Goal: Task Accomplishment & Management: Manage account settings

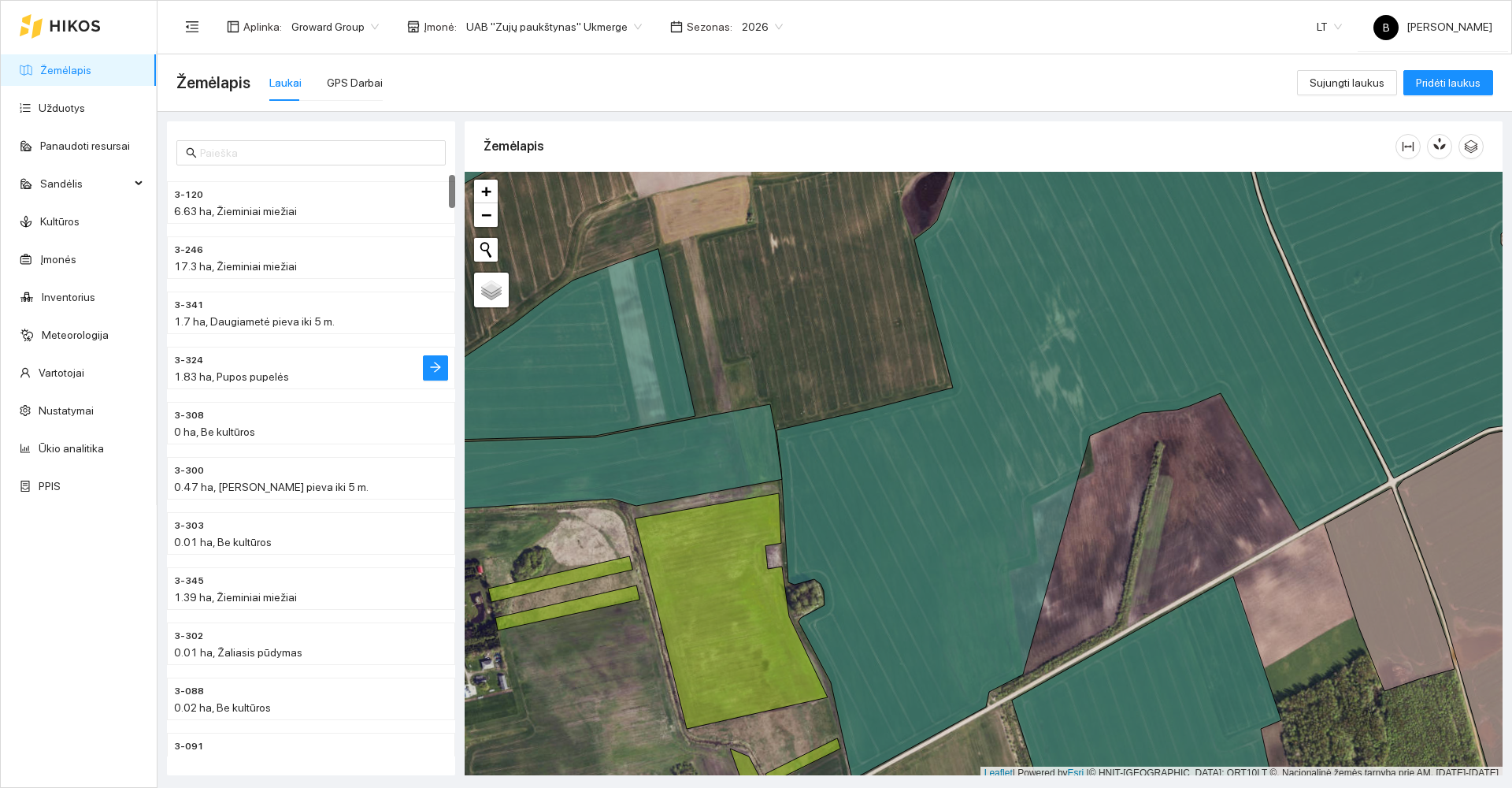
scroll to position [4, 0]
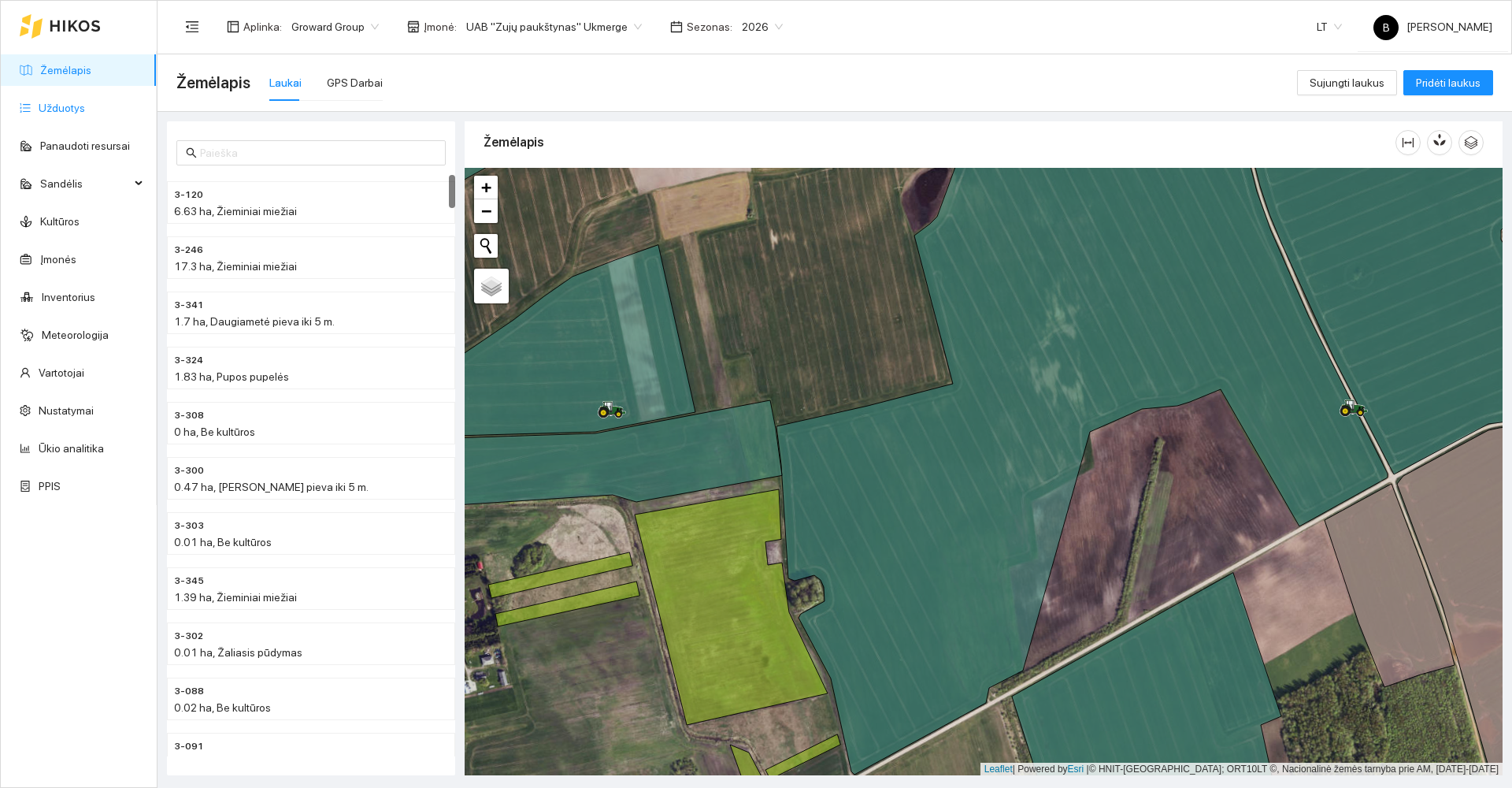
click at [44, 105] on link "Užduotys" at bounding box center [61, 108] width 46 height 13
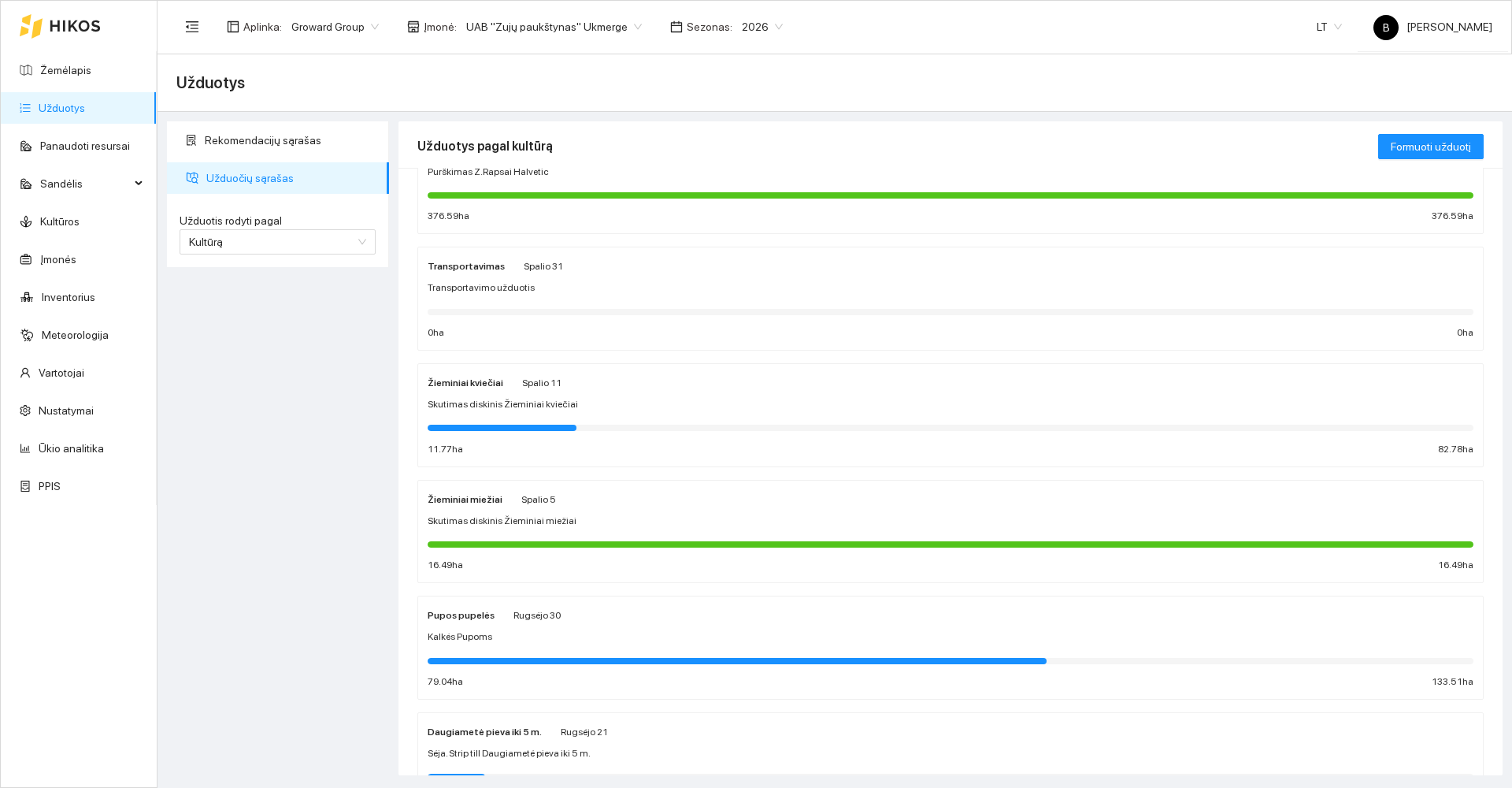
scroll to position [315, 0]
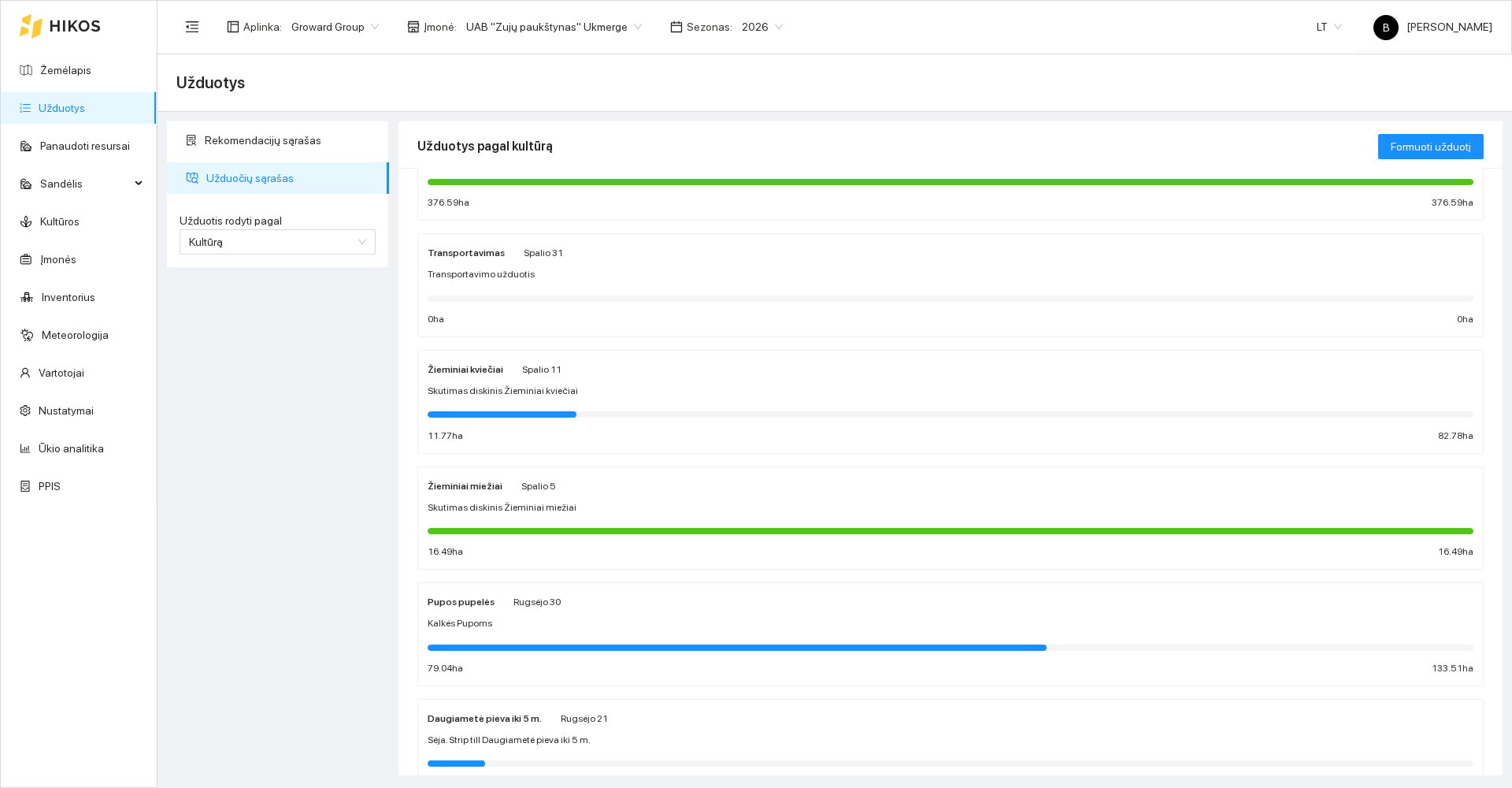
click at [676, 391] on div "Skutimas diskinis Žieminiai kviečiai" at bounding box center [950, 391] width 1046 height 15
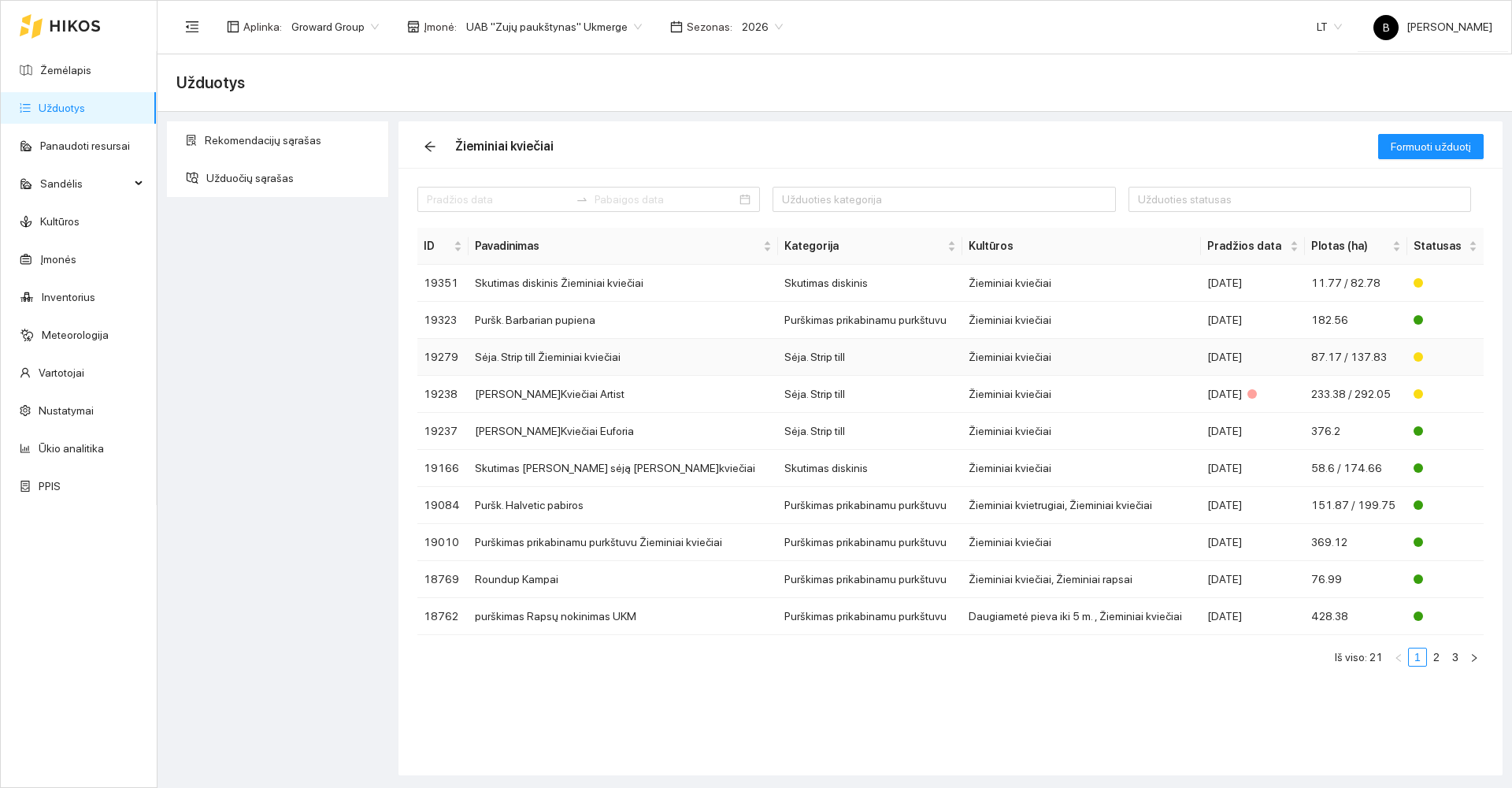
click at [707, 364] on td "Sėja. Strip till Žieminiai kviečiai" at bounding box center [623, 357] width 310 height 37
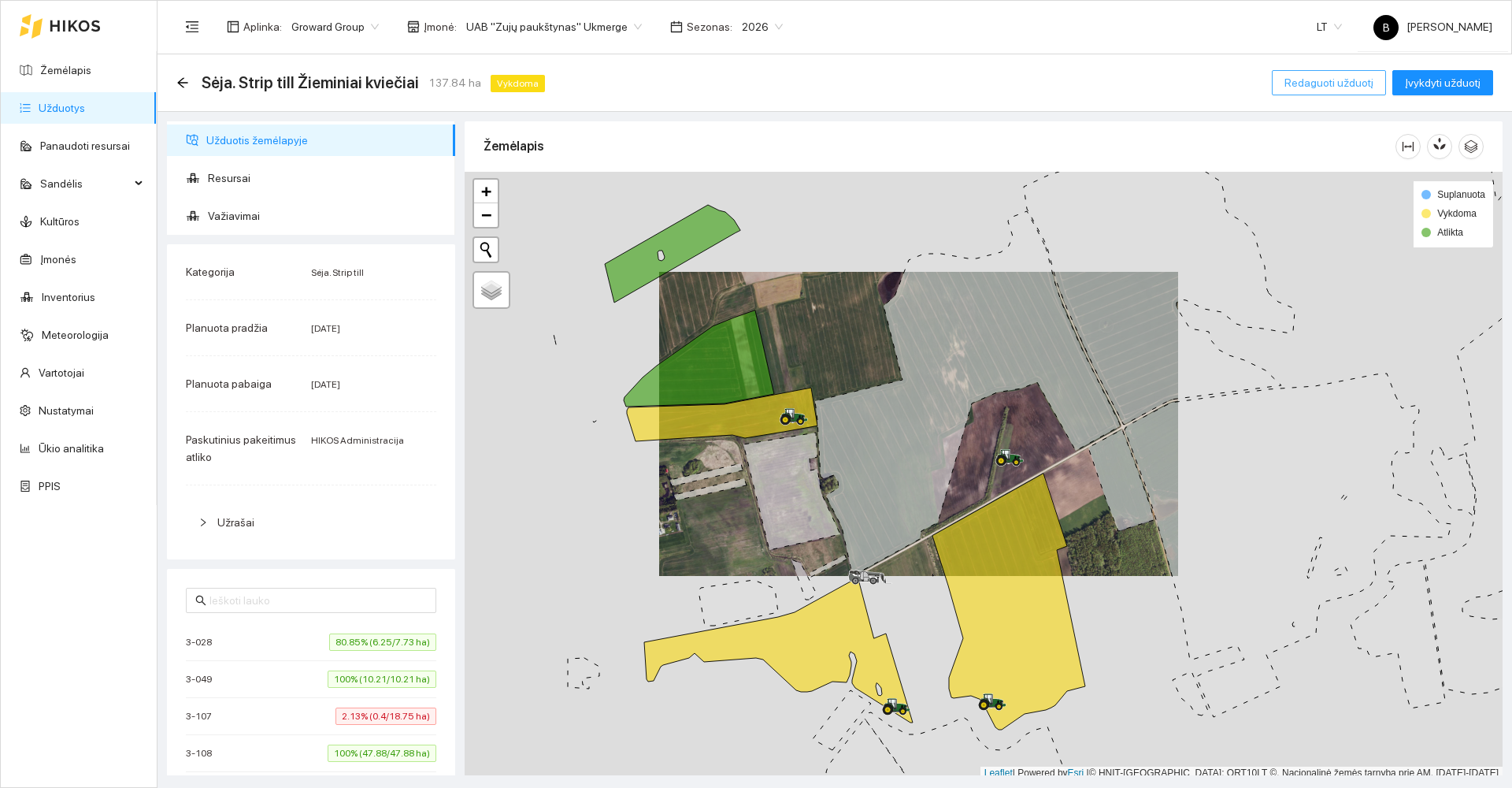
click at [1319, 83] on span "Redaguoti užduotį" at bounding box center [1329, 83] width 89 height 18
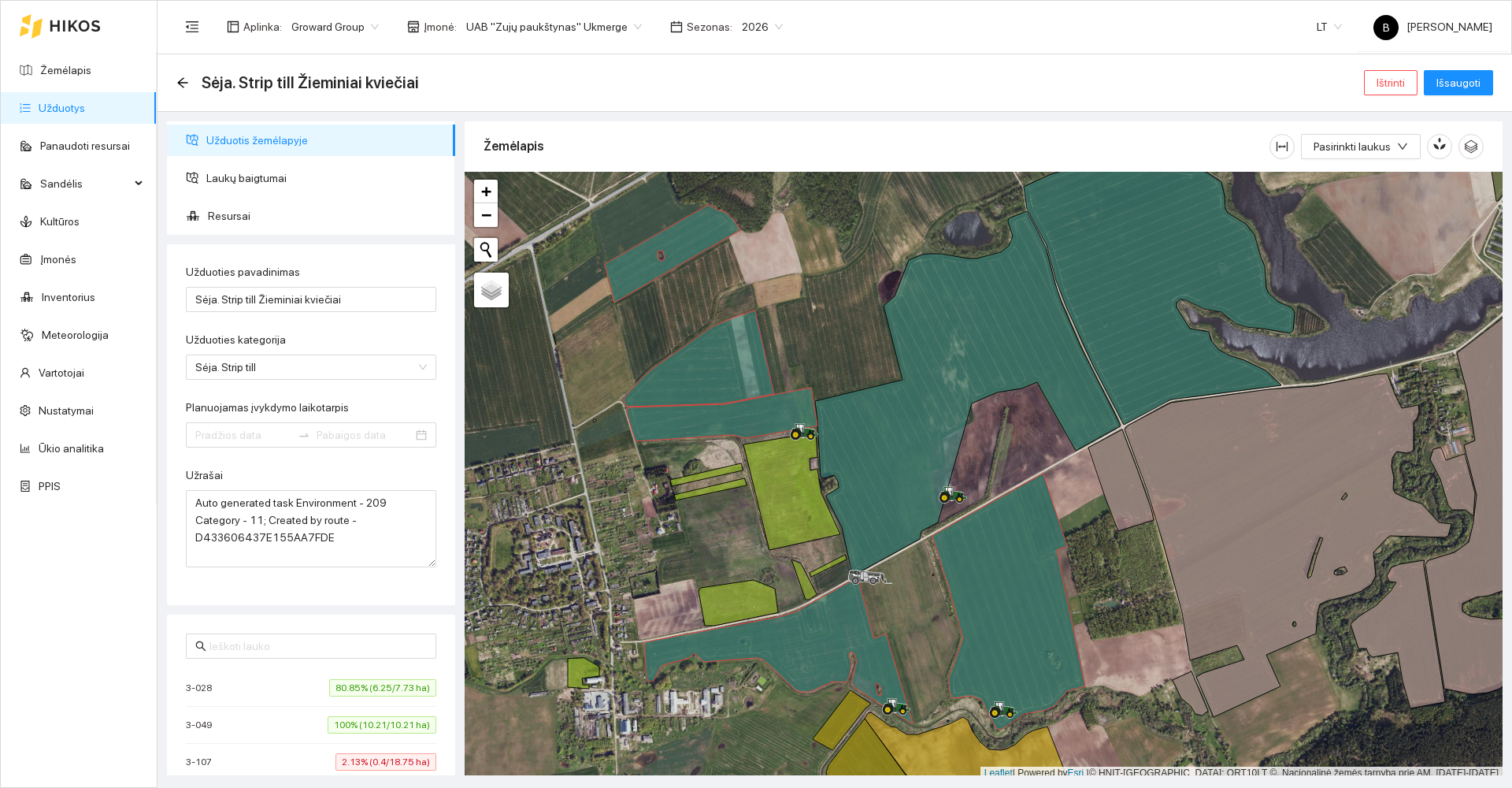
type input "[DATE]"
click at [343, 298] on input "Sėja. Strip till Žieminiai kviečiai" at bounding box center [311, 300] width 251 height 25
type input "[PERSON_NAME]Kviečiai Keramik"
click at [273, 435] on input "[DATE]" at bounding box center [243, 434] width 96 height 18
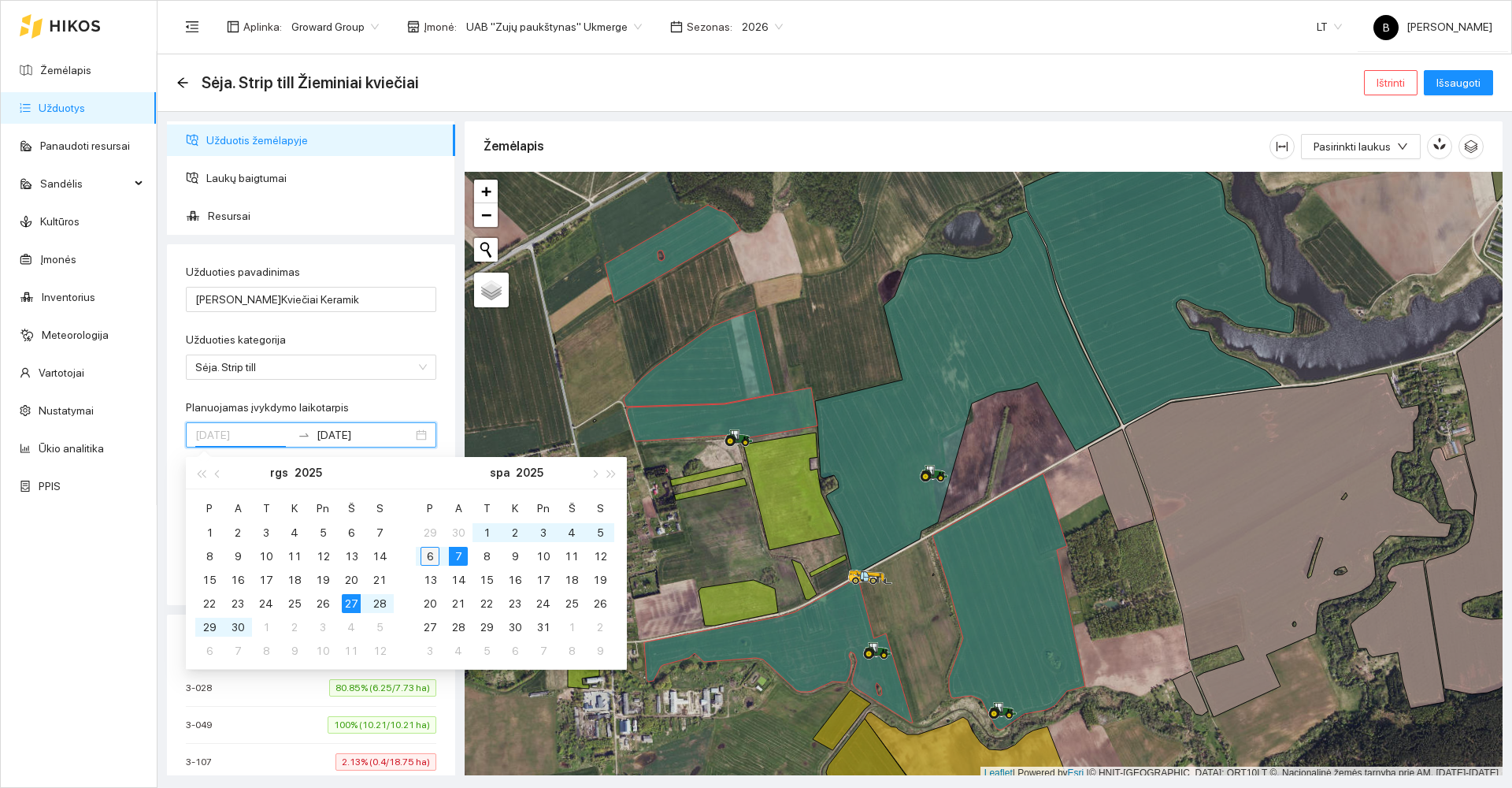
type input "[DATE]"
click at [436, 560] on div "6" at bounding box center [430, 556] width 19 height 19
type input "[DATE]"
click at [487, 553] on div "5" at bounding box center [486, 556] width 19 height 19
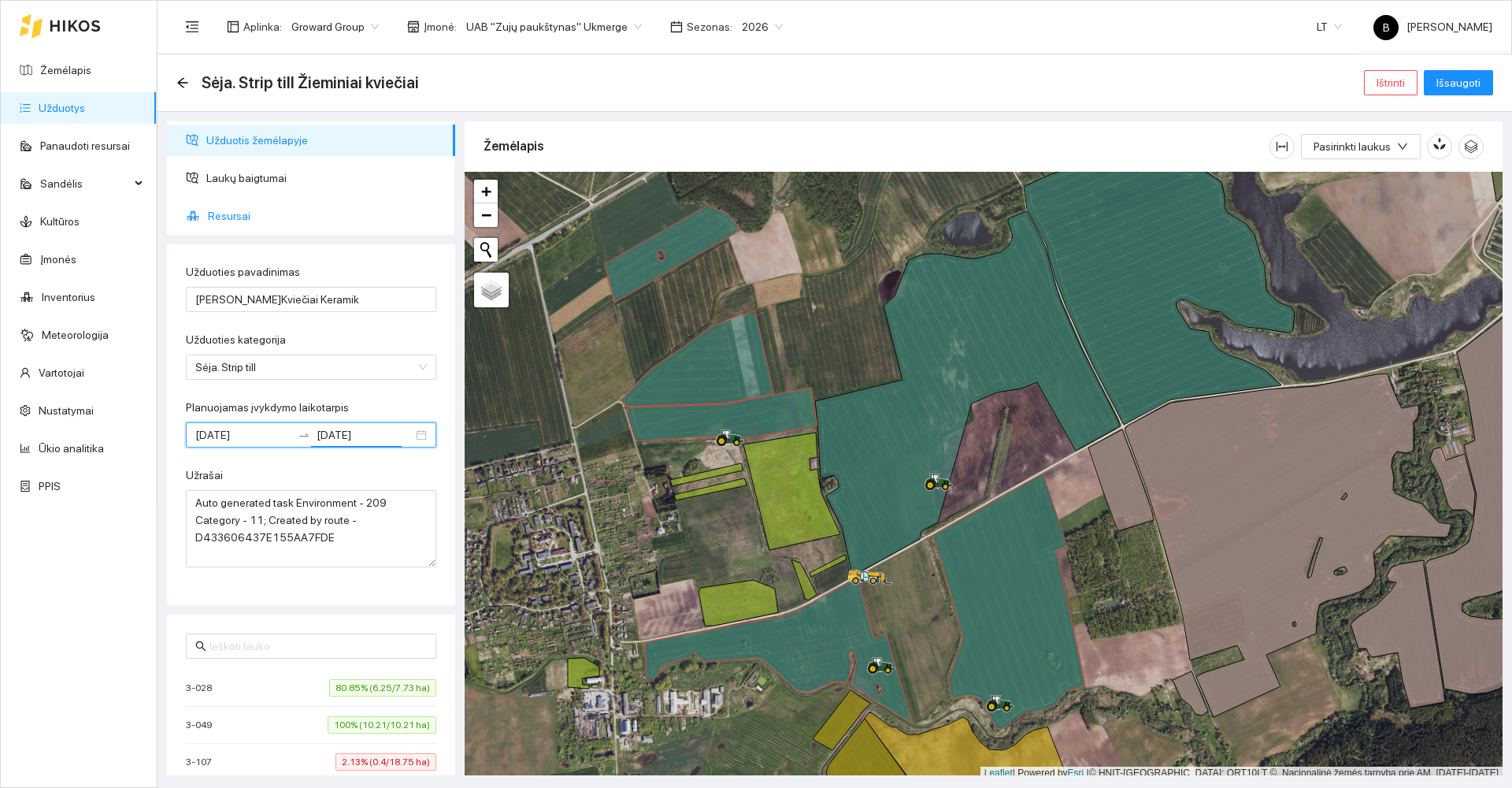
click at [225, 220] on span "Resursai" at bounding box center [325, 216] width 235 height 31
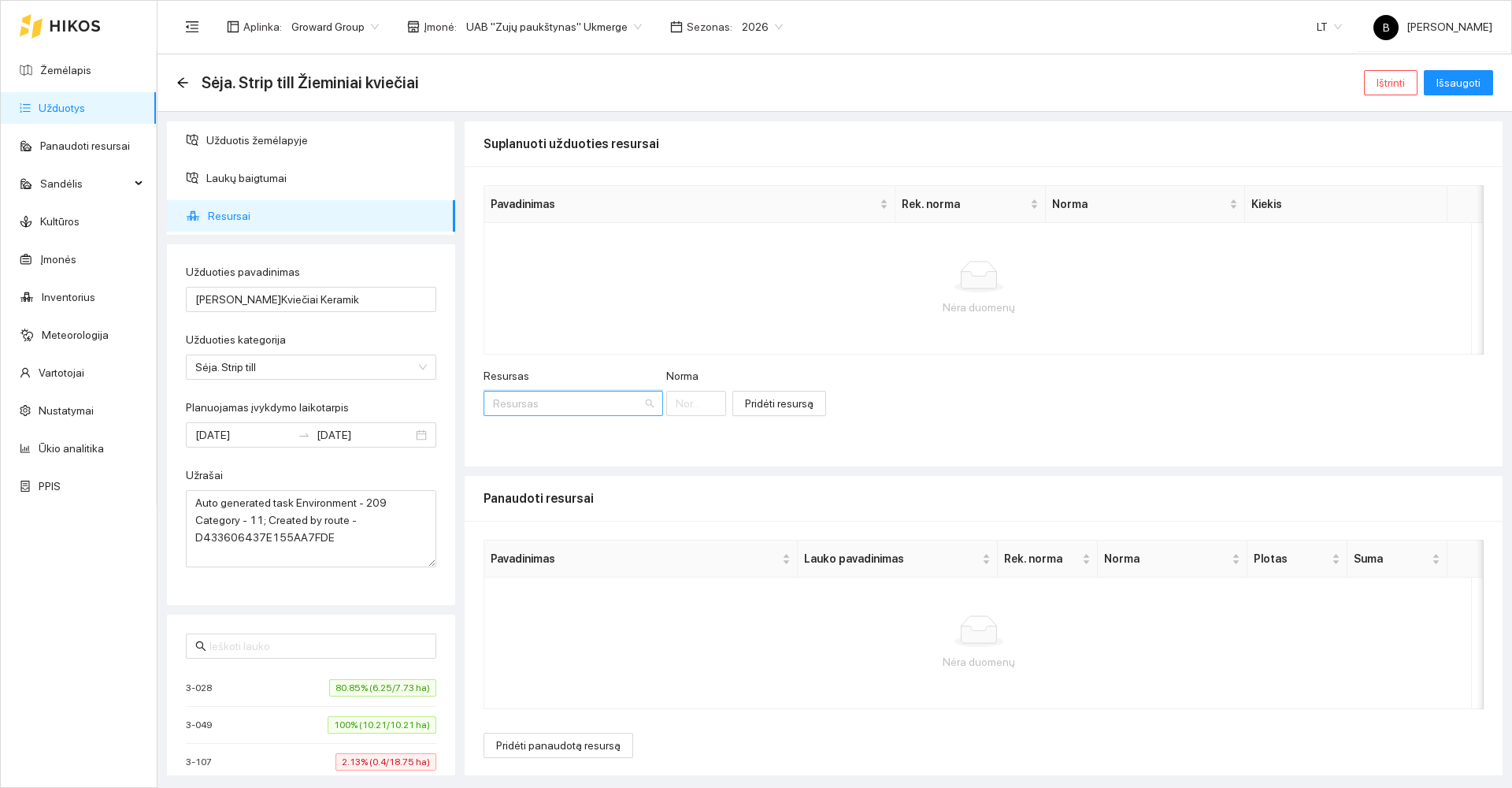
click at [571, 395] on input "Resursas" at bounding box center [568, 403] width 150 height 24
type input "kerami"
click at [643, 437] on span "Kerami" at bounding box center [652, 434] width 33 height 13
type input "1"
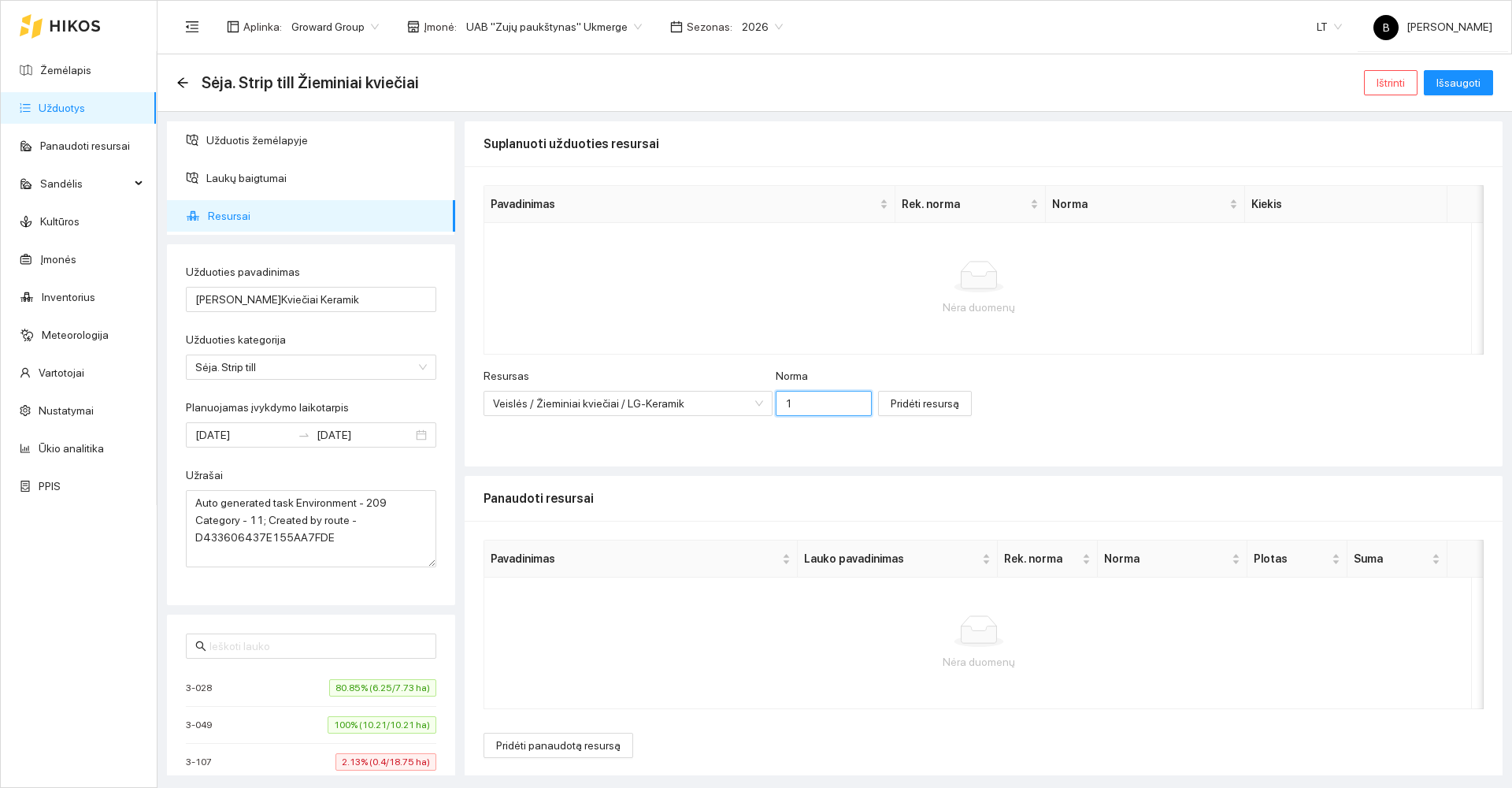
click at [785, 412] on input "1" at bounding box center [824, 403] width 96 height 25
type input "260"
click at [891, 403] on span "Pridėti resursą" at bounding box center [925, 403] width 68 height 18
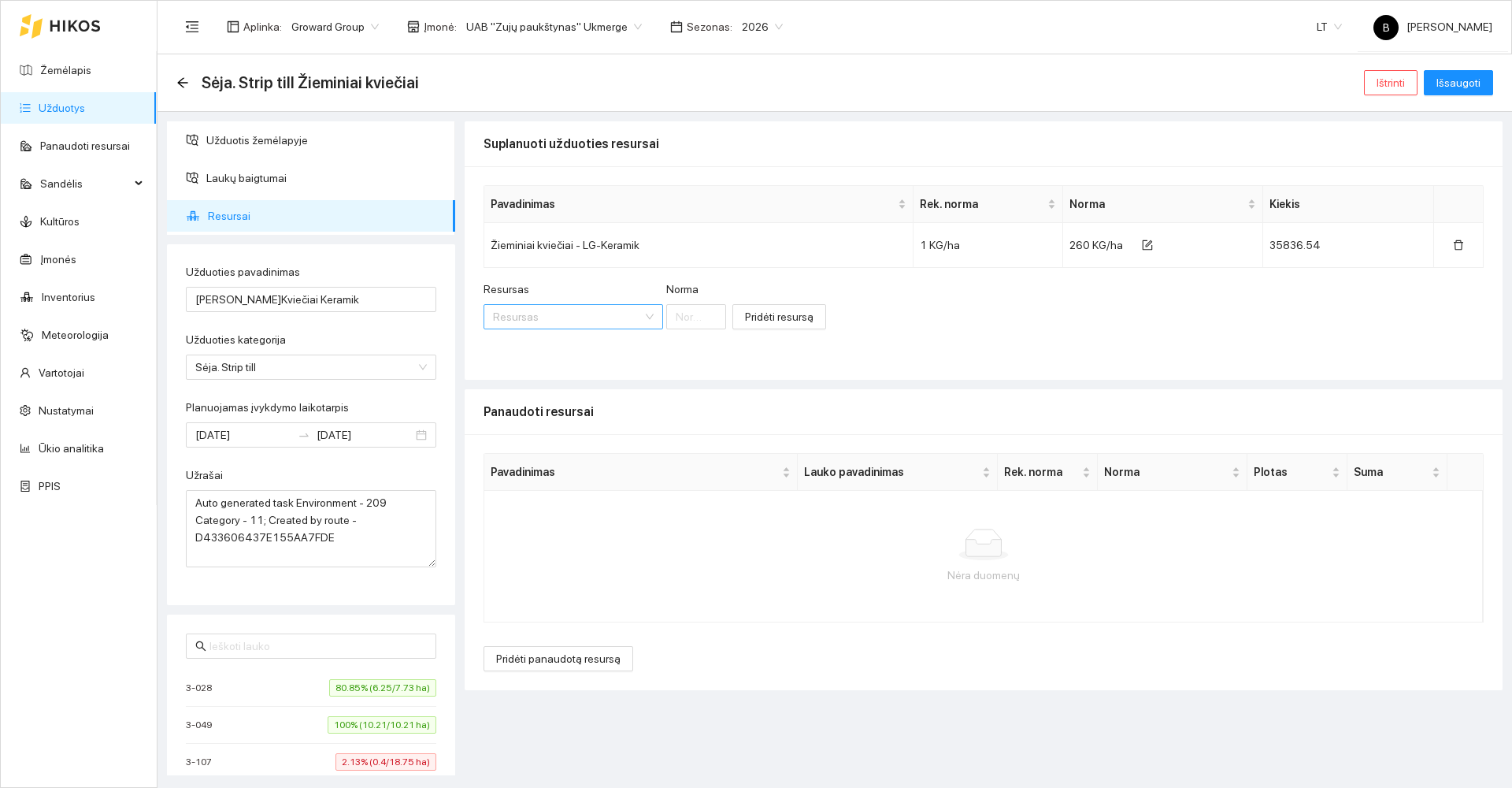
click at [530, 323] on input "Resursas" at bounding box center [568, 317] width 150 height 24
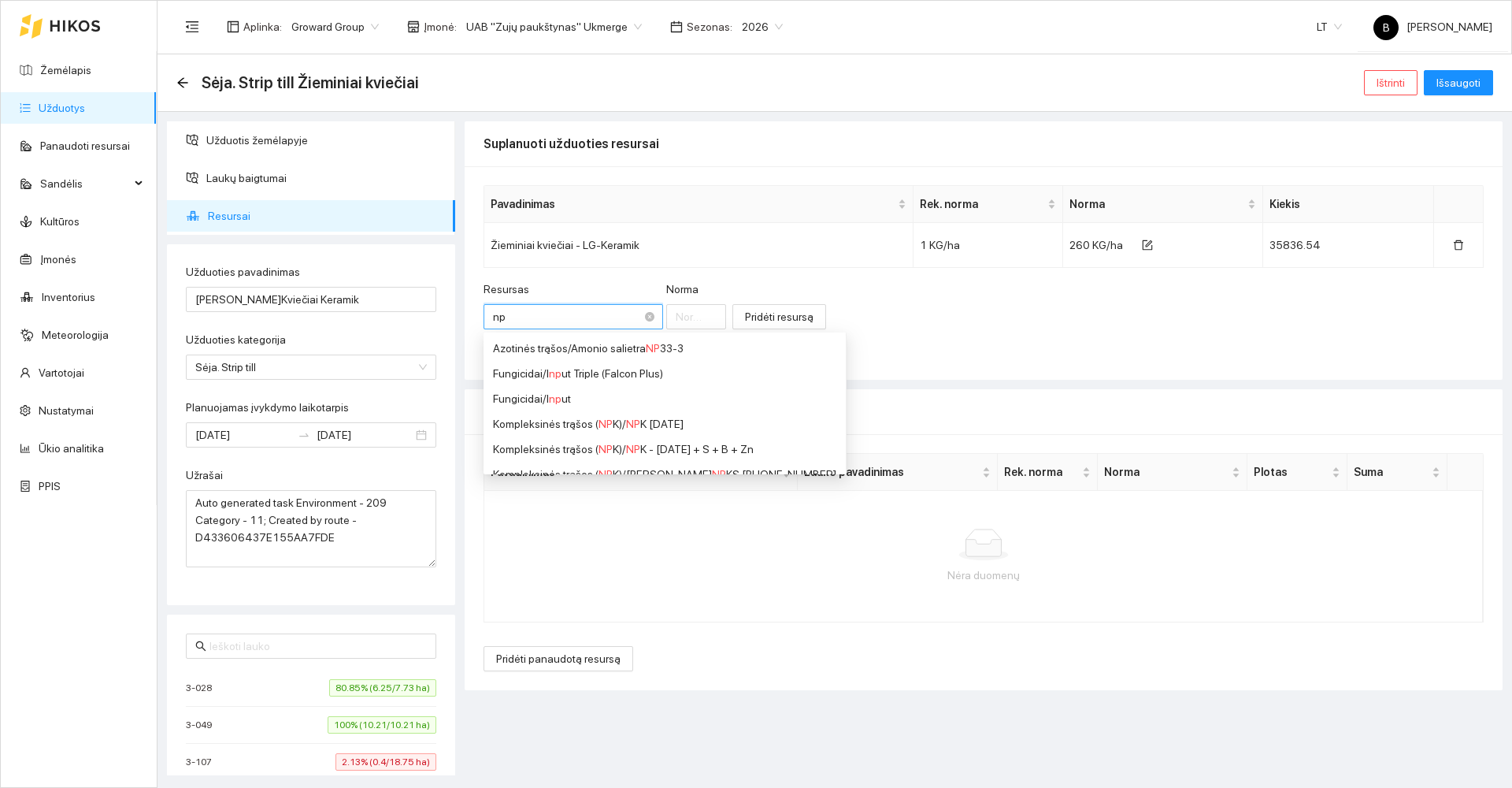
type input "npk"
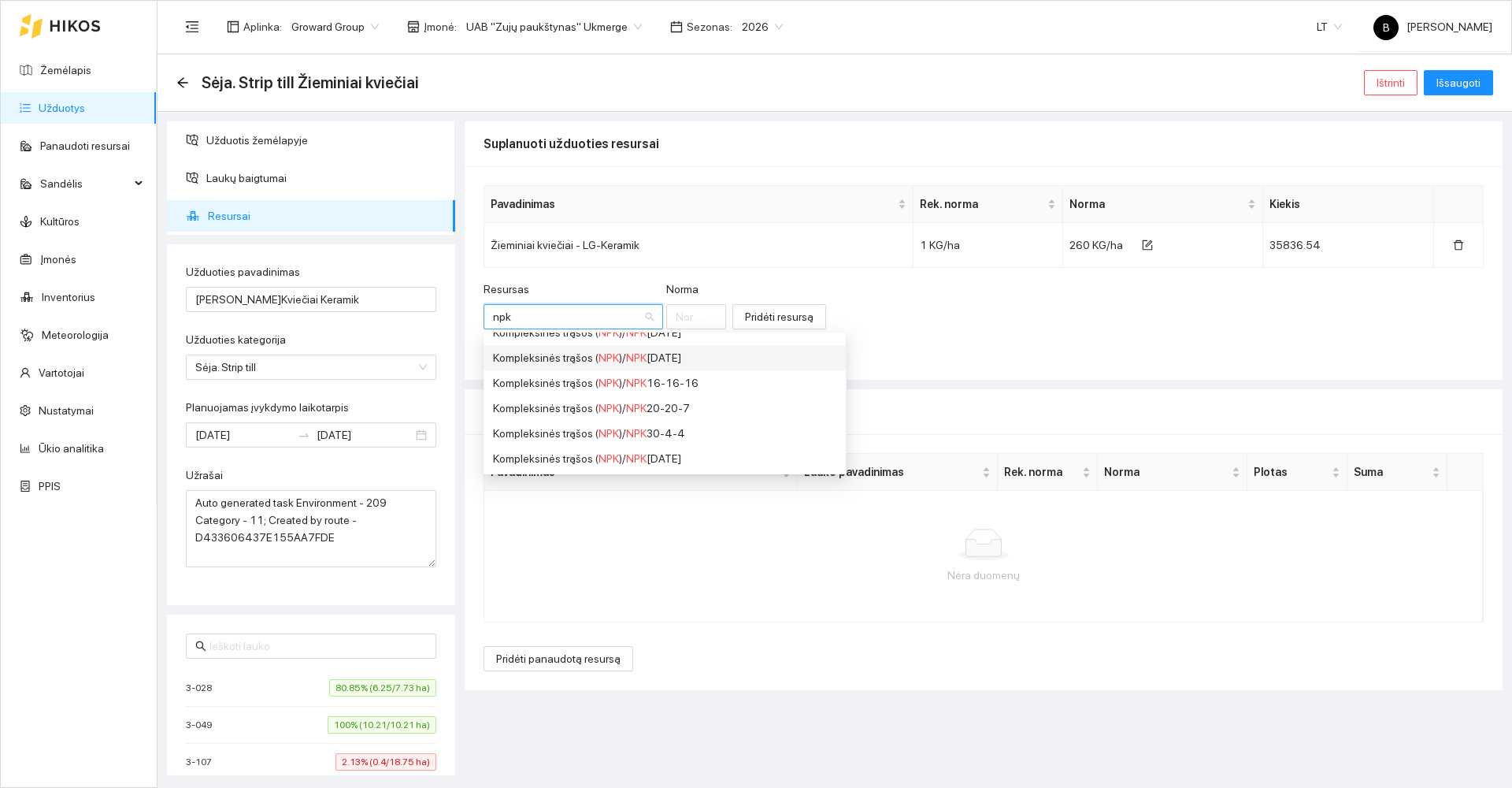
click at [653, 356] on div "Kompleksinės trąšos ( NPK ) / NPK [DATE]" at bounding box center [665, 358] width 343 height 18
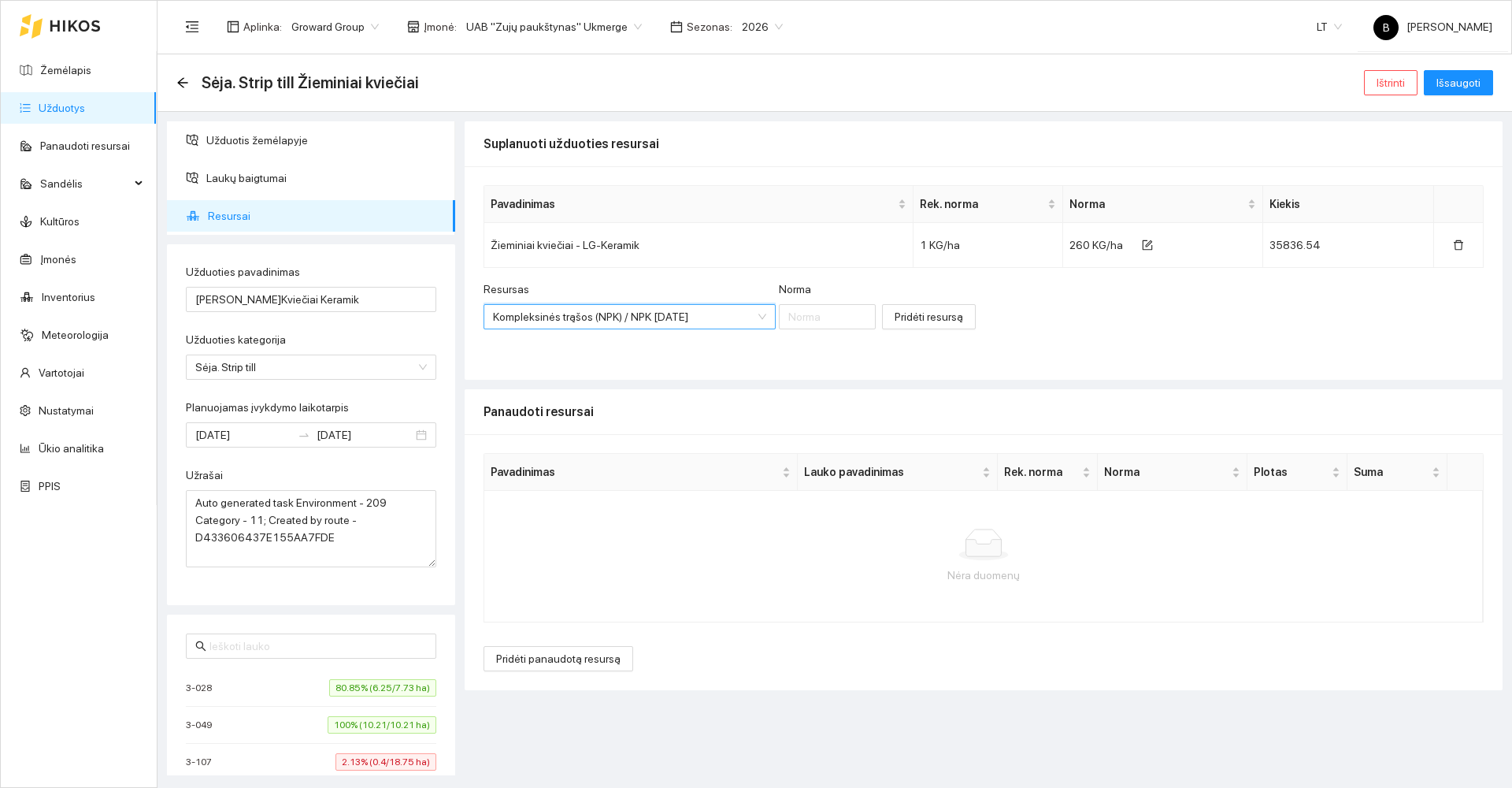
scroll to position [290, 0]
click at [807, 321] on input "Norma" at bounding box center [828, 317] width 98 height 25
type input "50"
click at [910, 317] on span "Pridėti resursą" at bounding box center [928, 317] width 68 height 18
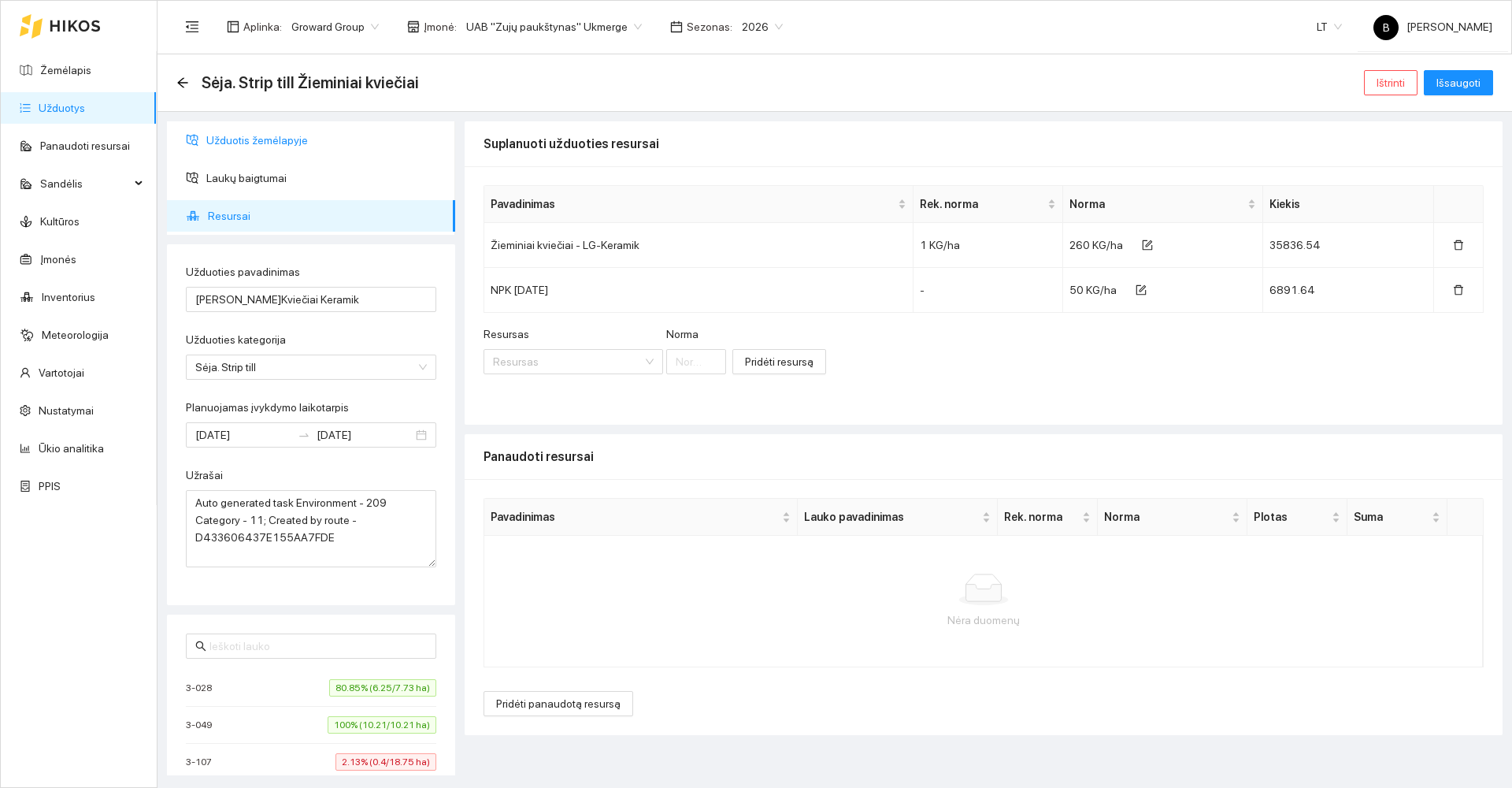
click at [230, 141] on span "Užduotis žemėlapyje" at bounding box center [324, 140] width 236 height 31
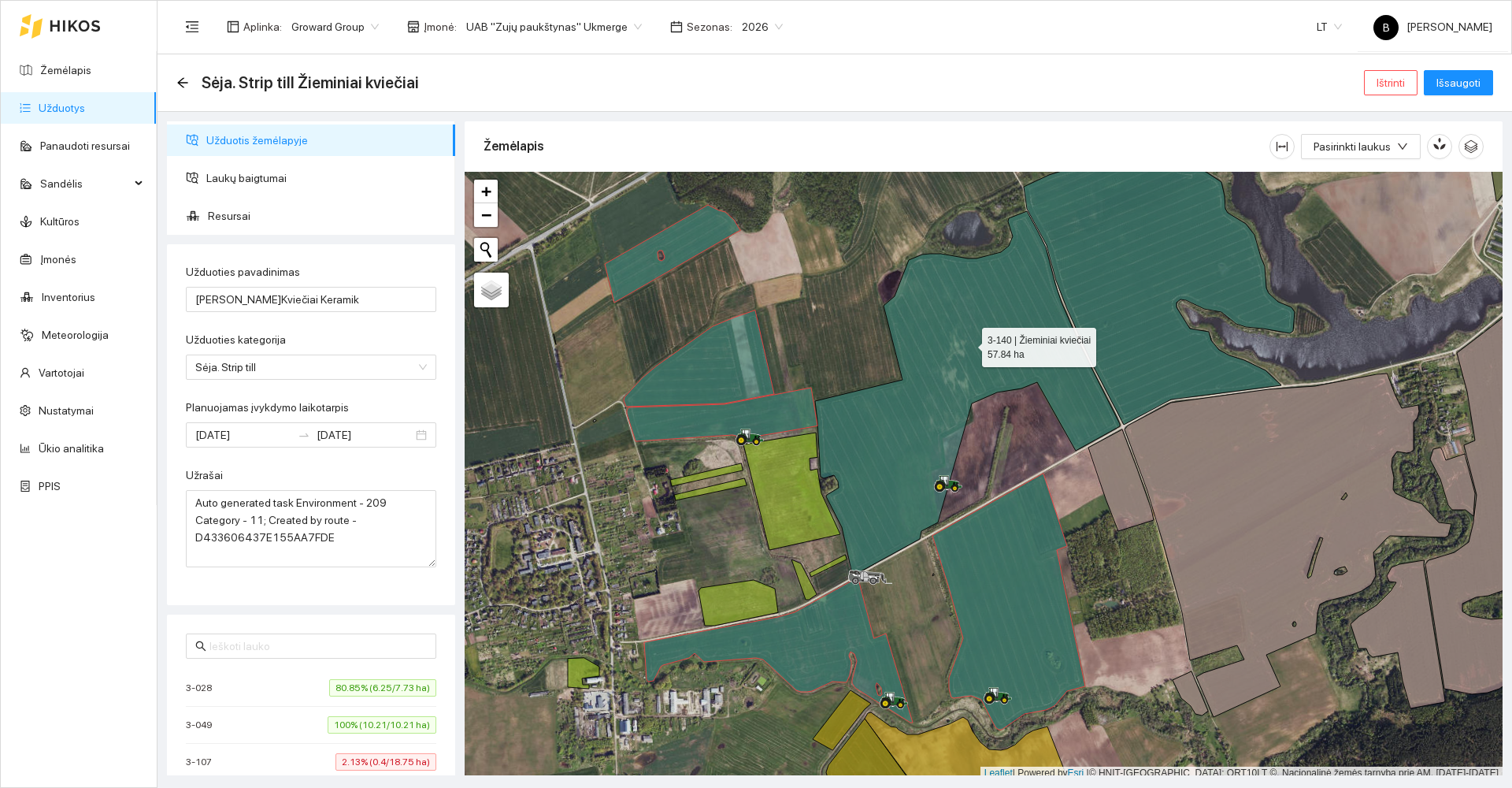
click at [968, 343] on icon at bounding box center [968, 393] width 305 height 364
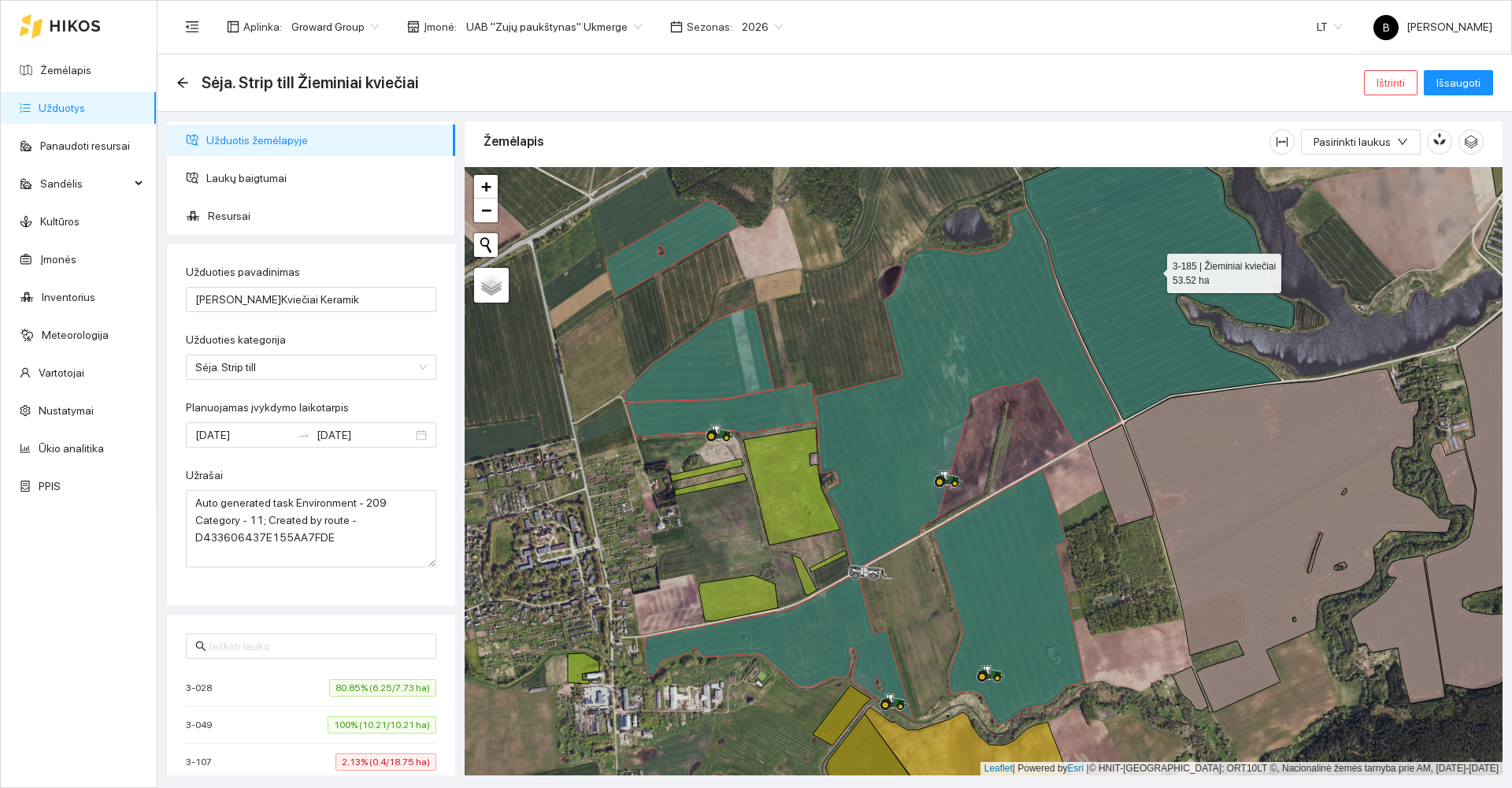
click at [1115, 287] on icon at bounding box center [1159, 274] width 271 height 290
click at [1460, 88] on span "Išsaugoti" at bounding box center [1458, 83] width 44 height 18
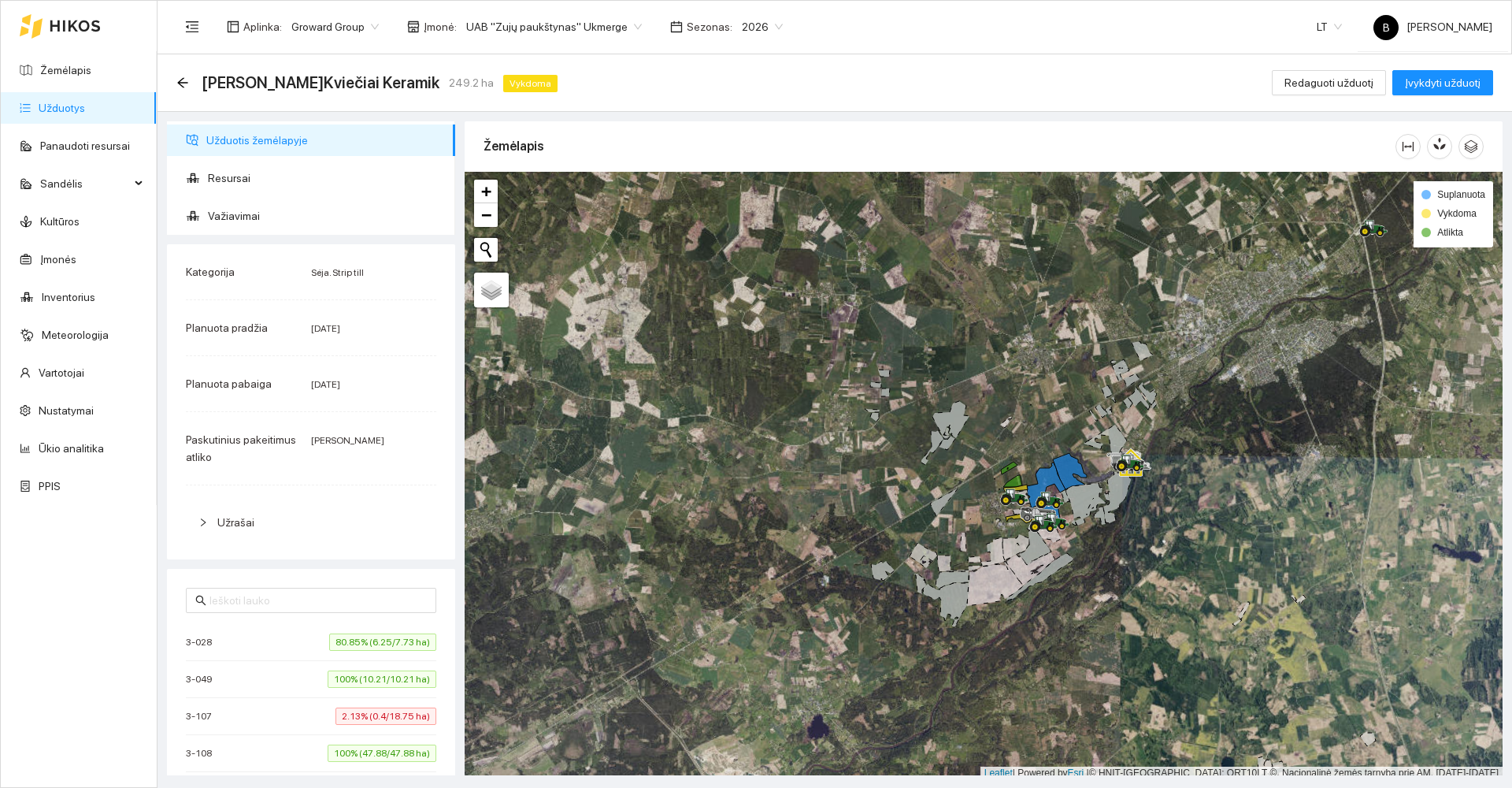
scroll to position [5, 0]
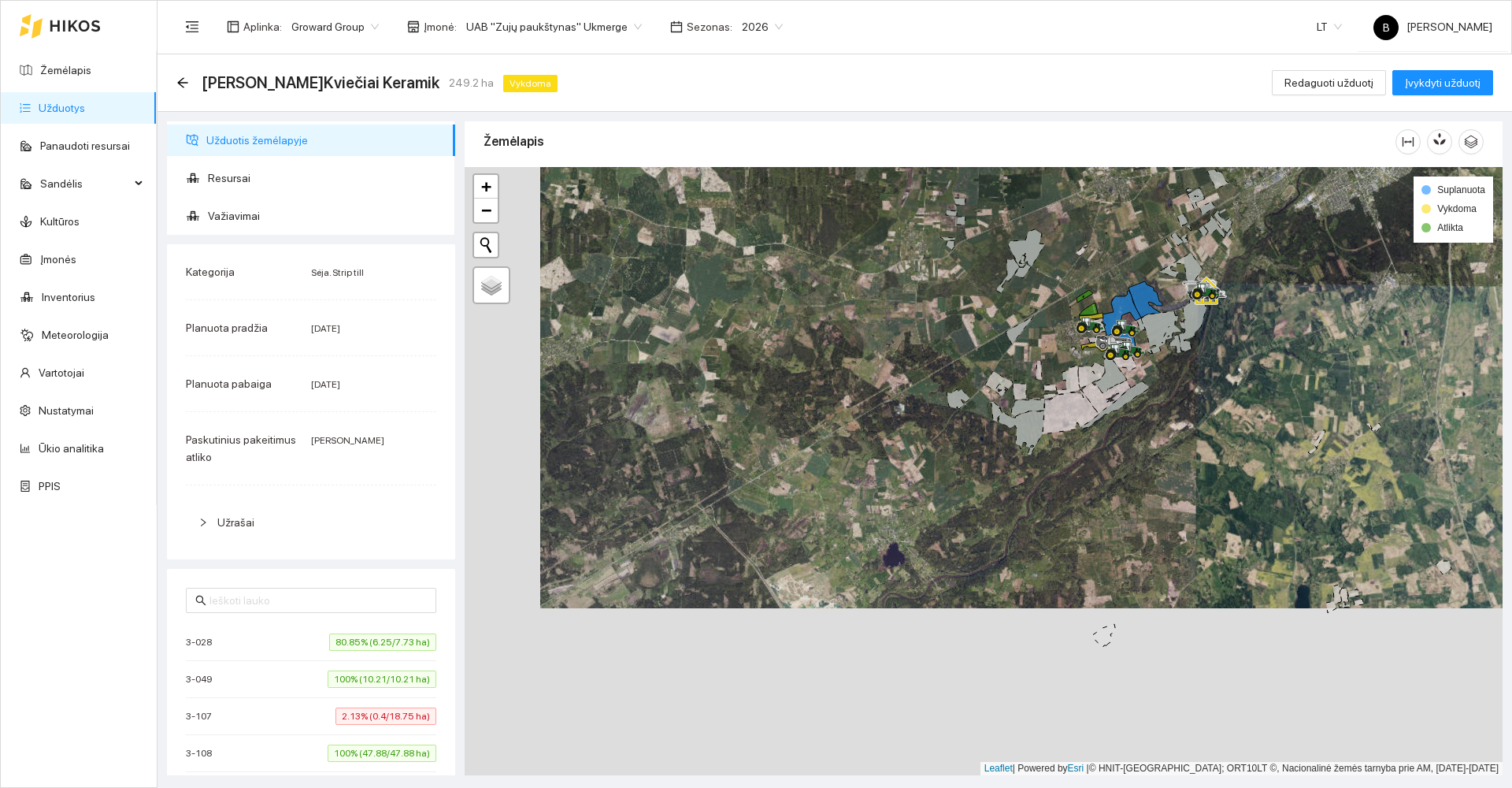
drag, startPoint x: 734, startPoint y: 519, endPoint x: 817, endPoint y: 374, distance: 167.1
click at [812, 375] on div at bounding box center [984, 471] width 1038 height 609
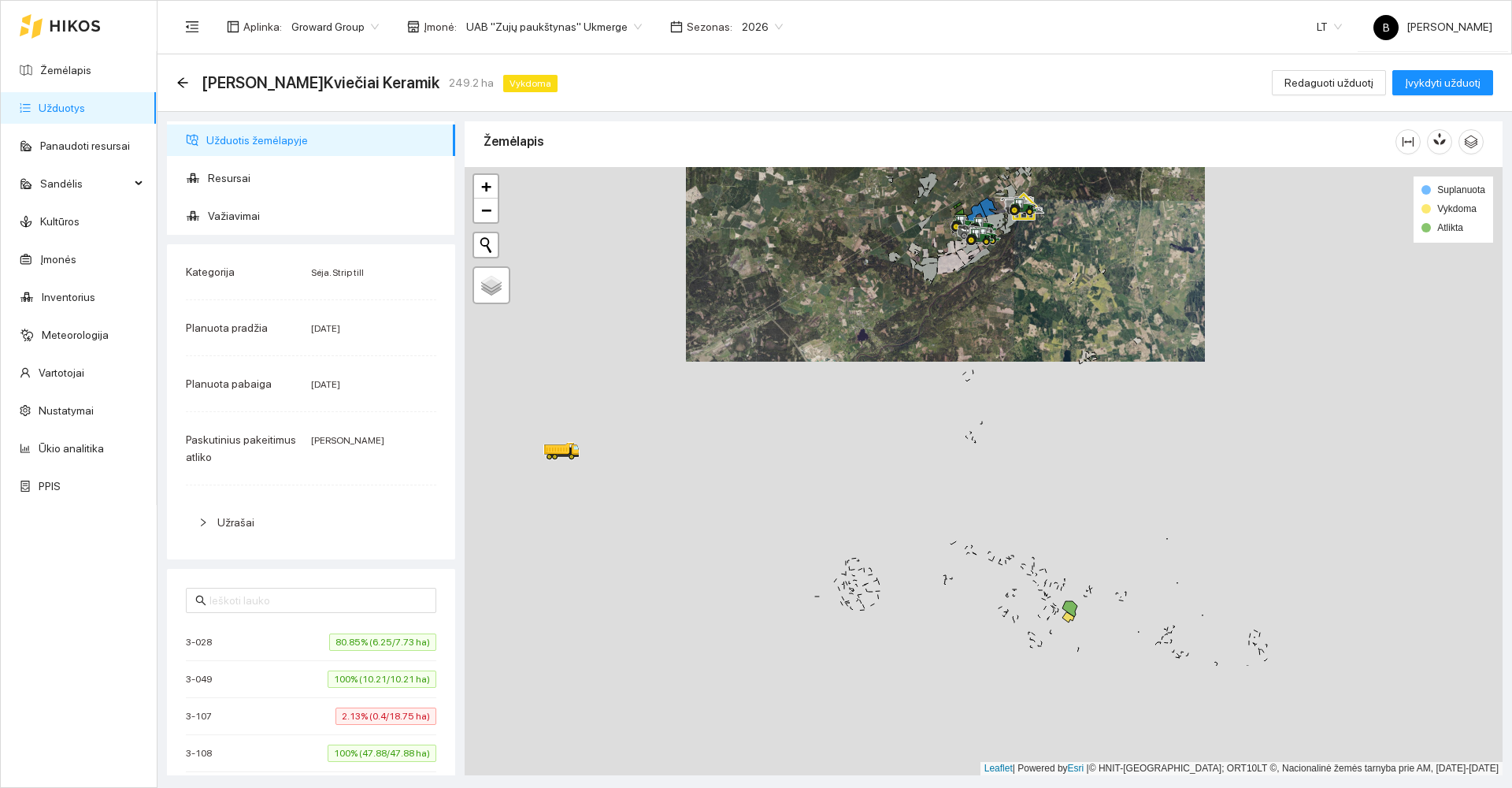
drag, startPoint x: 858, startPoint y: 644, endPoint x: 830, endPoint y: 449, distance: 197.0
click at [833, 455] on div at bounding box center [984, 471] width 1038 height 609
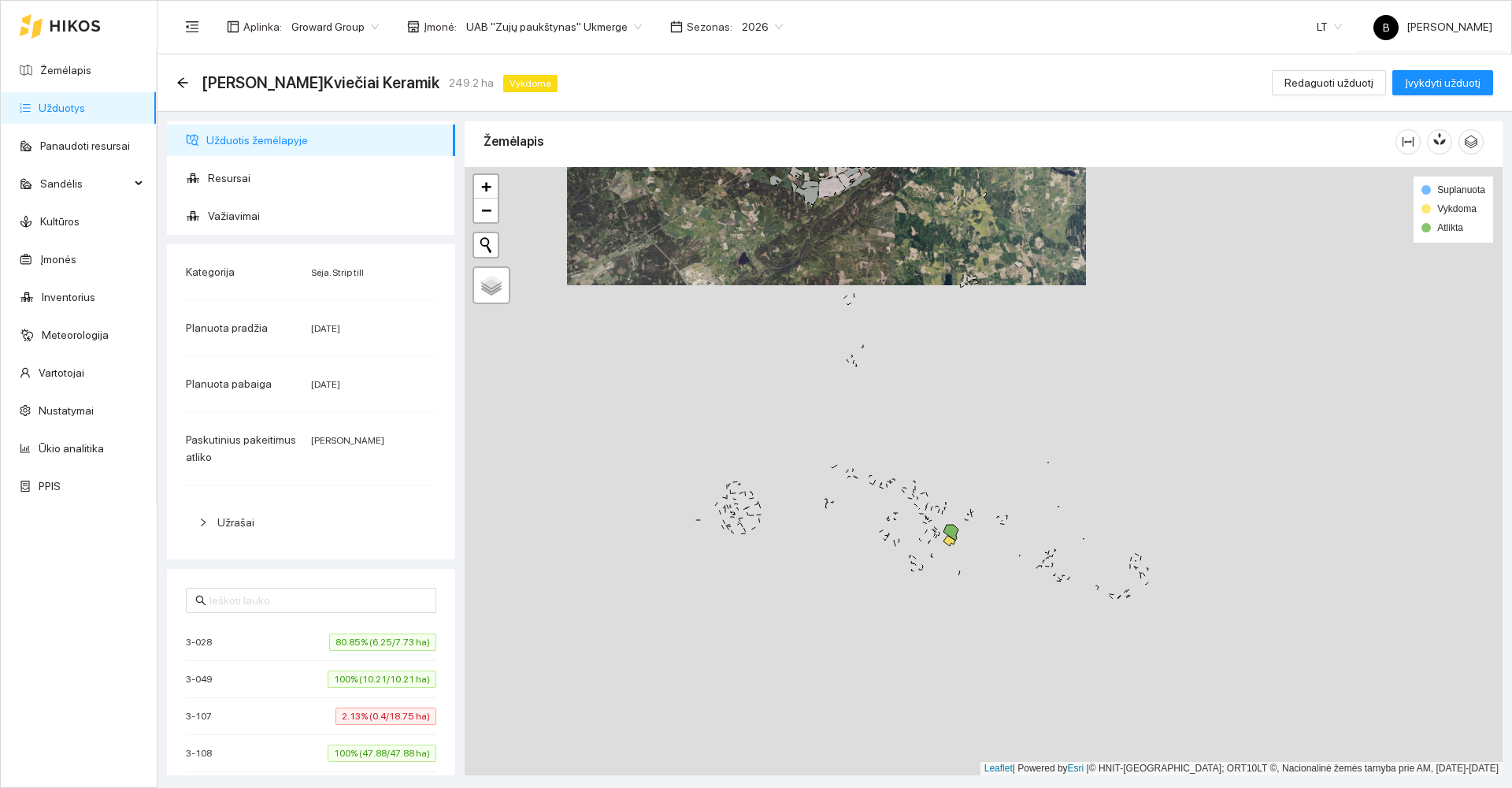
drag, startPoint x: 988, startPoint y: 559, endPoint x: 854, endPoint y: 498, distance: 147.2
click at [829, 498] on div at bounding box center [984, 471] width 1038 height 609
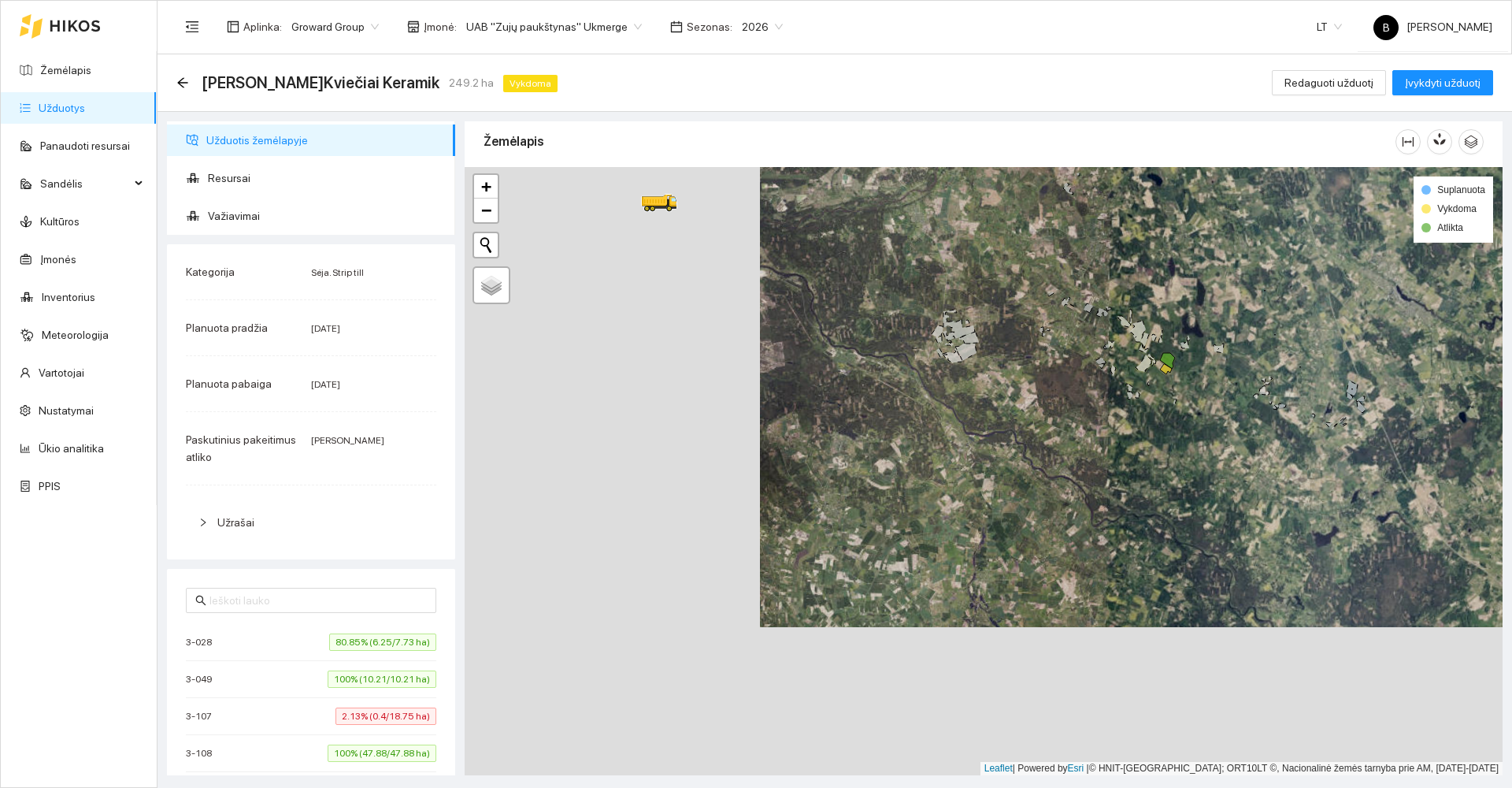
drag, startPoint x: 879, startPoint y: 392, endPoint x: 942, endPoint y: 356, distance: 72.6
click at [942, 356] on div at bounding box center [984, 471] width 1038 height 609
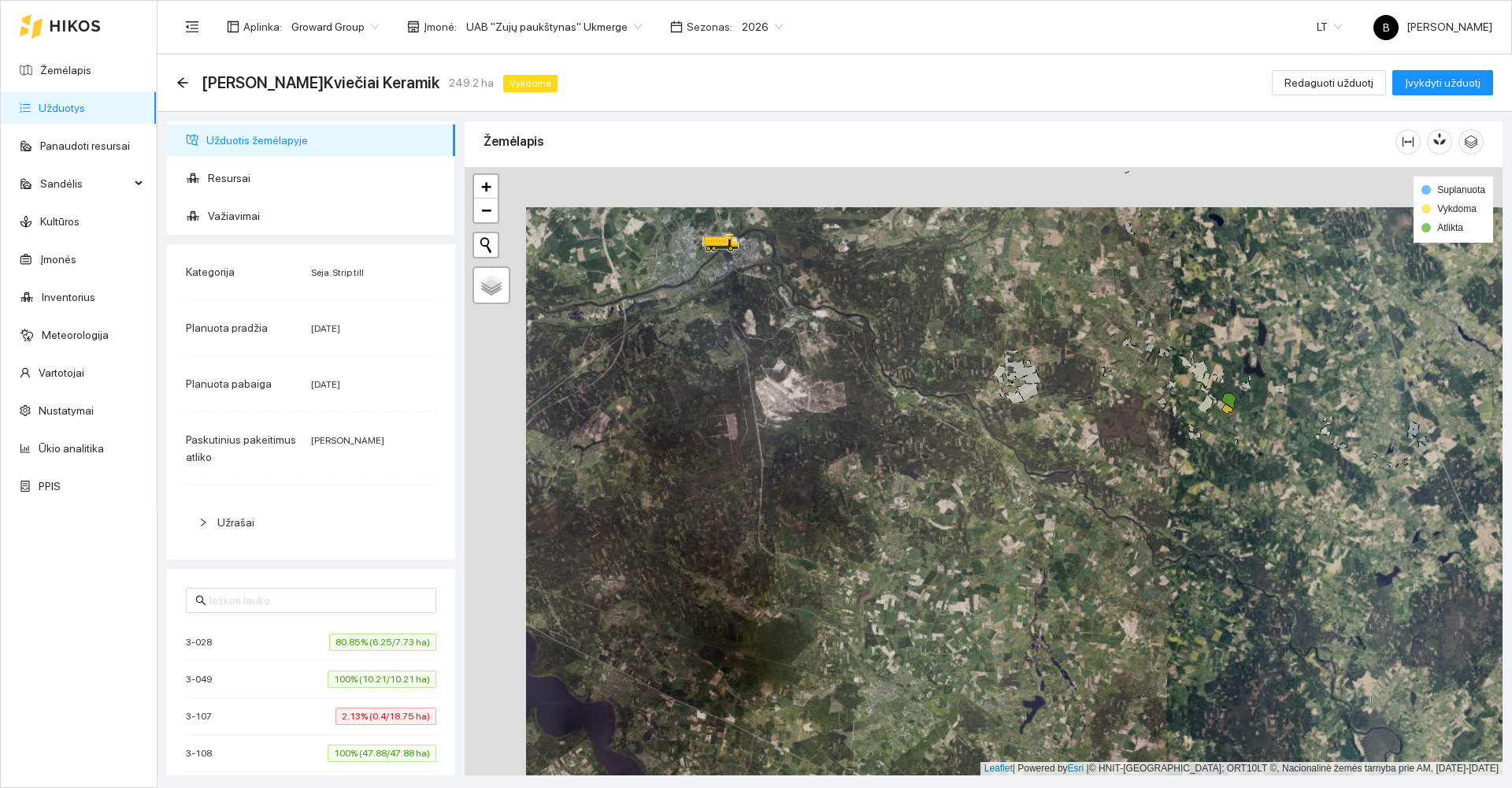
drag, startPoint x: 826, startPoint y: 349, endPoint x: 990, endPoint y: 452, distance: 193.7
click at [990, 452] on div at bounding box center [984, 471] width 1038 height 609
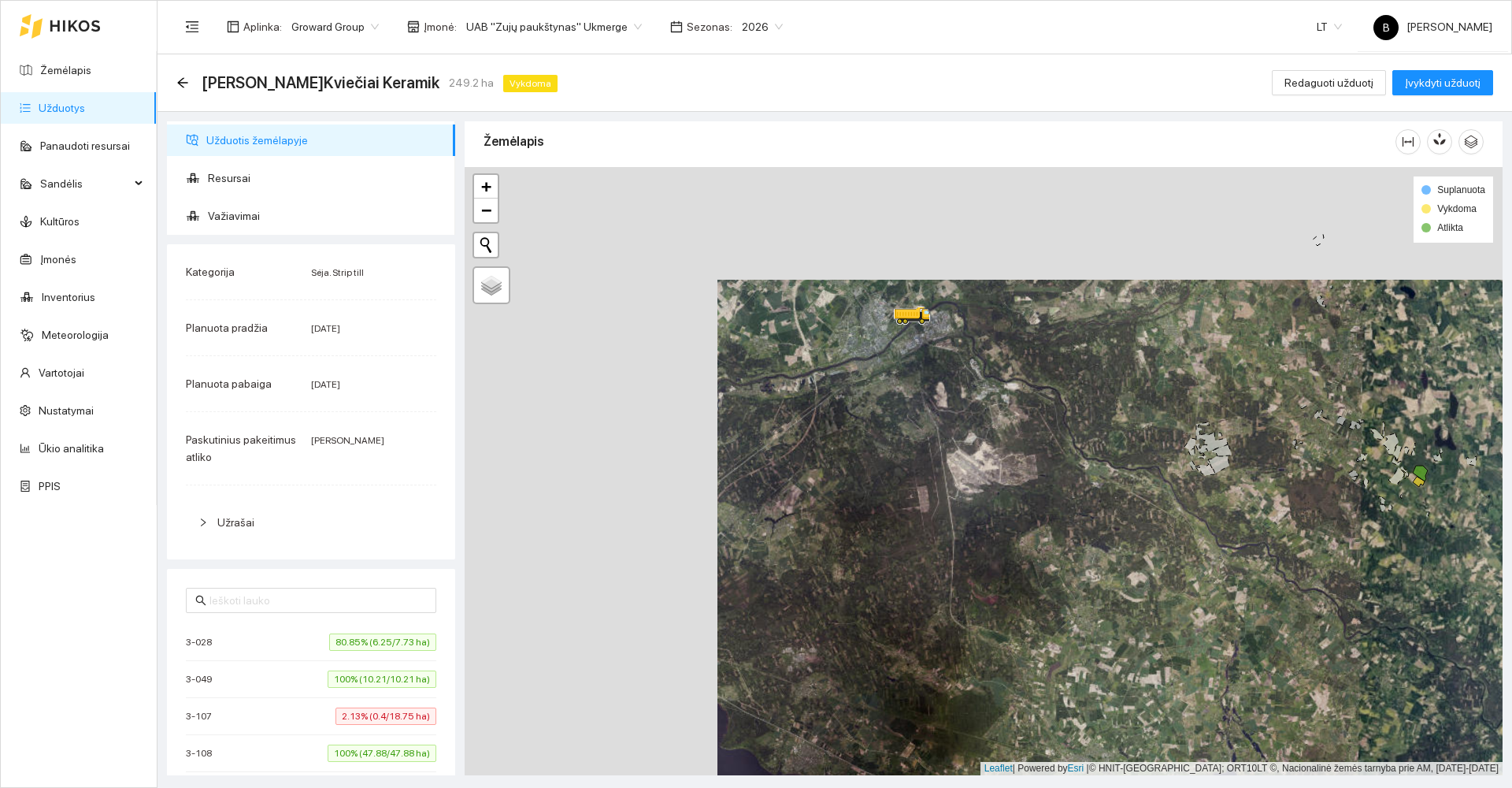
drag, startPoint x: 810, startPoint y: 402, endPoint x: 899, endPoint y: 412, distance: 89.6
click at [899, 412] on div at bounding box center [984, 471] width 1038 height 609
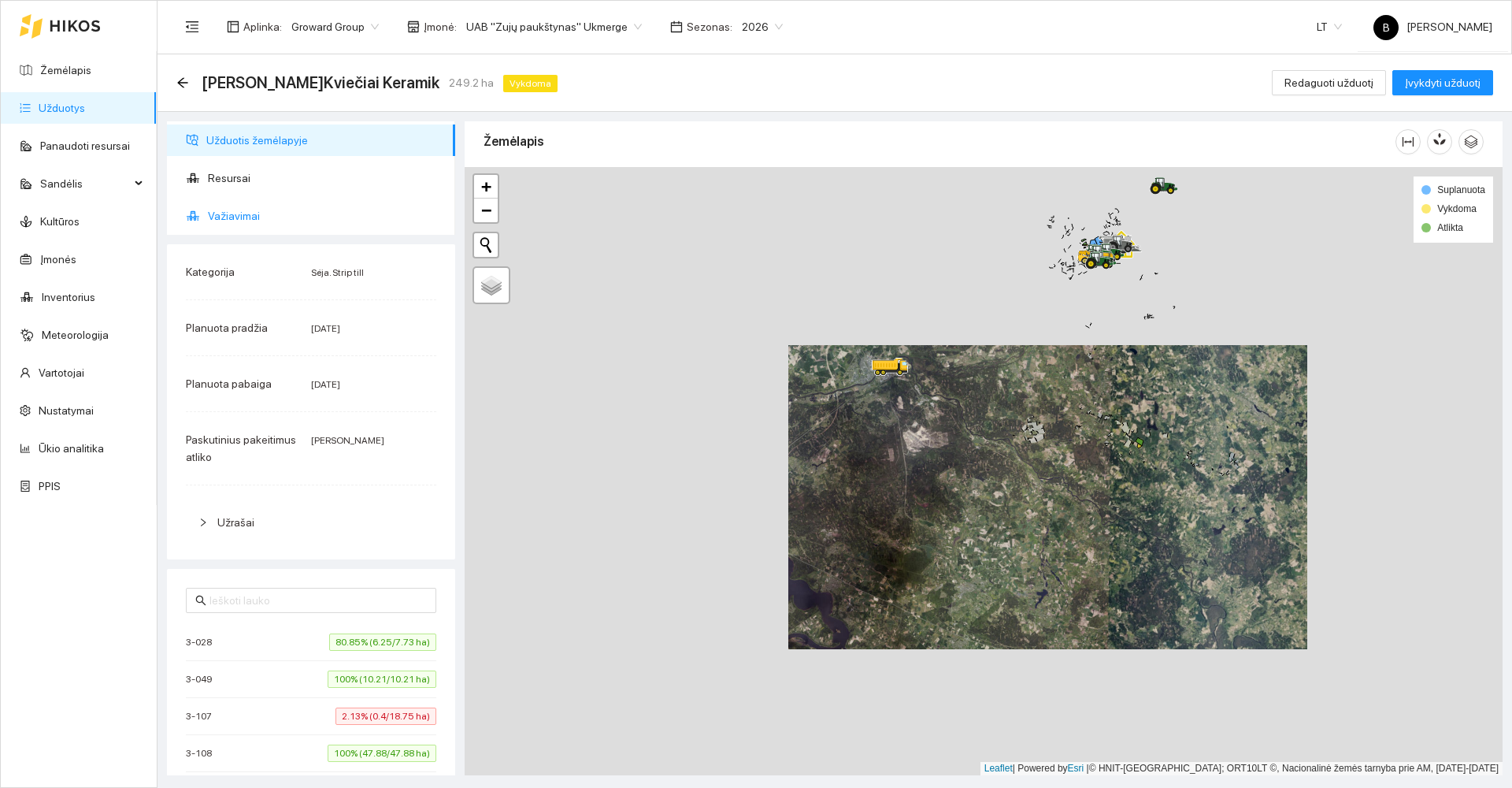
click at [240, 218] on span "Važiavimai" at bounding box center [325, 216] width 235 height 31
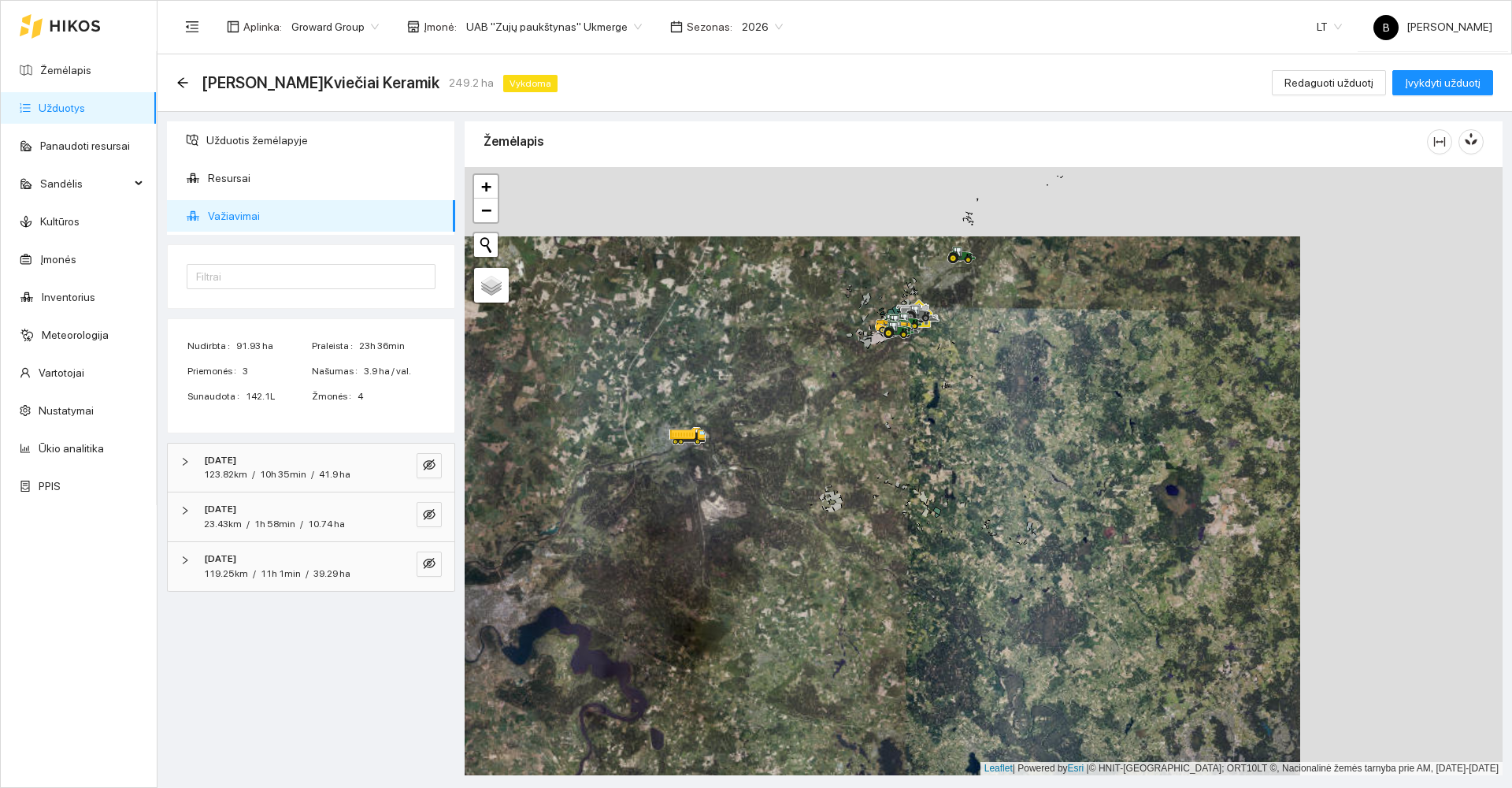
drag, startPoint x: 1057, startPoint y: 374, endPoint x: 854, endPoint y: 443, distance: 214.4
click at [854, 443] on div at bounding box center [984, 471] width 1038 height 609
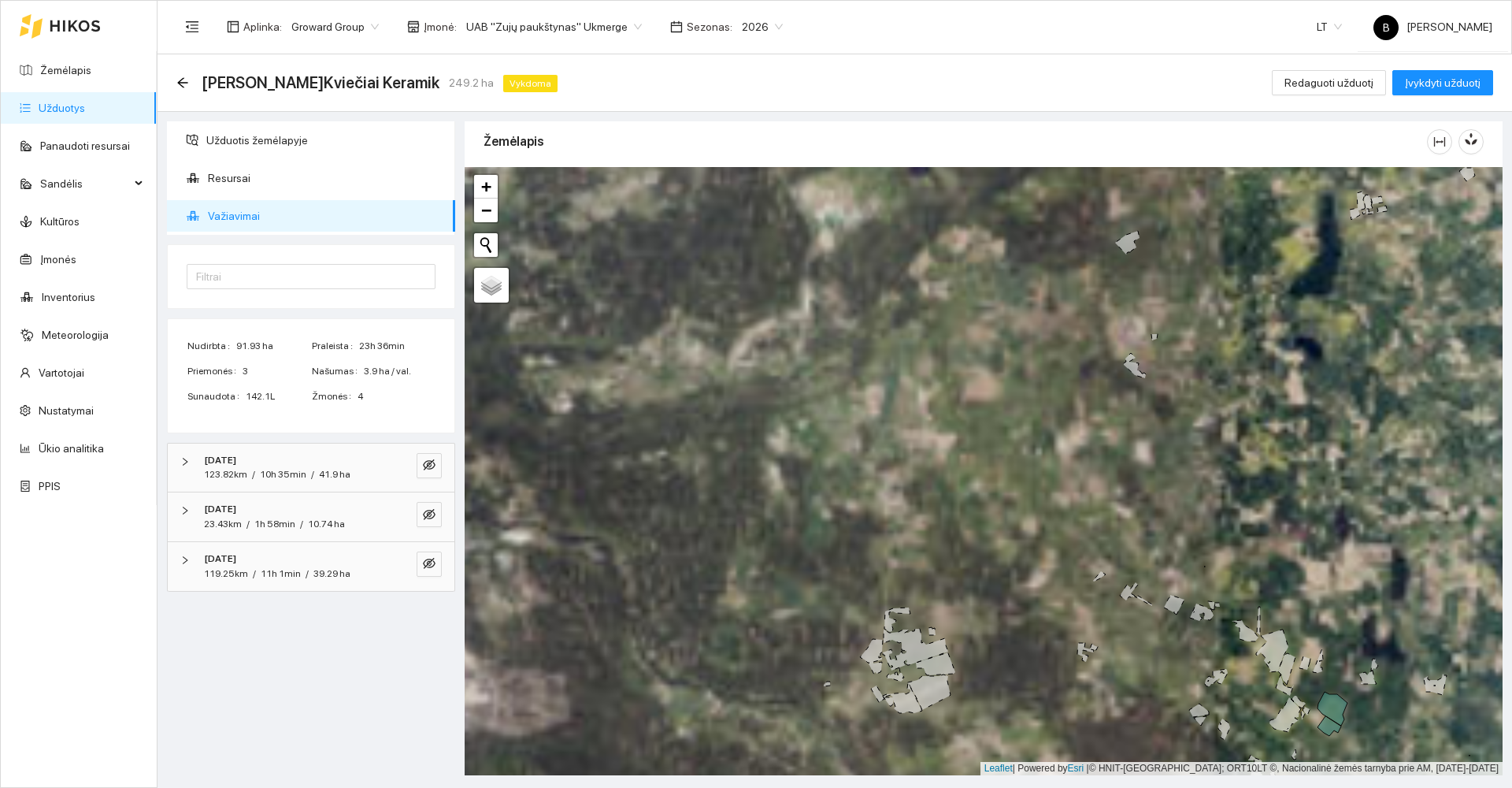
drag, startPoint x: 901, startPoint y: 540, endPoint x: 793, endPoint y: 391, distance: 184.0
click at [793, 391] on div at bounding box center [984, 471] width 1038 height 609
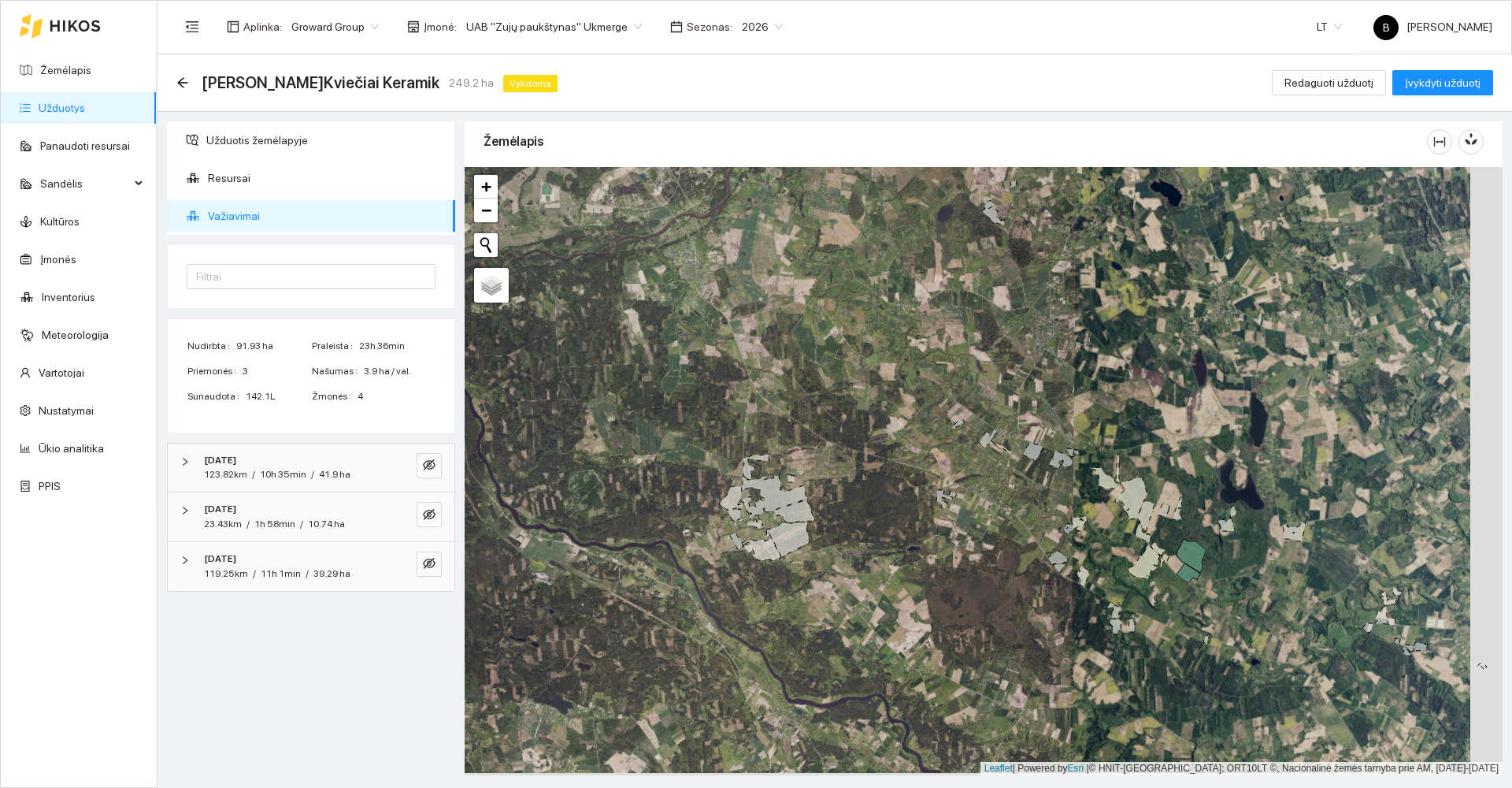
drag, startPoint x: 994, startPoint y: 414, endPoint x: 696, endPoint y: 317, distance: 313.4
click at [697, 317] on div at bounding box center [984, 471] width 1038 height 609
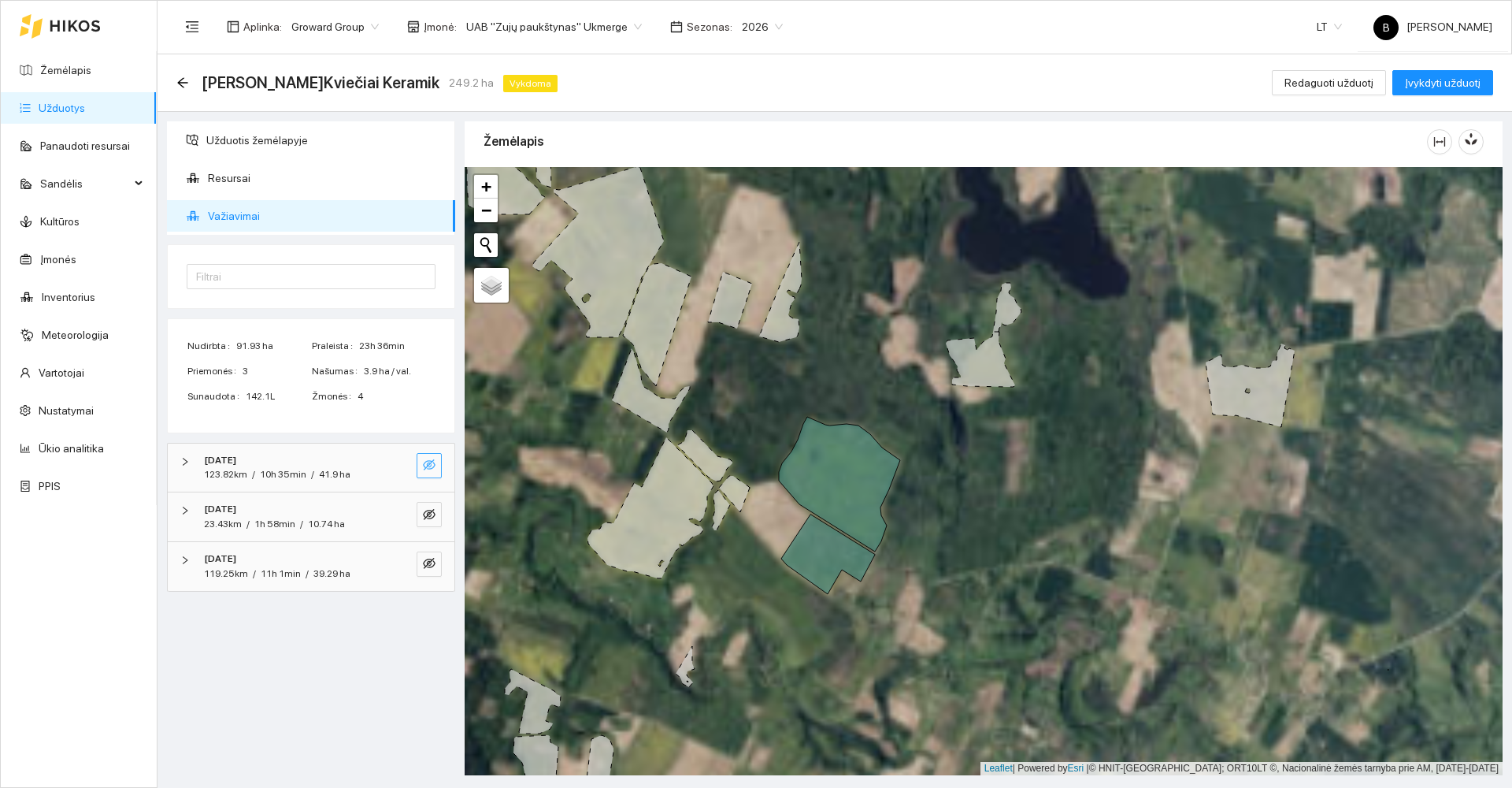
click at [427, 462] on icon "eye-invisible" at bounding box center [429, 465] width 13 height 13
click at [427, 512] on icon "eye-invisible" at bounding box center [429, 514] width 13 height 13
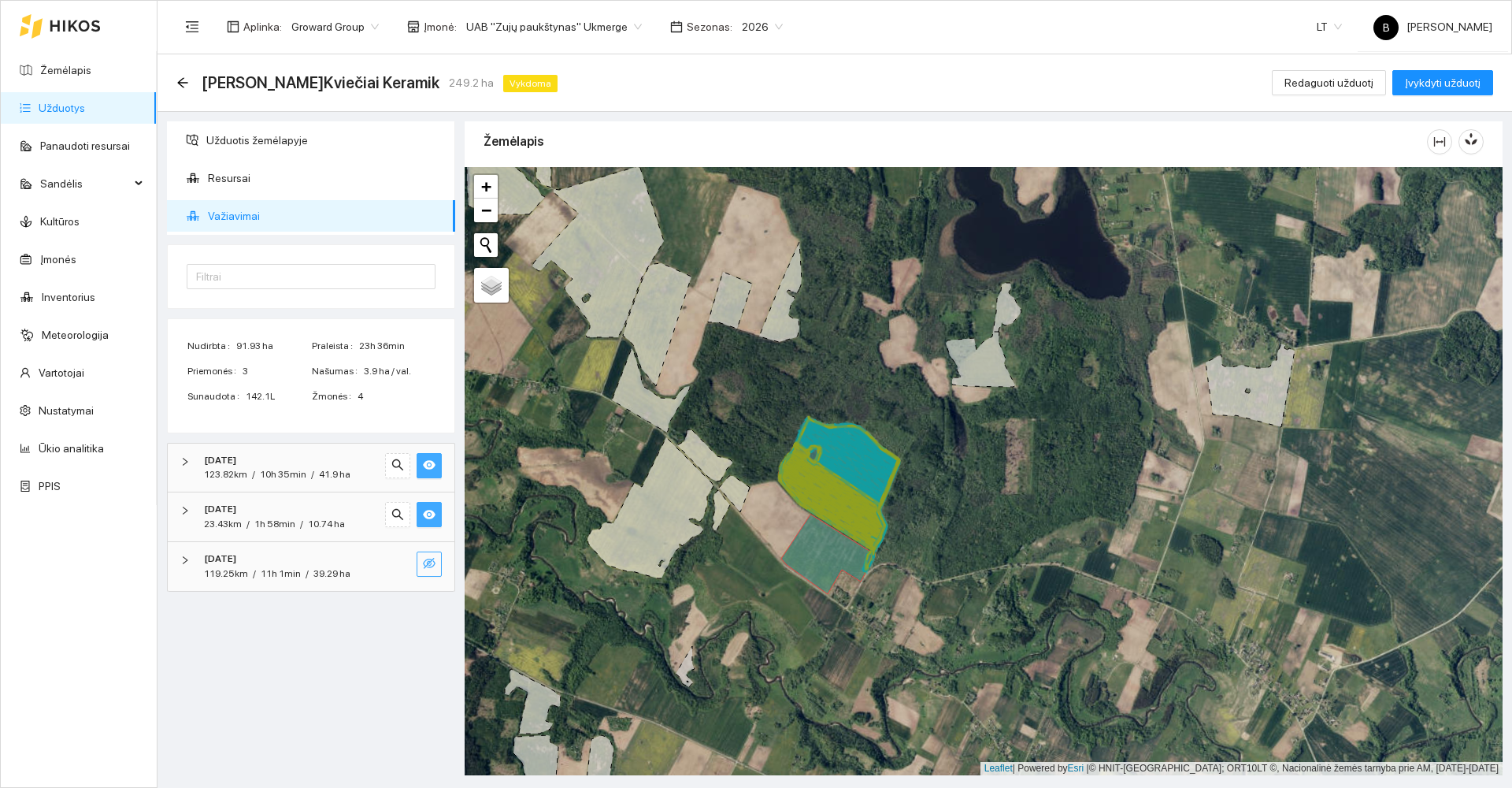
click at [428, 559] on icon "eye-invisible" at bounding box center [429, 563] width 13 height 13
click at [427, 566] on icon "eye" at bounding box center [429, 564] width 13 height 9
click at [427, 566] on icon "eye-invisible" at bounding box center [429, 563] width 13 height 11
click at [1328, 80] on span "Redaguoti užduotį" at bounding box center [1329, 83] width 89 height 18
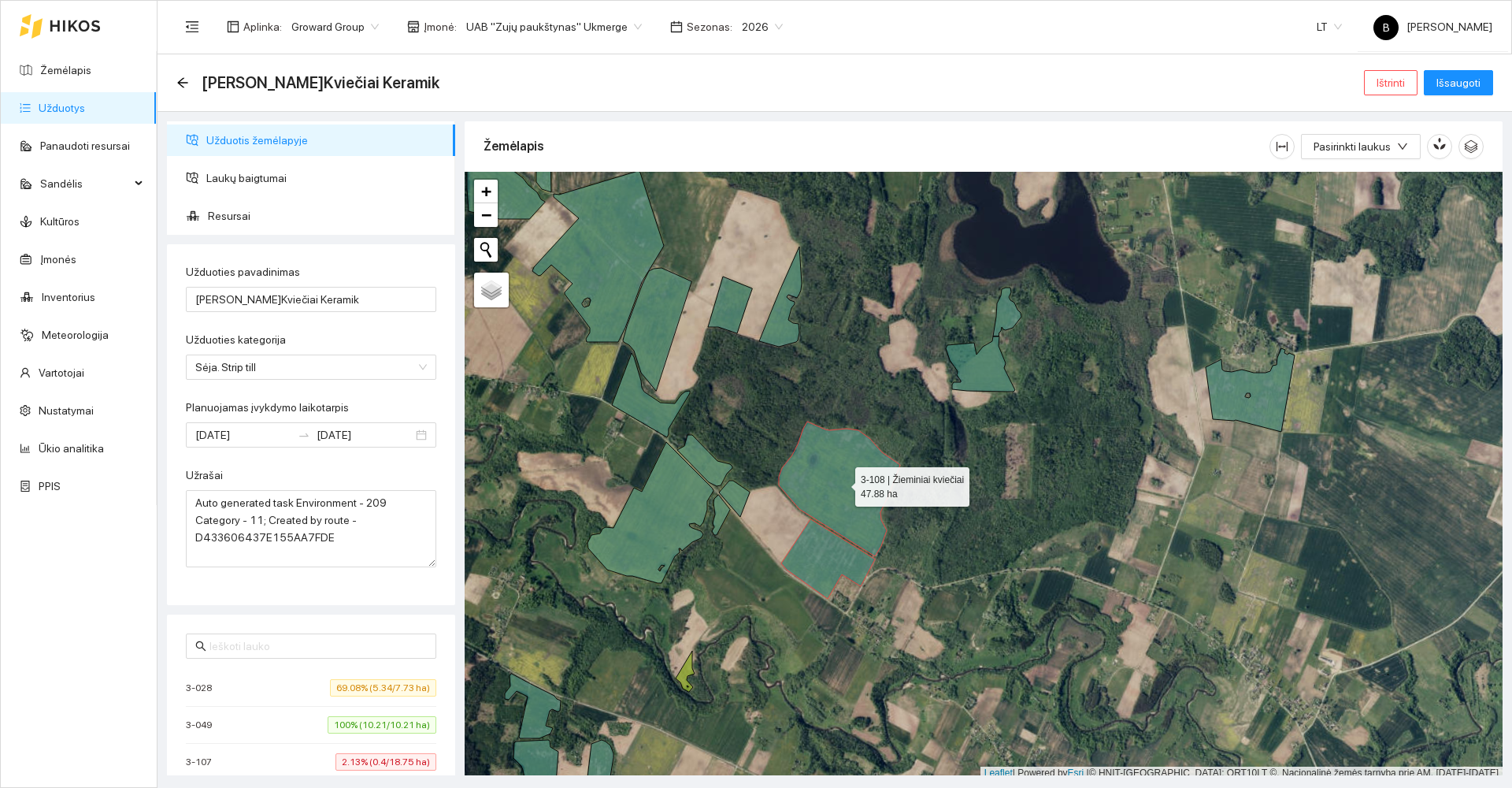
scroll to position [5, 0]
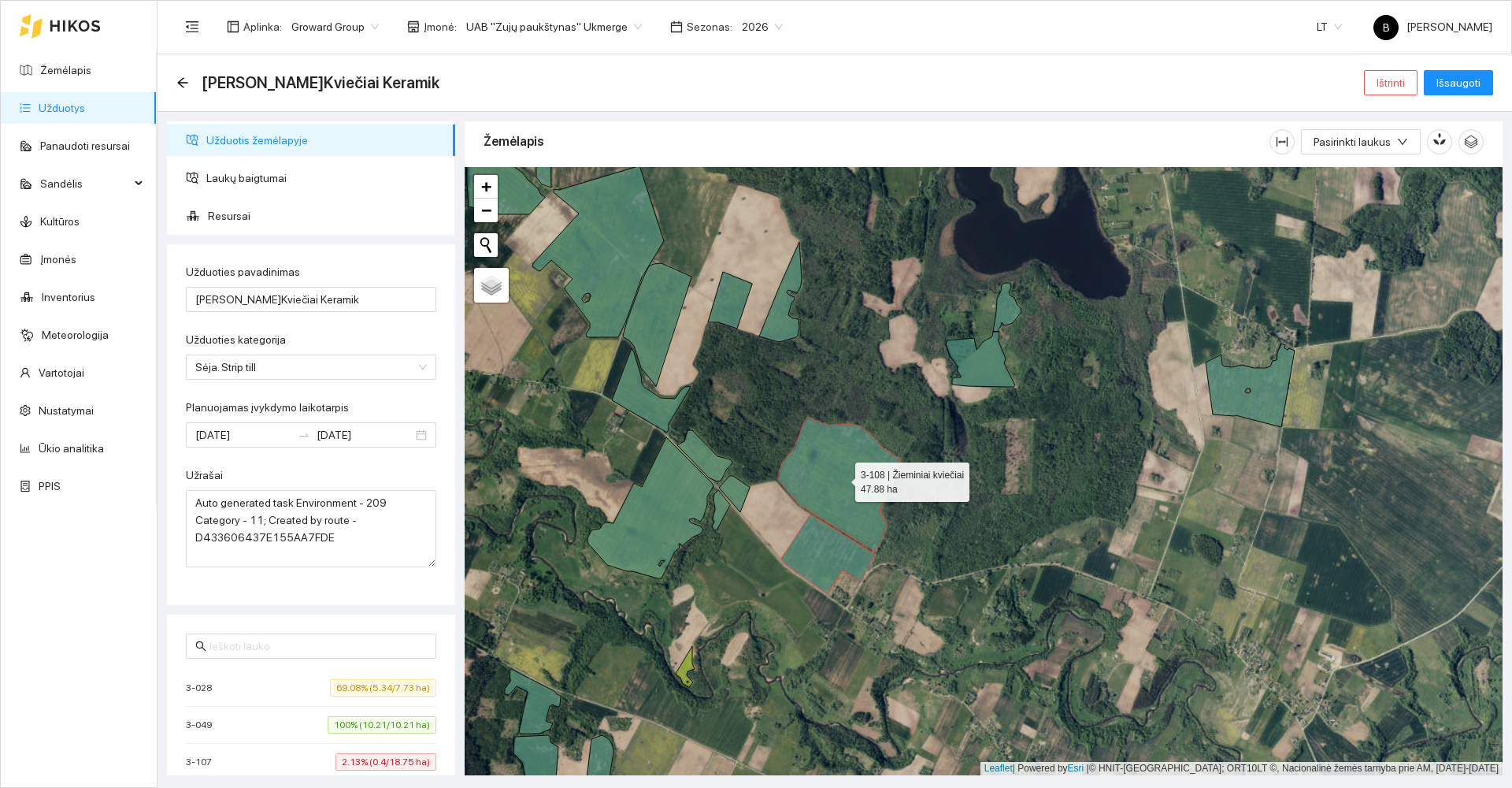
click at [859, 484] on icon at bounding box center [840, 484] width 121 height 135
click at [826, 558] on icon at bounding box center [827, 554] width 93 height 80
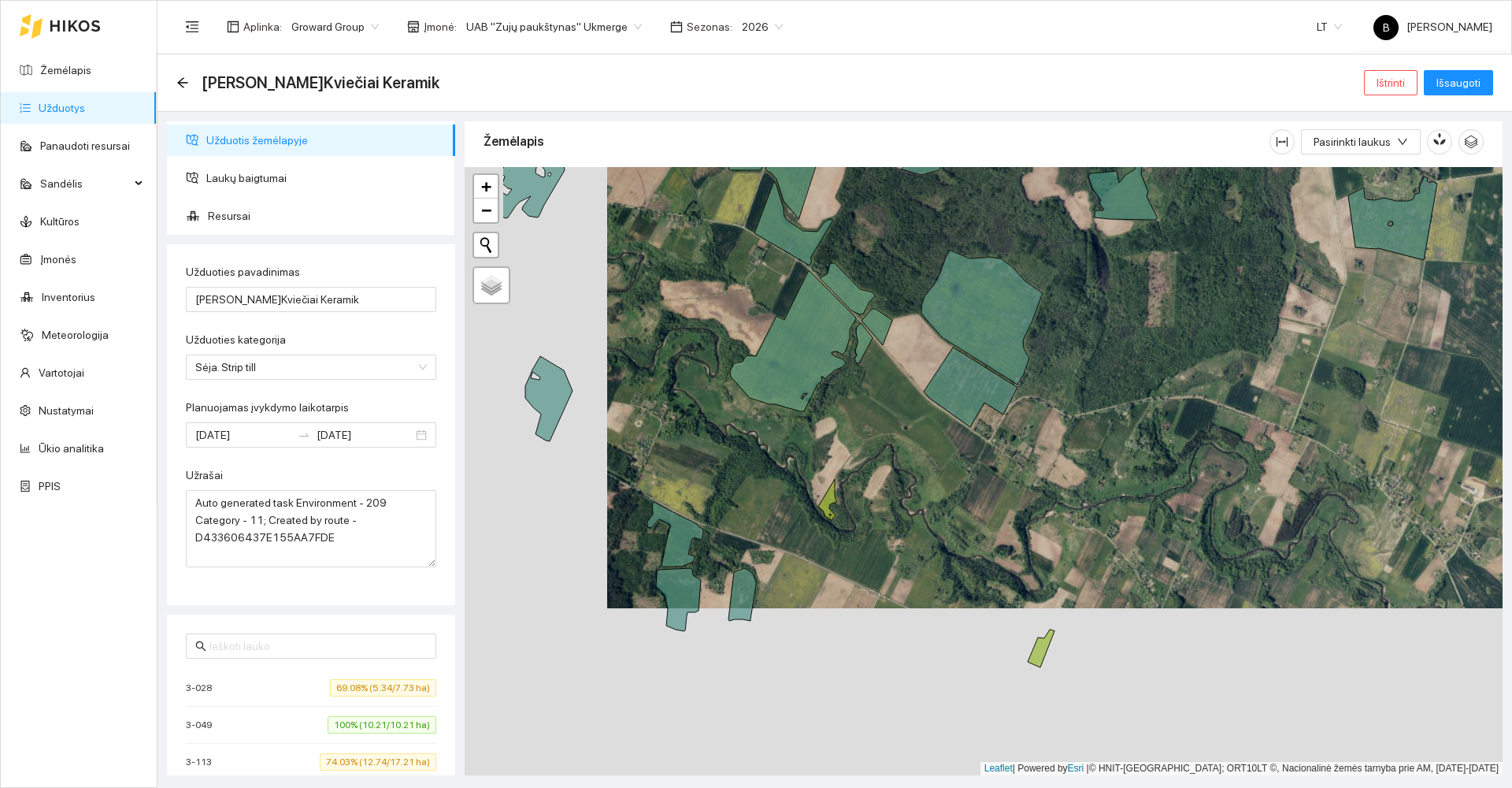
drag, startPoint x: 964, startPoint y: 578, endPoint x: 1125, endPoint y: 375, distance: 259.1
click at [1125, 375] on div at bounding box center [984, 471] width 1038 height 609
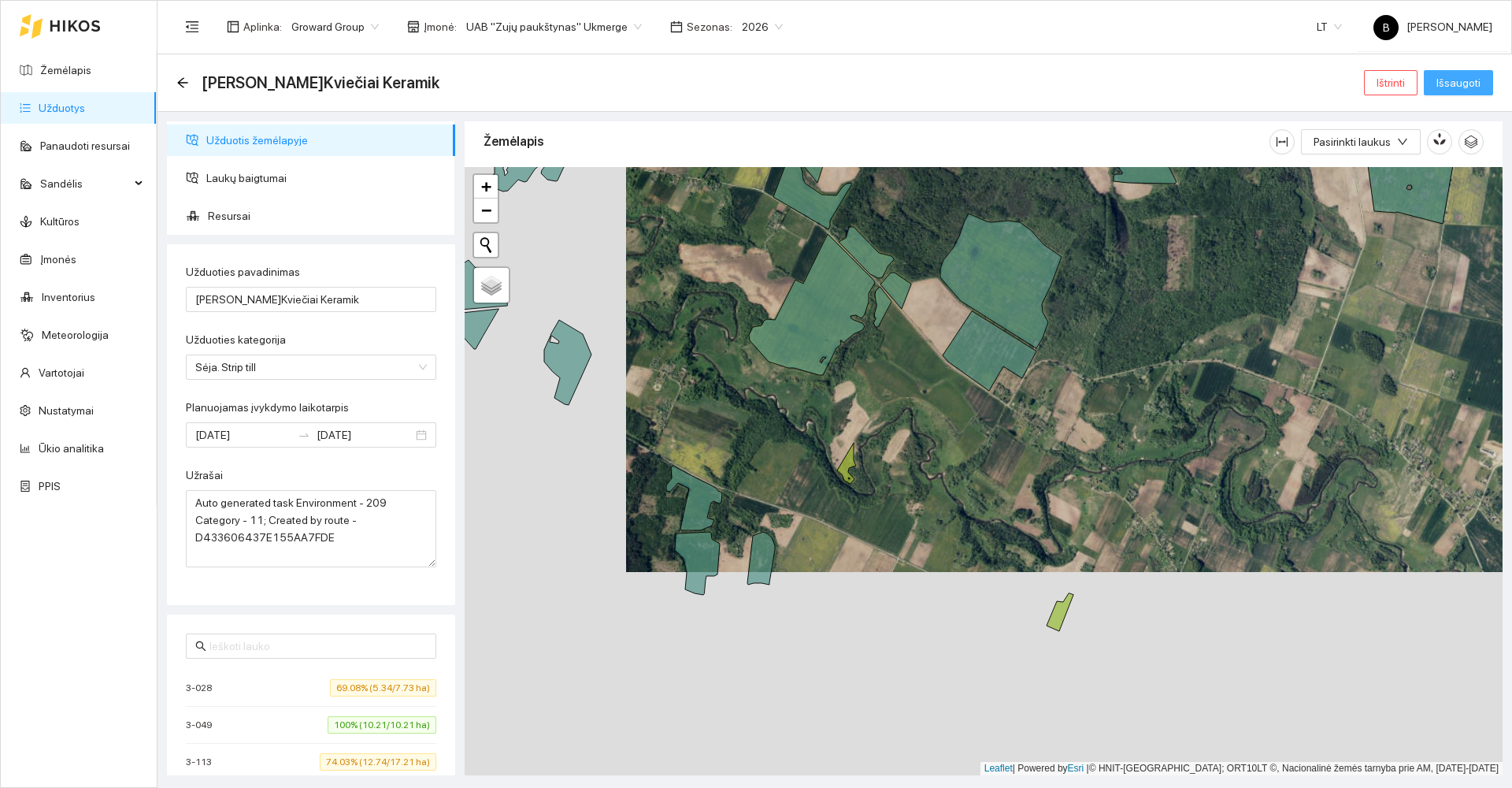
click at [1451, 78] on span "Išsaugoti" at bounding box center [1458, 83] width 44 height 18
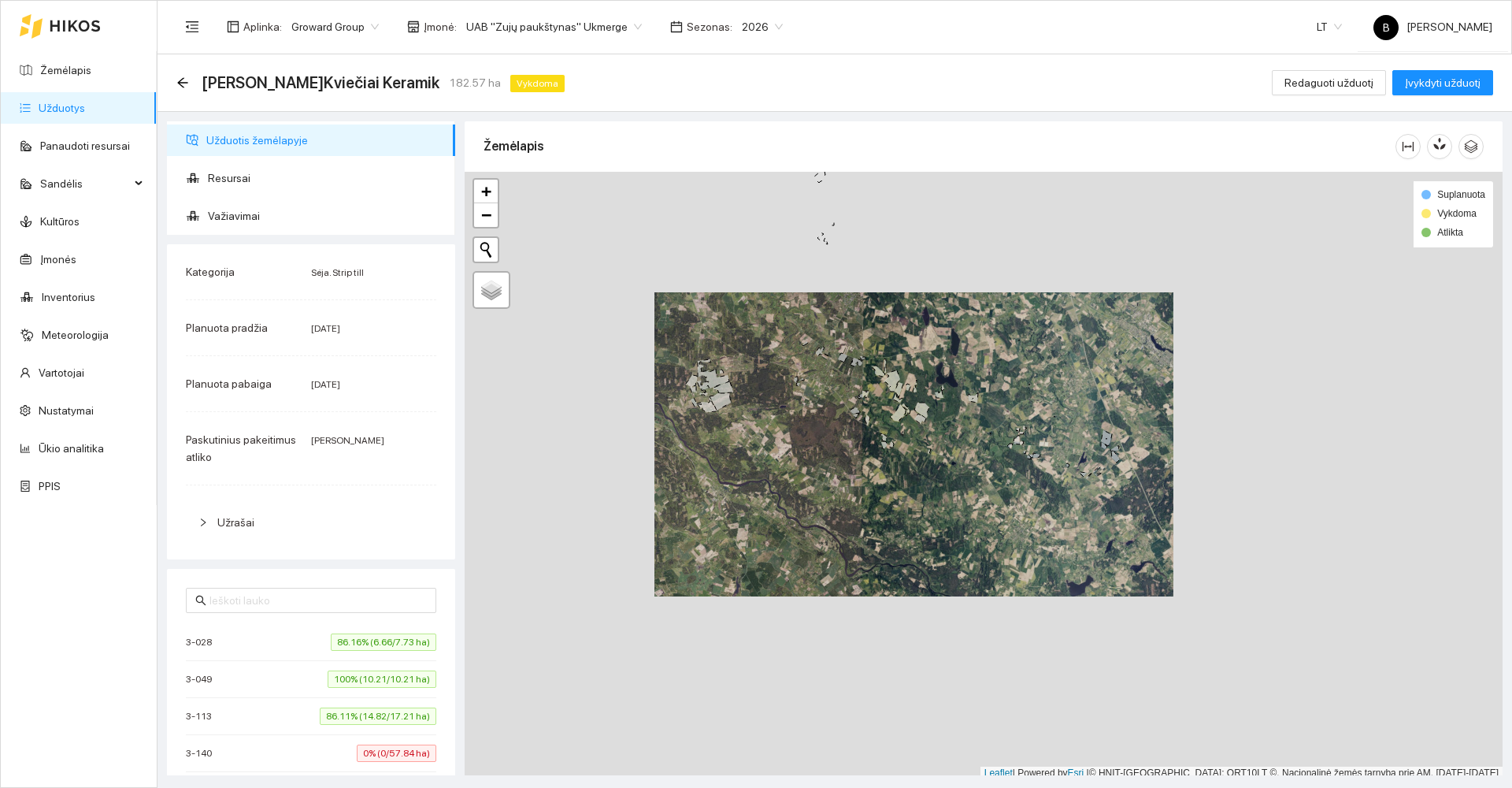
scroll to position [5, 0]
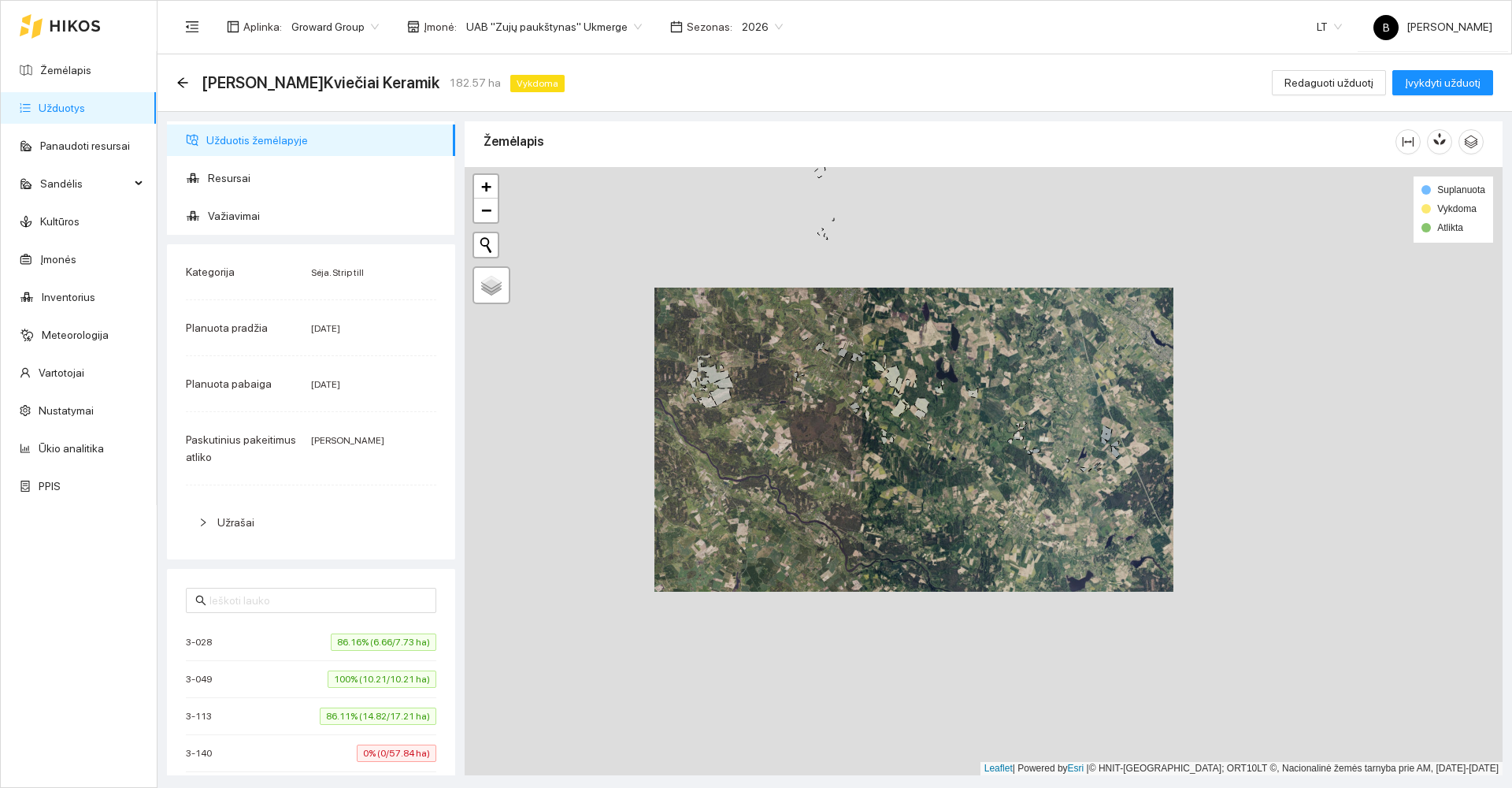
drag, startPoint x: 840, startPoint y: 384, endPoint x: 805, endPoint y: 623, distance: 241.5
click at [805, 624] on div at bounding box center [984, 471] width 1038 height 609
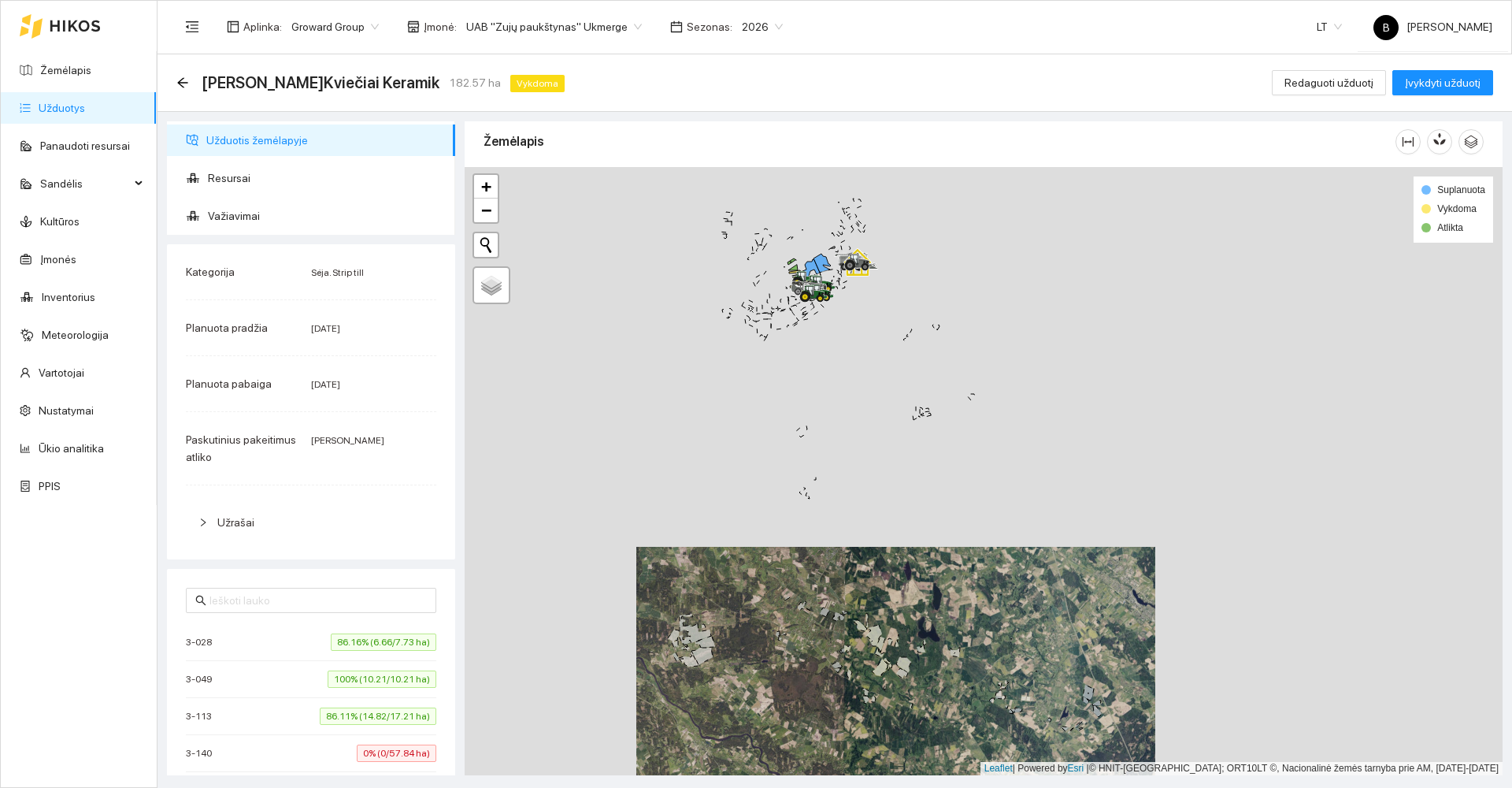
drag, startPoint x: 851, startPoint y: 377, endPoint x: 958, endPoint y: 570, distance: 220.7
click at [958, 570] on div at bounding box center [984, 471] width 1038 height 609
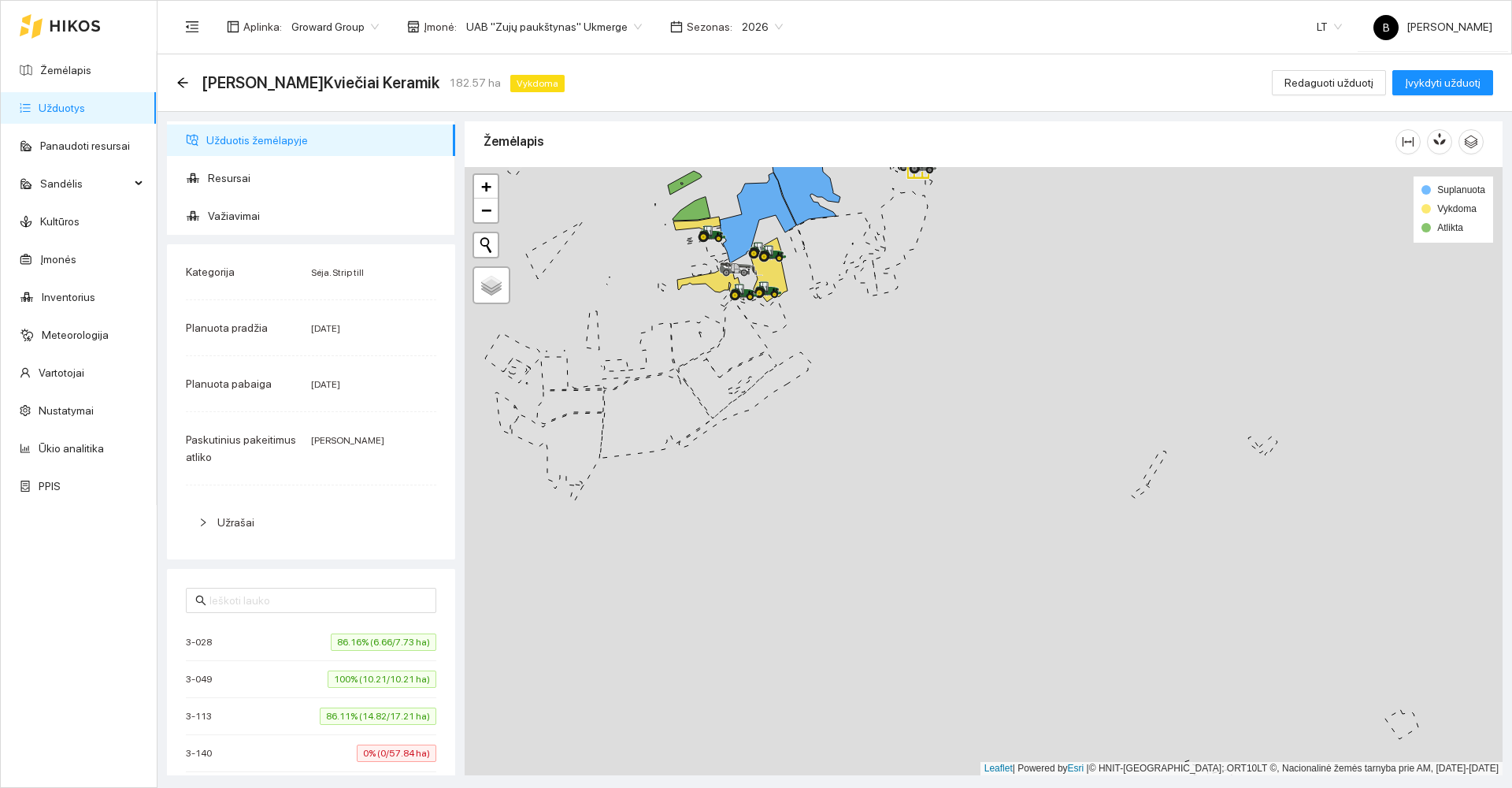
drag, startPoint x: 927, startPoint y: 389, endPoint x: 1027, endPoint y: 600, distance: 233.5
click at [1027, 600] on div at bounding box center [984, 471] width 1038 height 609
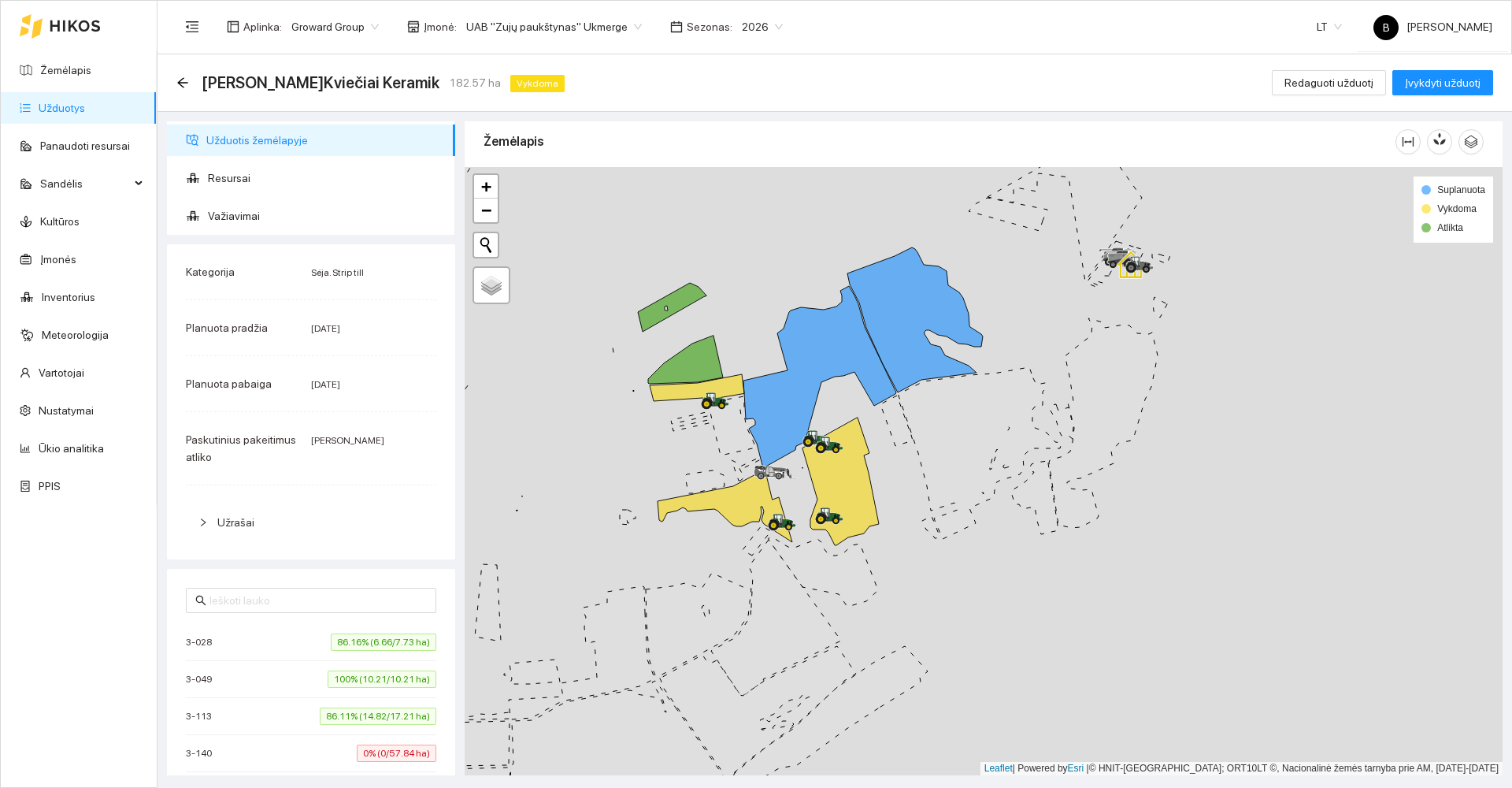
drag, startPoint x: 889, startPoint y: 474, endPoint x: 1002, endPoint y: 479, distance: 113.1
click at [1002, 479] on div at bounding box center [984, 471] width 1038 height 609
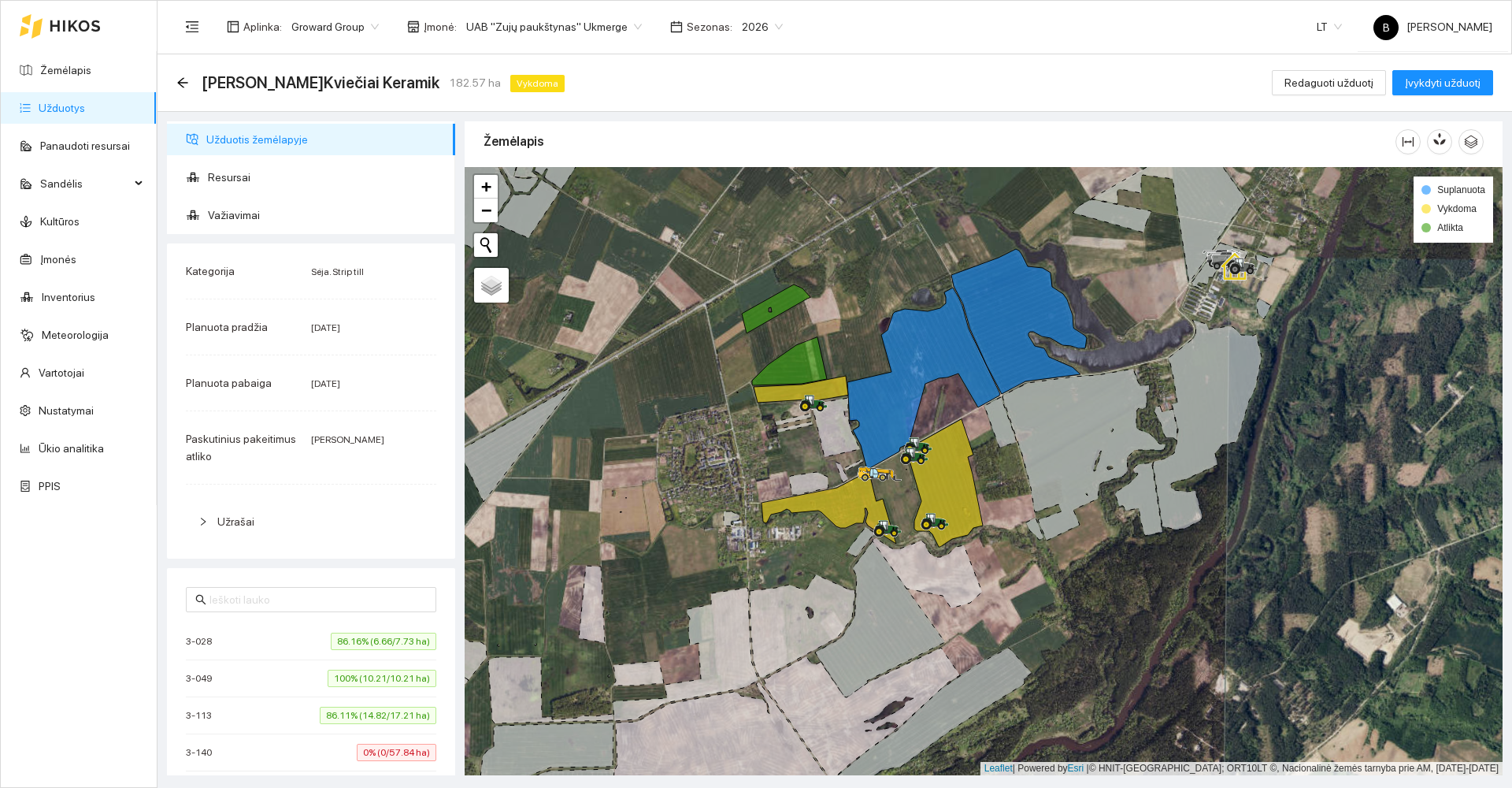
scroll to position [0, 0]
click at [183, 83] on icon "arrow-left" at bounding box center [183, 83] width 10 height 10
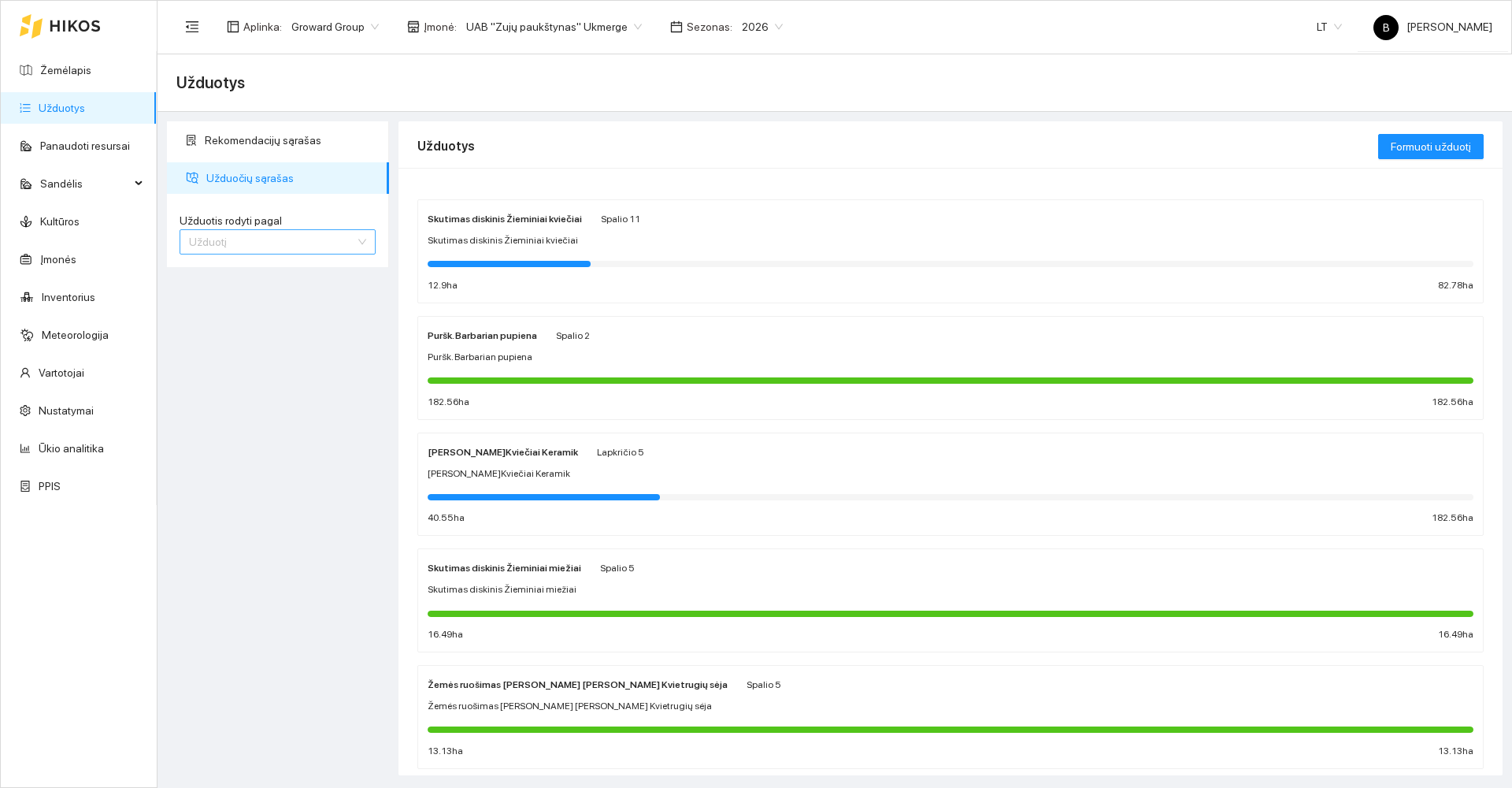
click at [268, 248] on span "Užduotį" at bounding box center [278, 242] width 178 height 24
click at [252, 289] on div "Kultūrą" at bounding box center [277, 299] width 196 height 25
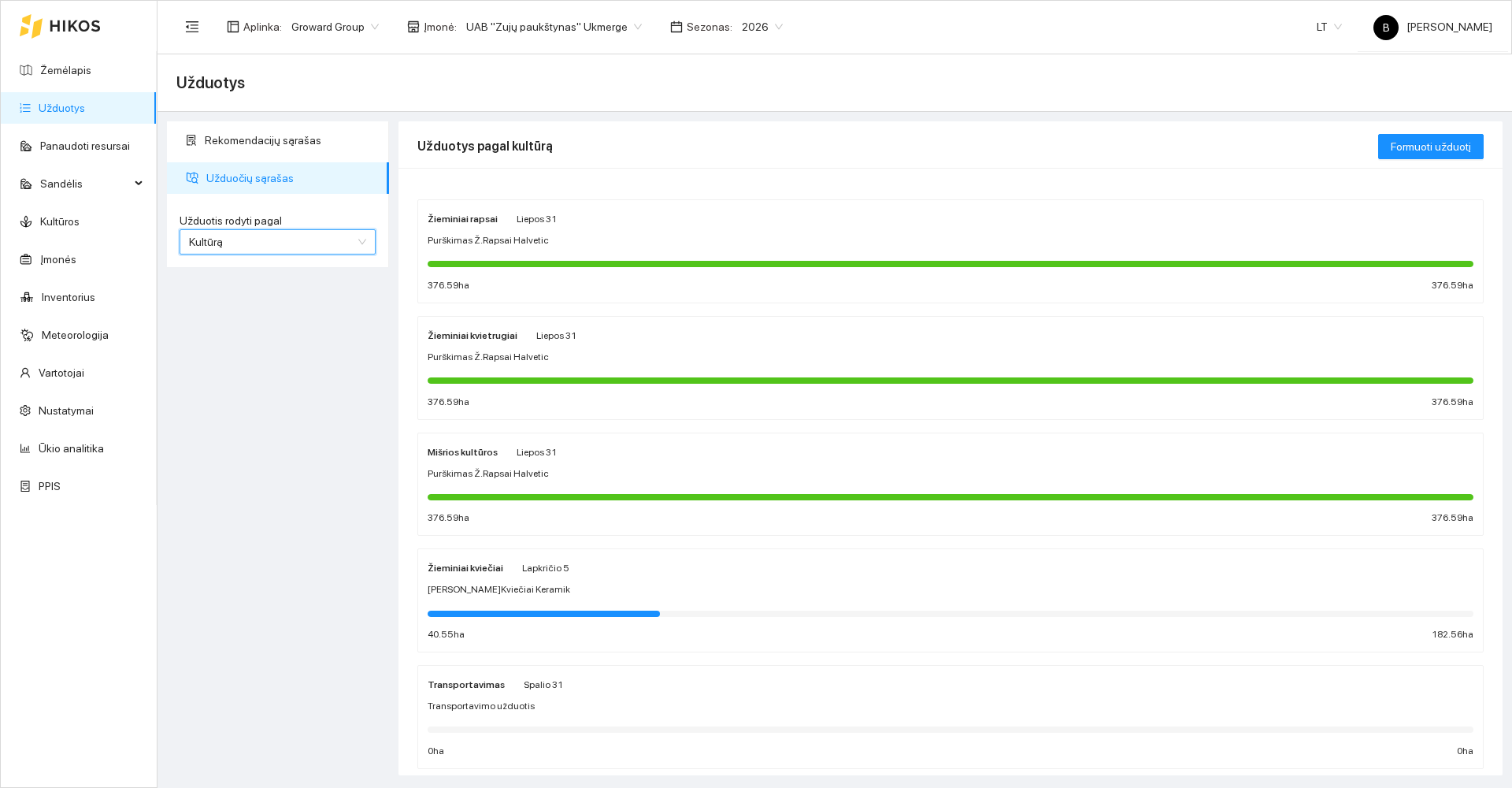
click at [773, 583] on div "[PERSON_NAME]Kviečiai Keramik" at bounding box center [950, 590] width 1046 height 15
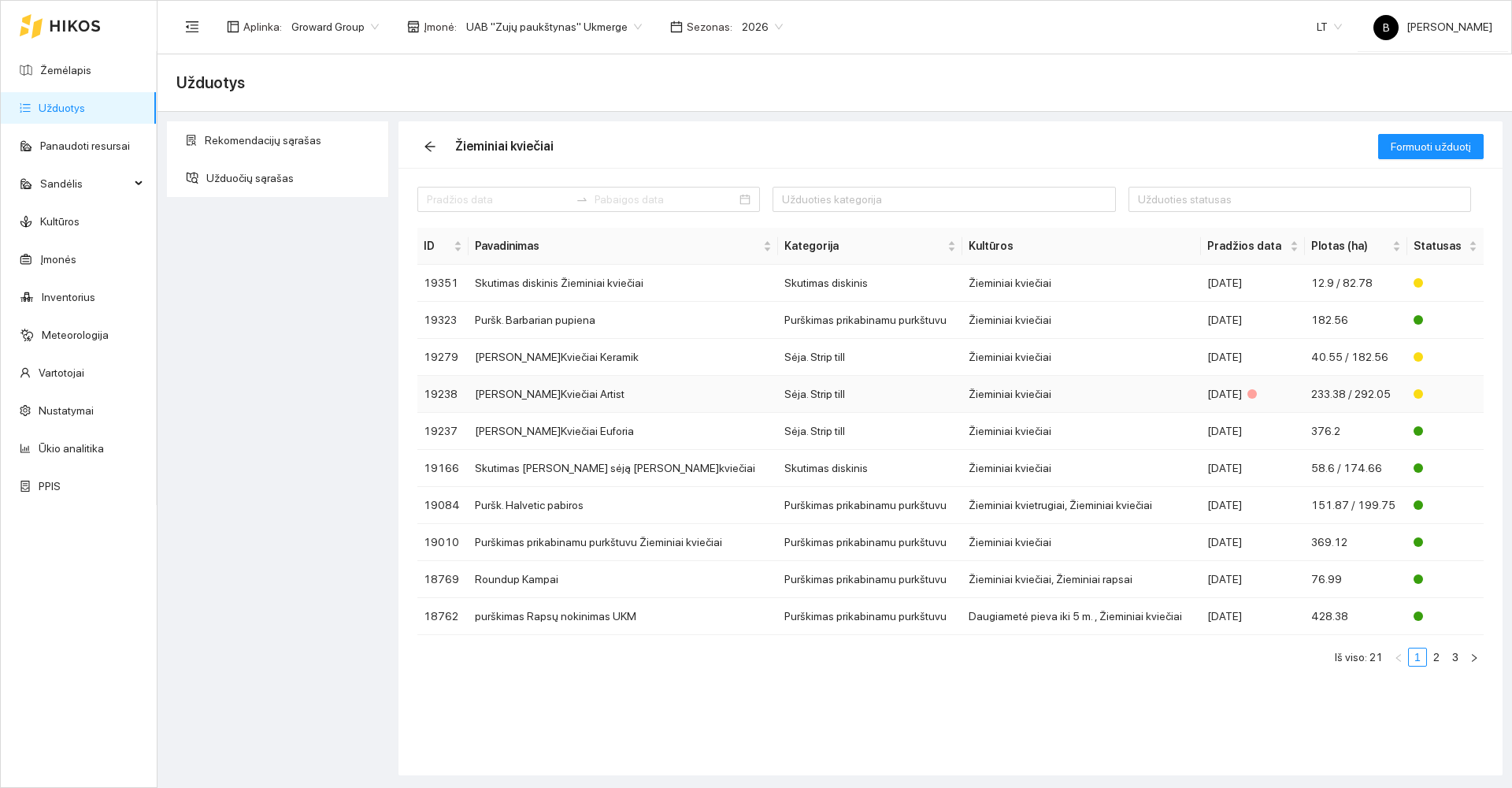
click at [597, 397] on td "[PERSON_NAME]Kviečiai Artist" at bounding box center [623, 394] width 310 height 37
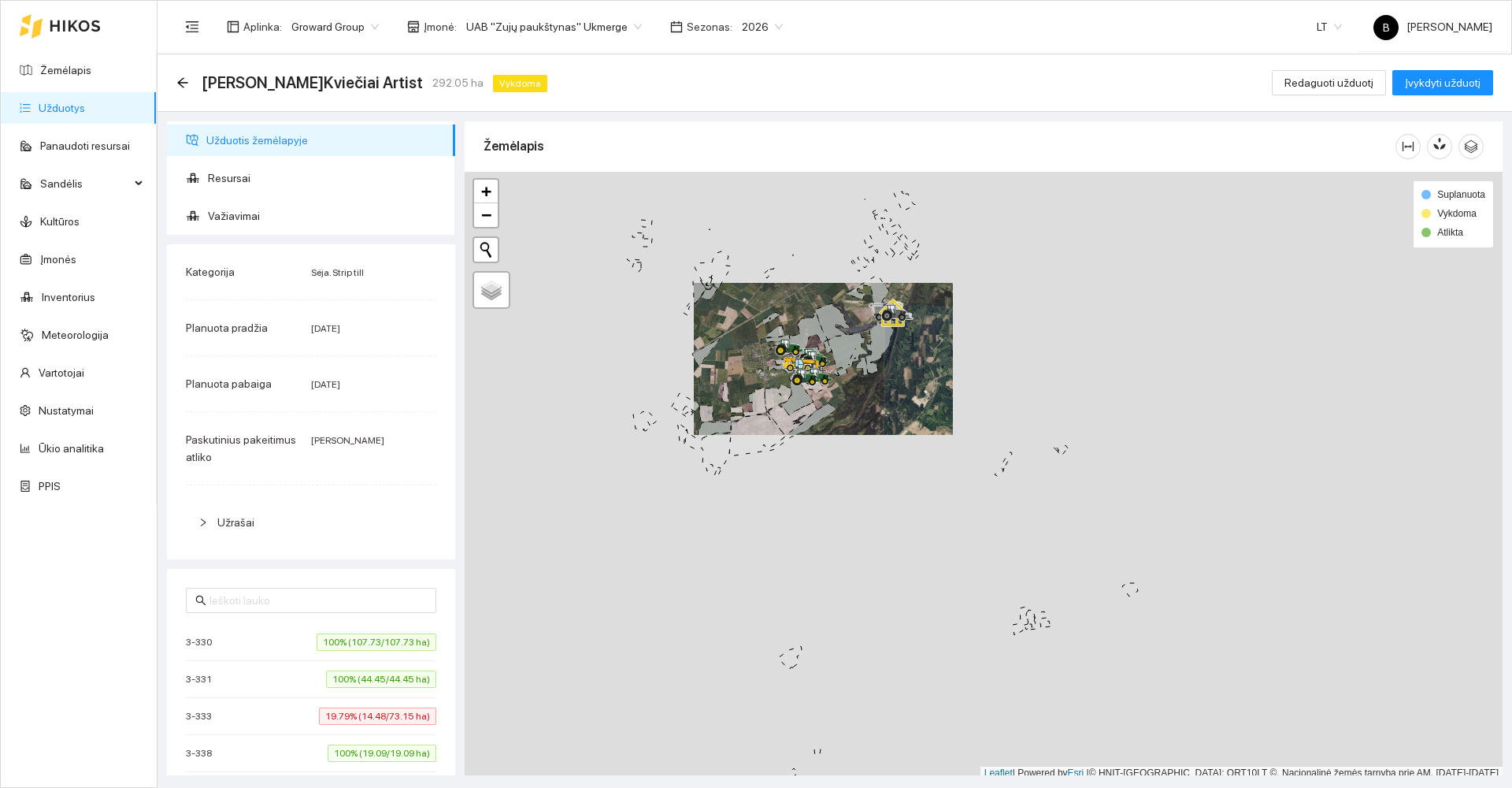
scroll to position [5, 0]
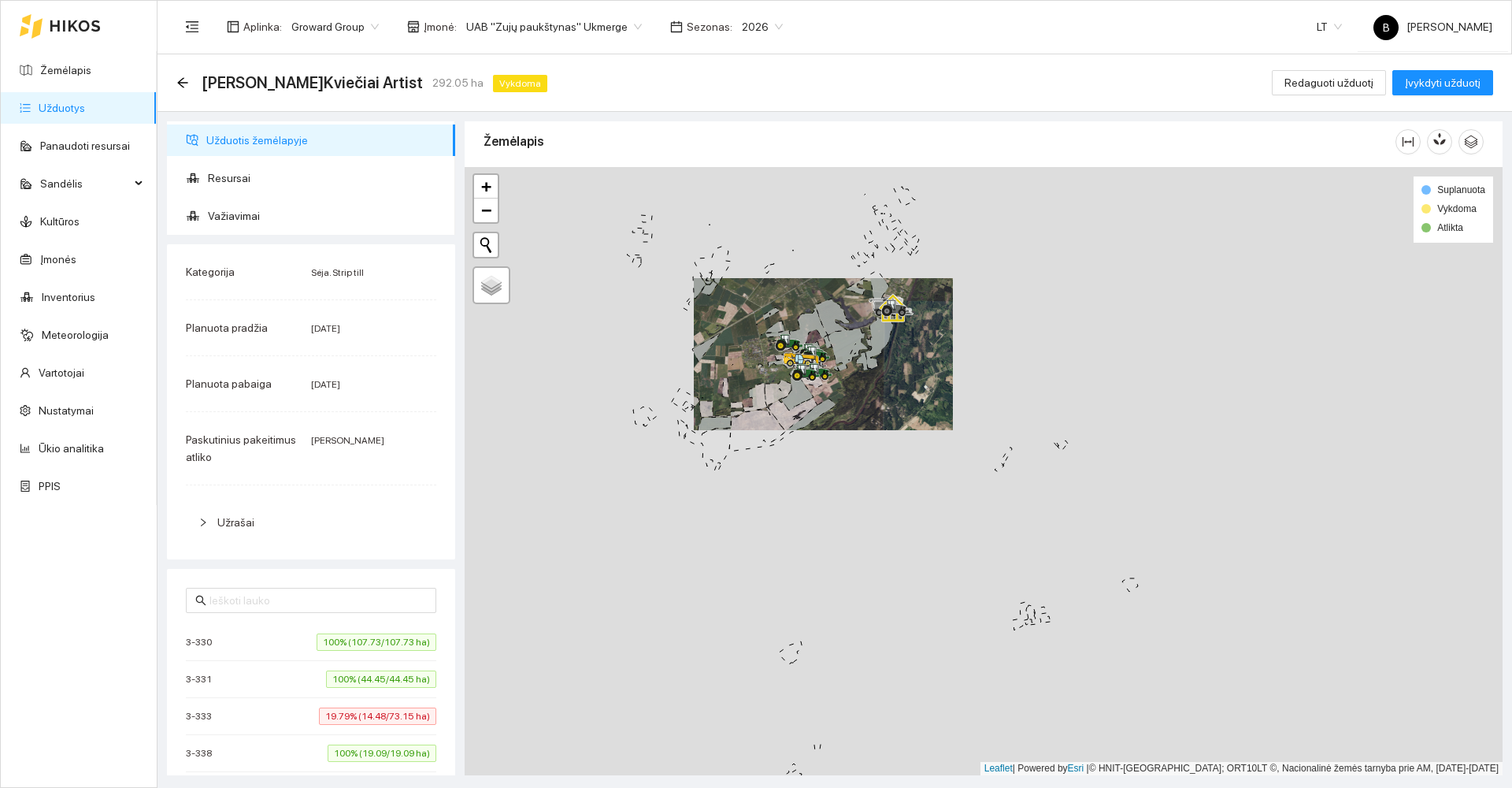
drag, startPoint x: 760, startPoint y: 549, endPoint x: 854, endPoint y: 347, distance: 222.8
click at [854, 347] on div at bounding box center [984, 471] width 1038 height 609
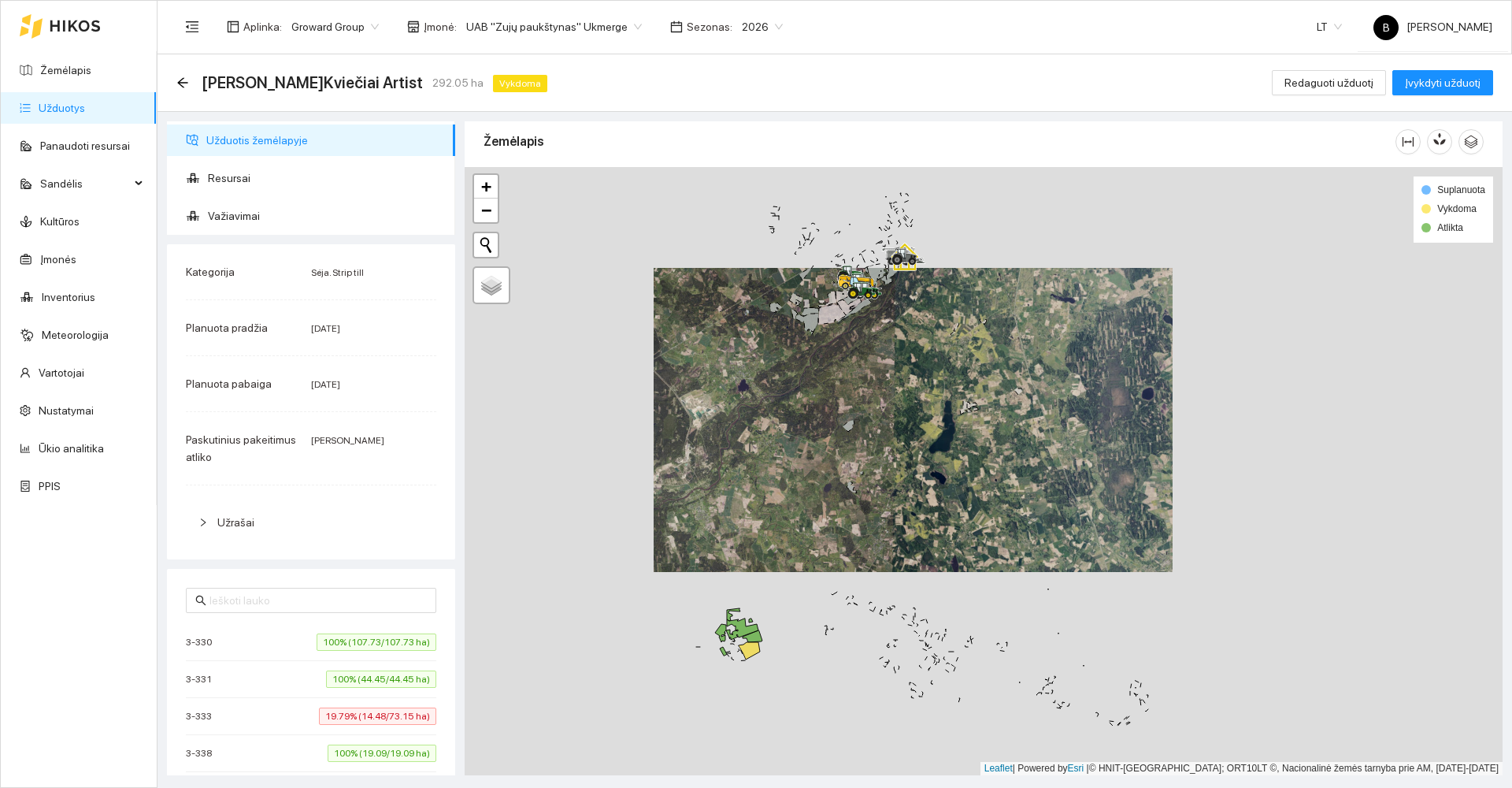
drag, startPoint x: 818, startPoint y: 456, endPoint x: 915, endPoint y: 325, distance: 163.0
click at [915, 325] on div at bounding box center [984, 471] width 1038 height 609
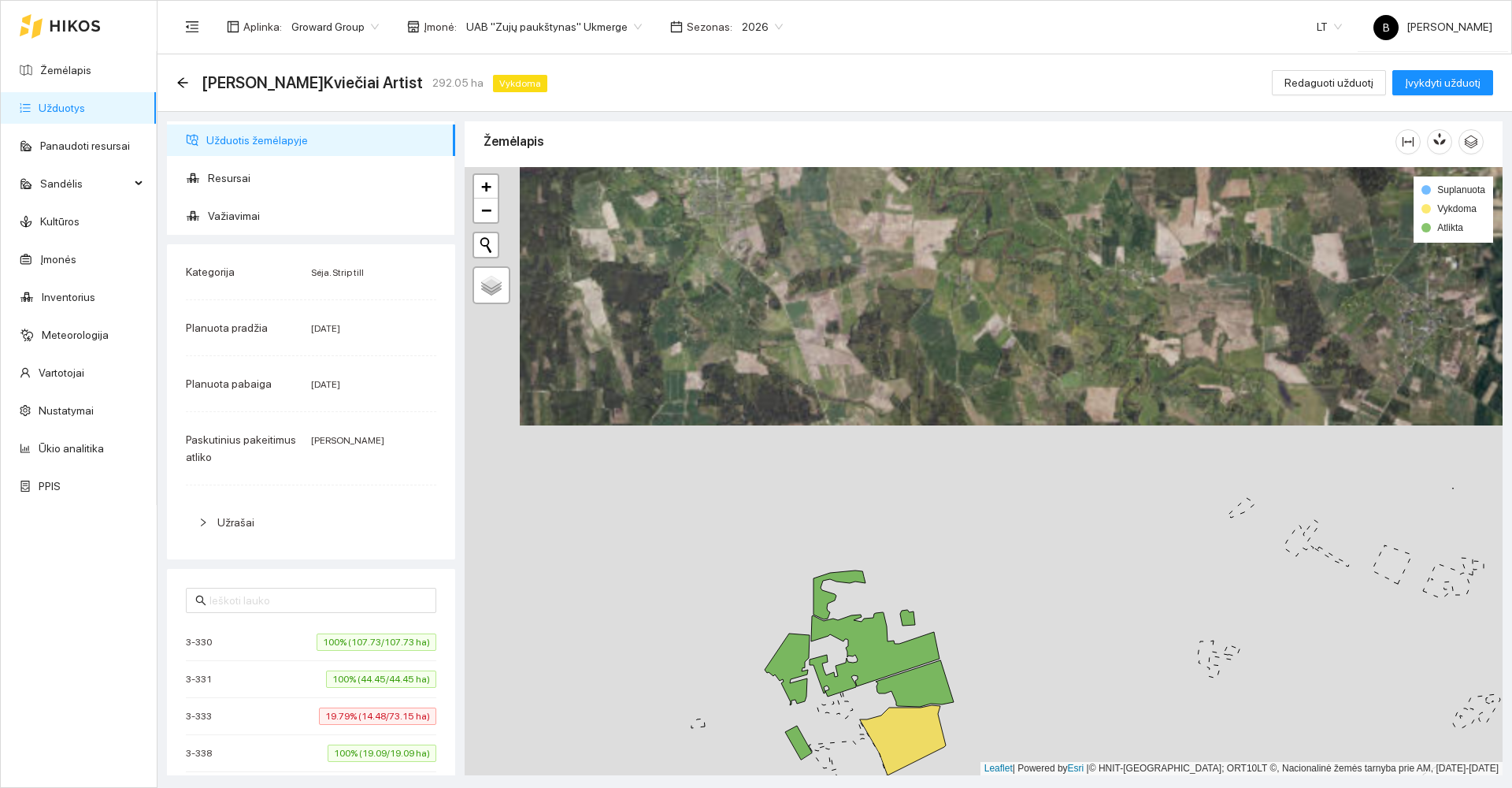
drag, startPoint x: 879, startPoint y: 513, endPoint x: 888, endPoint y: 385, distance: 128.3
click at [888, 385] on div at bounding box center [984, 471] width 1038 height 609
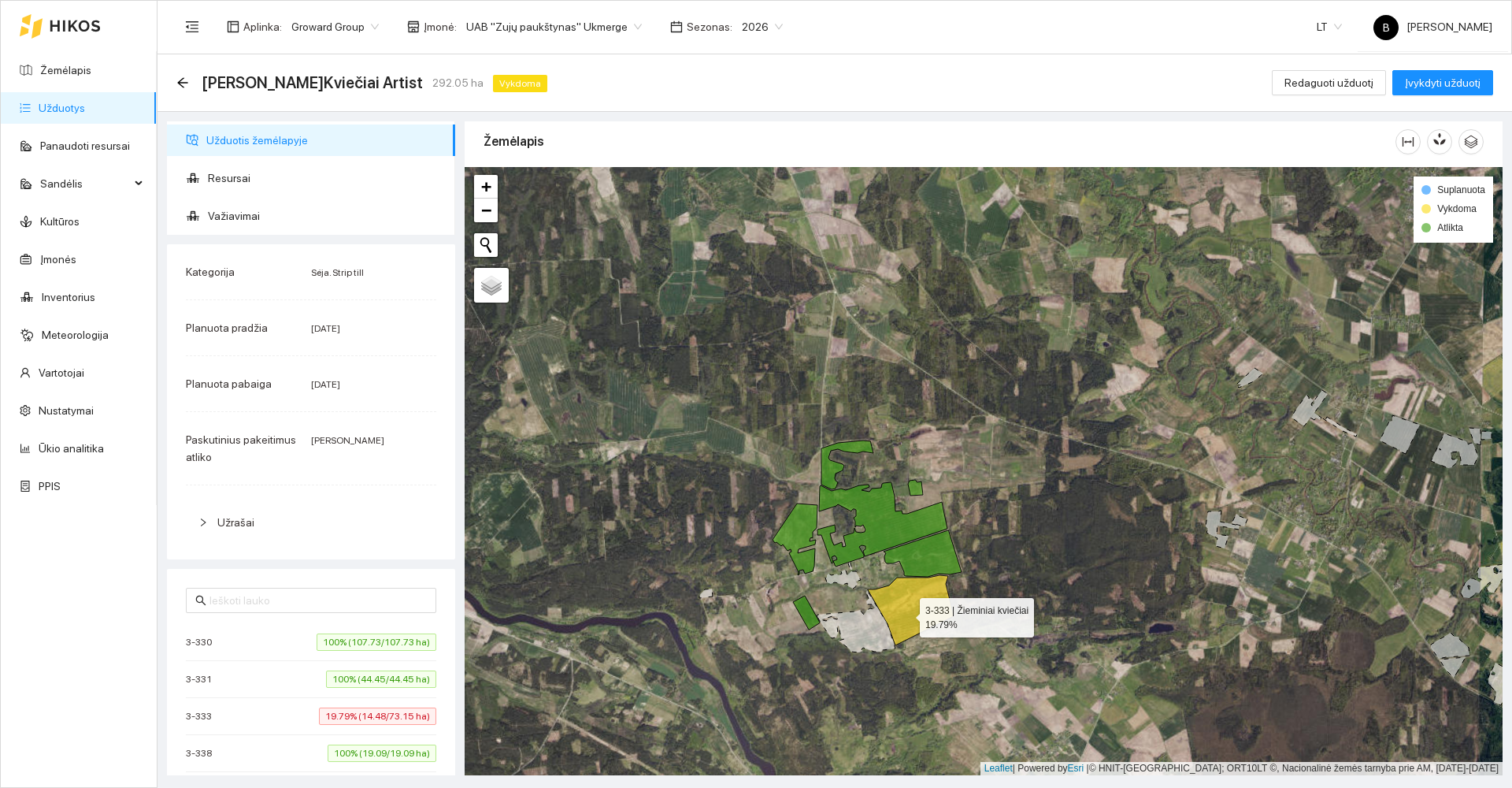
click at [905, 614] on icon at bounding box center [910, 610] width 86 height 70
click at [912, 617] on icon at bounding box center [914, 613] width 74 height 32
click at [912, 617] on icon at bounding box center [910, 610] width 86 height 70
click at [912, 617] on icon at bounding box center [914, 613] width 74 height 32
click at [912, 617] on icon at bounding box center [910, 610] width 86 height 70
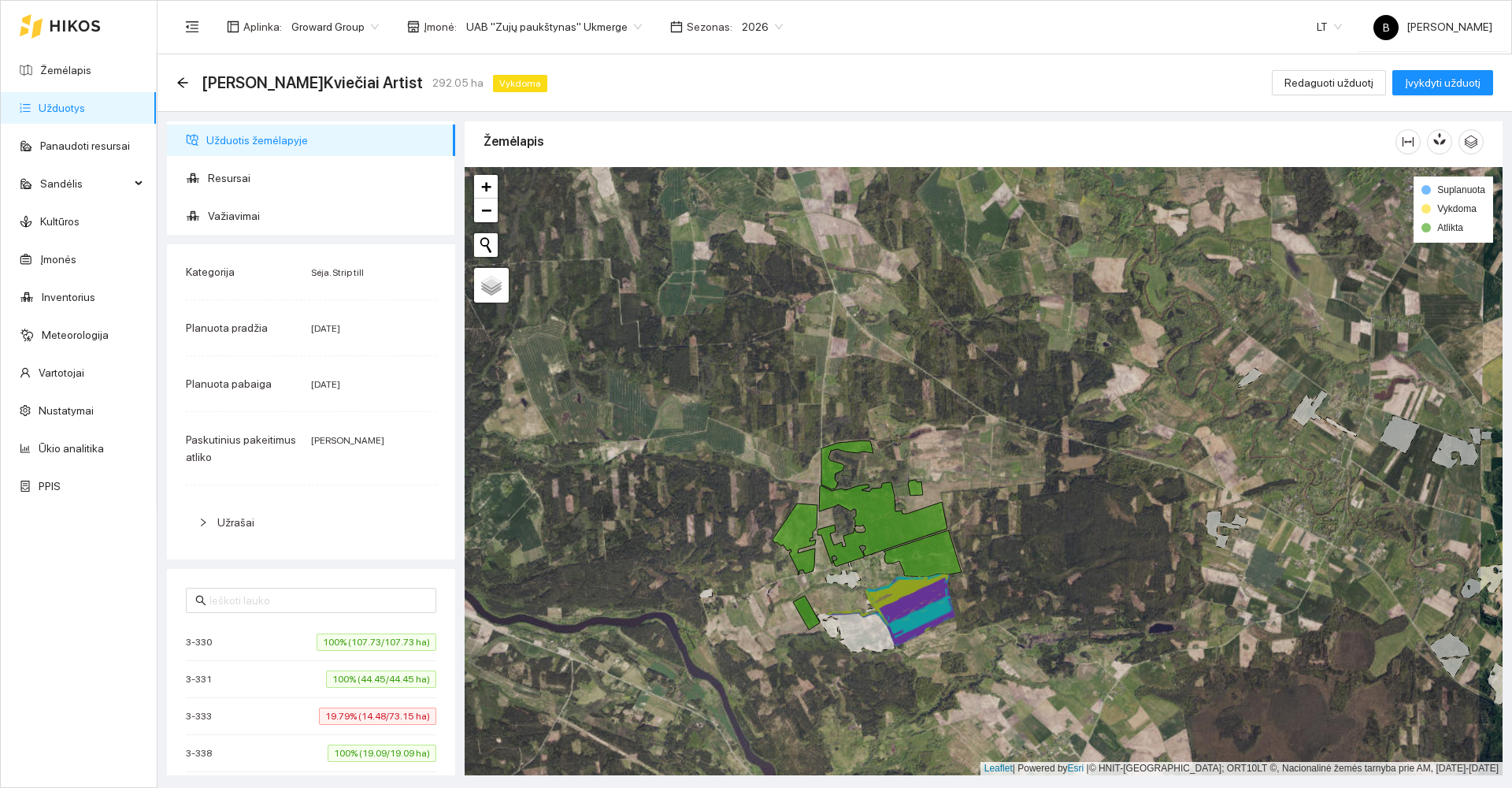
click at [912, 617] on icon at bounding box center [914, 613] width 74 height 32
click at [224, 171] on span "Resursai" at bounding box center [325, 178] width 235 height 31
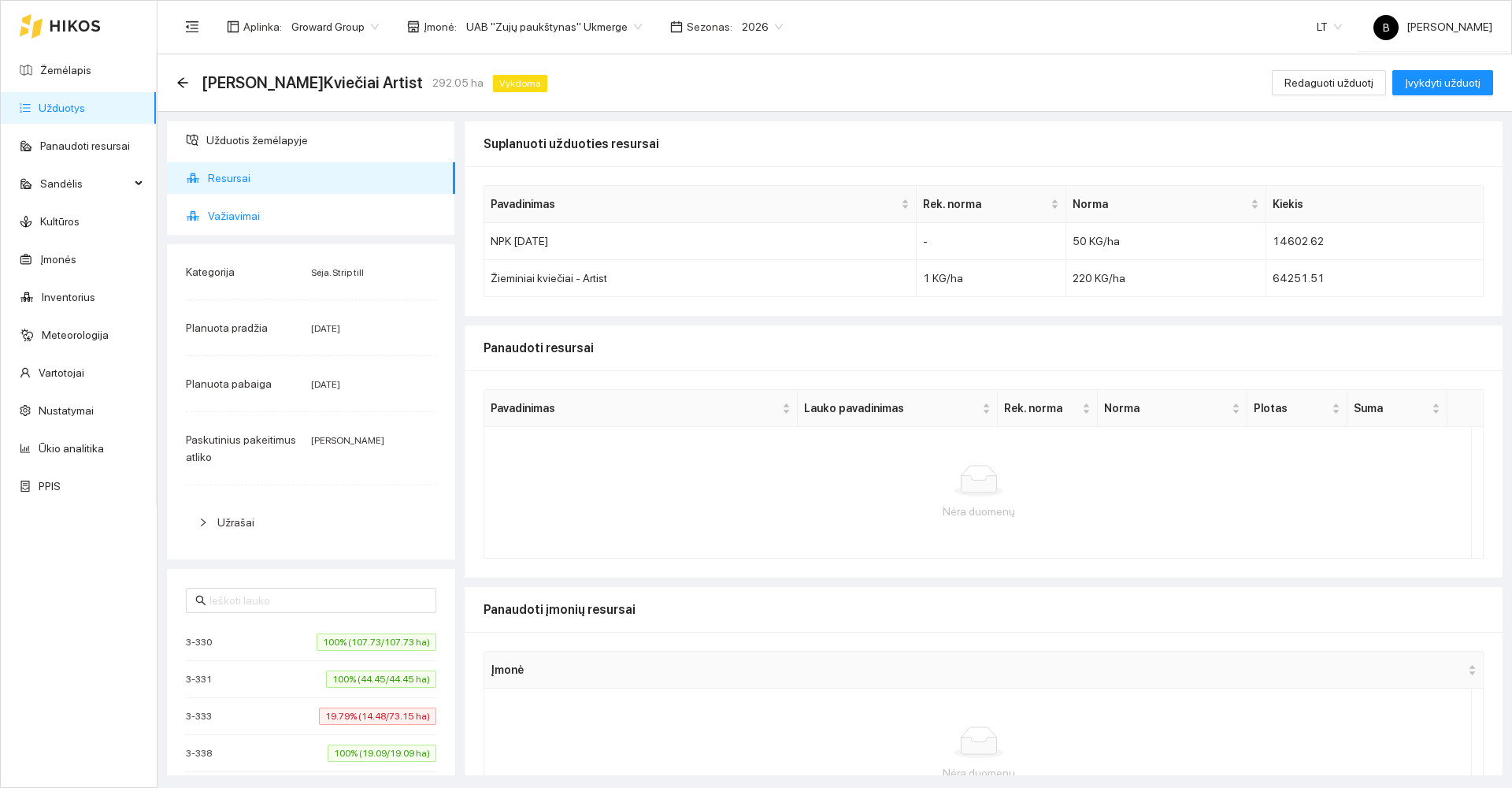
click at [226, 214] on span "Važiavimai" at bounding box center [325, 216] width 235 height 31
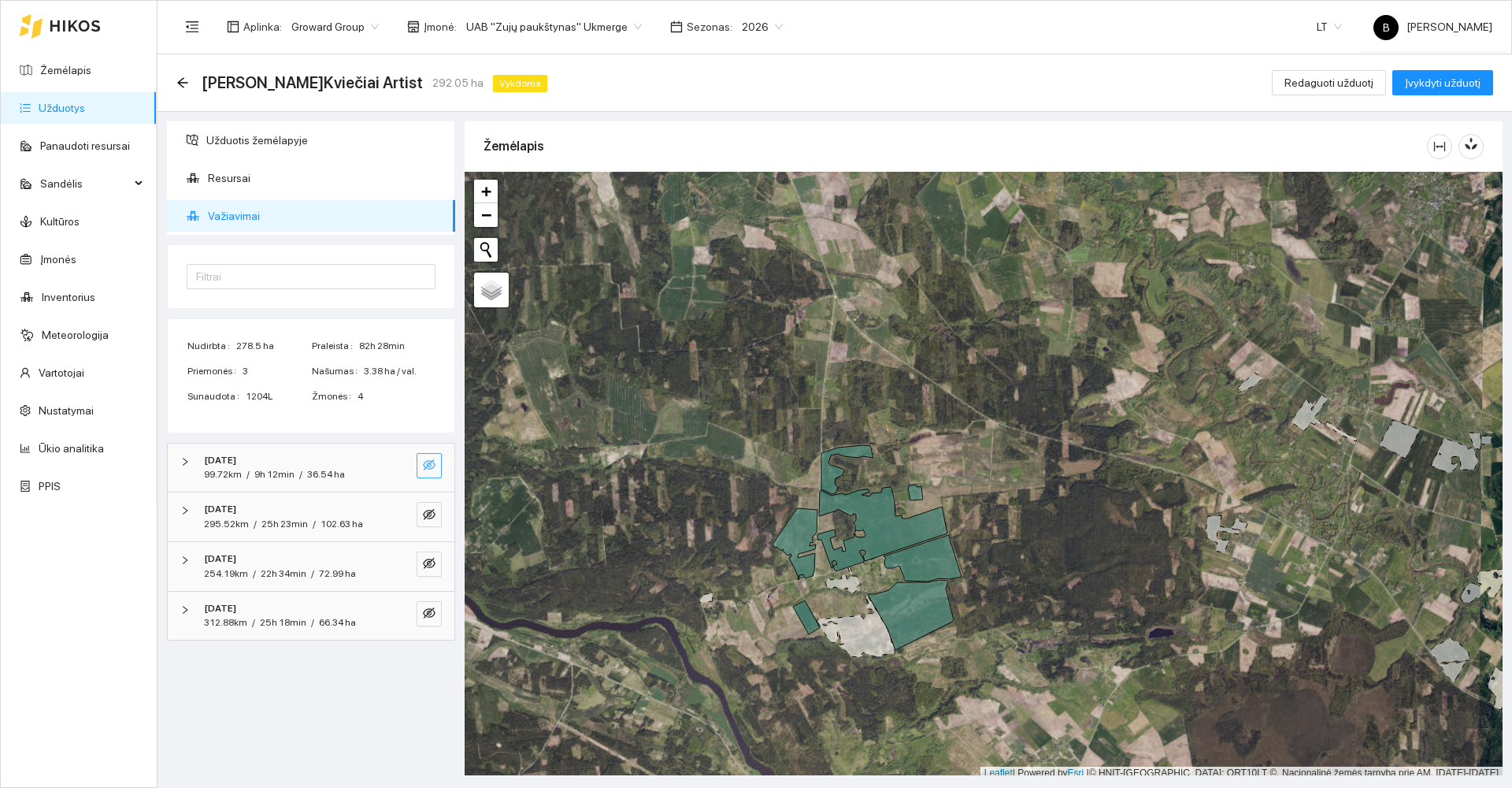
click at [432, 465] on icon "eye-invisible" at bounding box center [429, 465] width 13 height 13
click at [432, 508] on icon "eye-invisible" at bounding box center [429, 514] width 13 height 13
click at [425, 563] on icon "eye-invisible" at bounding box center [429, 563] width 13 height 13
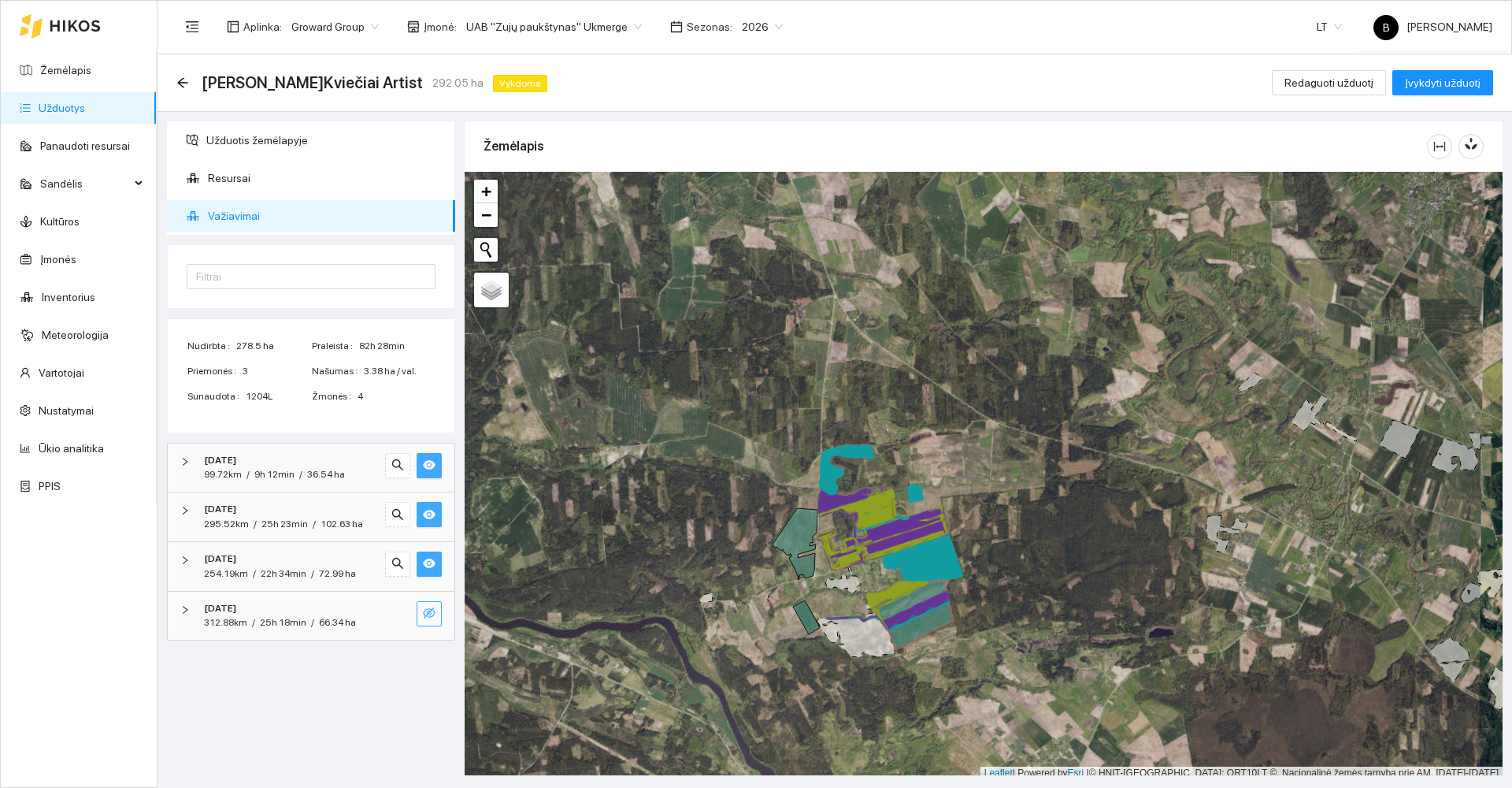
click at [427, 615] on icon "eye-invisible" at bounding box center [429, 613] width 13 height 11
click at [1456, 90] on span "Įvykdyti užduotį" at bounding box center [1443, 83] width 76 height 18
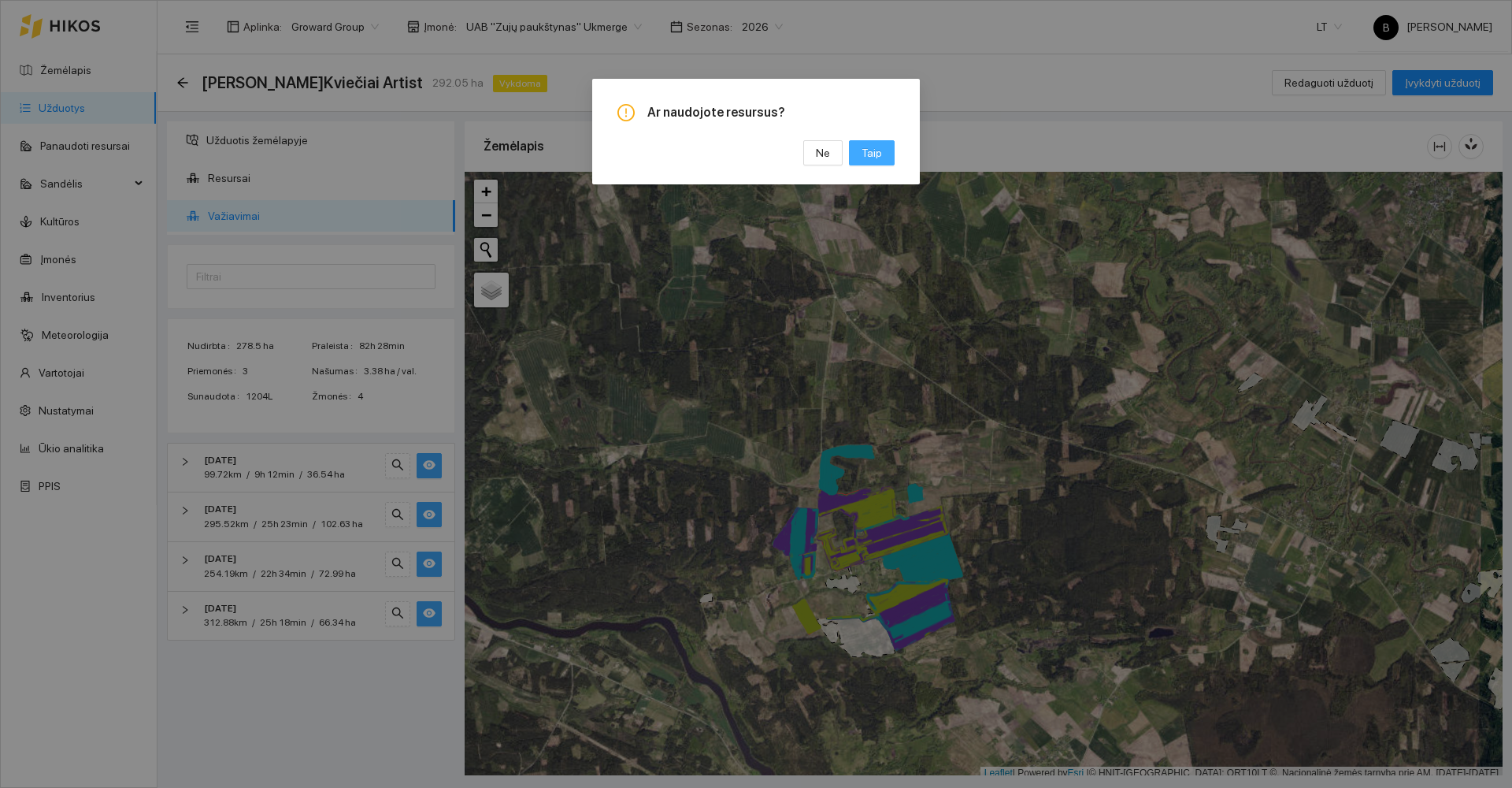
click at [868, 150] on span "Taip" at bounding box center [872, 152] width 20 height 18
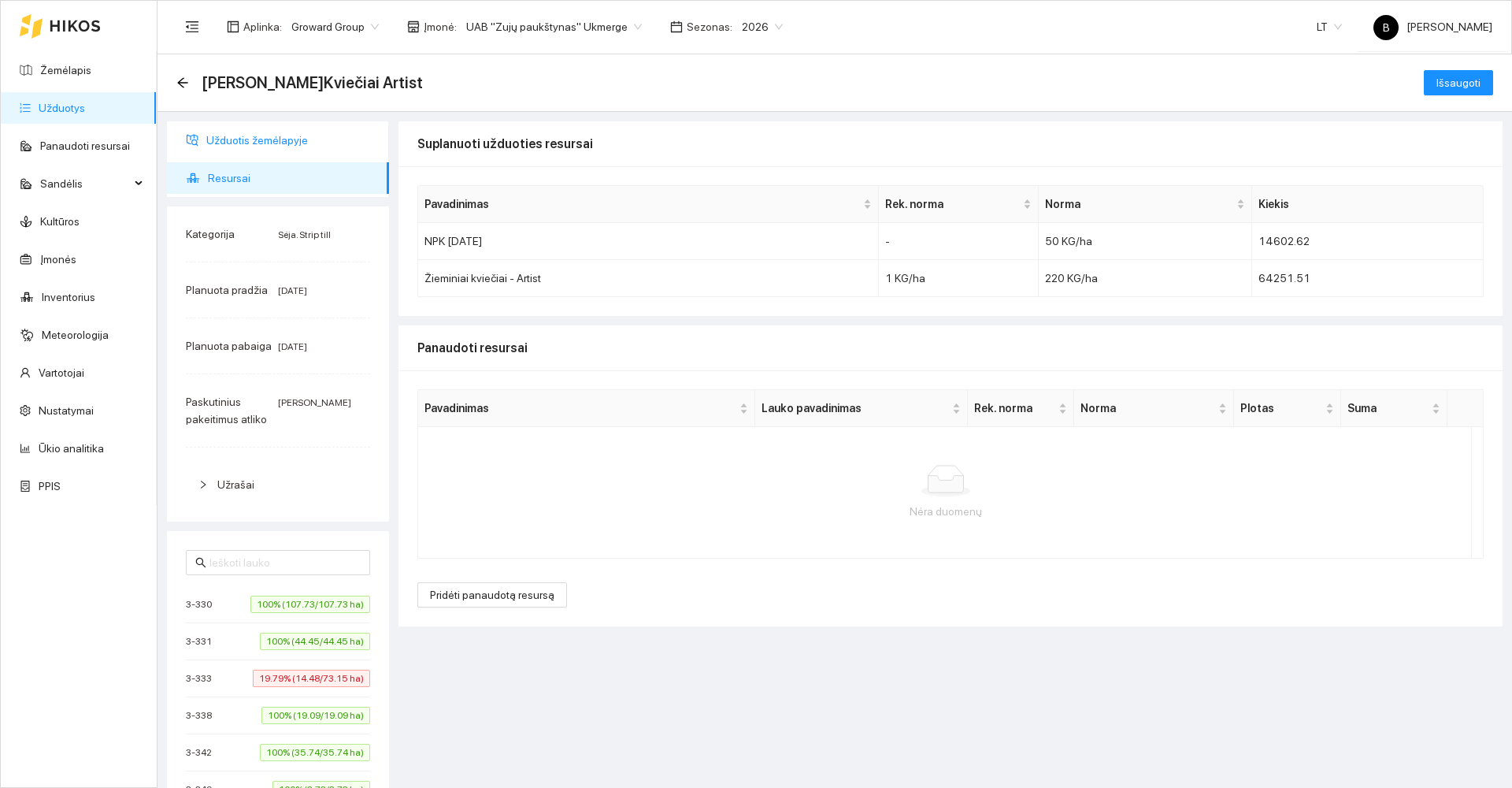
click at [257, 141] on span "Užduotis žemėlapyje" at bounding box center [291, 140] width 170 height 31
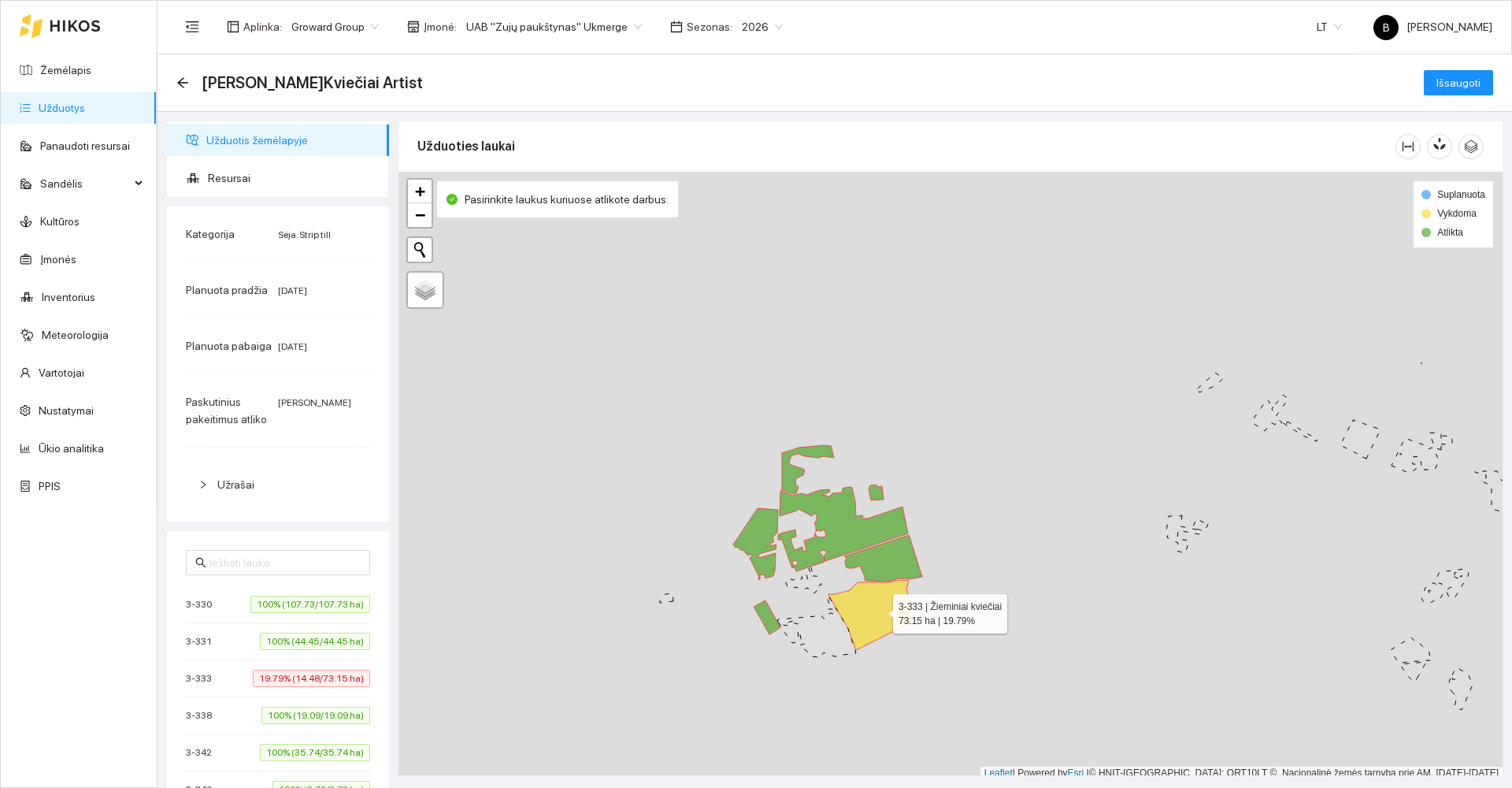
click at [879, 610] on icon at bounding box center [872, 615] width 86 height 70
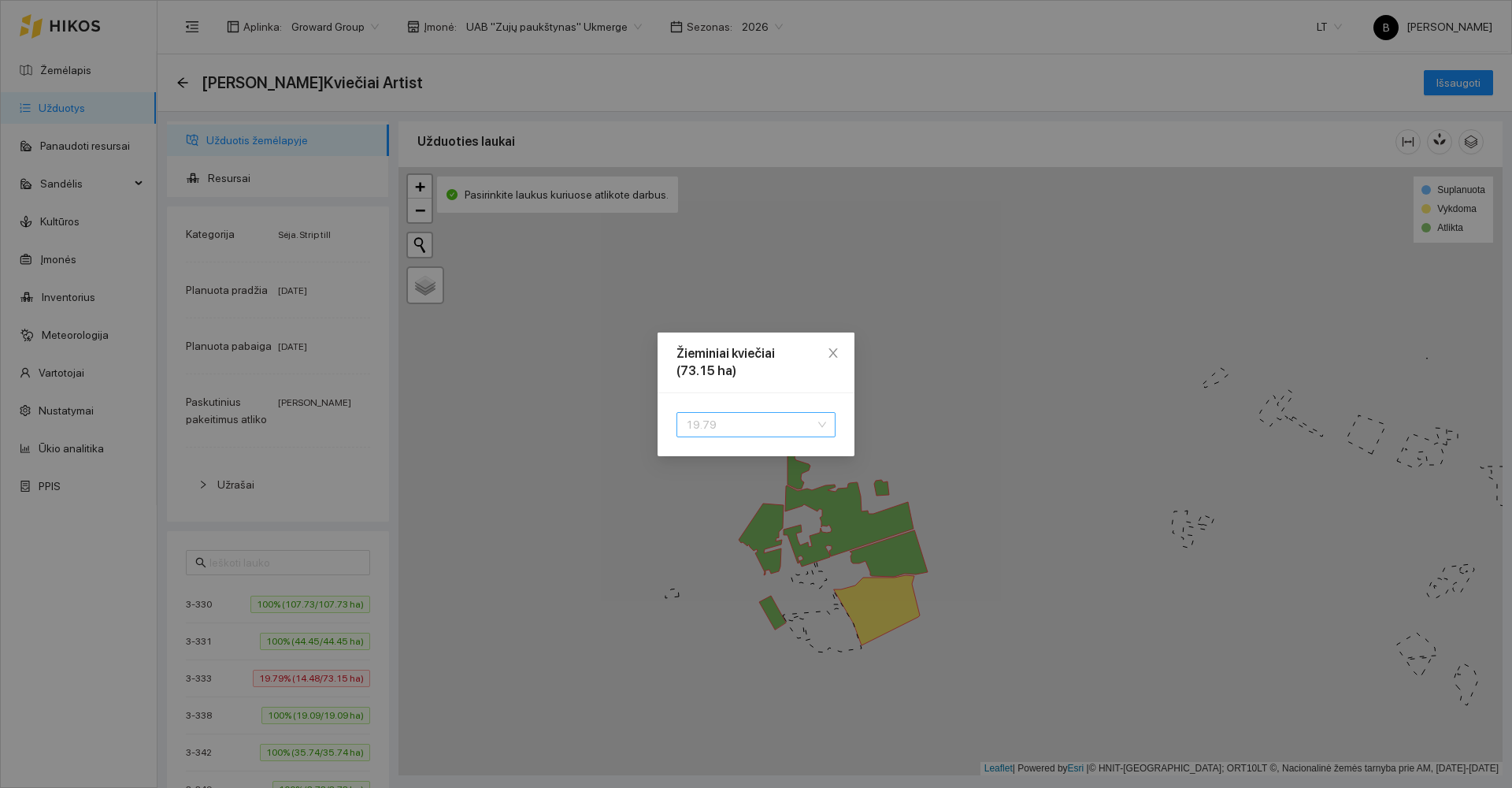
click at [754, 419] on span "19.79" at bounding box center [756, 424] width 141 height 24
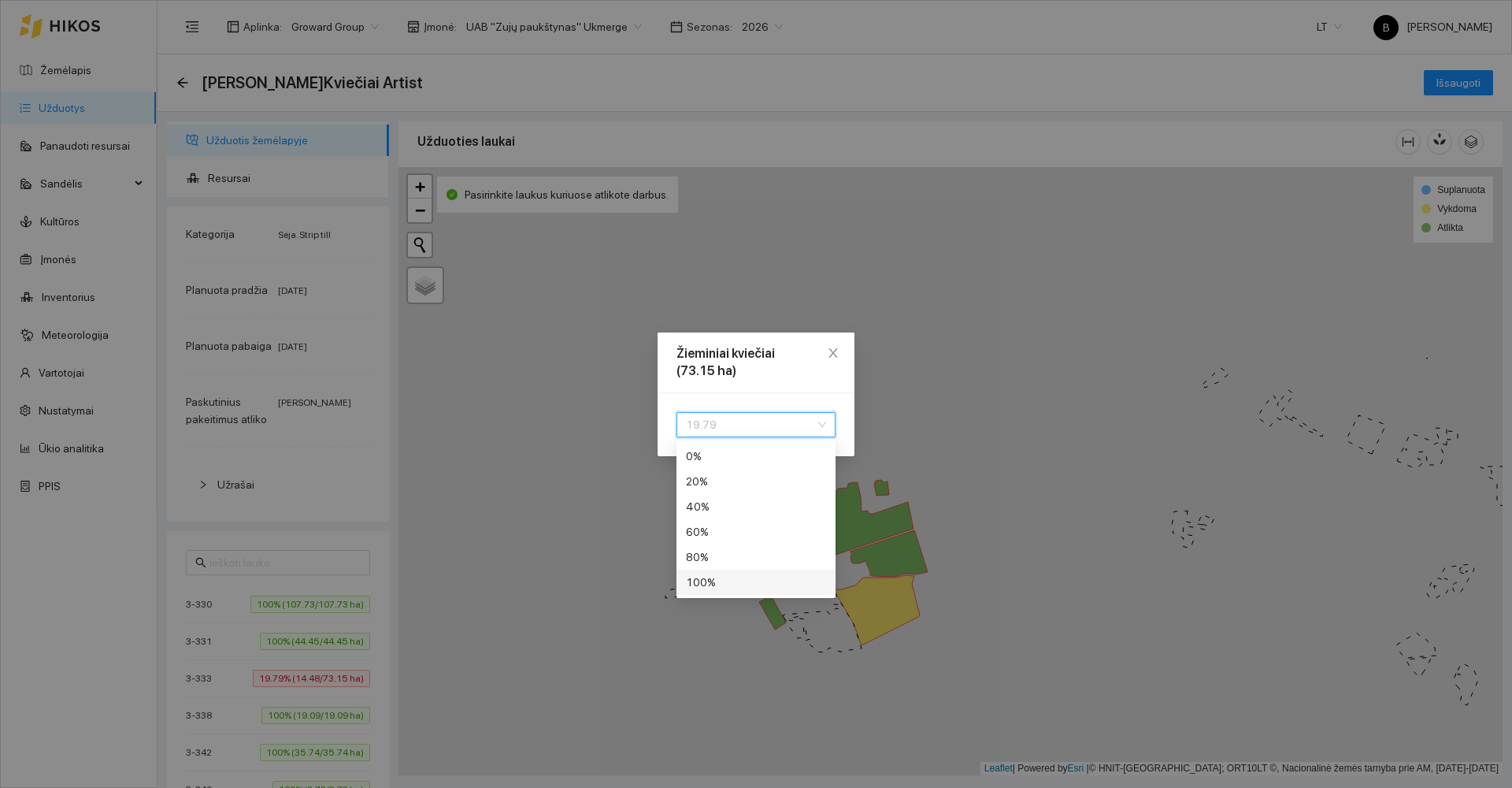
click at [723, 581] on div "100 %" at bounding box center [756, 582] width 141 height 18
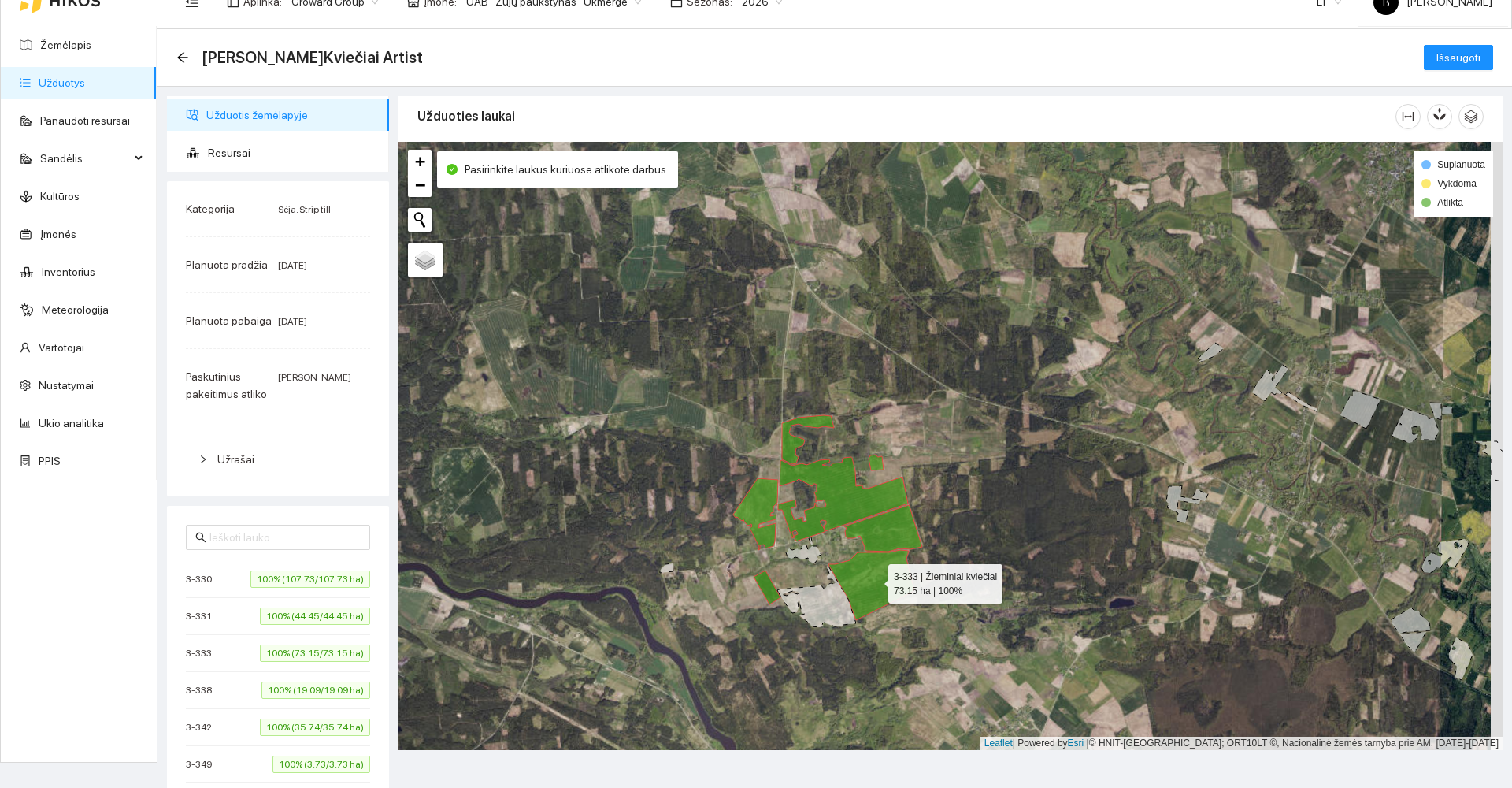
scroll to position [0, 0]
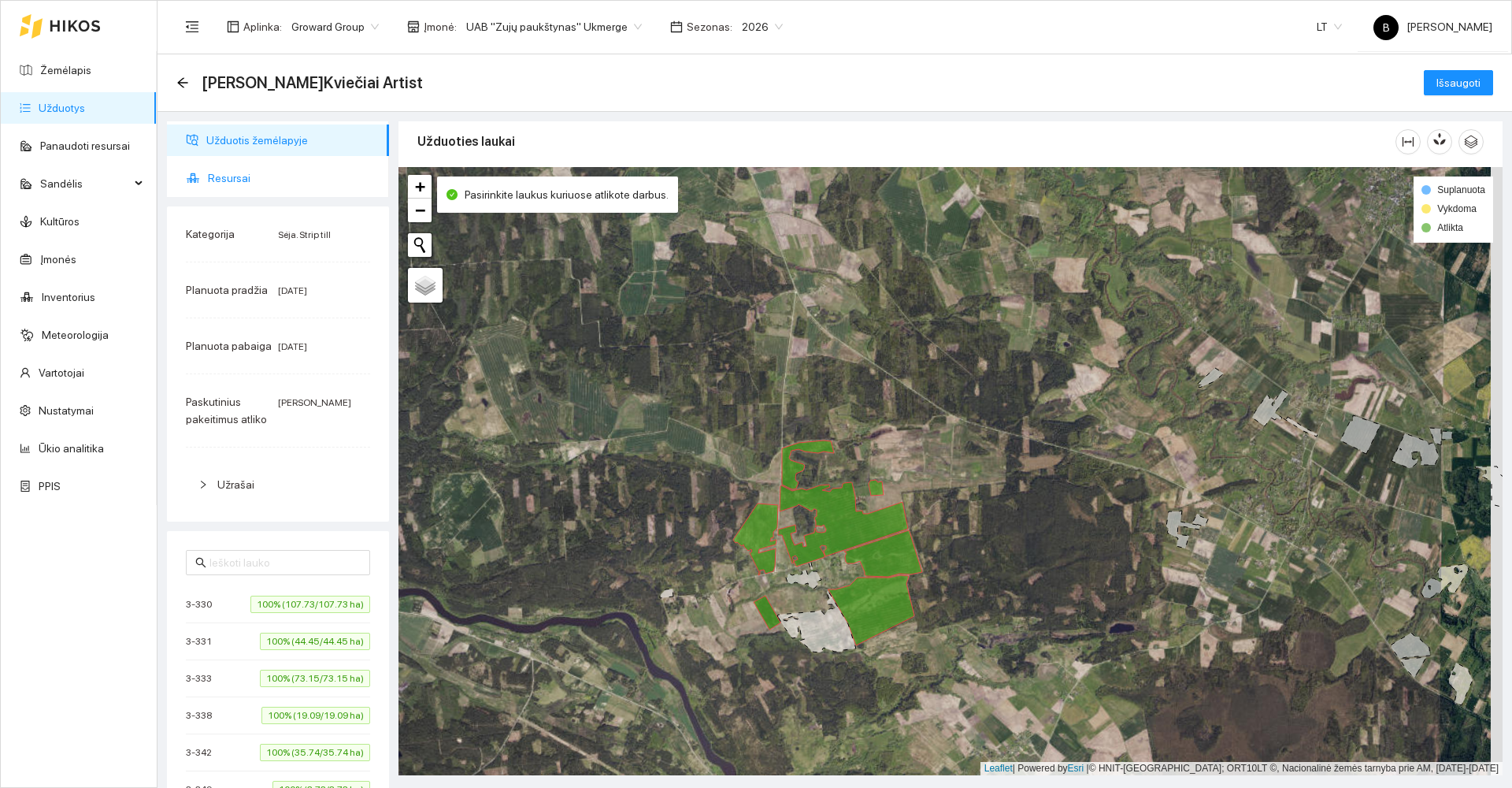
click at [223, 177] on span "Resursai" at bounding box center [292, 178] width 168 height 31
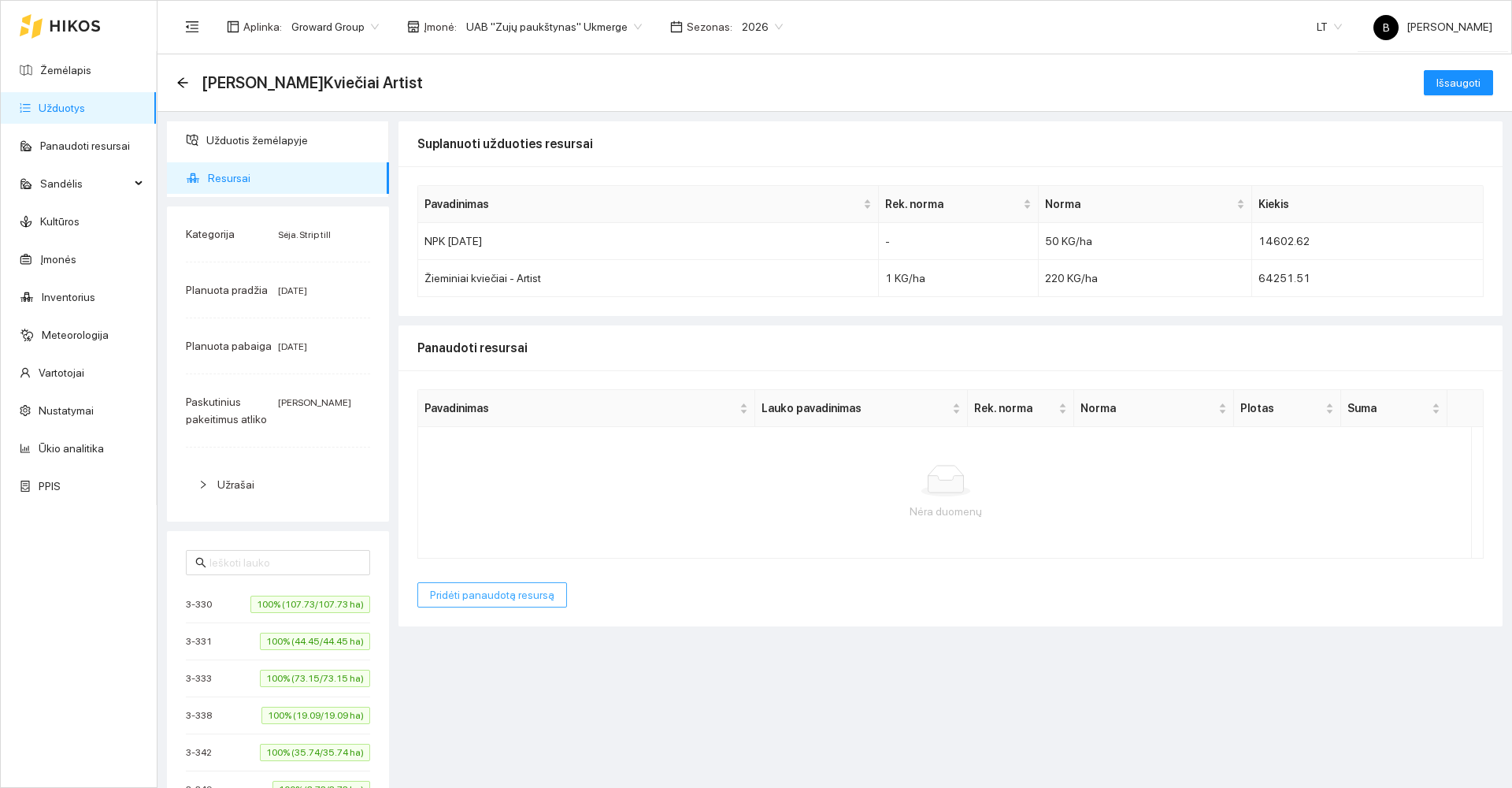
click at [502, 595] on span "Pridėti panaudotą resursą" at bounding box center [492, 594] width 125 height 18
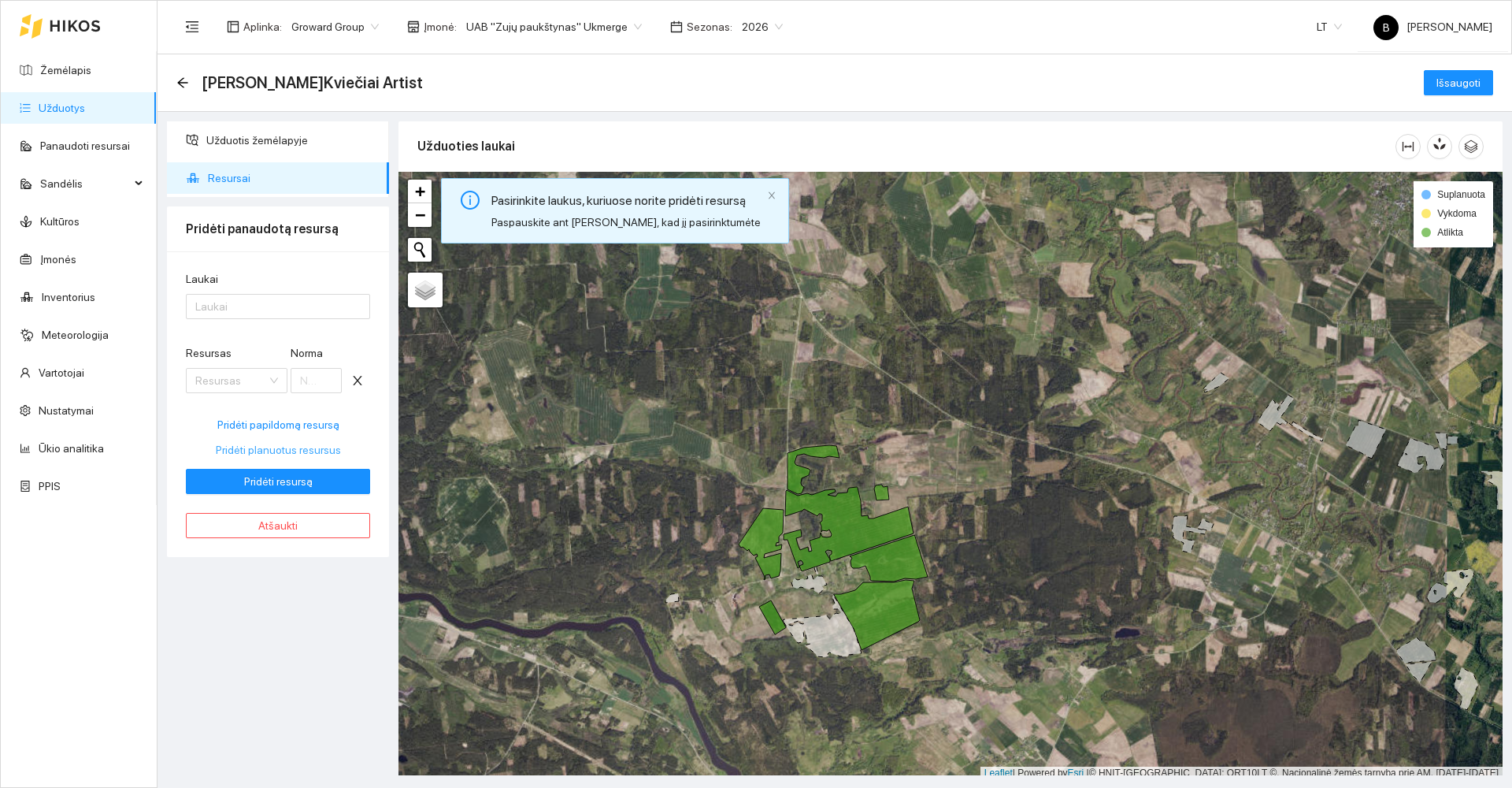
click at [294, 450] on span "Pridėti planuotus resursus" at bounding box center [278, 450] width 125 height 18
type input "50"
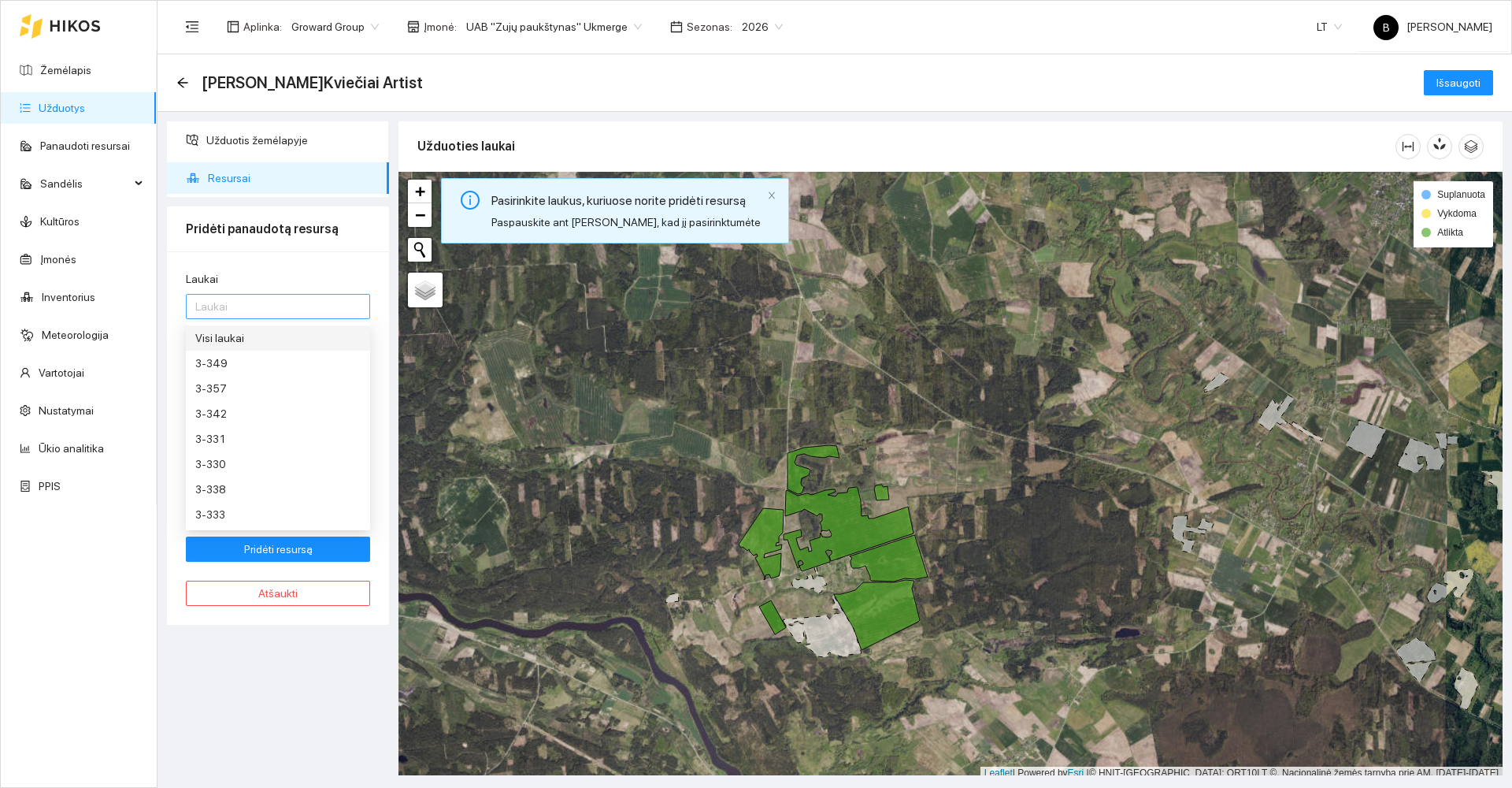
click at [278, 313] on div at bounding box center [270, 306] width 161 height 19
click at [231, 338] on div "Visi laukai" at bounding box center [278, 338] width 166 height 18
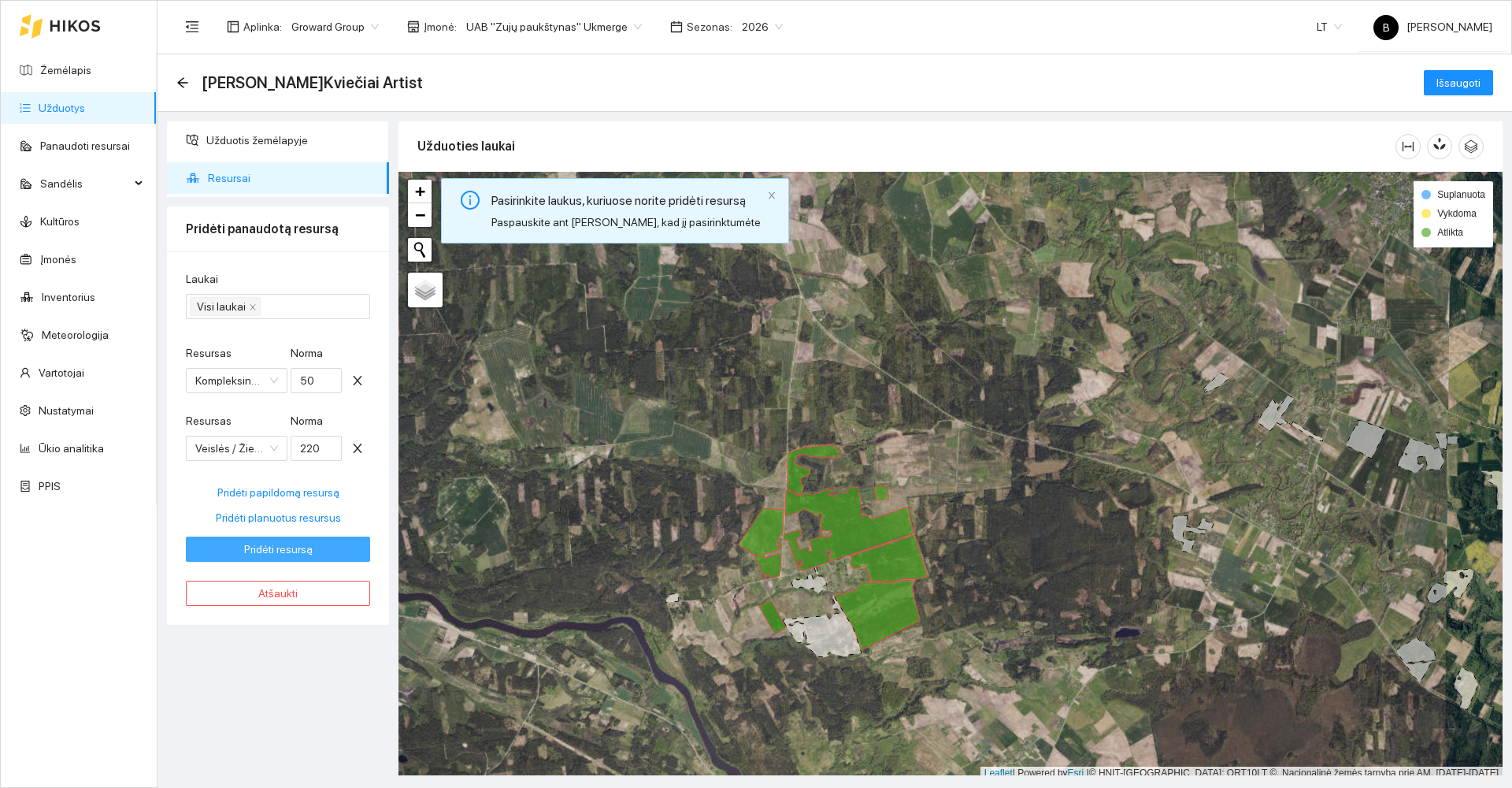
click at [269, 547] on span "Pridėti resursą" at bounding box center [278, 549] width 68 height 18
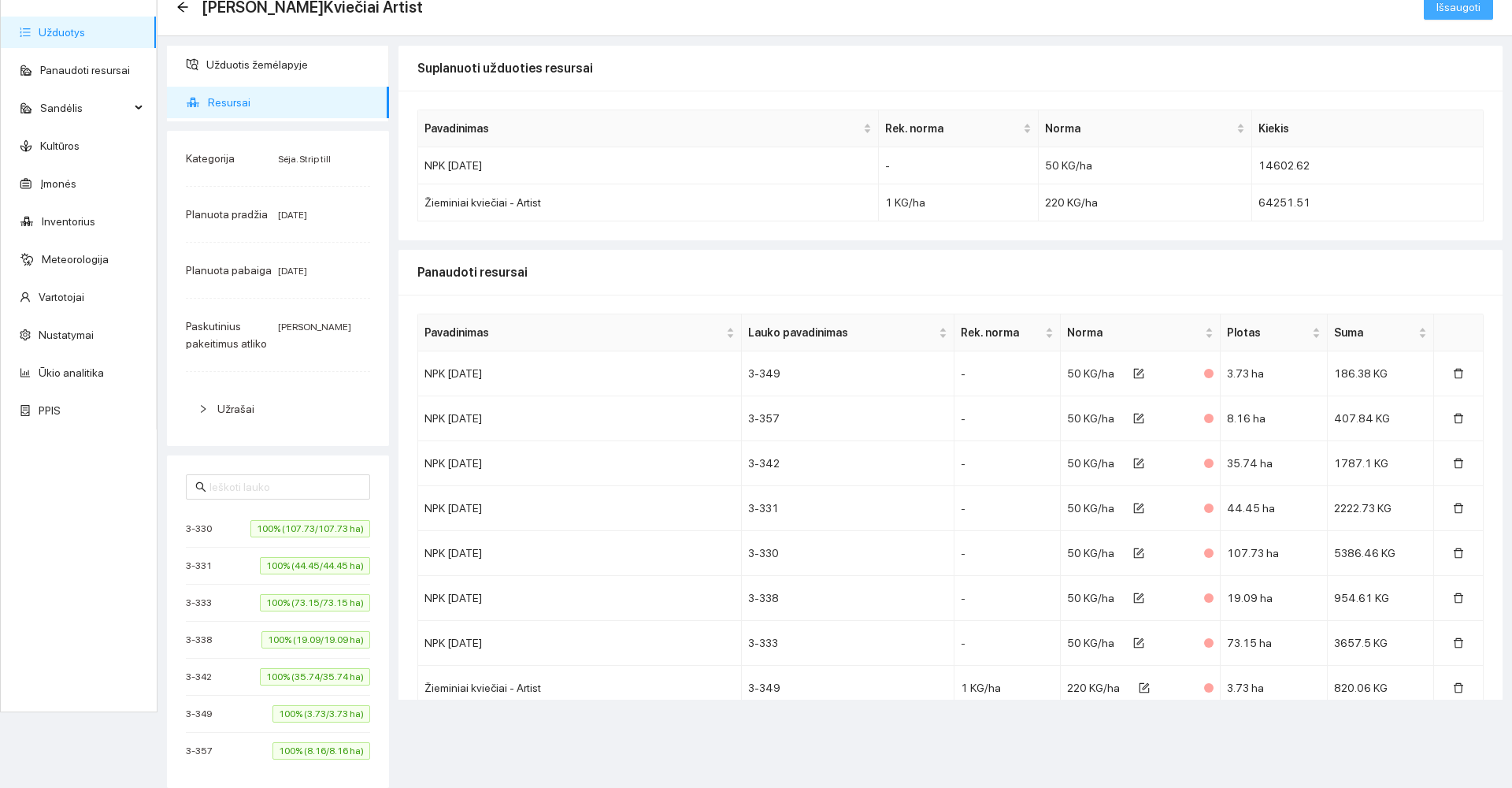
click at [1446, 5] on span "Išsaugoti" at bounding box center [1458, 7] width 44 height 18
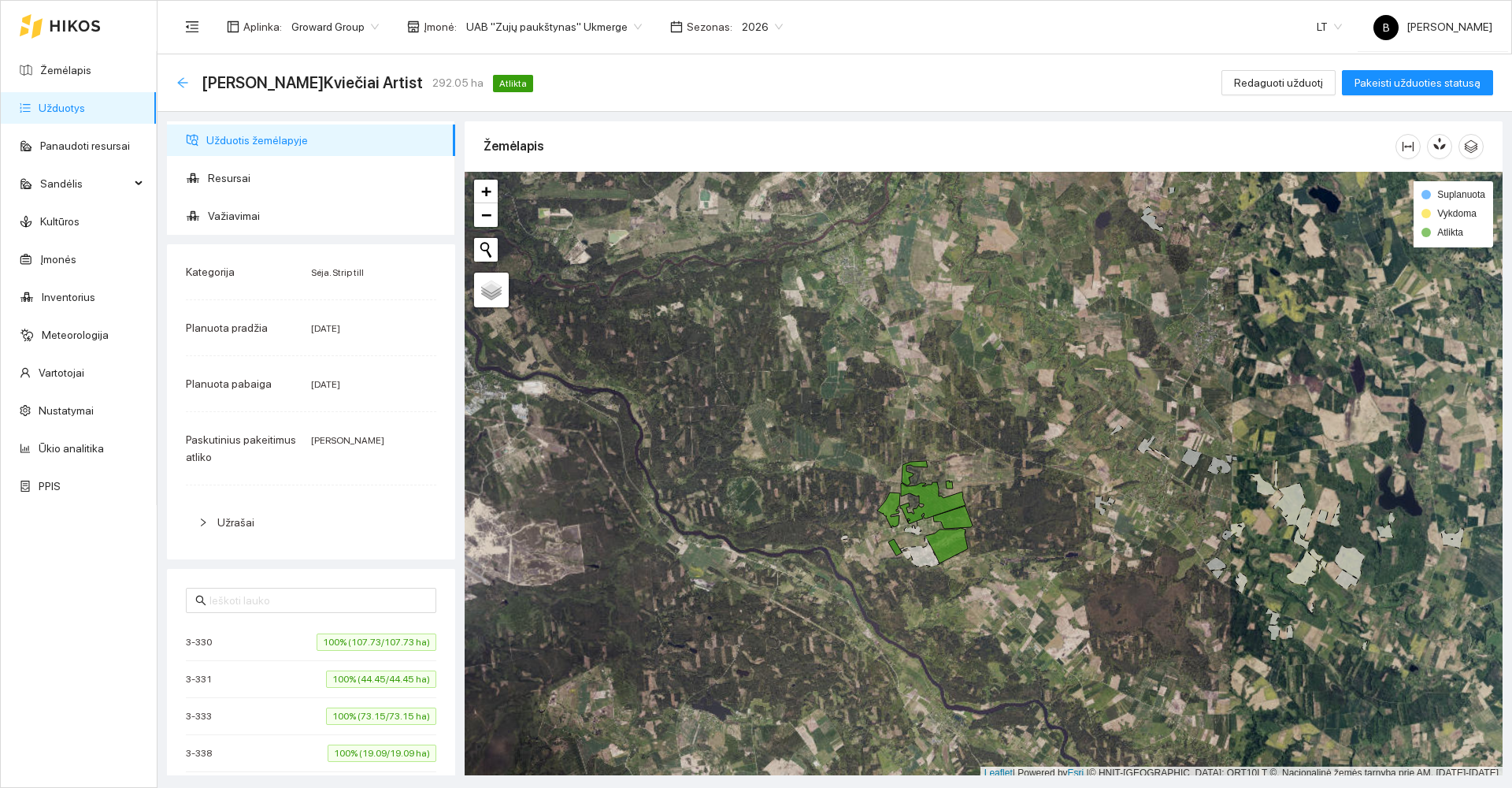
click at [181, 81] on icon "arrow-left" at bounding box center [183, 83] width 13 height 13
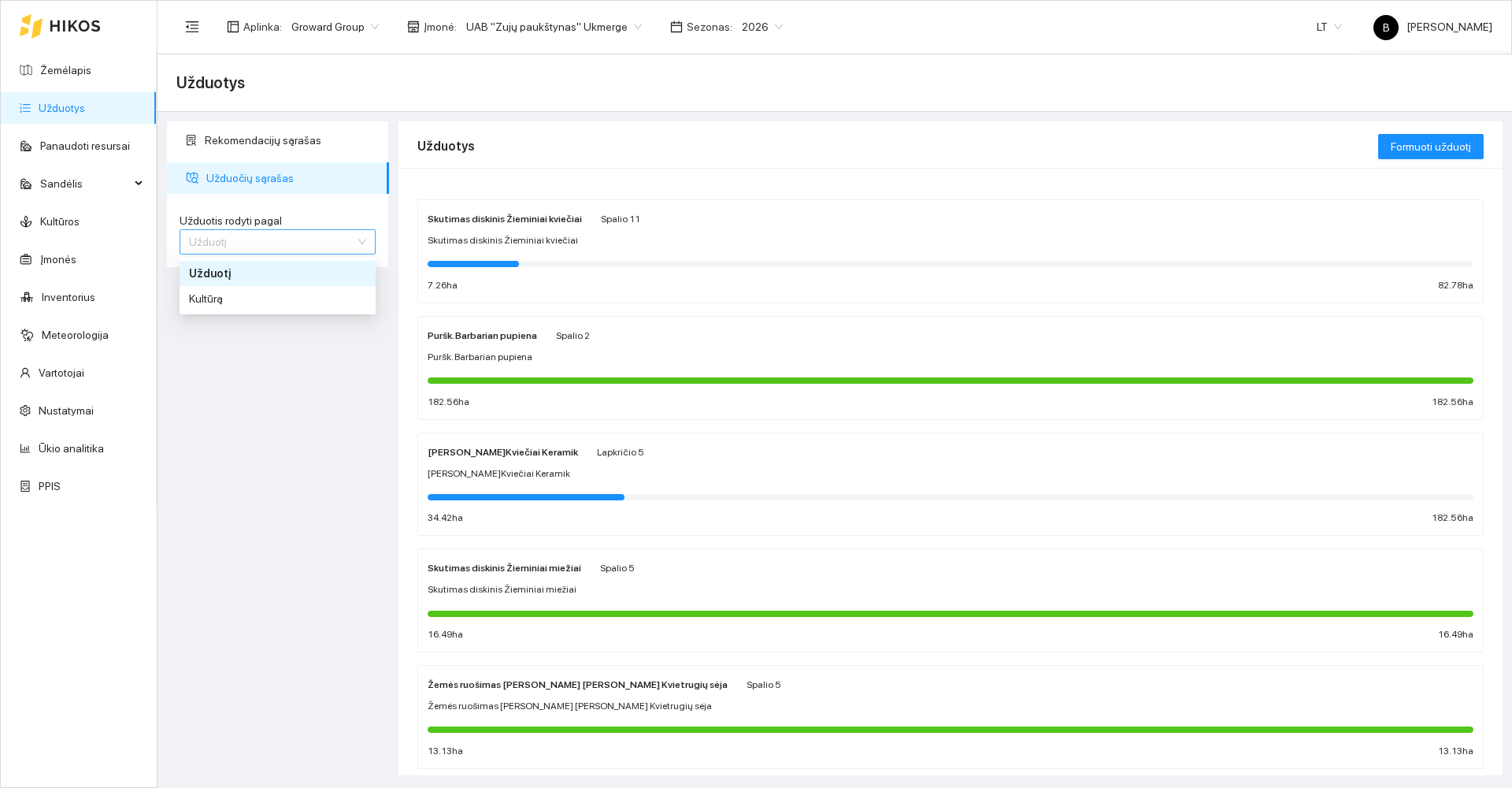
click at [273, 247] on span "Užduotį" at bounding box center [278, 242] width 178 height 24
click at [206, 301] on span "Kultūrą" at bounding box center [206, 298] width 34 height 13
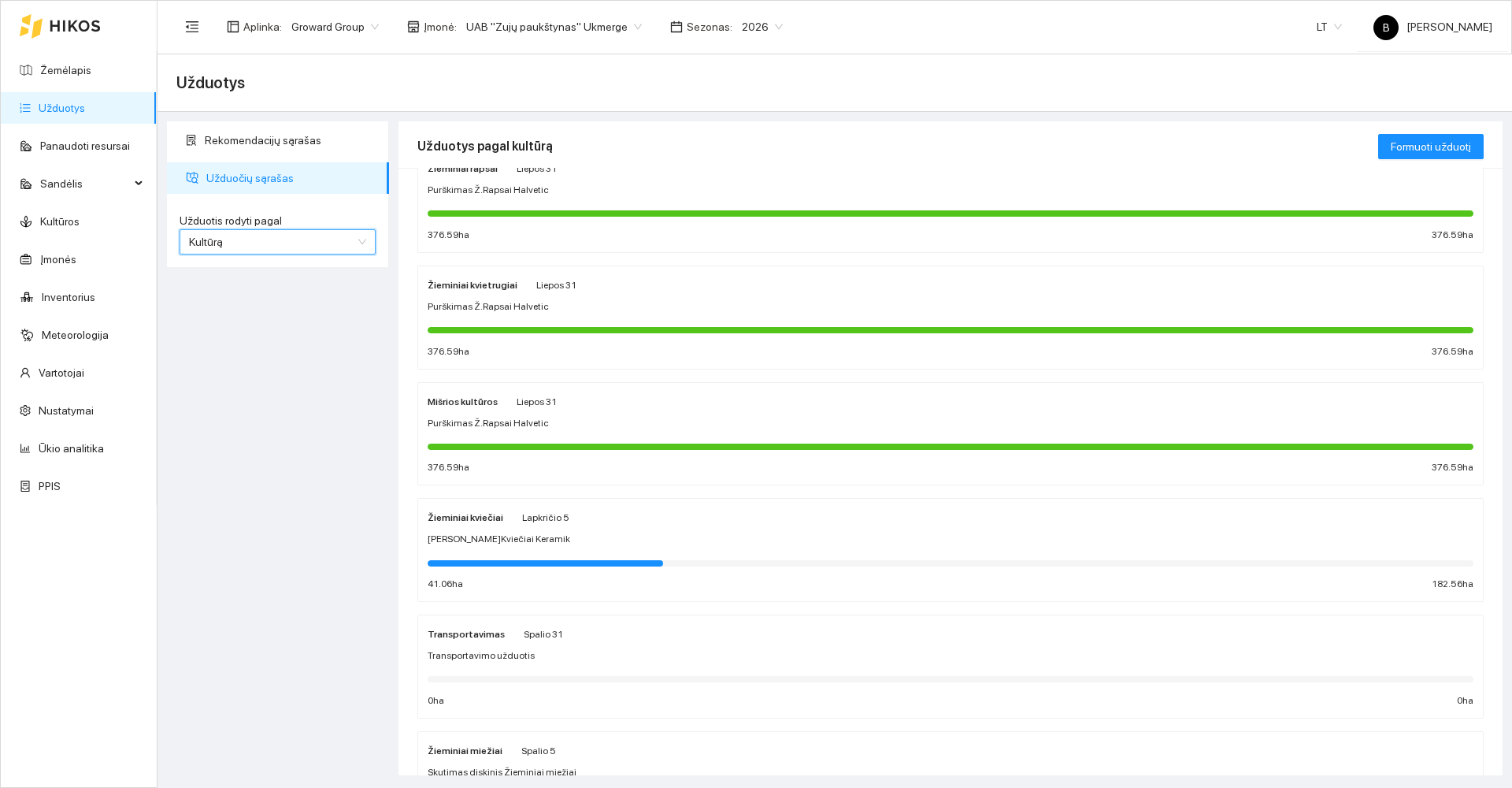
scroll to position [79, 0]
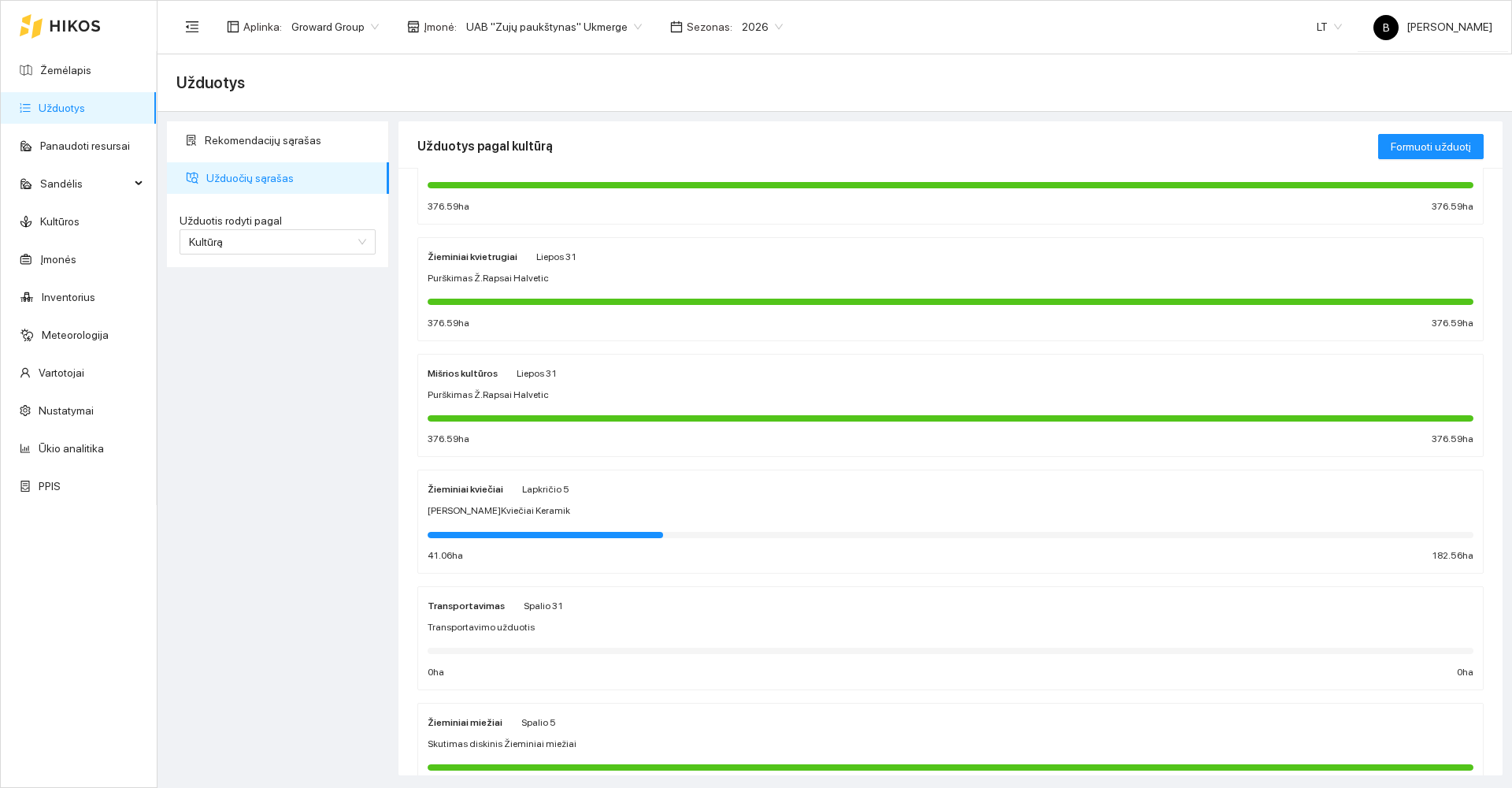
click at [729, 515] on div "[PERSON_NAME]Kviečiai Keramik" at bounding box center [950, 511] width 1046 height 15
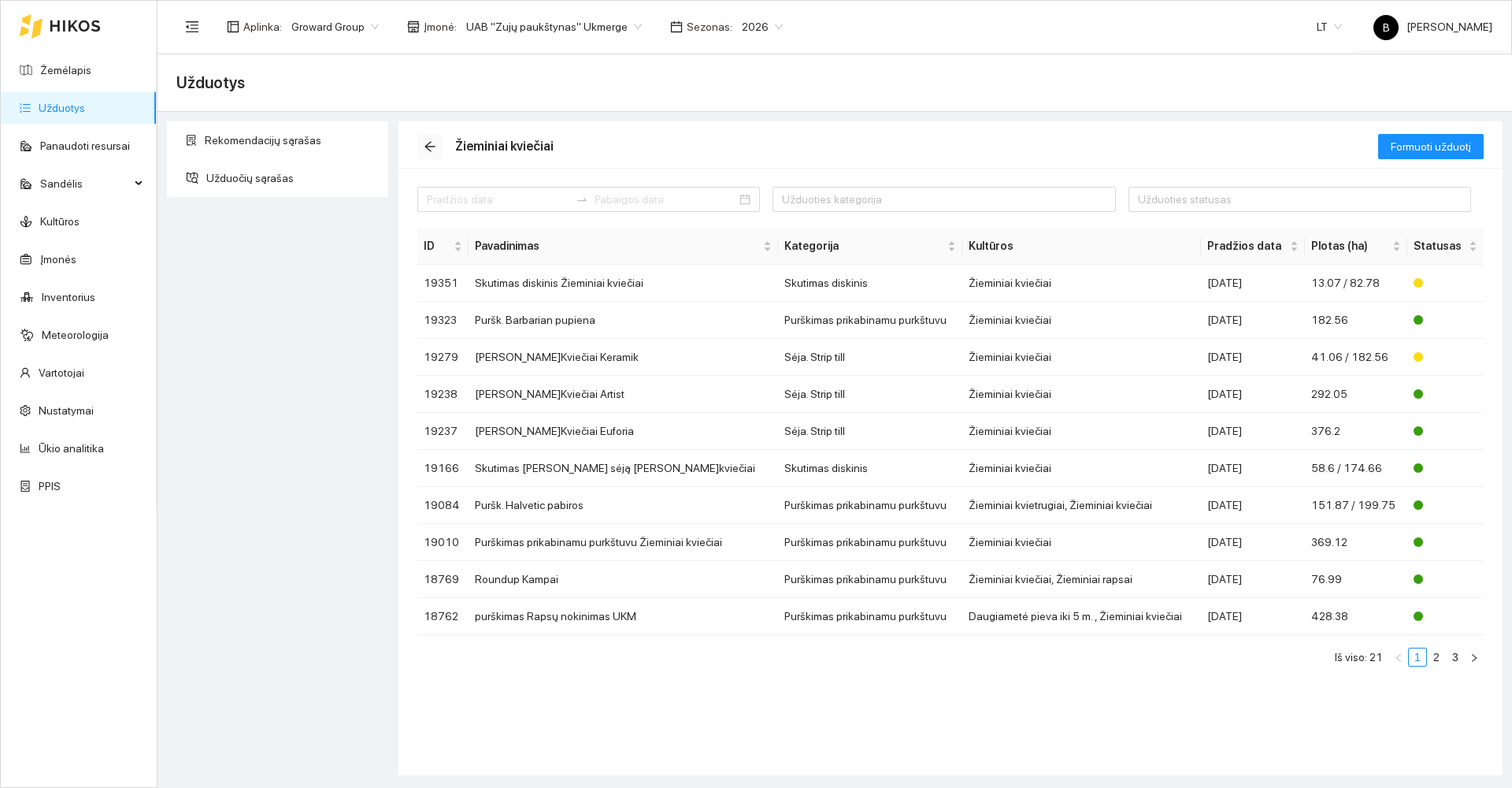
click at [427, 144] on icon "arrow-left" at bounding box center [429, 146] width 10 height 10
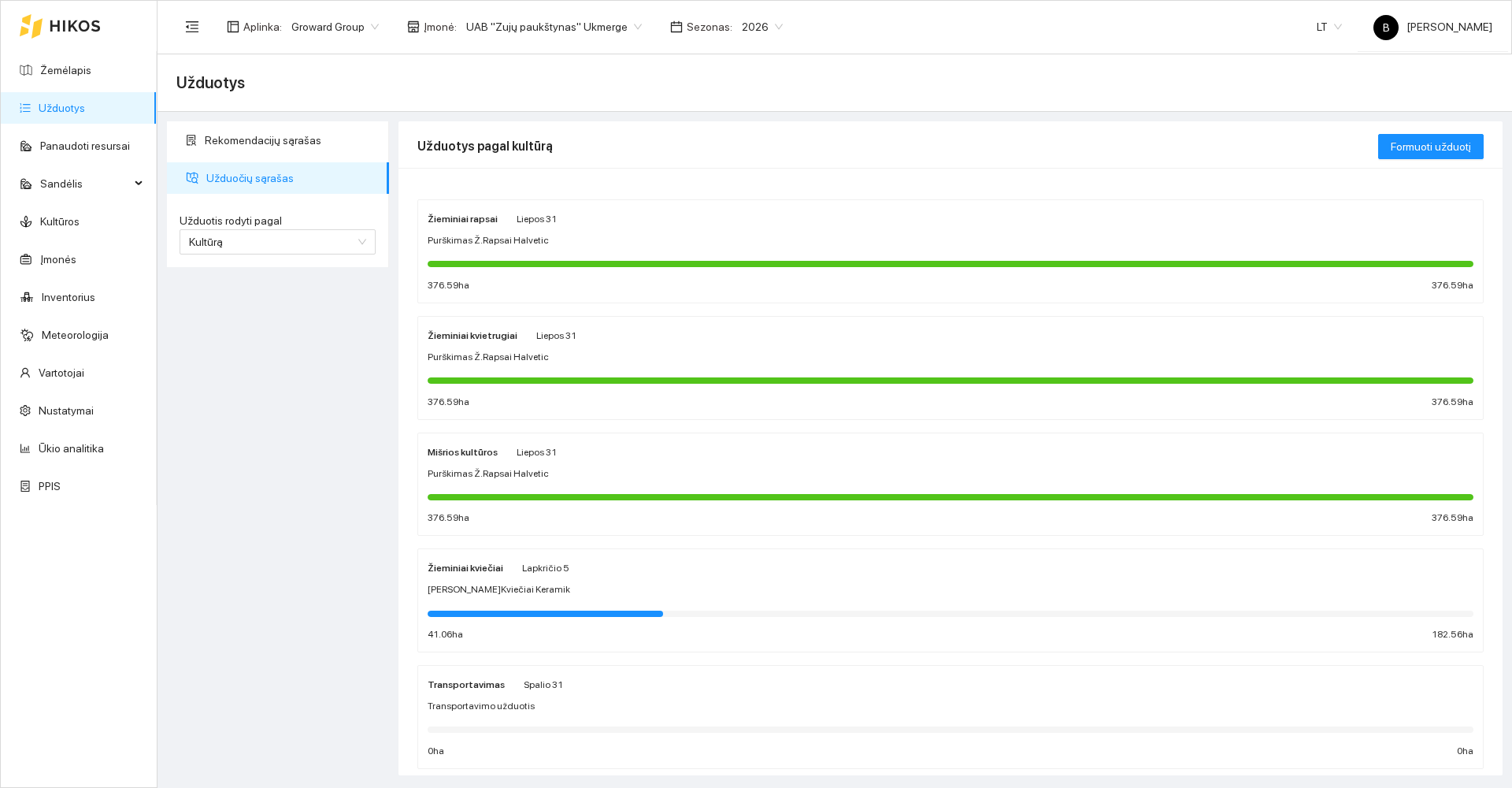
click at [564, 246] on div "Purškimas Ž.Rapsai Halvetic" at bounding box center [950, 241] width 1046 height 15
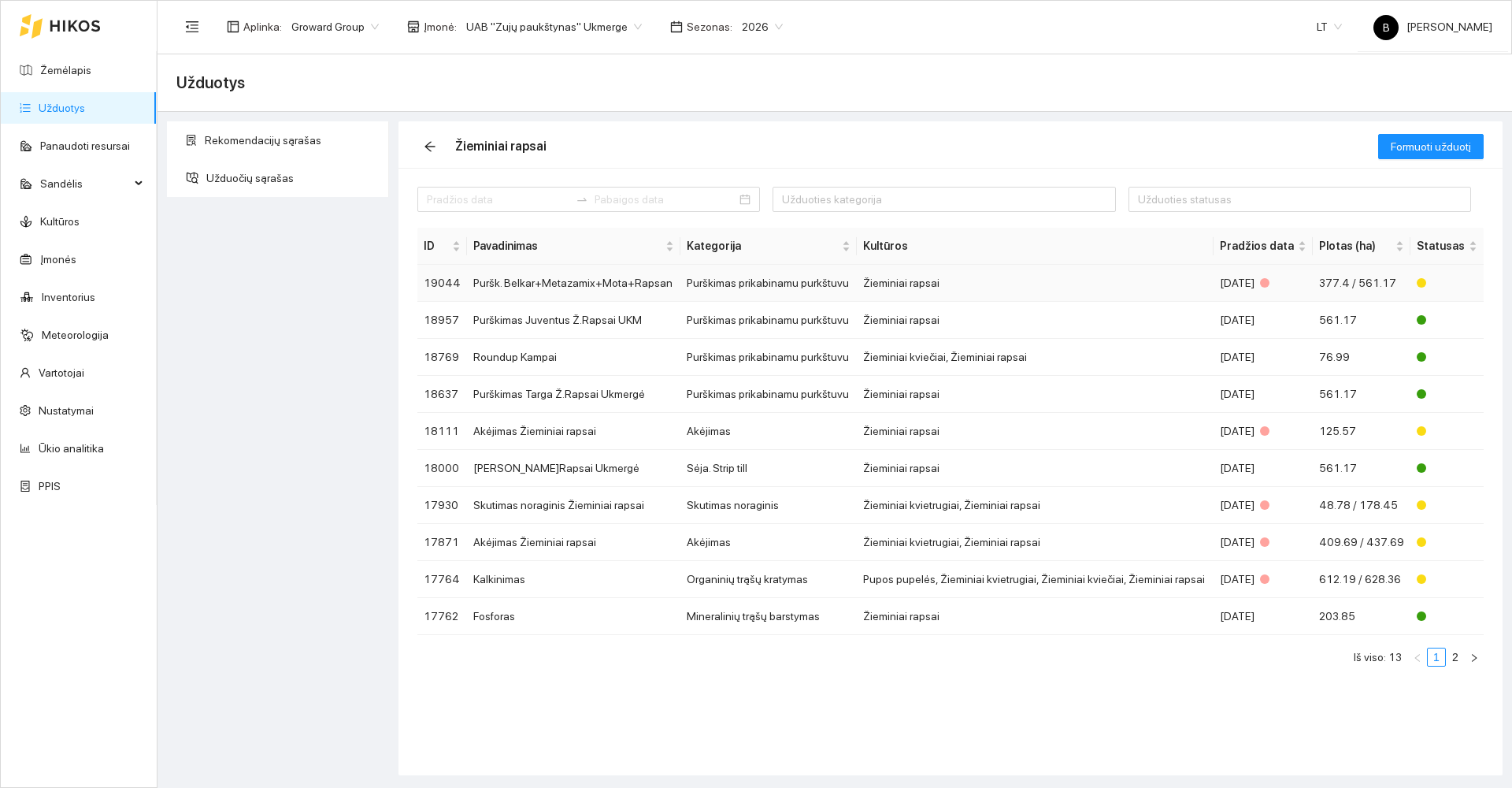
click at [601, 282] on td "Puršk. Belkar+Metazamix+Mota+Rapsan" at bounding box center [574, 283] width 214 height 37
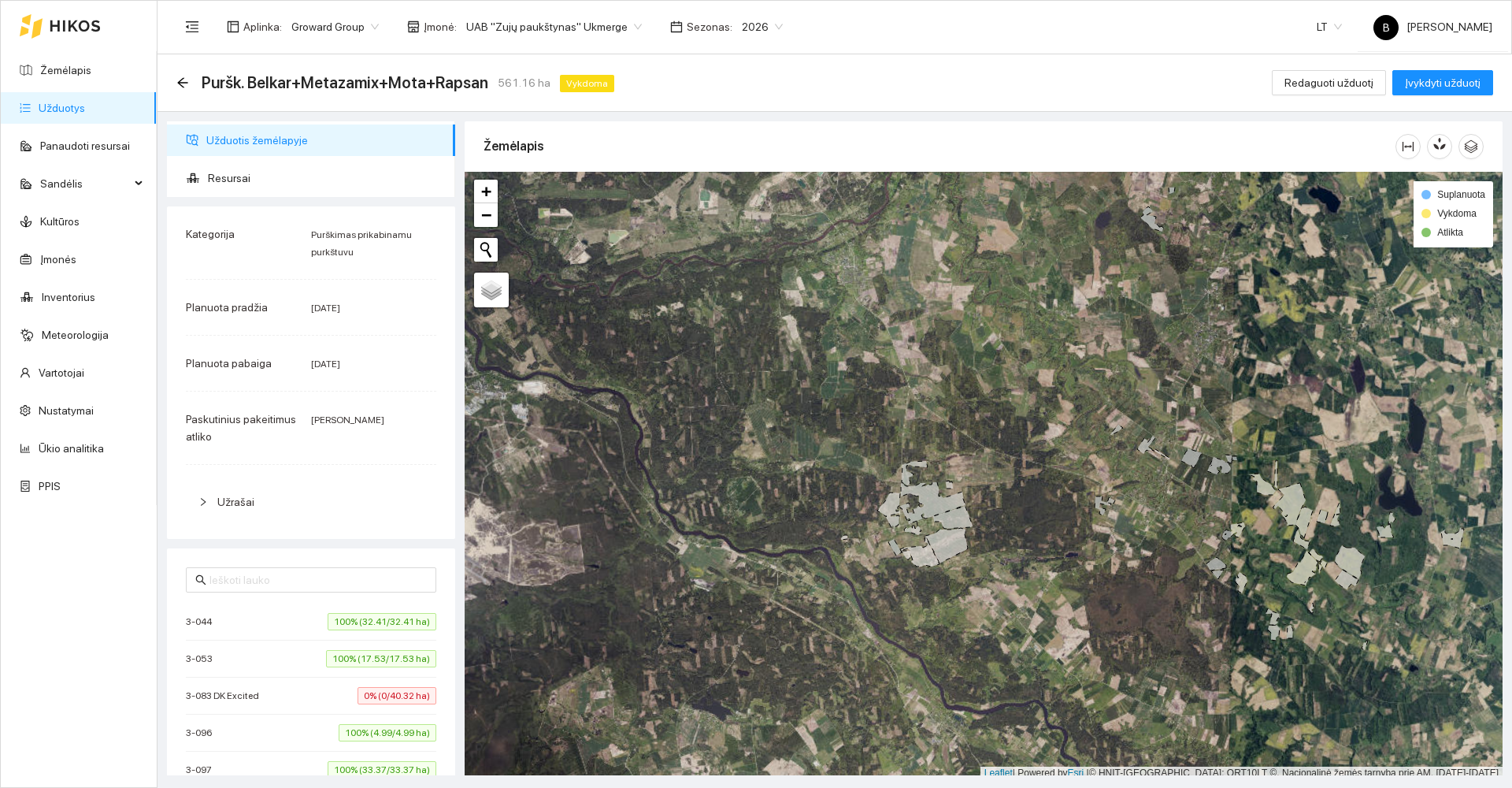
click at [233, 146] on span "Užduotis žemėlapyje" at bounding box center [324, 140] width 236 height 31
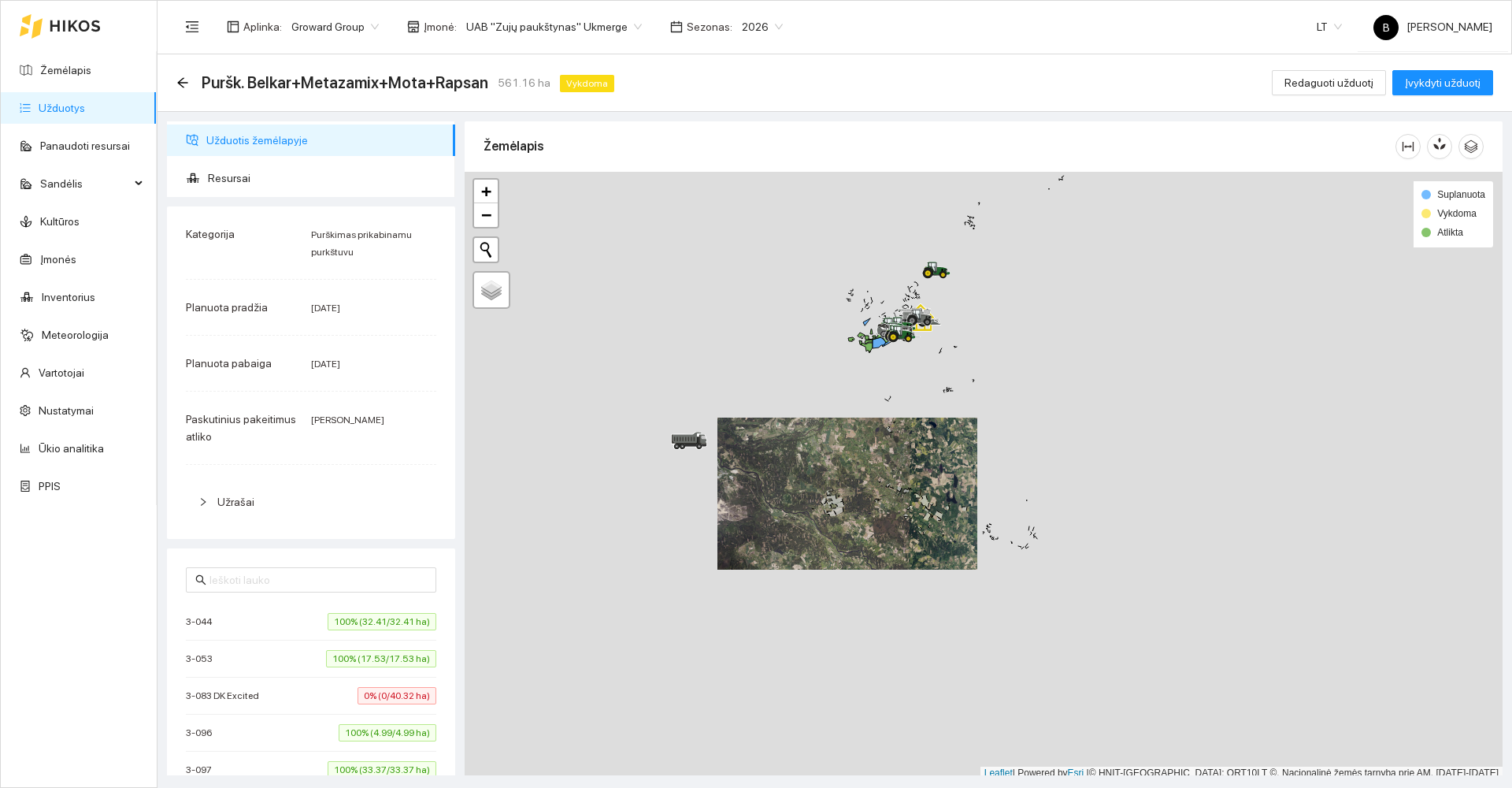
scroll to position [5, 0]
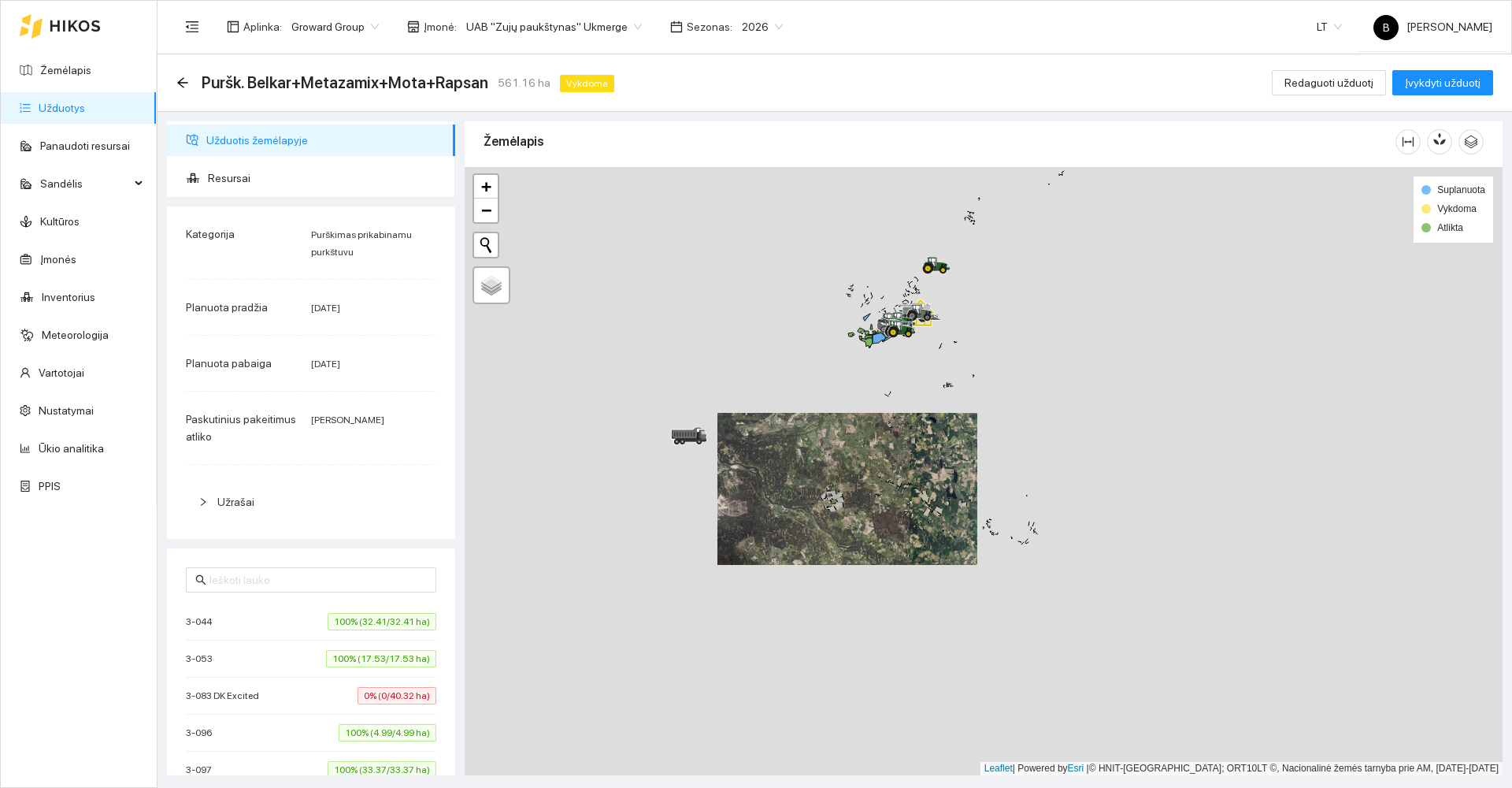
drag, startPoint x: 795, startPoint y: 369, endPoint x: 739, endPoint y: 476, distance: 120.8
click at [739, 476] on div at bounding box center [984, 471] width 1038 height 609
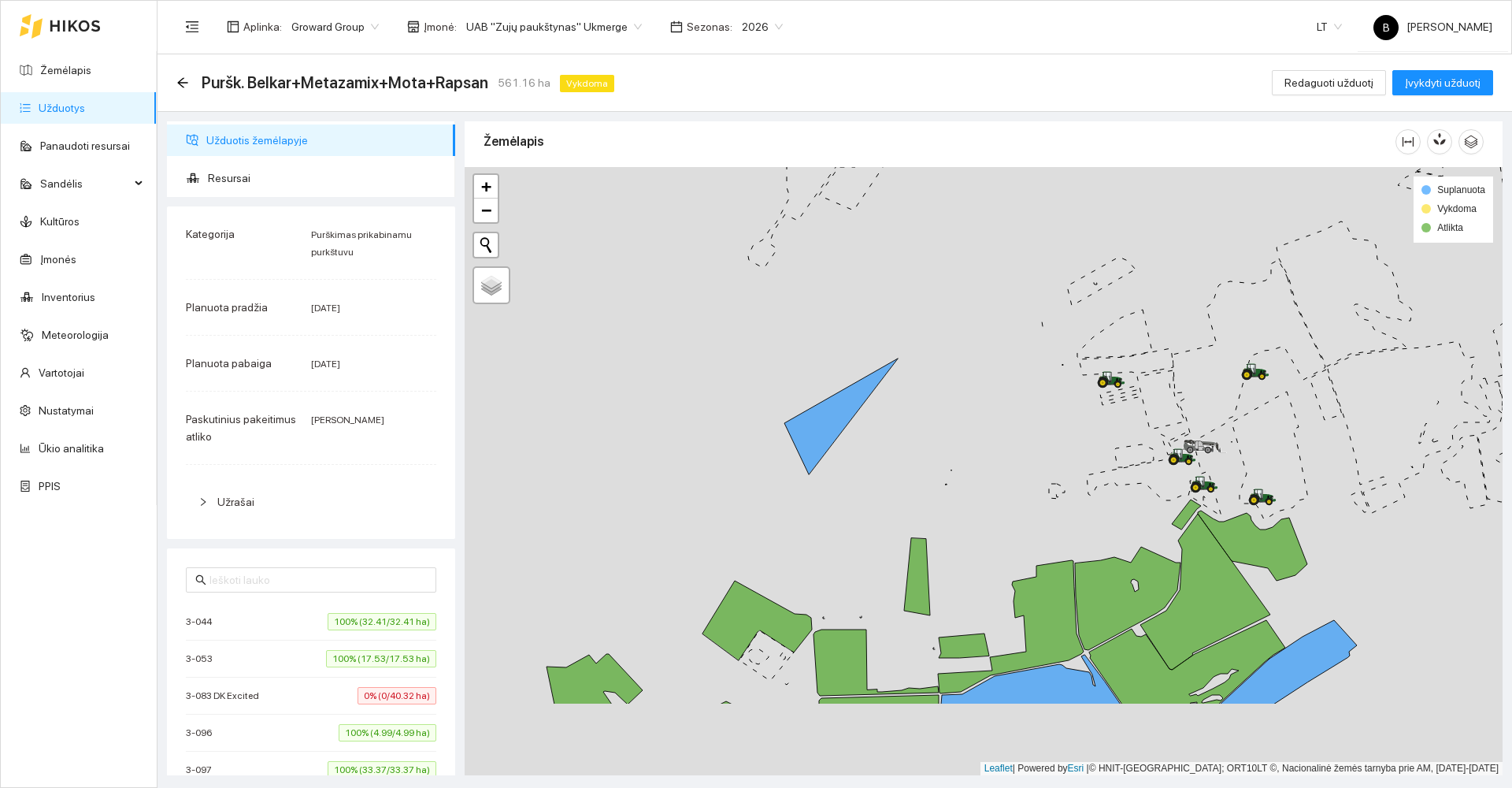
drag, startPoint x: 995, startPoint y: 559, endPoint x: 899, endPoint y: 203, distance: 368.7
click at [901, 209] on div at bounding box center [984, 471] width 1038 height 609
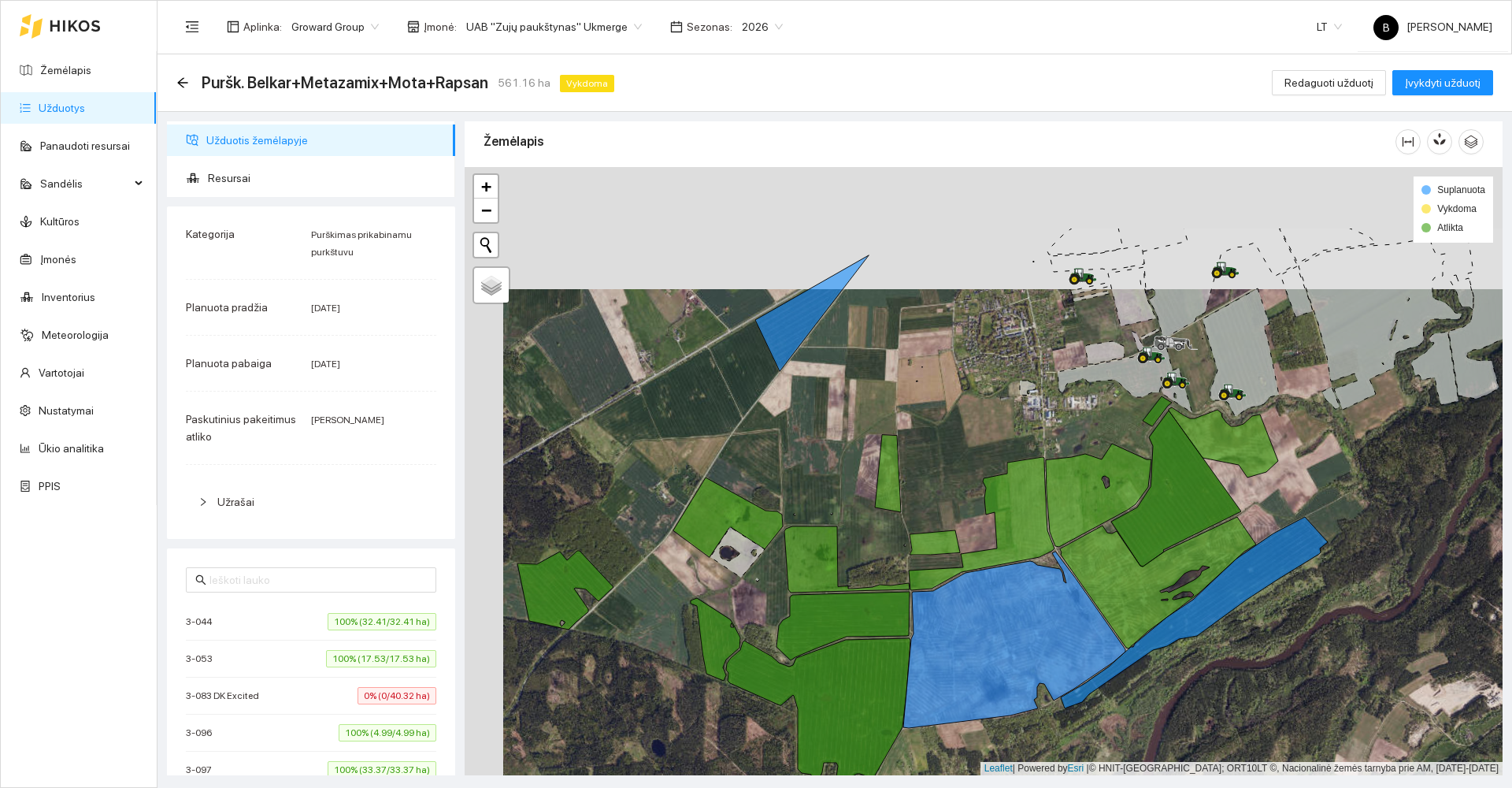
drag, startPoint x: 645, startPoint y: 237, endPoint x: 682, endPoint y: 359, distance: 127.5
click at [682, 359] on div at bounding box center [984, 471] width 1038 height 609
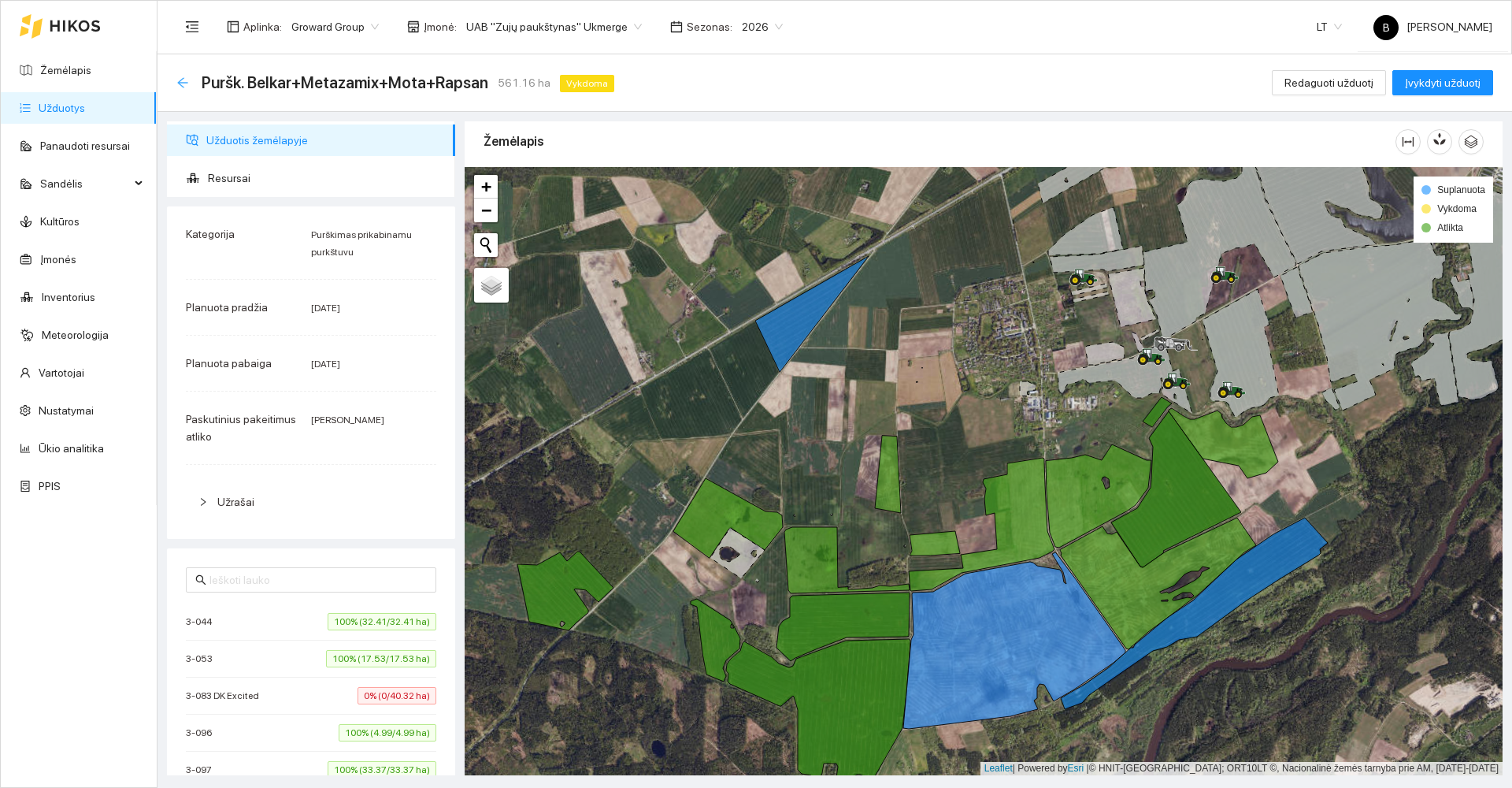
click at [182, 81] on icon "arrow-left" at bounding box center [183, 83] width 13 height 13
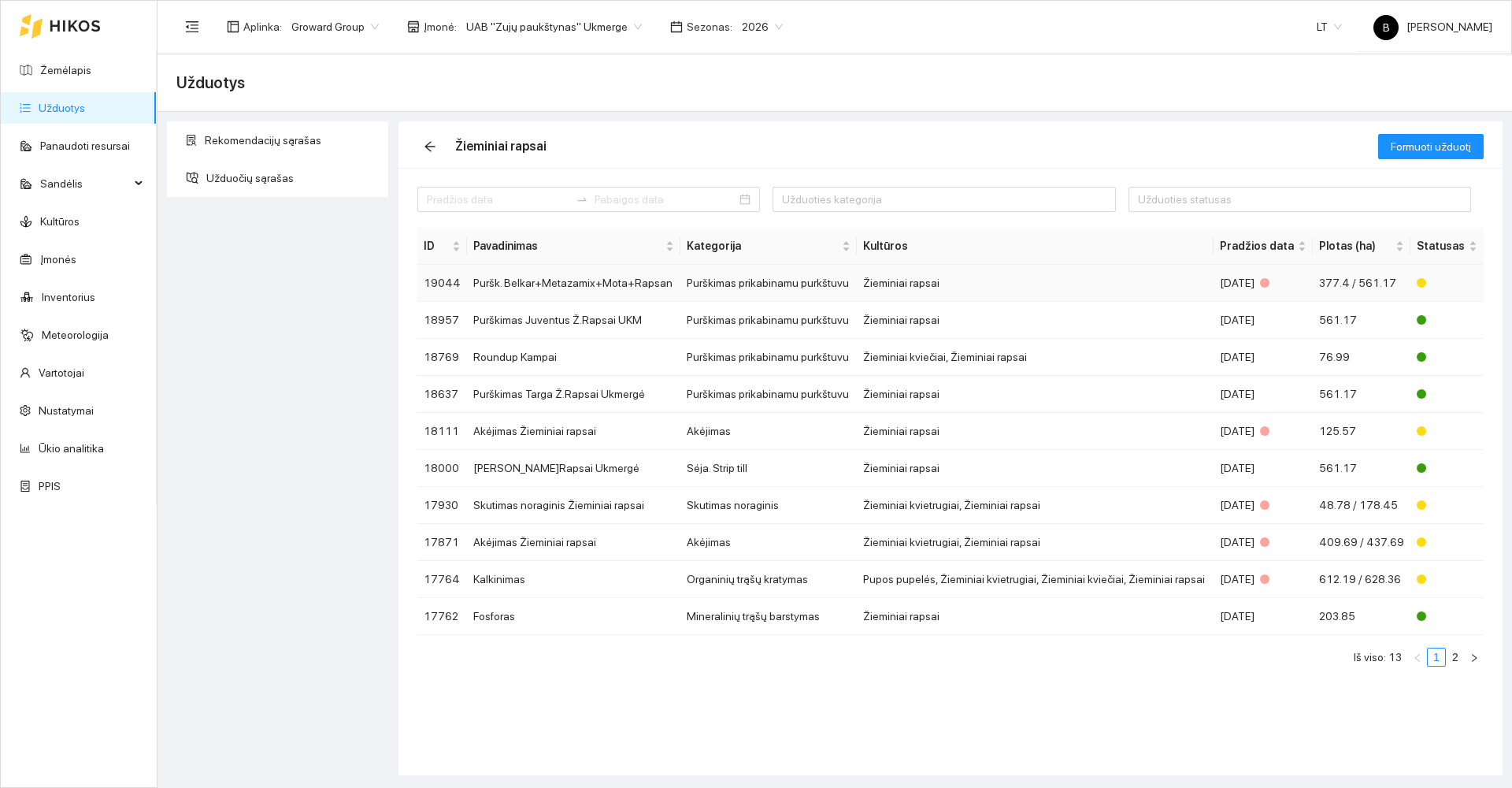
click at [1048, 291] on td "Žieminiai rapsai" at bounding box center [1035, 283] width 357 height 37
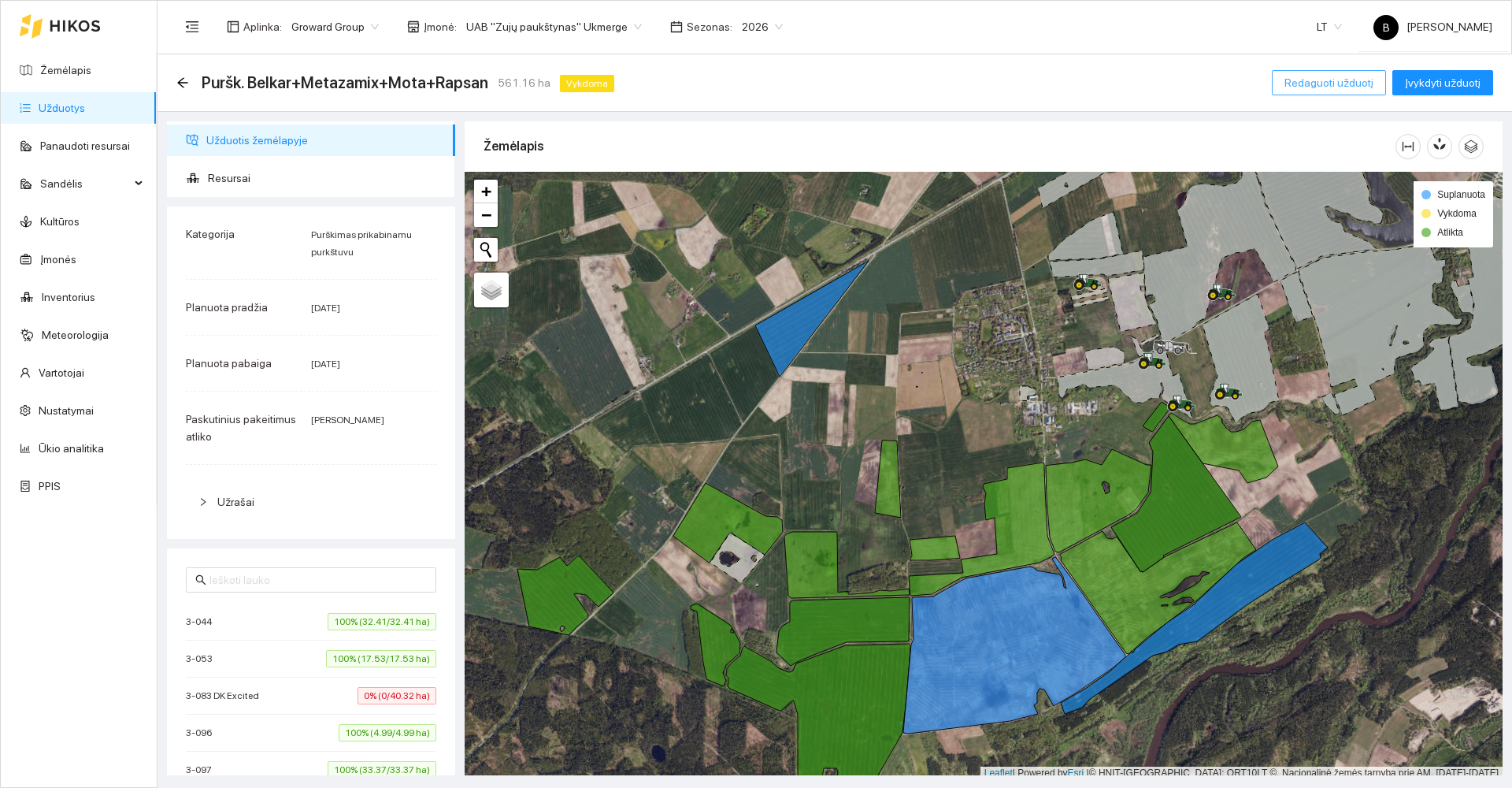
click at [1333, 83] on span "Redaguoti užduotį" at bounding box center [1329, 83] width 89 height 18
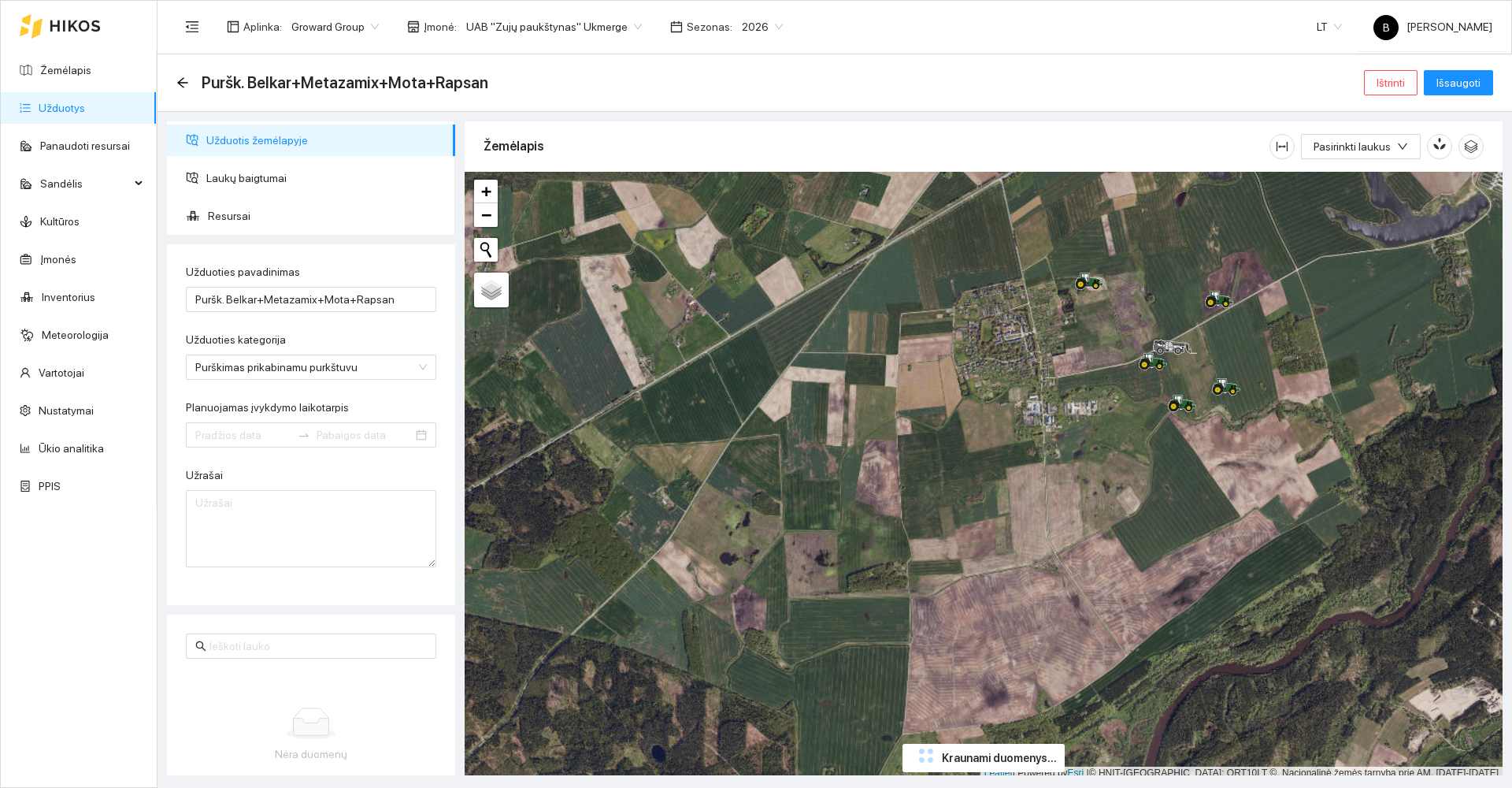
type input "[DATE]"
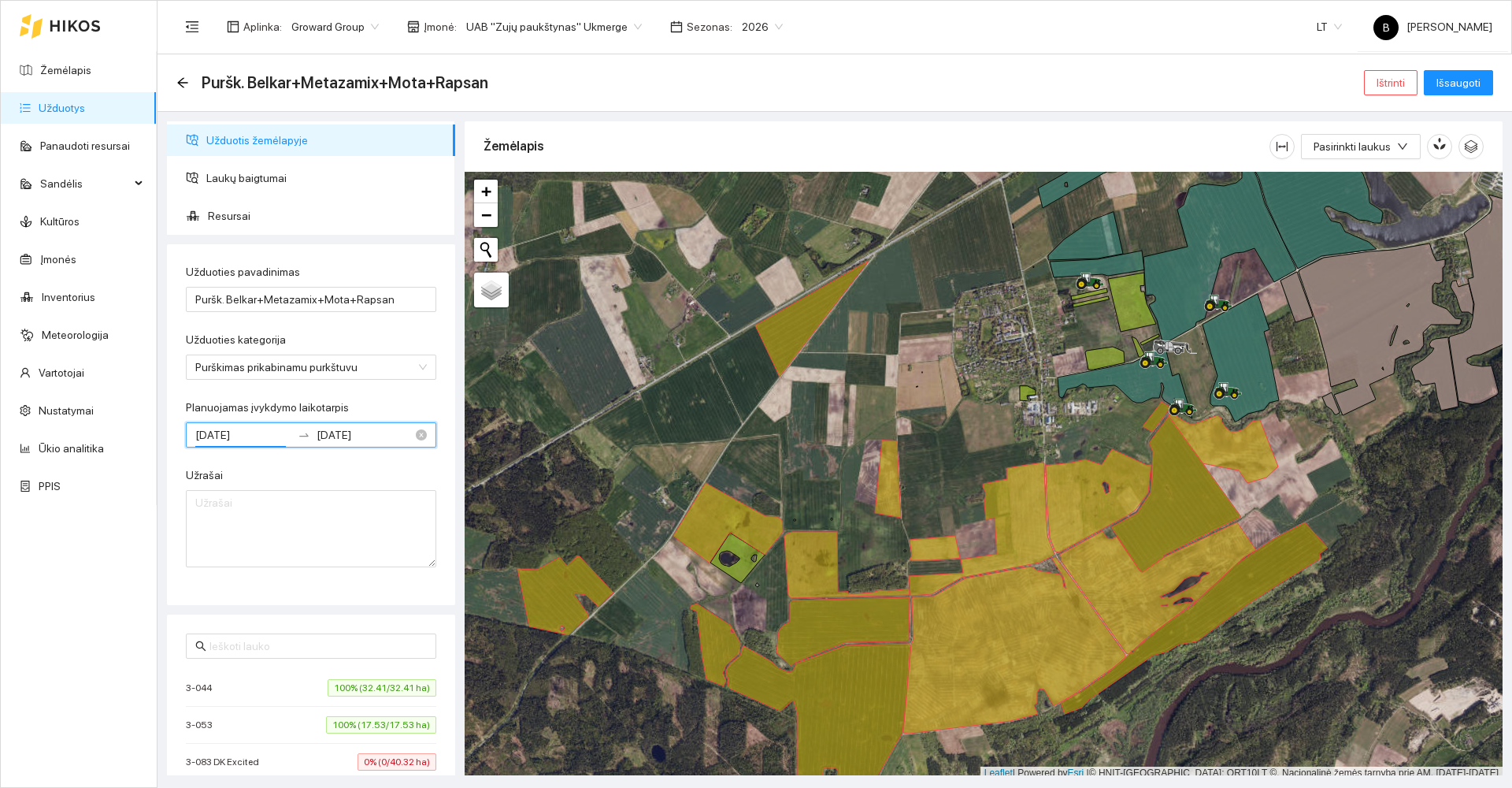
click at [267, 439] on input "[DATE]" at bounding box center [243, 434] width 96 height 18
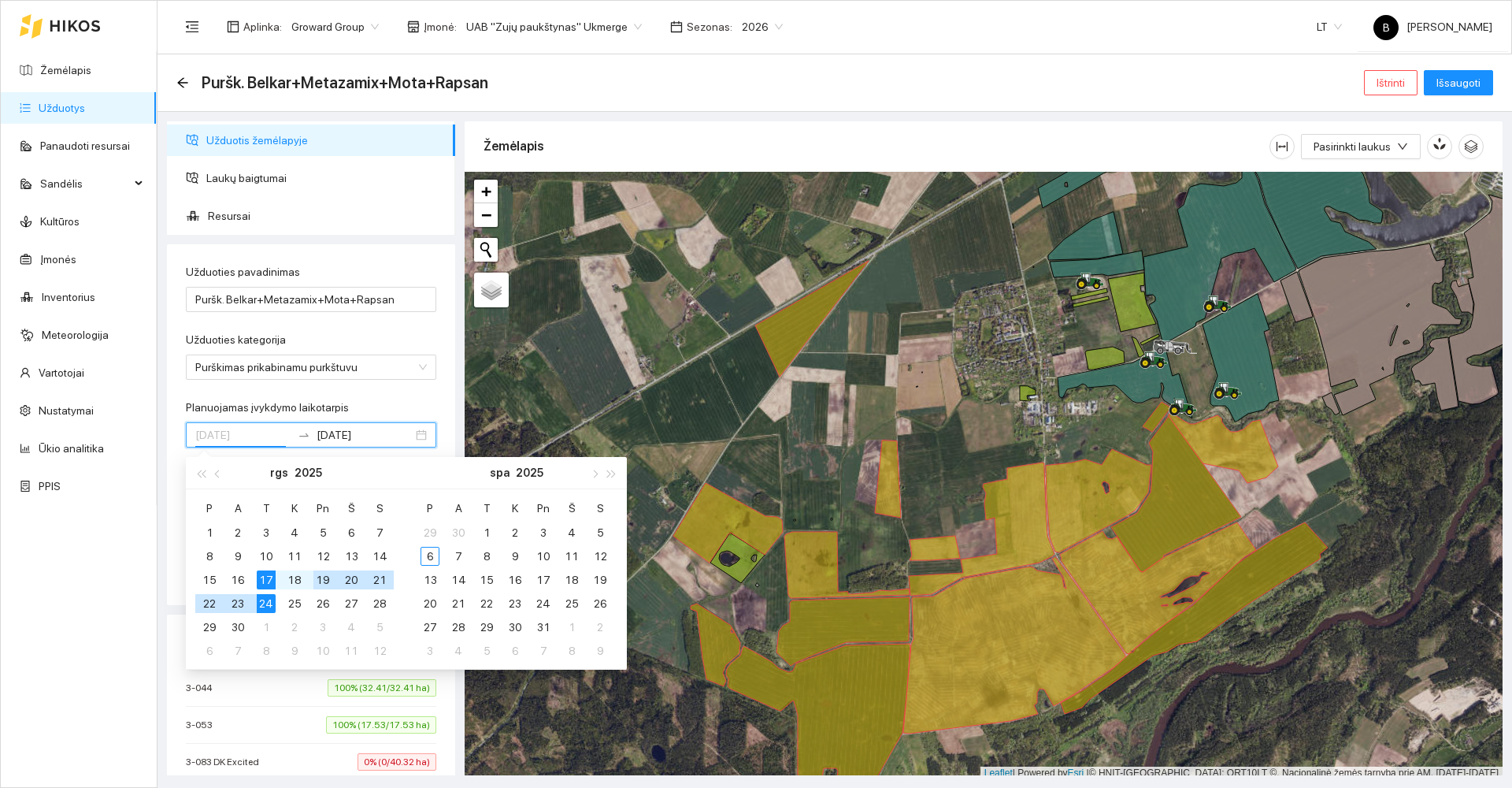
type input "[DATE]"
click at [265, 578] on div "17" at bounding box center [266, 580] width 19 height 19
type input "[DATE]"
click at [520, 560] on div "9" at bounding box center [515, 556] width 19 height 19
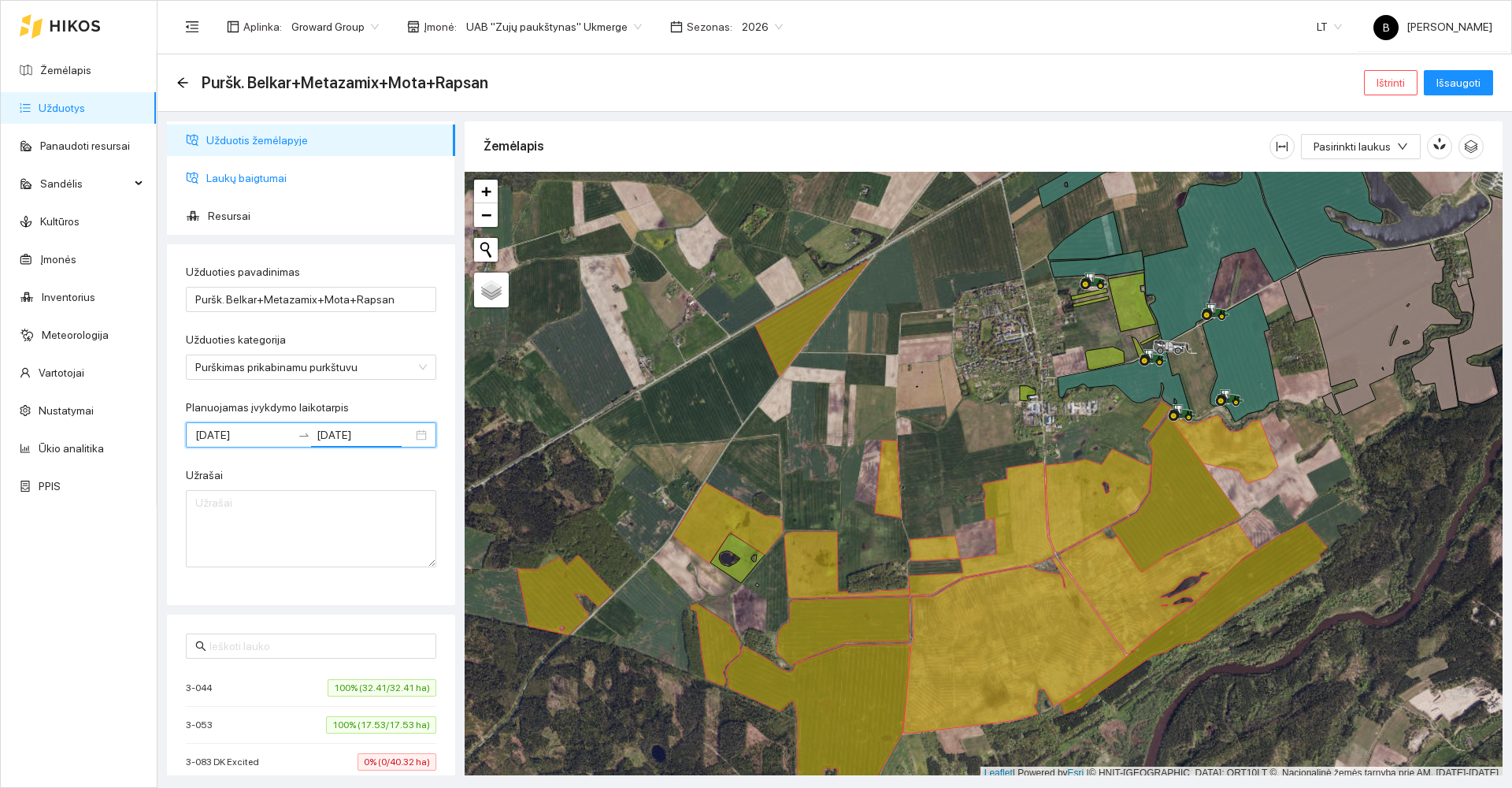
click at [252, 175] on span "Laukų baigtumai" at bounding box center [324, 178] width 236 height 31
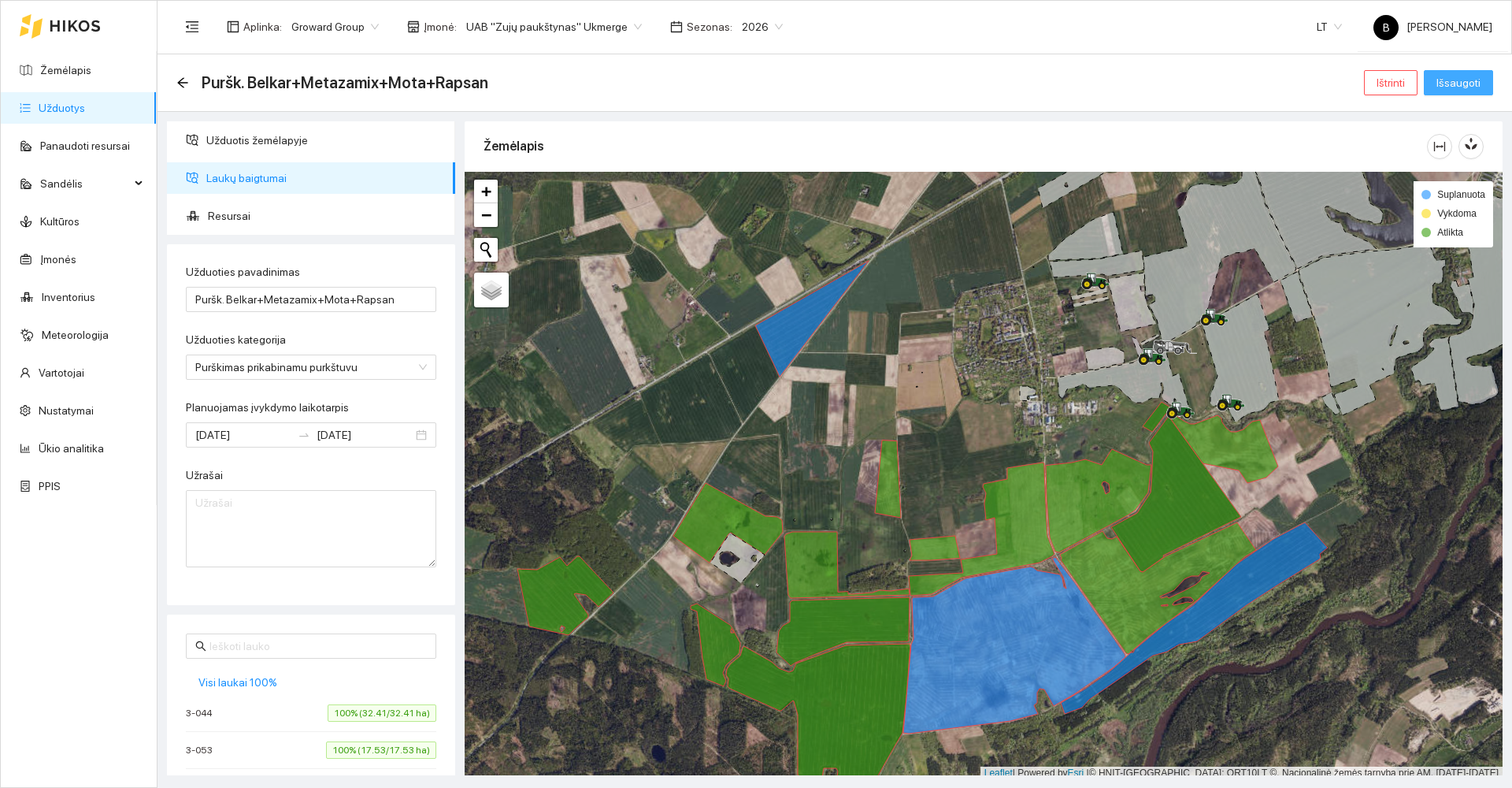
click at [1470, 81] on span "Išsaugoti" at bounding box center [1458, 83] width 44 height 18
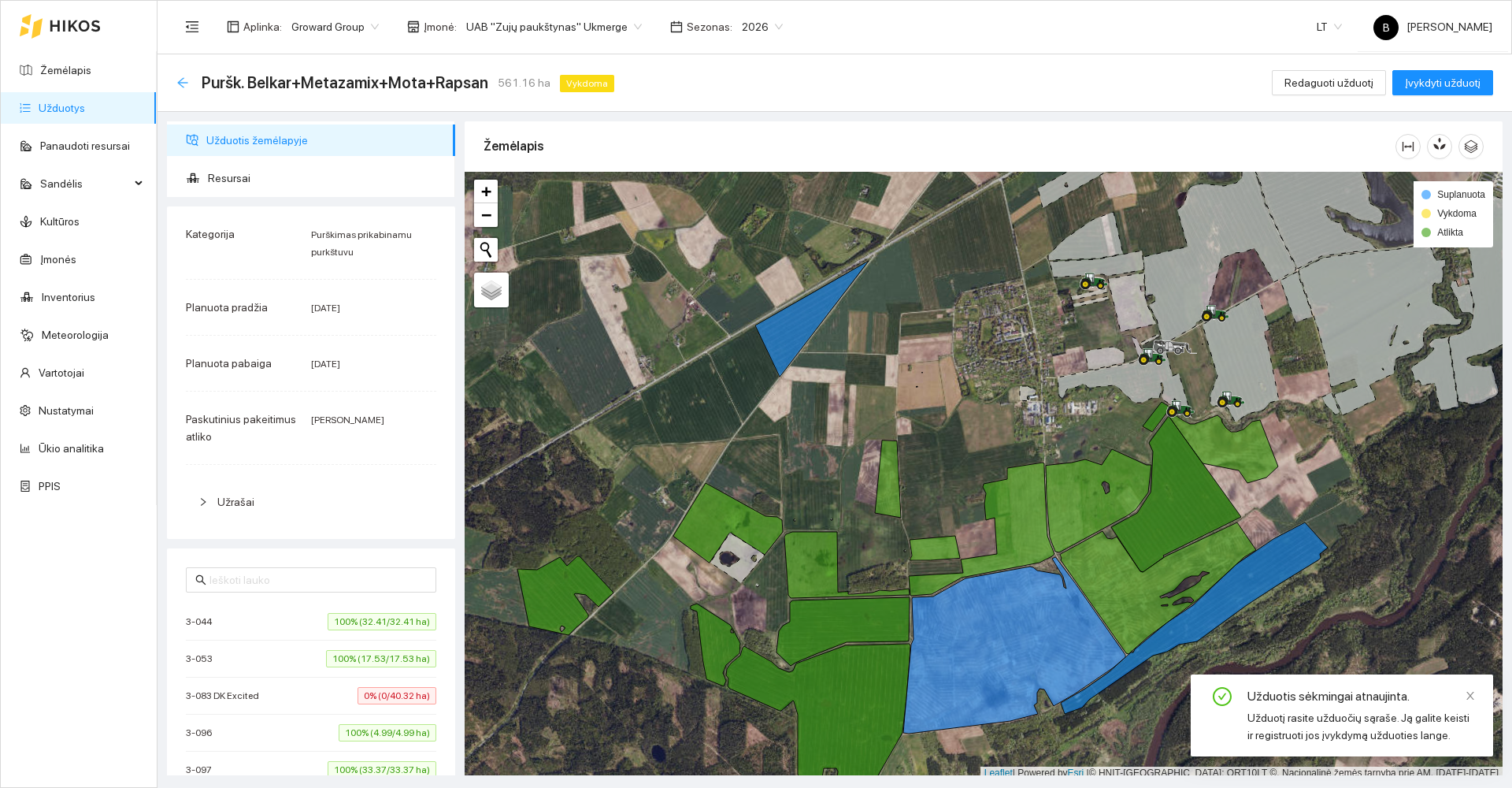
click at [186, 83] on icon "arrow-left" at bounding box center [183, 83] width 13 height 13
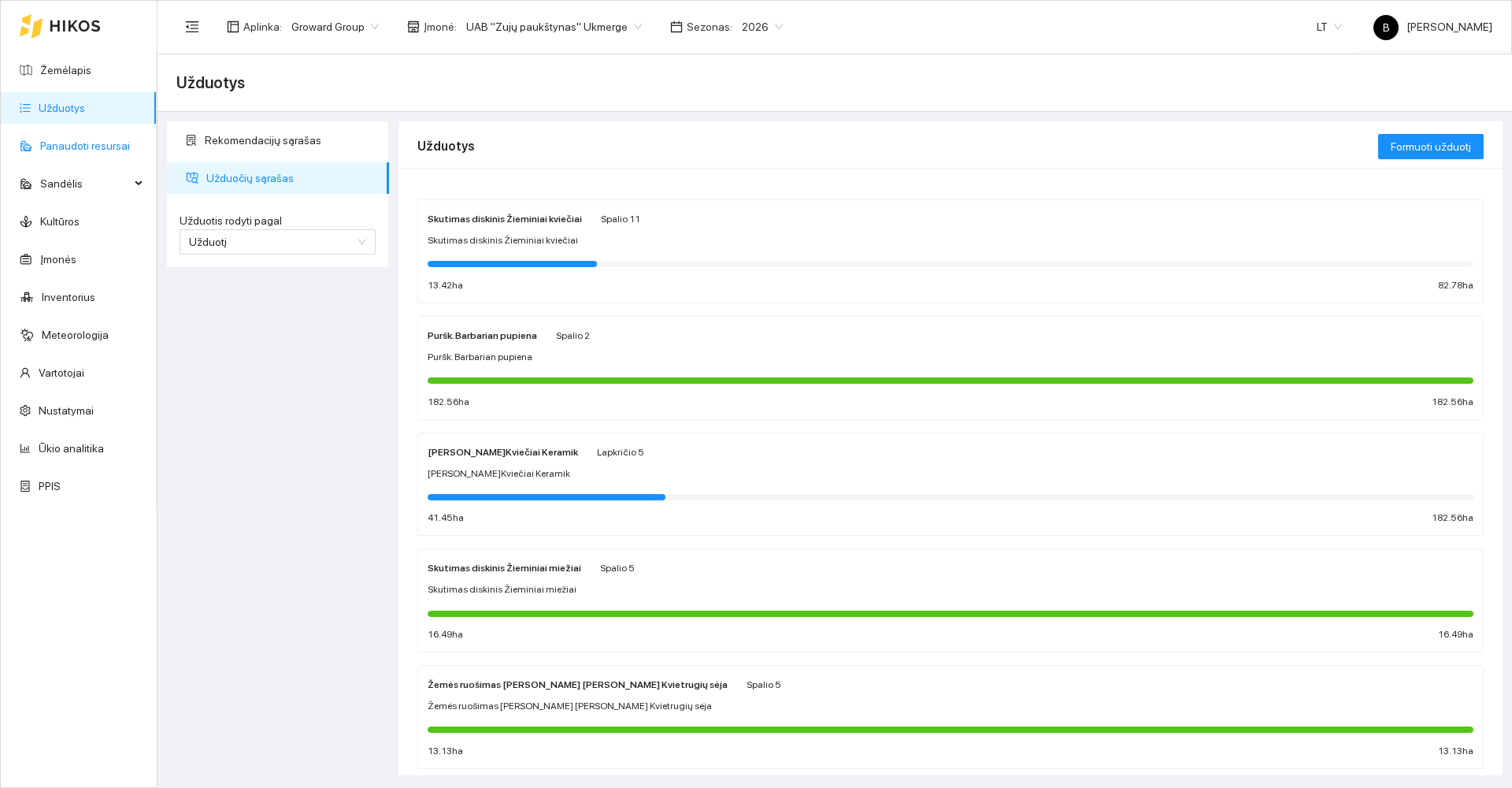
click at [62, 145] on link "Panaudoti resursai" at bounding box center [85, 146] width 90 height 13
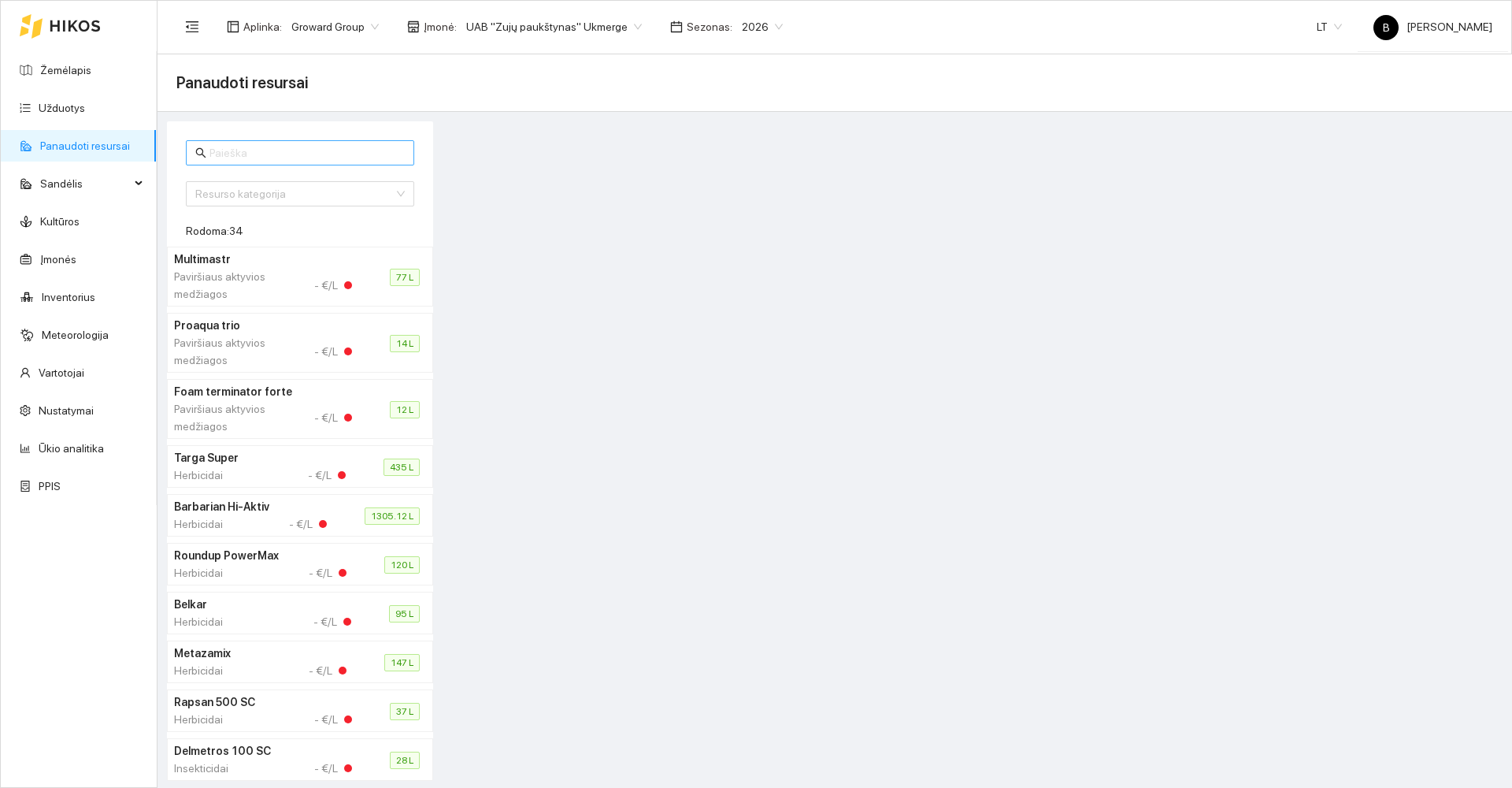
click at [261, 149] on input "text" at bounding box center [307, 152] width 195 height 18
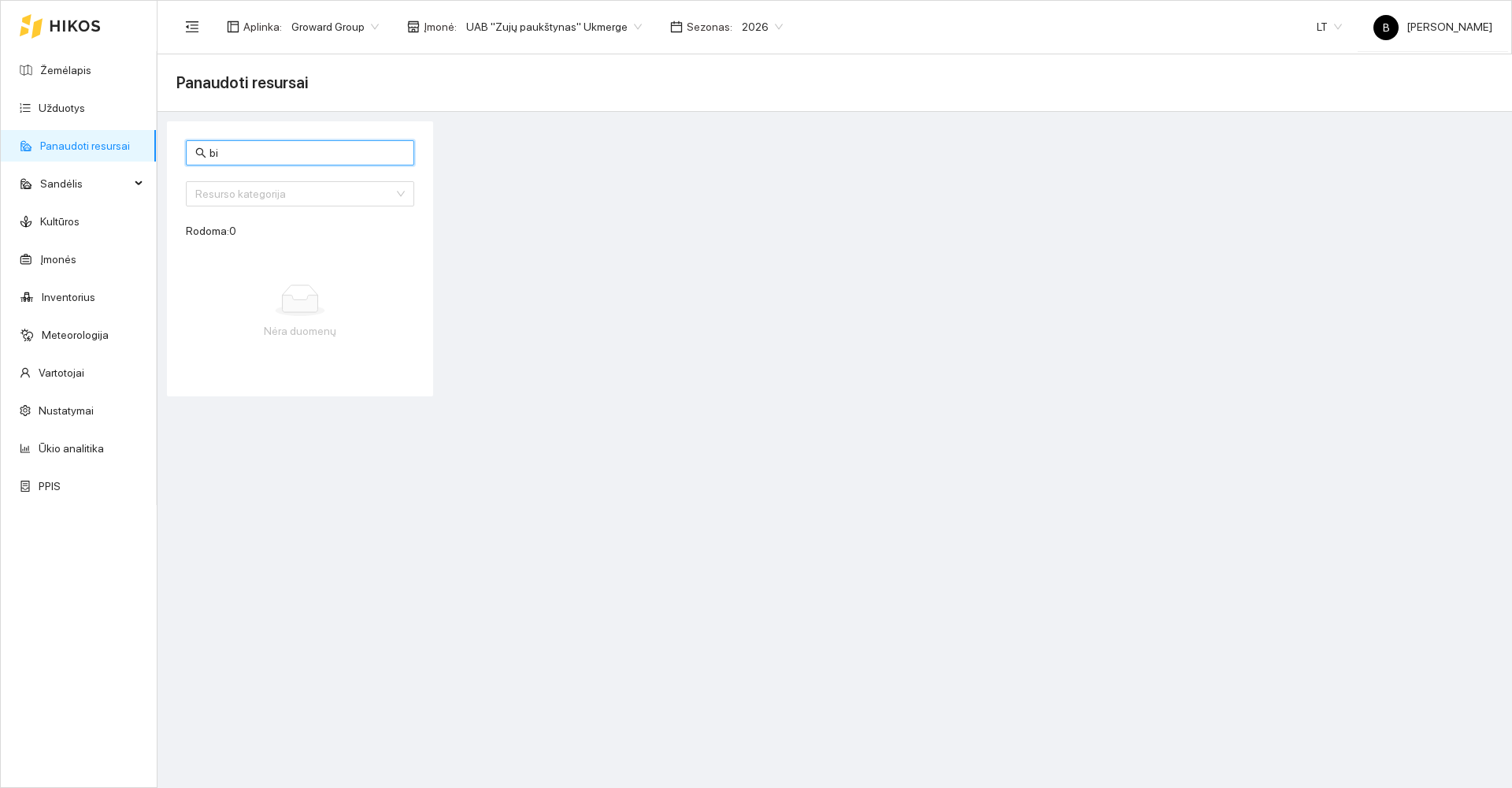
type input "b"
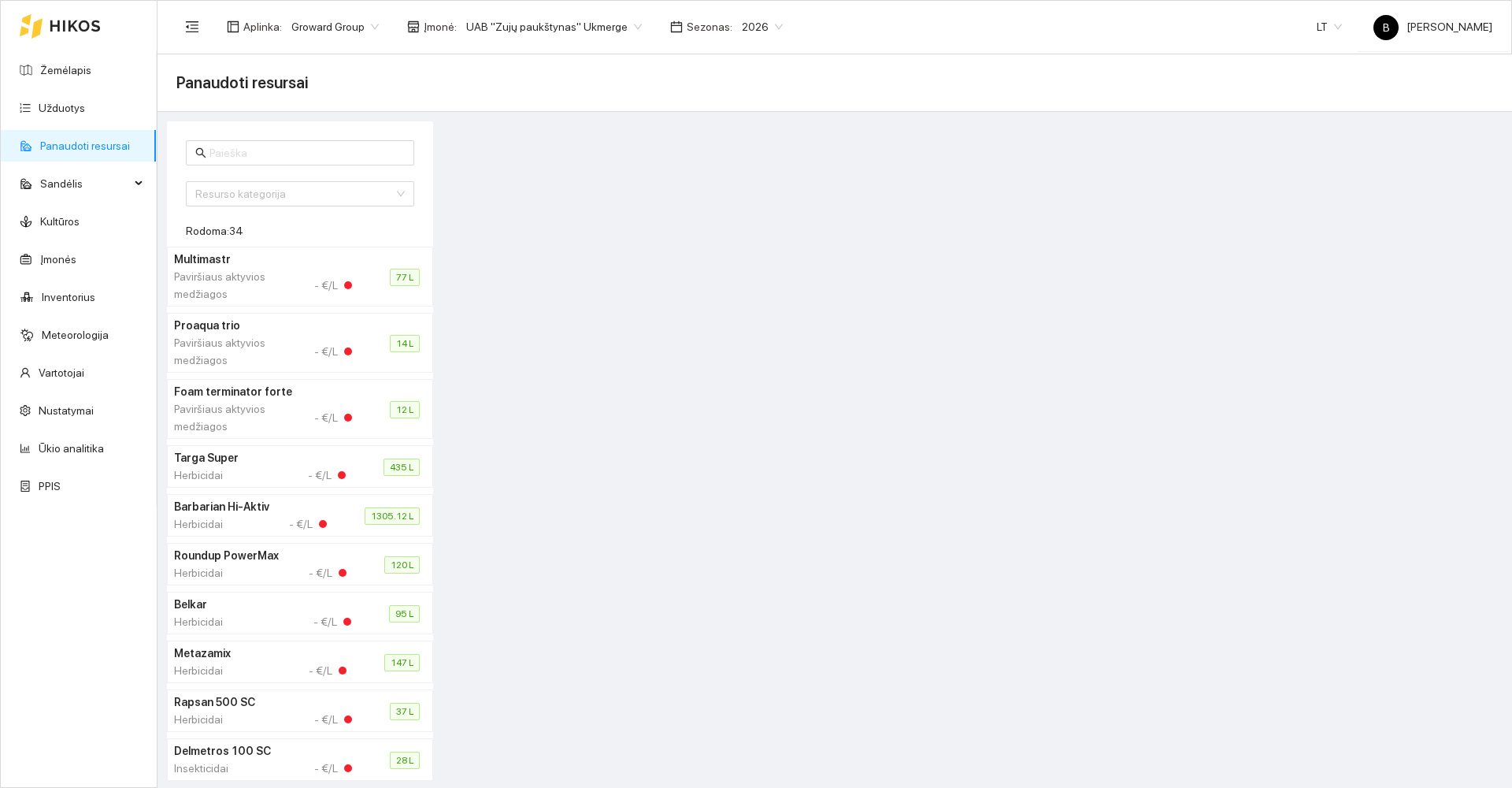
click at [474, 386] on div at bounding box center [972, 450] width 1069 height 659
click at [55, 109] on link "Užduotys" at bounding box center [61, 108] width 46 height 13
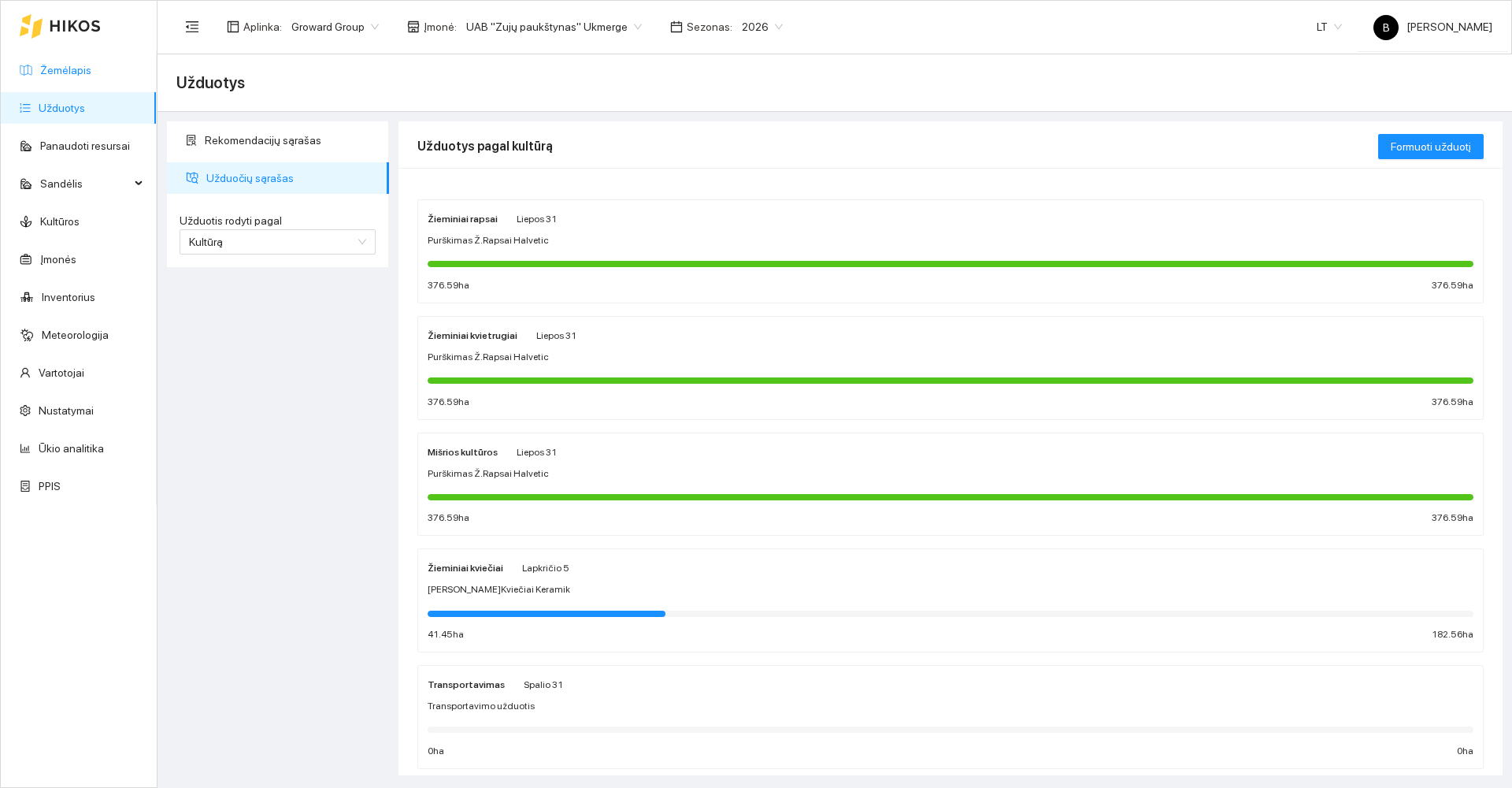
click at [65, 64] on link "Žemėlapis" at bounding box center [66, 70] width 51 height 13
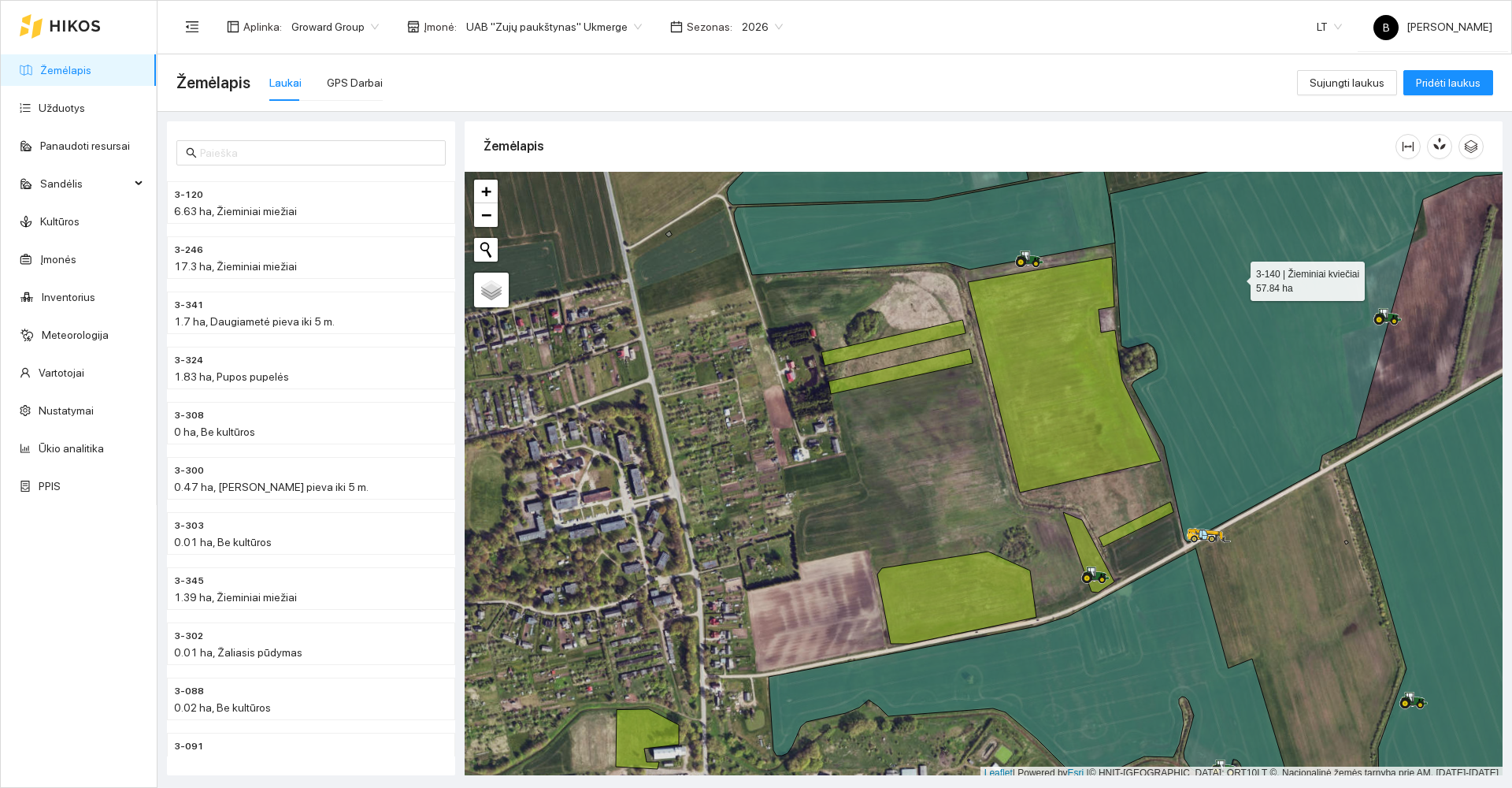
scroll to position [5, 0]
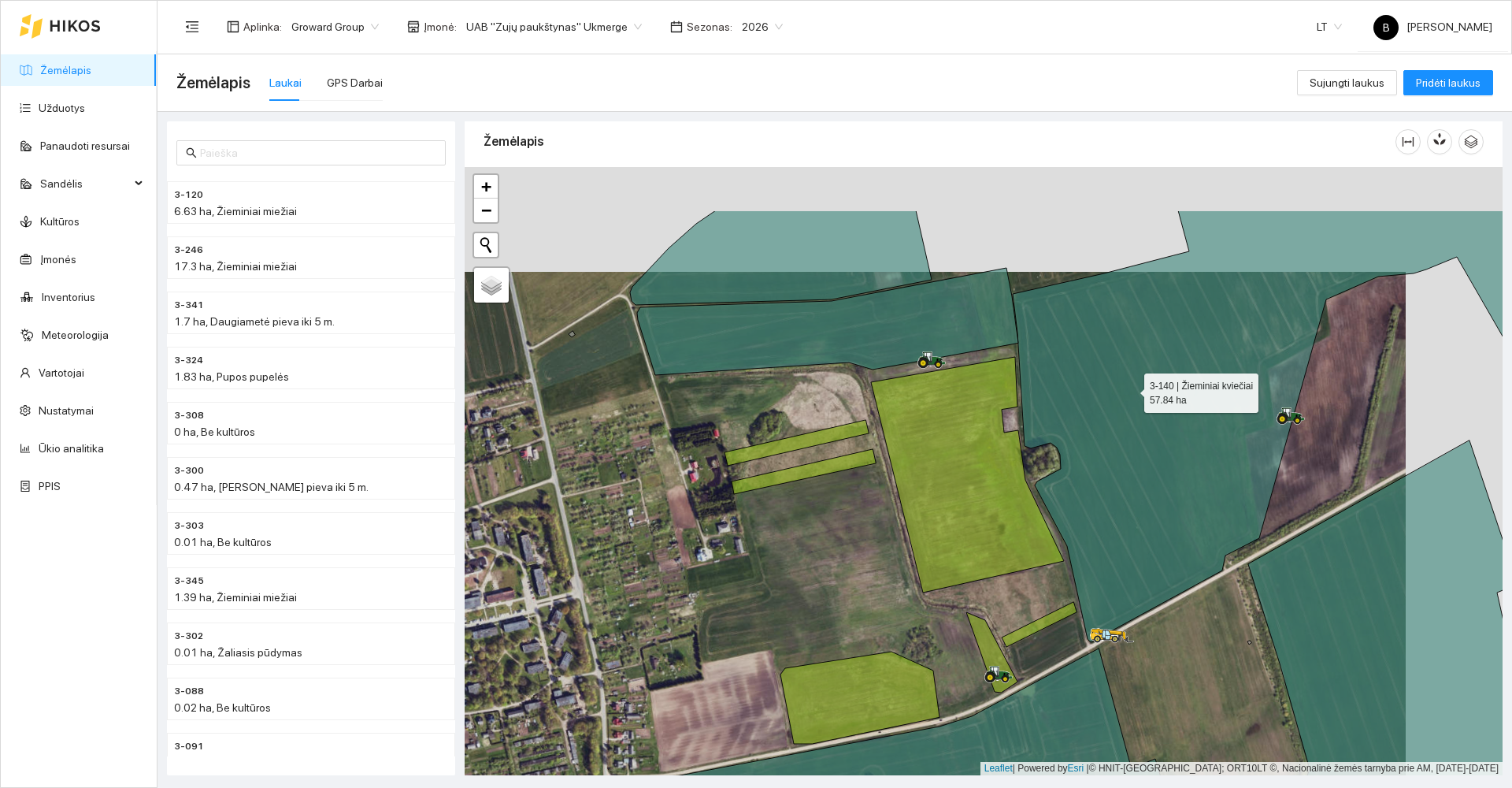
drag, startPoint x: 1179, startPoint y: 341, endPoint x: 1117, endPoint y: 392, distance: 80.3
click at [1117, 392] on icon at bounding box center [1262, 426] width 498 height 432
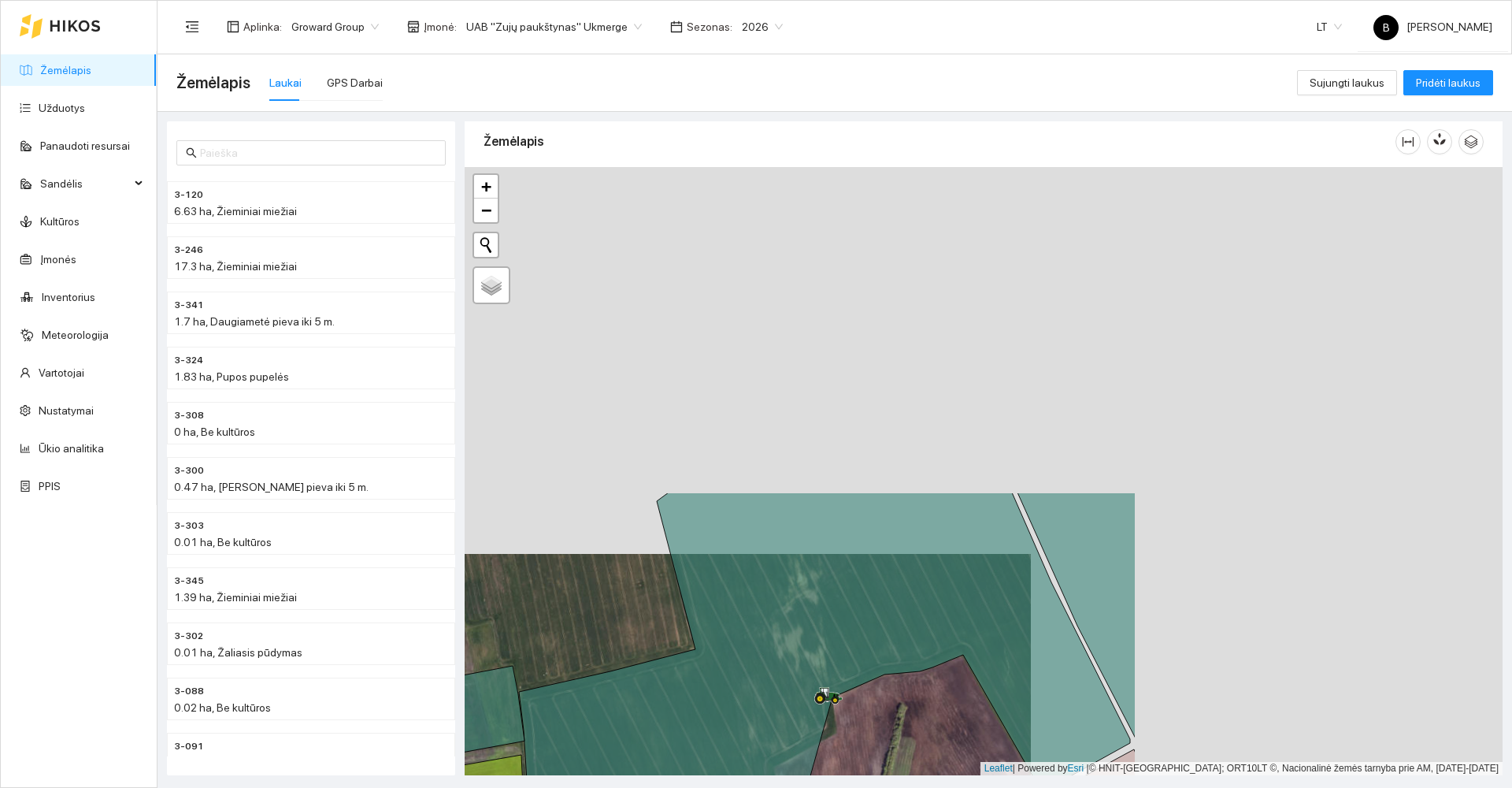
drag, startPoint x: 1058, startPoint y: 224, endPoint x: 301, endPoint y: 769, distance: 932.8
click at [300, 781] on main "Žemėlapis Laukai GPS Darbai Sujungti laukus Pridėti laukus 3-120 6.63 ha, Žiemi…" at bounding box center [835, 421] width 1355 height 733
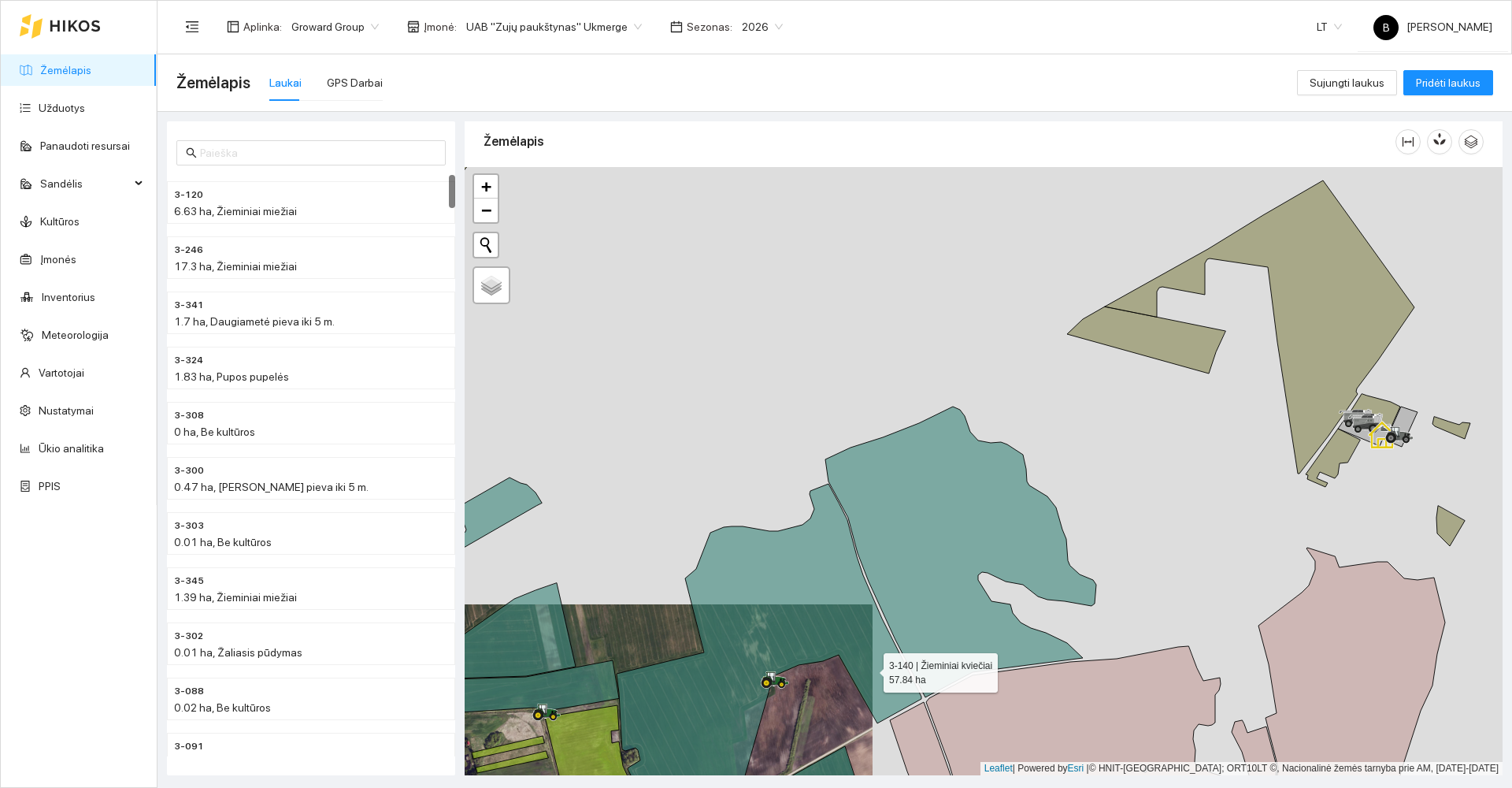
drag, startPoint x: 867, startPoint y: 682, endPoint x: 866, endPoint y: 440, distance: 242.0
click at [867, 484] on icon at bounding box center [769, 640] width 305 height 311
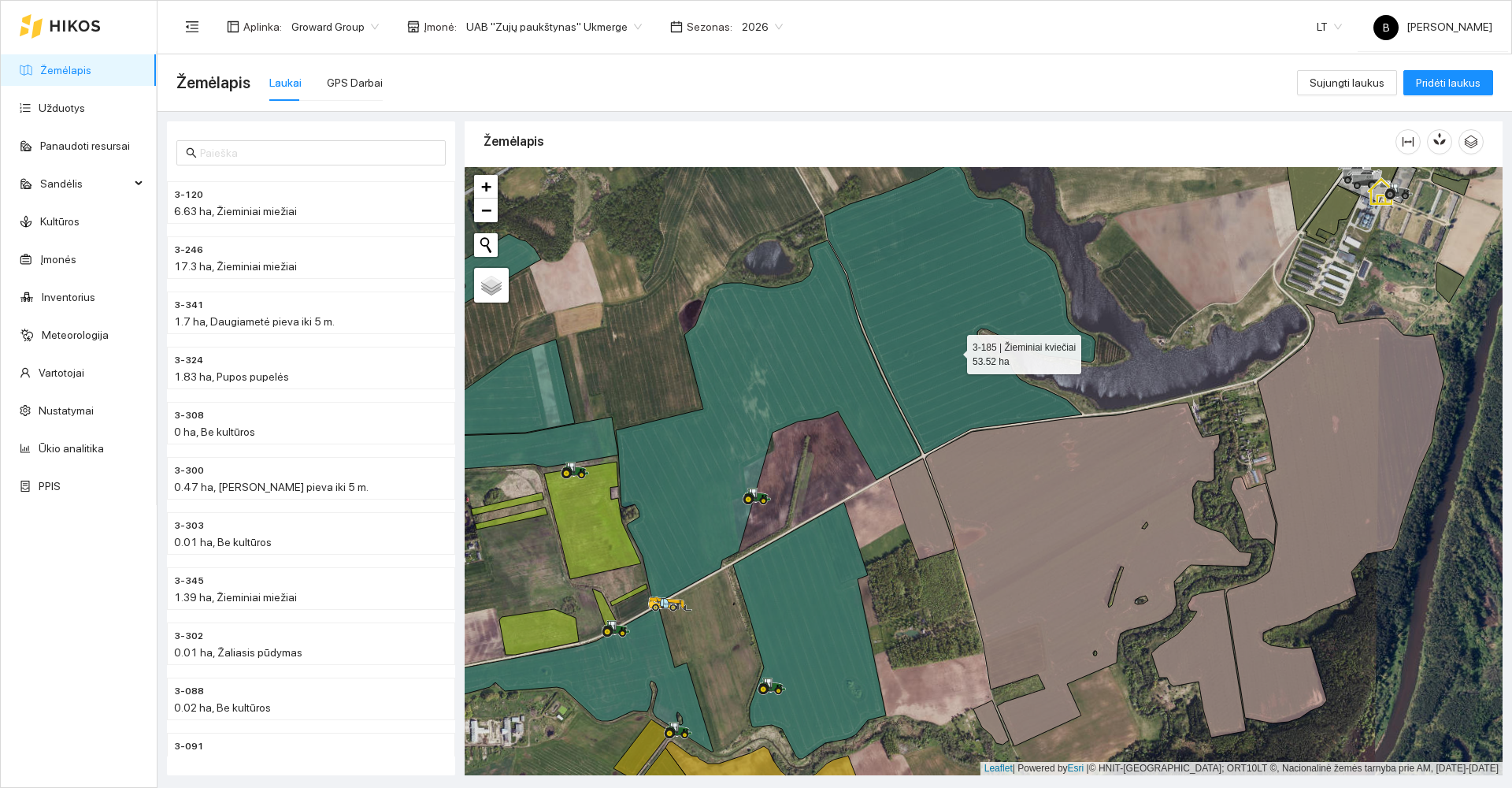
click at [952, 350] on icon at bounding box center [960, 308] width 271 height 290
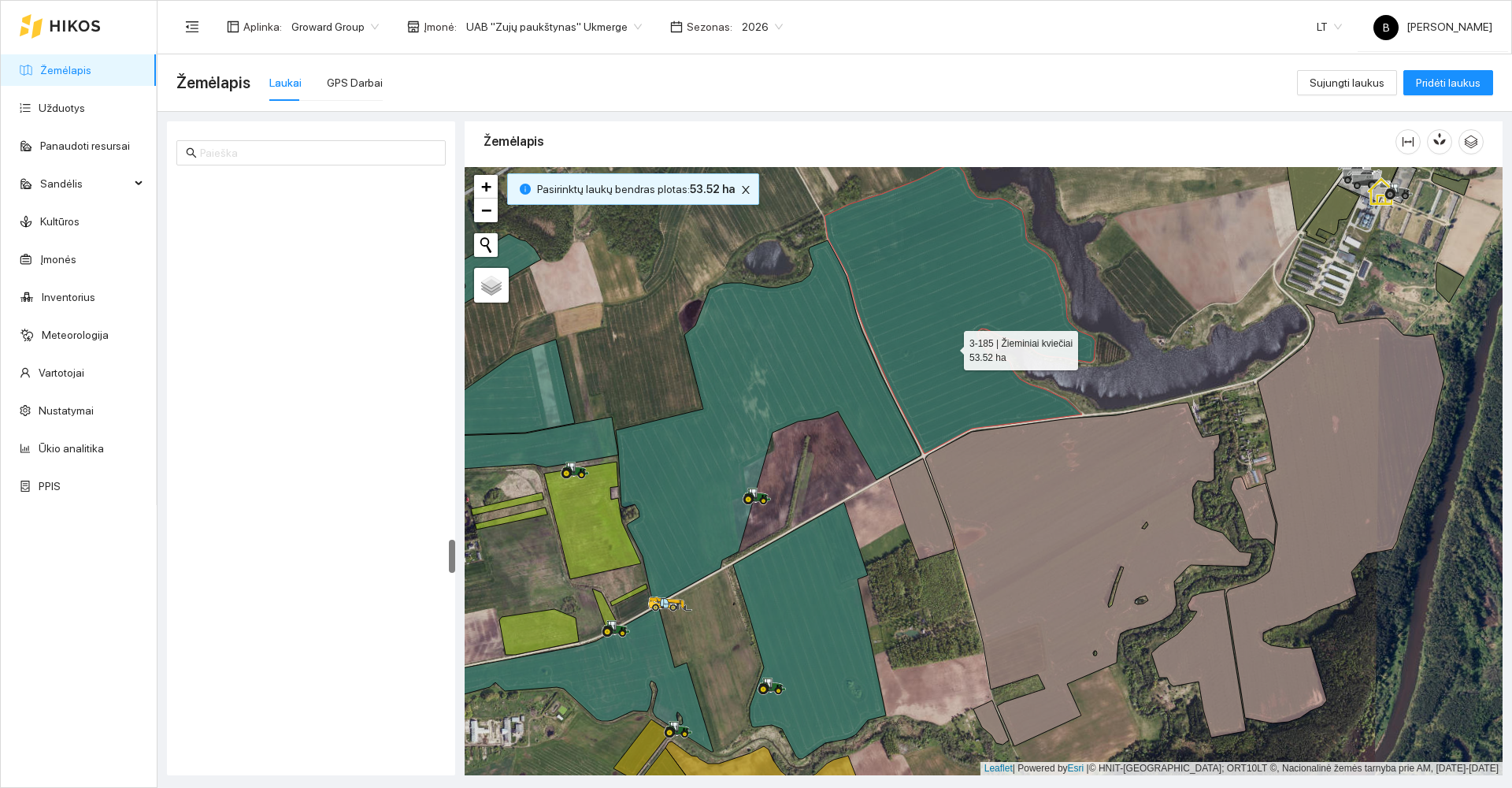
scroll to position [6271, 0]
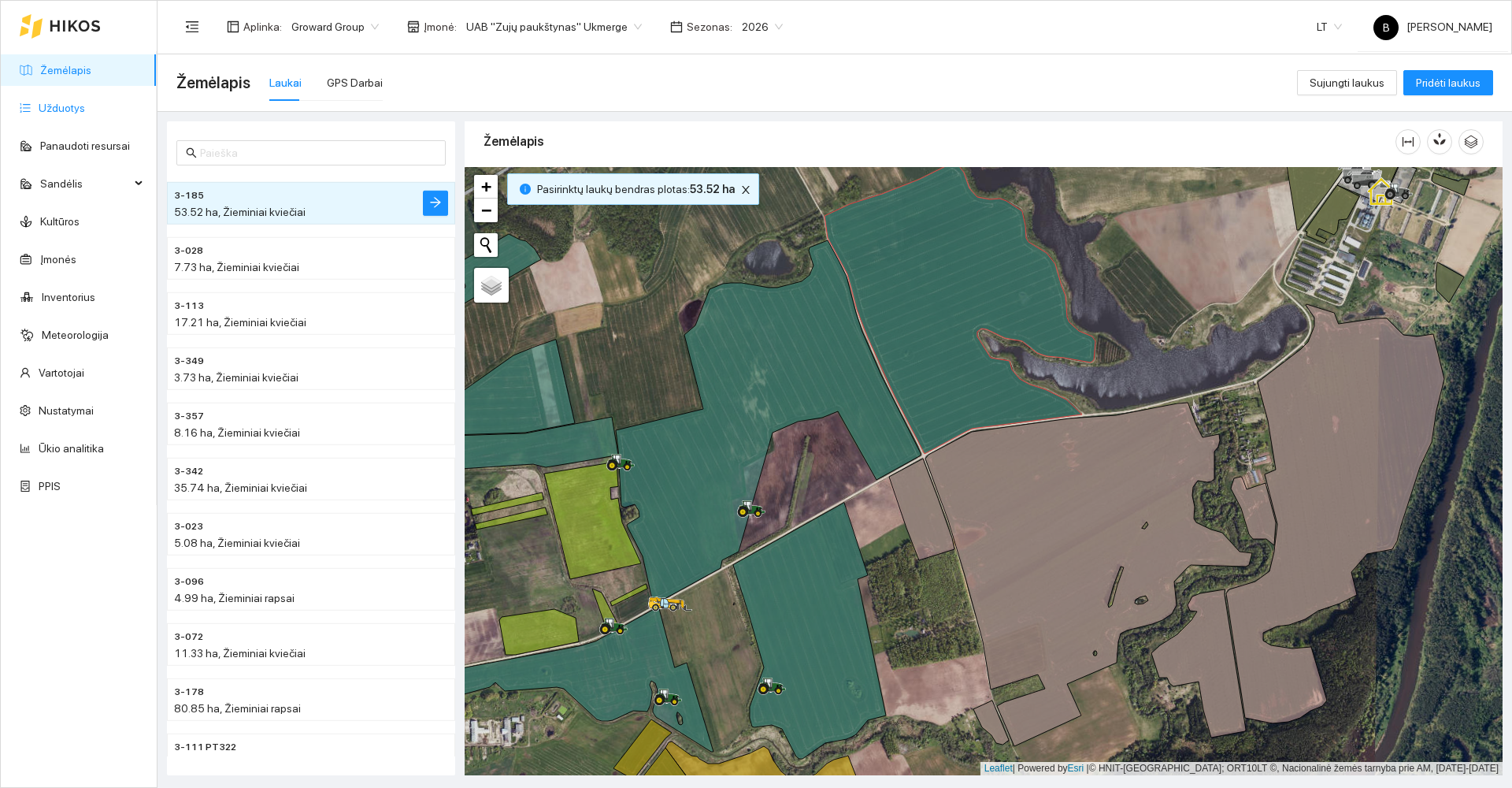
click at [54, 108] on link "Užduotys" at bounding box center [61, 108] width 46 height 13
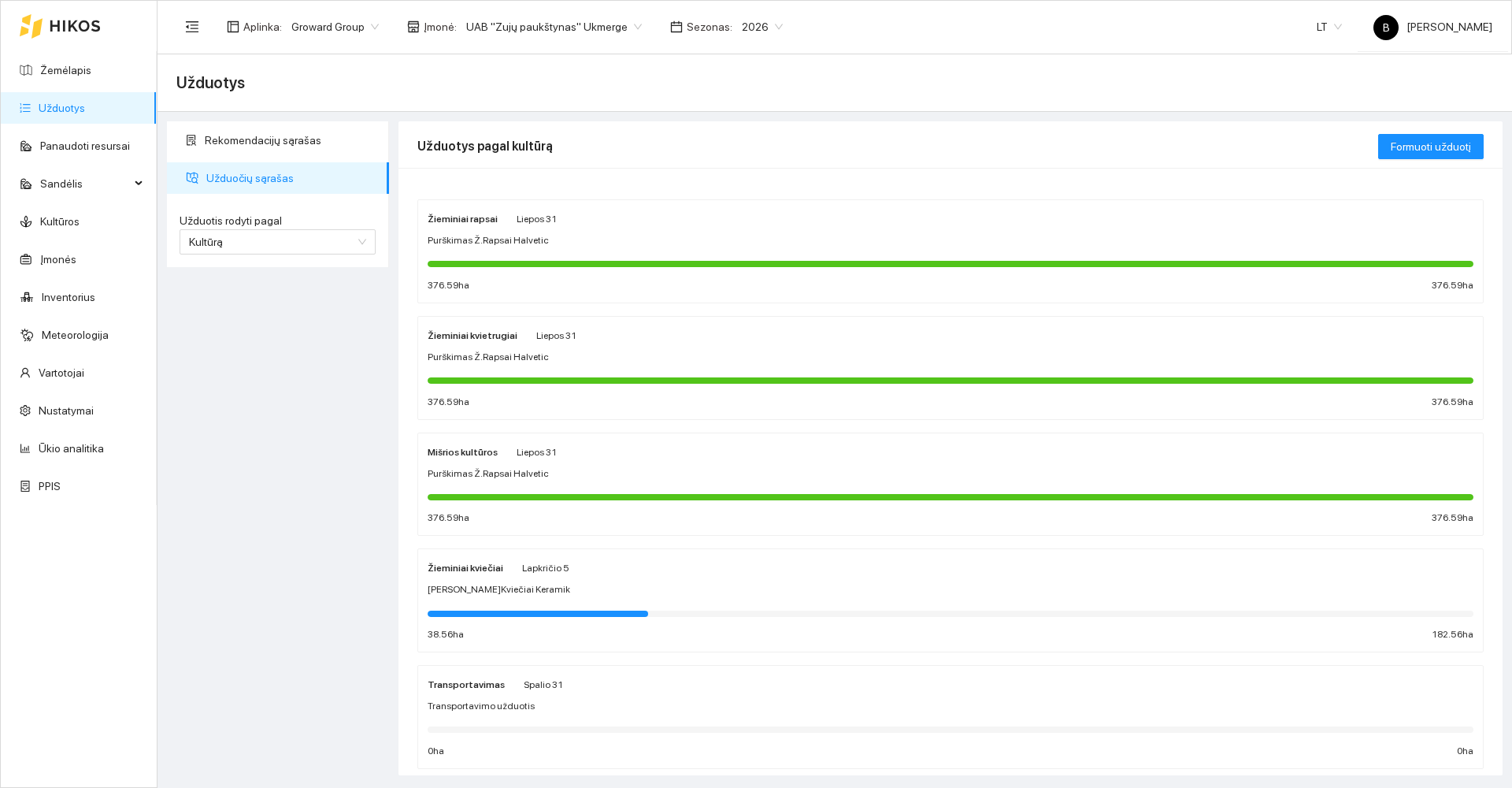
click at [289, 77] on div "Užduotys" at bounding box center [835, 83] width 1317 height 31
click at [312, 518] on div "Rekomendacijų sąrašas Užduočių sąrašas Užduotis rodyti pagal Kultūrą Užduotis r…" at bounding box center [278, 448] width 231 height 654
click at [253, 458] on div "Rekomendacijų sąrašas Užduočių sąrašas Užduotis rodyti pagal Kultūrą Užduotis r…" at bounding box center [278, 448] width 231 height 654
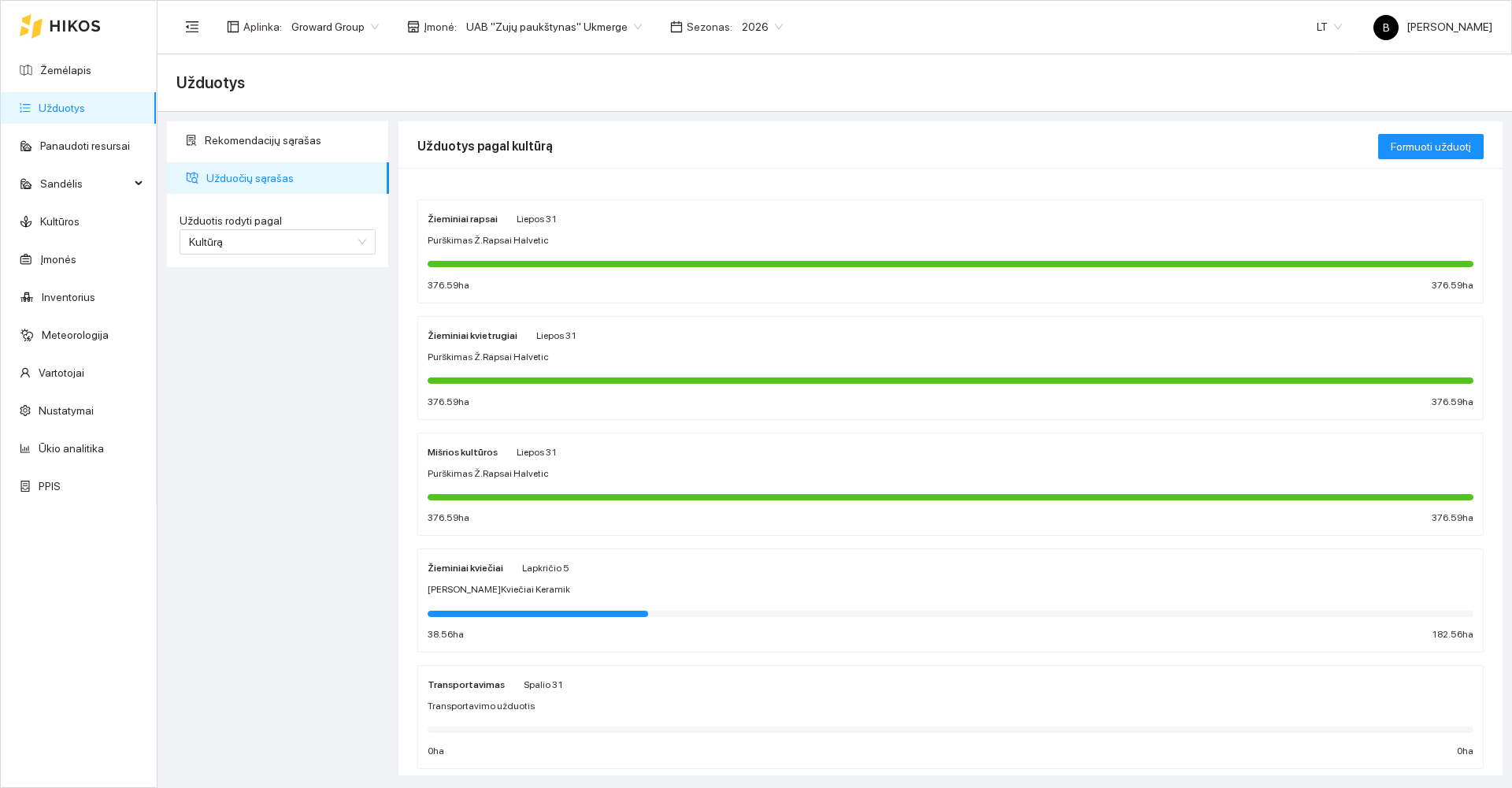
click at [245, 175] on span "Užduočių sąrašas" at bounding box center [291, 178] width 170 height 31
click at [66, 146] on link "Panaudoti resursai" at bounding box center [85, 146] width 90 height 13
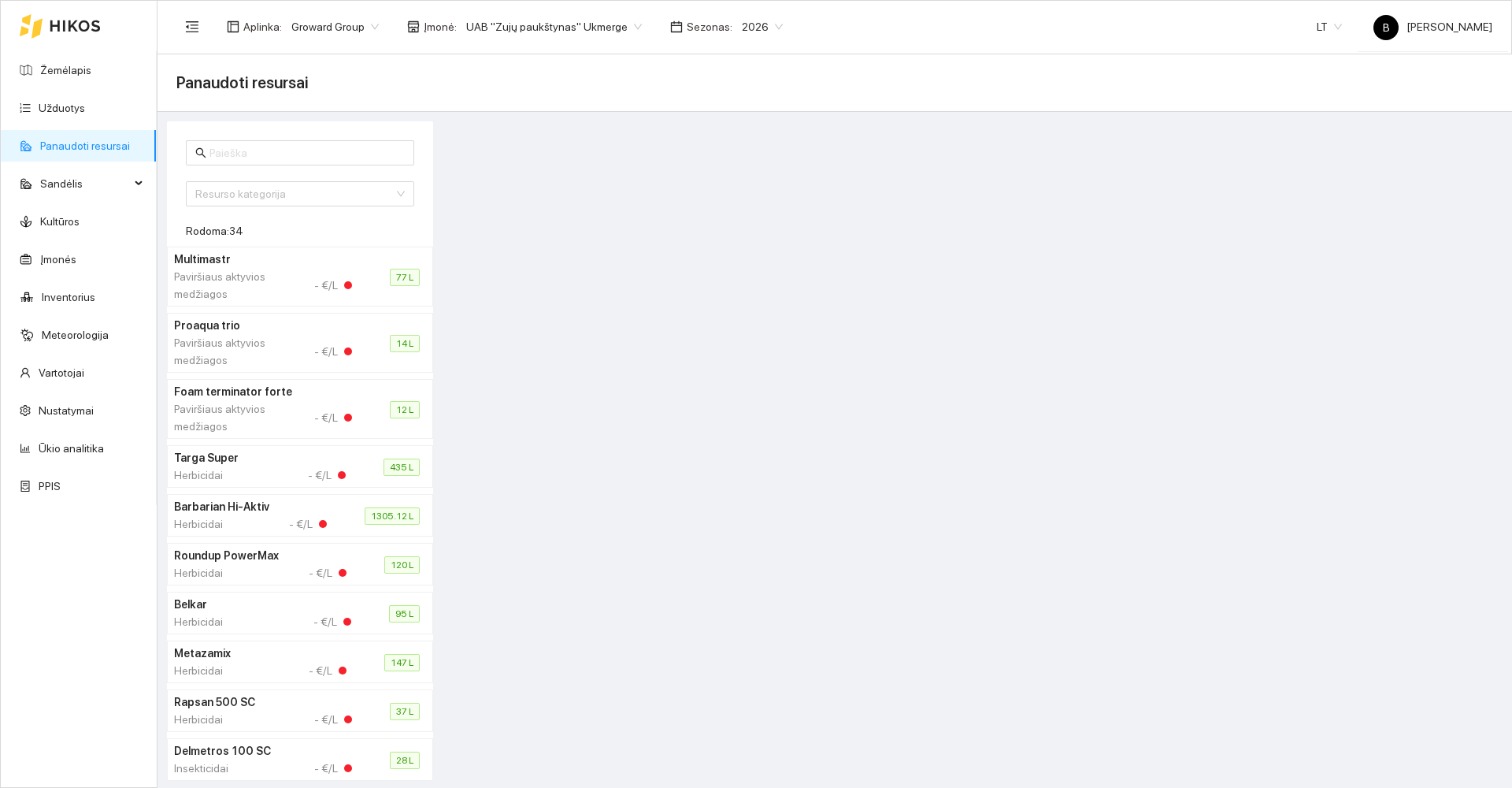
click at [103, 140] on link "Panaudoti resursai" at bounding box center [85, 146] width 90 height 13
click at [224, 146] on input "text" at bounding box center [307, 152] width 195 height 18
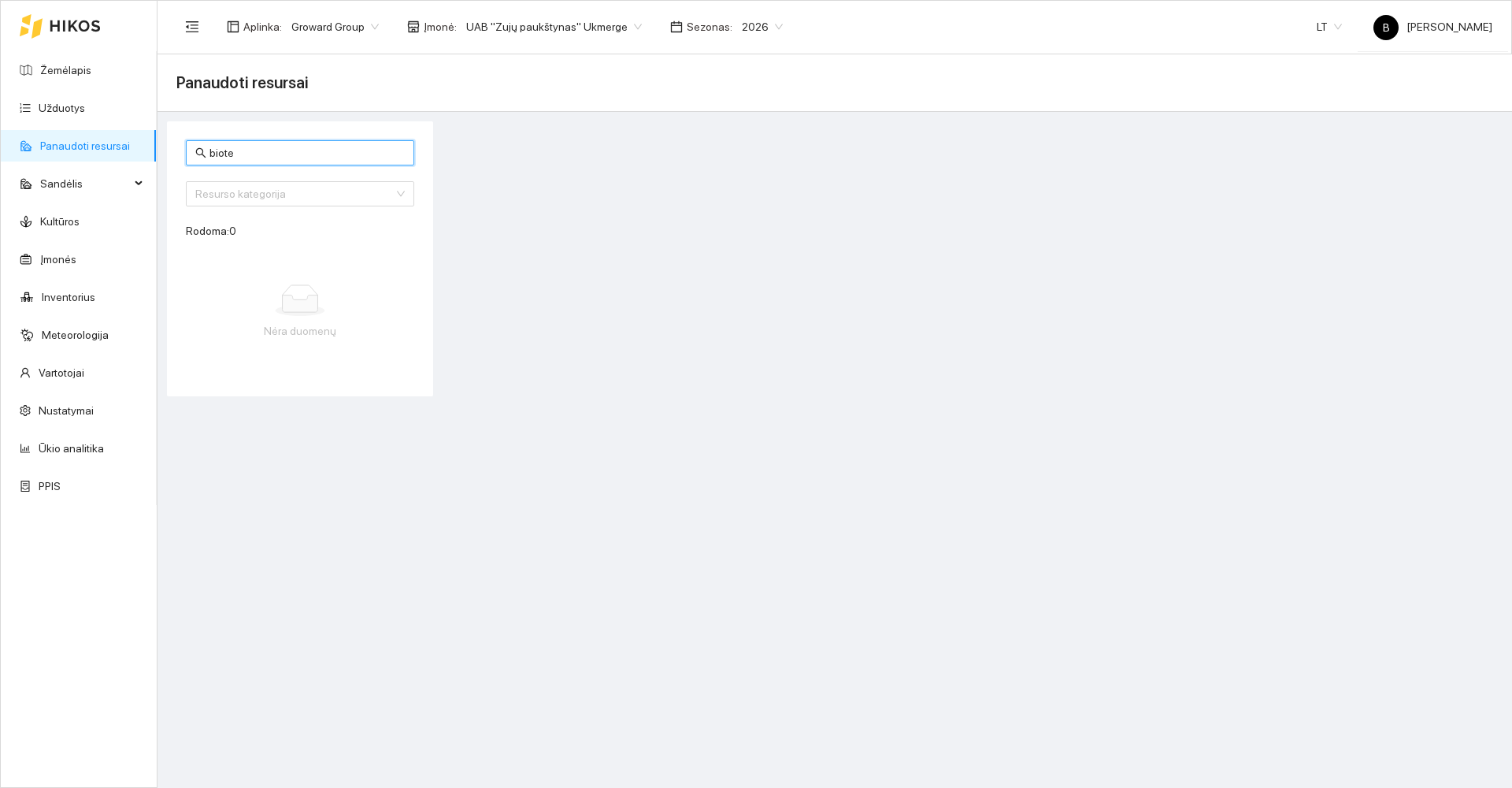
type input "biote"
click at [74, 179] on span "Sandėlis" at bounding box center [85, 183] width 90 height 31
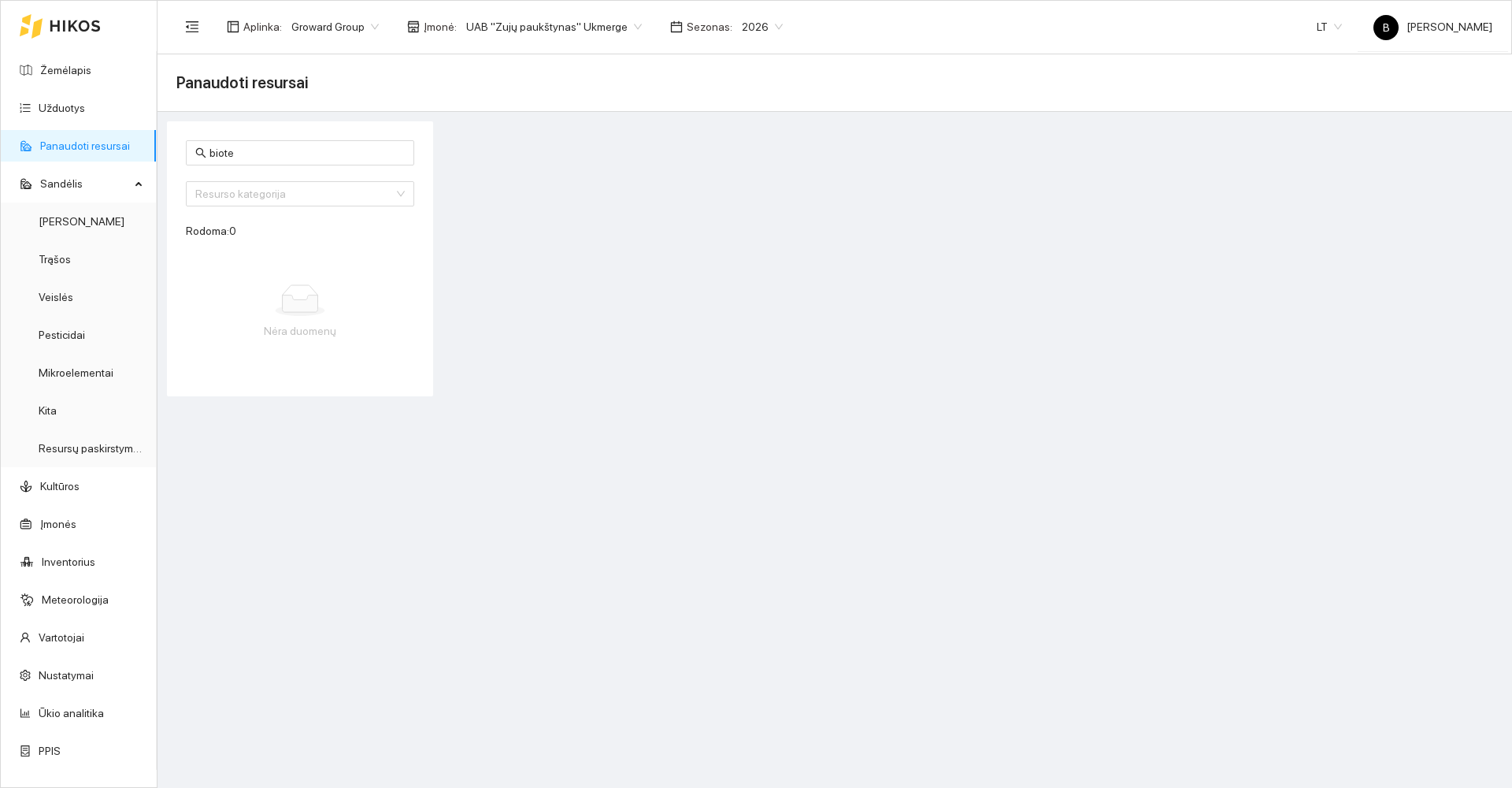
click at [714, 483] on main "Panaudoti resursai biote Resurso kategorija Rodoma: 0 Nėra duomenų" at bounding box center [835, 421] width 1355 height 733
click at [57, 109] on link "Užduotys" at bounding box center [61, 108] width 46 height 13
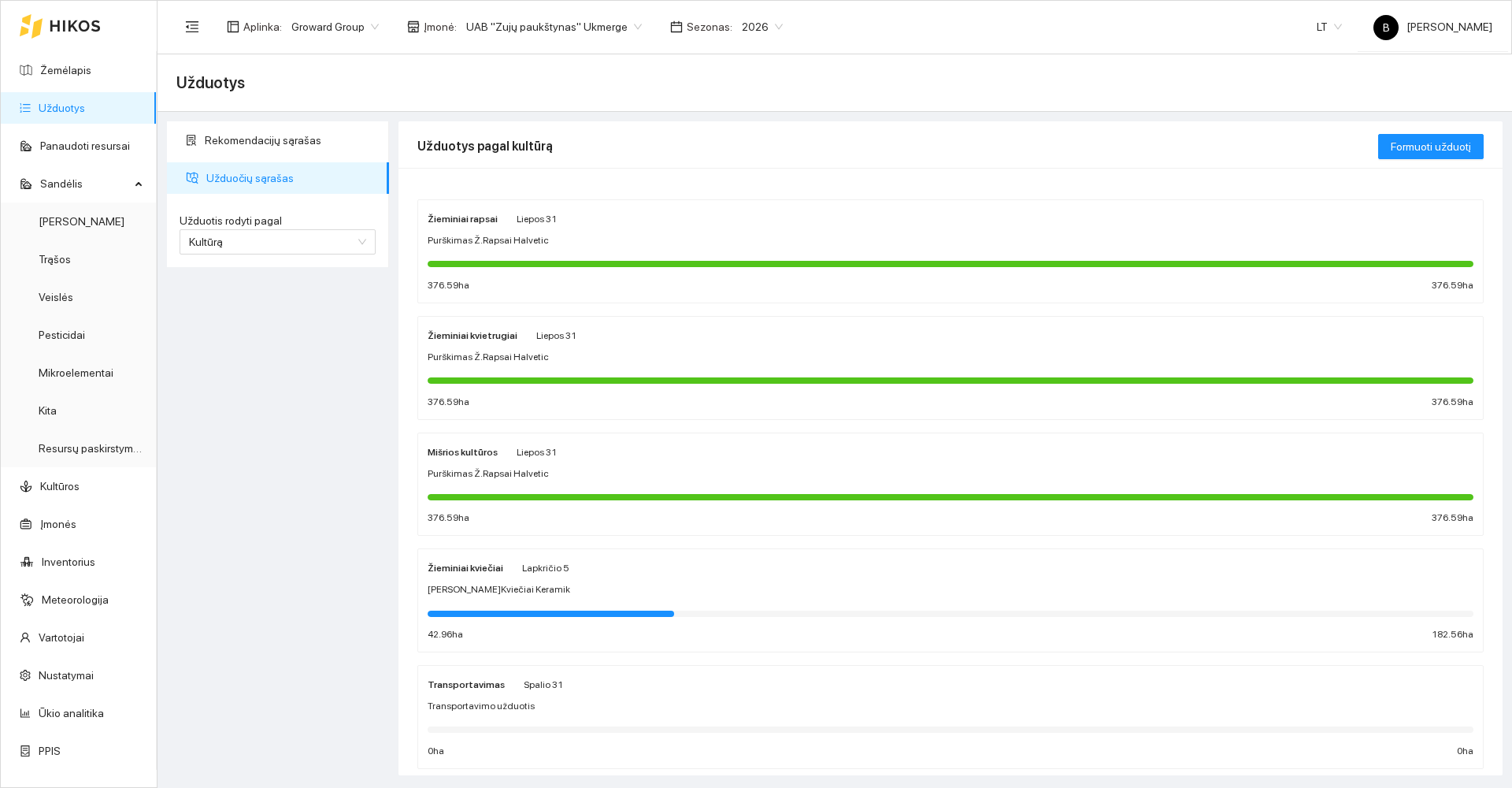
click at [600, 237] on div "Purškimas Ž.Rapsai Halvetic" at bounding box center [950, 241] width 1046 height 15
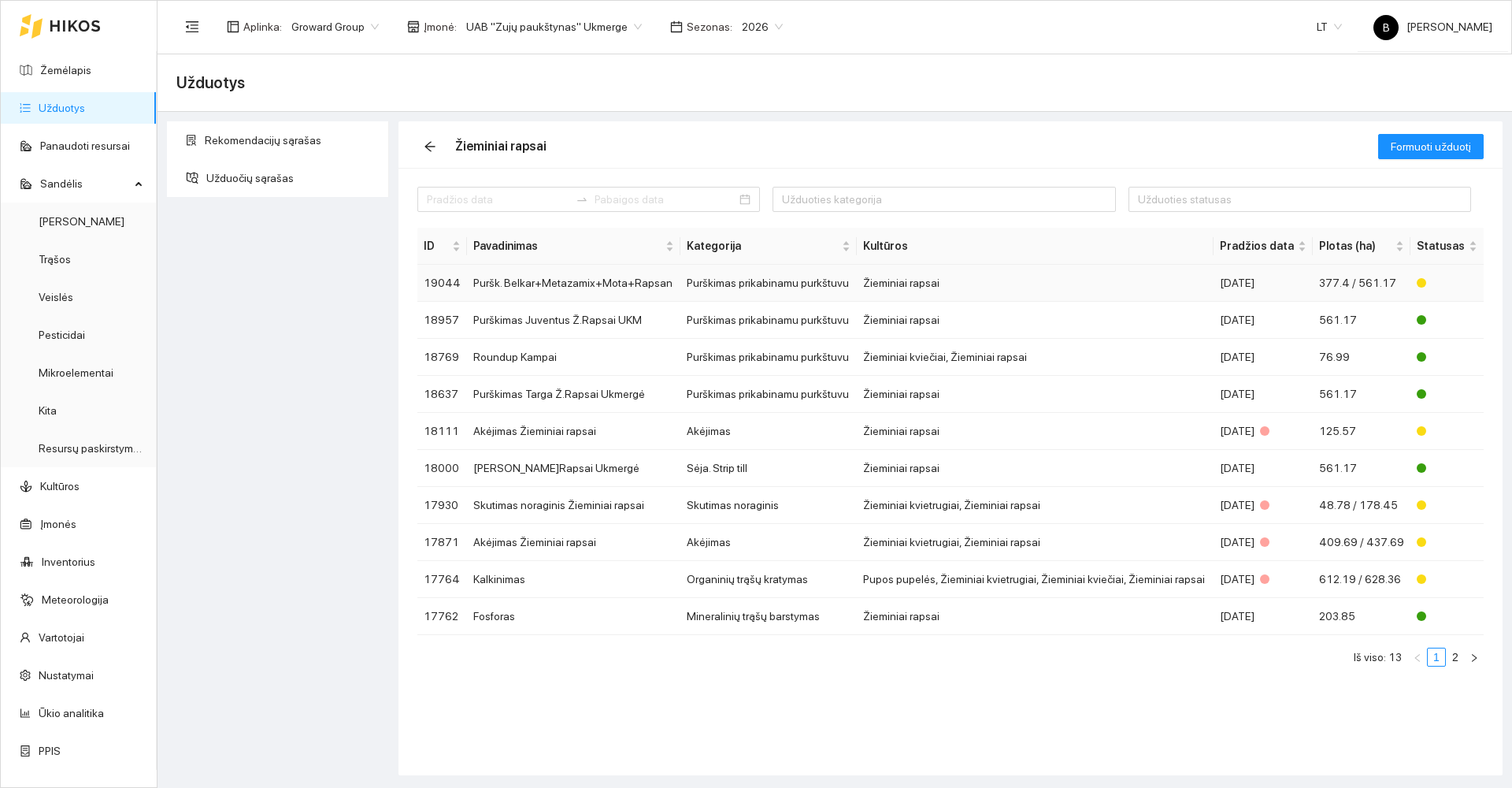
click at [528, 284] on td "Puršk. Belkar+Metazamix+Mota+Rapsan" at bounding box center [574, 283] width 214 height 37
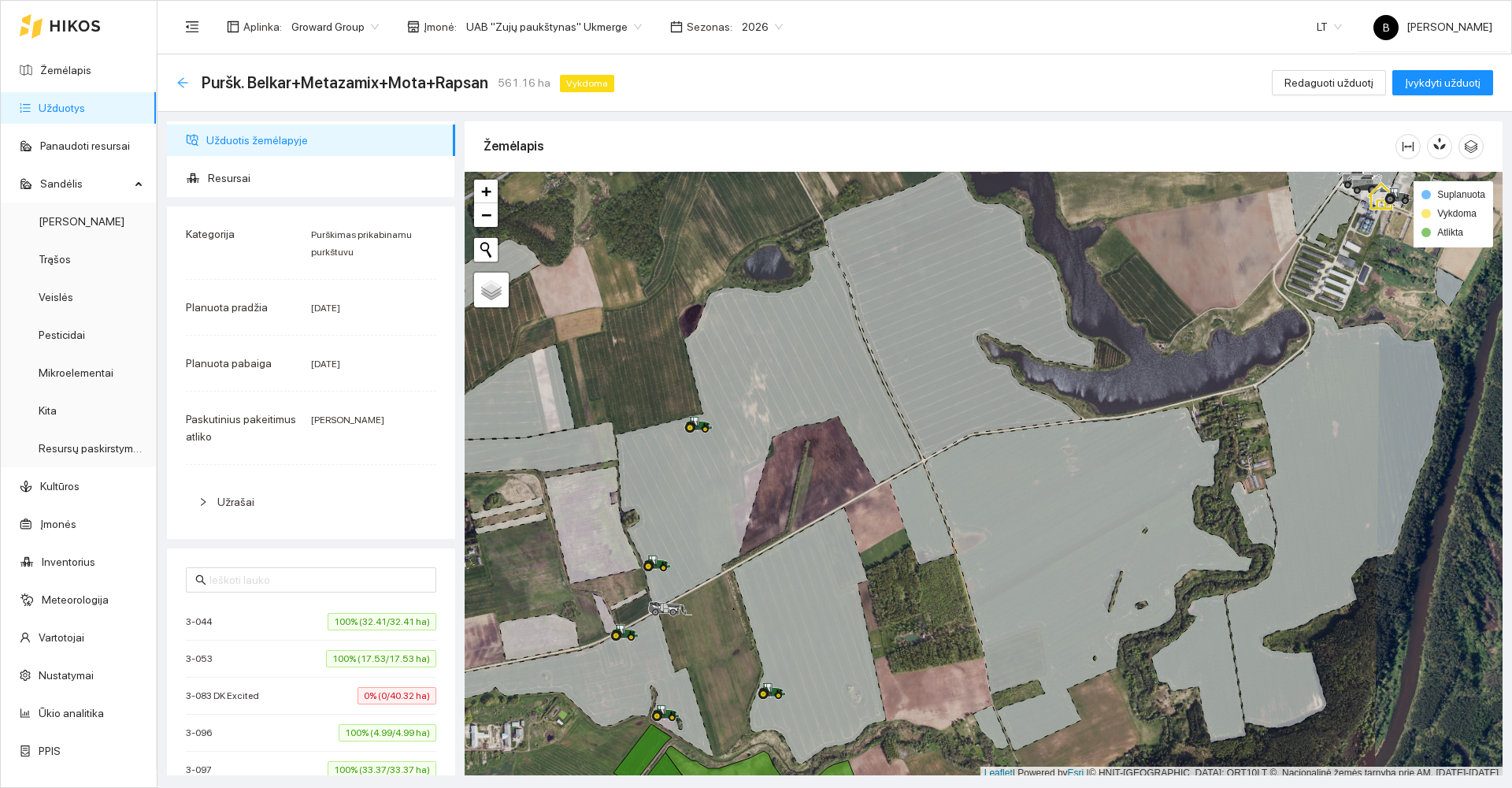
click at [184, 78] on icon "arrow-left" at bounding box center [183, 83] width 13 height 13
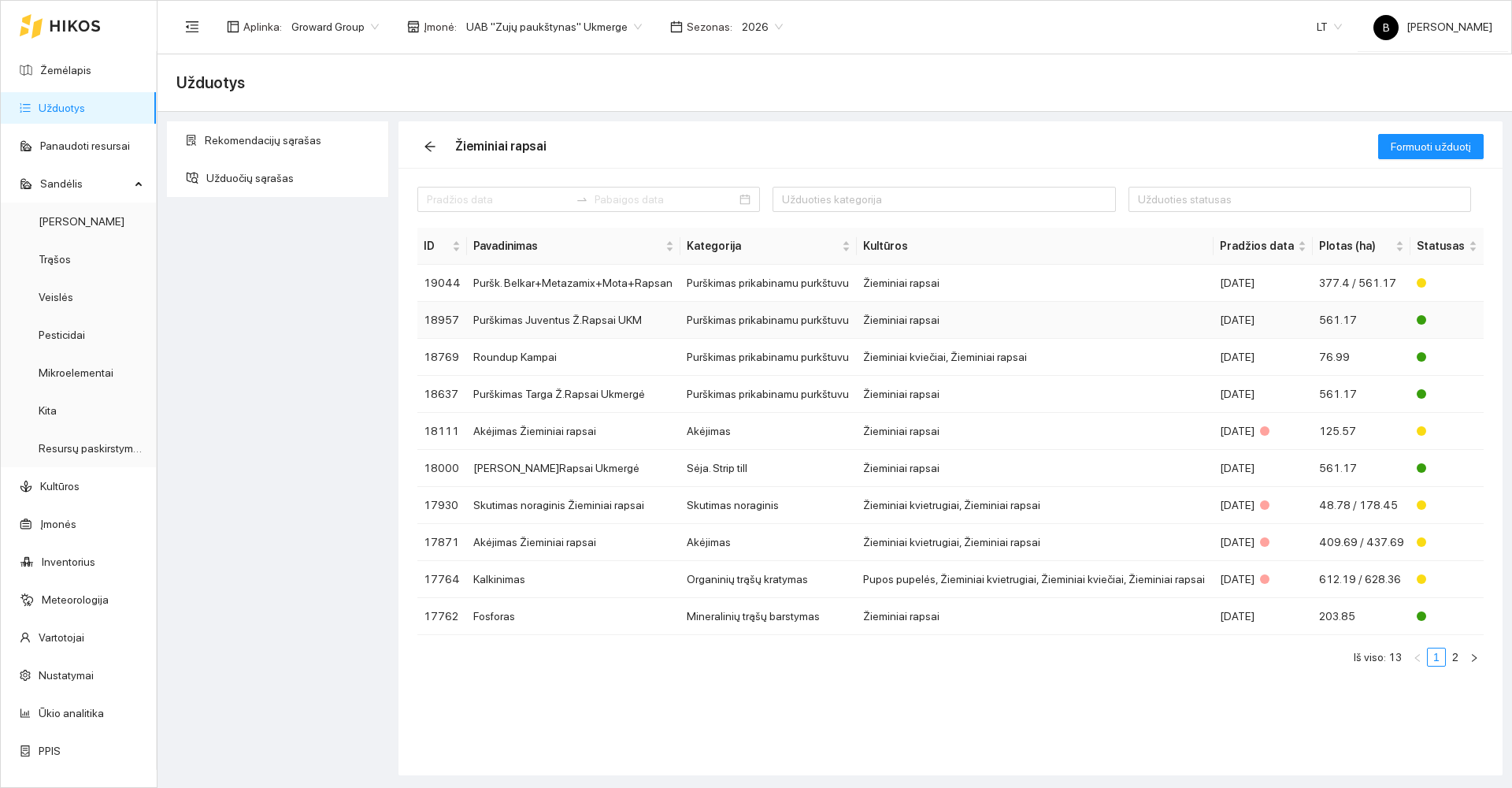
click at [532, 321] on td "Purškimas Juventus Ž.Rapsai UKM" at bounding box center [574, 320] width 214 height 37
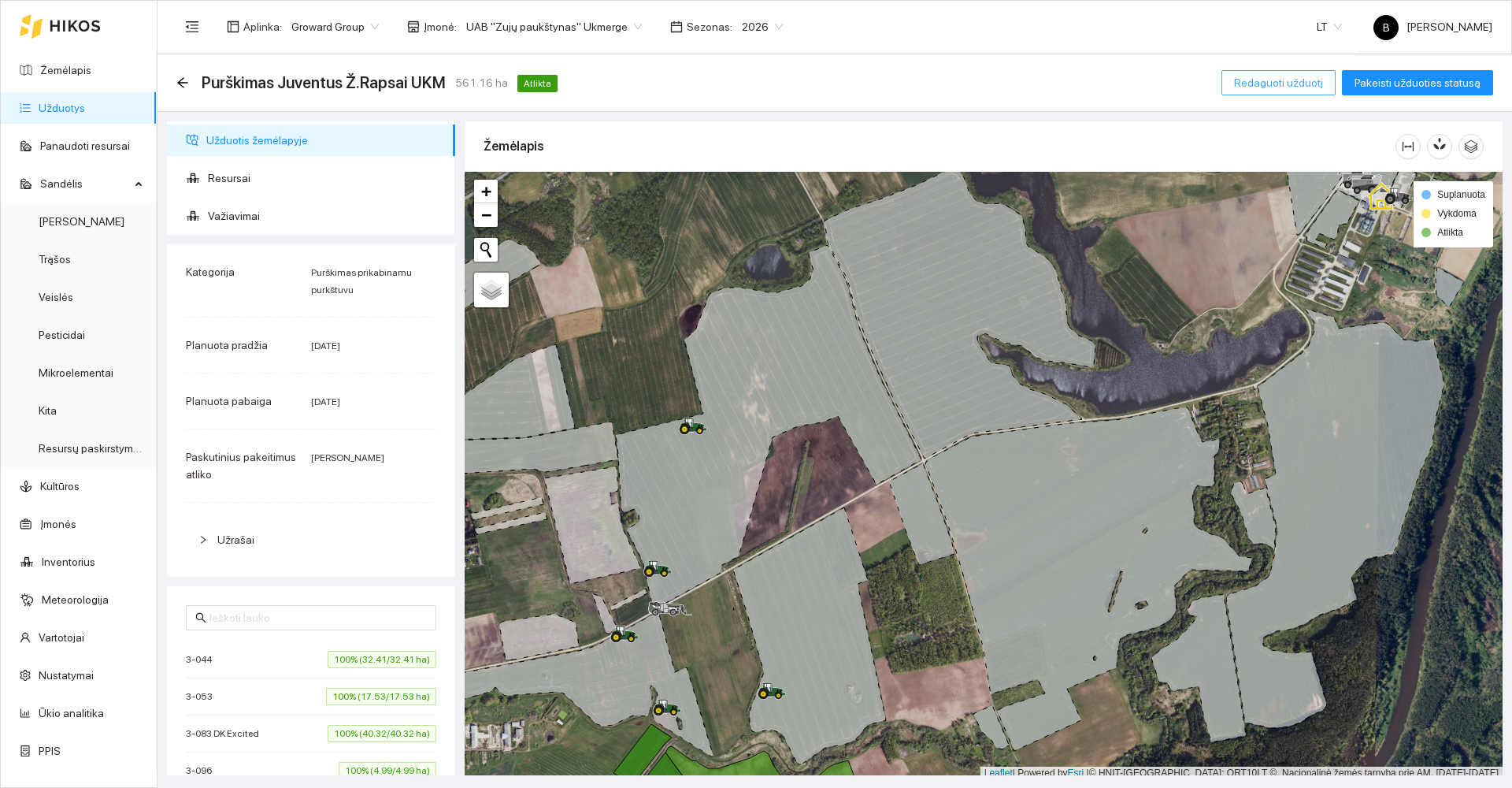
click at [1286, 78] on span "Redaguoti užduotį" at bounding box center [1279, 83] width 89 height 18
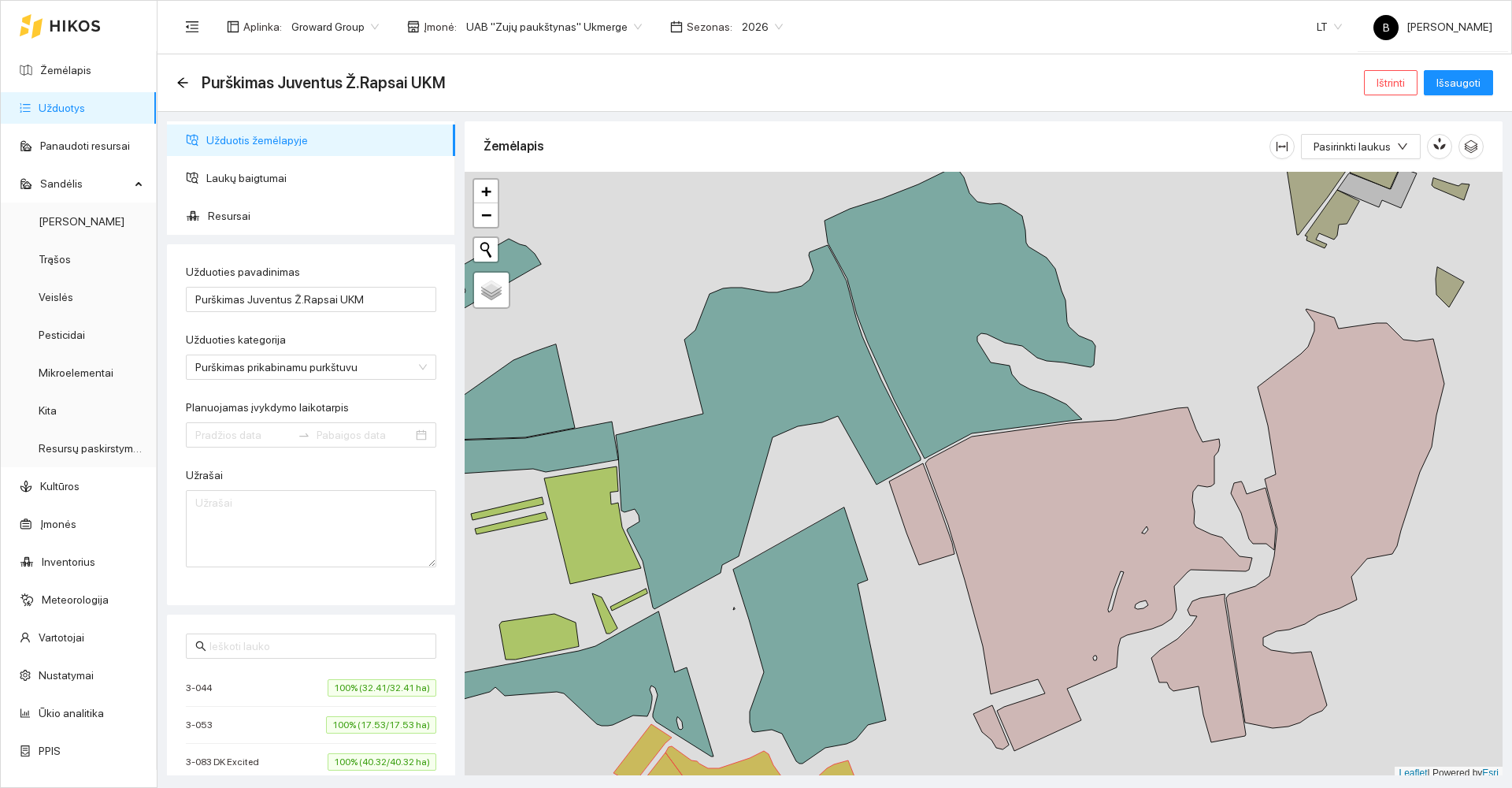
type input "[DATE]"
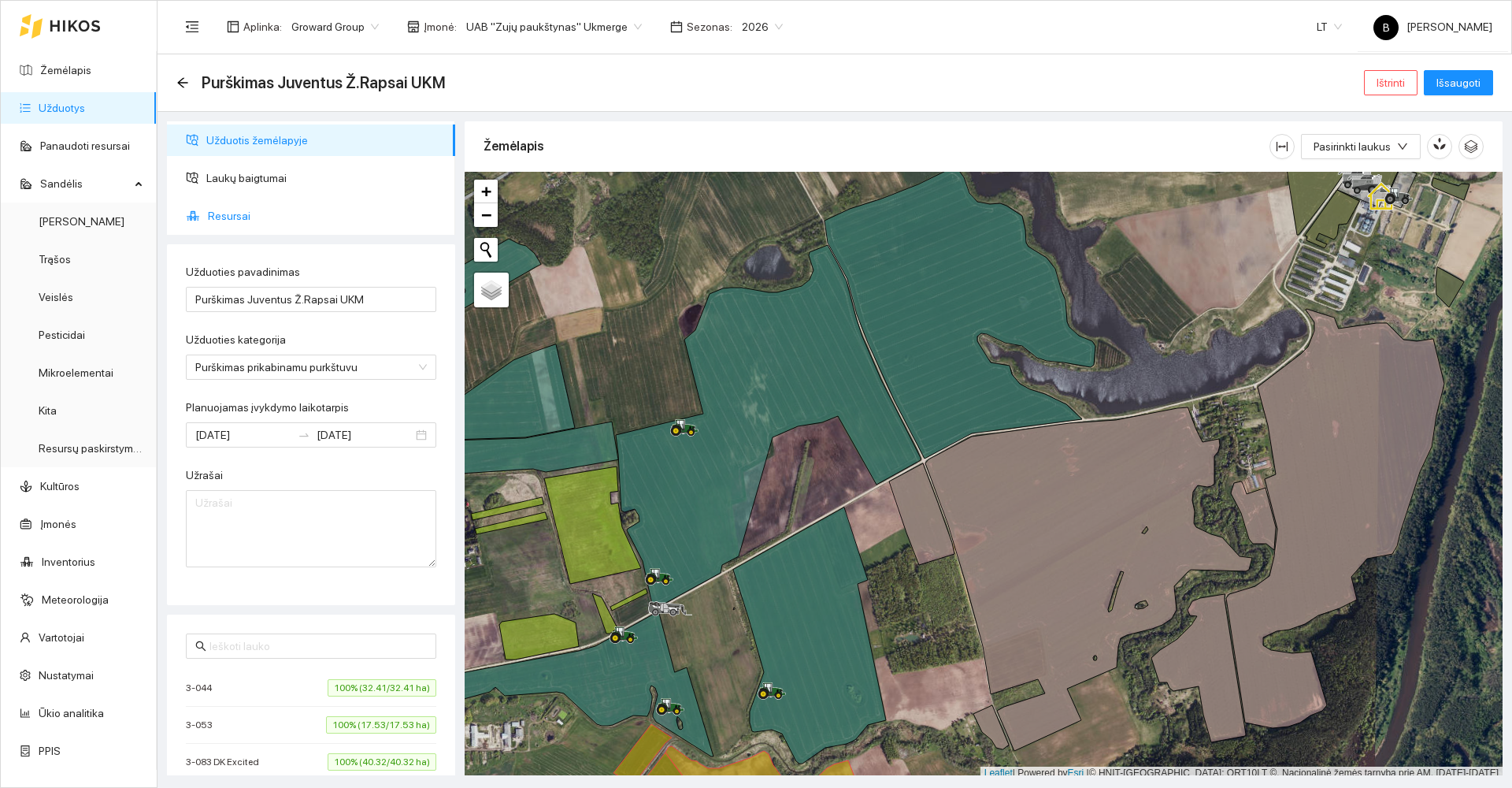
click at [205, 212] on li "Resursai" at bounding box center [310, 216] width 289 height 31
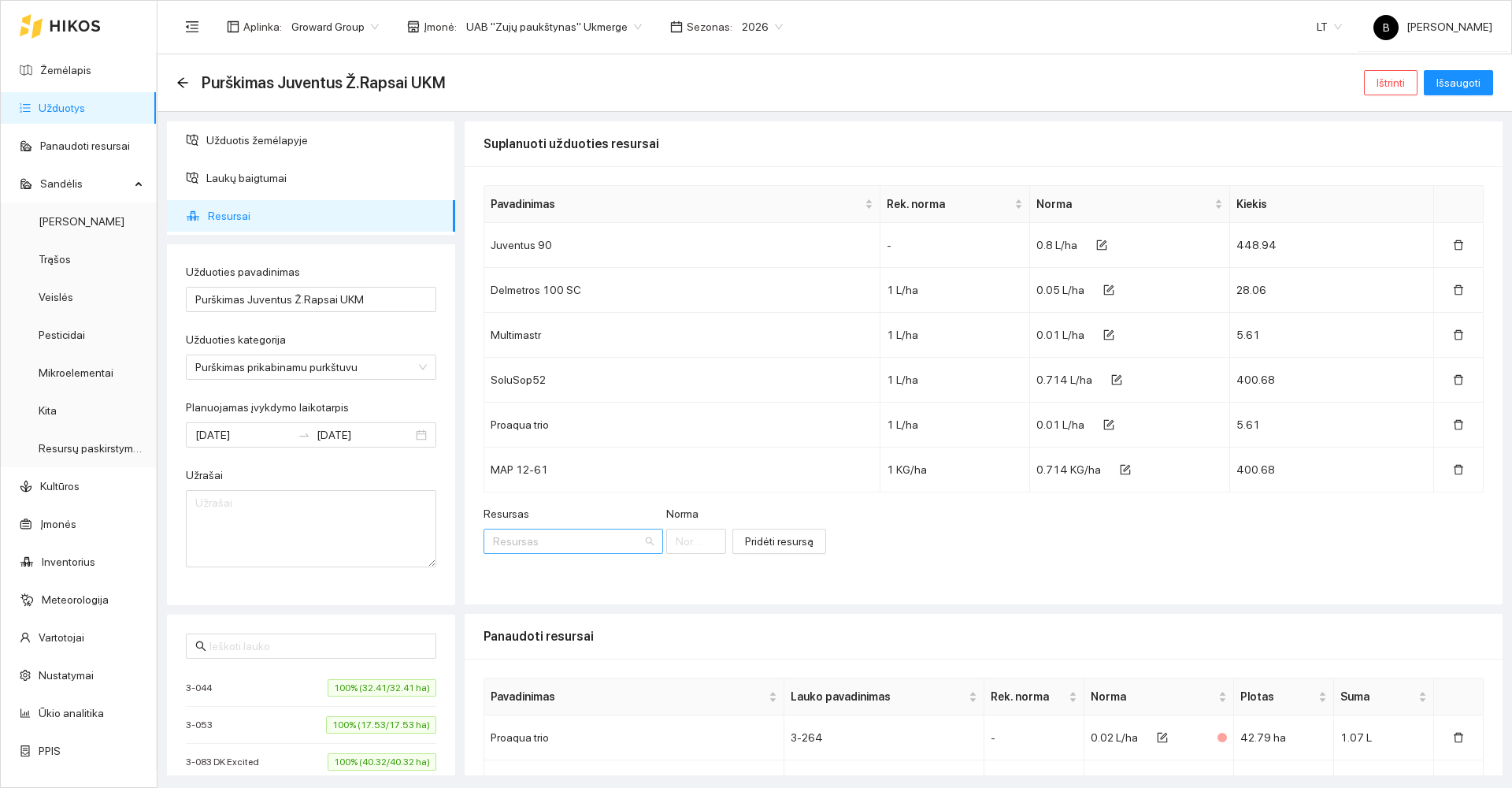
click at [563, 541] on input "Resursas" at bounding box center [568, 541] width 150 height 24
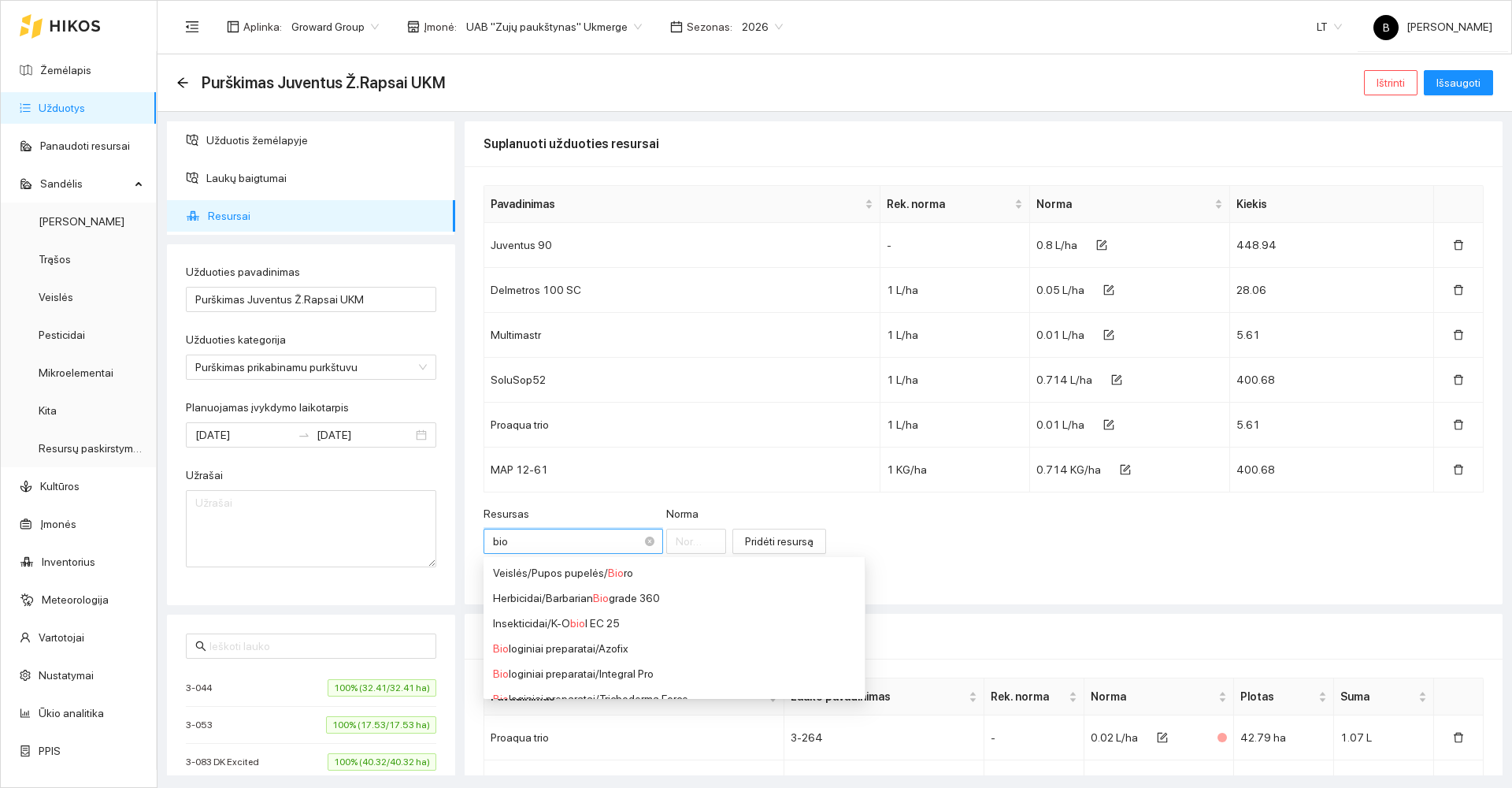
type input "biot"
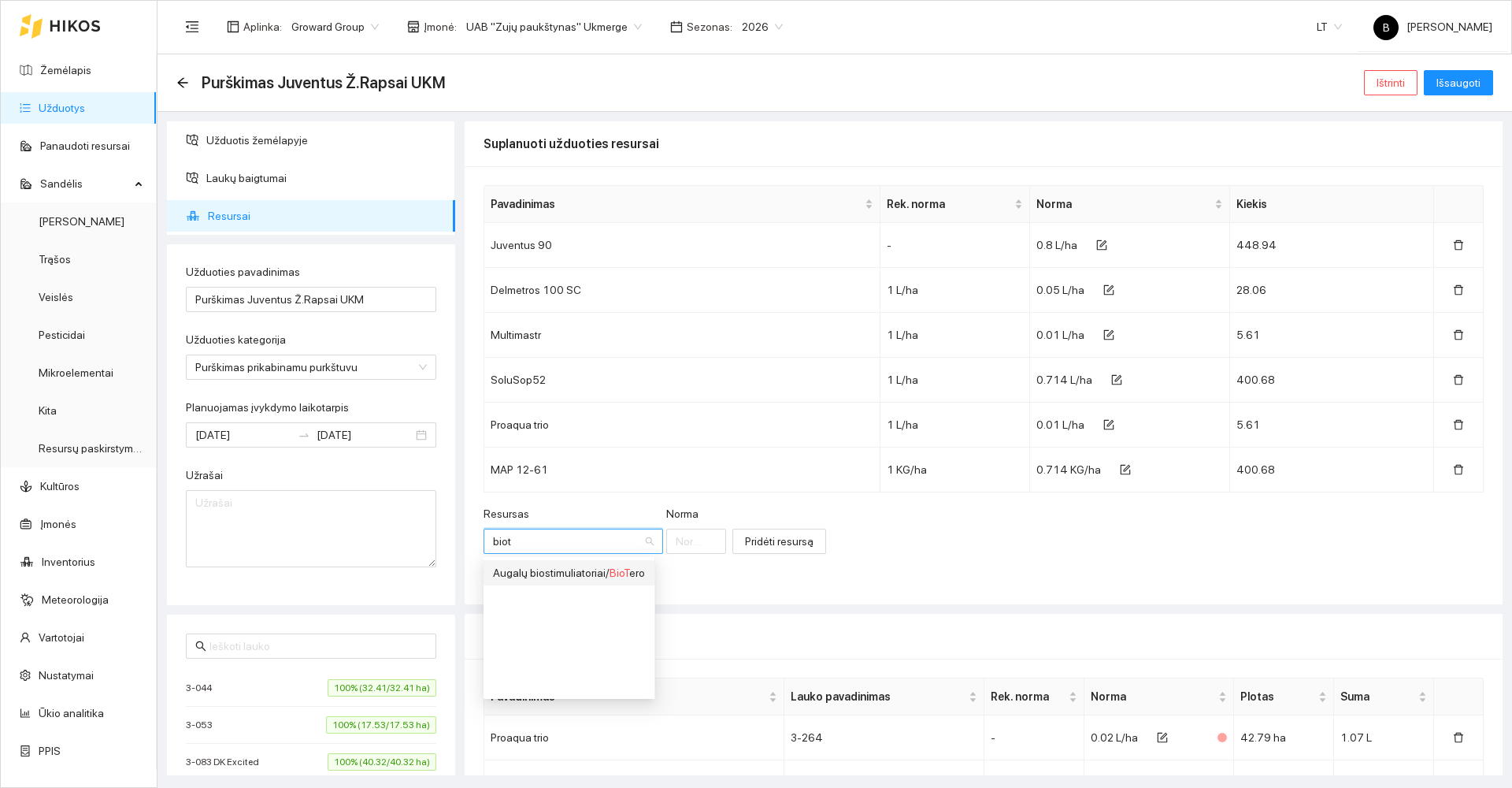
click at [617, 577] on span "BioT" at bounding box center [618, 572] width 19 height 13
type input "1"
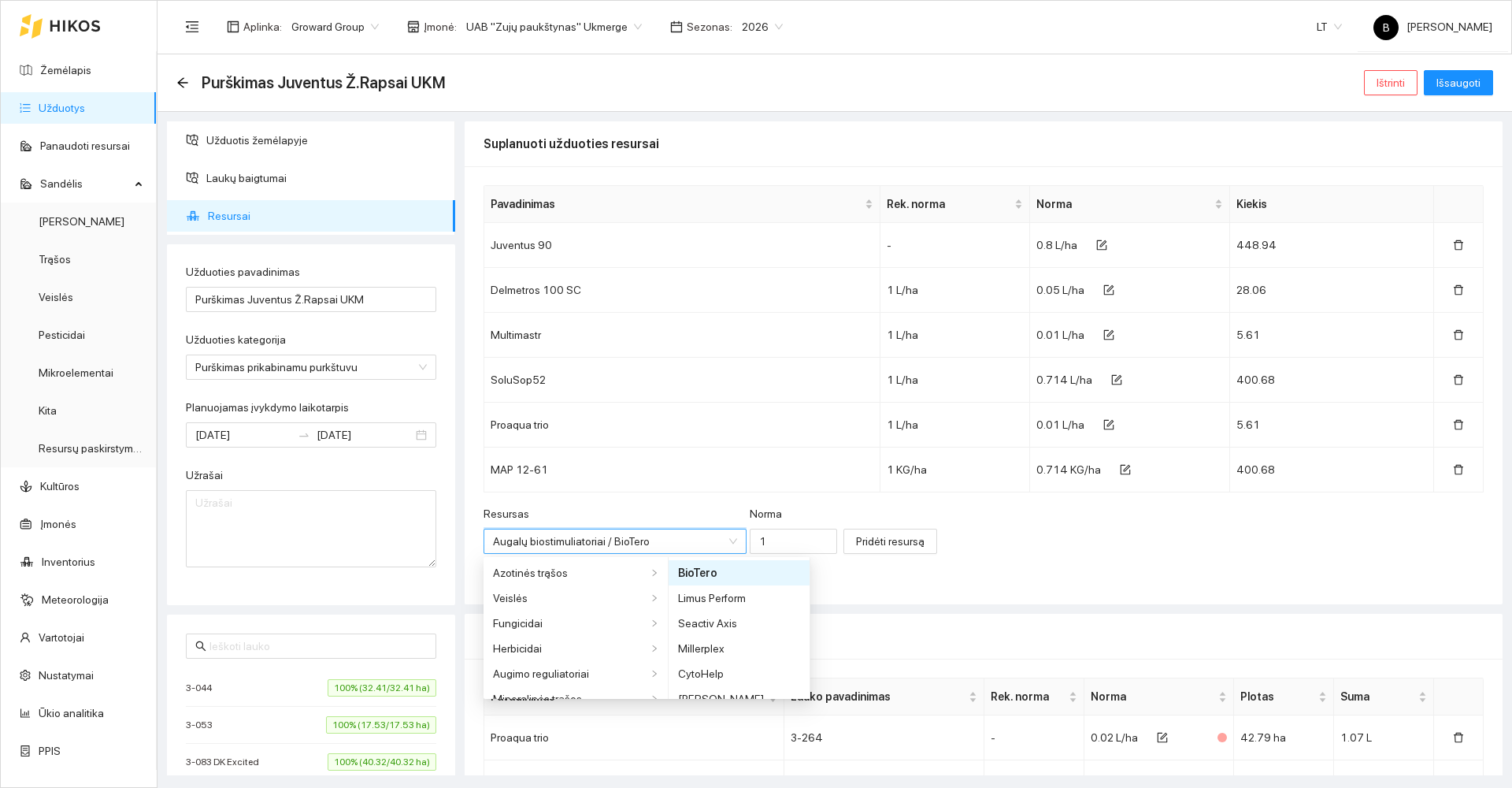
scroll to position [164, 0]
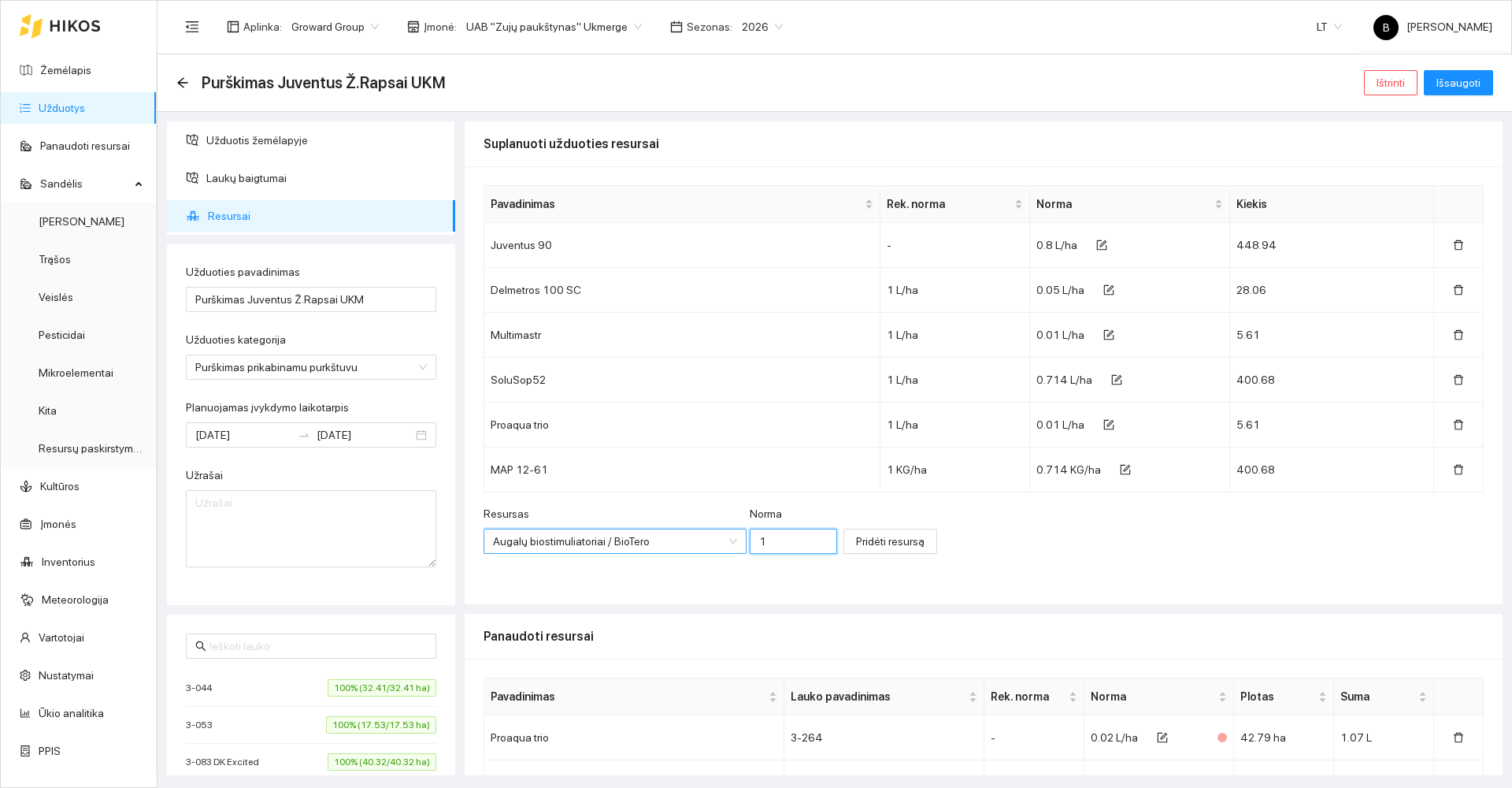
click at [767, 539] on input "1" at bounding box center [793, 541] width 88 height 25
type input "0.01"
click at [858, 546] on span "Pridėti resursą" at bounding box center [889, 541] width 68 height 18
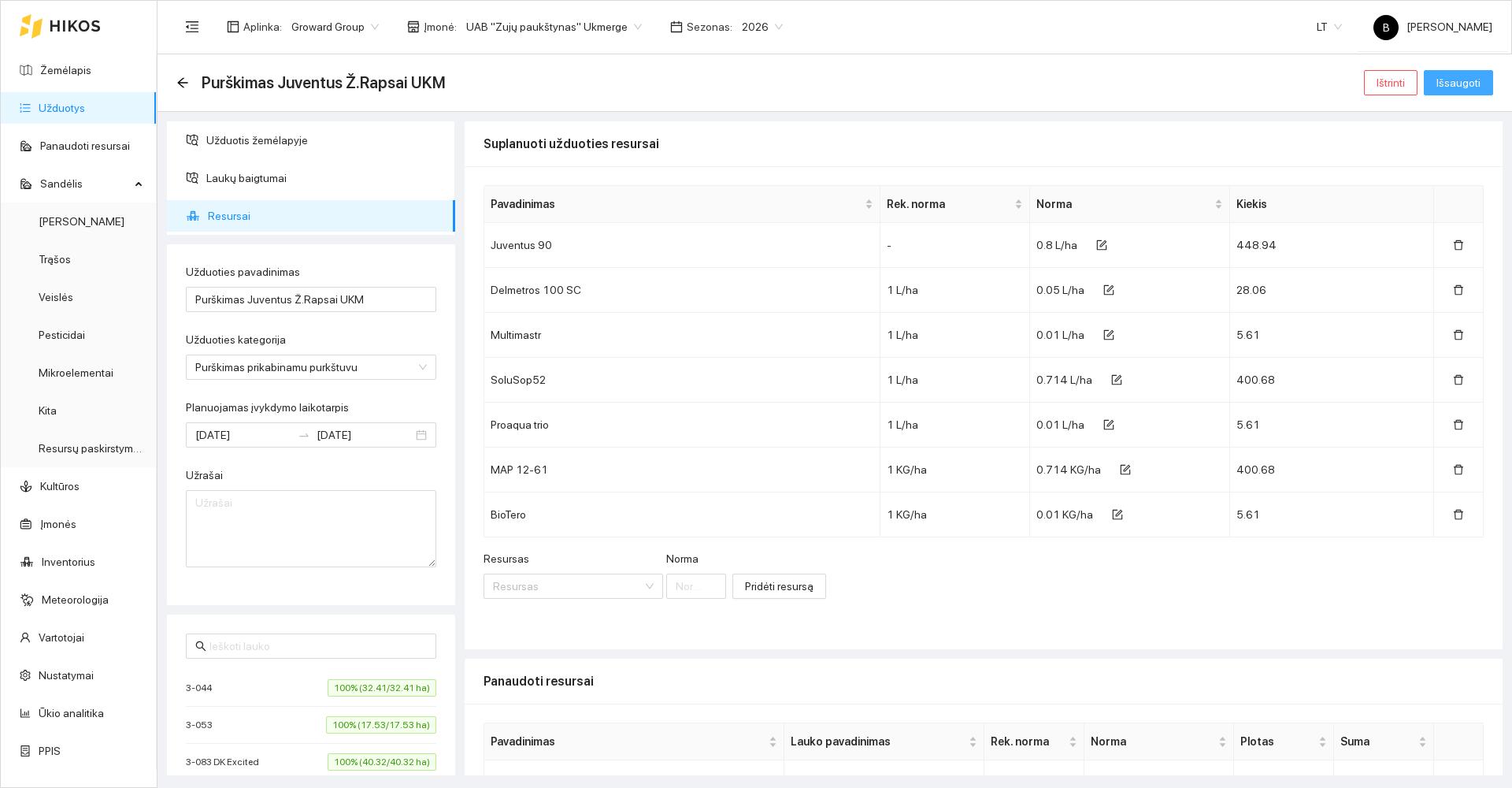
drag, startPoint x: 1442, startPoint y: 79, endPoint x: 1470, endPoint y: 101, distance: 35.6
click at [1442, 80] on span "Išsaugoti" at bounding box center [1458, 83] width 44 height 18
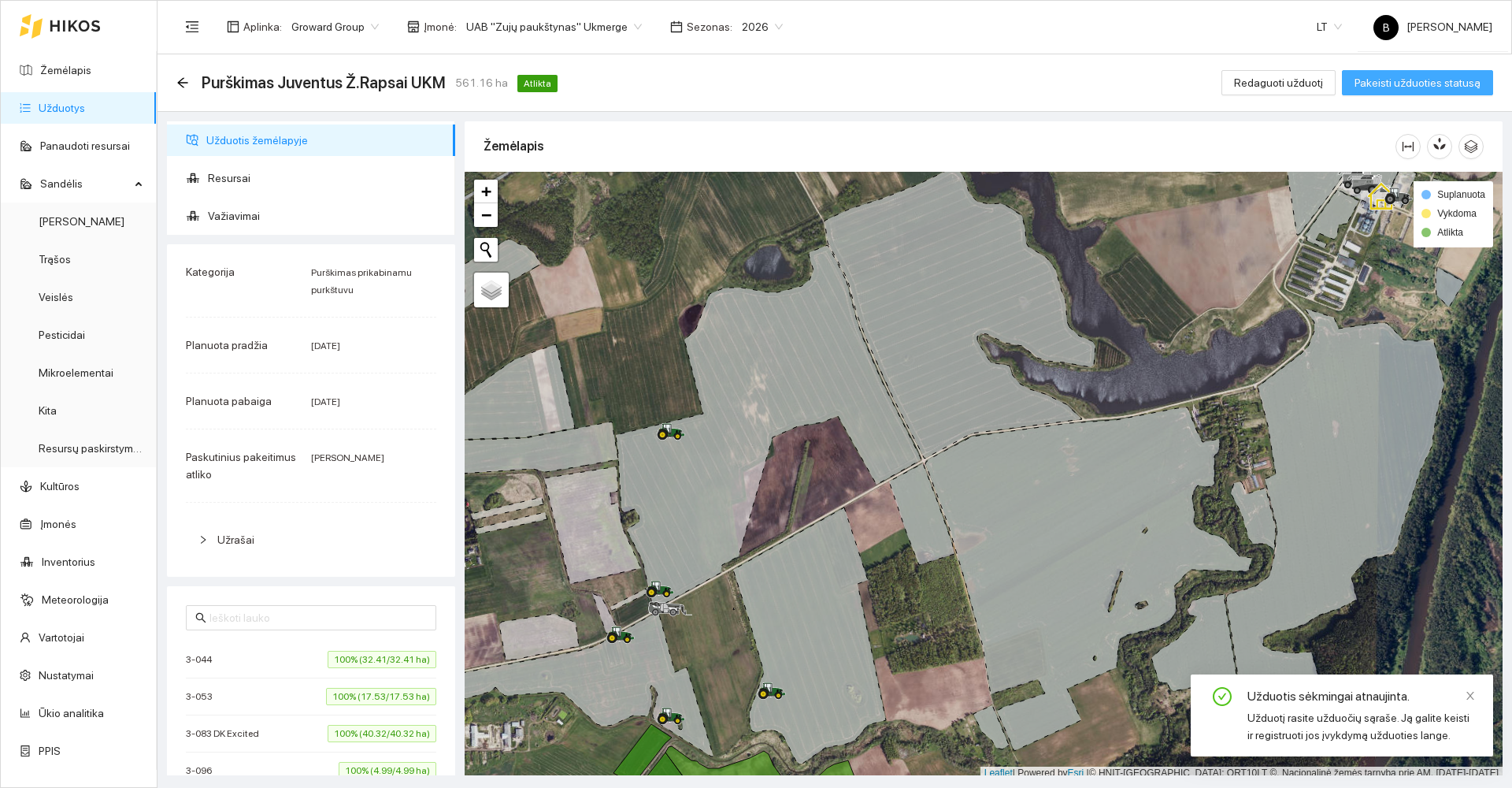
click at [1446, 79] on span "Pakeisti užduoties statusą" at bounding box center [1418, 83] width 126 height 18
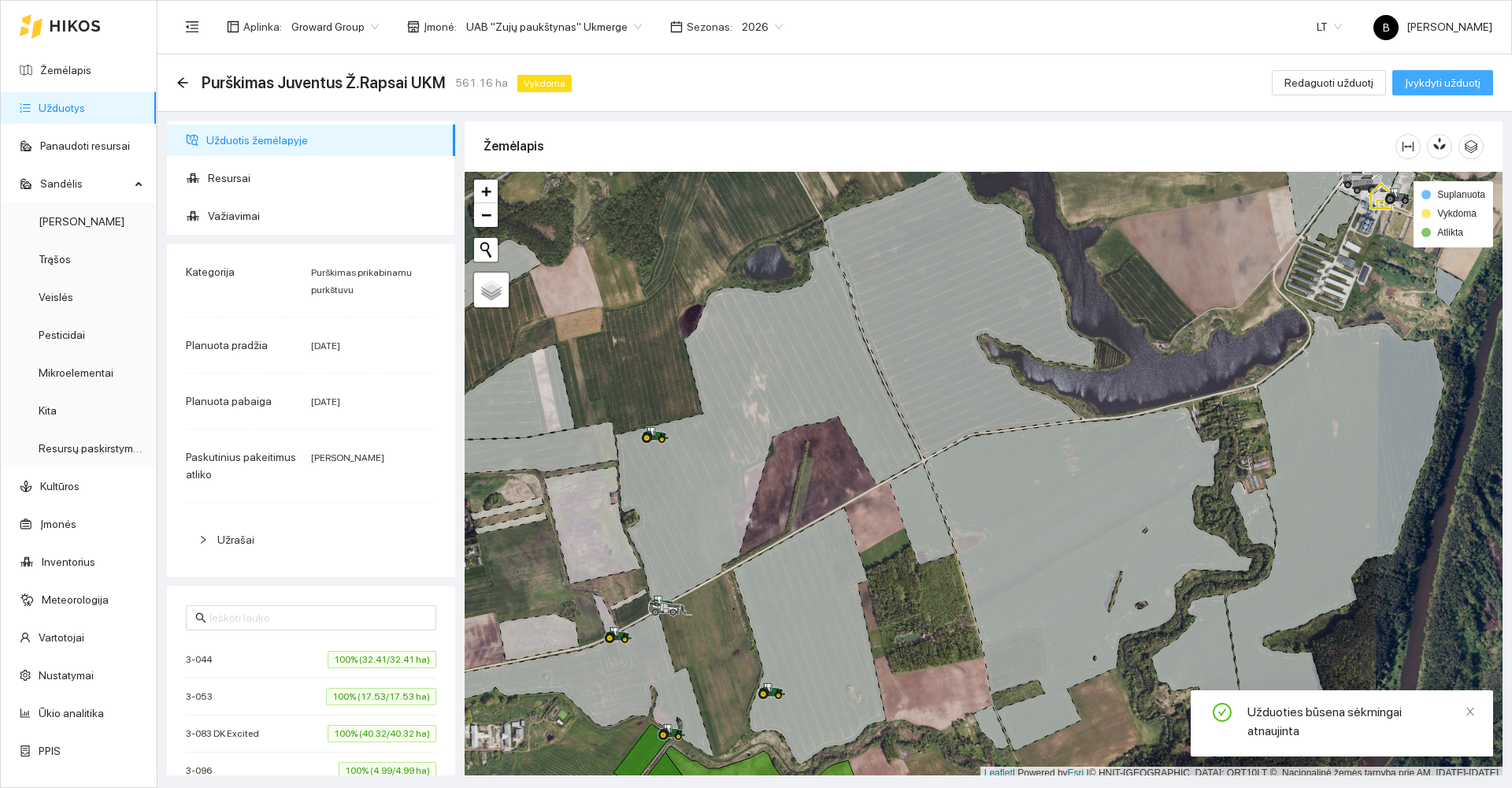
click at [1442, 76] on span "Įvykdyti užduotį" at bounding box center [1443, 83] width 76 height 18
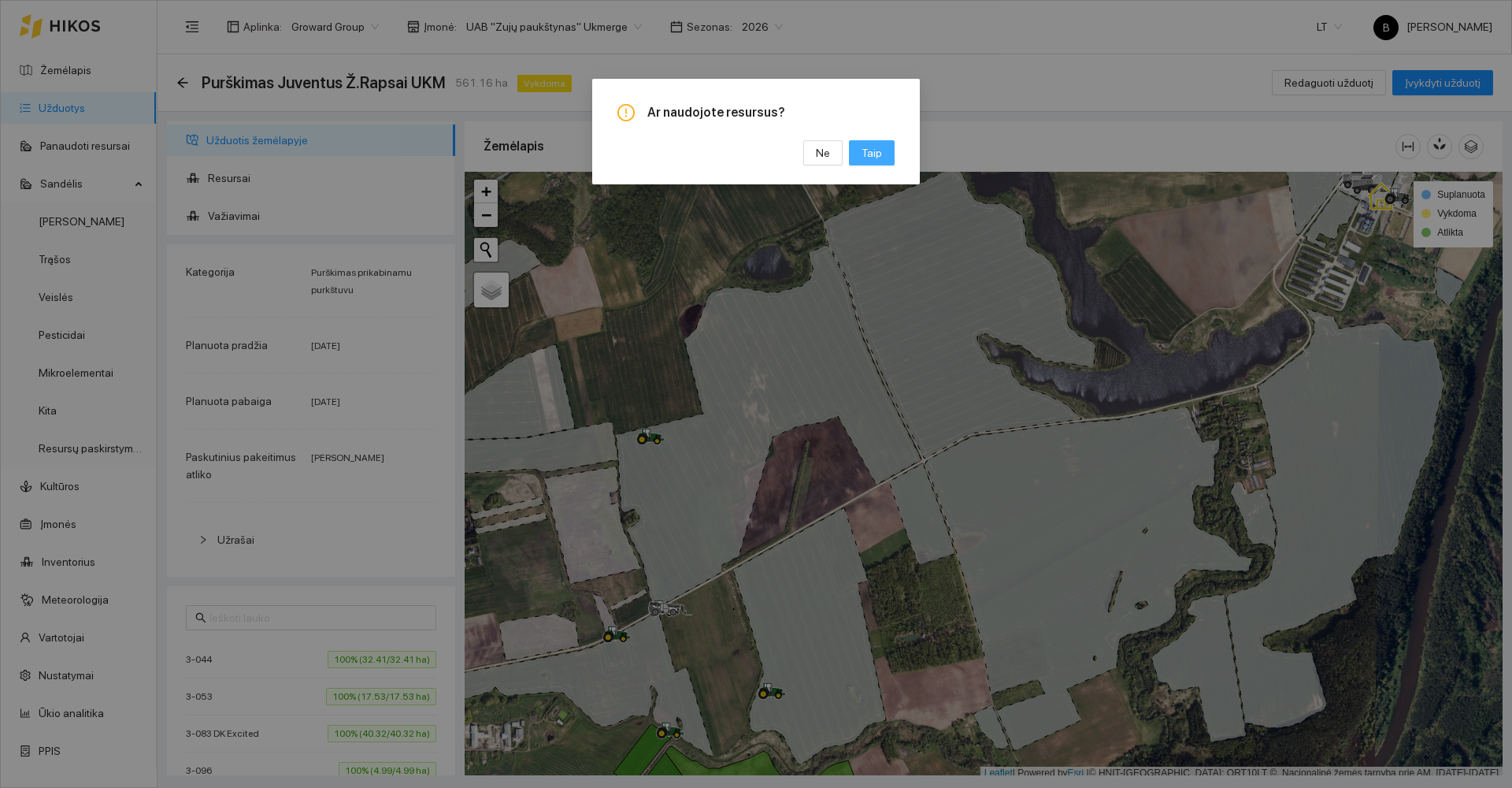
click at [870, 150] on span "Taip" at bounding box center [872, 152] width 20 height 18
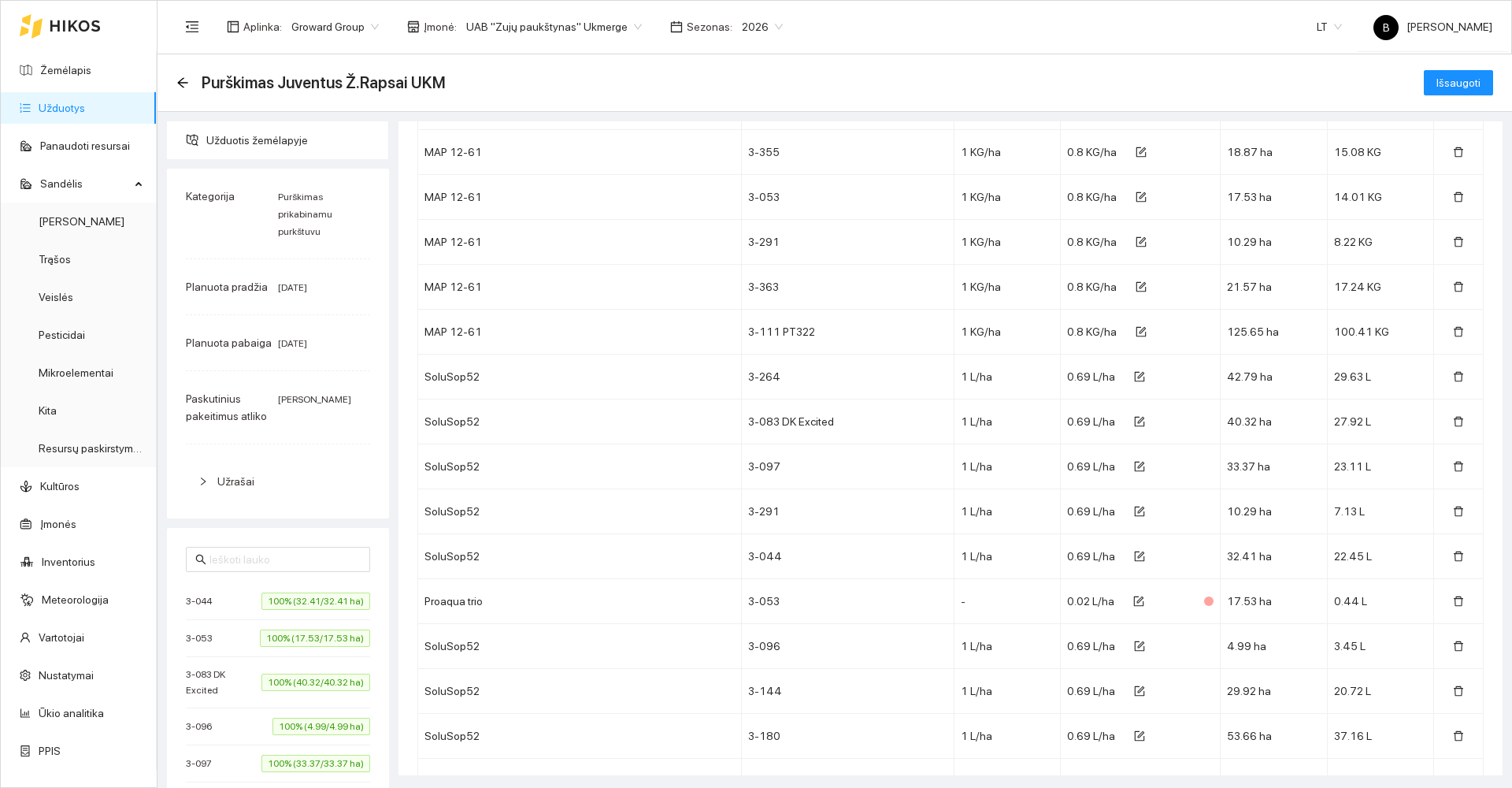
scroll to position [4486, 0]
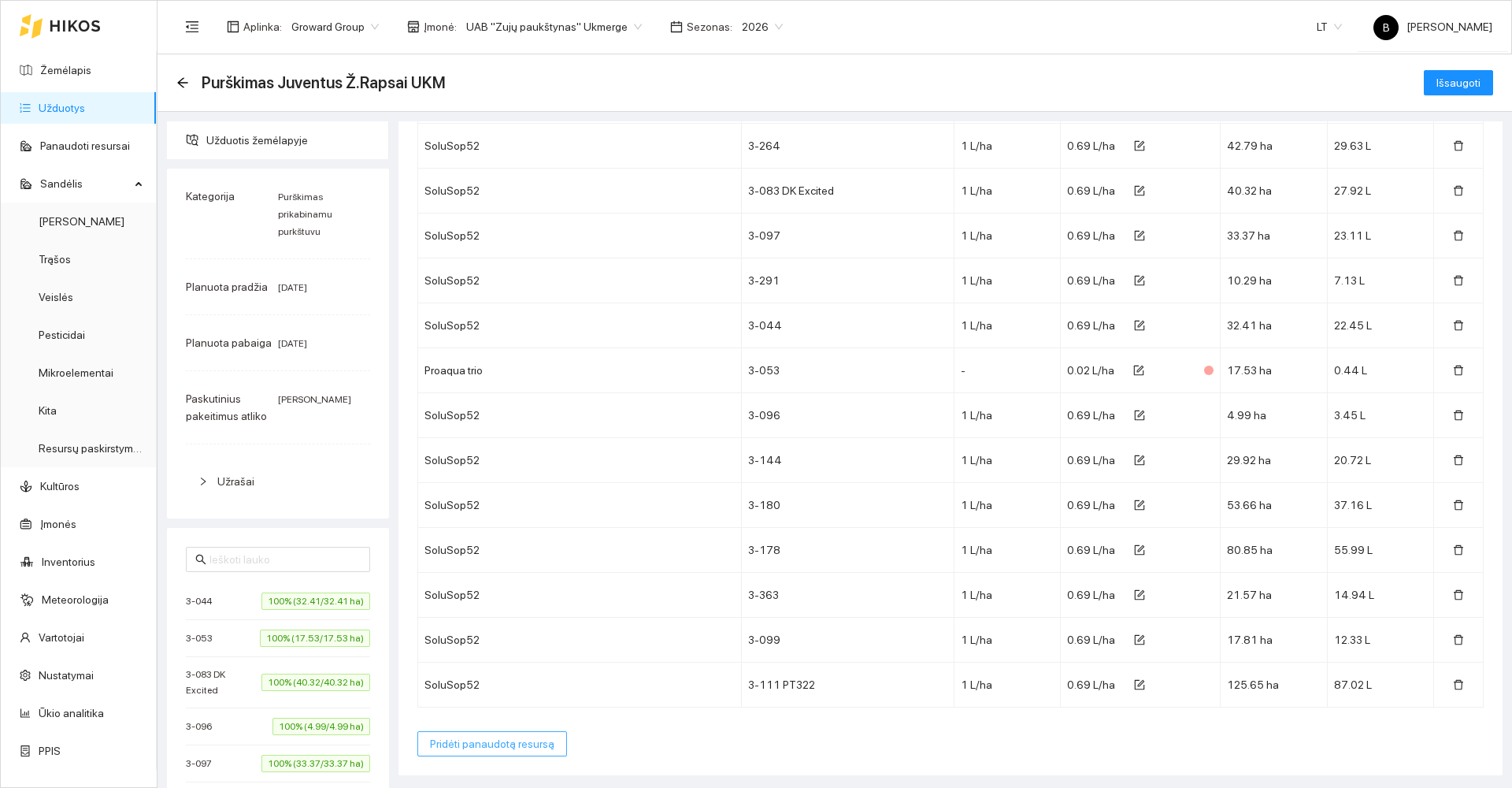
click at [469, 750] on span "Pridėti panaudotą resursą" at bounding box center [492, 743] width 125 height 18
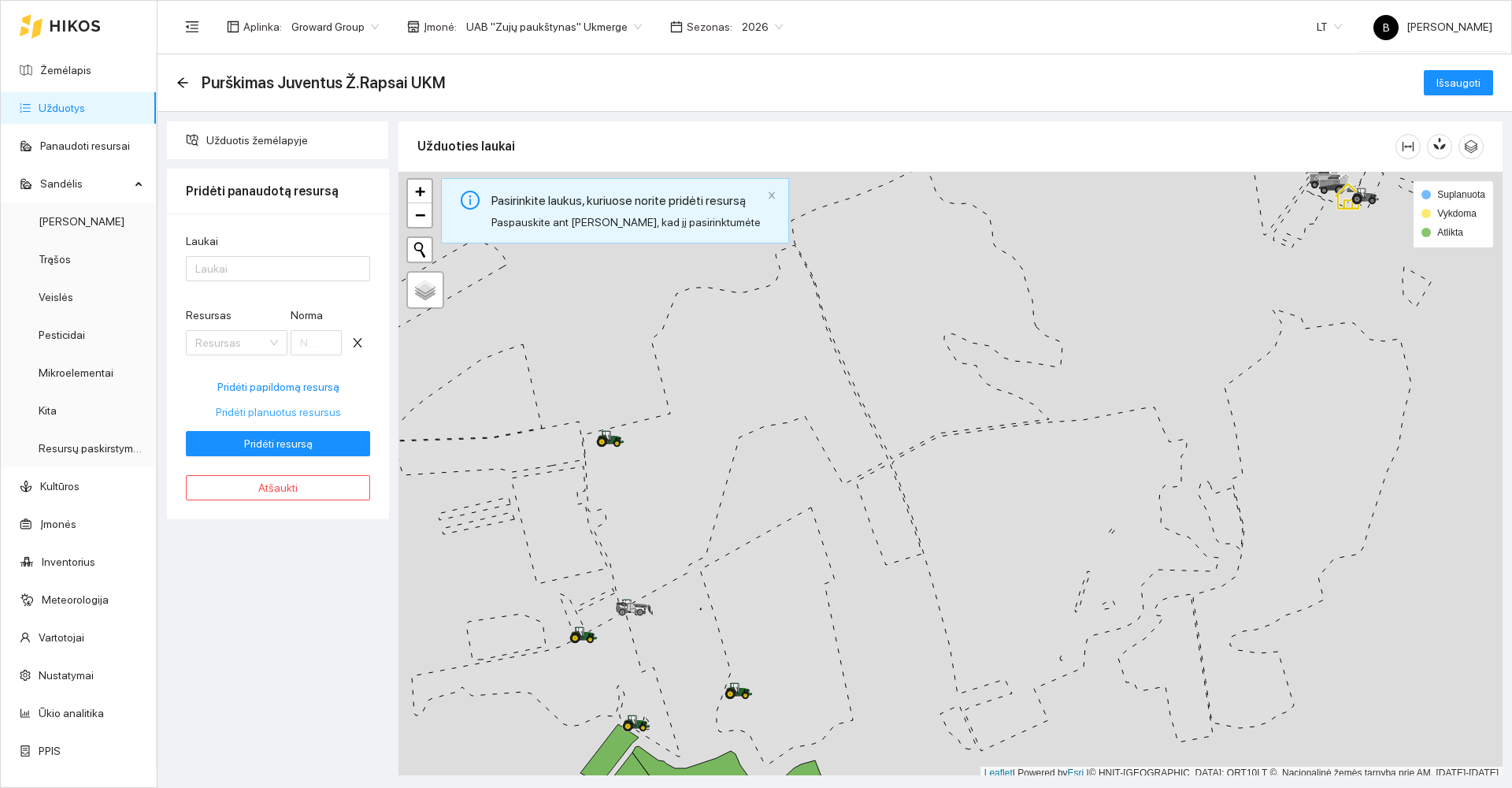
click at [275, 410] on span "Pridėti planuotus resursus" at bounding box center [278, 412] width 125 height 18
type input "0.8"
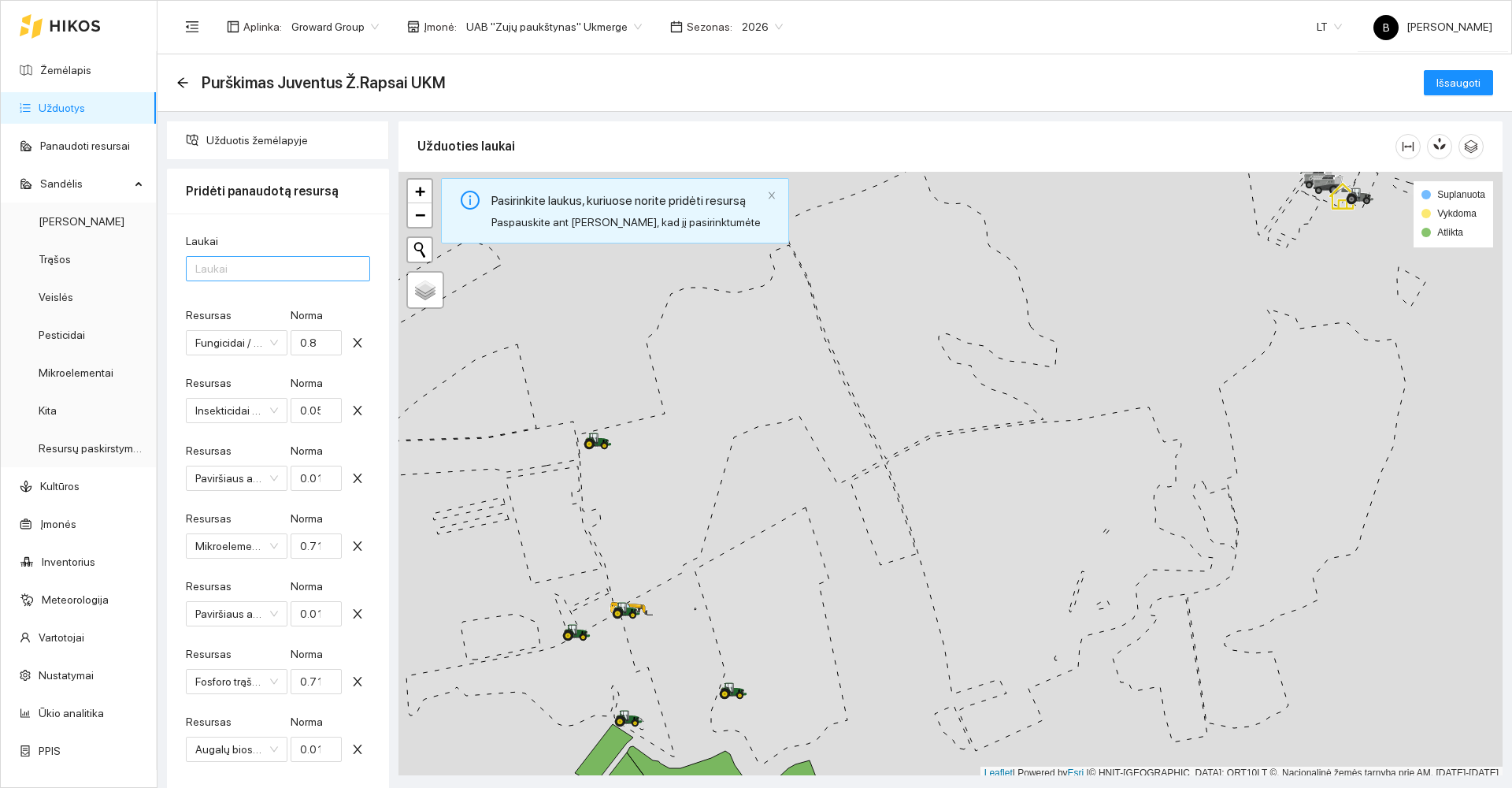
click at [250, 265] on div at bounding box center [270, 269] width 161 height 19
click at [239, 300] on div "Visi laukai" at bounding box center [278, 300] width 166 height 18
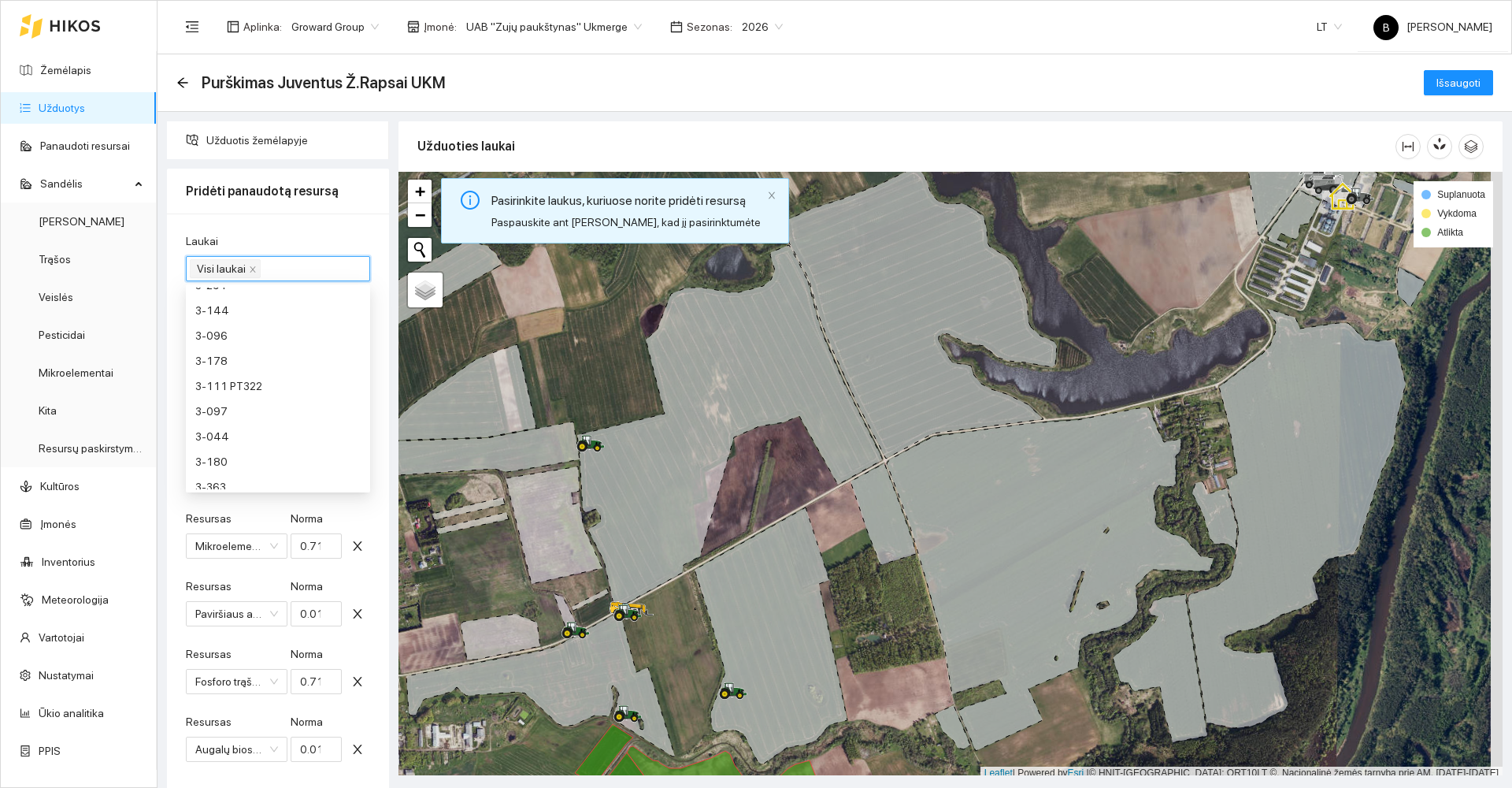
scroll to position [252, 0]
click at [299, 231] on div "Laukai Visi laukai Resursas Fungicidai / Juventus 90 [PERSON_NAME] 0.8 Resursas…" at bounding box center [278, 570] width 222 height 712
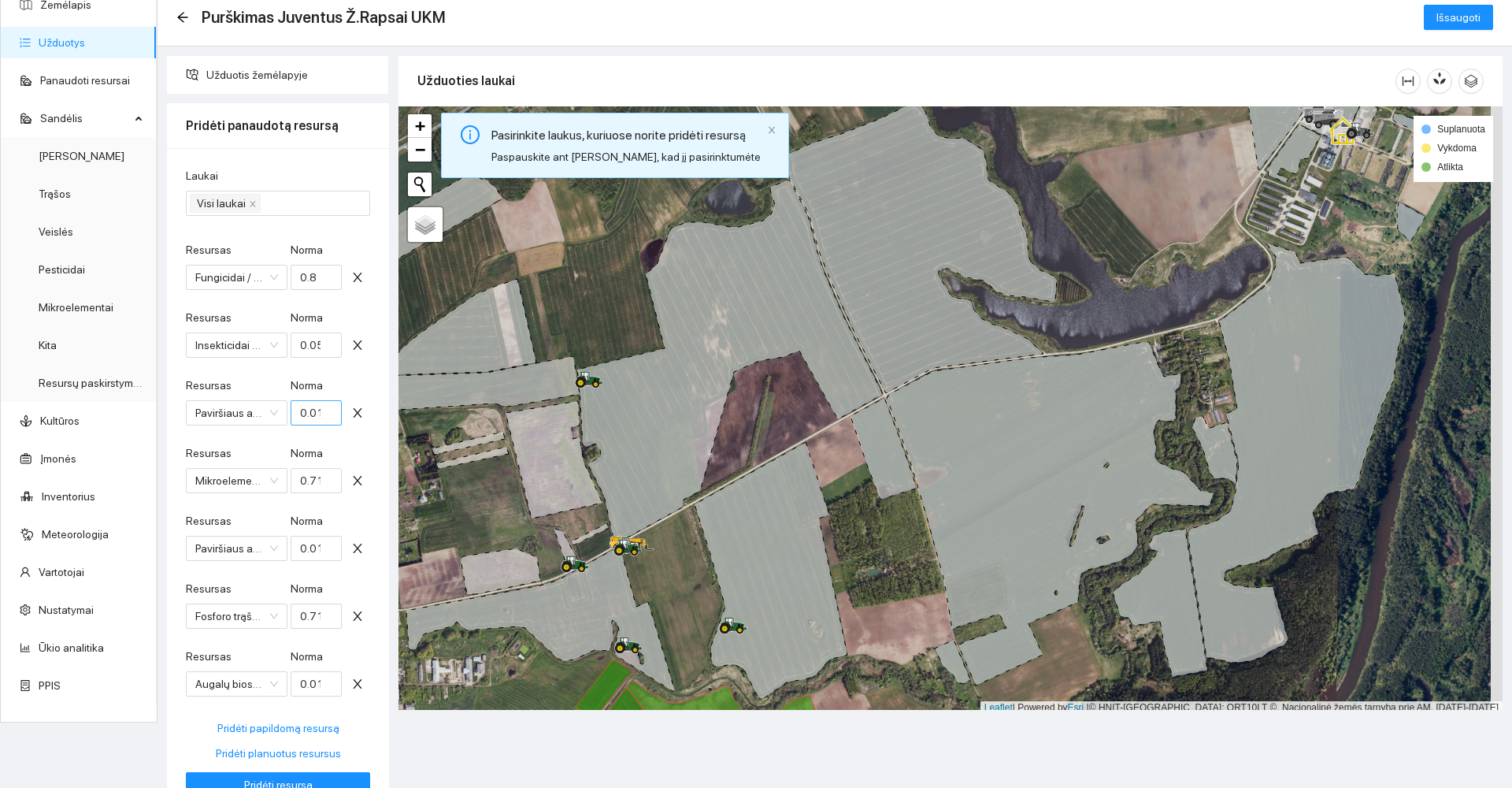
scroll to position [138, 0]
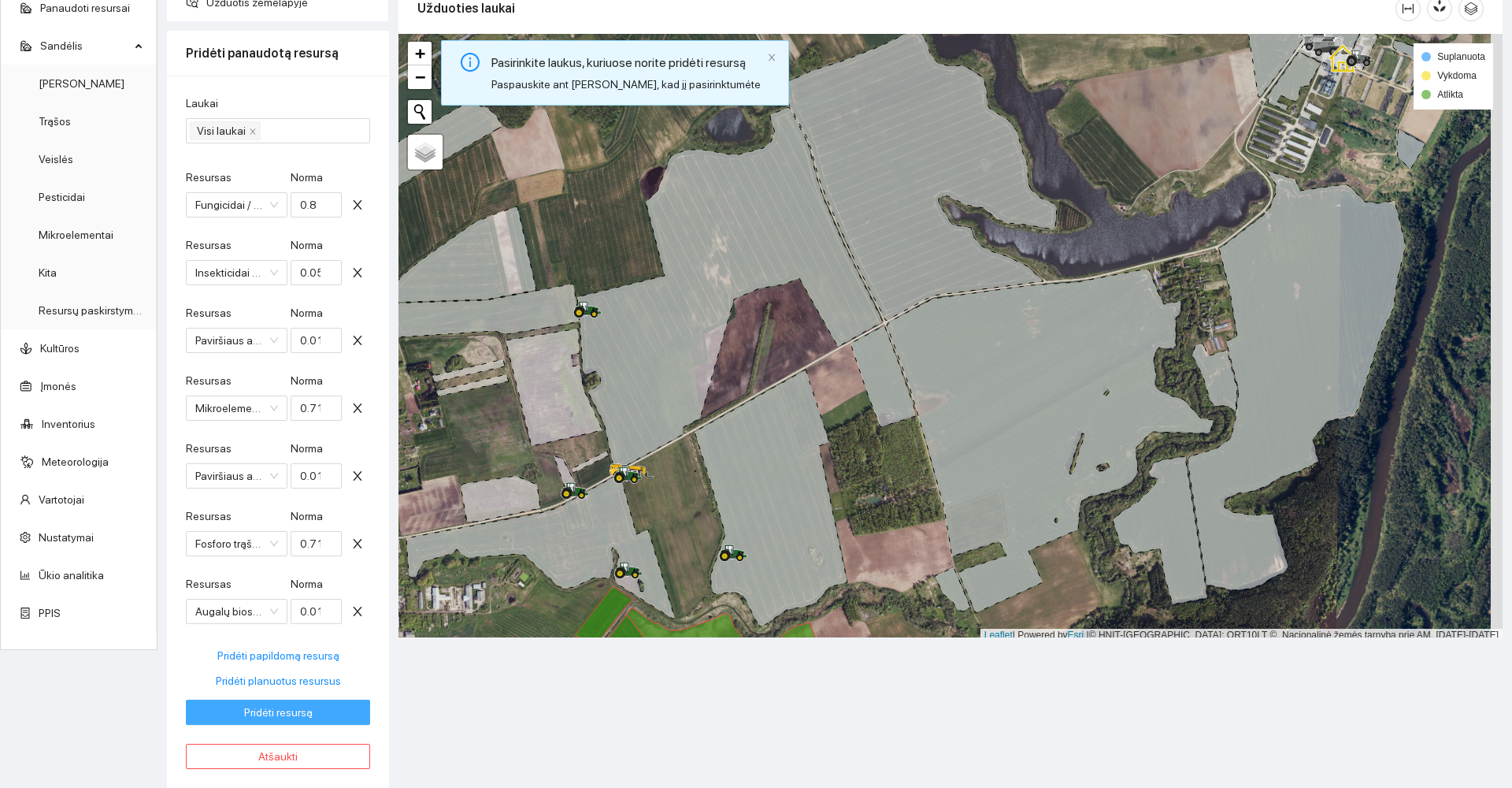
click at [272, 717] on span "Pridėti resursą" at bounding box center [278, 712] width 68 height 18
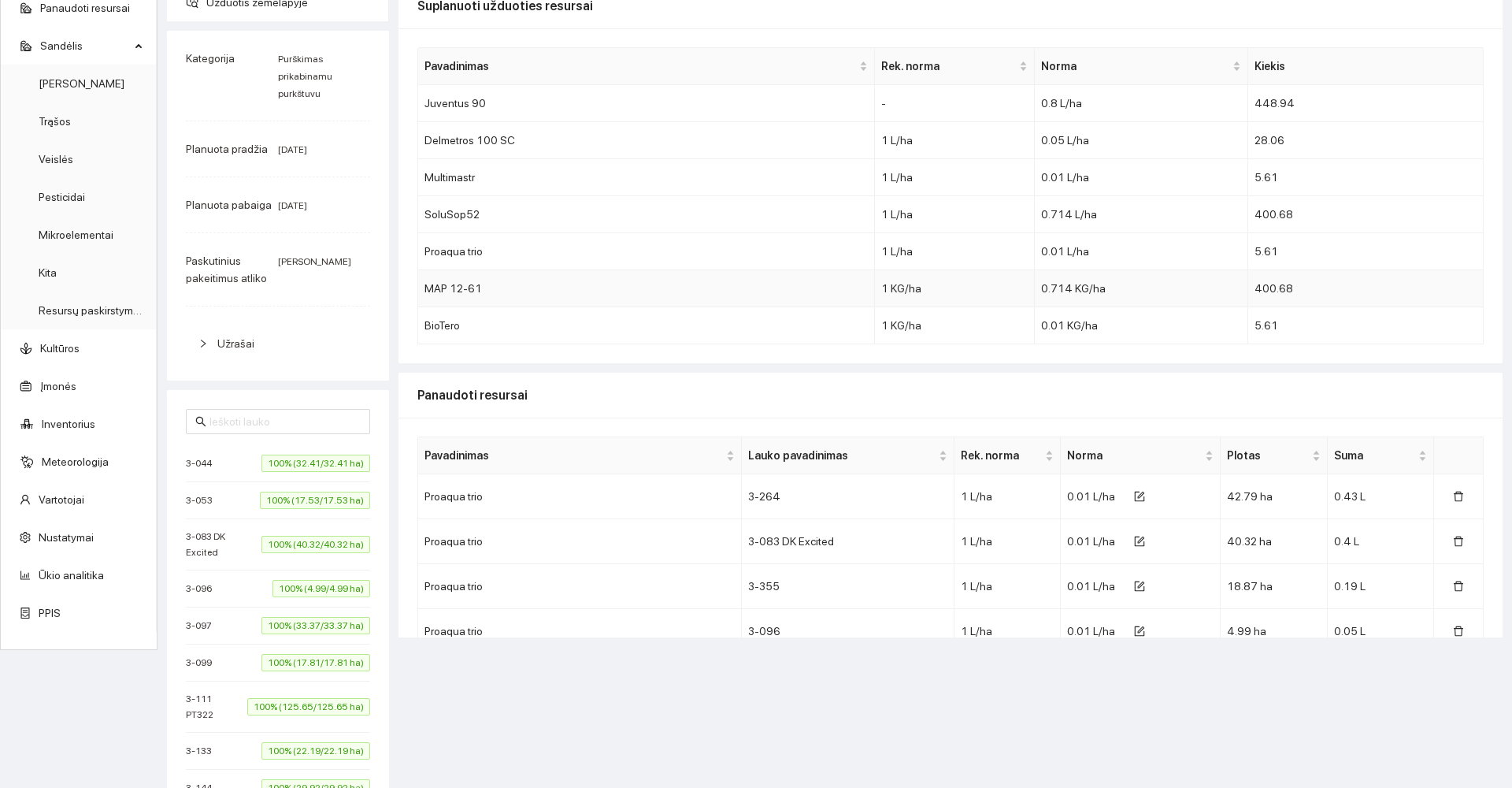
scroll to position [0, 0]
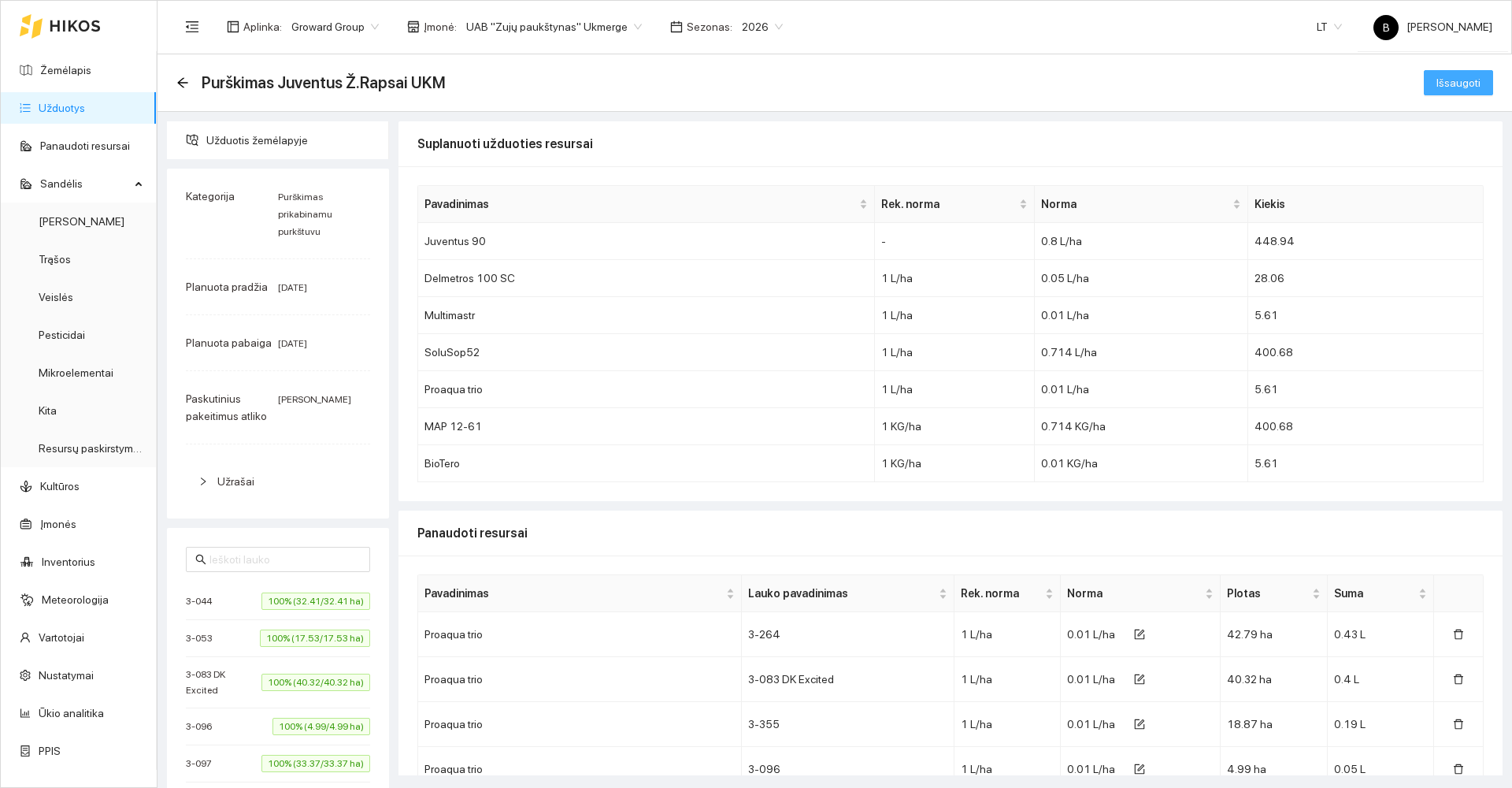
click at [1447, 88] on span "Išsaugoti" at bounding box center [1458, 83] width 44 height 18
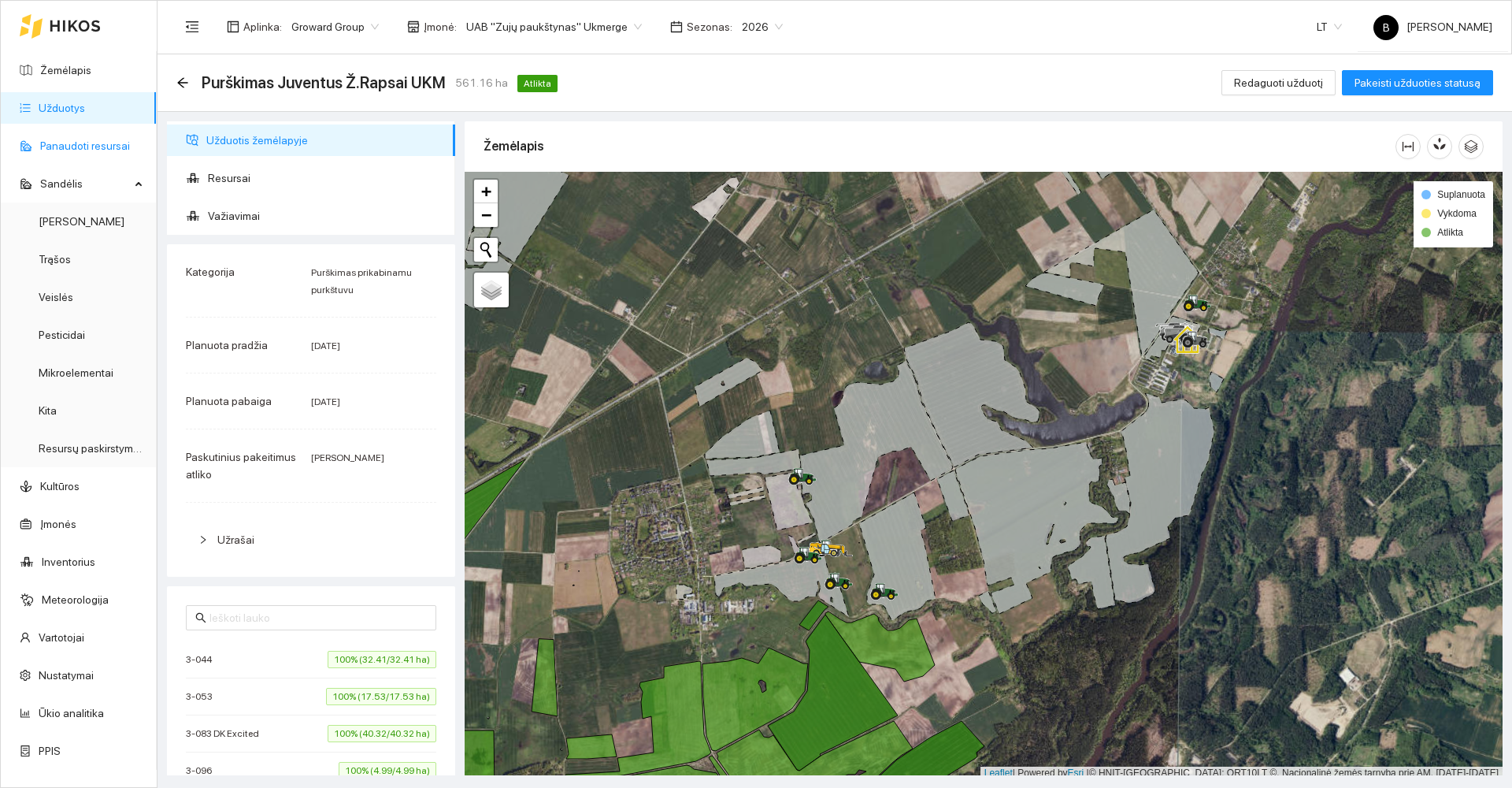
click at [77, 141] on link "Panaudoti resursai" at bounding box center [85, 146] width 90 height 13
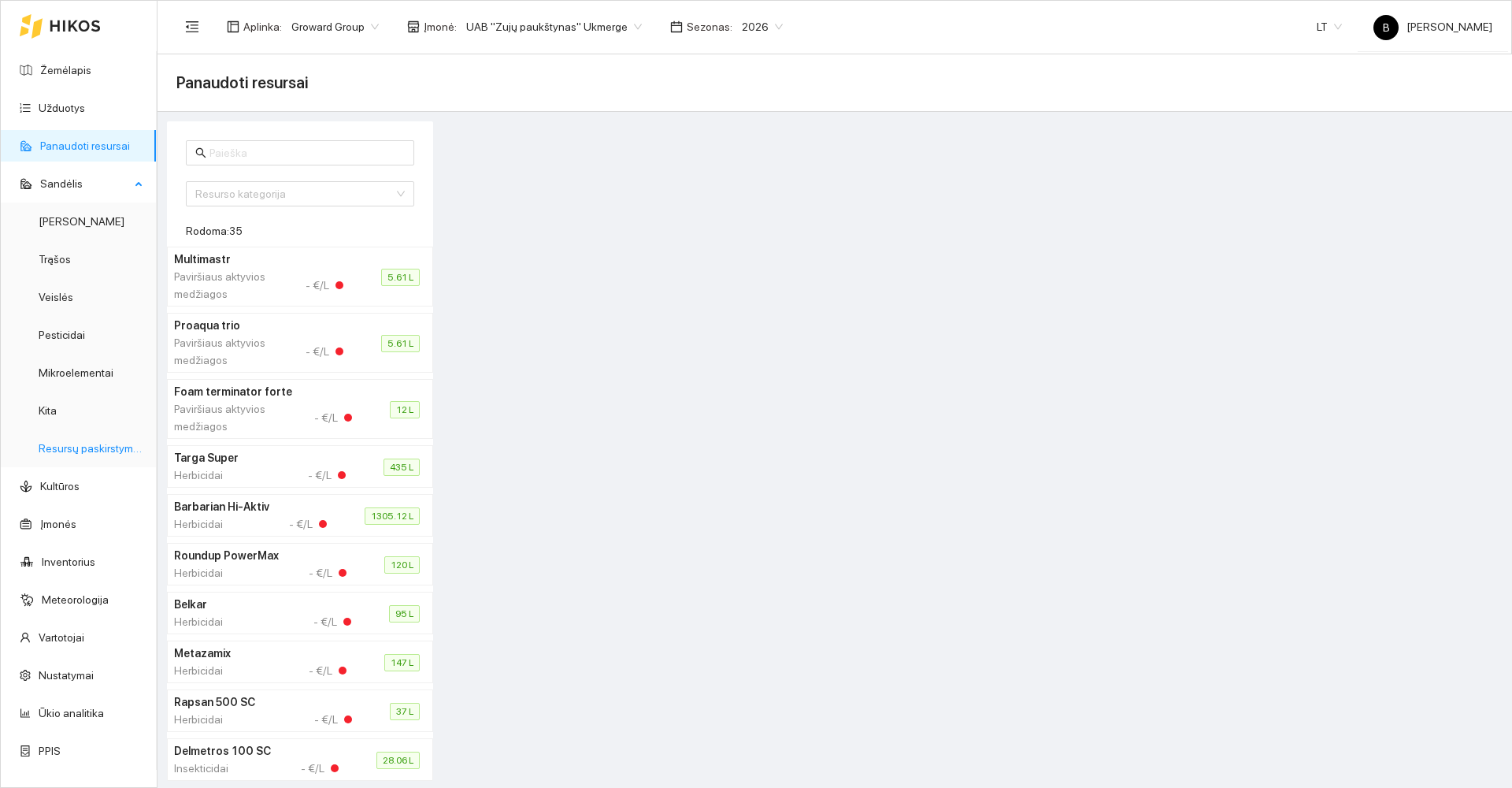
click at [73, 445] on link "Resursų paskirstymas" at bounding box center [92, 448] width 106 height 13
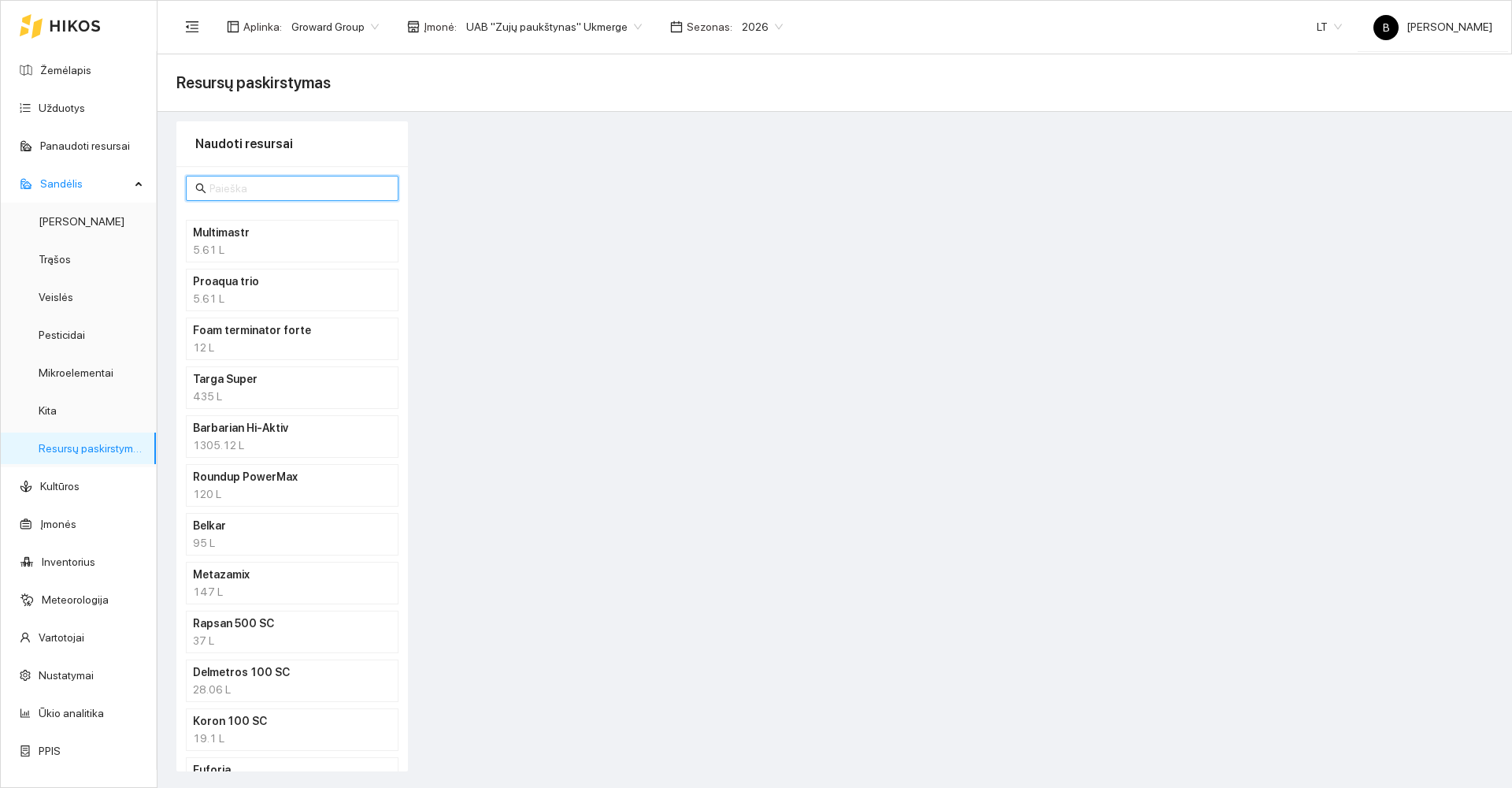
click at [264, 184] on input "text" at bounding box center [299, 188] width 179 height 18
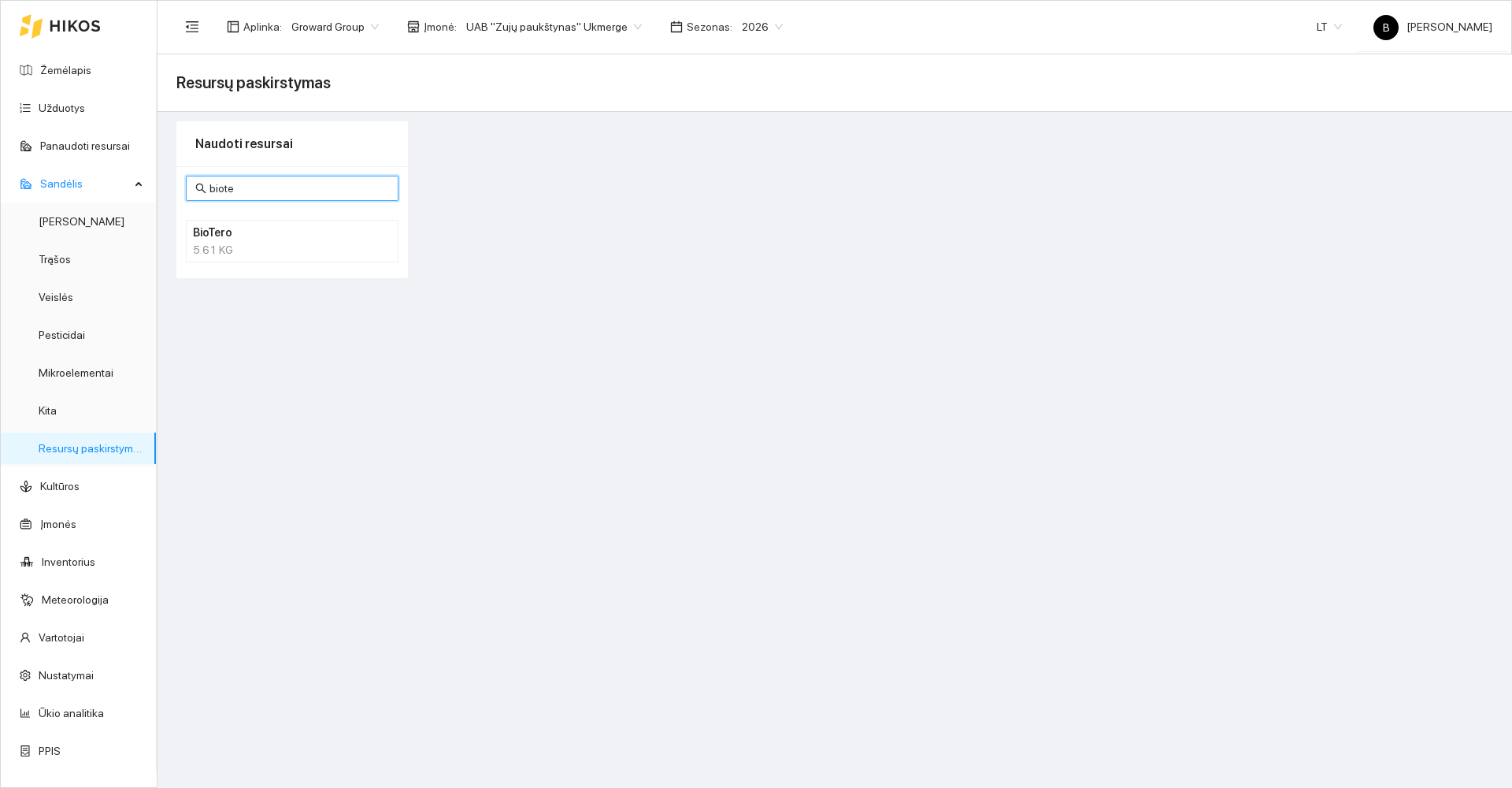
type input "biote"
click at [214, 239] on h4 "BioTero" at bounding box center [271, 232] width 157 height 18
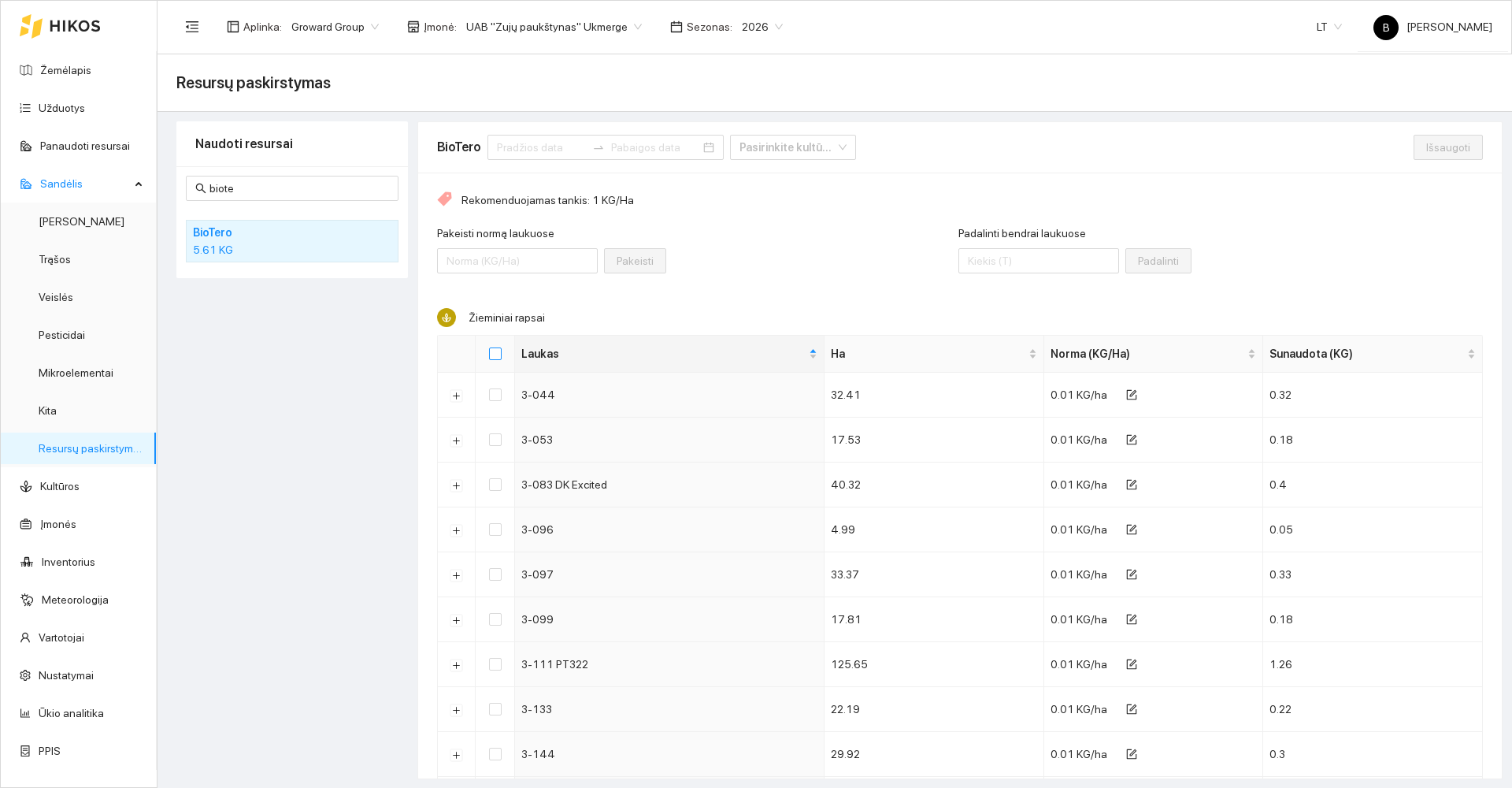
click at [496, 354] on input "Select all" at bounding box center [495, 354] width 13 height 13
checkbox input "true"
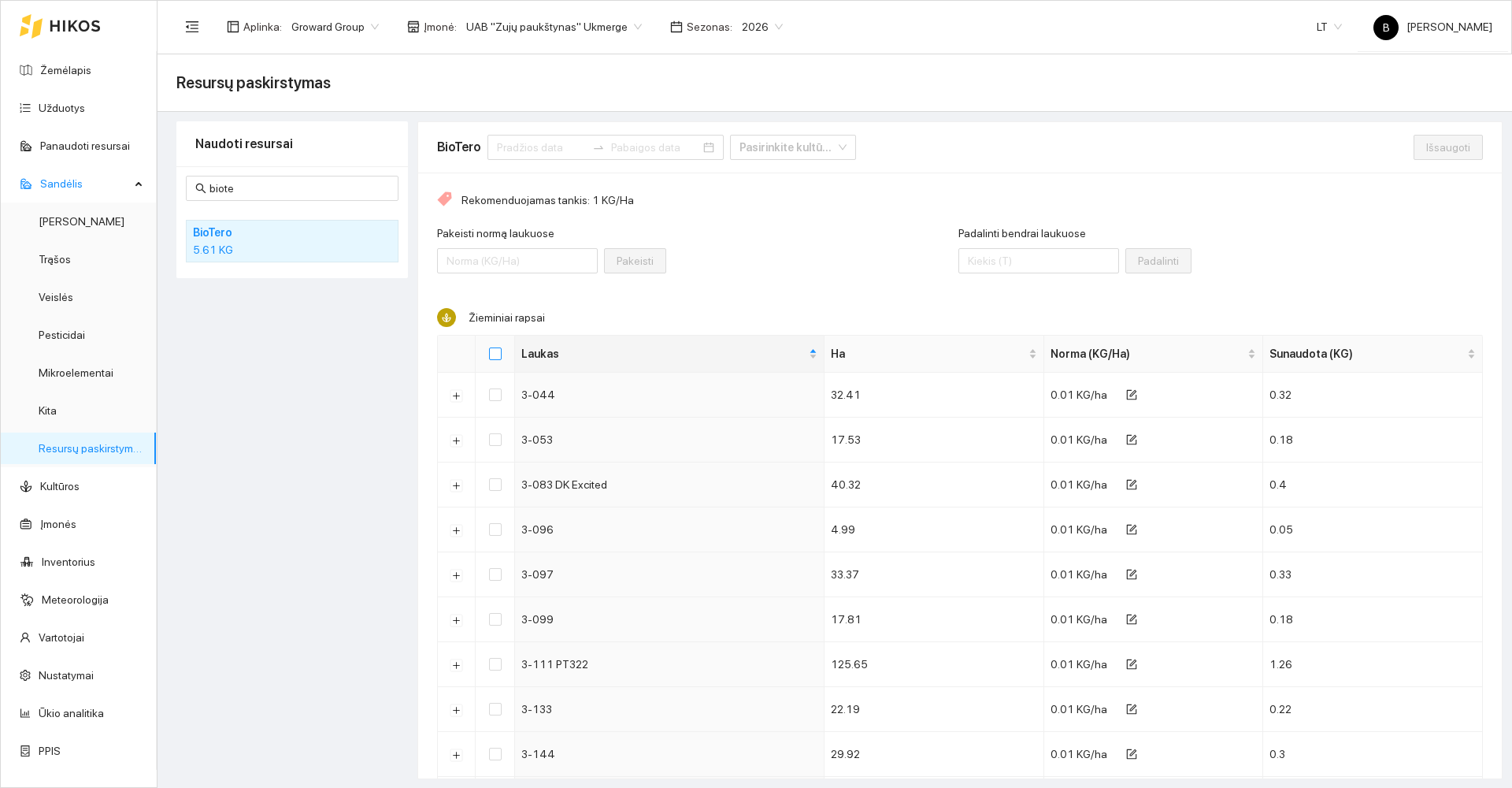
checkbox input "true"
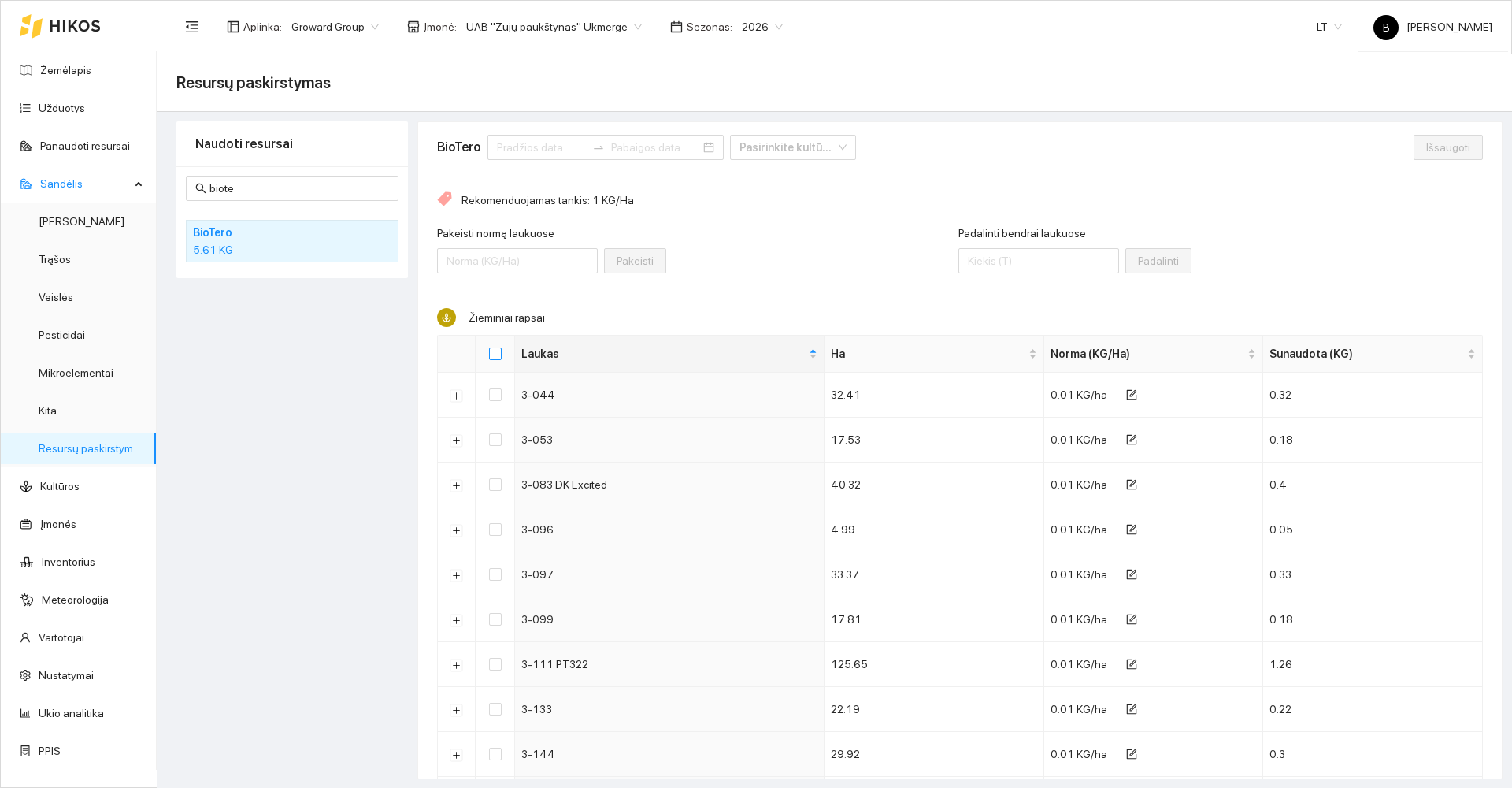
checkbox input "true"
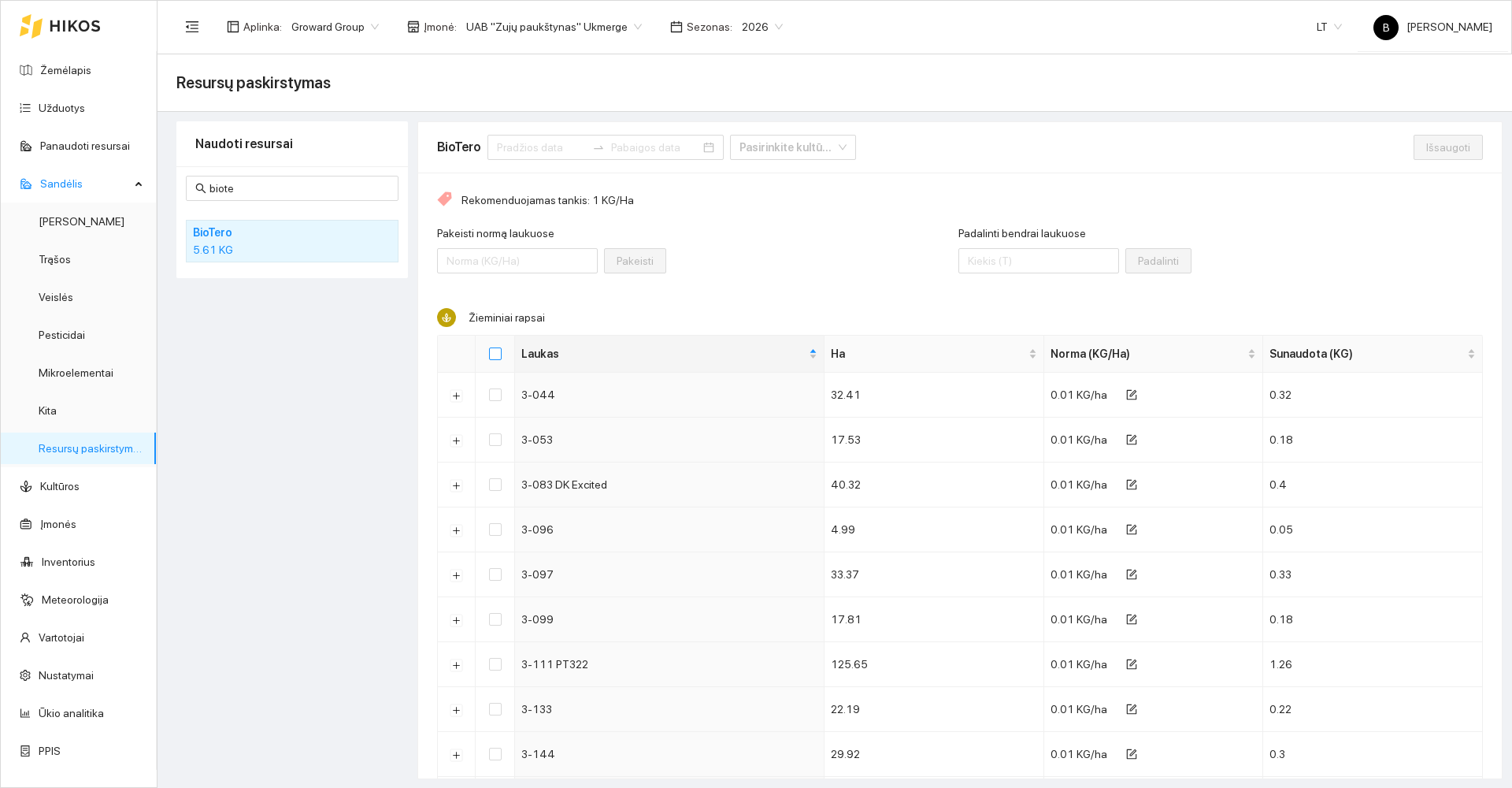
checkbox input "true"
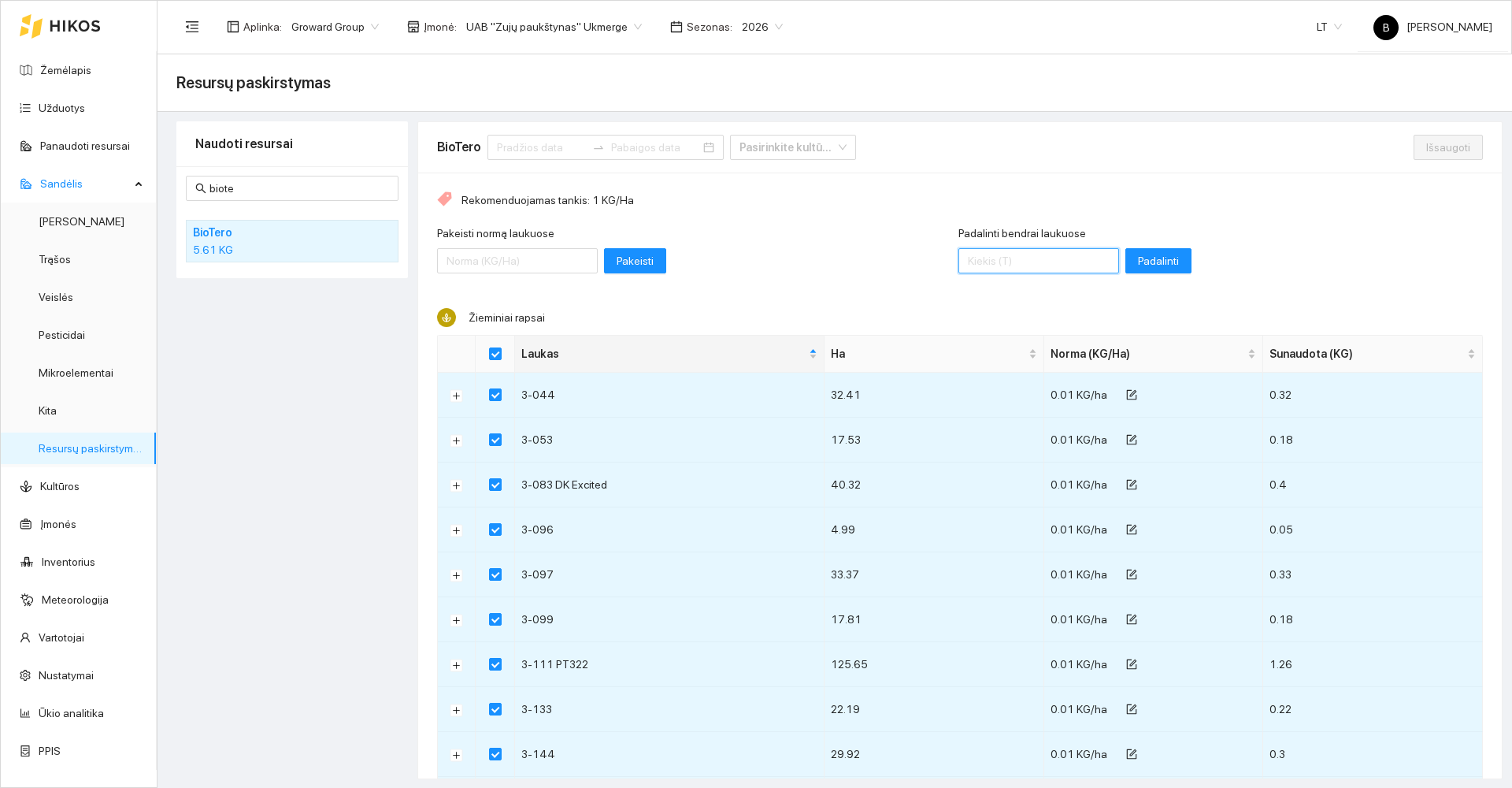
click at [988, 258] on input "Padalinti bendrai laukuose" at bounding box center [1038, 261] width 161 height 25
type input "5"
click at [1141, 264] on span "Padalinti" at bounding box center [1158, 260] width 41 height 18
click at [1440, 152] on span "Išsaugoti" at bounding box center [1448, 147] width 44 height 18
checkbox input "false"
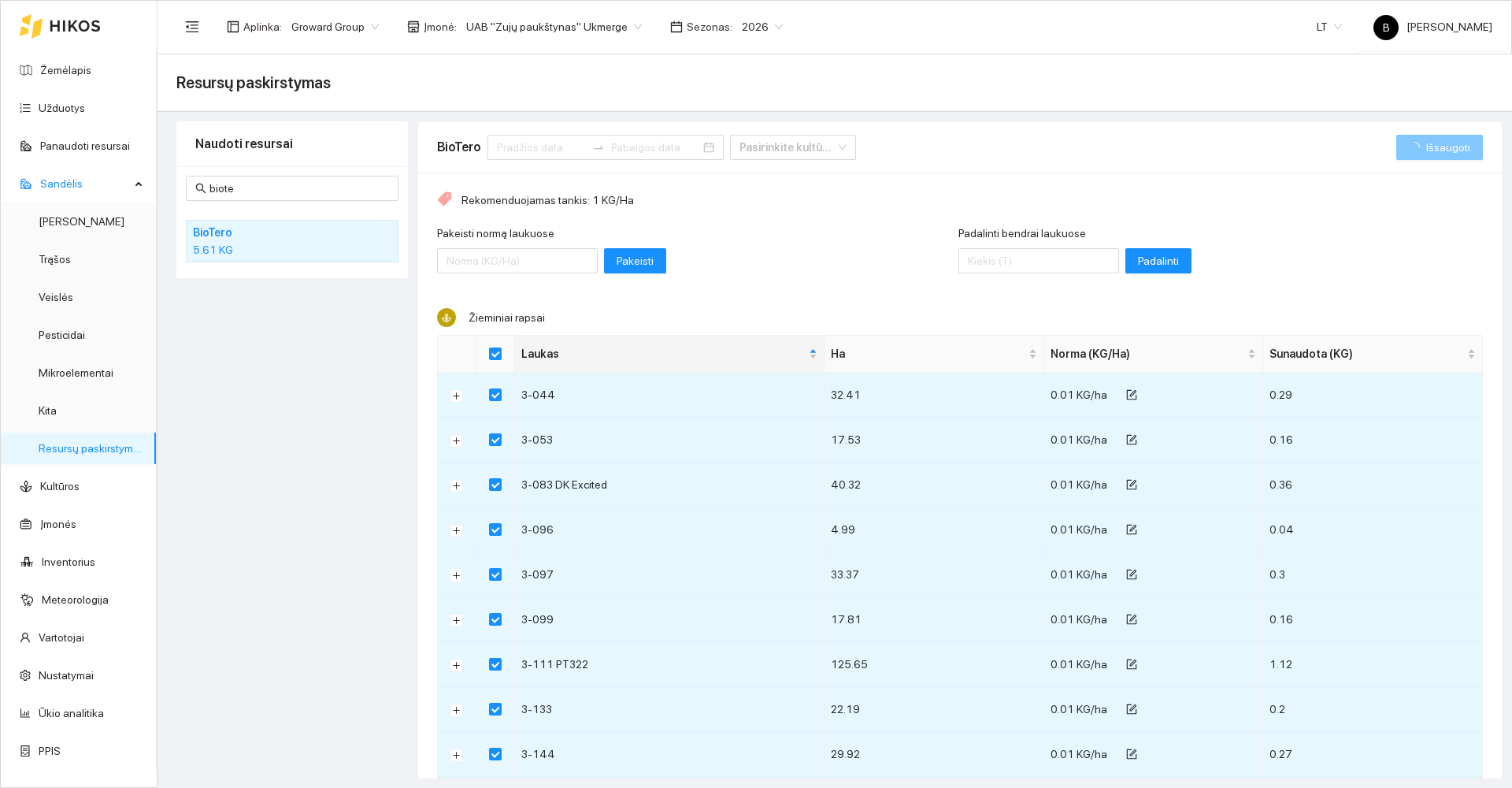
checkbox input "false"
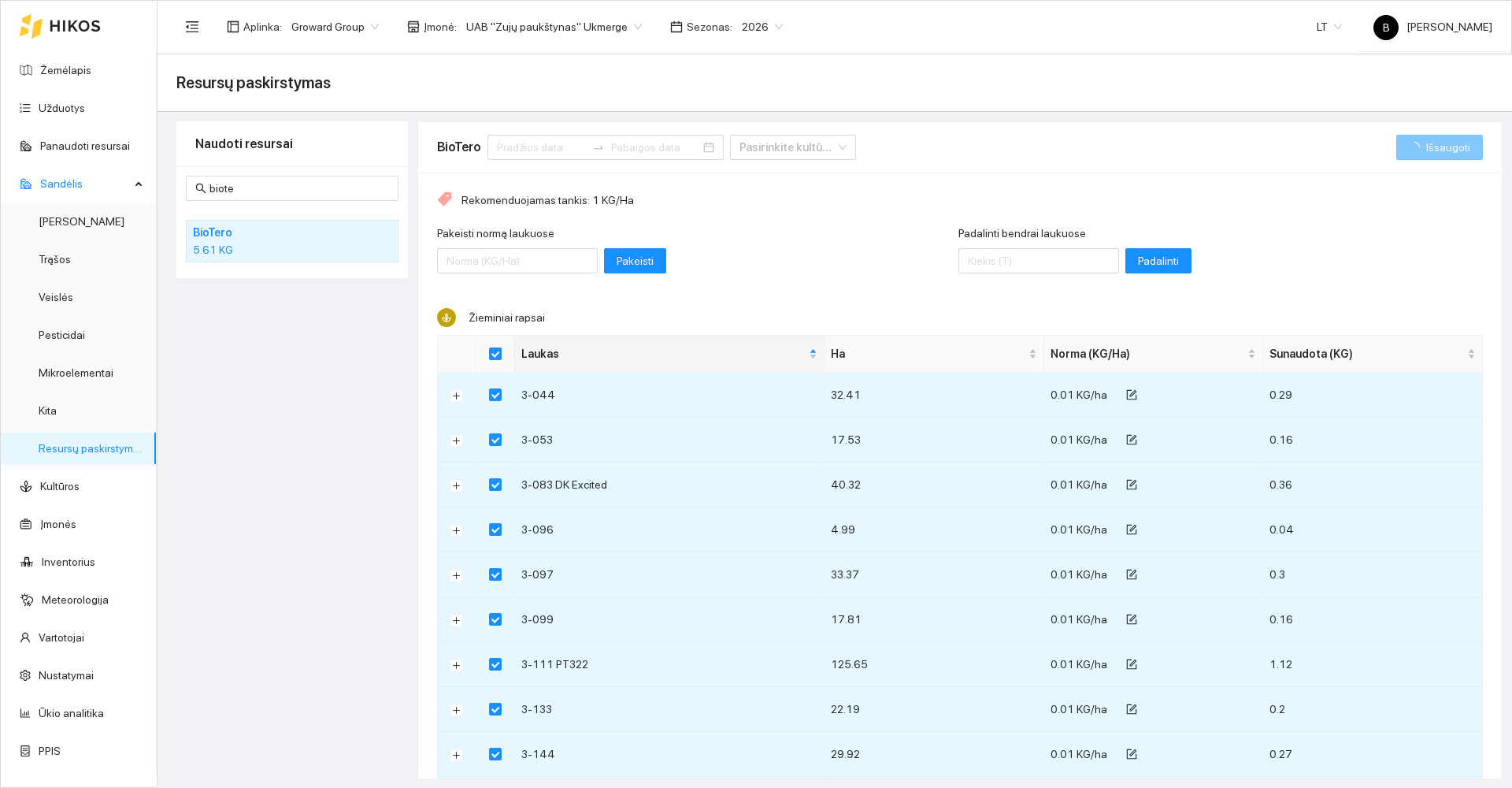
checkbox input "false"
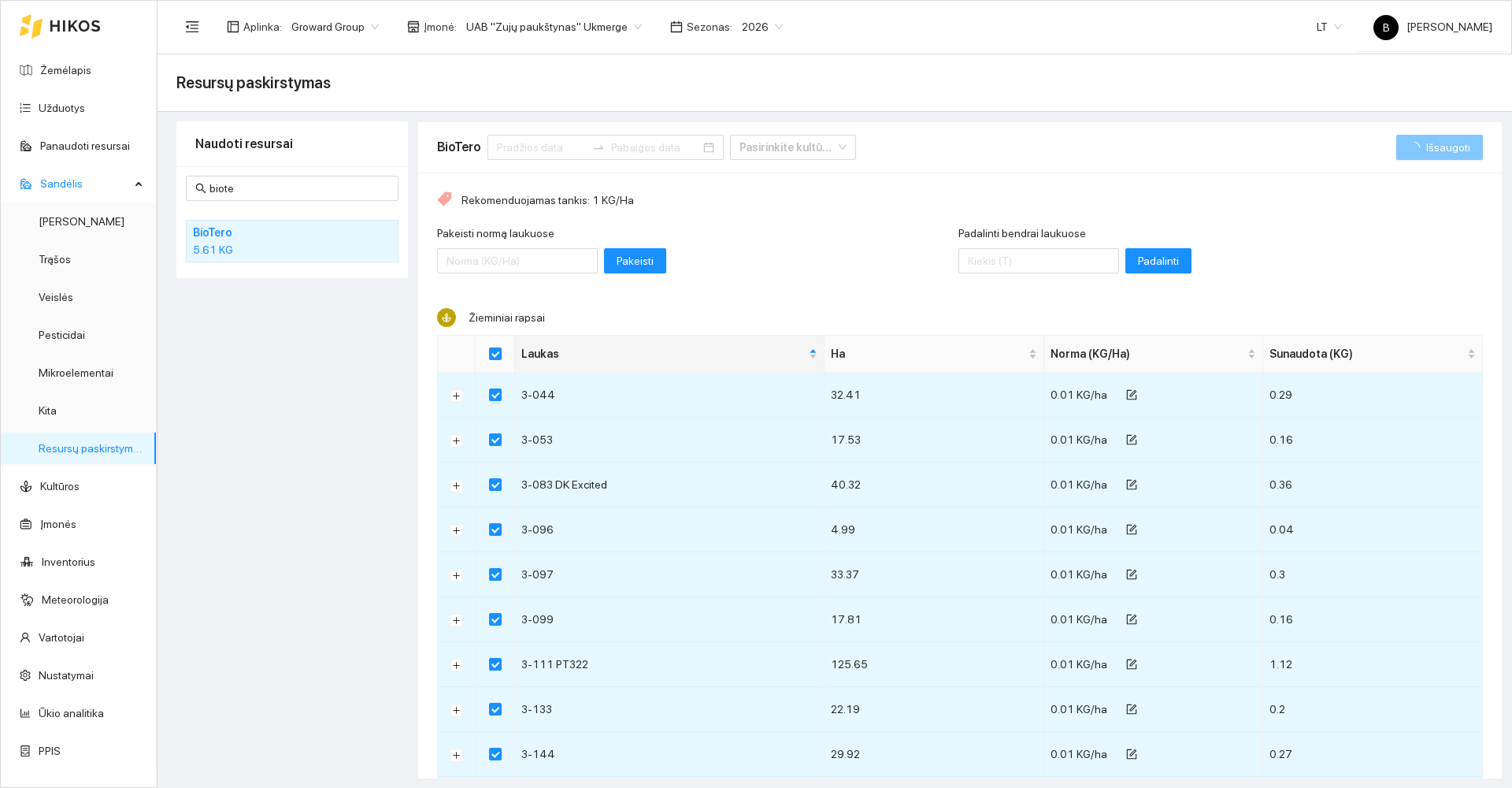
checkbox input "false"
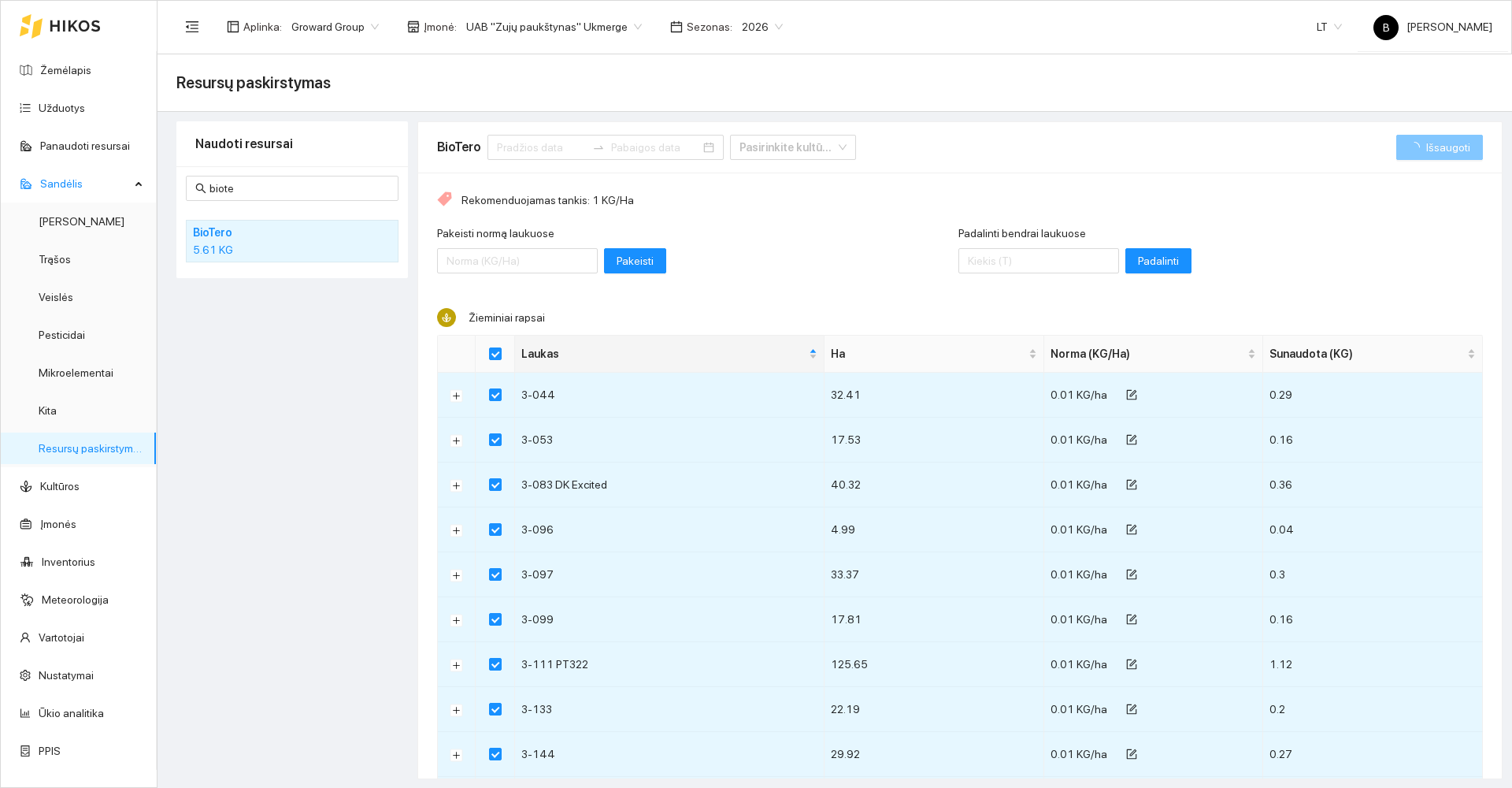
checkbox input "false"
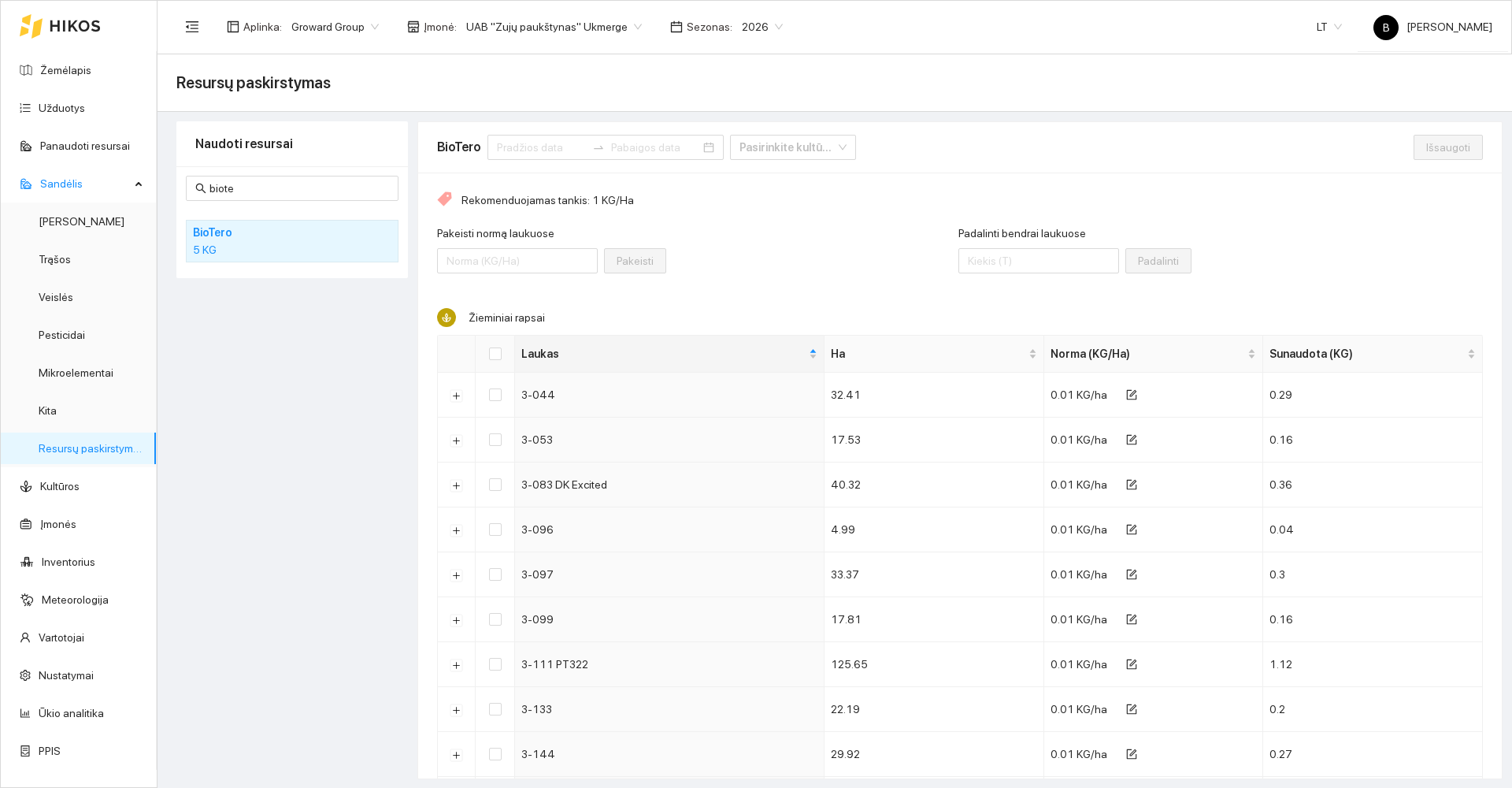
click at [342, 556] on div "Naudoti resursai biote BioTero 5 KG" at bounding box center [292, 450] width 231 height 658
click at [80, 443] on link "Resursų paskirstymas" at bounding box center [92, 448] width 106 height 13
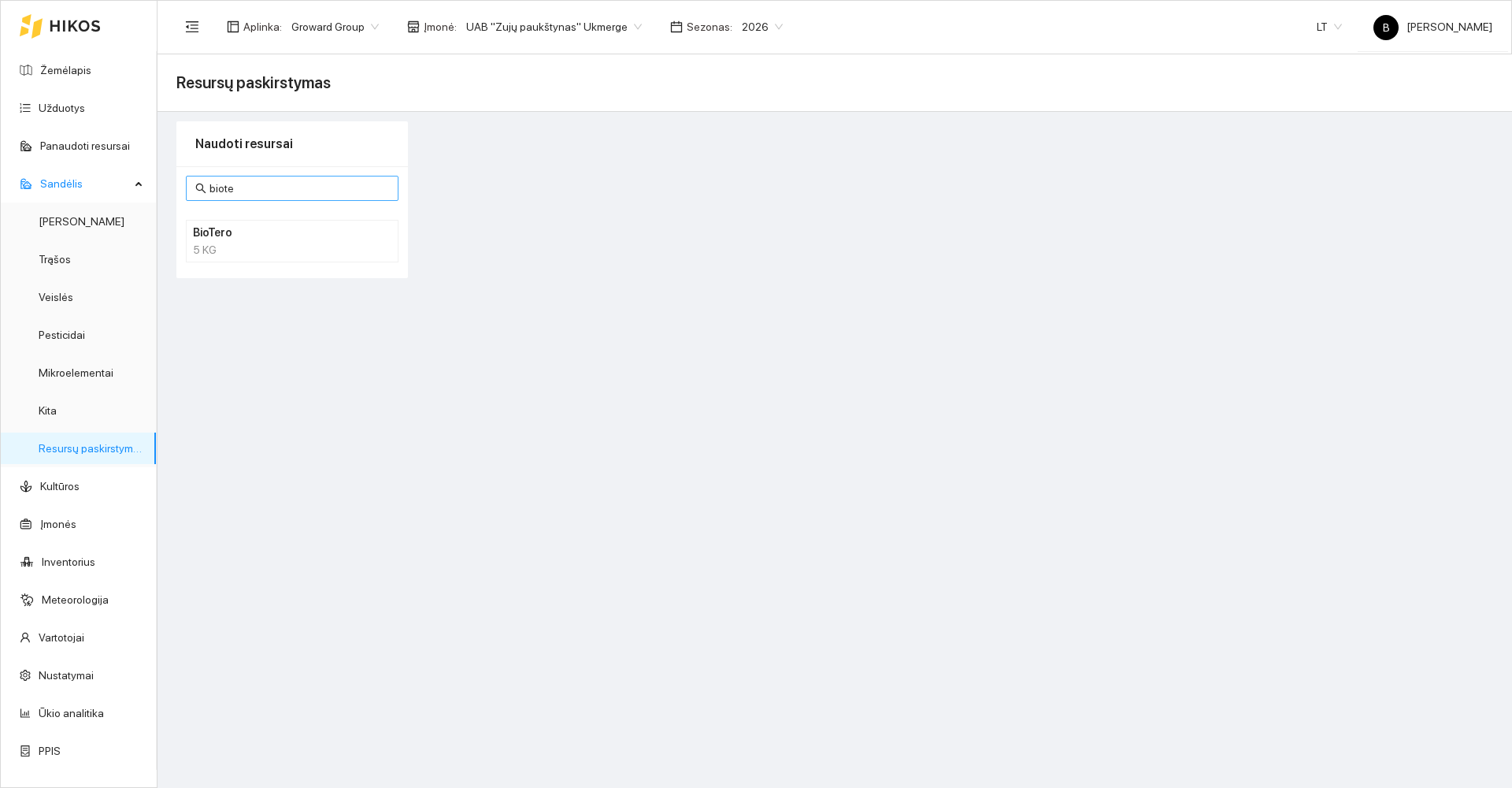
click at [257, 188] on input "biote" at bounding box center [299, 188] width 179 height 18
type input "b"
click at [328, 514] on main "Resursų paskirstymas Naudoti resursai biotero BioTero 5 KG" at bounding box center [835, 421] width 1355 height 733
click at [312, 439] on main "Resursų paskirstymas Naudoti resursai biotero BioTero 5 KG" at bounding box center [835, 421] width 1355 height 733
click at [264, 187] on input "biotero" at bounding box center [299, 188] width 179 height 18
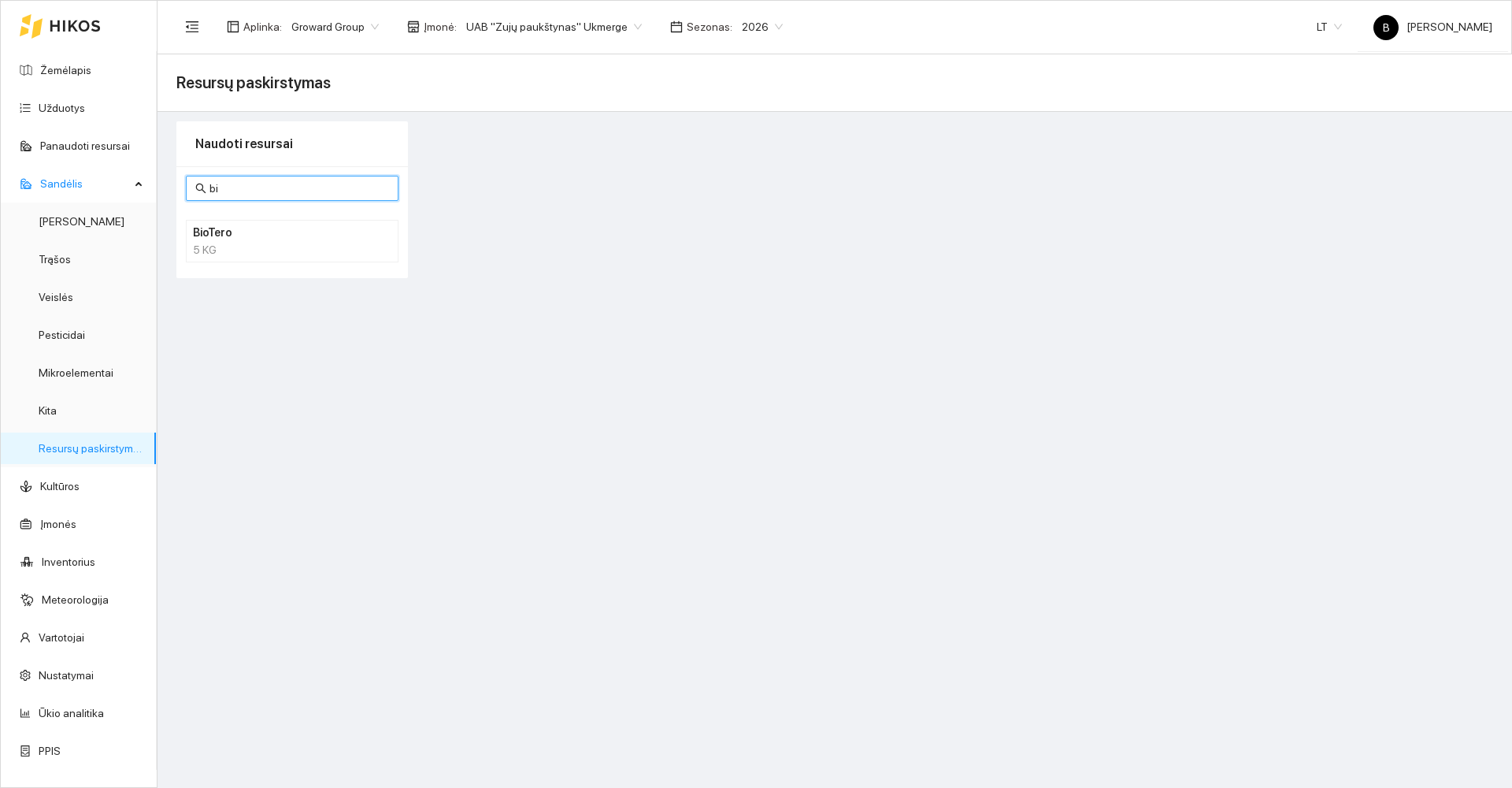
type input "b"
type input "npk"
click at [289, 237] on h4 "NPK [DATE]" at bounding box center [271, 232] width 157 height 18
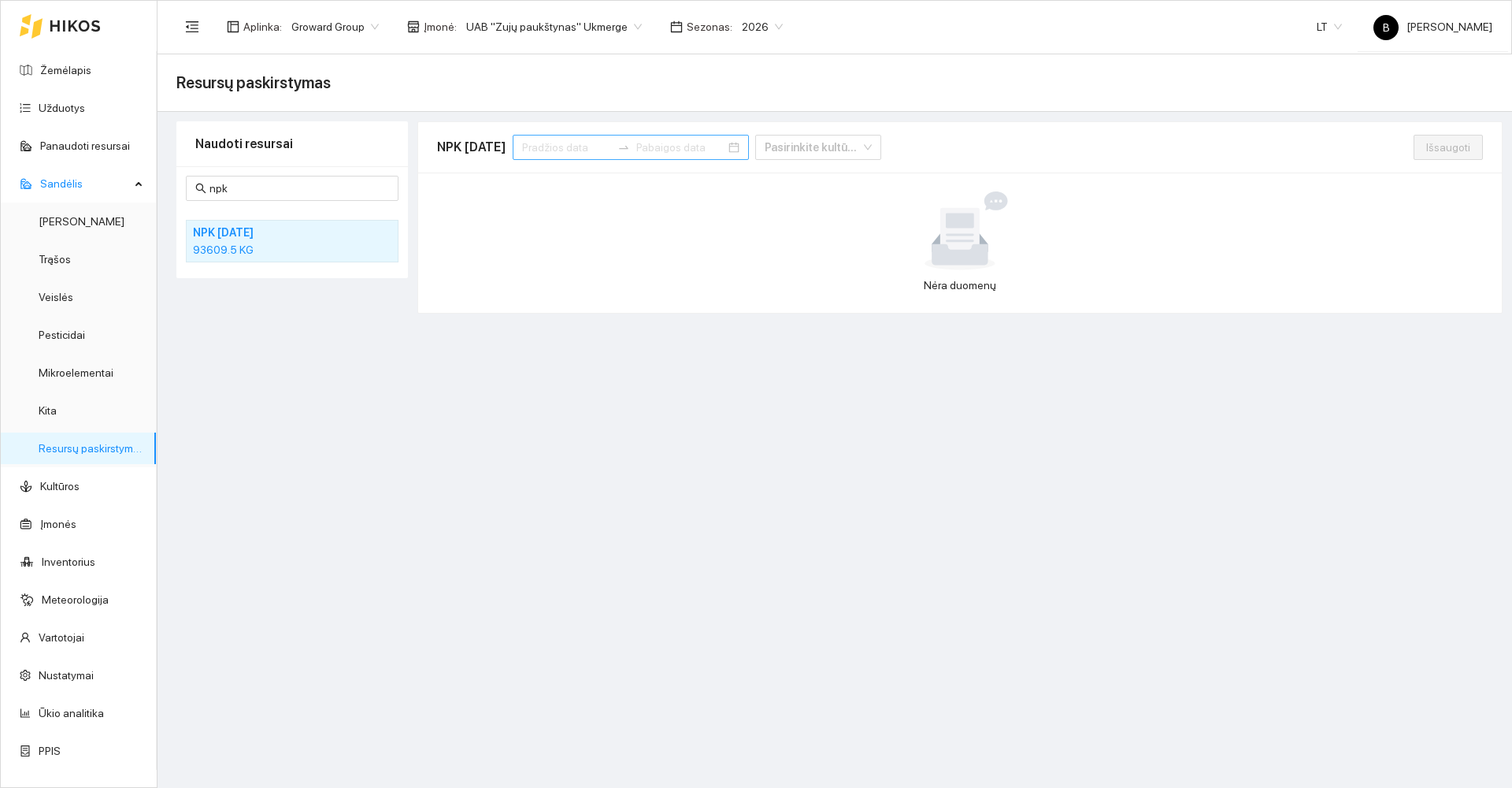
click at [603, 145] on input at bounding box center [567, 147] width 89 height 18
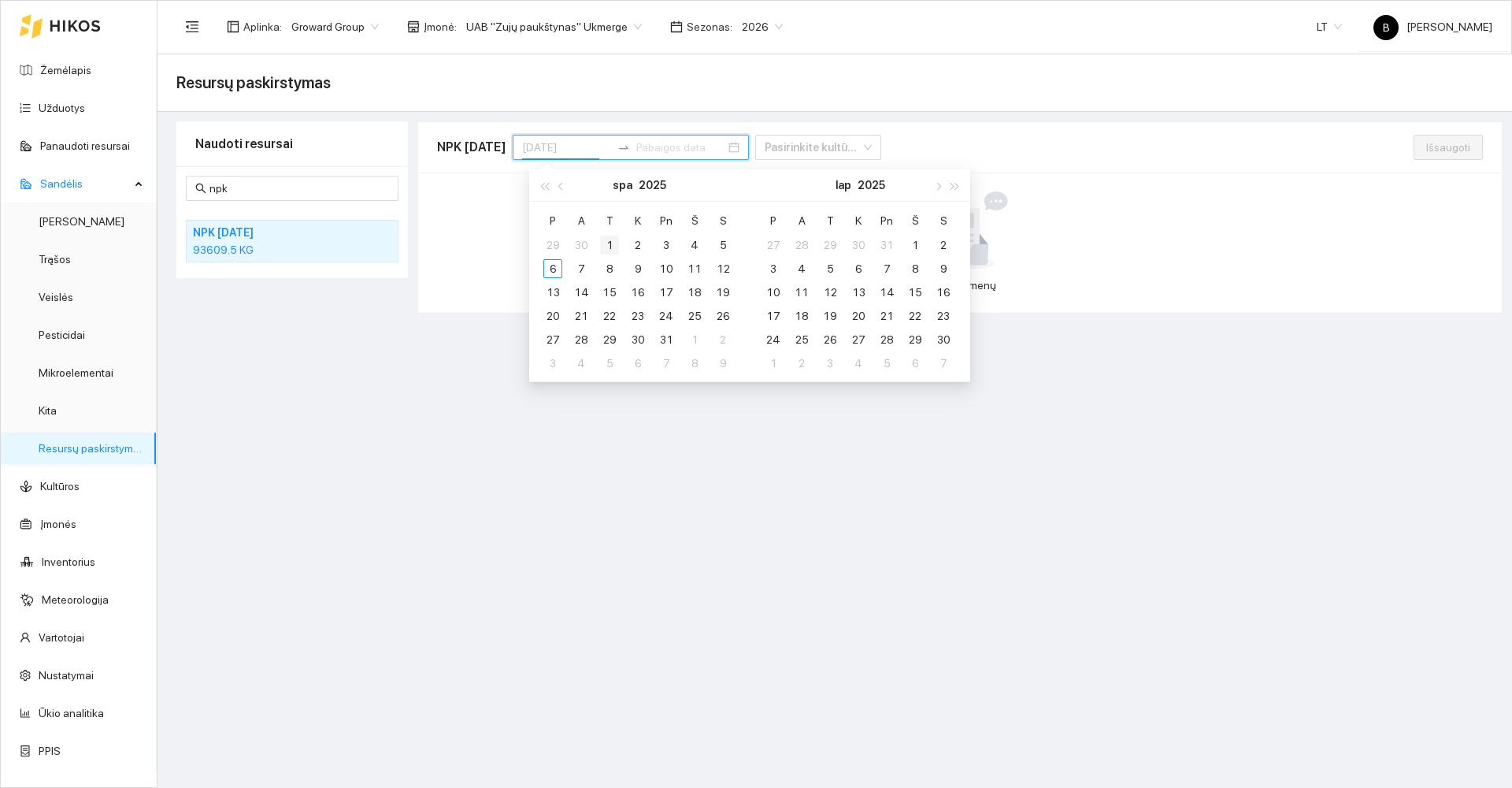
type input "[DATE]"
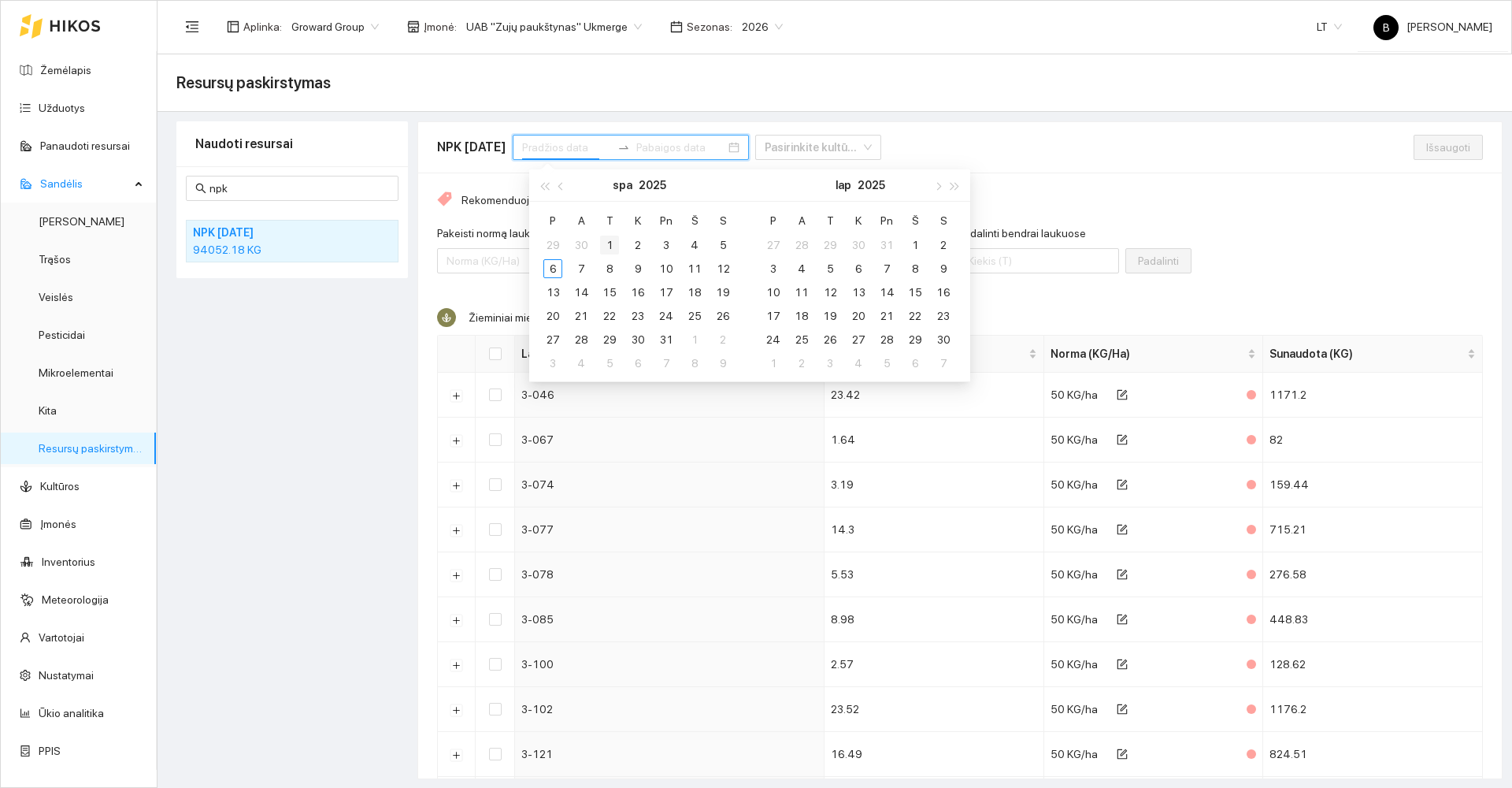
type input "[DATE]"
click at [561, 184] on span "button" at bounding box center [562, 185] width 8 height 8
type input "[DATE]"
click at [553, 241] on div "1" at bounding box center [553, 245] width 19 height 19
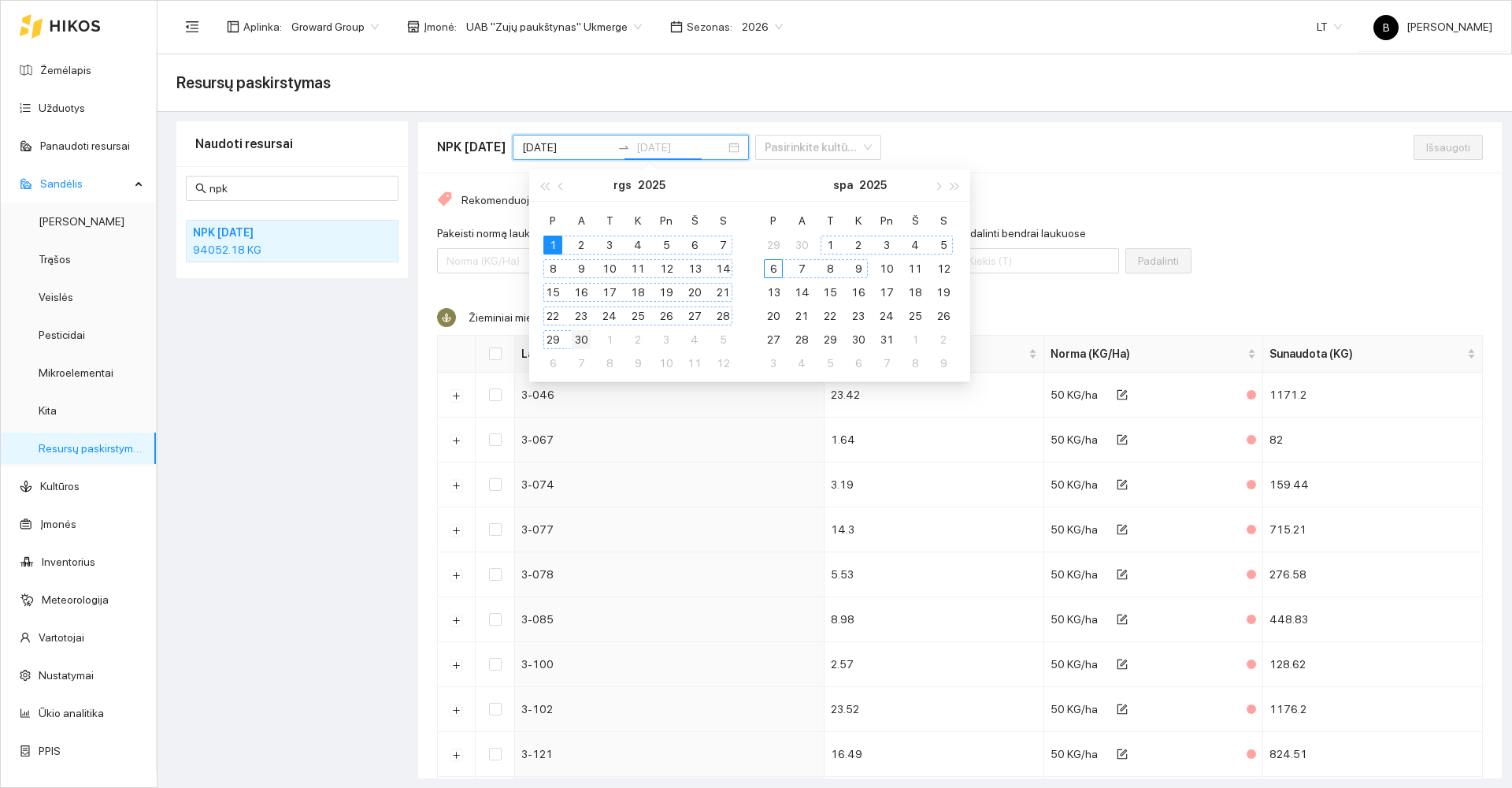
type input "[DATE]"
click at [576, 337] on div "30" at bounding box center [581, 339] width 19 height 19
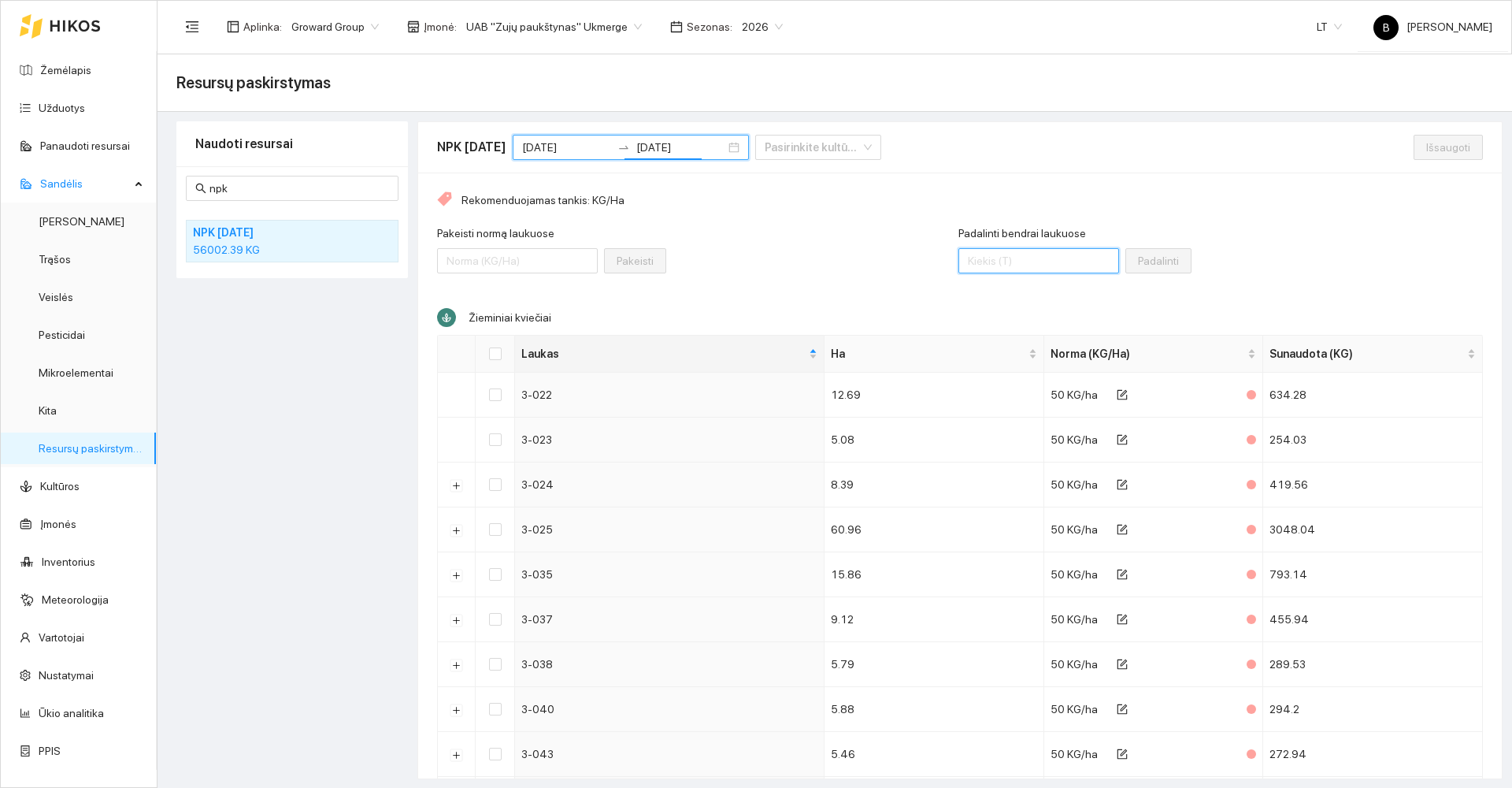
click at [1011, 258] on input "Padalinti bendrai laukuose" at bounding box center [1038, 261] width 161 height 25
type input "55200"
click at [490, 349] on input "Select all" at bounding box center [495, 354] width 13 height 13
checkbox input "true"
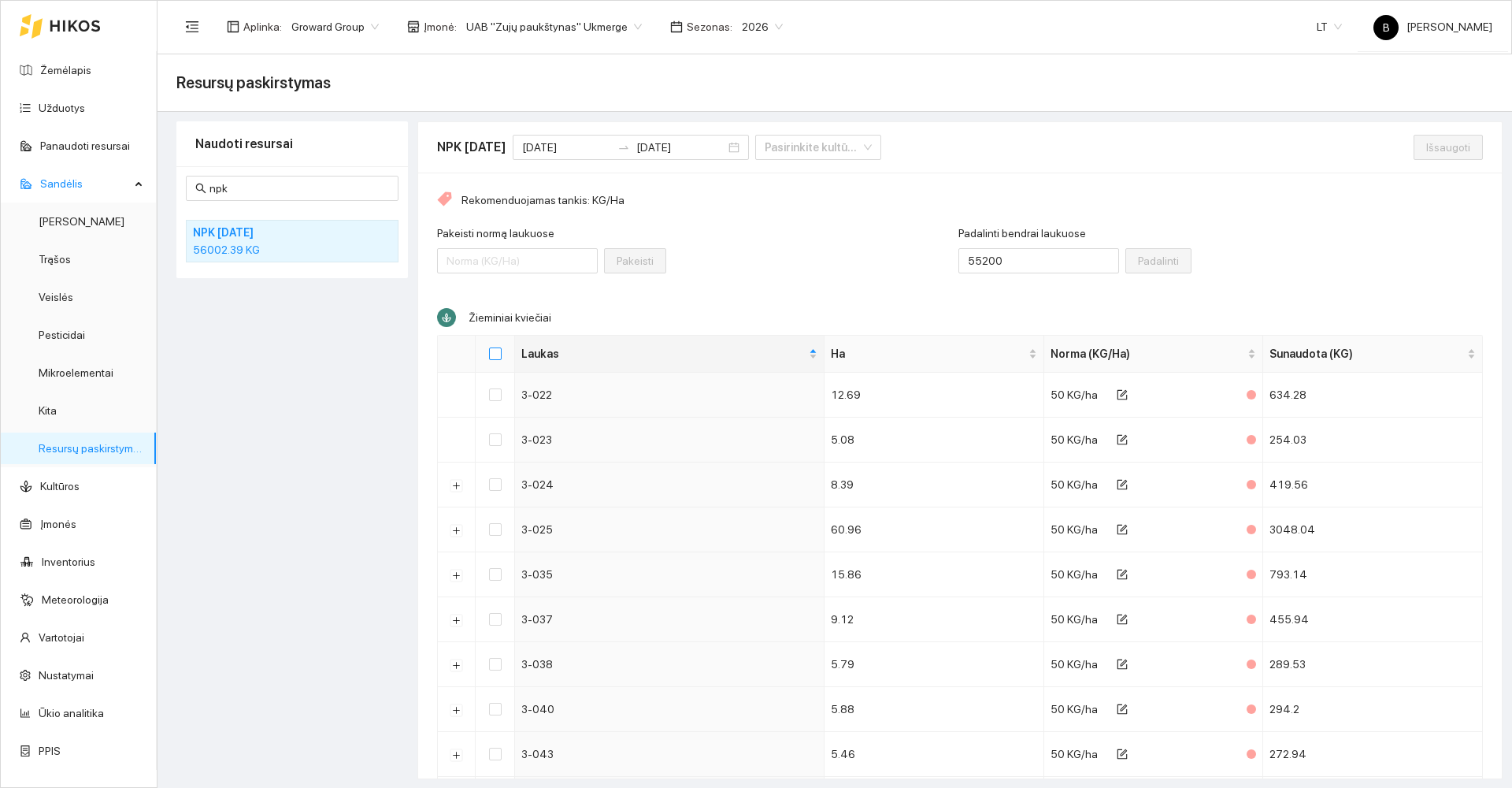
checkbox input "true"
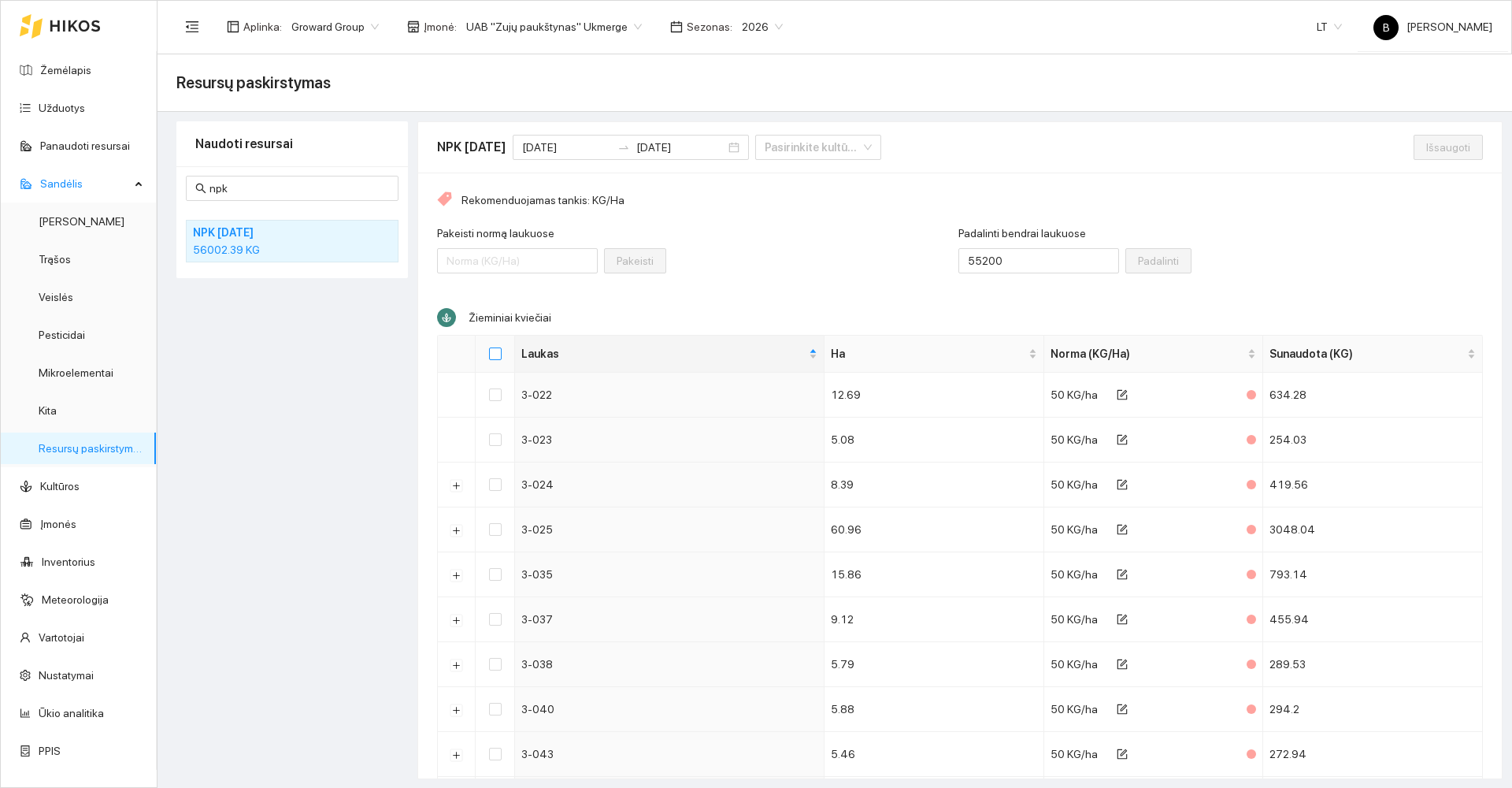
checkbox input "true"
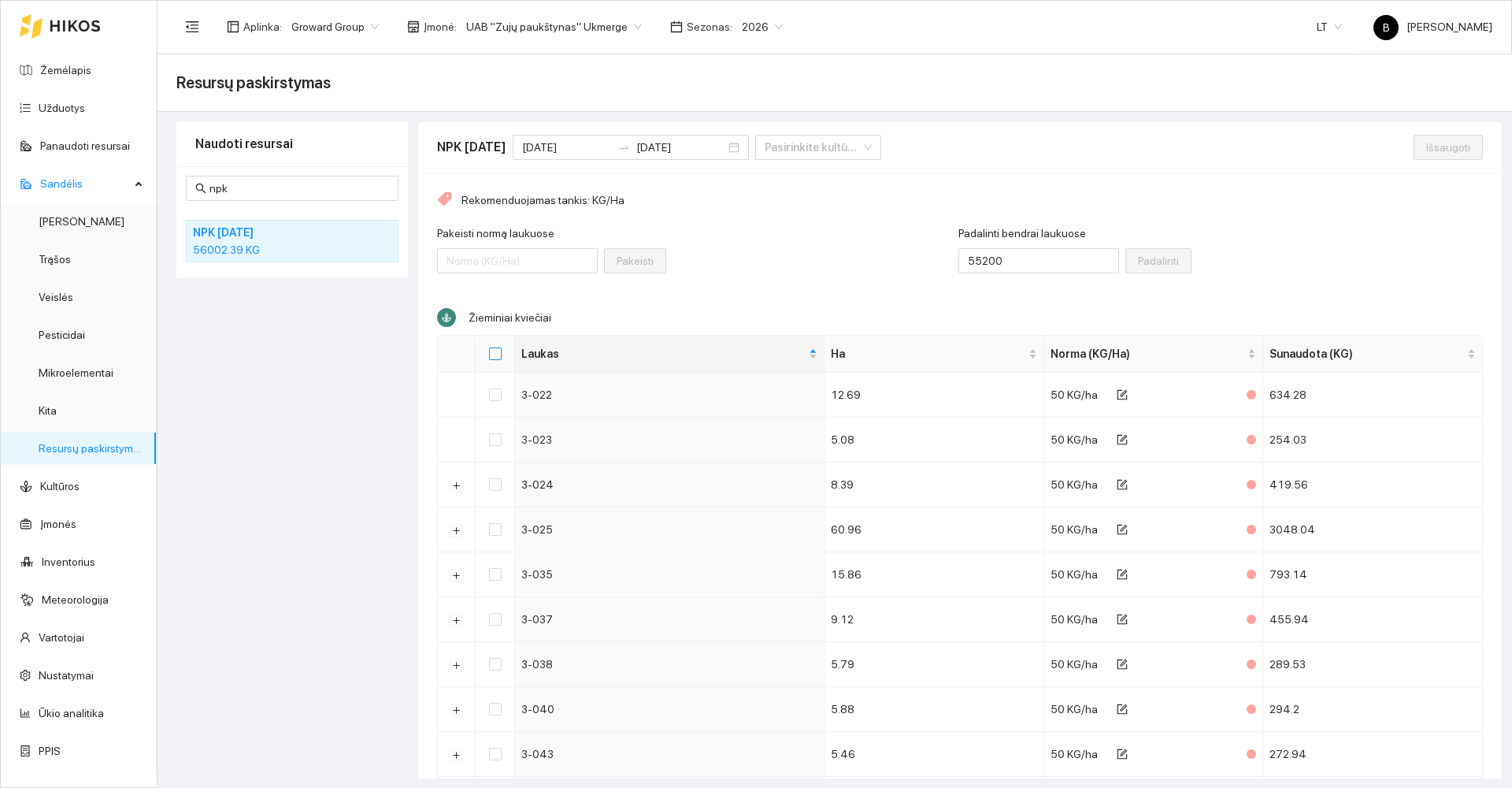
checkbox input "true"
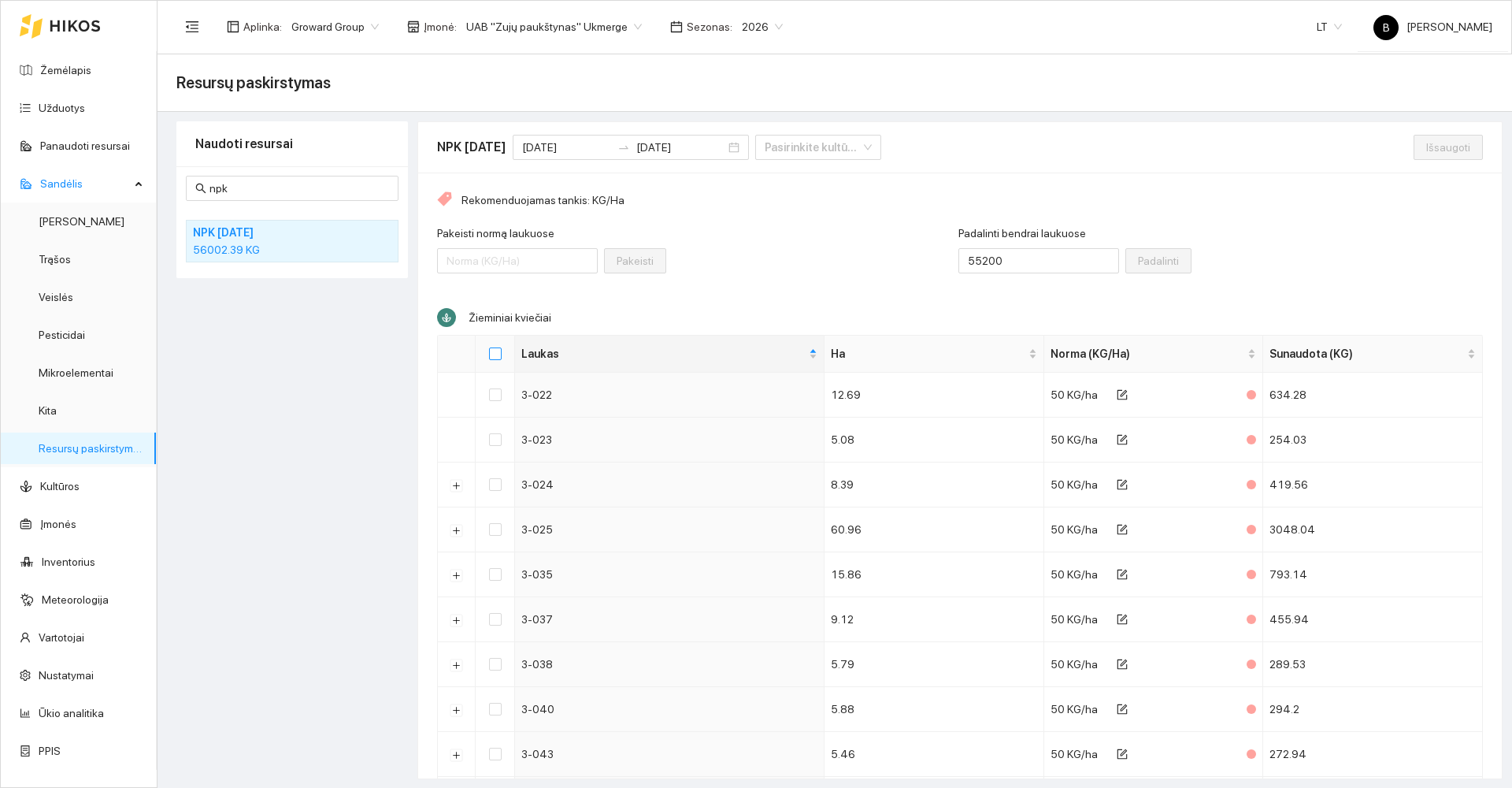
checkbox input "true"
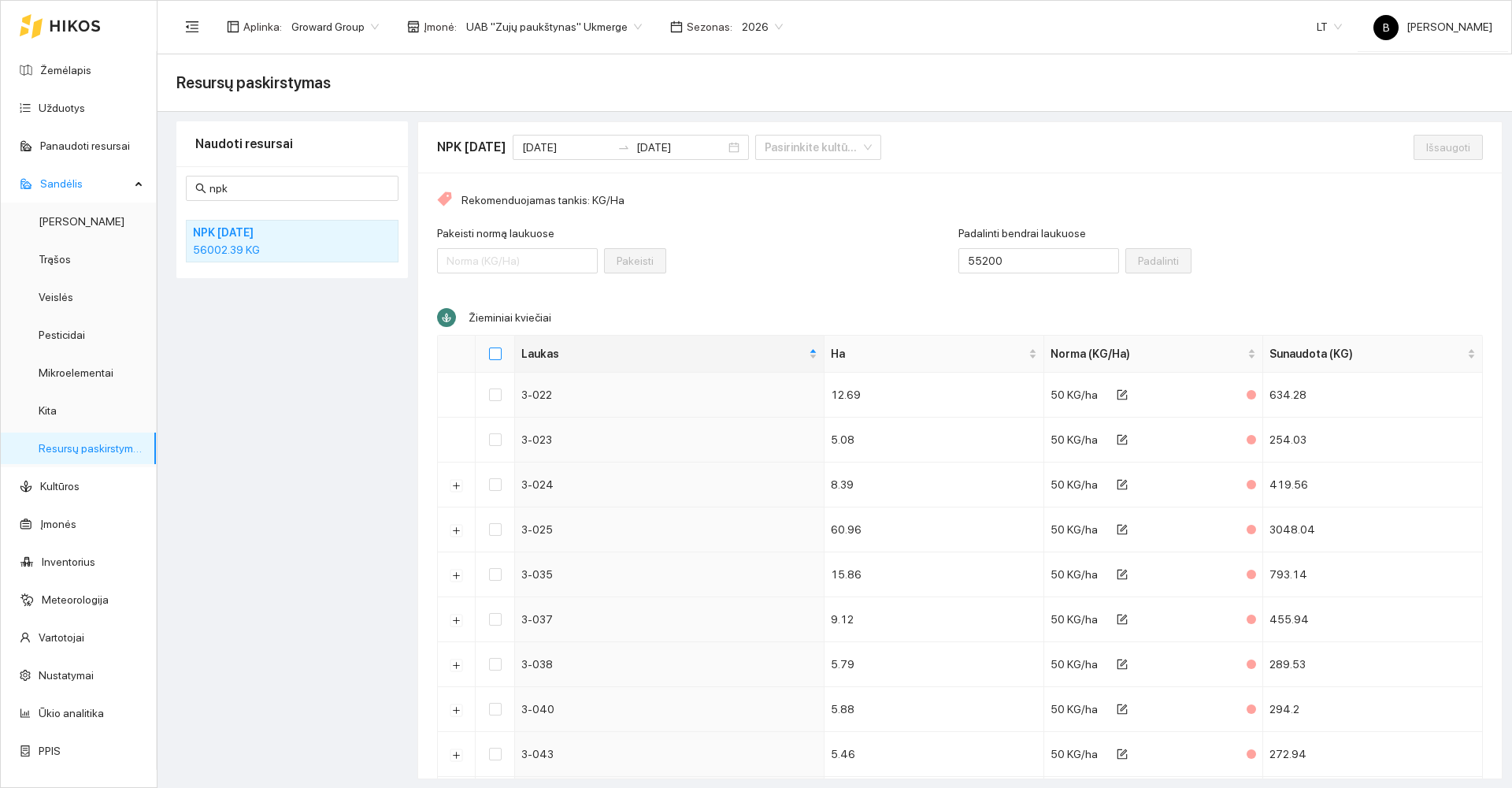
checkbox input "true"
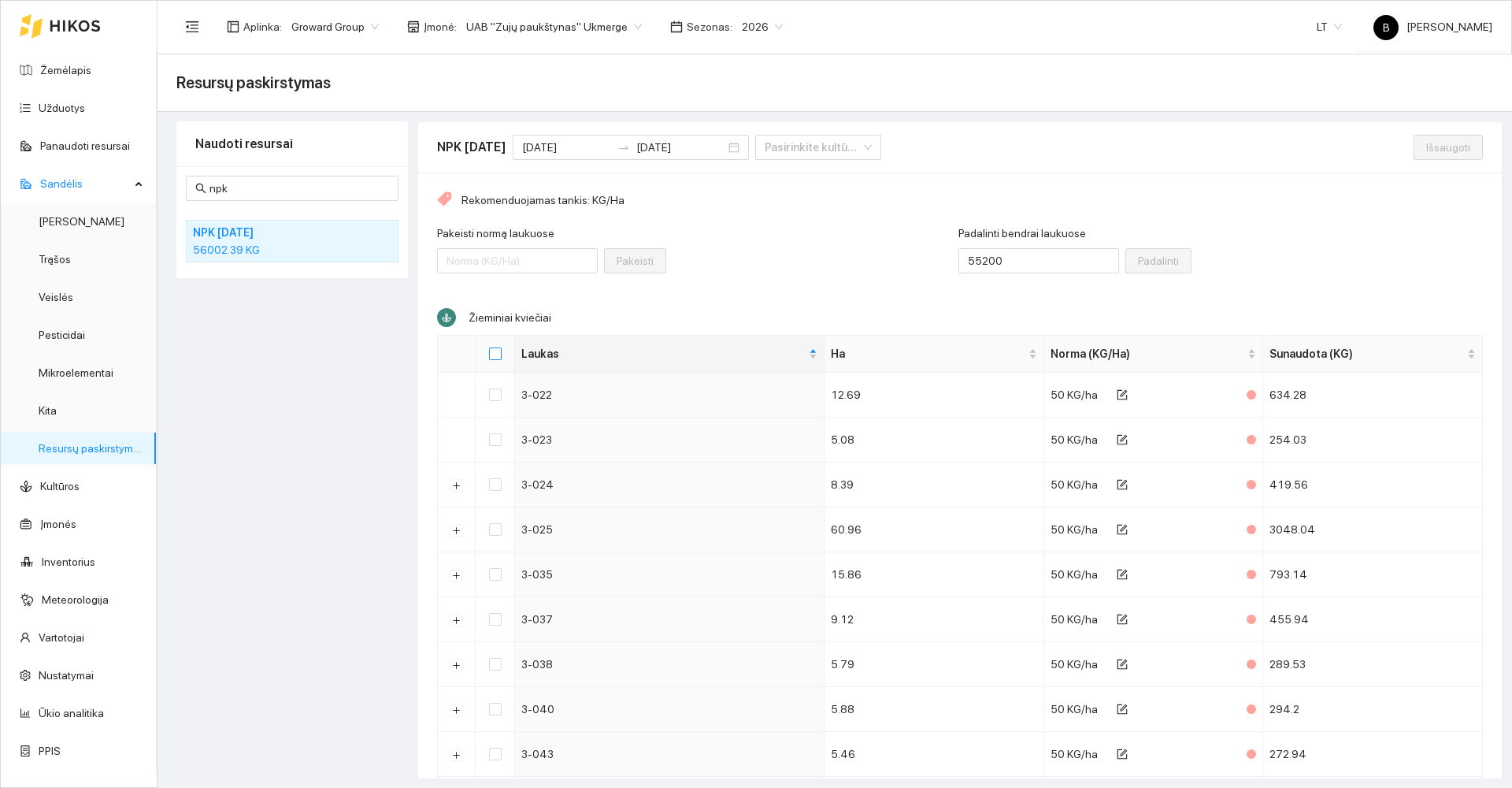
checkbox input "true"
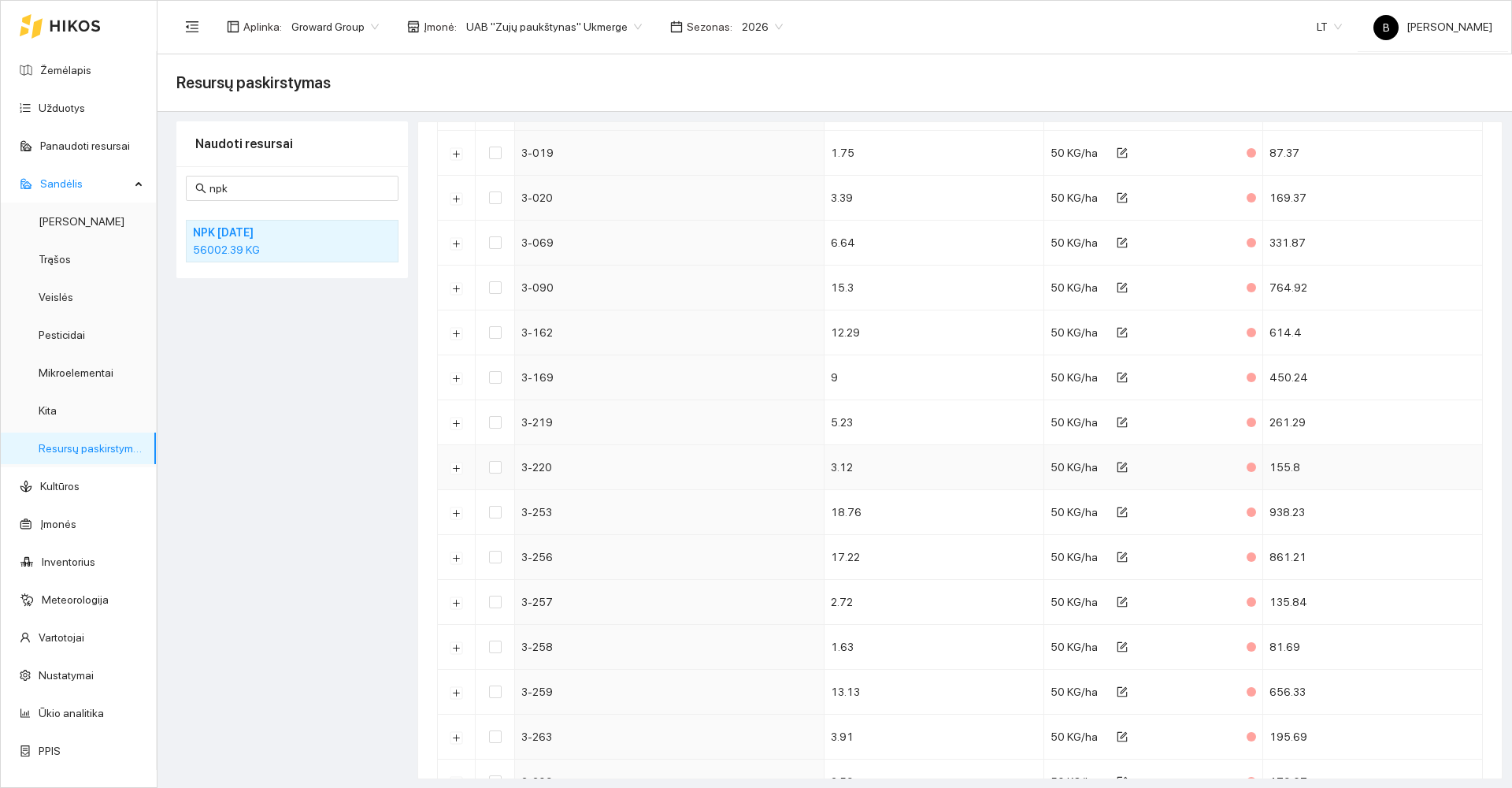
scroll to position [1497, 0]
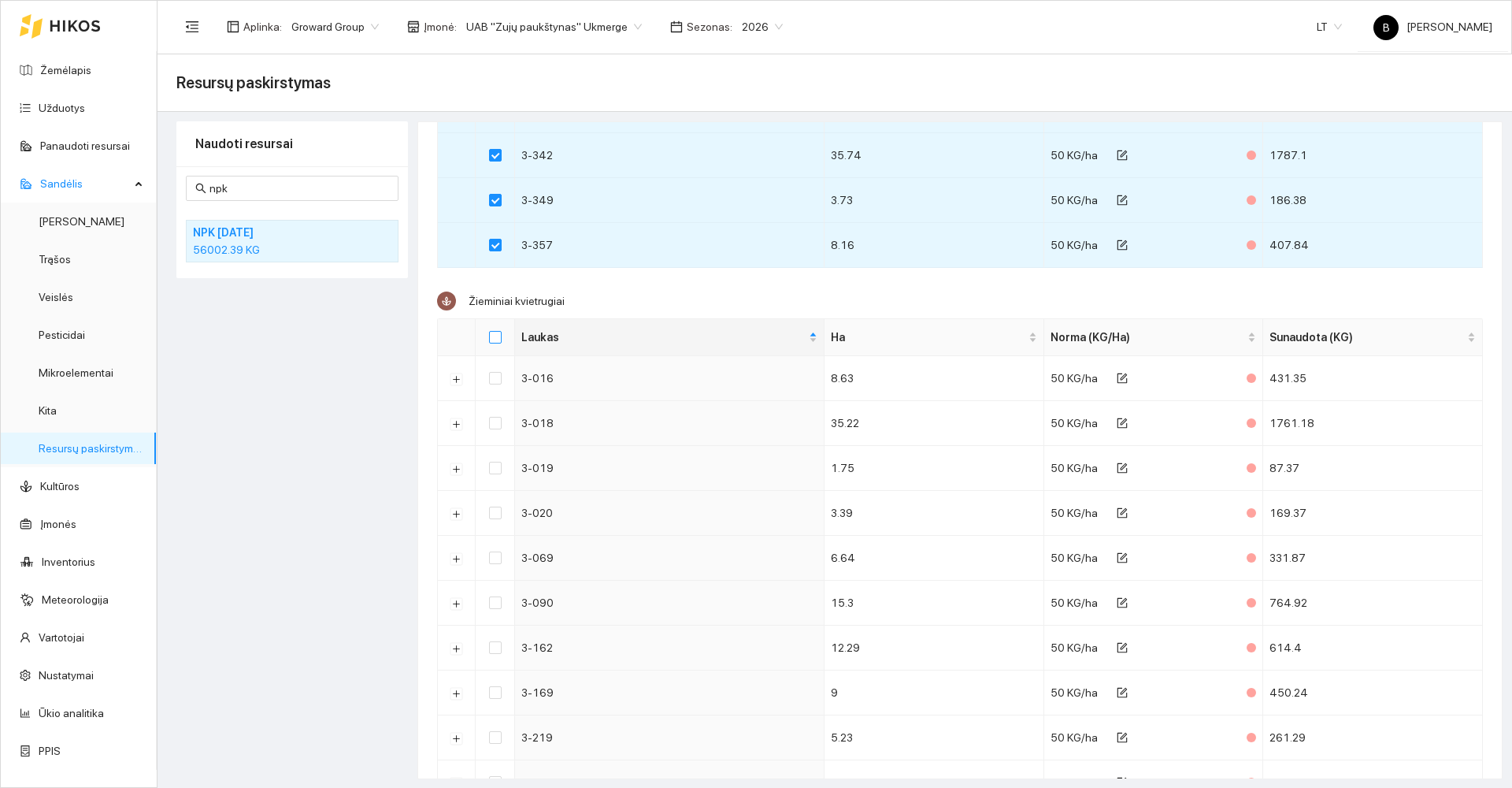
click at [490, 338] on input "Select all" at bounding box center [495, 337] width 13 height 13
checkbox input "true"
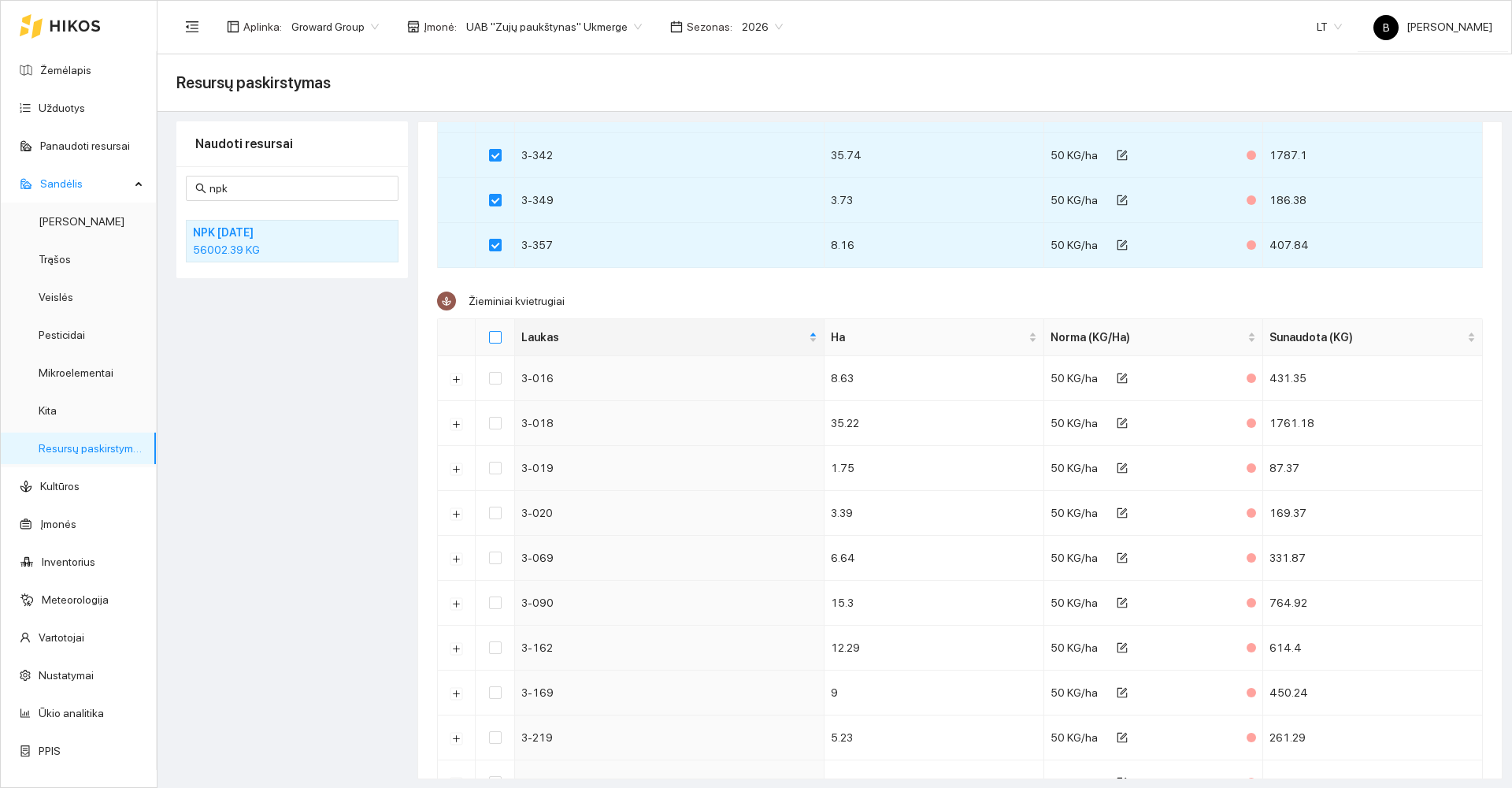
checkbox input "true"
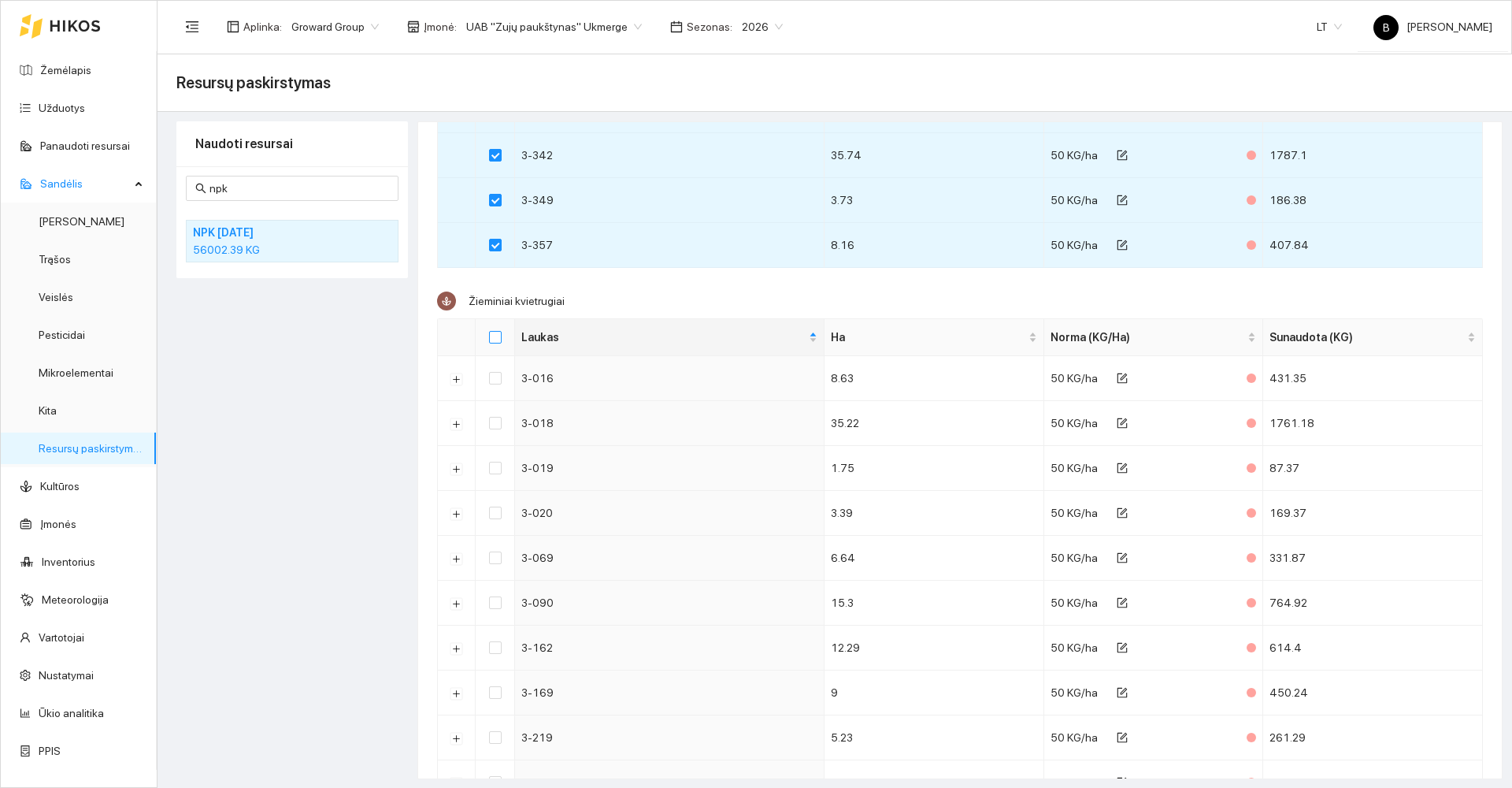
checkbox input "true"
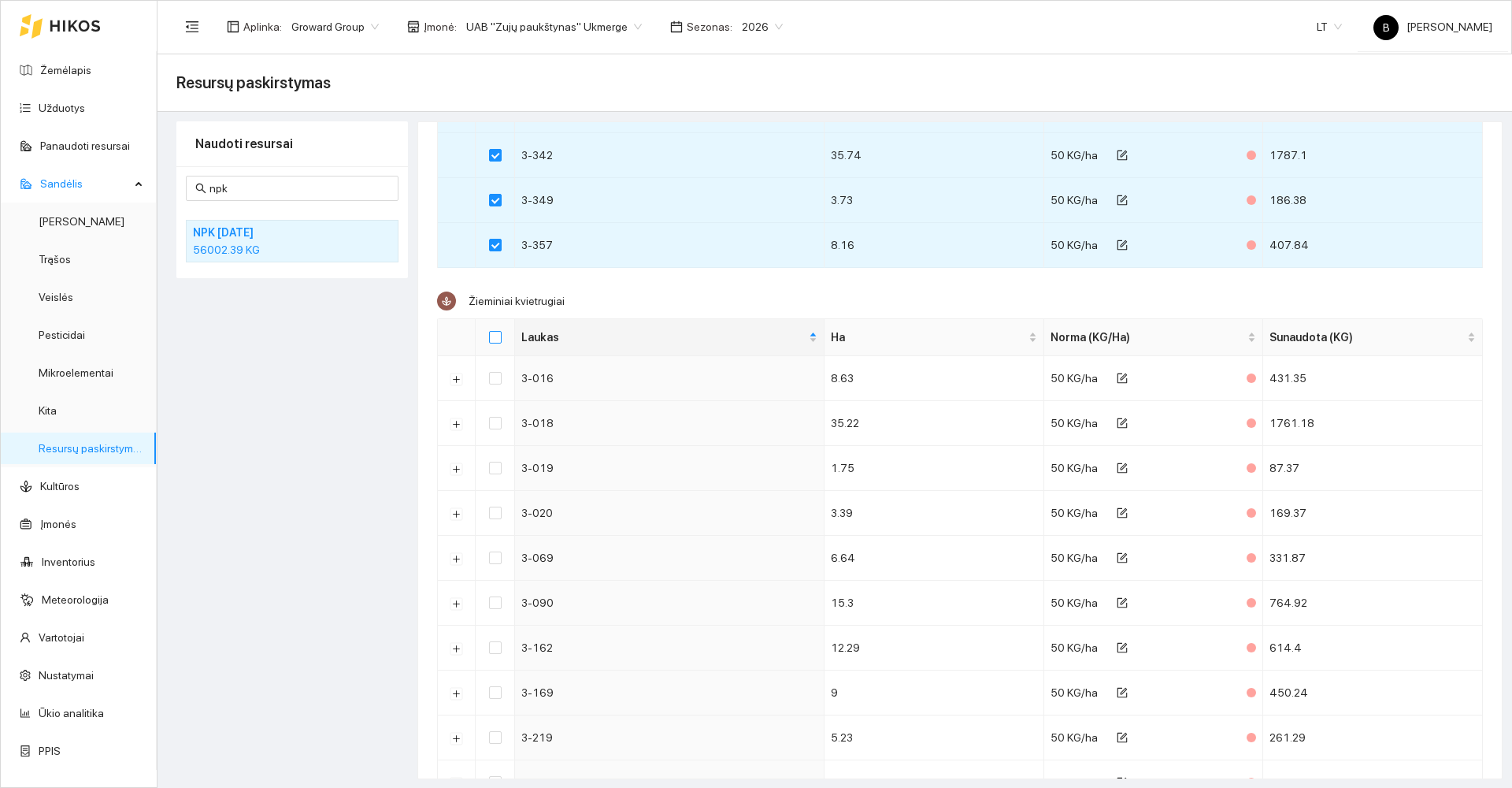
checkbox input "true"
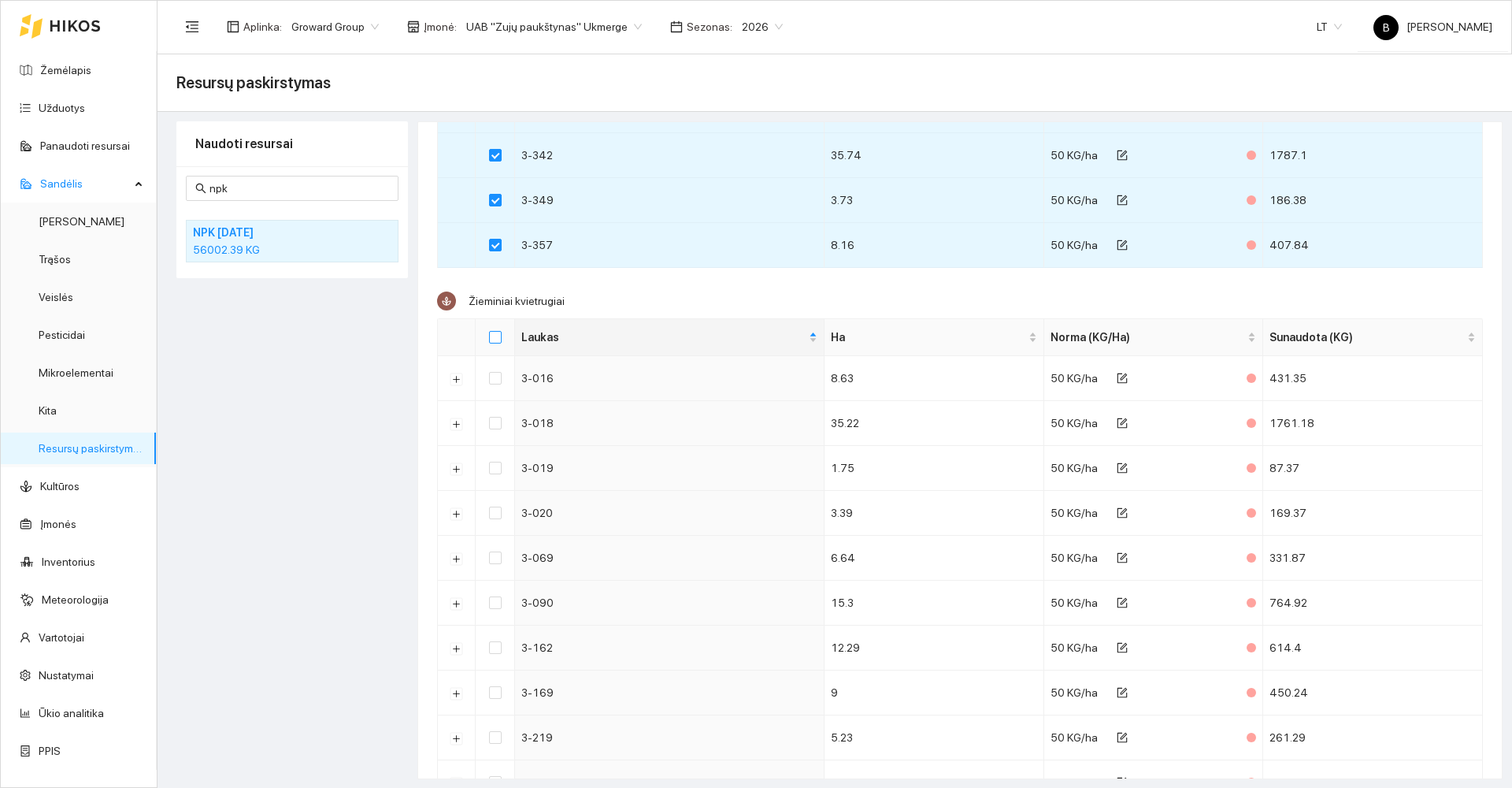
checkbox input "true"
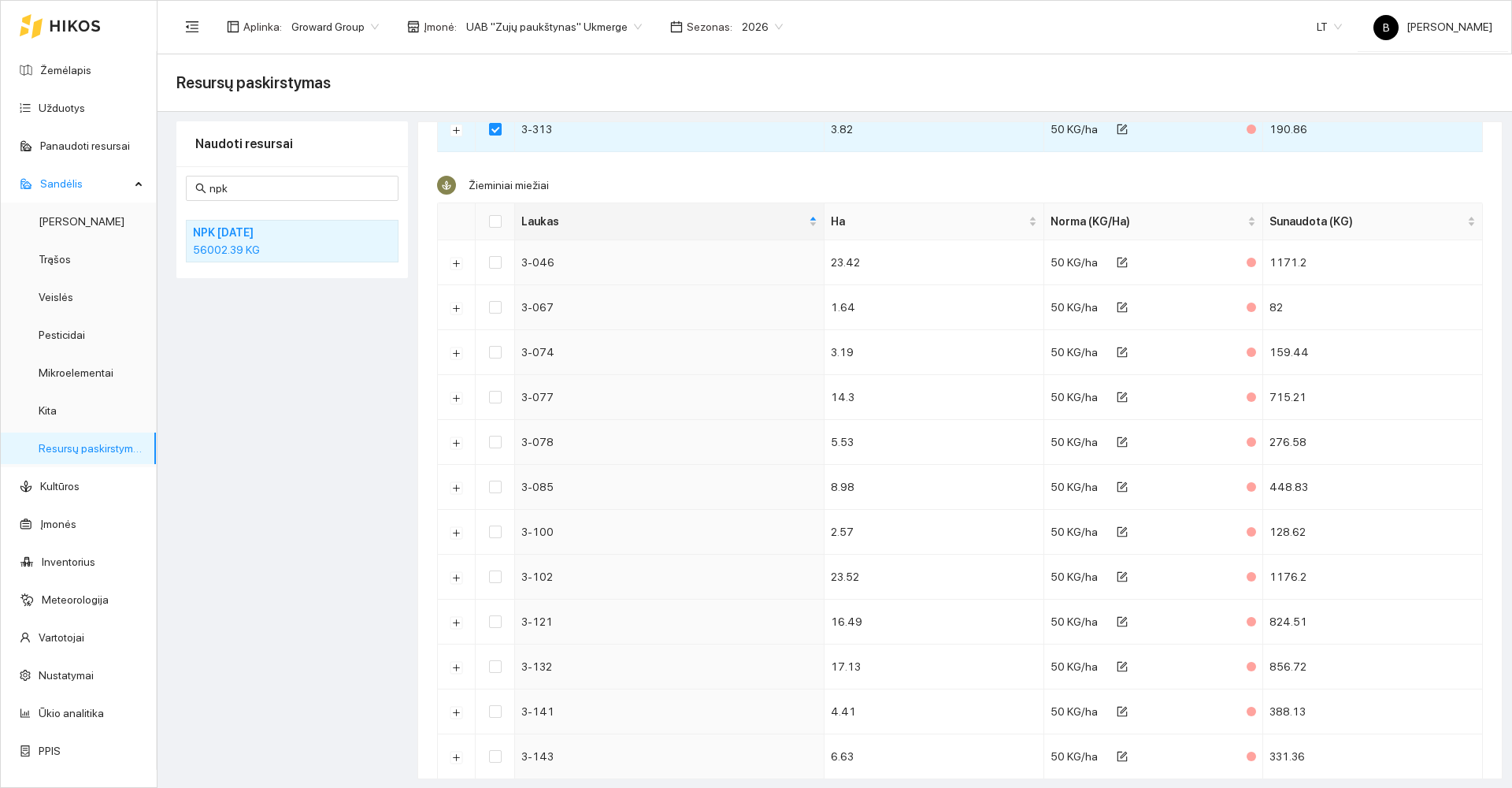
scroll to position [2601, 0]
click at [491, 220] on input "Select all" at bounding box center [495, 221] width 13 height 13
checkbox input "true"
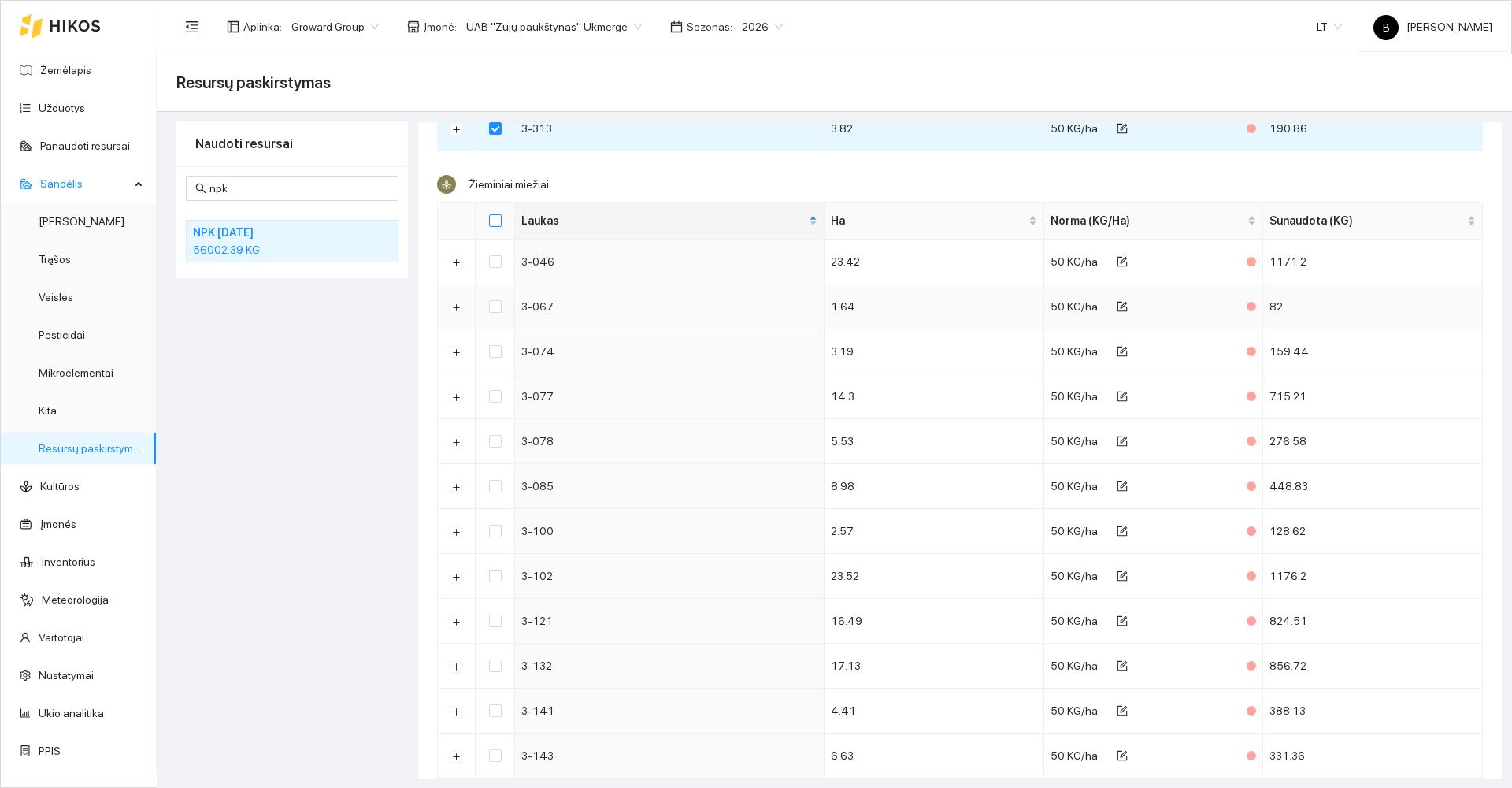
checkbox input "true"
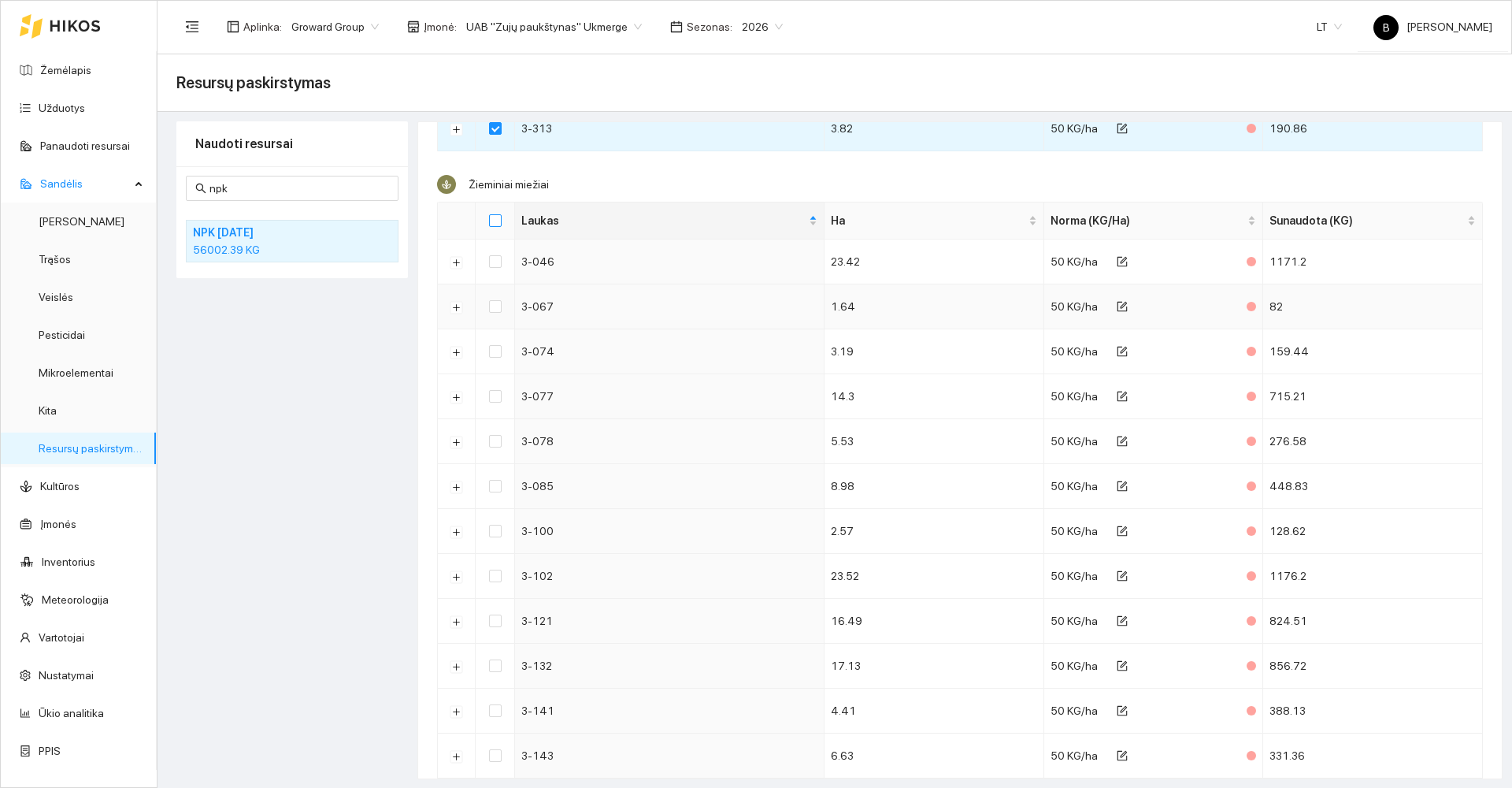
checkbox input "true"
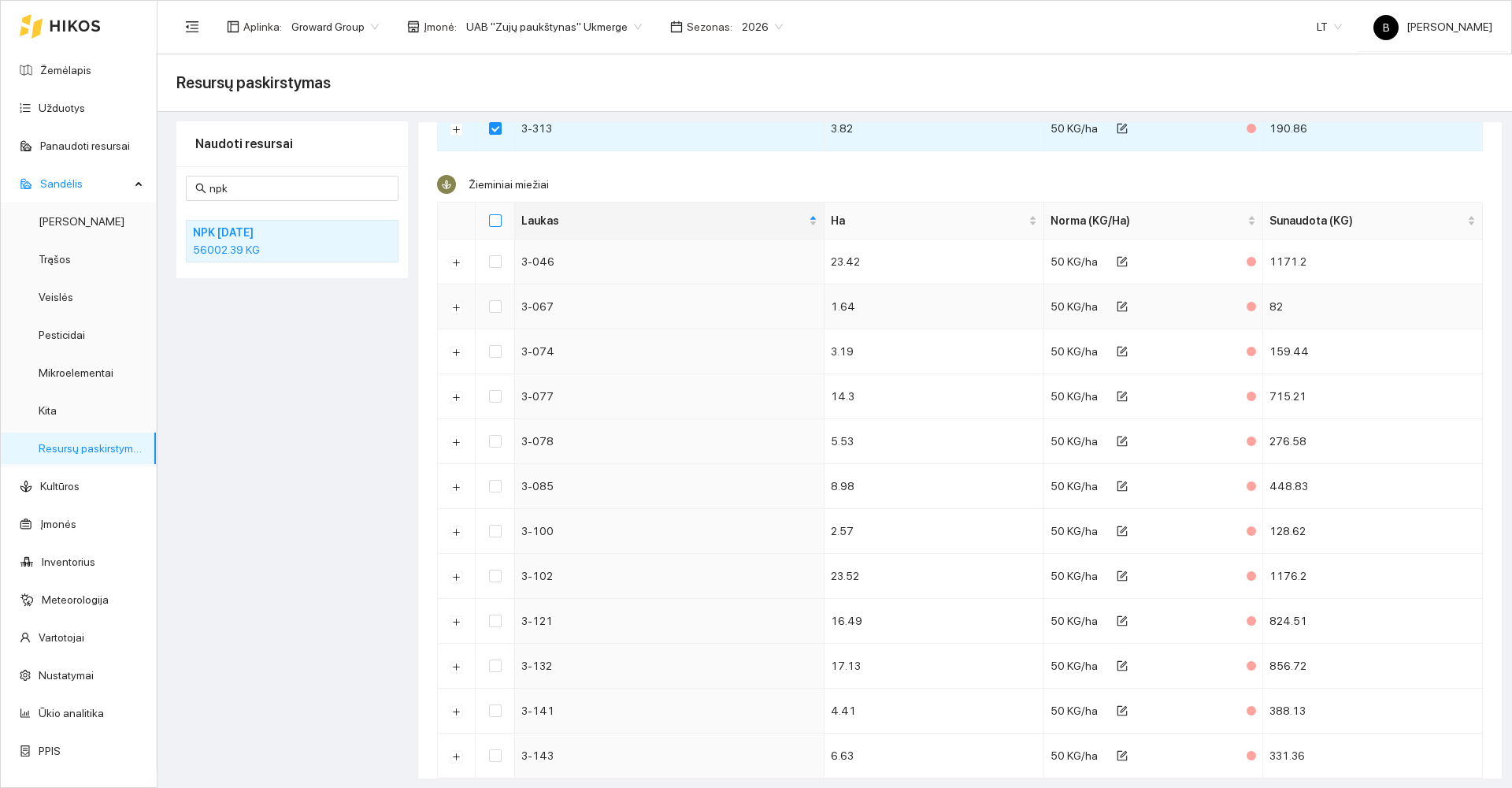
checkbox input "true"
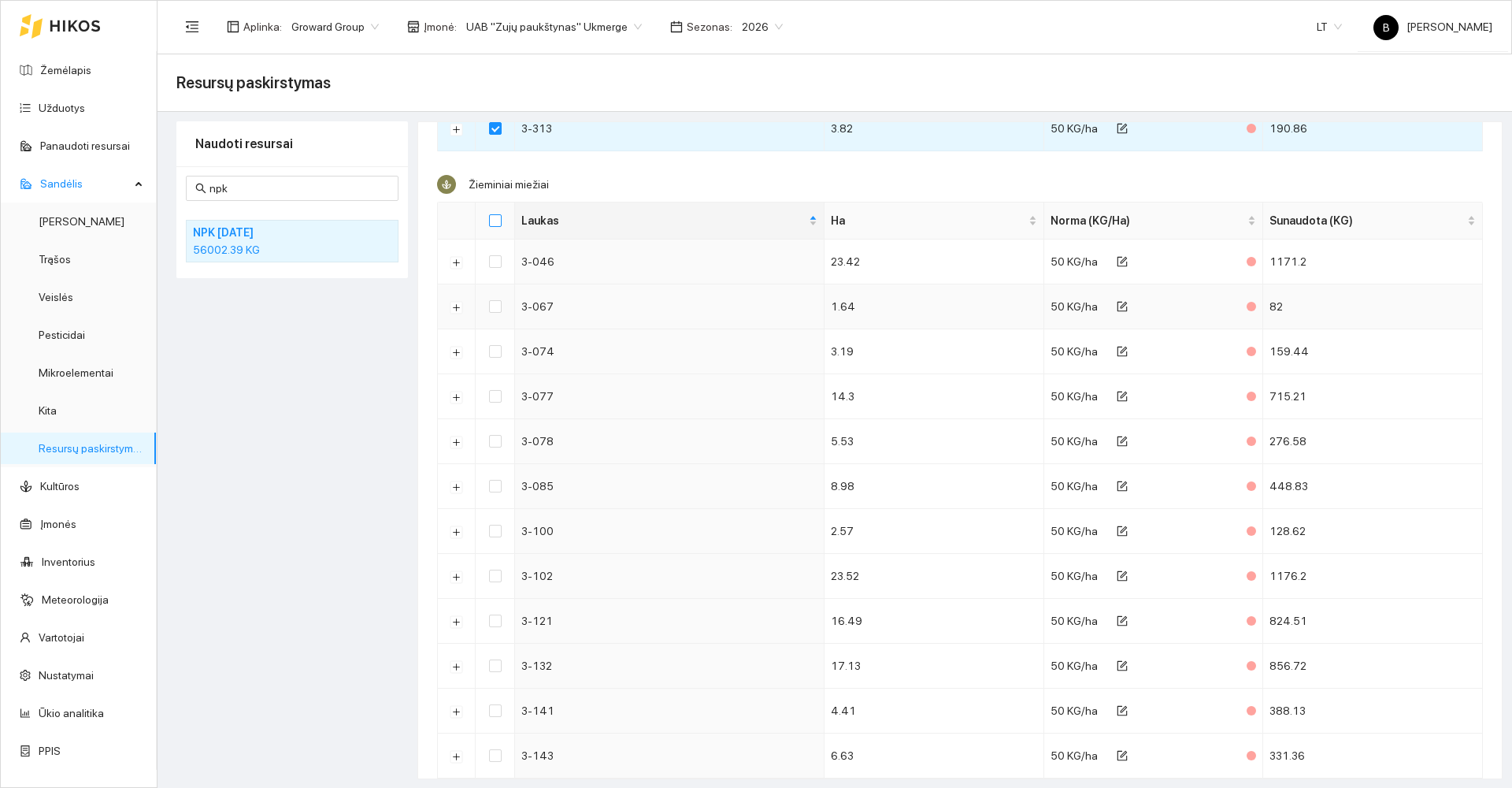
checkbox input "true"
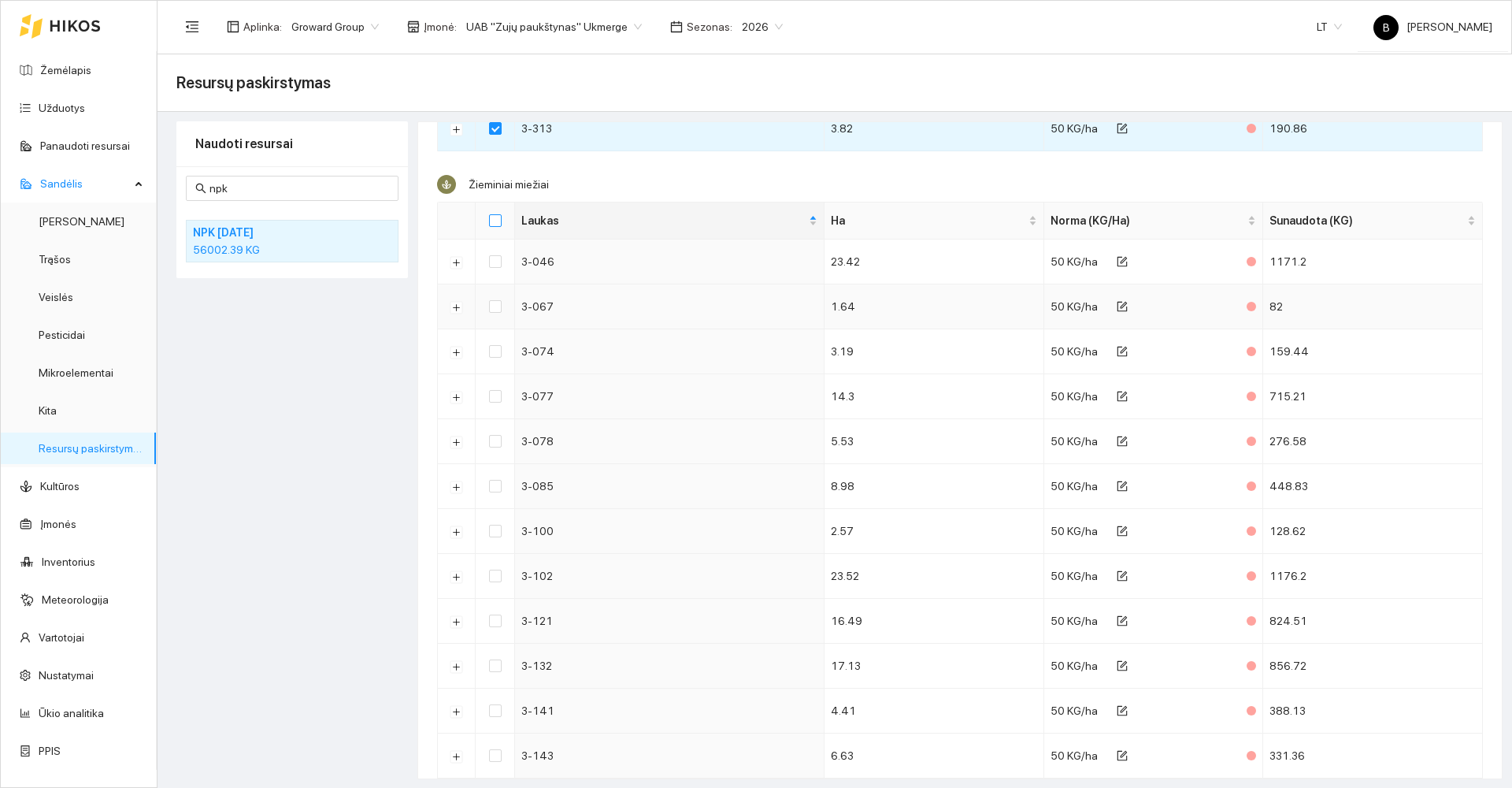
checkbox input "true"
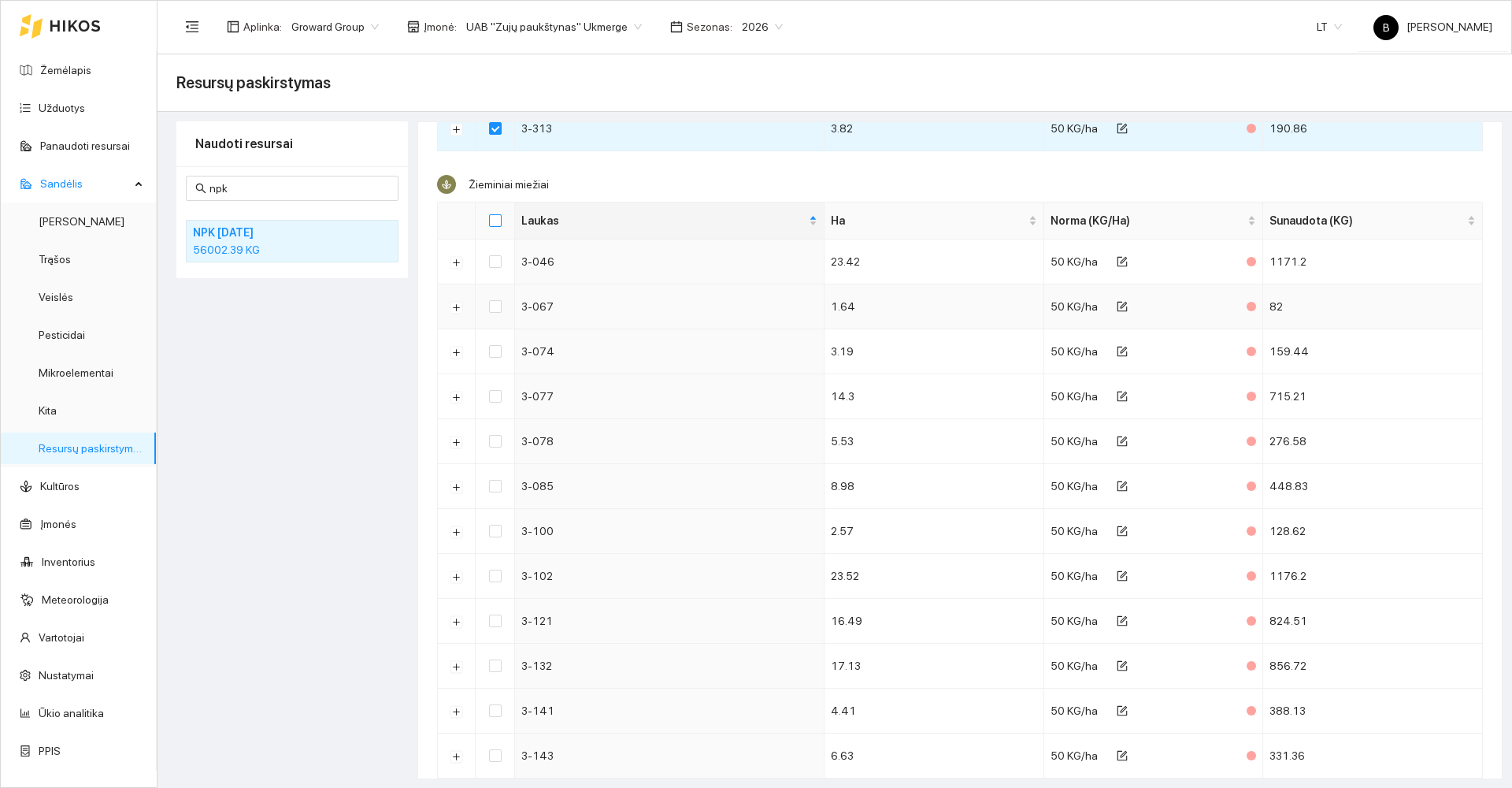
checkbox input "true"
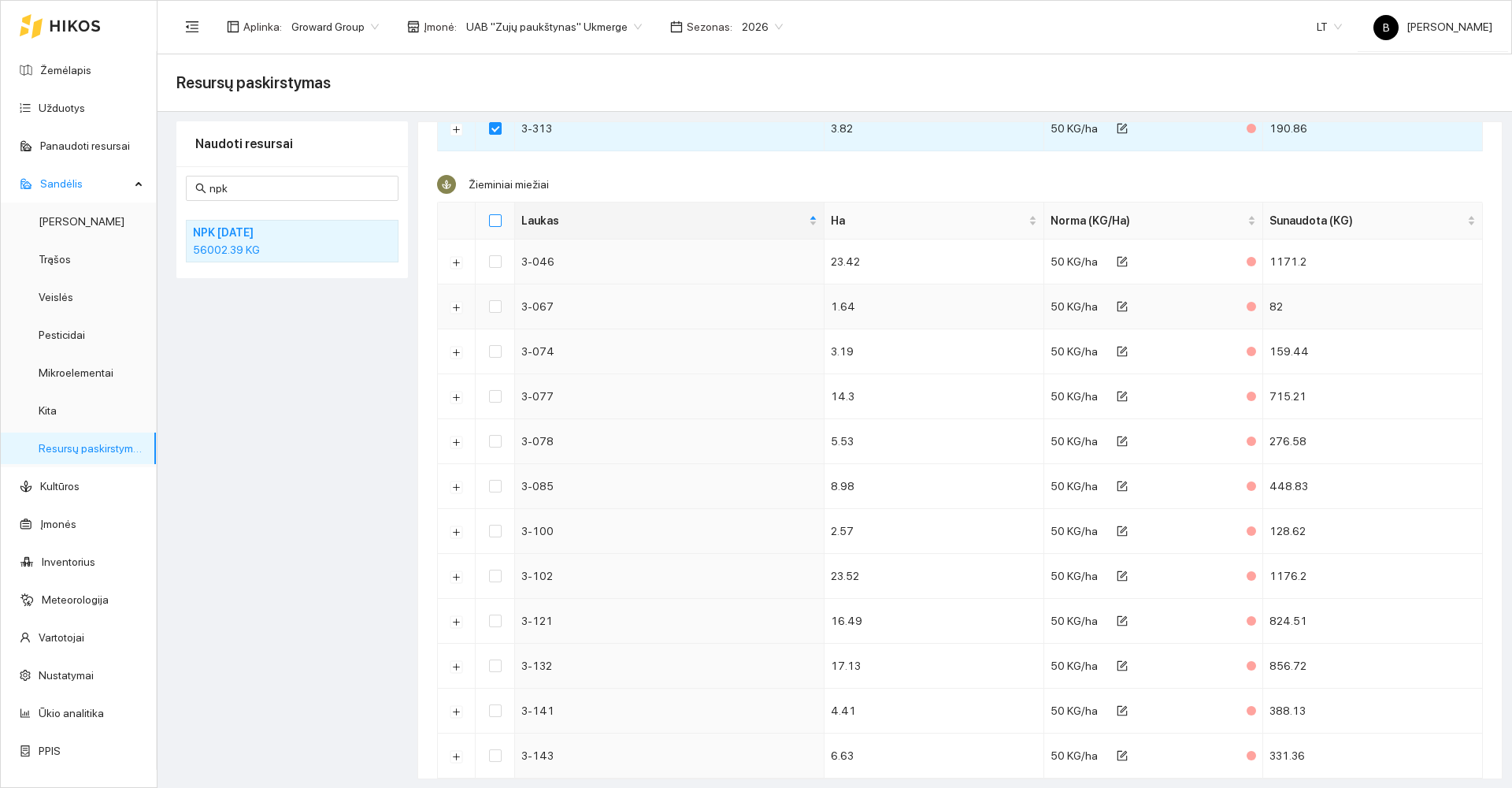
checkbox input "true"
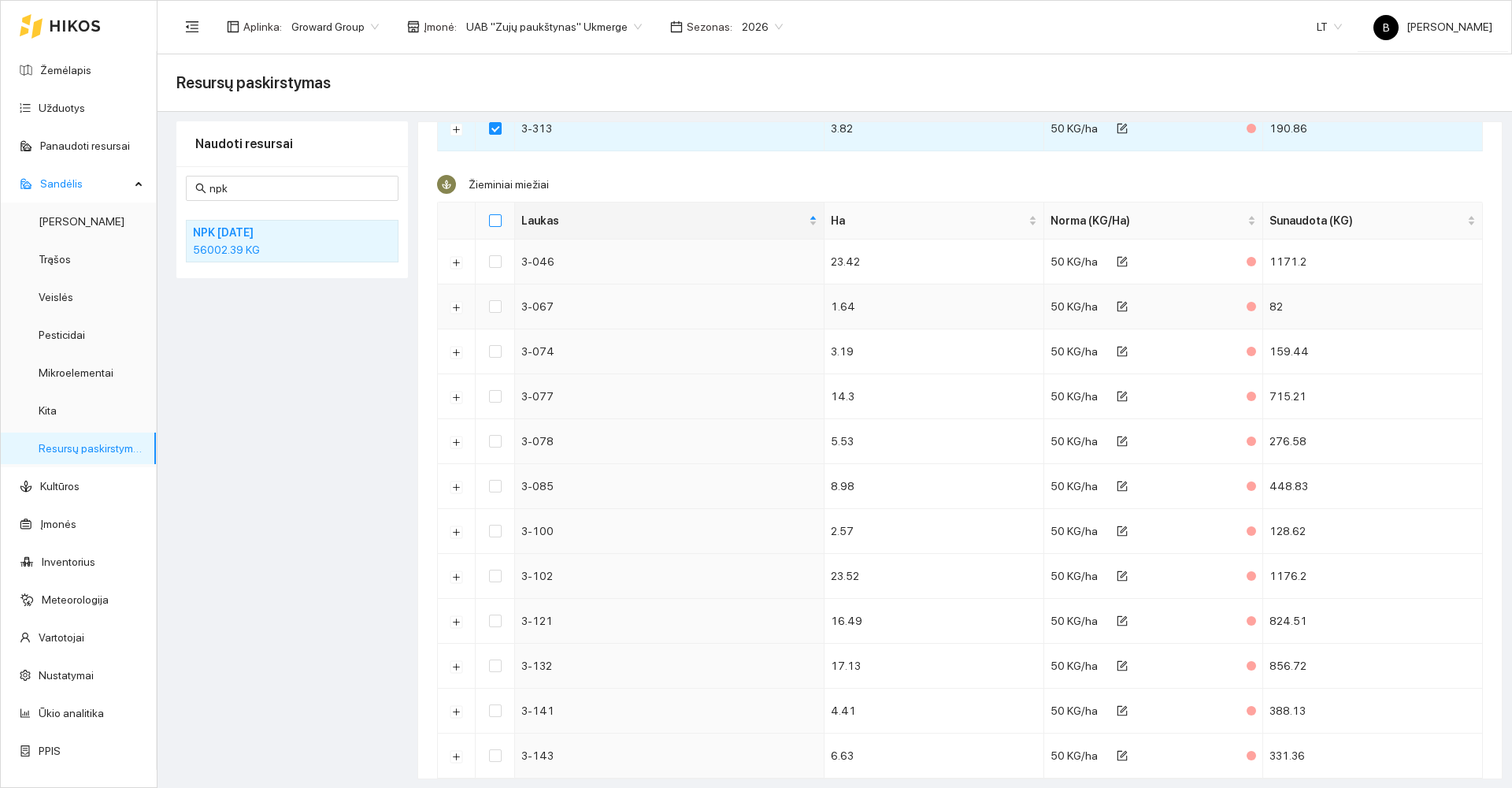
checkbox input "true"
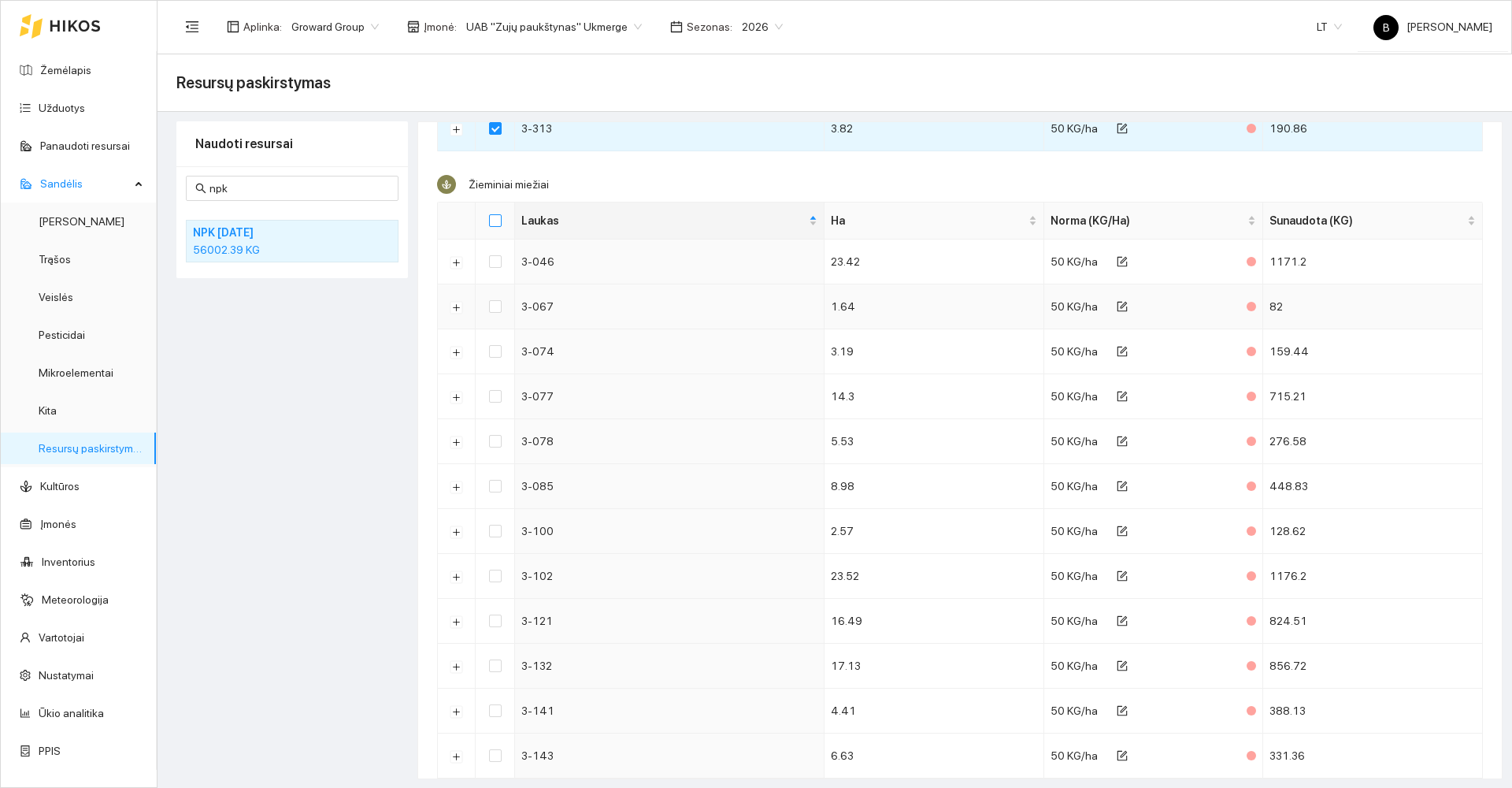
checkbox input "true"
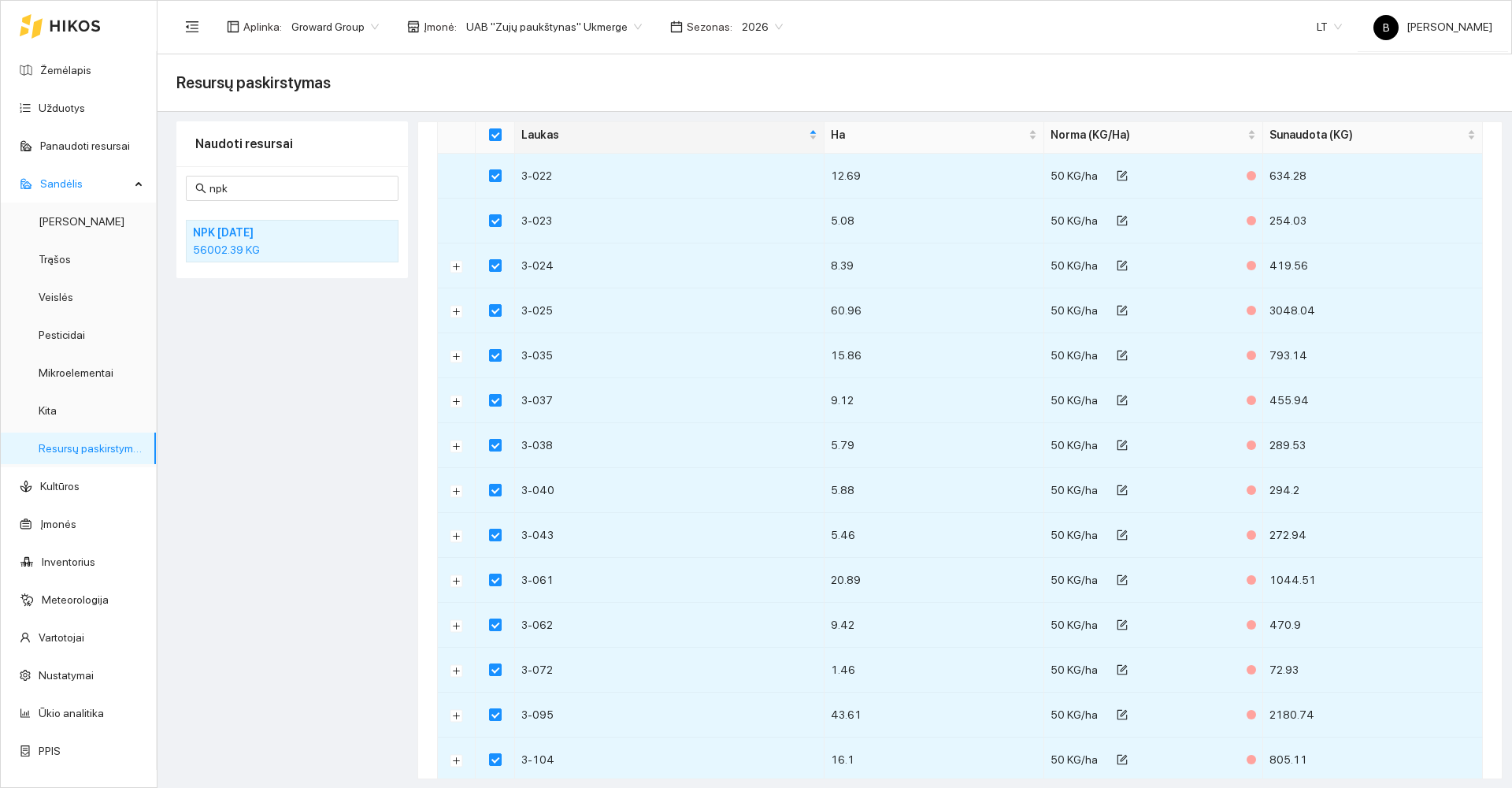
scroll to position [0, 0]
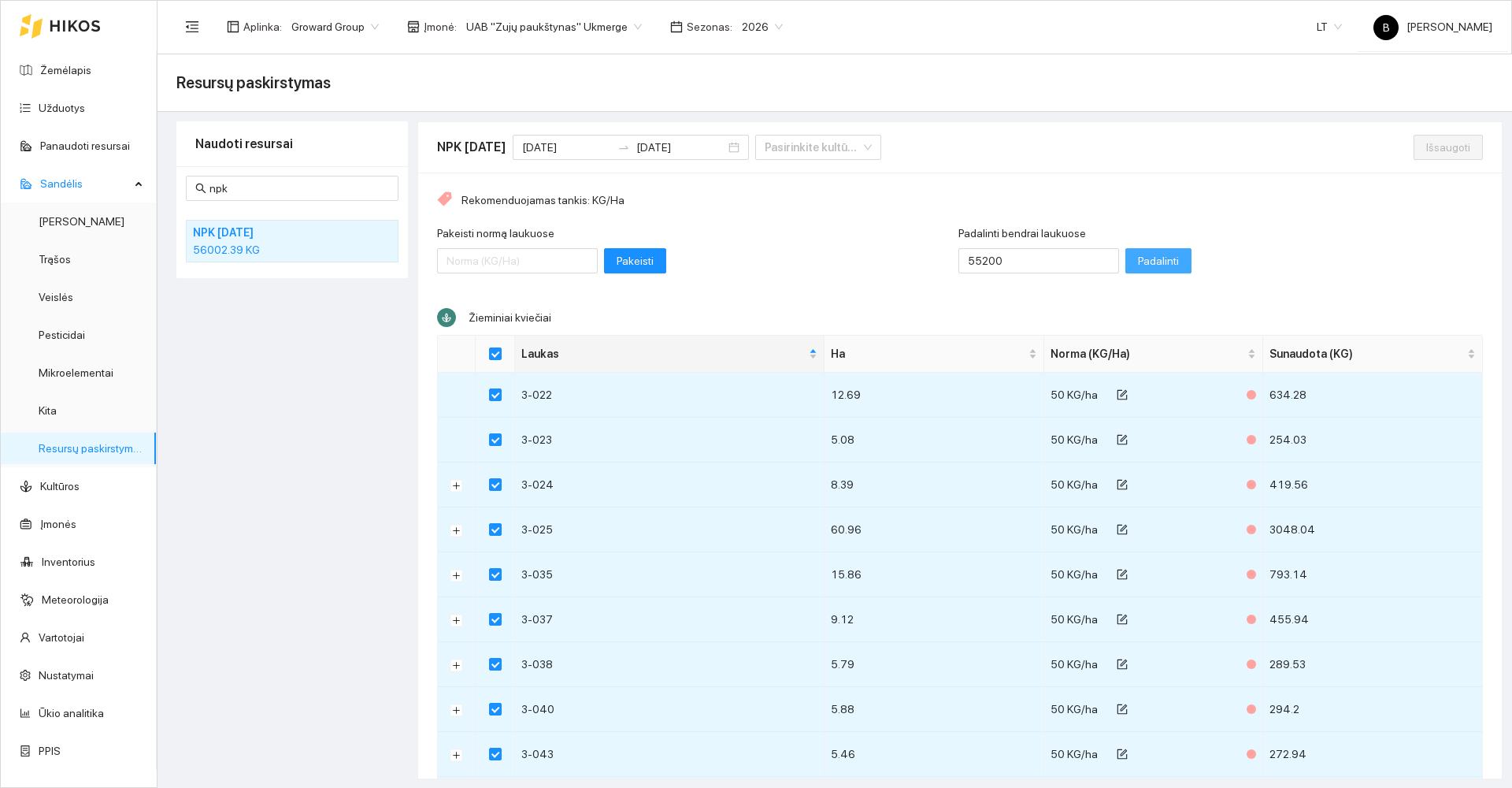
click at [1138, 264] on span "Padalinti" at bounding box center [1158, 260] width 41 height 18
click at [1430, 141] on span "Išsaugoti" at bounding box center [1448, 147] width 44 height 18
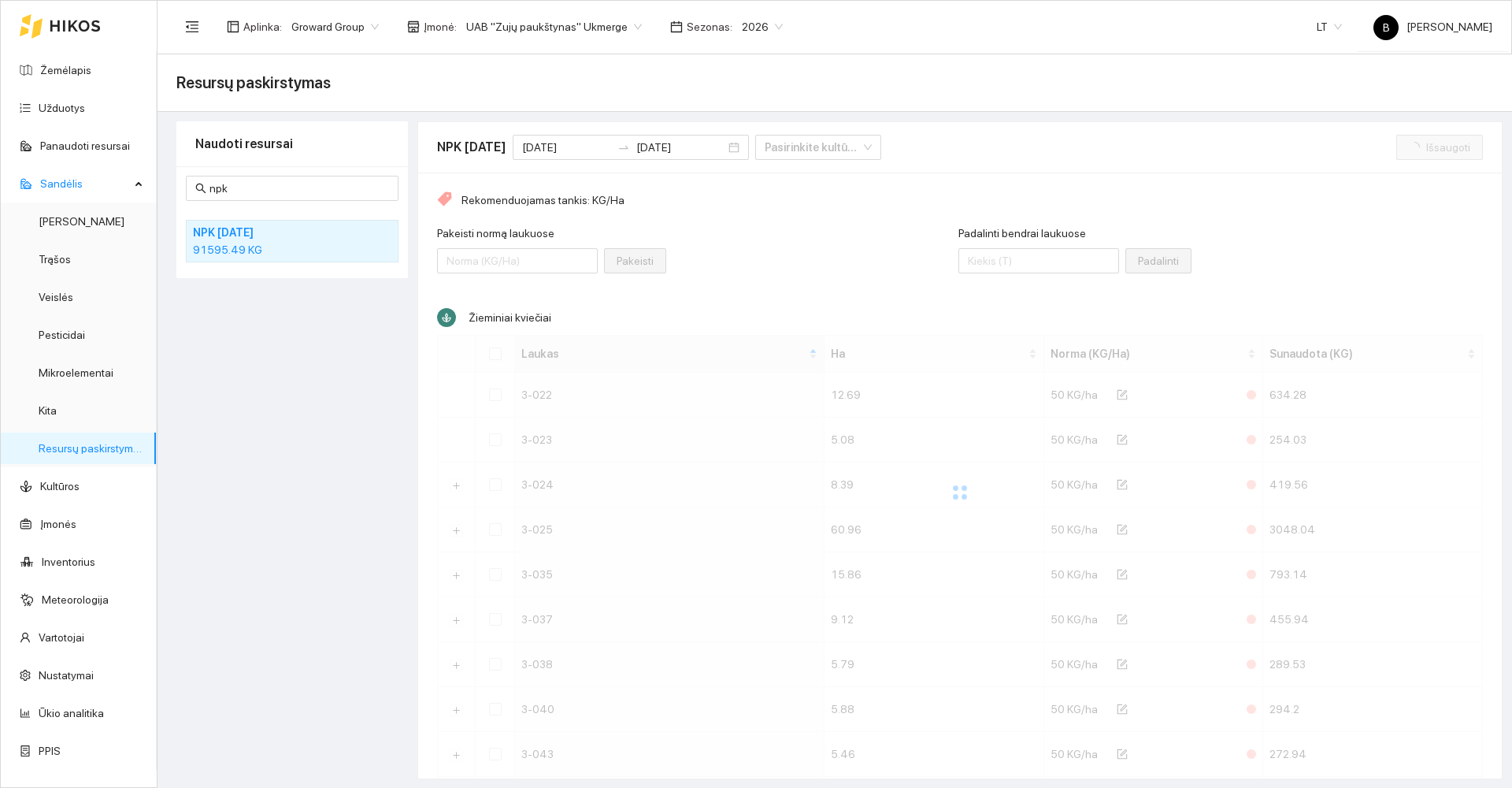
checkbox input "false"
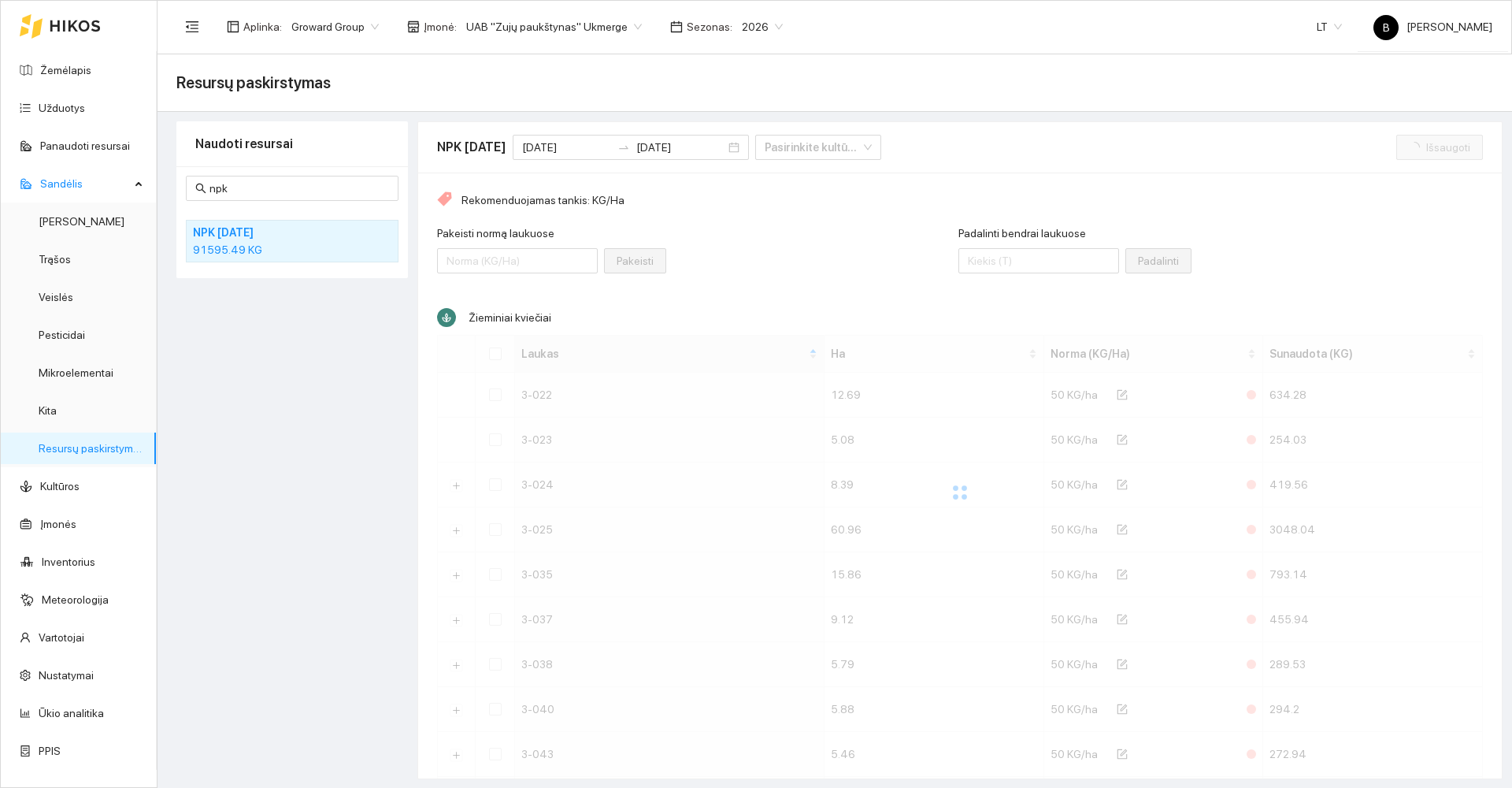
checkbox input "false"
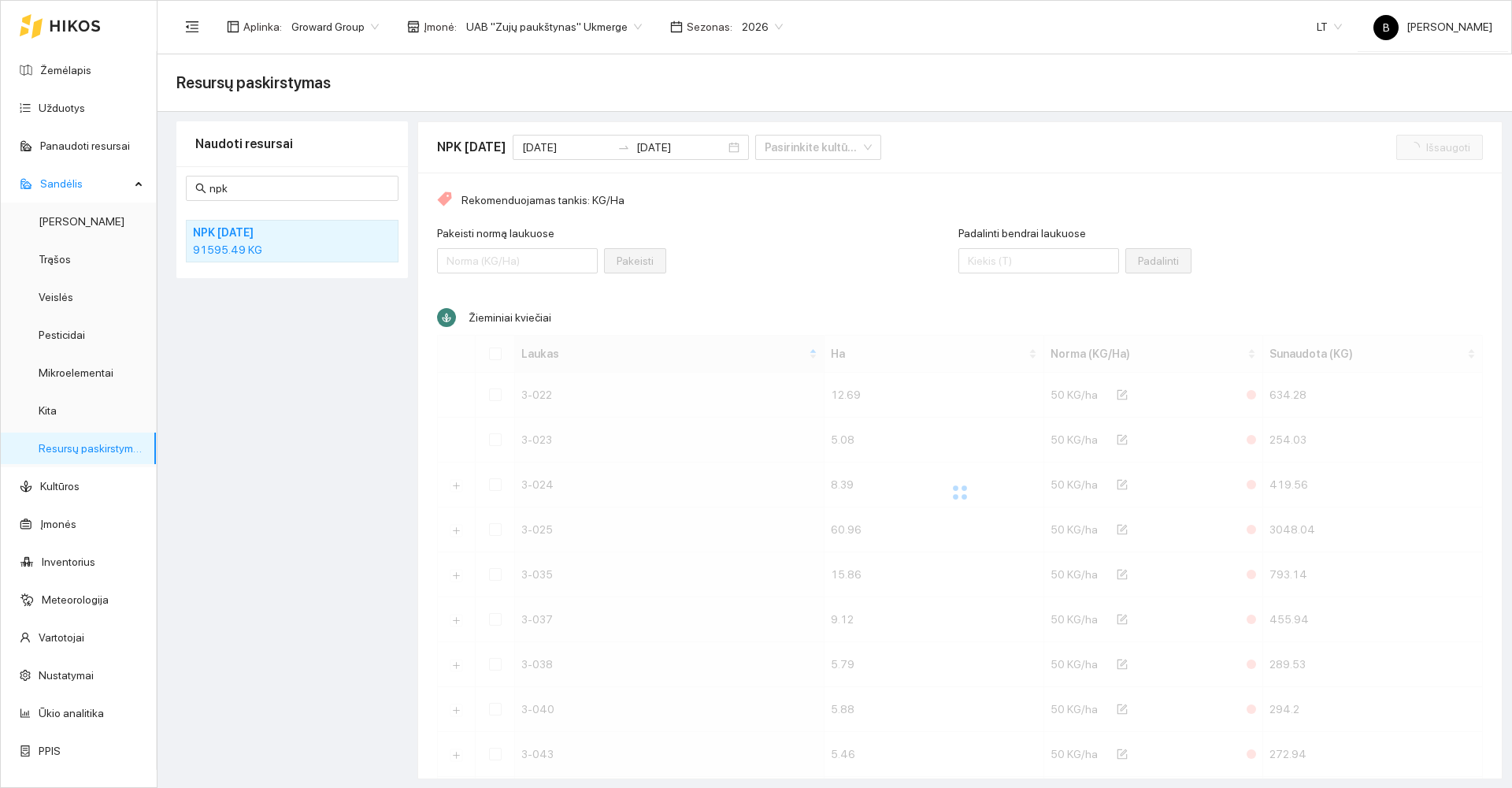
checkbox input "false"
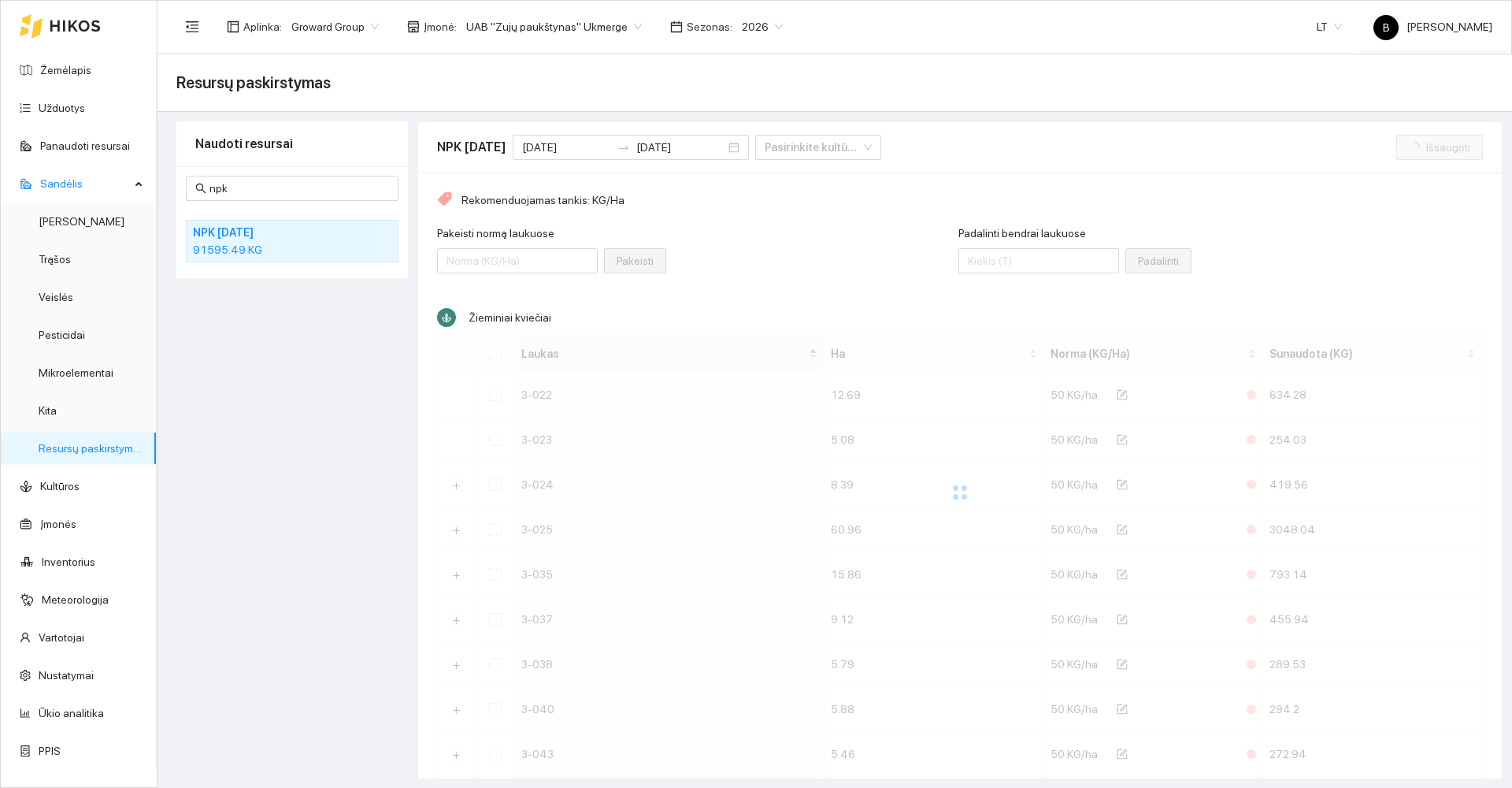
checkbox input "false"
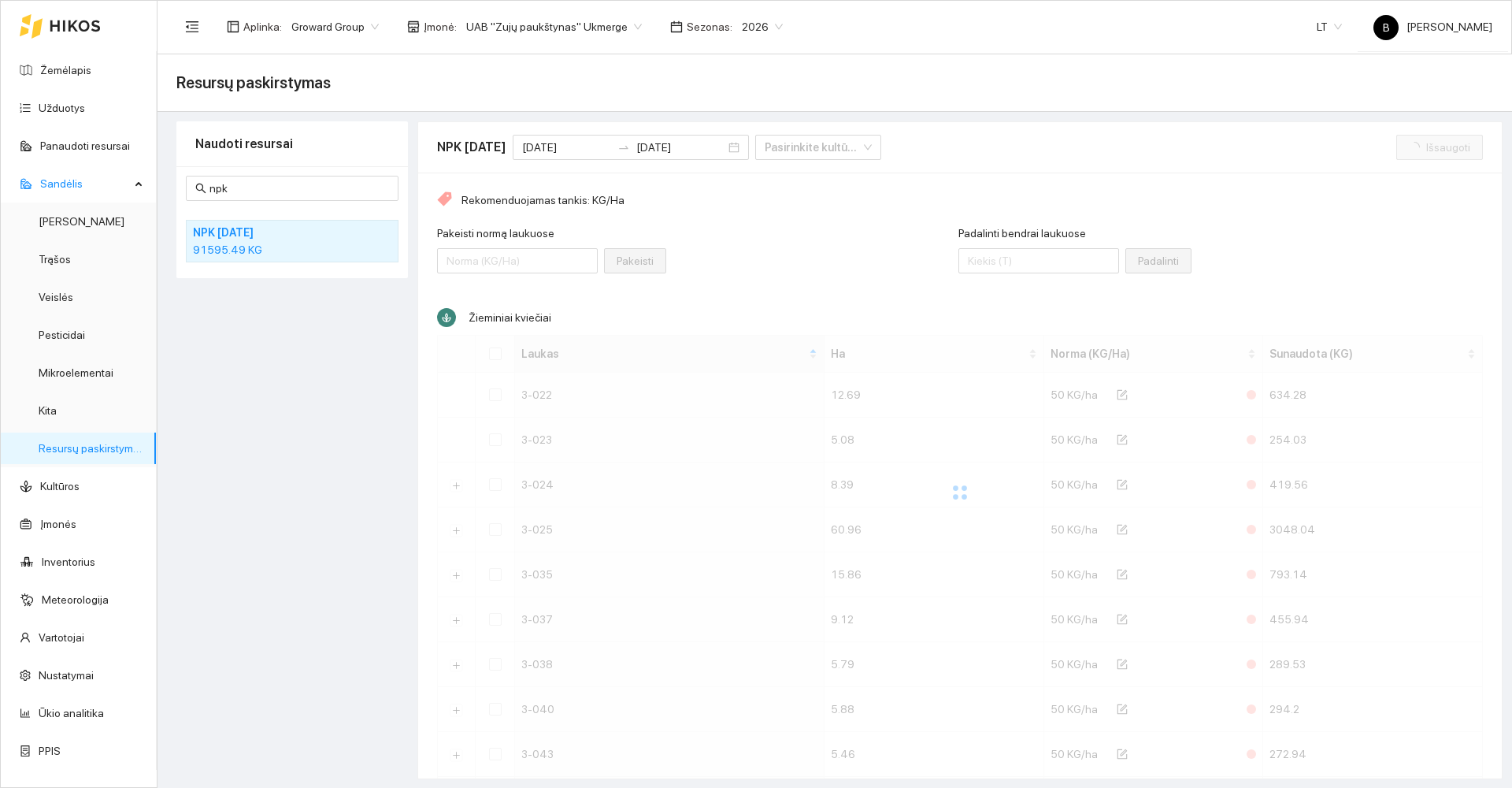
checkbox input "false"
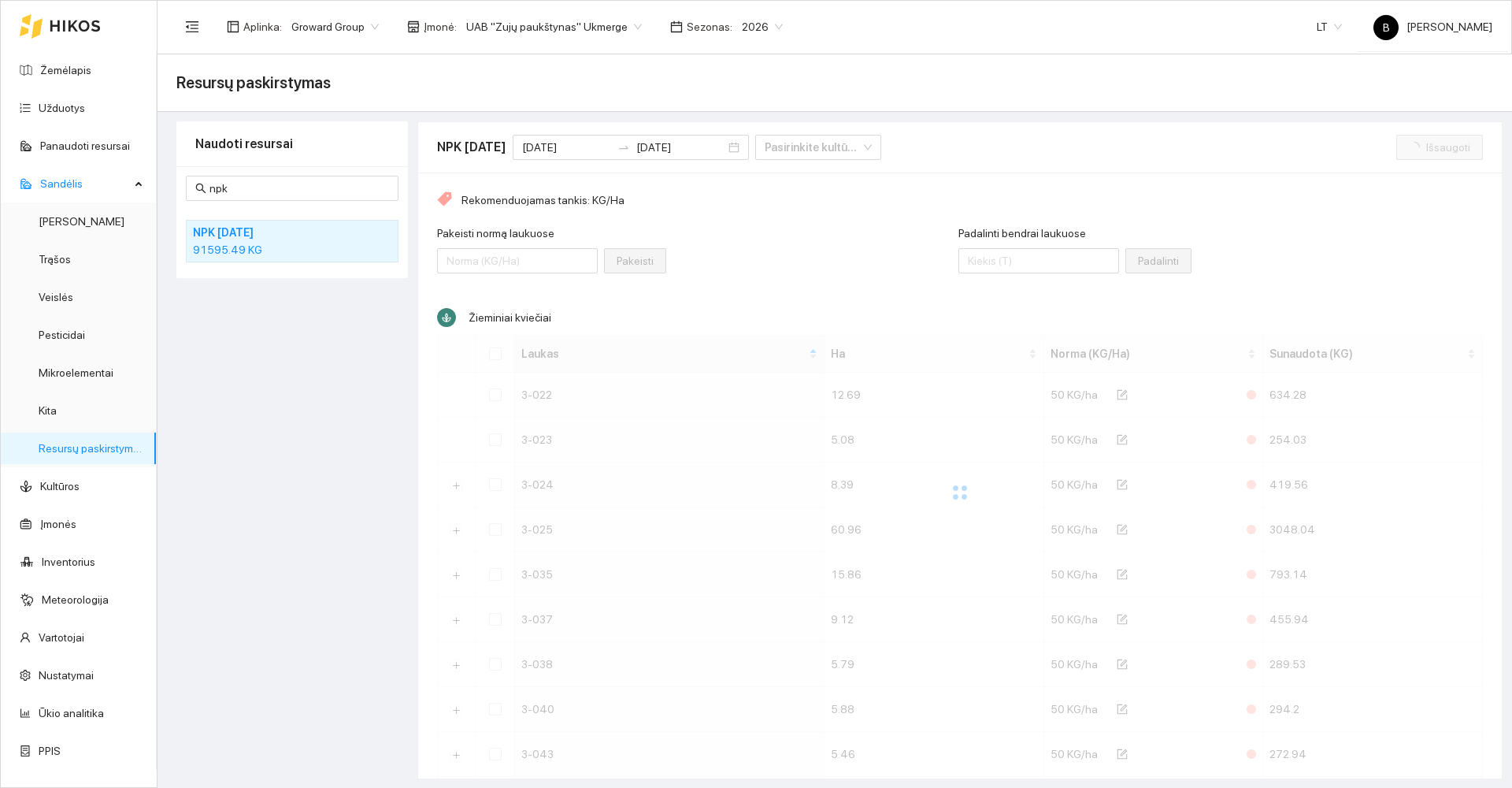
checkbox input "false"
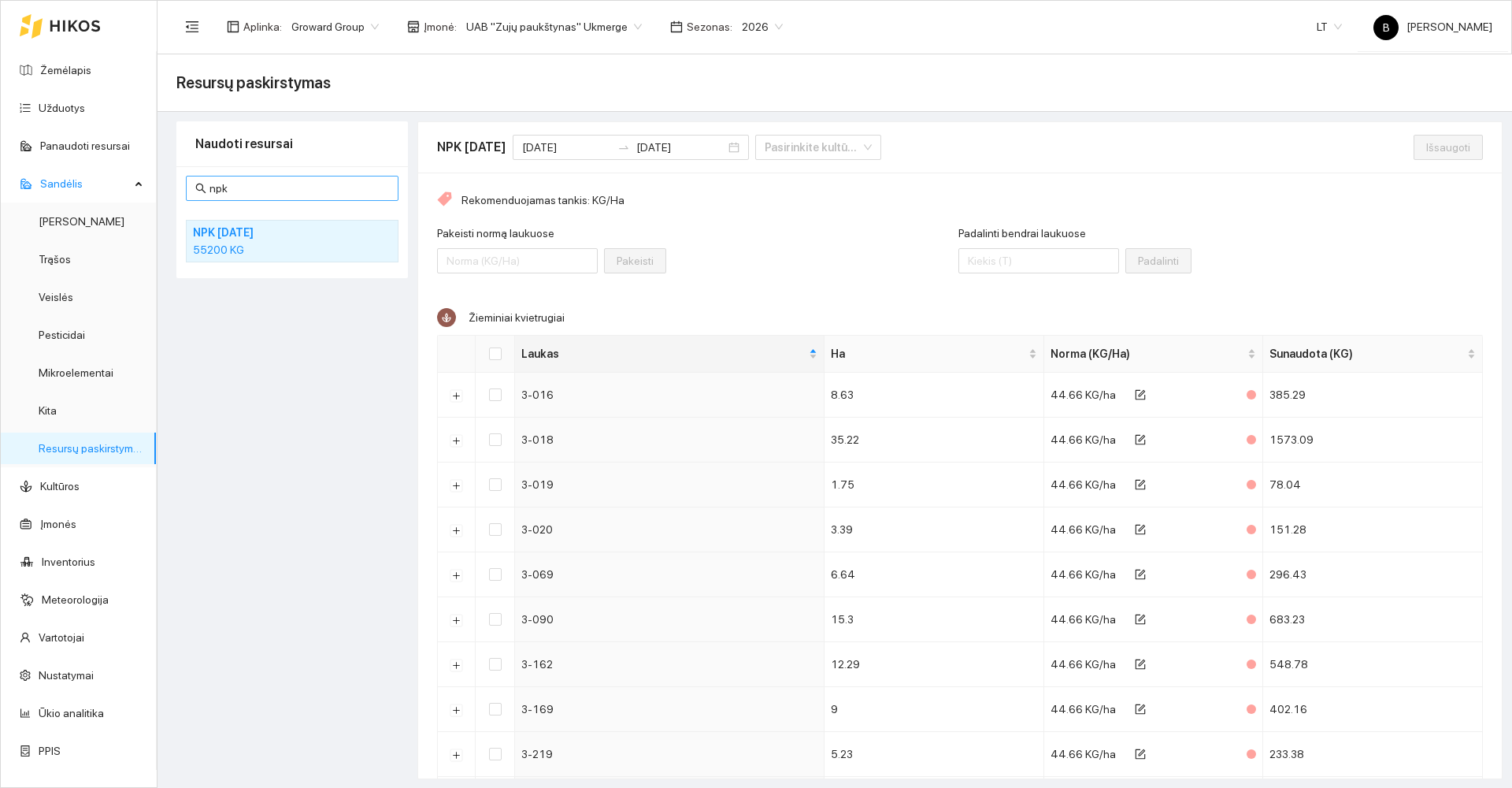
click at [257, 186] on input "npk" at bounding box center [299, 188] width 179 height 18
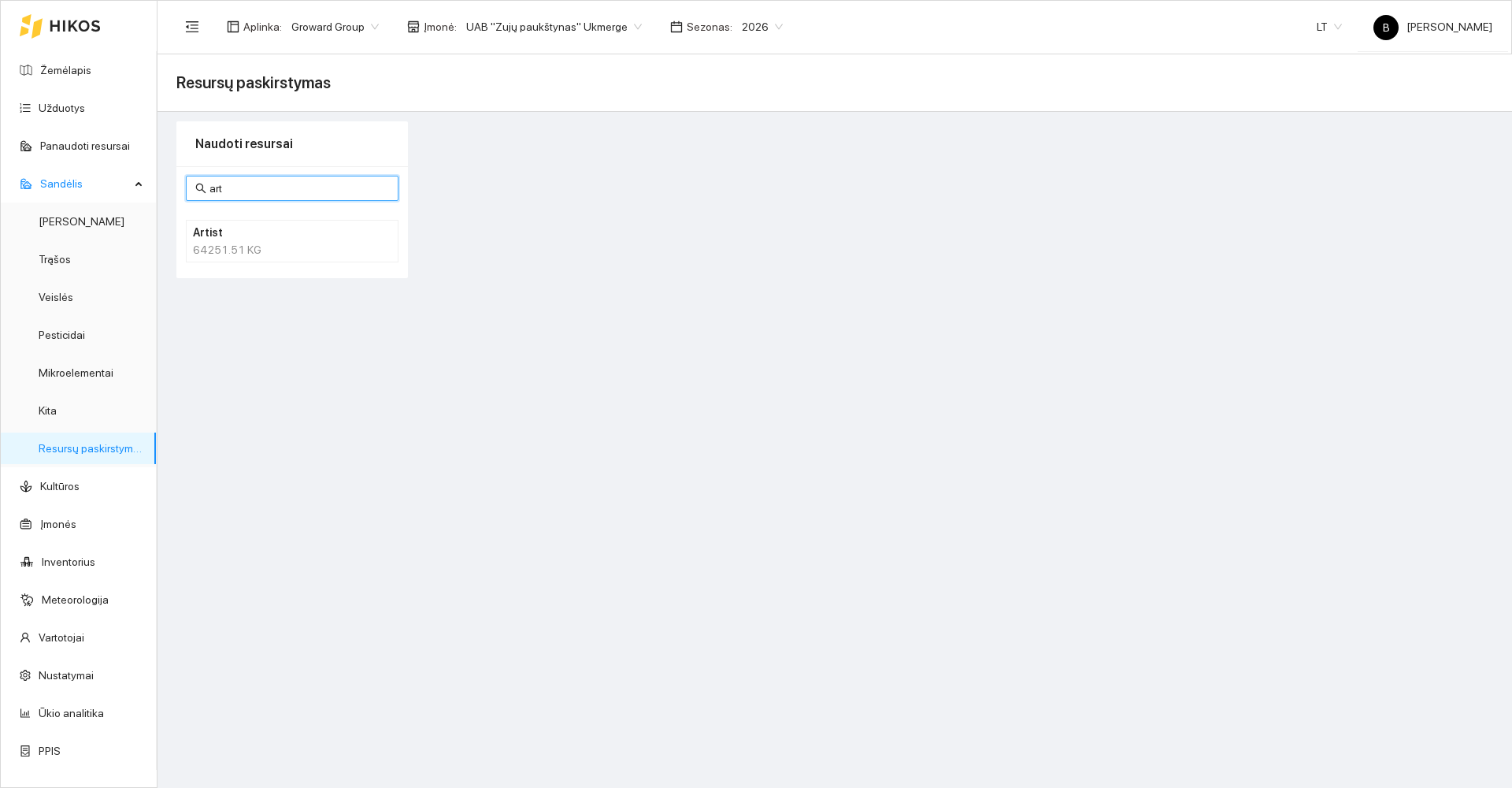
click at [275, 242] on div "64251.51 KG" at bounding box center [292, 249] width 199 height 18
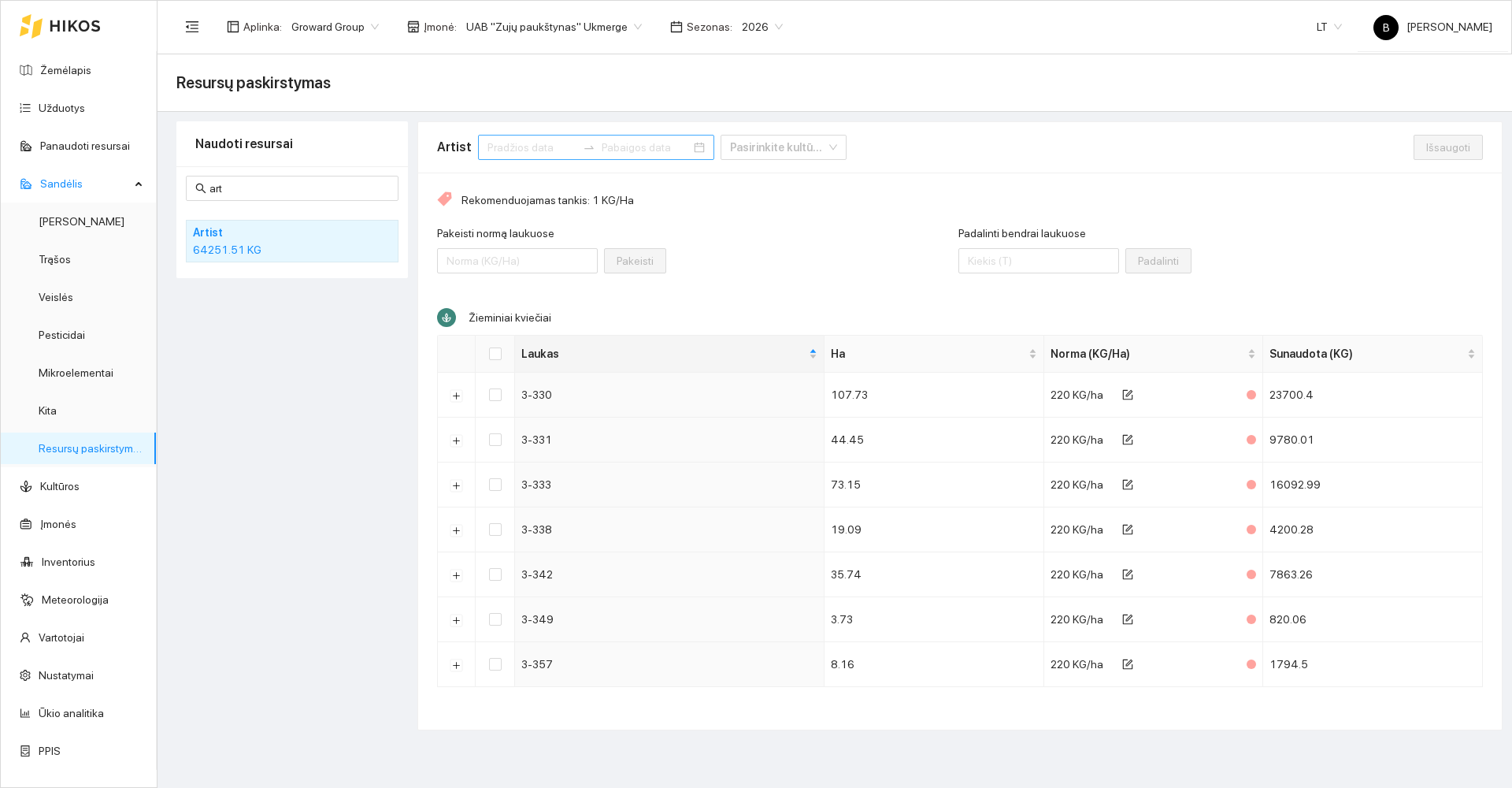
click at [554, 148] on input at bounding box center [532, 147] width 89 height 18
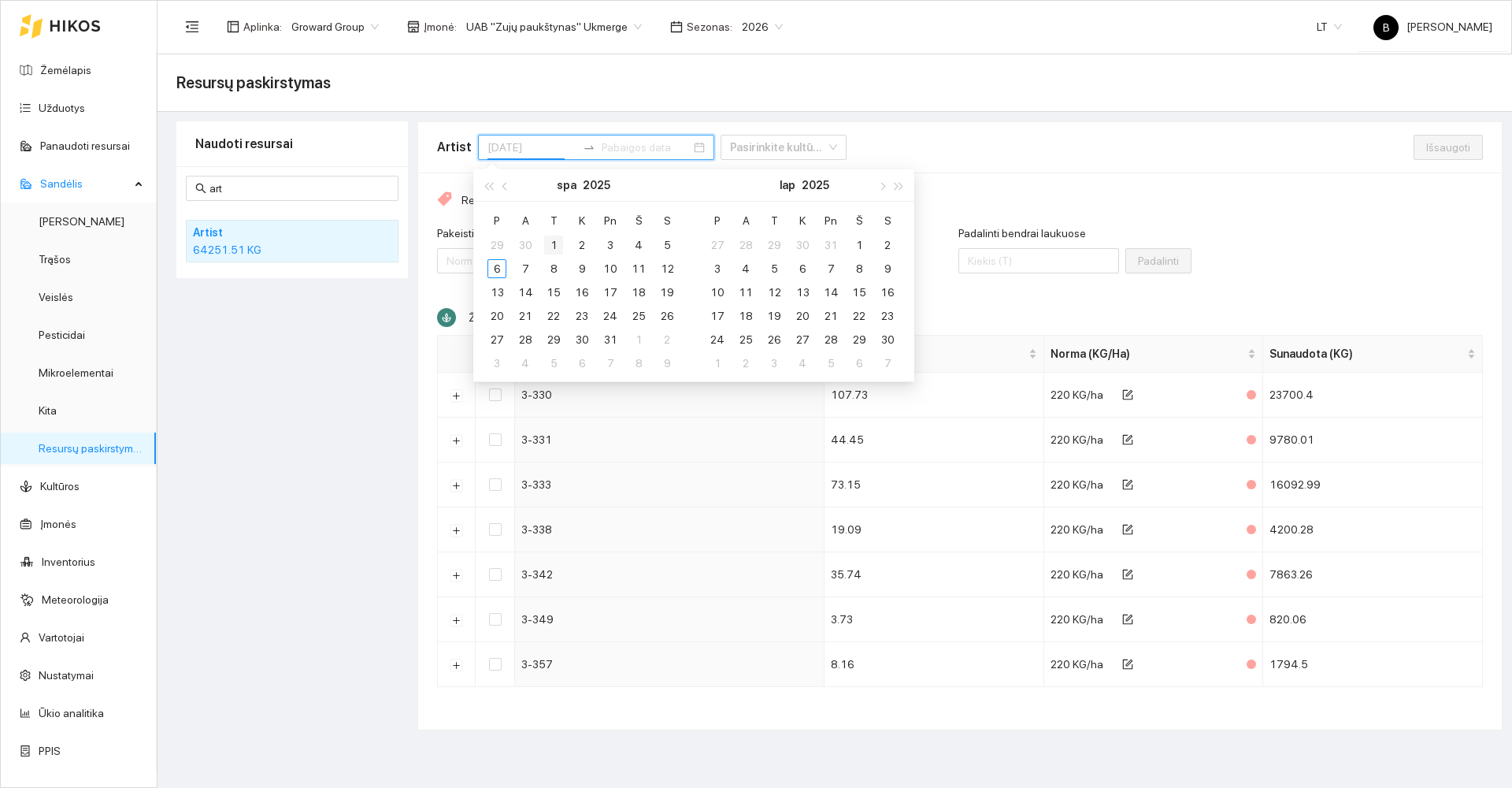
click at [551, 249] on div "1" at bounding box center [554, 245] width 19 height 19
click at [612, 241] on div "3" at bounding box center [610, 245] width 19 height 19
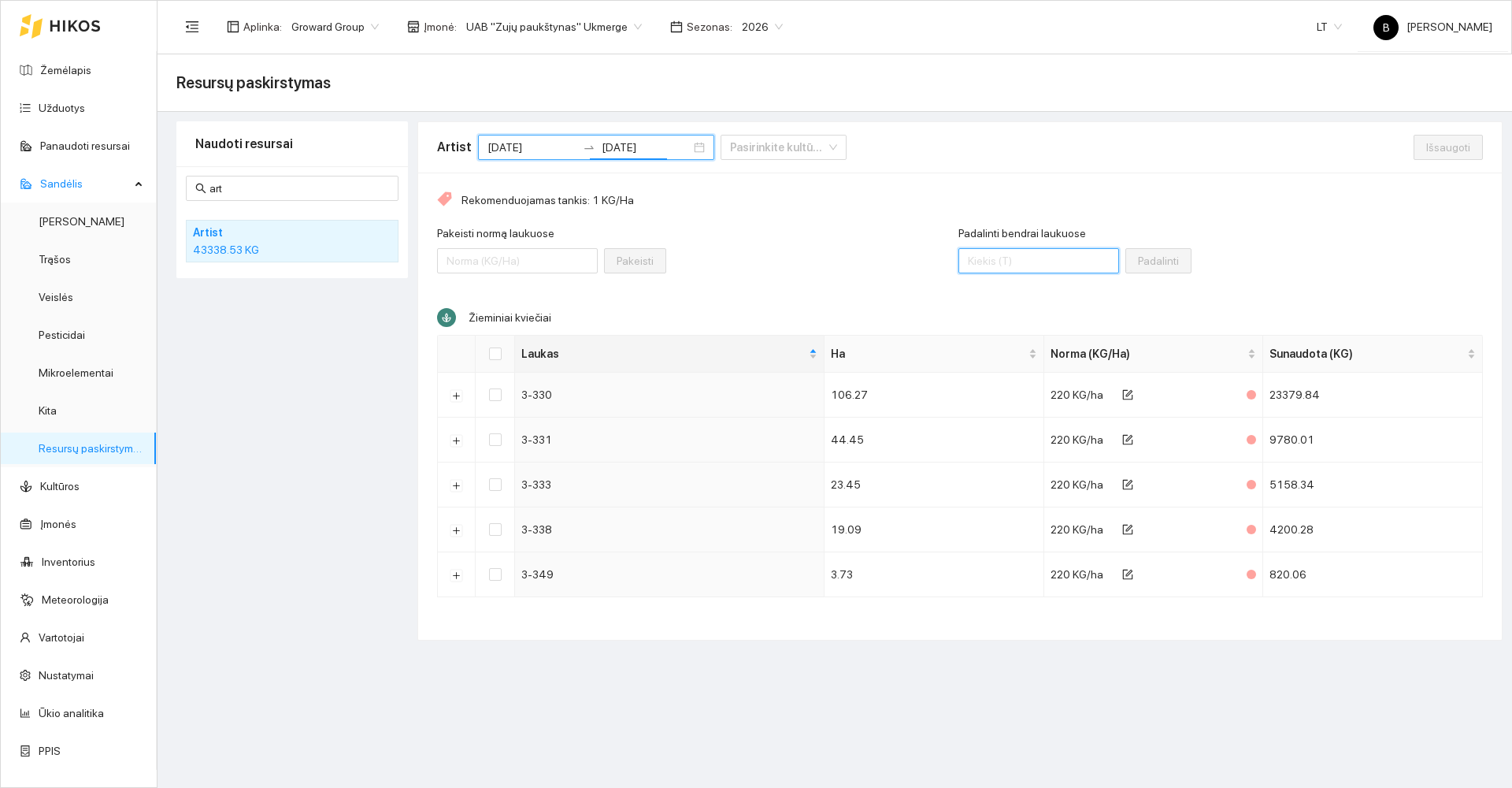
click at [1005, 264] on input "Padalinti bendrai laukuose" at bounding box center [1038, 261] width 161 height 25
click at [495, 353] on input "Select all" at bounding box center [495, 354] width 13 height 13
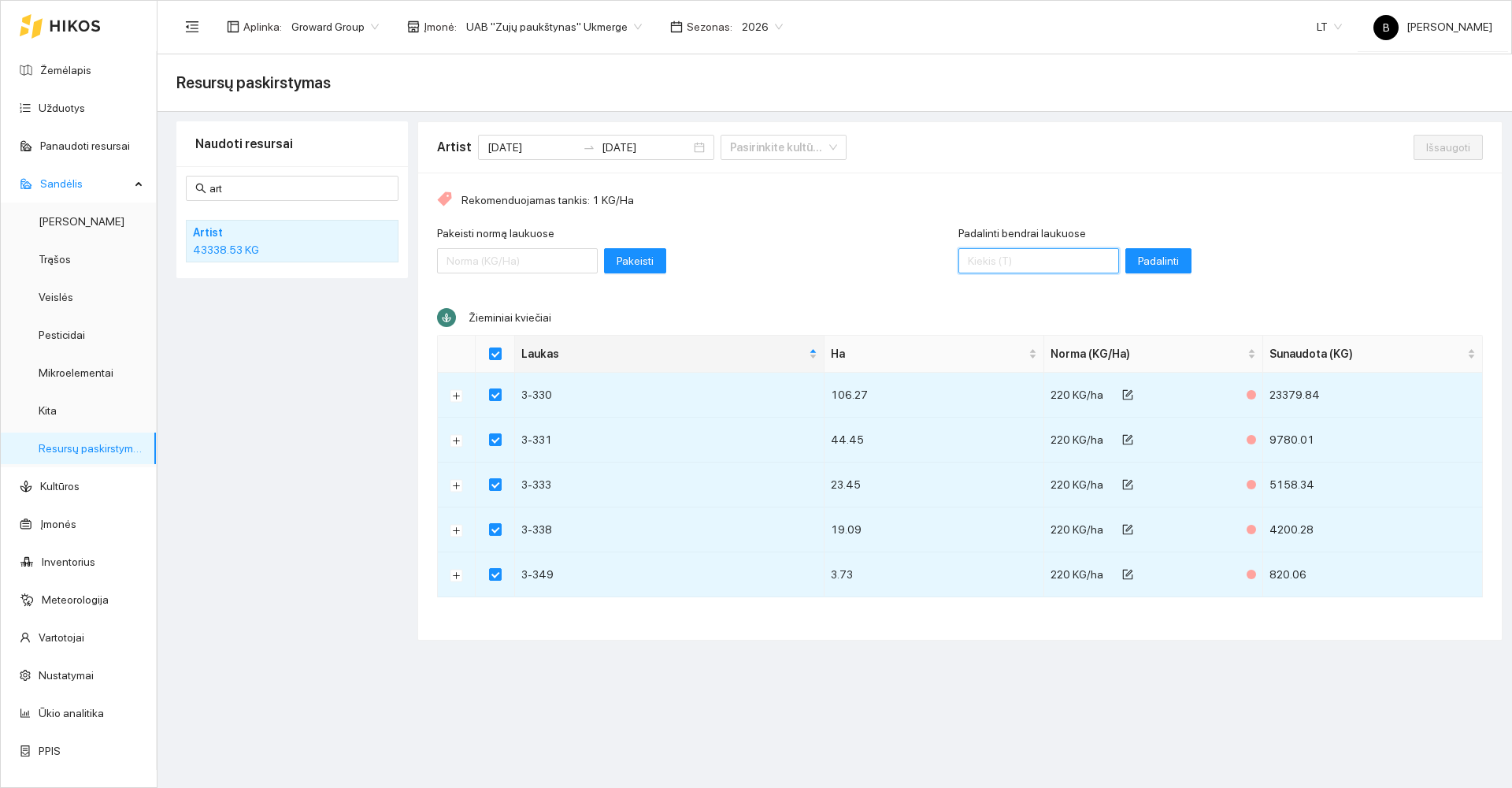
click at [1026, 260] on input "Padalinti bendrai laukuose" at bounding box center [1038, 261] width 161 height 25
click at [1141, 262] on span "Padalinti" at bounding box center [1158, 260] width 41 height 18
click at [1462, 146] on span "Išsaugoti" at bounding box center [1448, 147] width 44 height 18
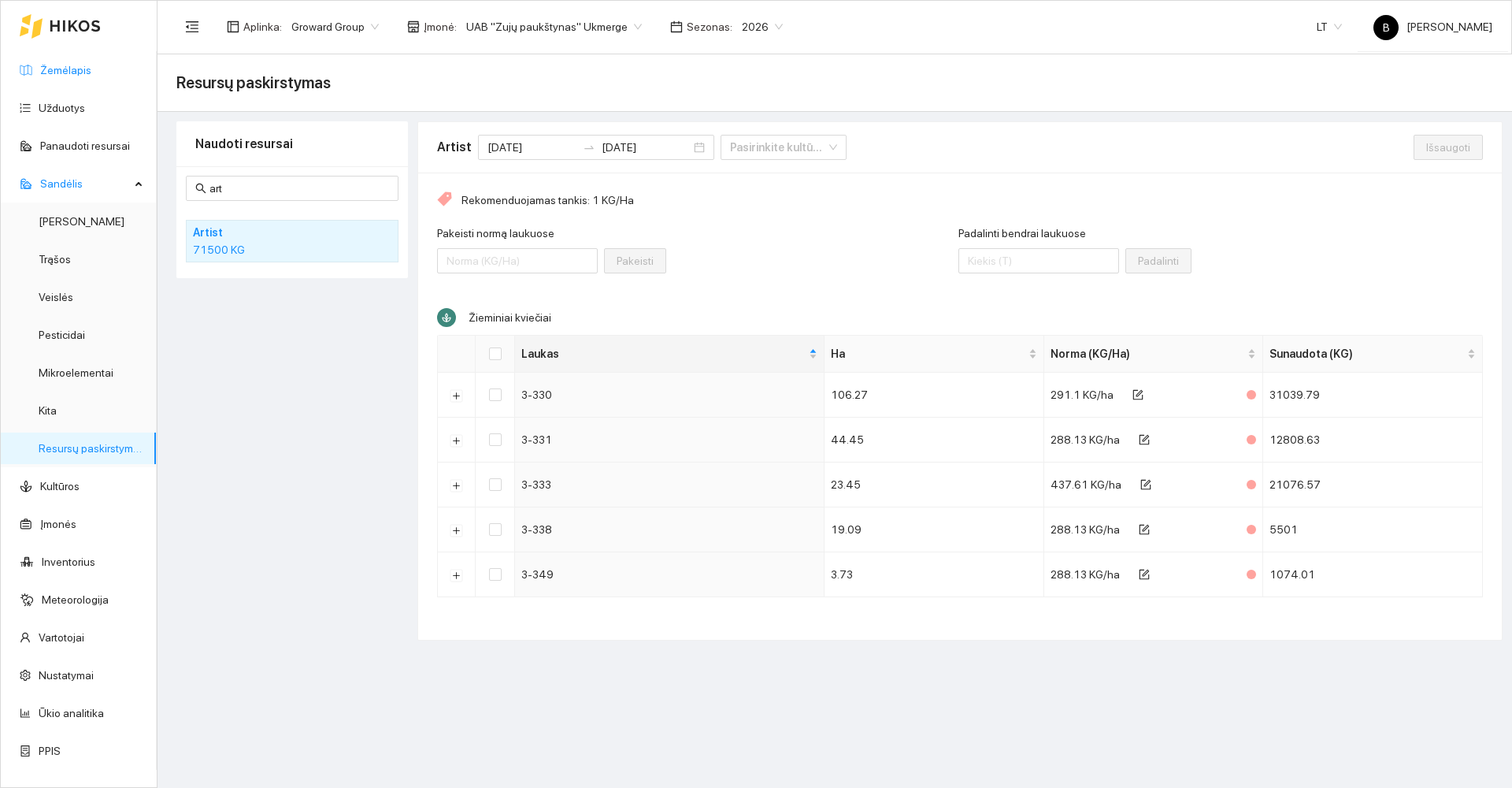
click at [63, 67] on link "Žemėlapis" at bounding box center [66, 70] width 51 height 13
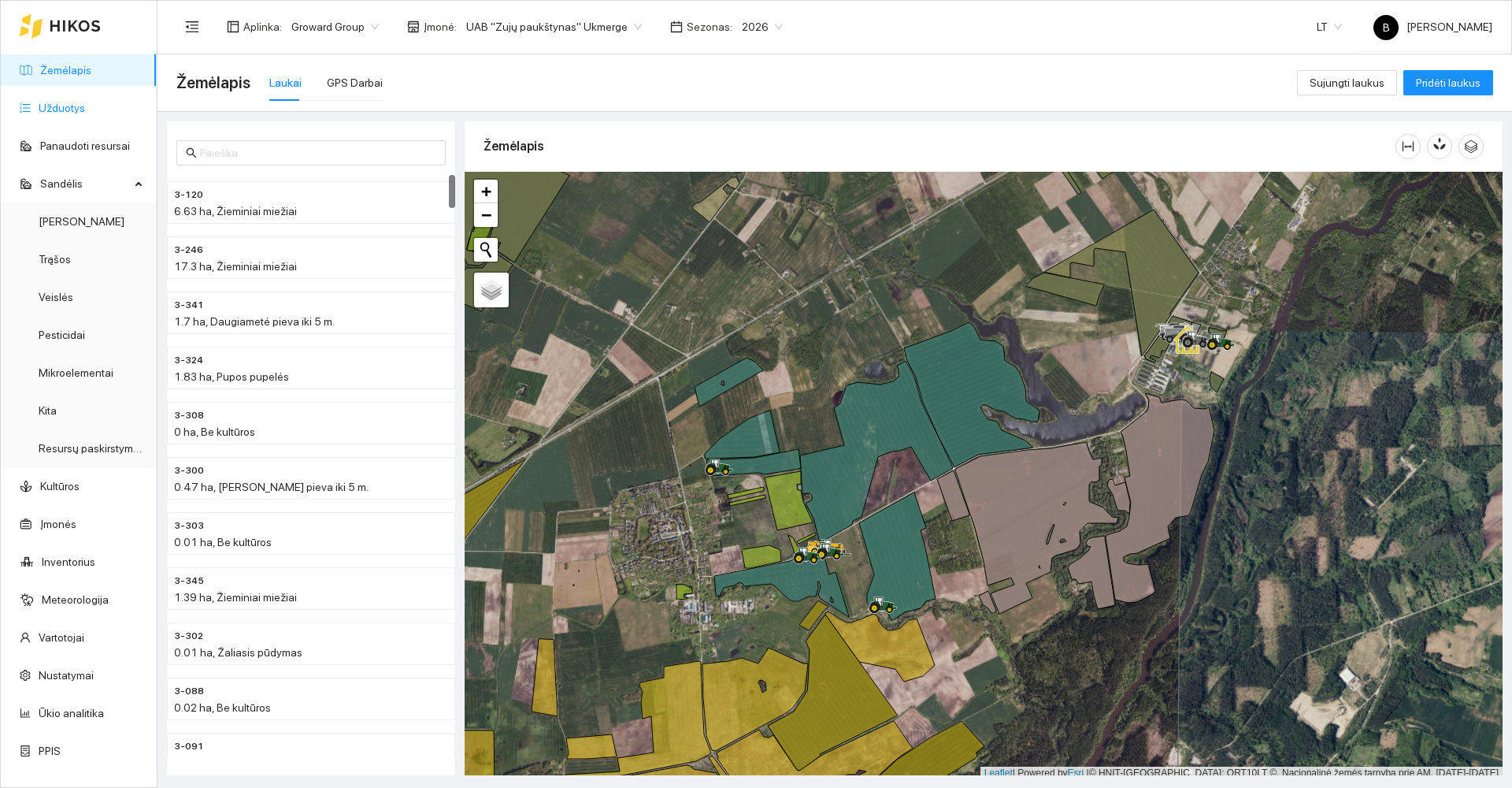
click at [46, 106] on link "Užduotys" at bounding box center [61, 108] width 46 height 13
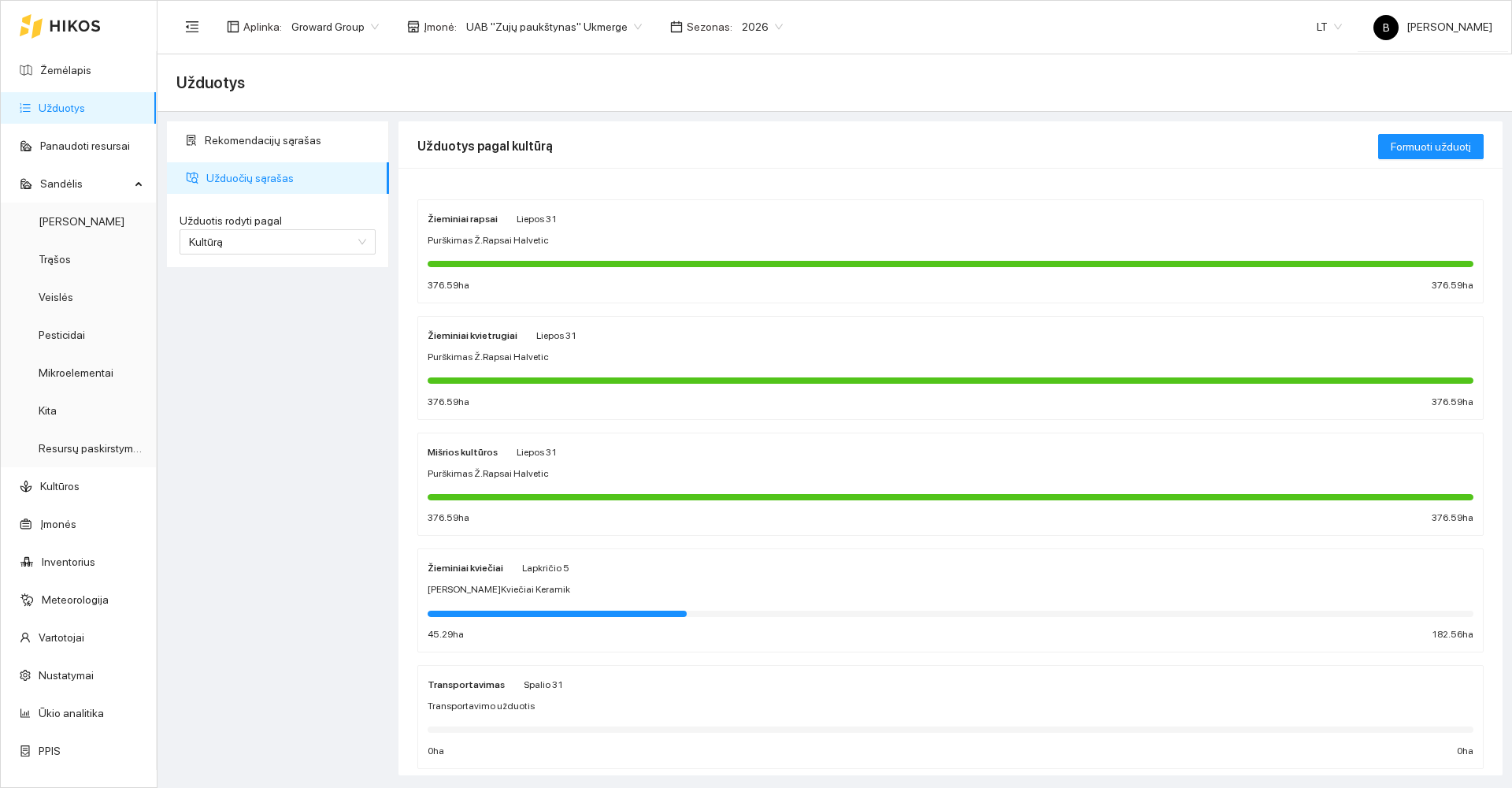
click at [729, 573] on div "Žieminiai kviečiai Lapkričio 5" at bounding box center [950, 567] width 1046 height 18
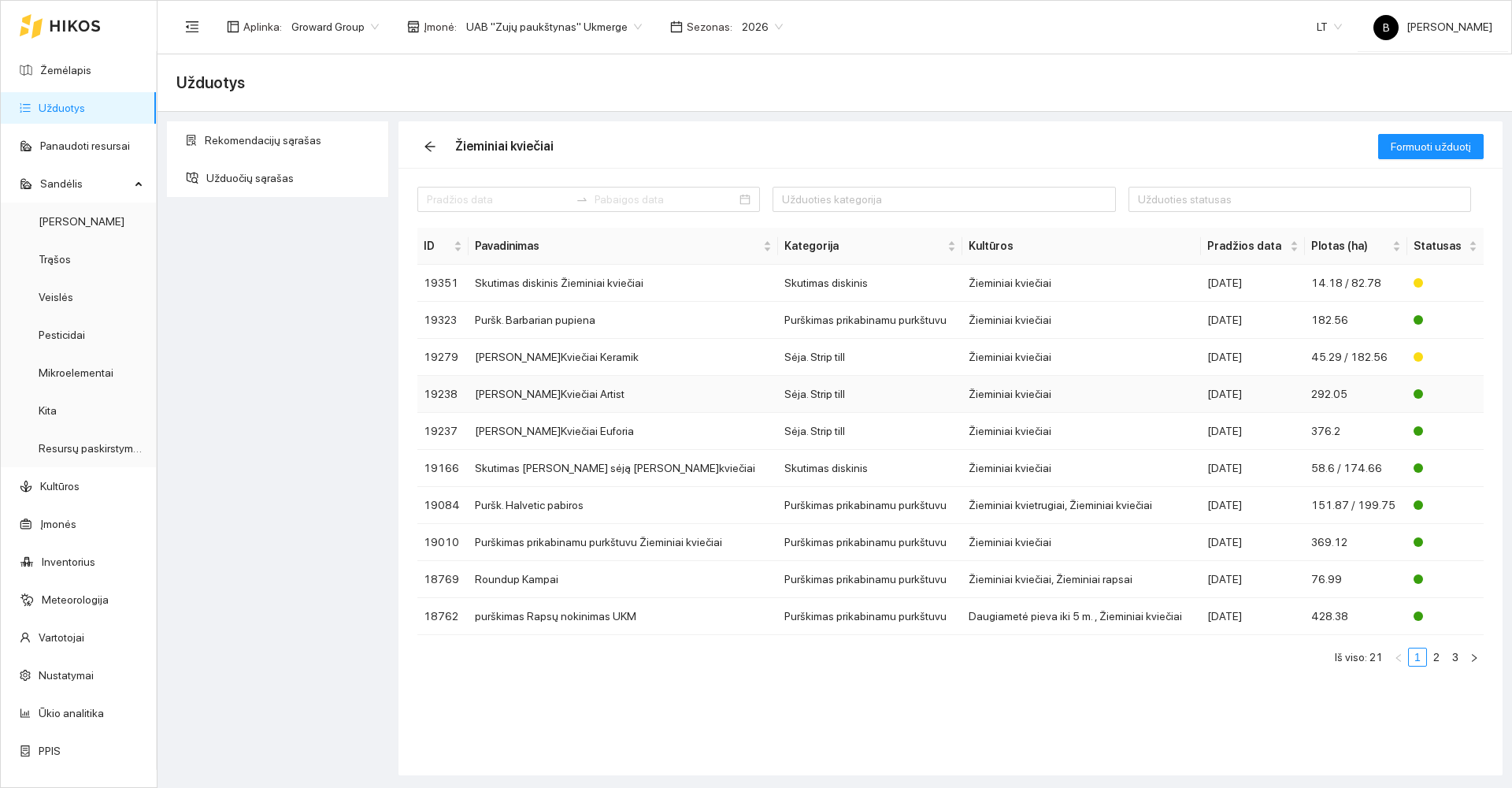
click at [648, 397] on td "[PERSON_NAME]Kviečiai Artist" at bounding box center [623, 394] width 310 height 37
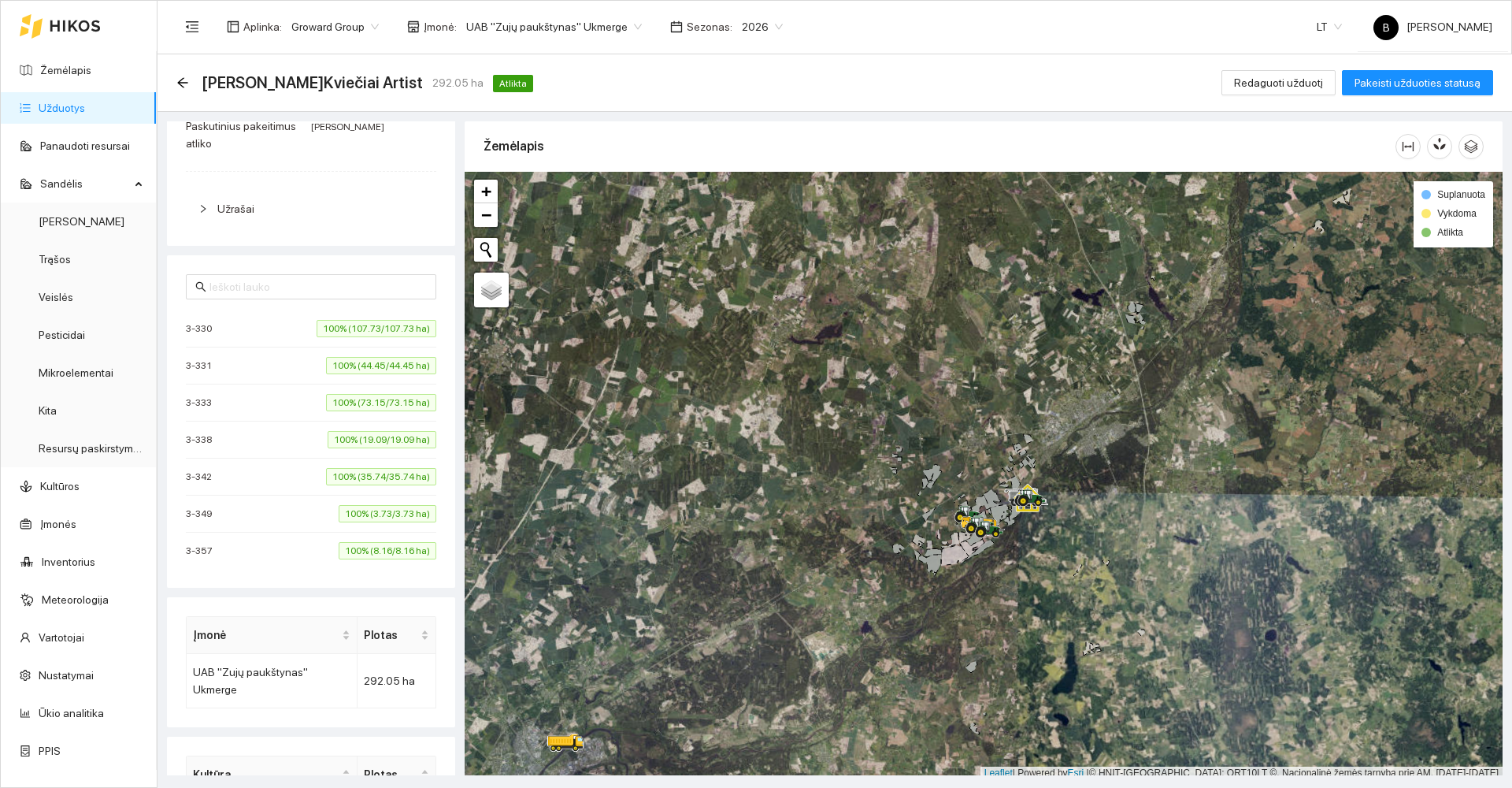
scroll to position [5, 0]
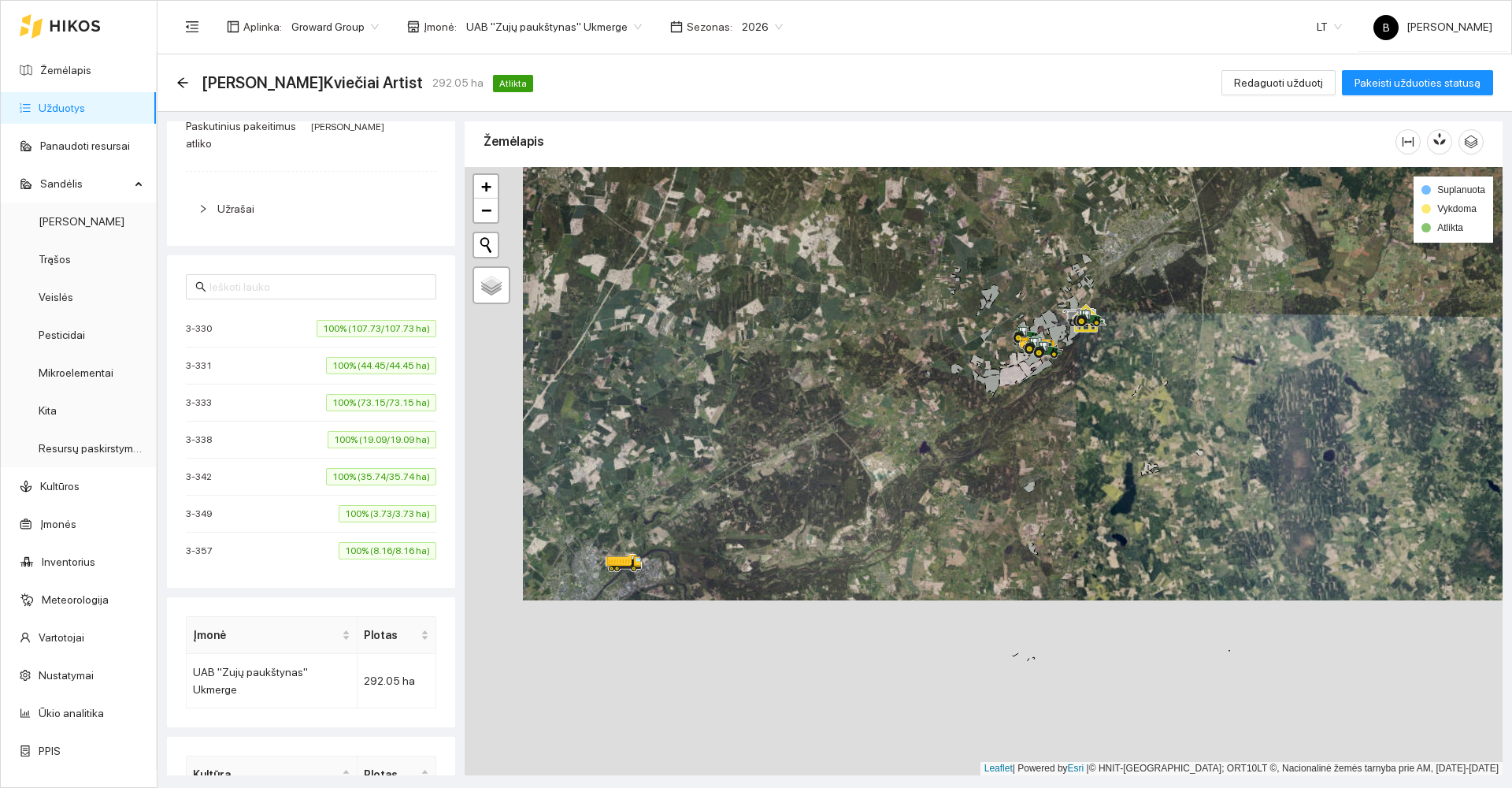
drag, startPoint x: 811, startPoint y: 602, endPoint x: 873, endPoint y: 417, distance: 195.1
click at [873, 417] on div at bounding box center [984, 471] width 1038 height 609
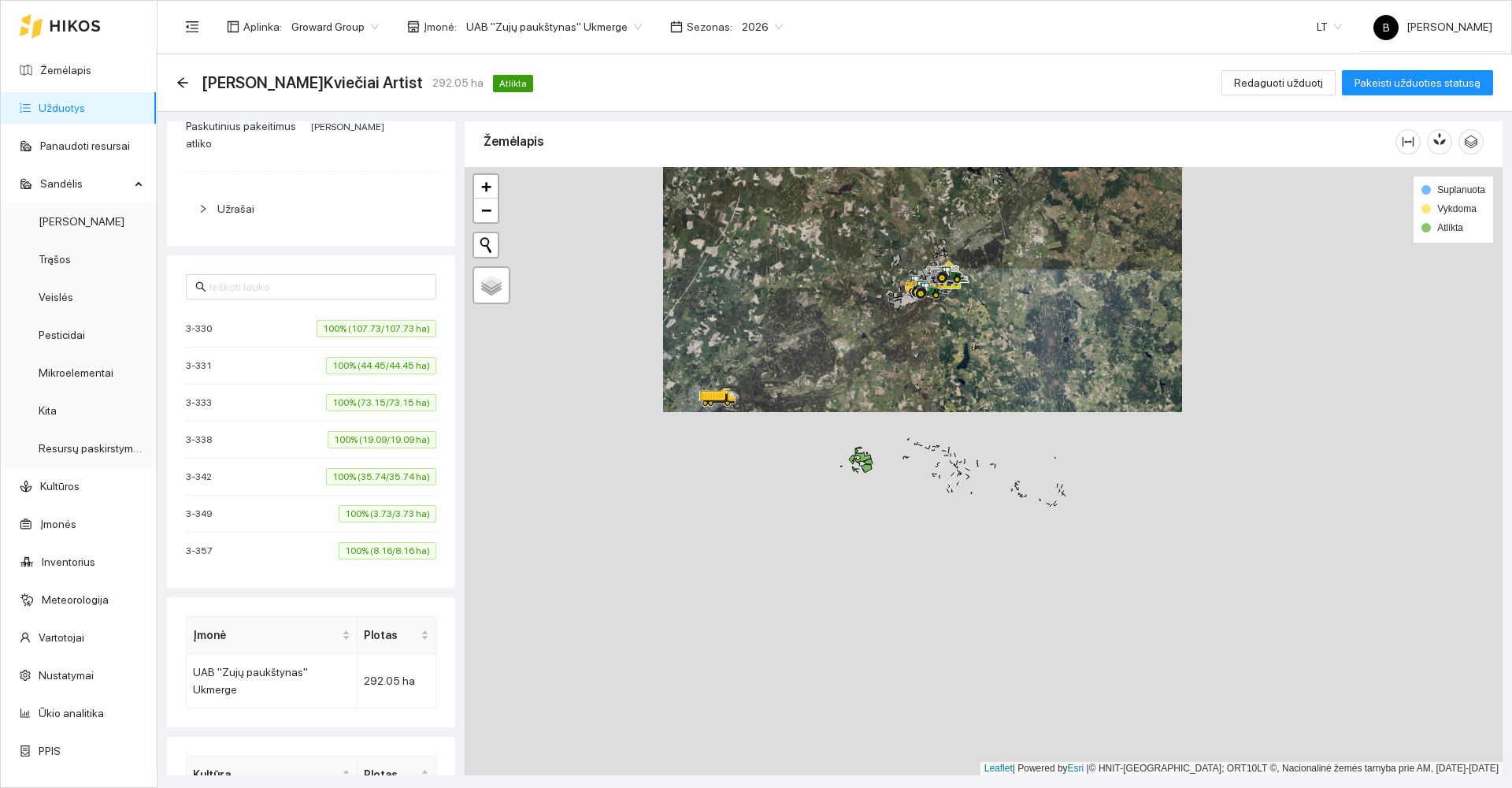
drag, startPoint x: 865, startPoint y: 456, endPoint x: 819, endPoint y: 327, distance: 137.0
click at [820, 329] on div at bounding box center [984, 471] width 1038 height 609
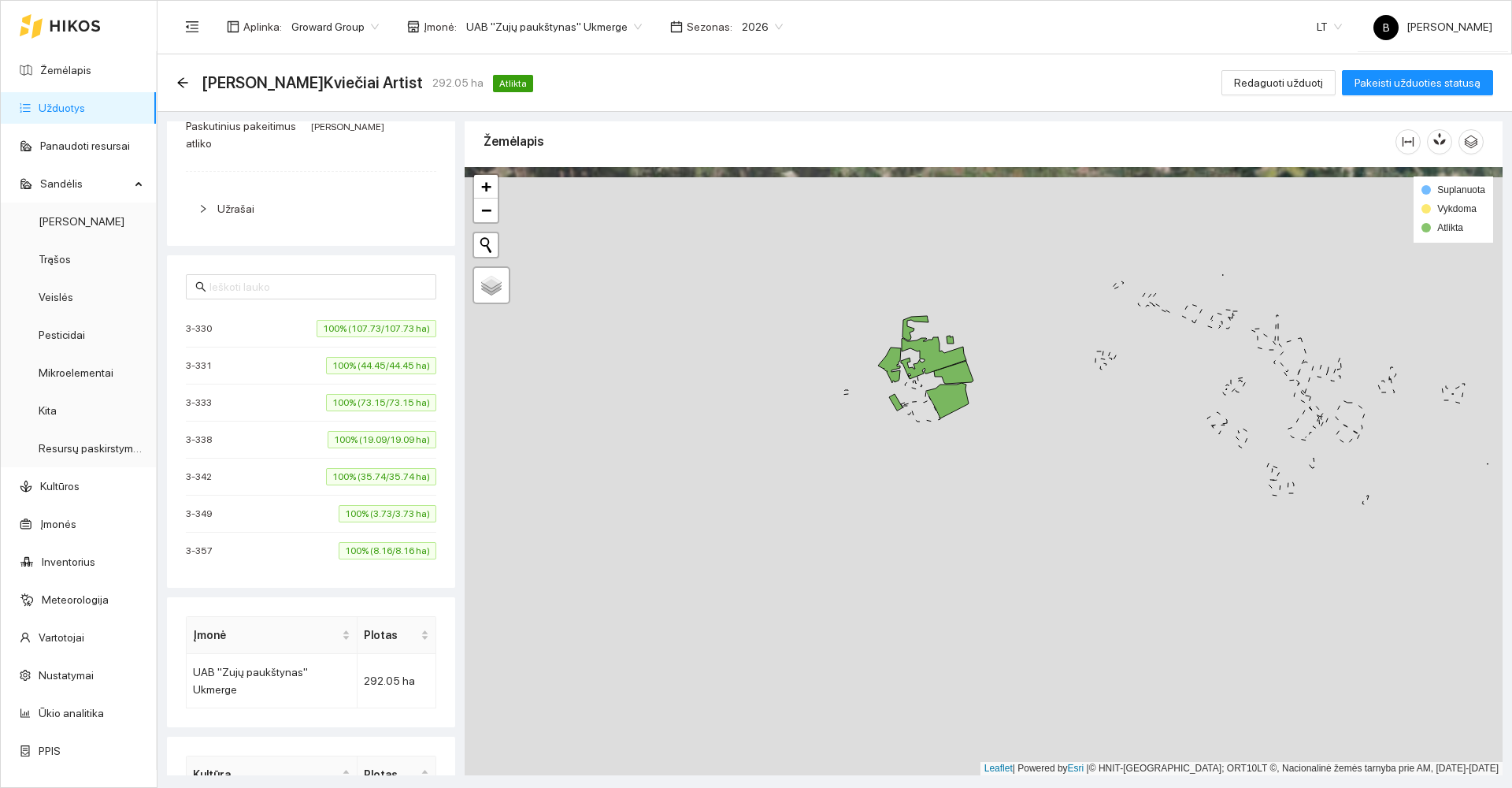
drag, startPoint x: 834, startPoint y: 387, endPoint x: 753, endPoint y: 336, distance: 95.7
click at [744, 317] on div at bounding box center [984, 471] width 1038 height 609
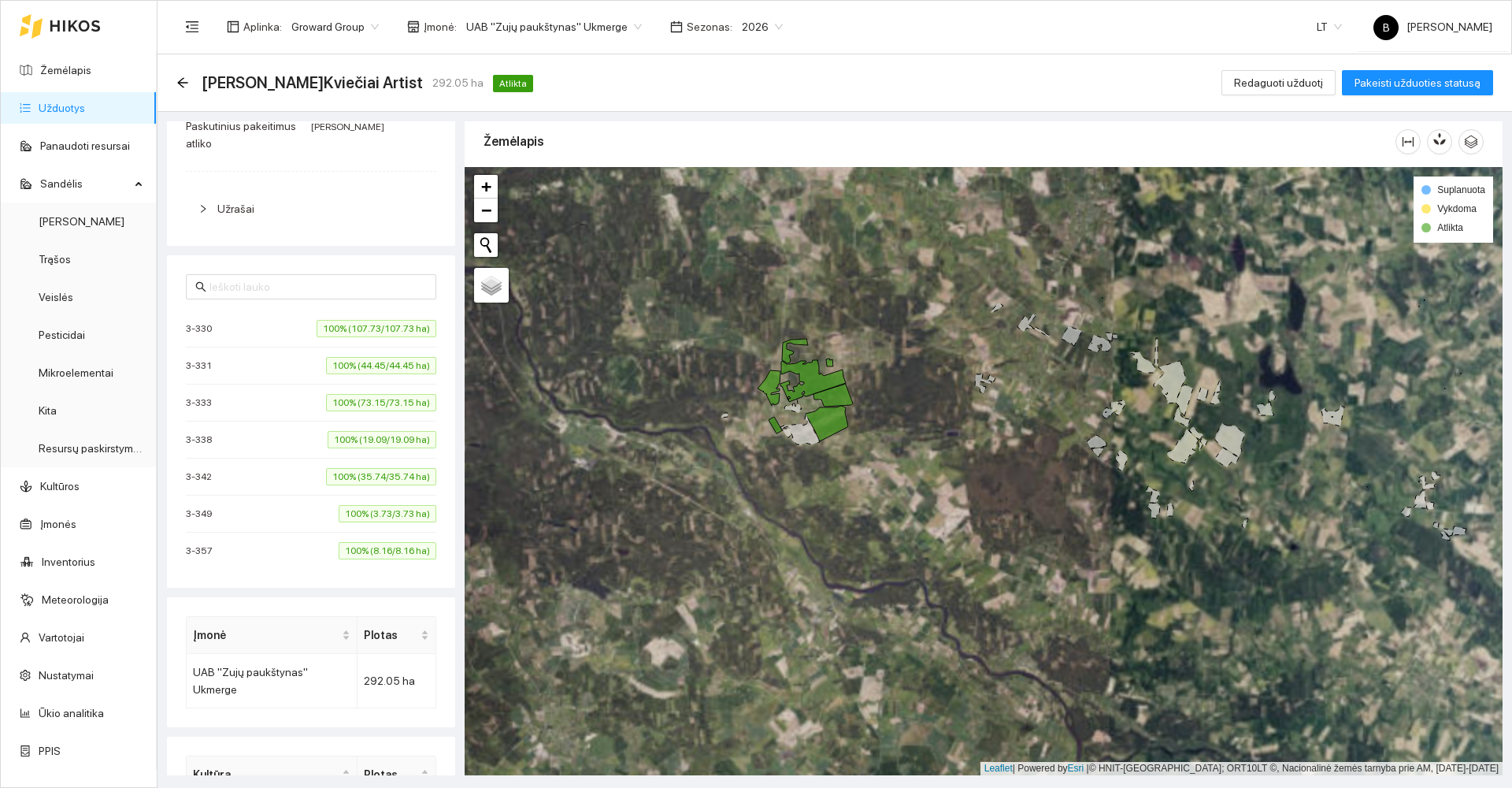
drag, startPoint x: 796, startPoint y: 361, endPoint x: 710, endPoint y: 371, distance: 86.6
click at [710, 371] on div at bounding box center [984, 471] width 1038 height 609
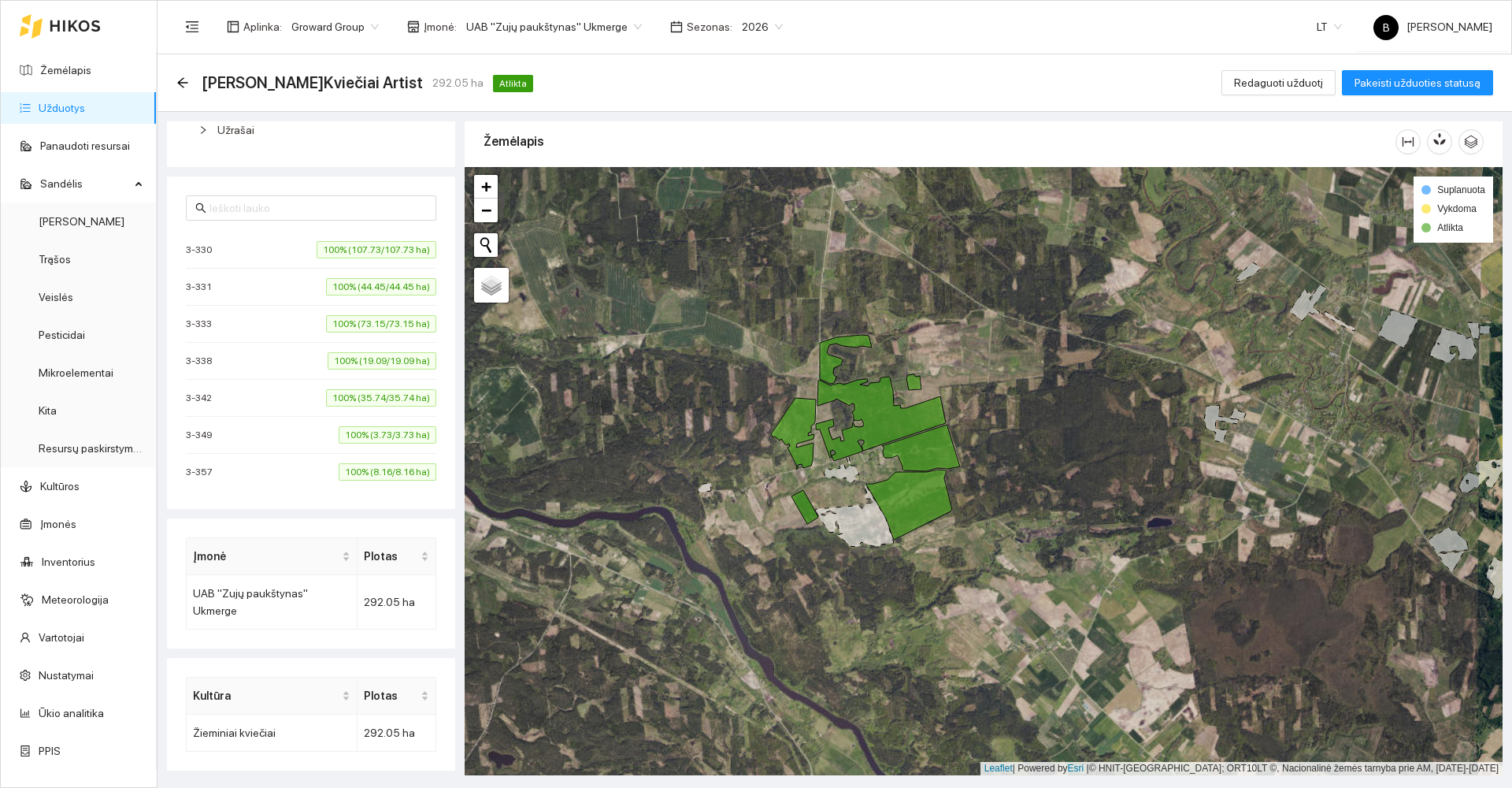
scroll to position [0, 0]
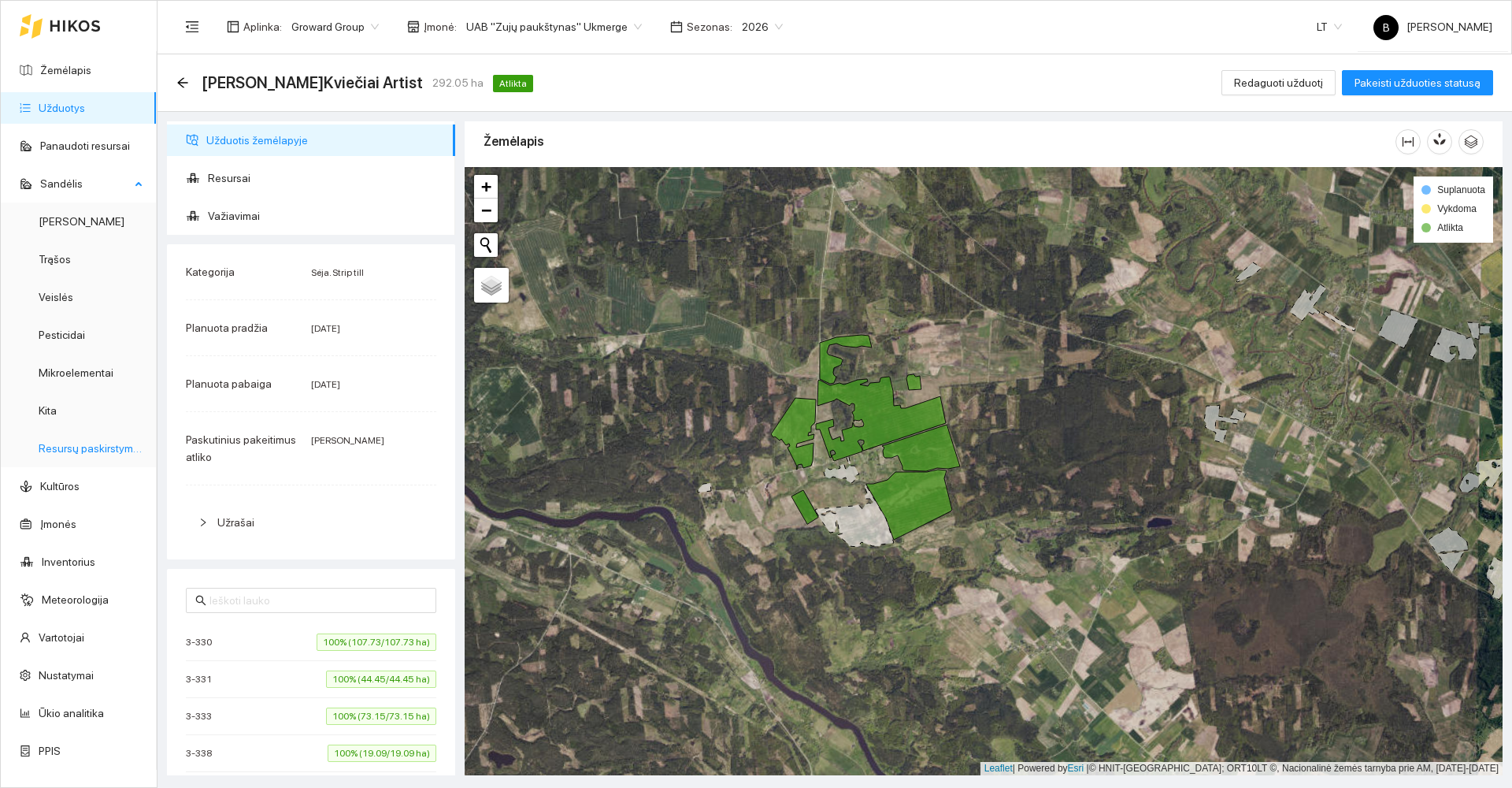
click at [93, 449] on link "Resursų paskirstymas" at bounding box center [92, 448] width 106 height 13
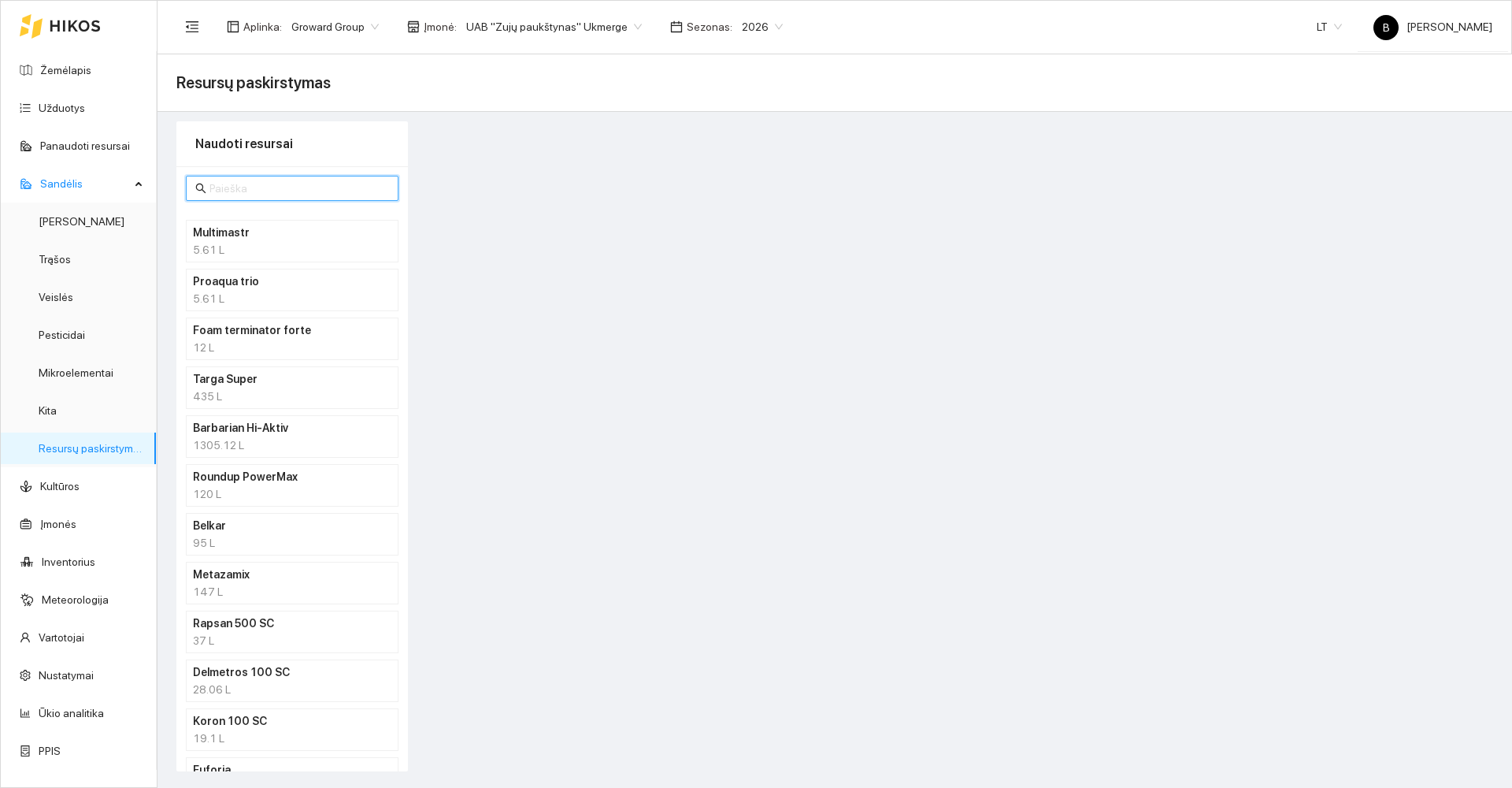
click at [244, 186] on input "text" at bounding box center [299, 188] width 179 height 18
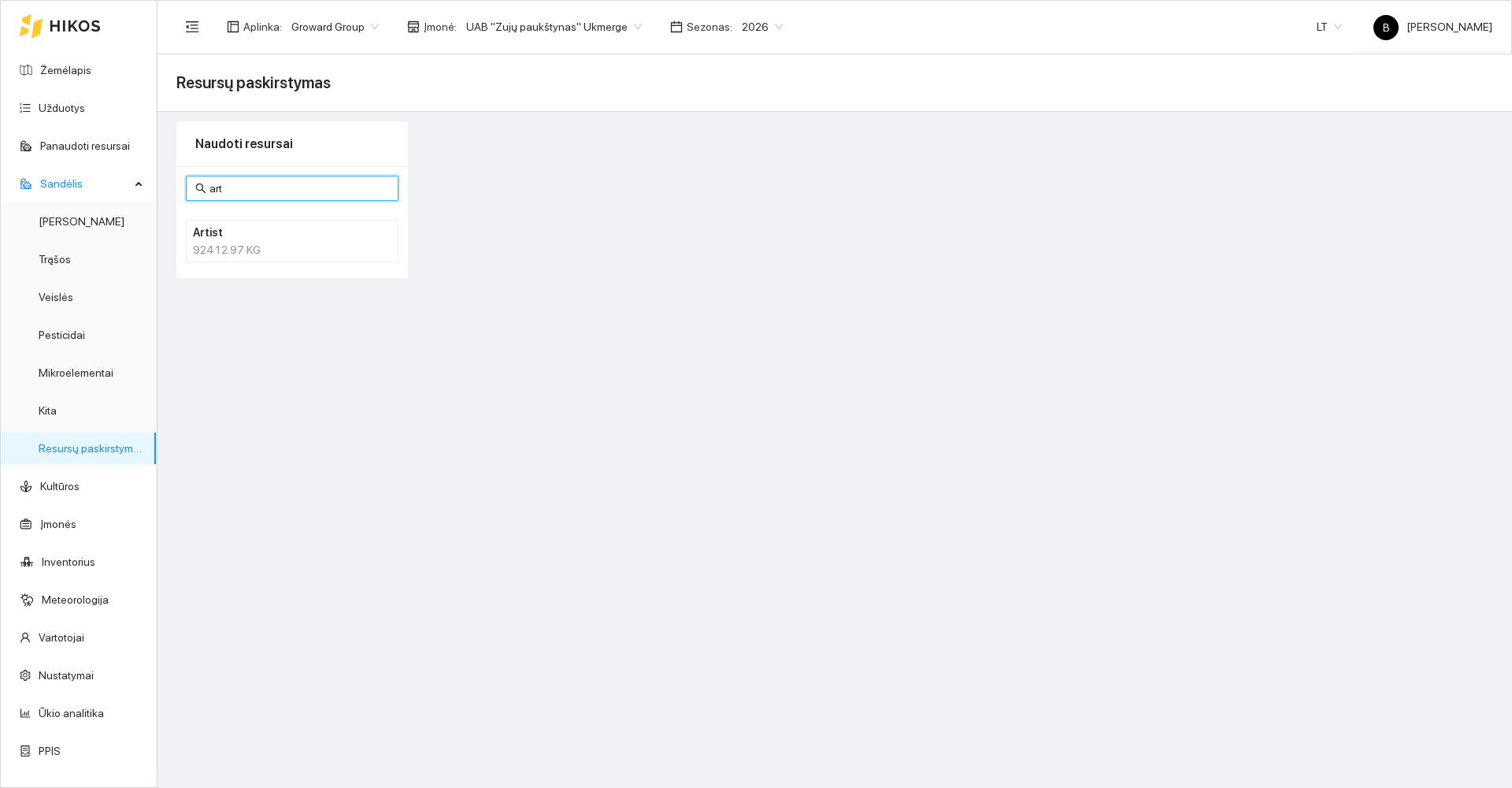
click at [293, 237] on h4 "Artist" at bounding box center [271, 232] width 157 height 18
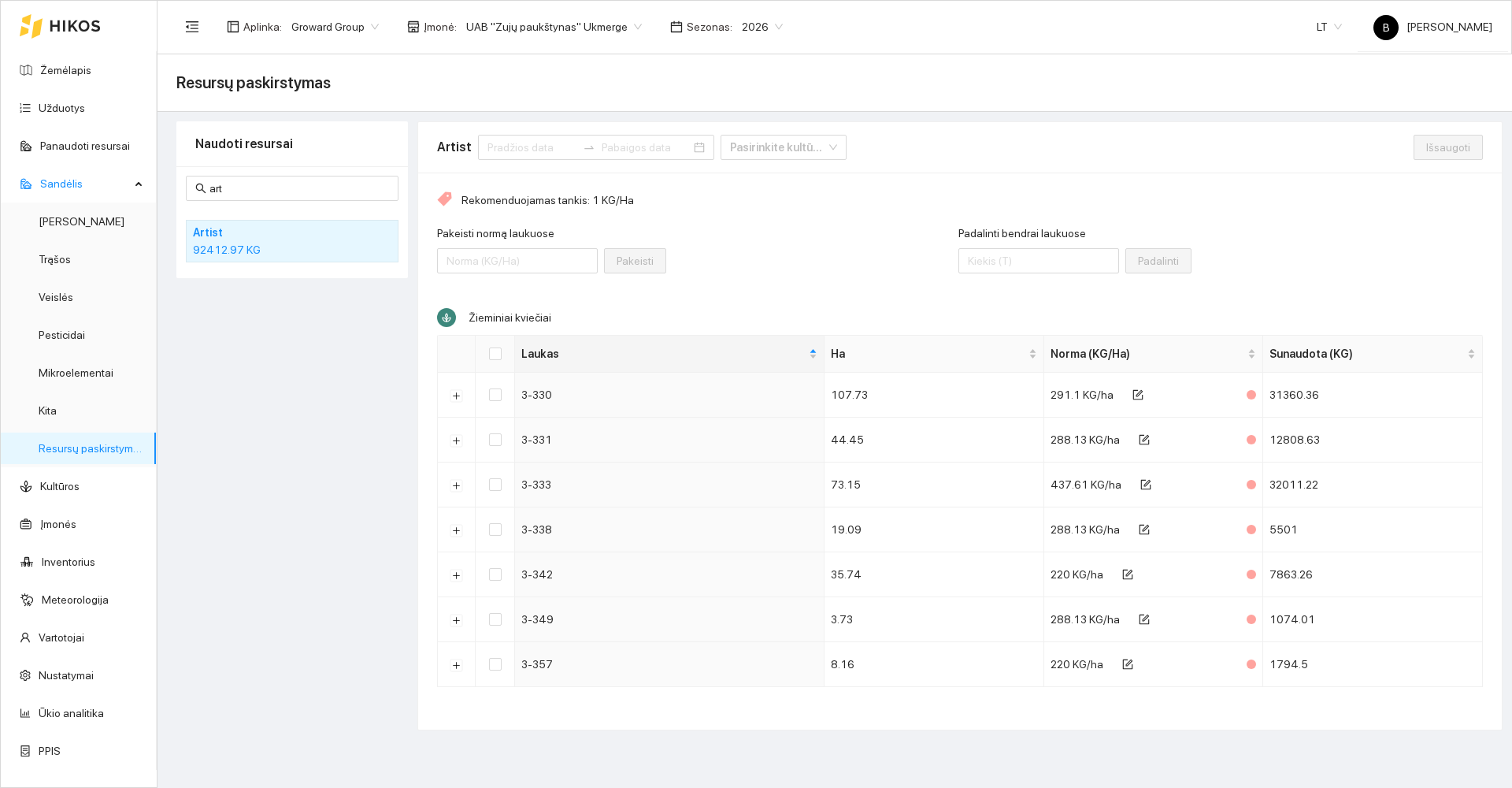
click at [280, 237] on h4 "Artist" at bounding box center [271, 232] width 157 height 18
click at [278, 239] on h4 "Artist" at bounding box center [271, 232] width 157 height 18
click at [279, 239] on h4 "Artist" at bounding box center [271, 232] width 157 height 18
click at [517, 146] on input at bounding box center [532, 147] width 89 height 18
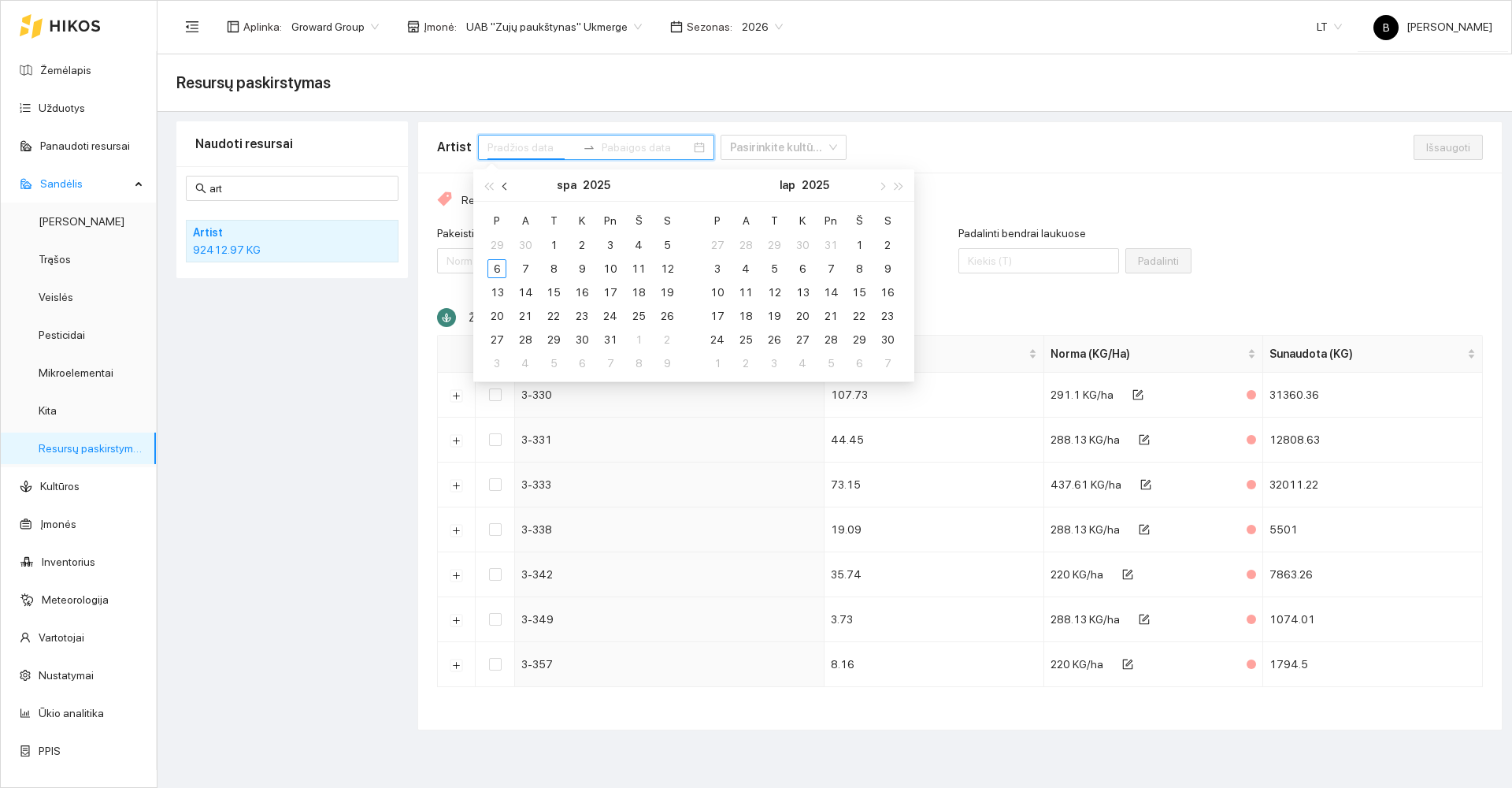
click at [502, 188] on button "button" at bounding box center [506, 184] width 18 height 31
click at [498, 242] on div "1" at bounding box center [496, 245] width 19 height 19
click at [717, 265] on div "6" at bounding box center [717, 269] width 19 height 19
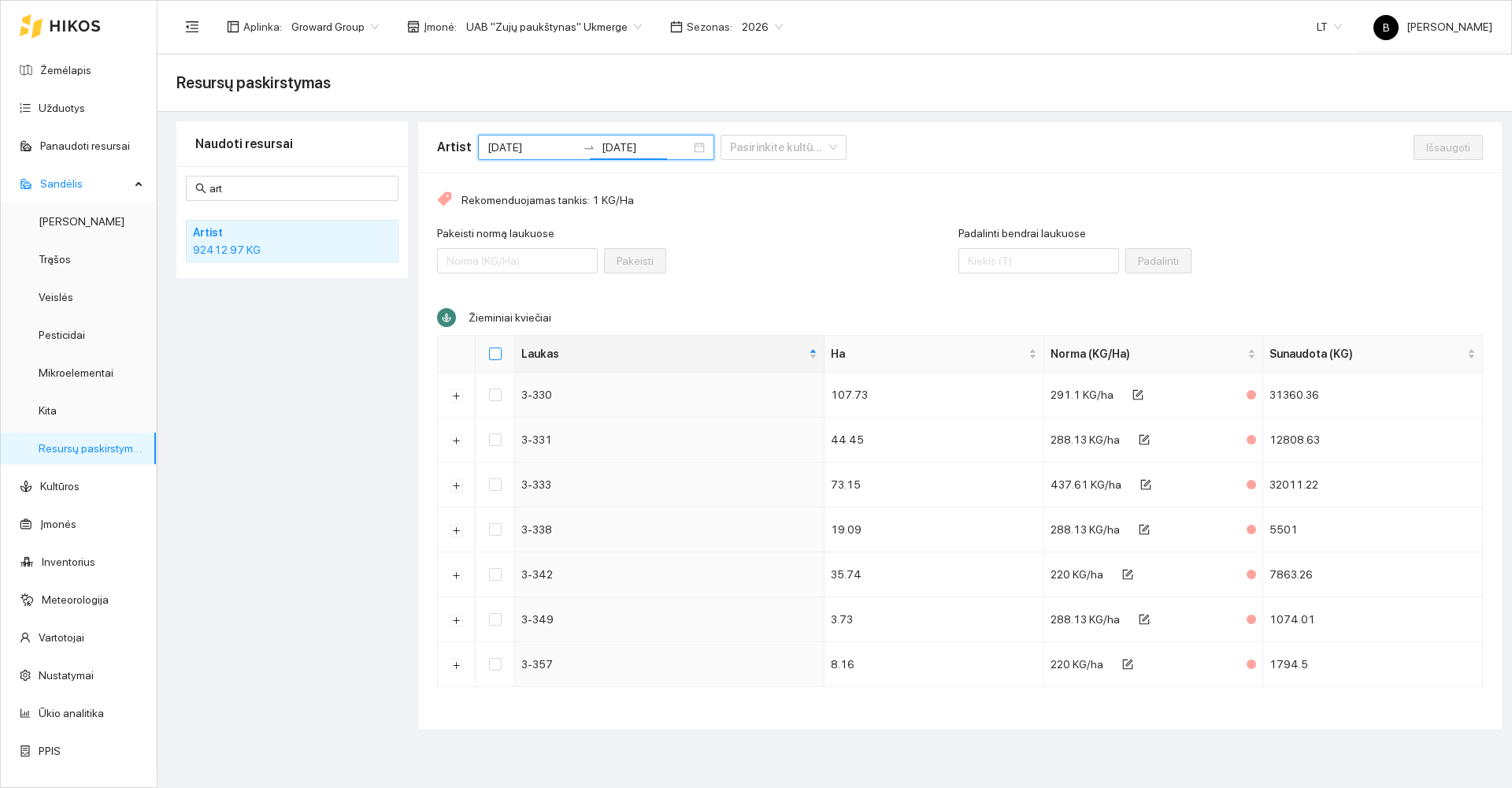
click at [500, 352] on input "Select all" at bounding box center [495, 354] width 13 height 13
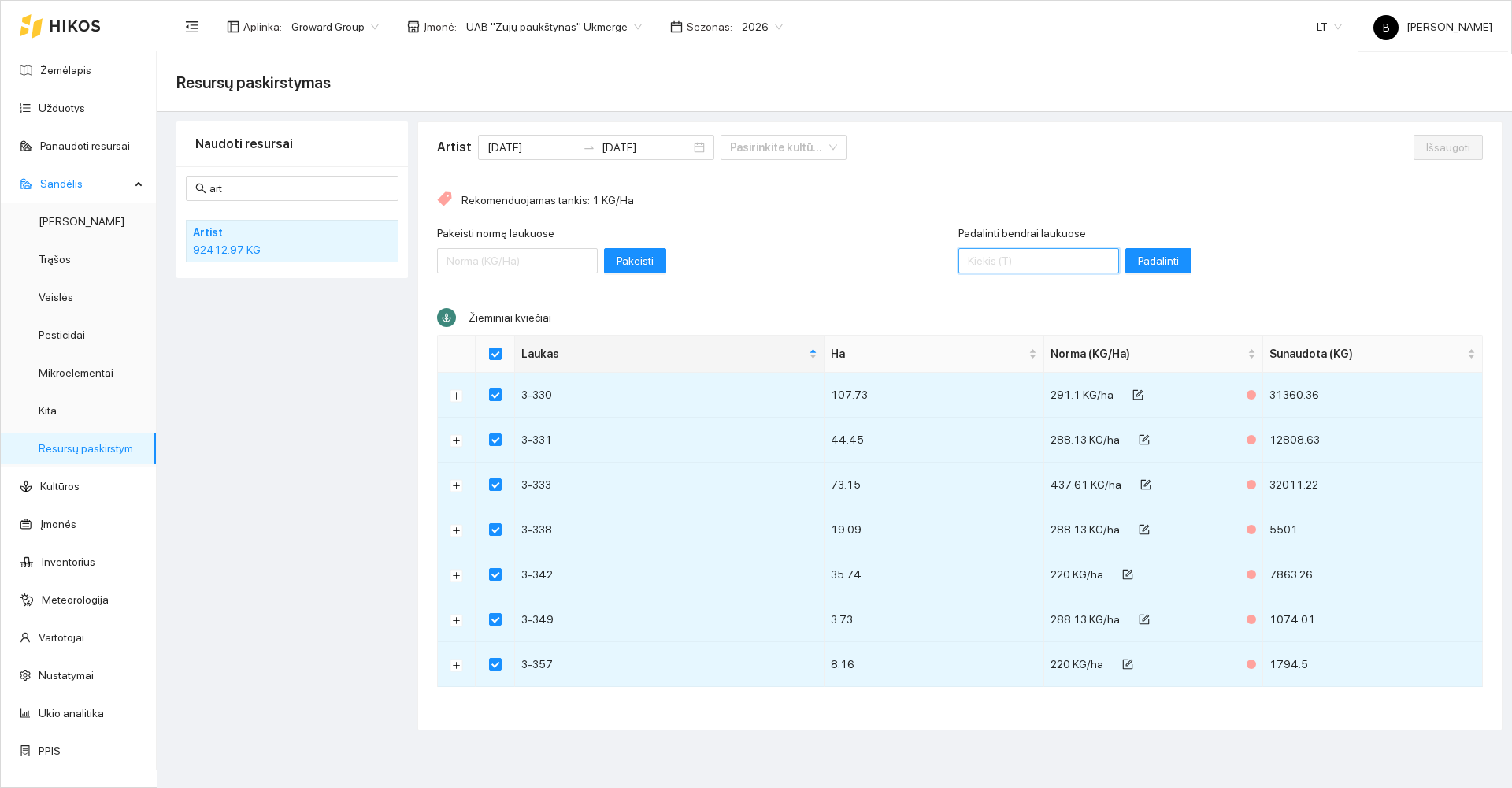
click at [1041, 260] on input "Padalinti bendrai laukuose" at bounding box center [1038, 261] width 161 height 25
click at [985, 254] on input "Padalinti bendrai laukuose" at bounding box center [1038, 261] width 161 height 25
click at [1138, 264] on span "Padalinti" at bounding box center [1158, 260] width 41 height 18
click at [1439, 145] on span "Išsaugoti" at bounding box center [1448, 147] width 44 height 18
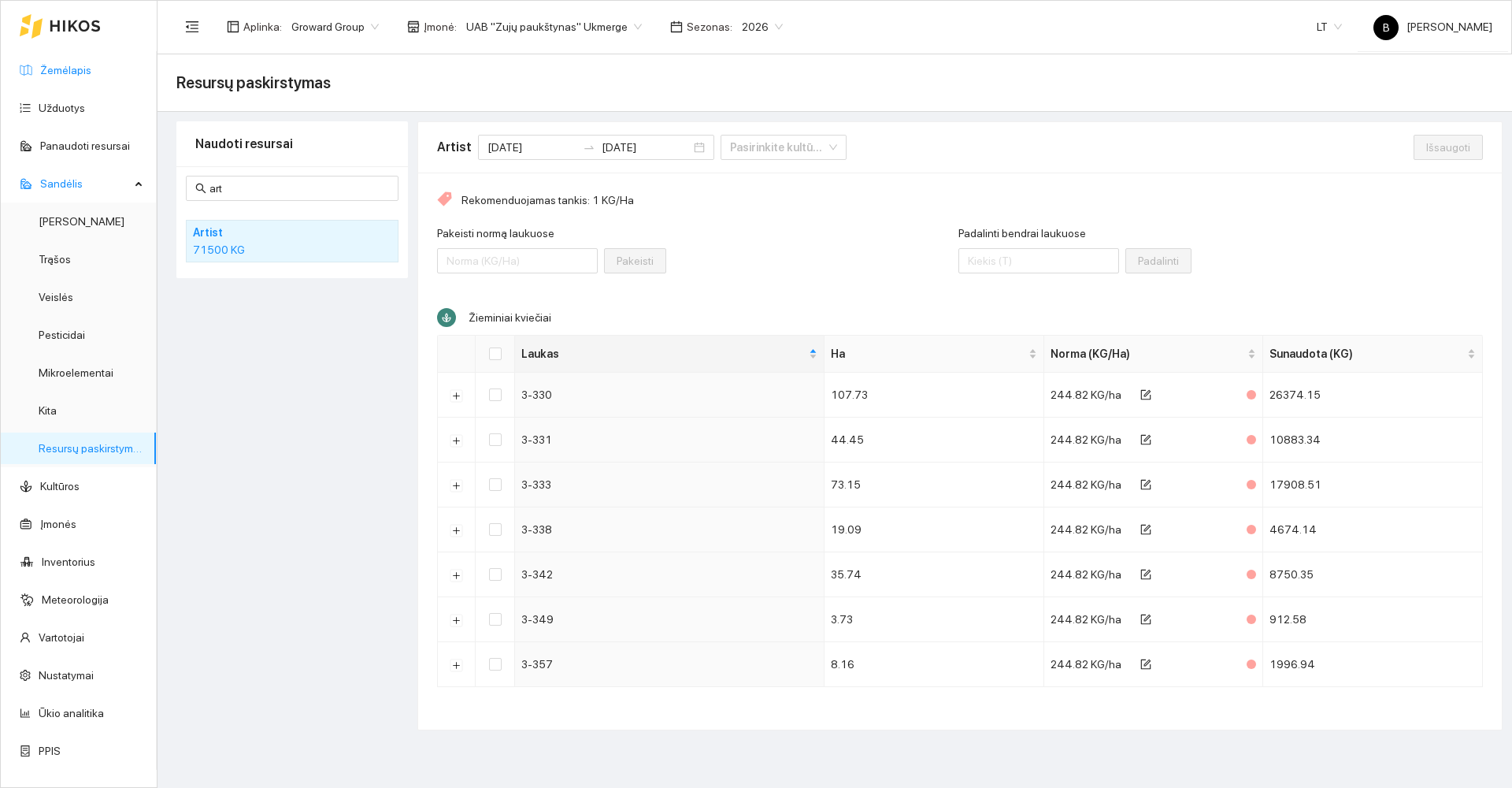
click at [62, 66] on link "Žemėlapis" at bounding box center [66, 70] width 51 height 13
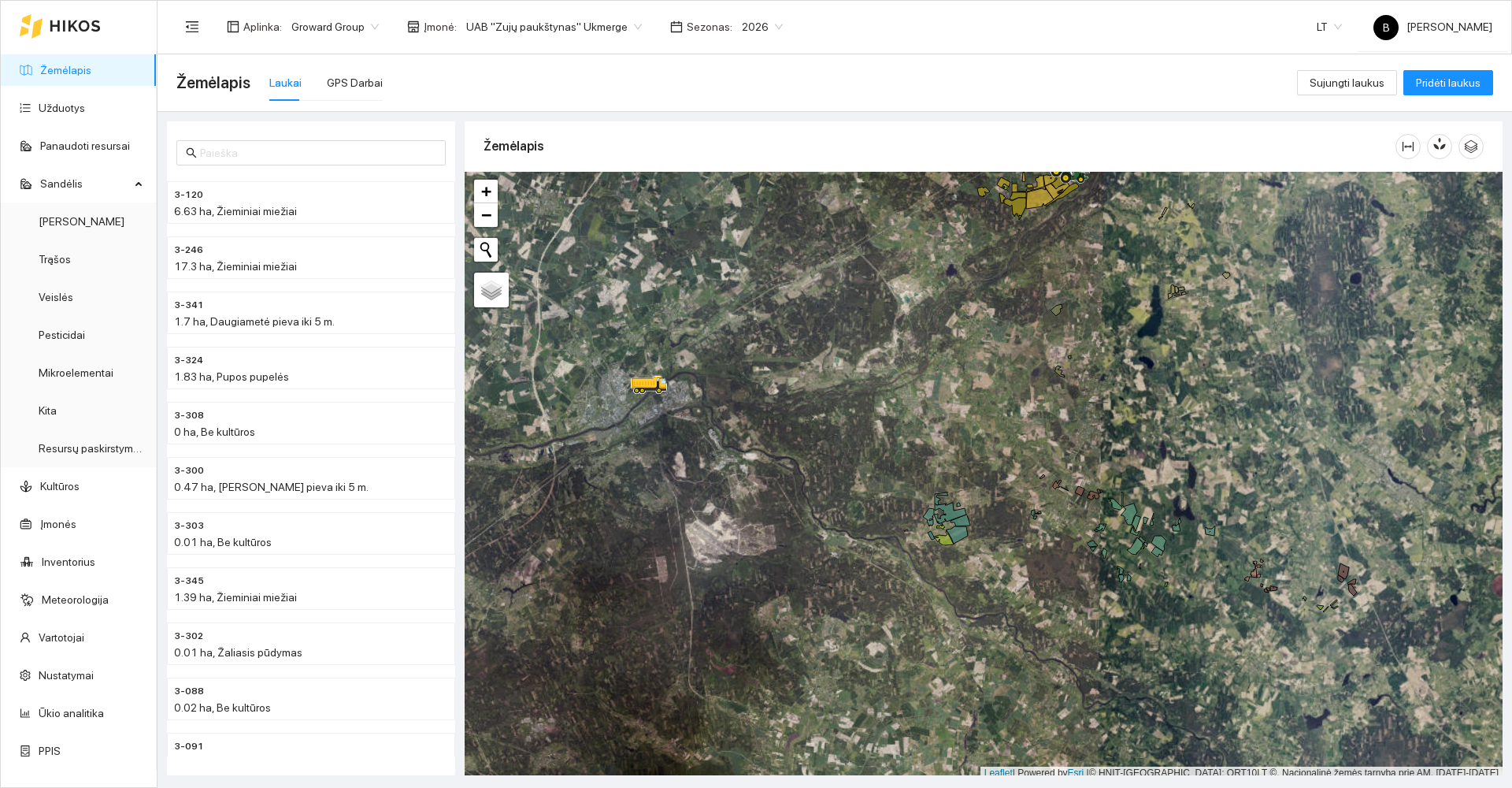
scroll to position [5, 0]
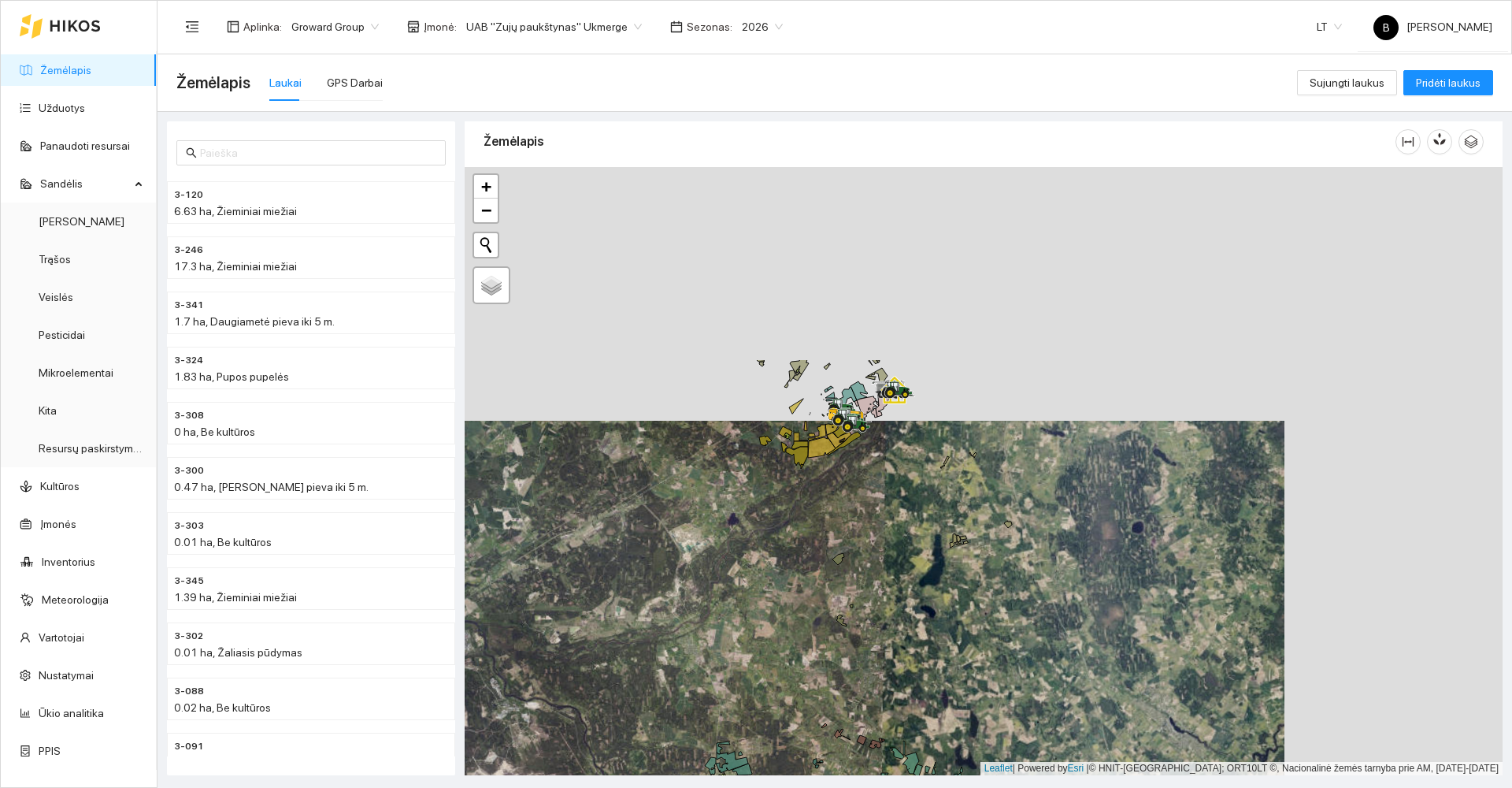
drag, startPoint x: 1002, startPoint y: 343, endPoint x: 783, endPoint y: 589, distance: 329.4
click at [784, 594] on div at bounding box center [984, 471] width 1038 height 609
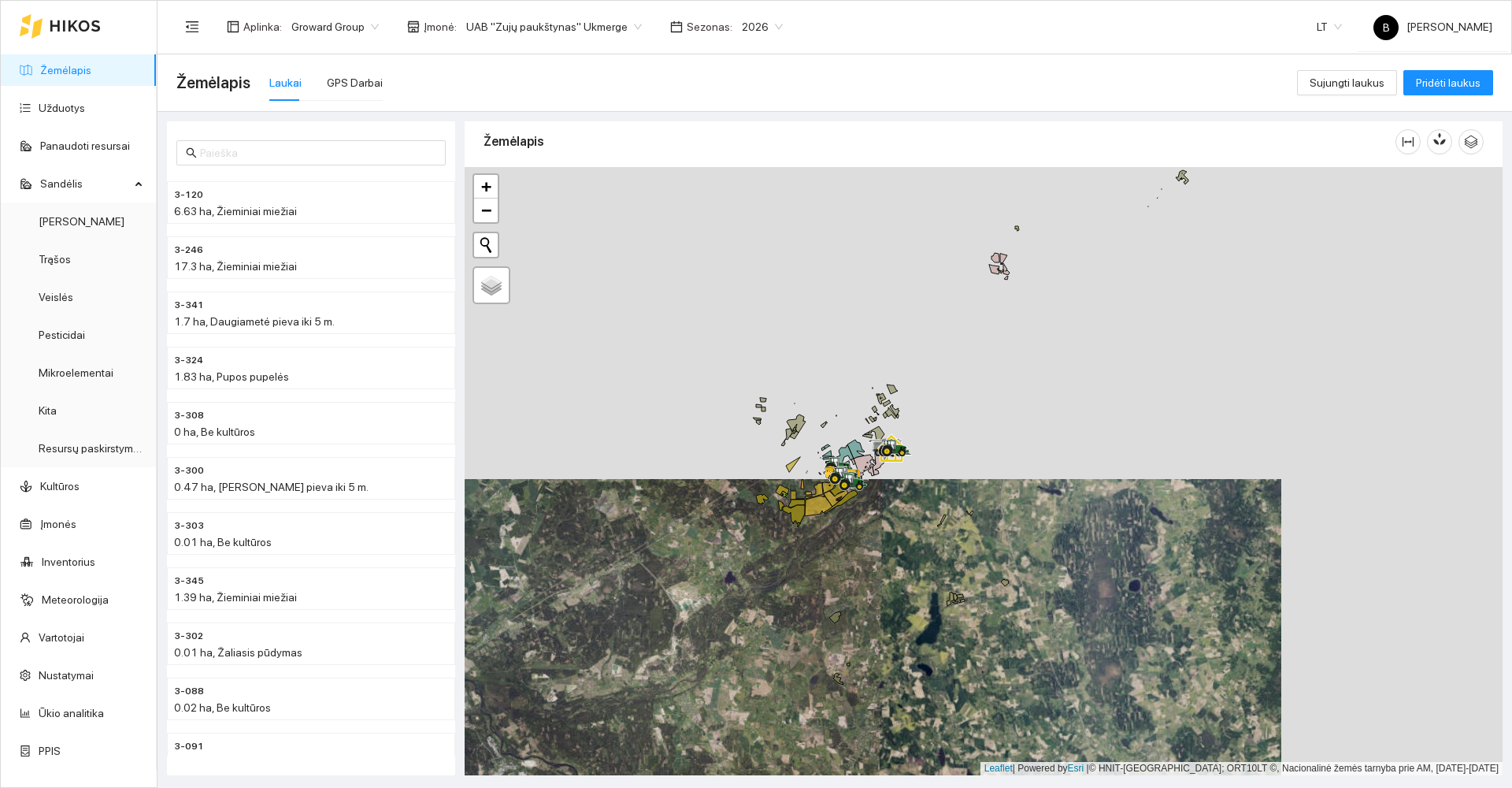
drag, startPoint x: 1076, startPoint y: 336, endPoint x: 1034, endPoint y: 519, distance: 187.8
click at [1035, 522] on div at bounding box center [984, 471] width 1038 height 609
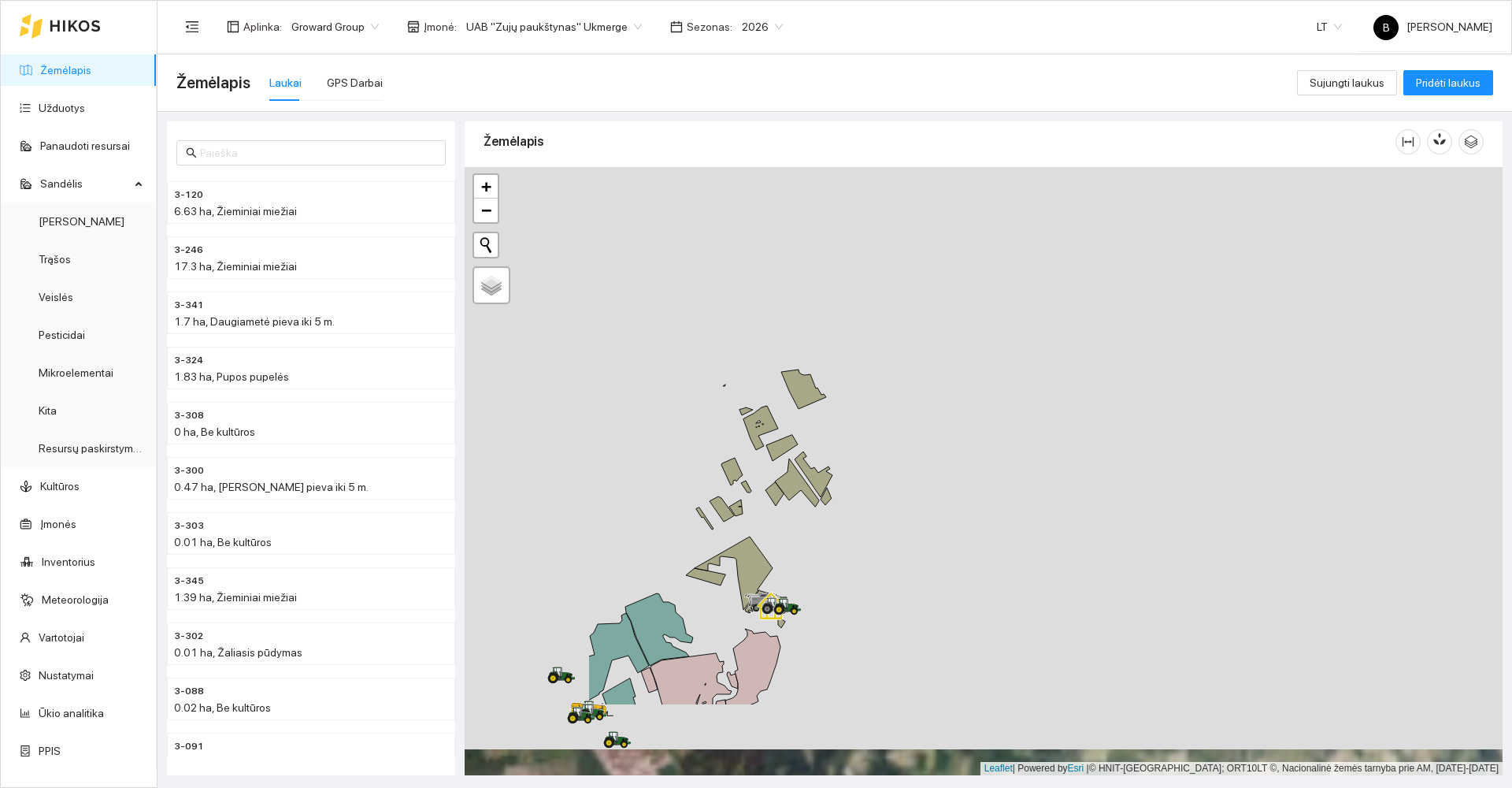
drag, startPoint x: 920, startPoint y: 553, endPoint x: 1206, endPoint y: 365, distance: 342.3
click at [1208, 374] on div at bounding box center [984, 471] width 1038 height 609
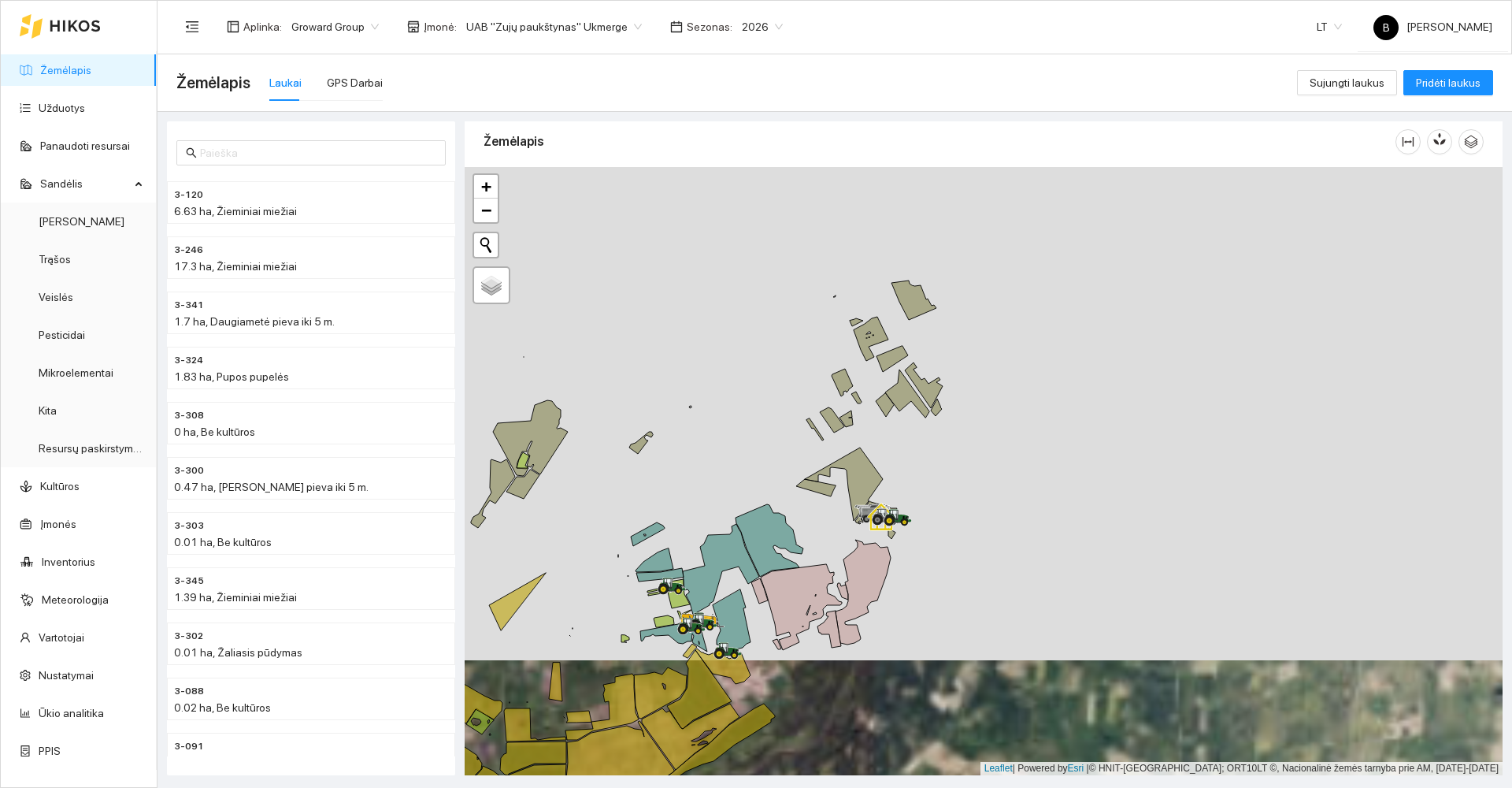
drag, startPoint x: 1085, startPoint y: 438, endPoint x: 1120, endPoint y: 400, distance: 51.7
click at [1114, 401] on div at bounding box center [984, 471] width 1038 height 609
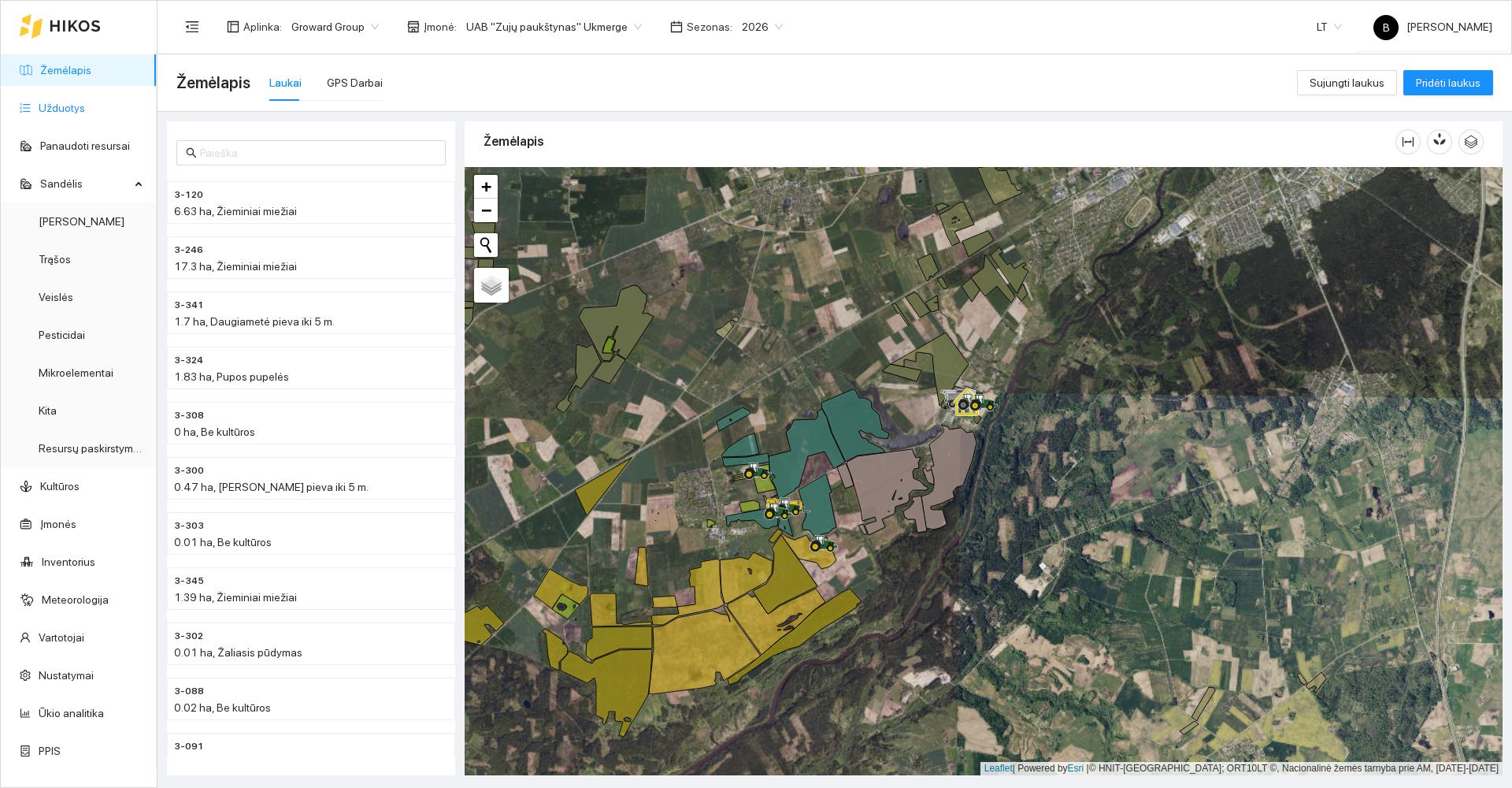
click at [60, 109] on link "Užduotys" at bounding box center [61, 108] width 46 height 13
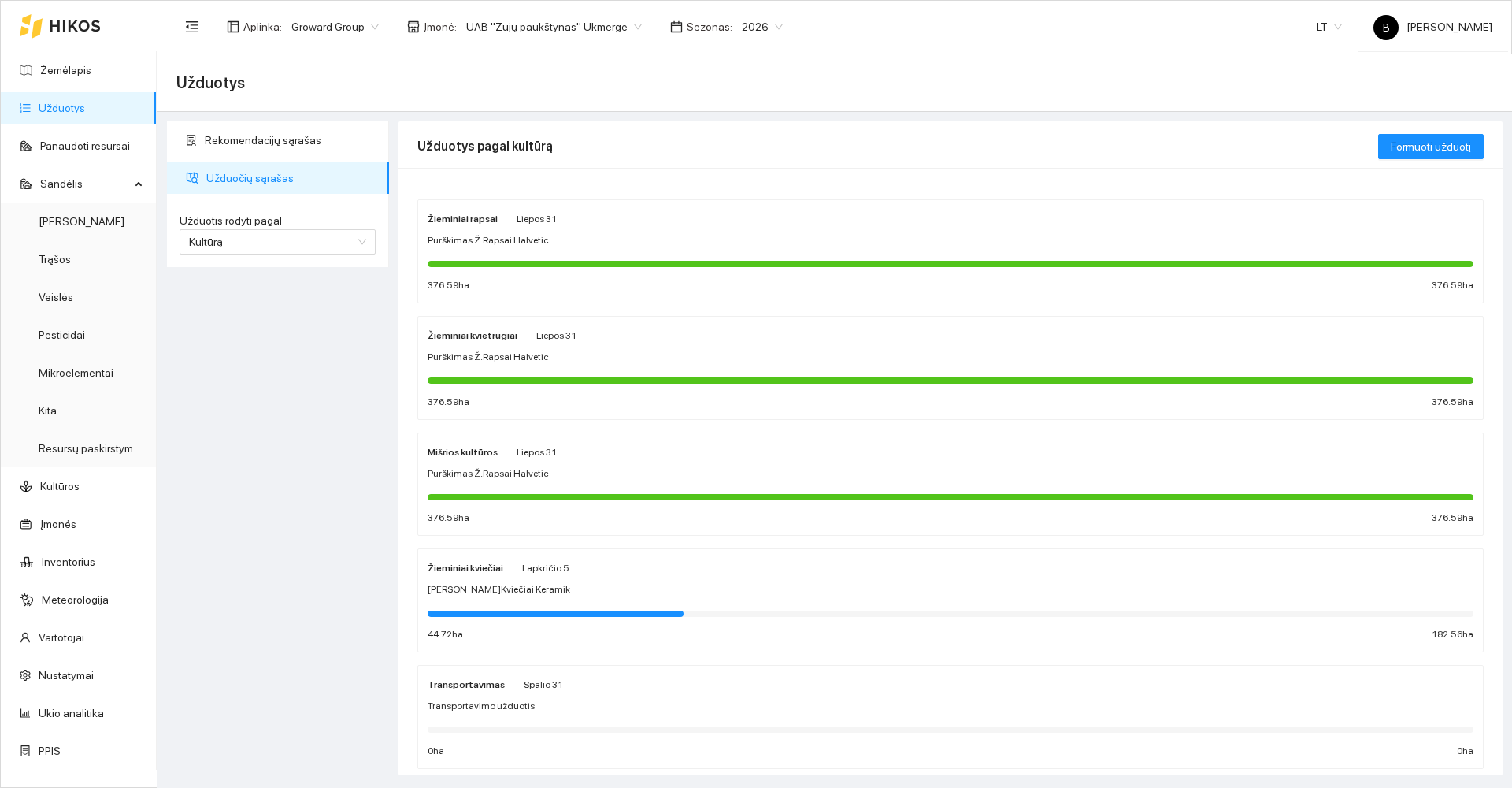
click at [677, 584] on div "[PERSON_NAME]Kviečiai Keramik" at bounding box center [950, 590] width 1046 height 15
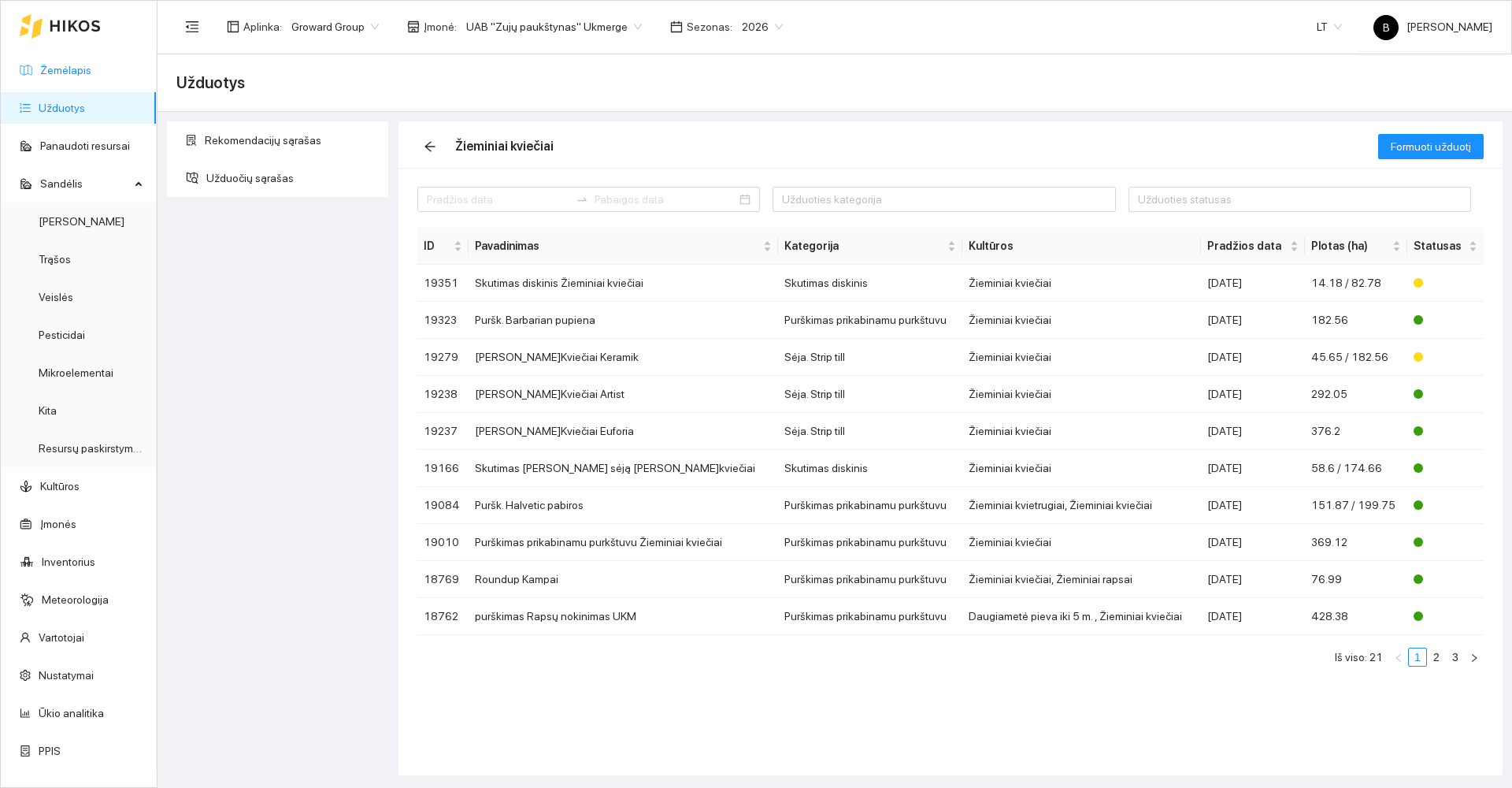
click at [85, 69] on link "Žemėlapis" at bounding box center [66, 70] width 51 height 13
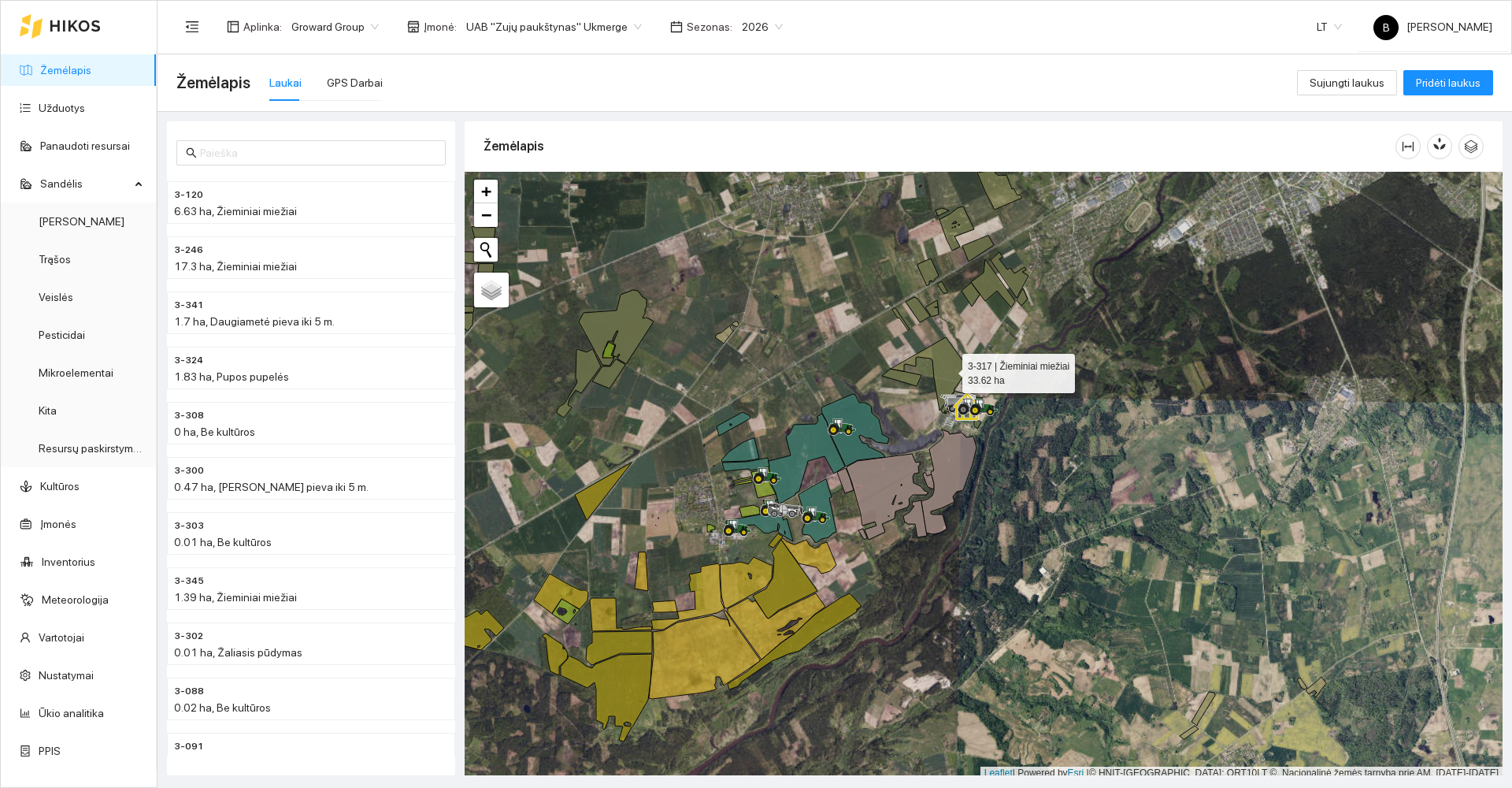
scroll to position [5, 0]
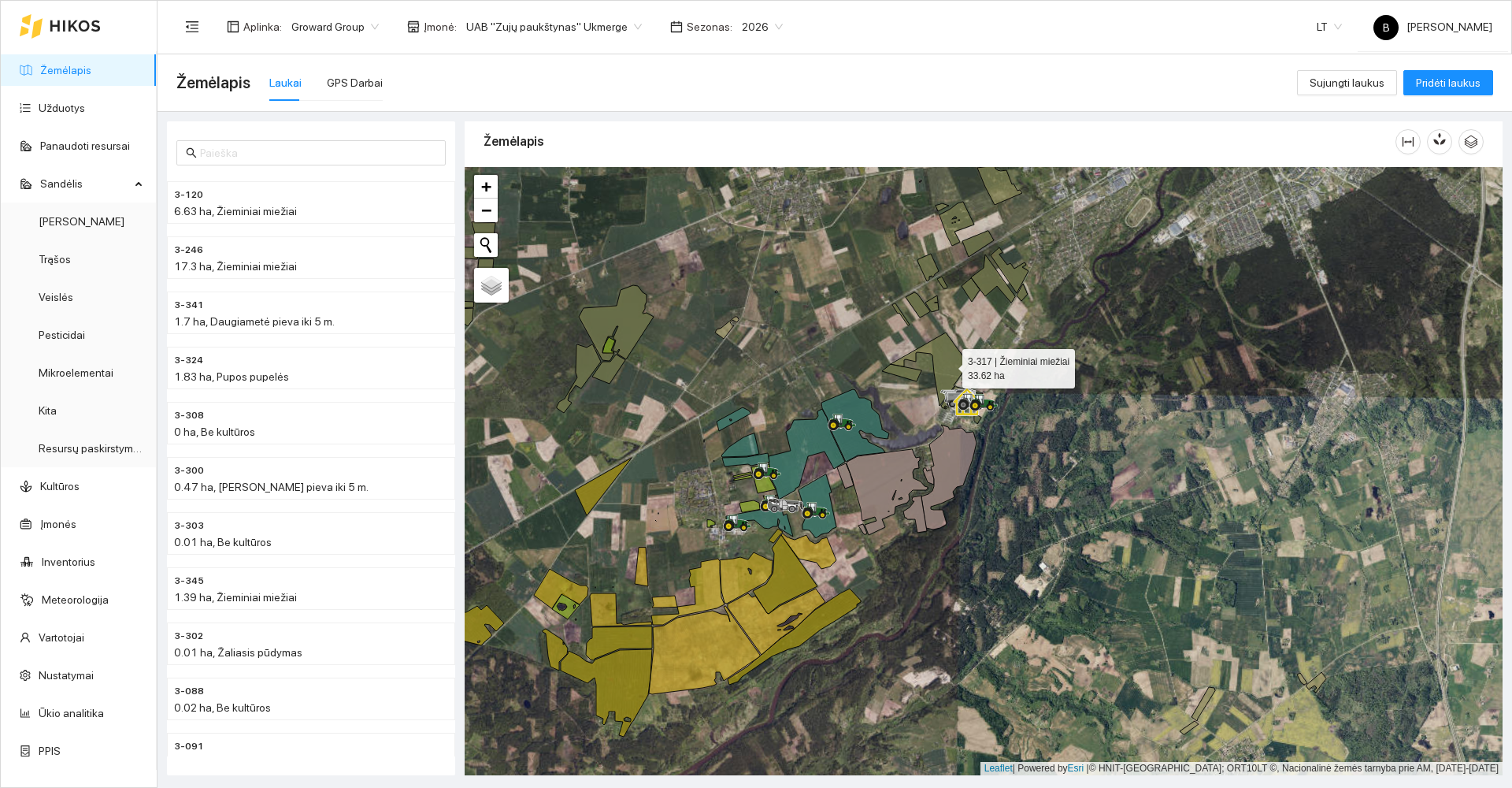
click at [948, 370] on icon at bounding box center [930, 369] width 78 height 73
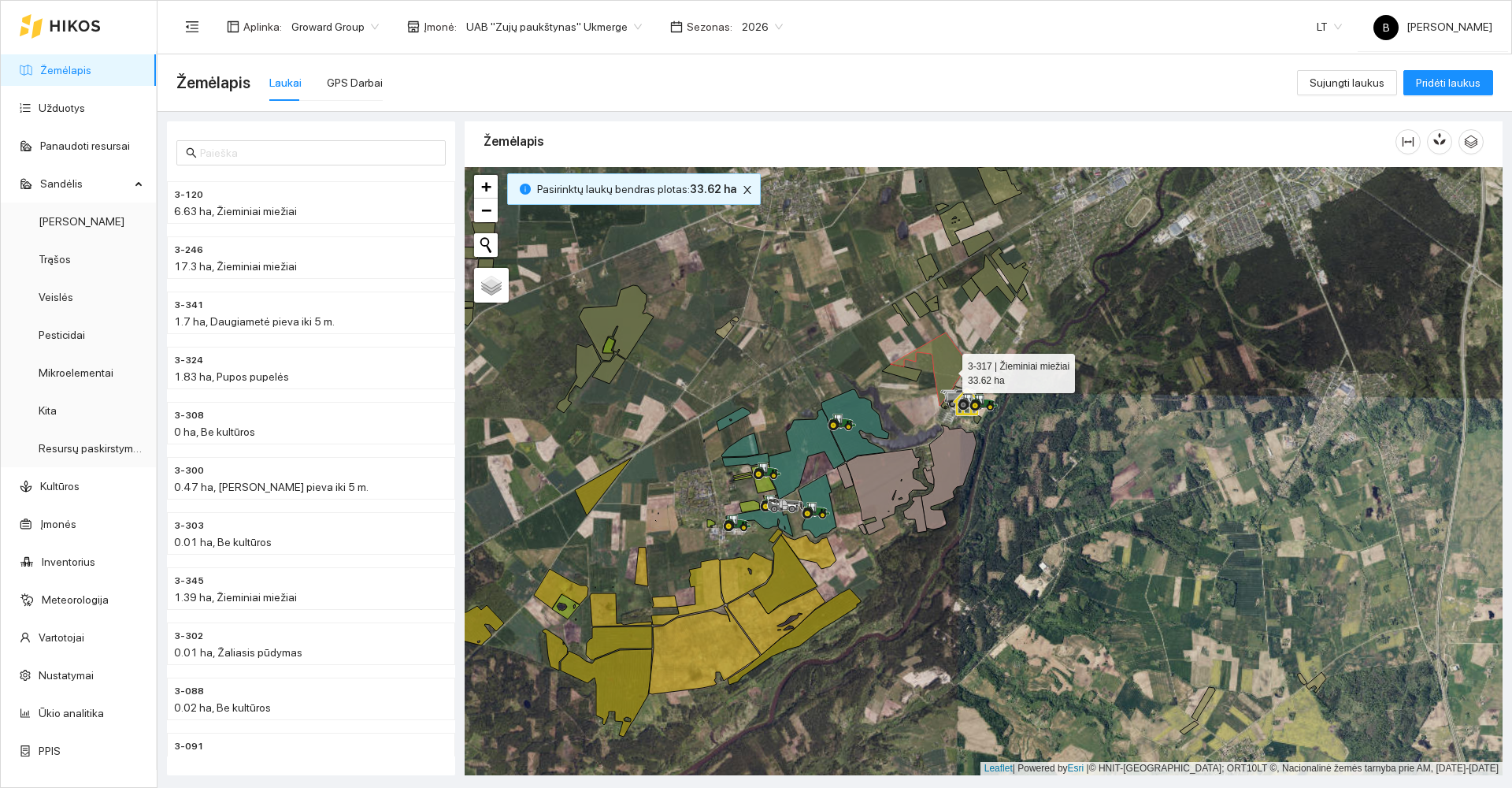
scroll to position [5282, 0]
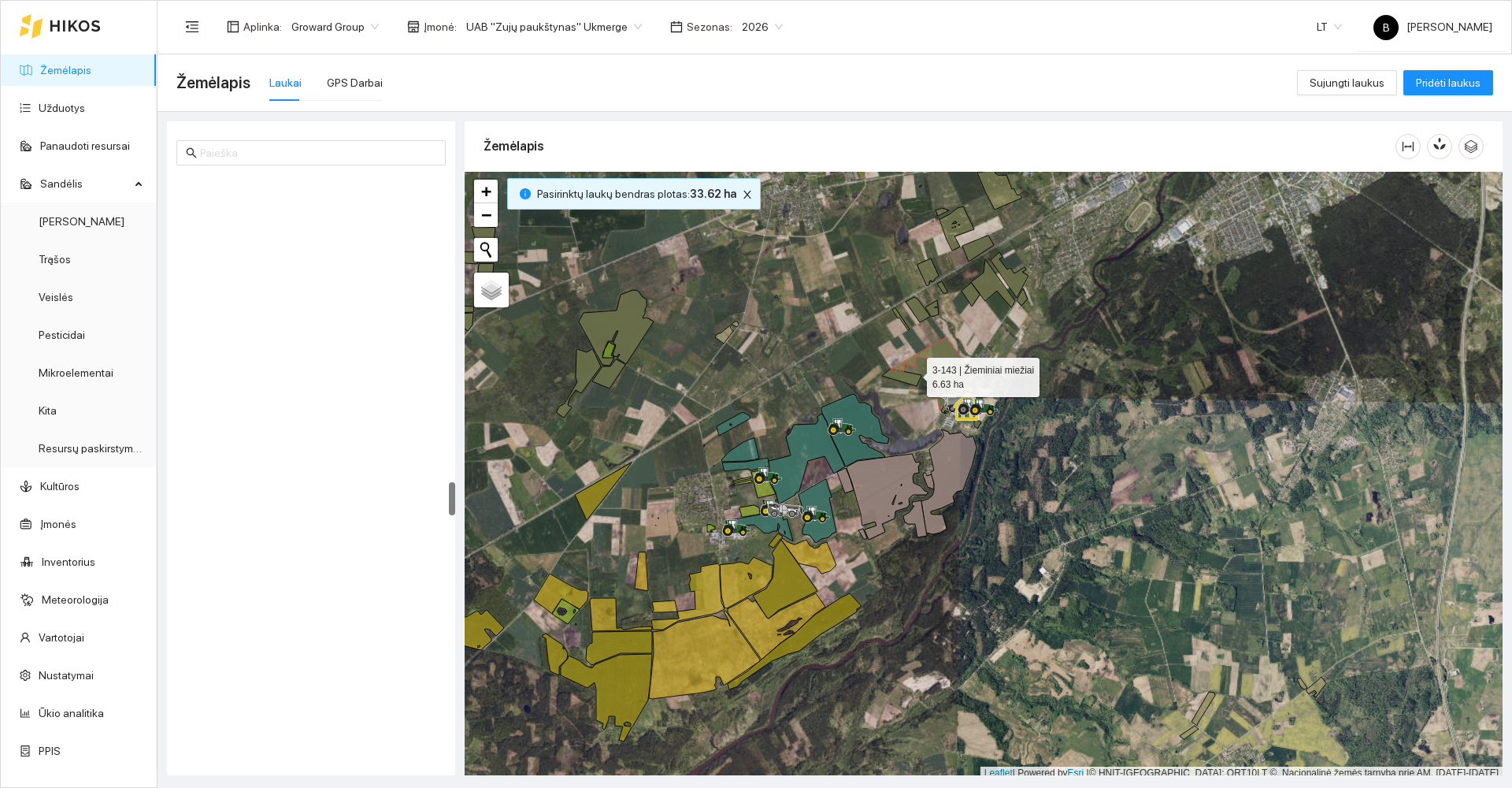
scroll to position [5, 0]
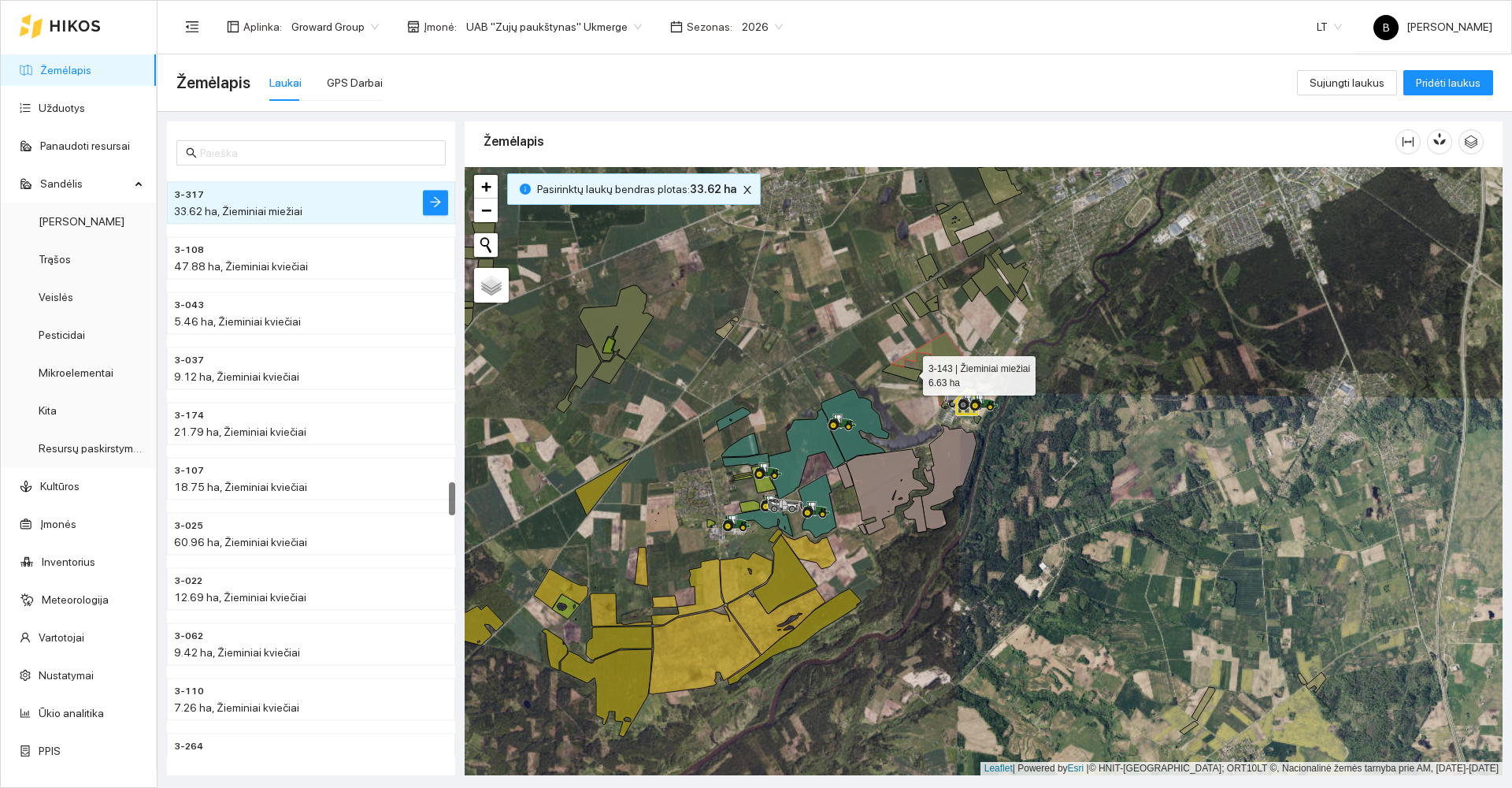
click at [909, 372] on icon at bounding box center [901, 372] width 40 height 18
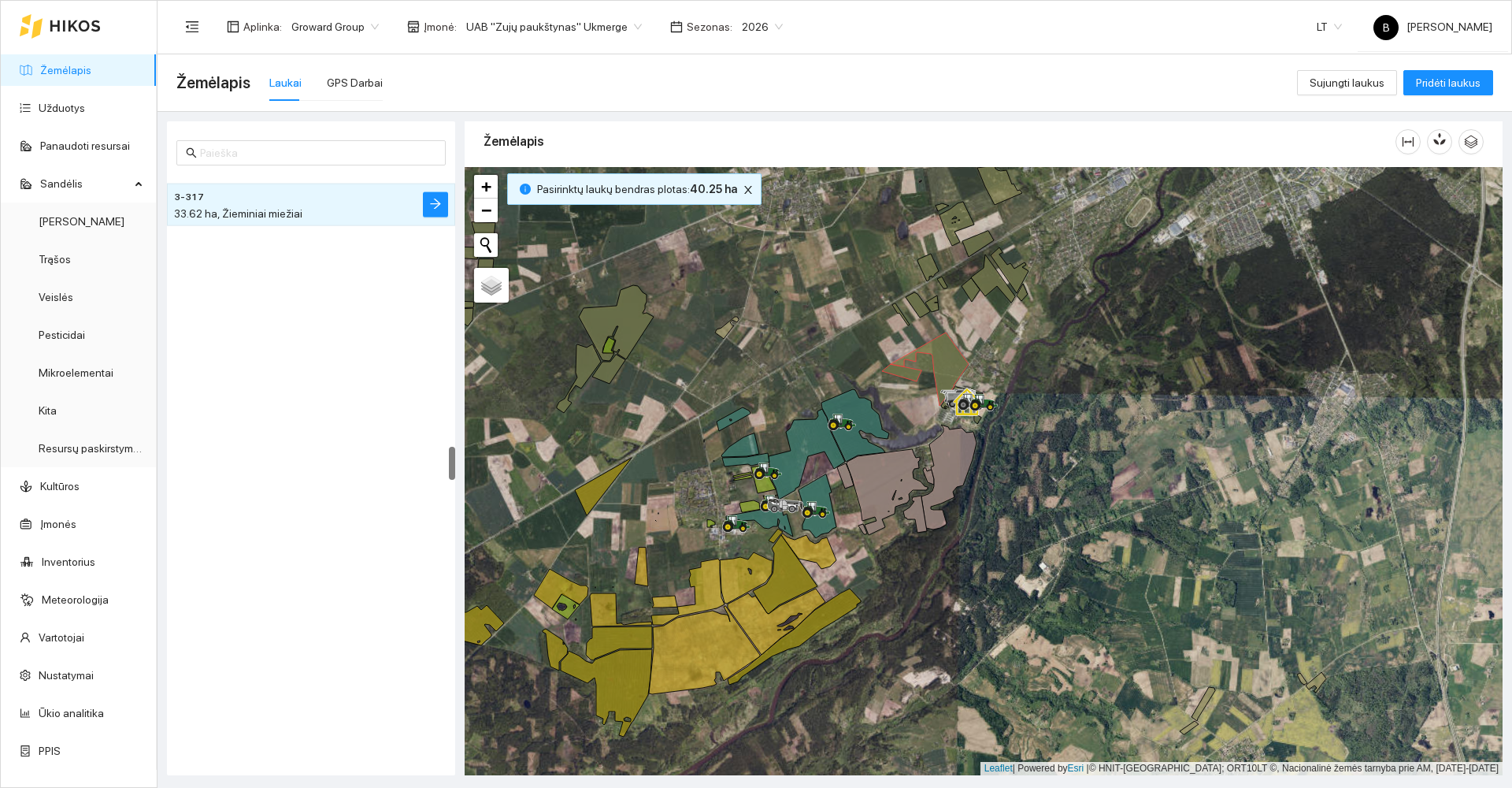
scroll to position [4677, 0]
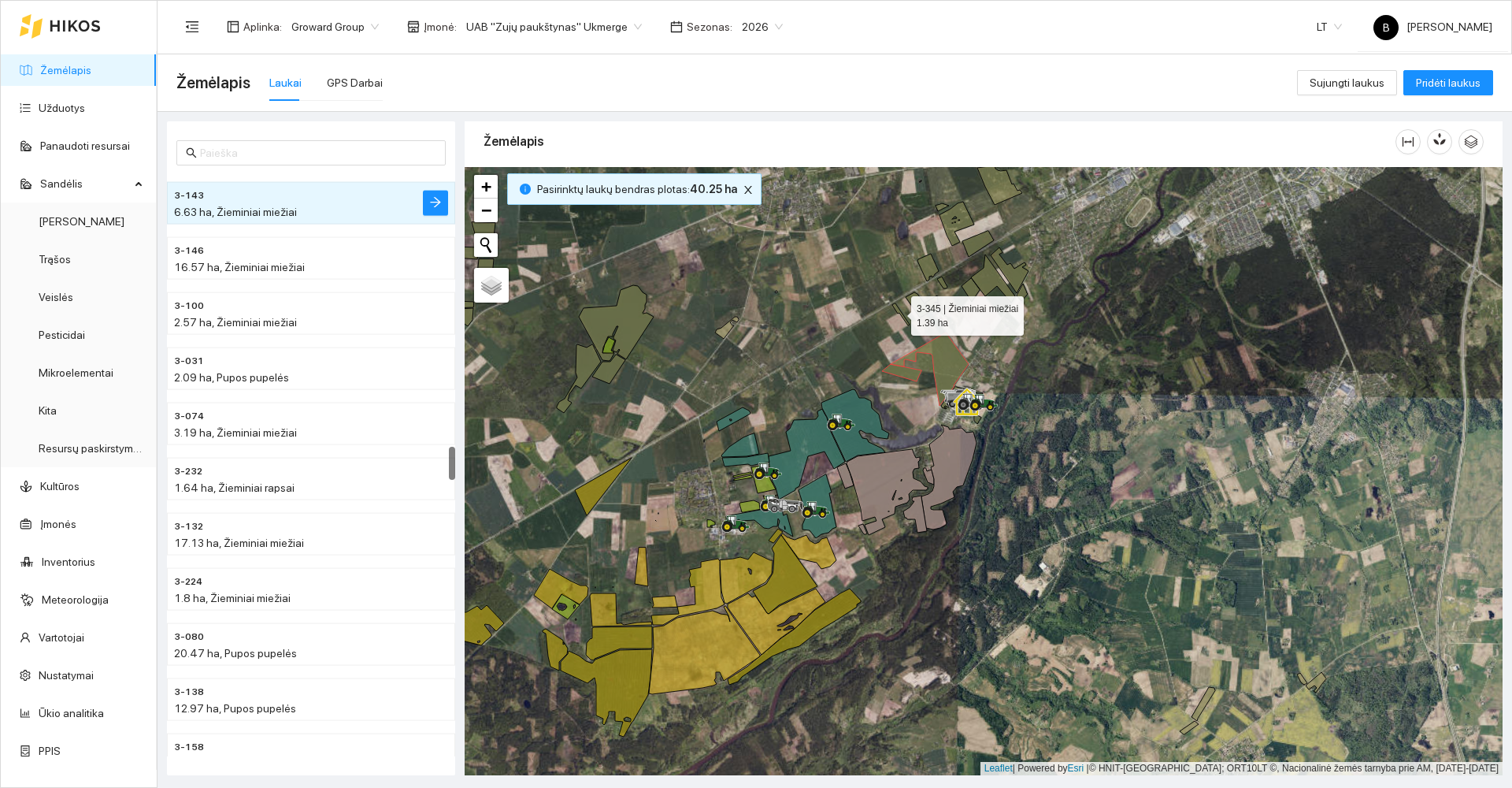
click at [897, 312] on icon at bounding box center [900, 314] width 18 height 22
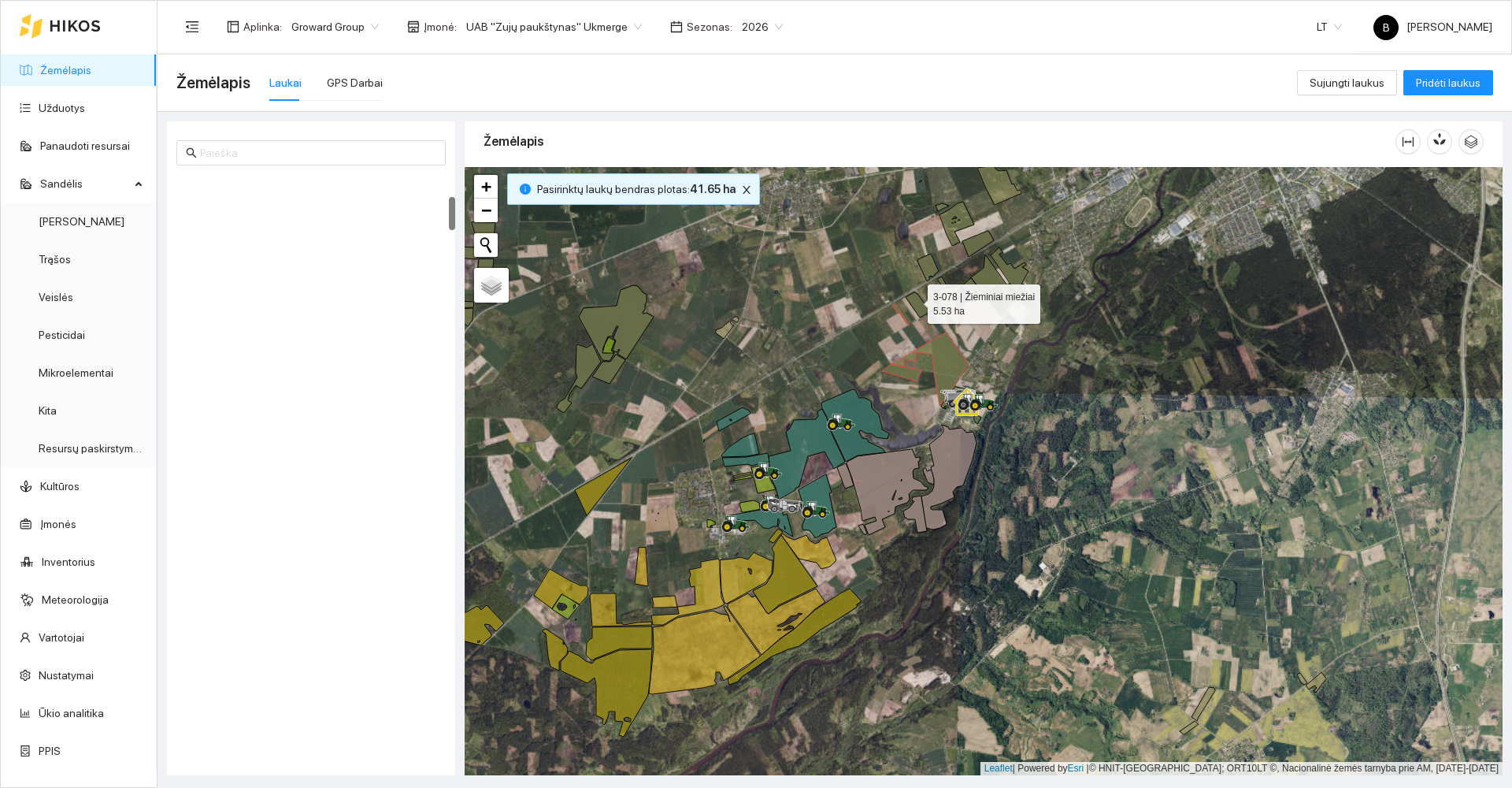
scroll to position [386, 0]
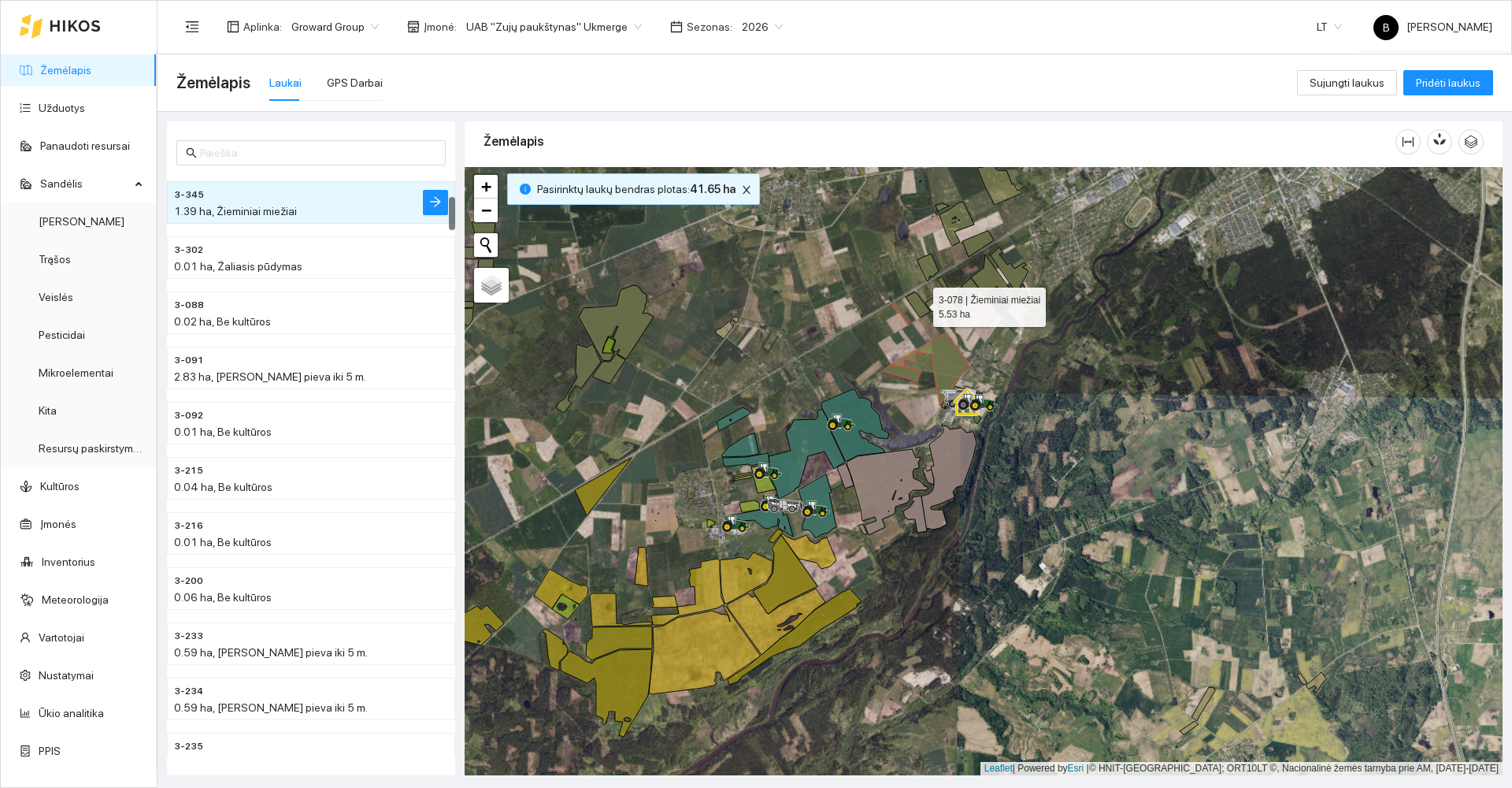
click at [919, 303] on icon at bounding box center [917, 305] width 24 height 25
click at [929, 302] on icon at bounding box center [932, 304] width 13 height 17
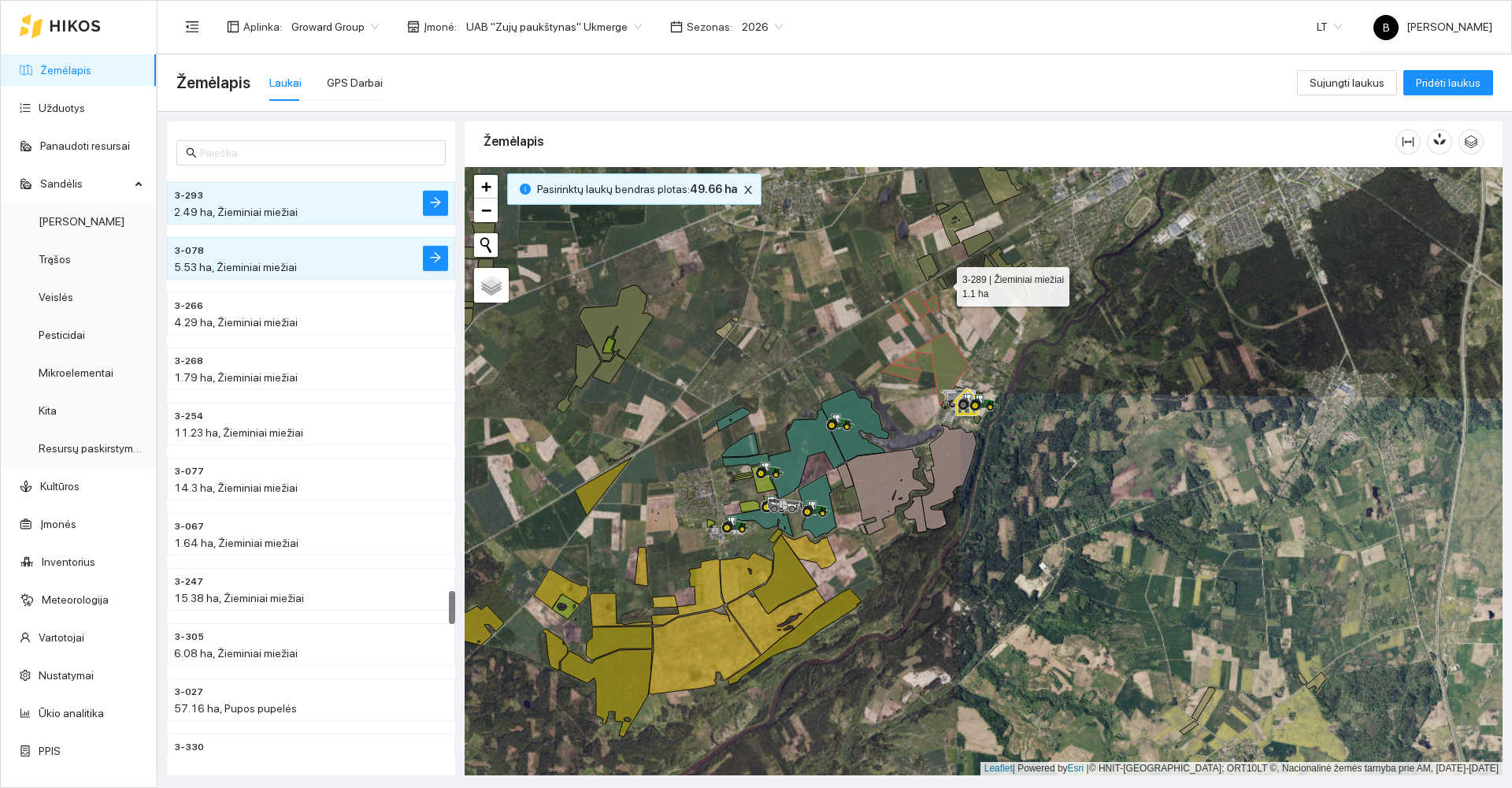
click at [942, 283] on icon at bounding box center [942, 283] width 10 height 12
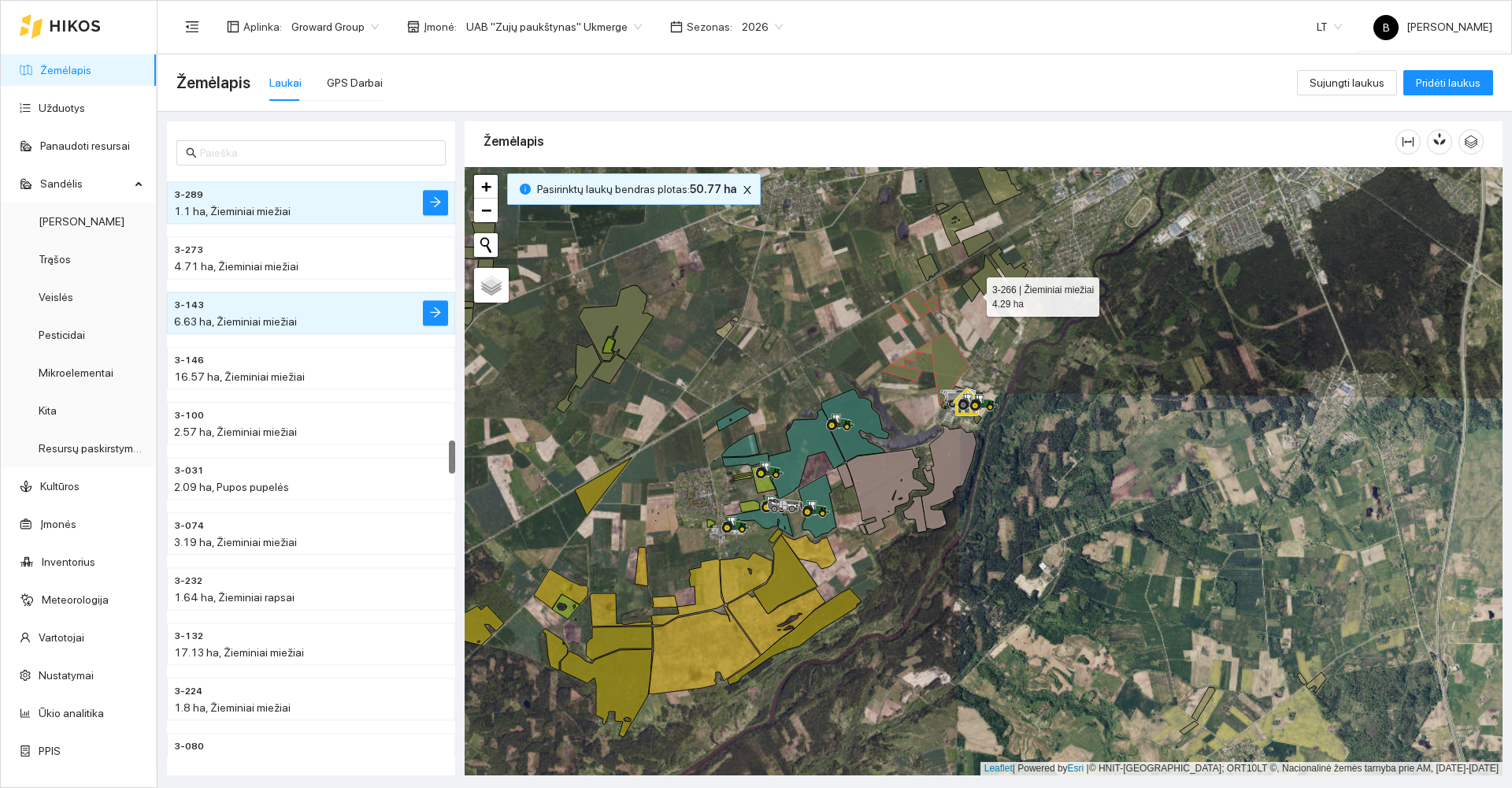
drag, startPoint x: 972, startPoint y: 293, endPoint x: 989, endPoint y: 287, distance: 18.0
click at [974, 292] on icon at bounding box center [971, 290] width 19 height 24
click at [968, 289] on icon at bounding box center [973, 289] width 19 height 24
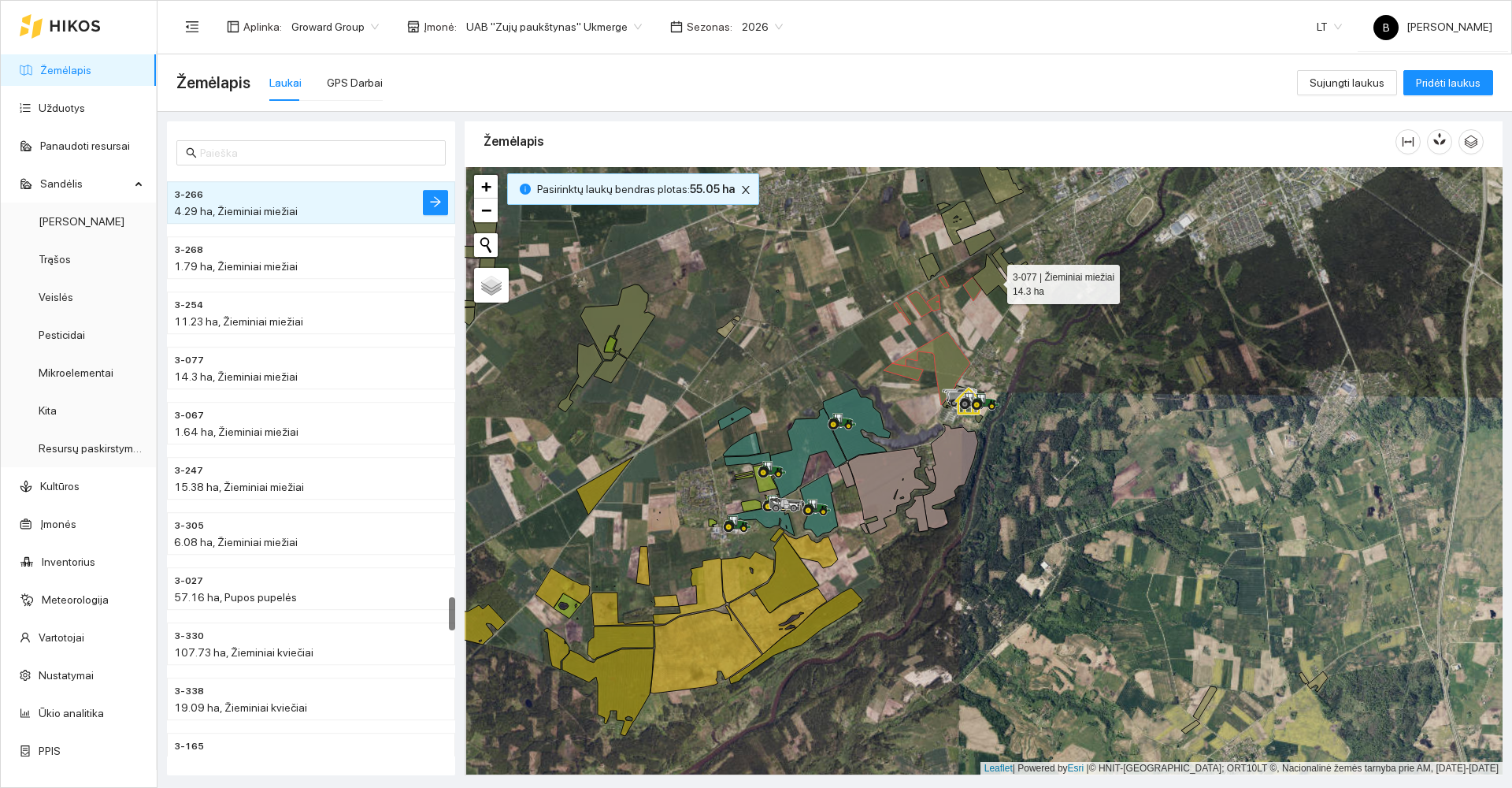
click at [996, 279] on icon at bounding box center [995, 277] width 44 height 48
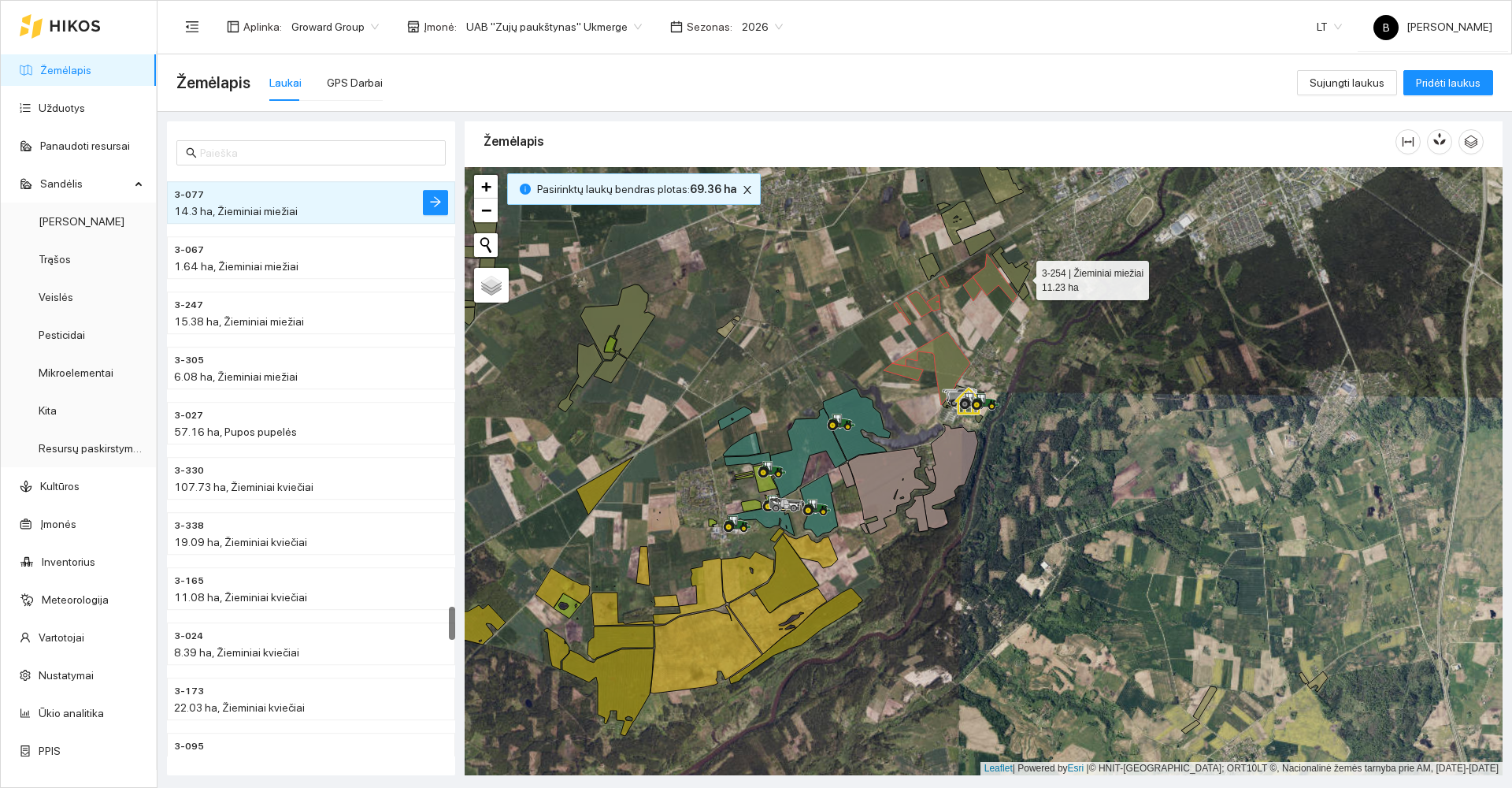
click at [1022, 277] on icon at bounding box center [1011, 269] width 38 height 45
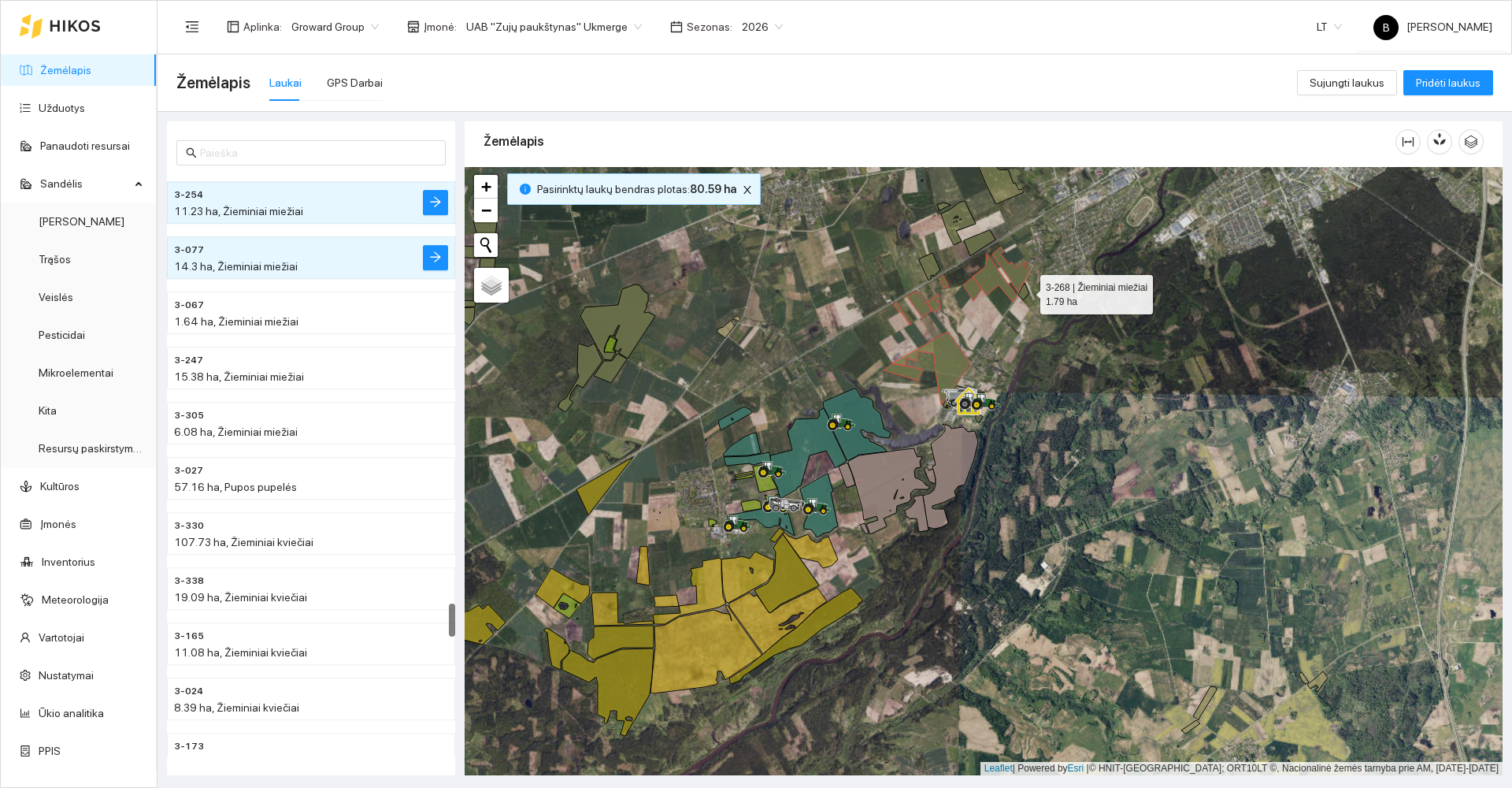
click at [1027, 290] on icon at bounding box center [1023, 291] width 11 height 18
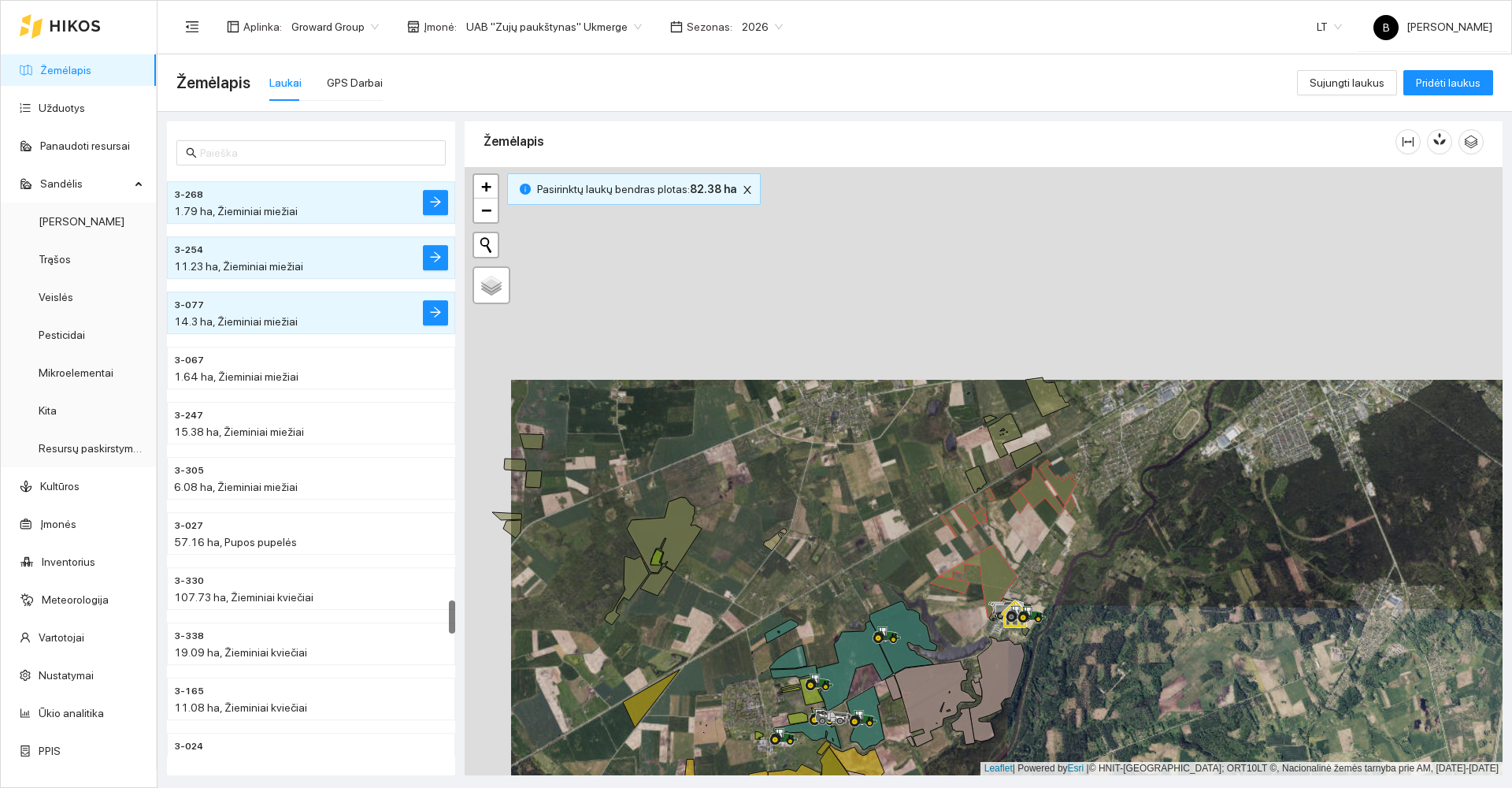
drag, startPoint x: 1074, startPoint y: 248, endPoint x: 1121, endPoint y: 461, distance: 218.1
click at [1121, 461] on div at bounding box center [984, 471] width 1038 height 609
click at [1052, 395] on icon at bounding box center [1048, 397] width 45 height 40
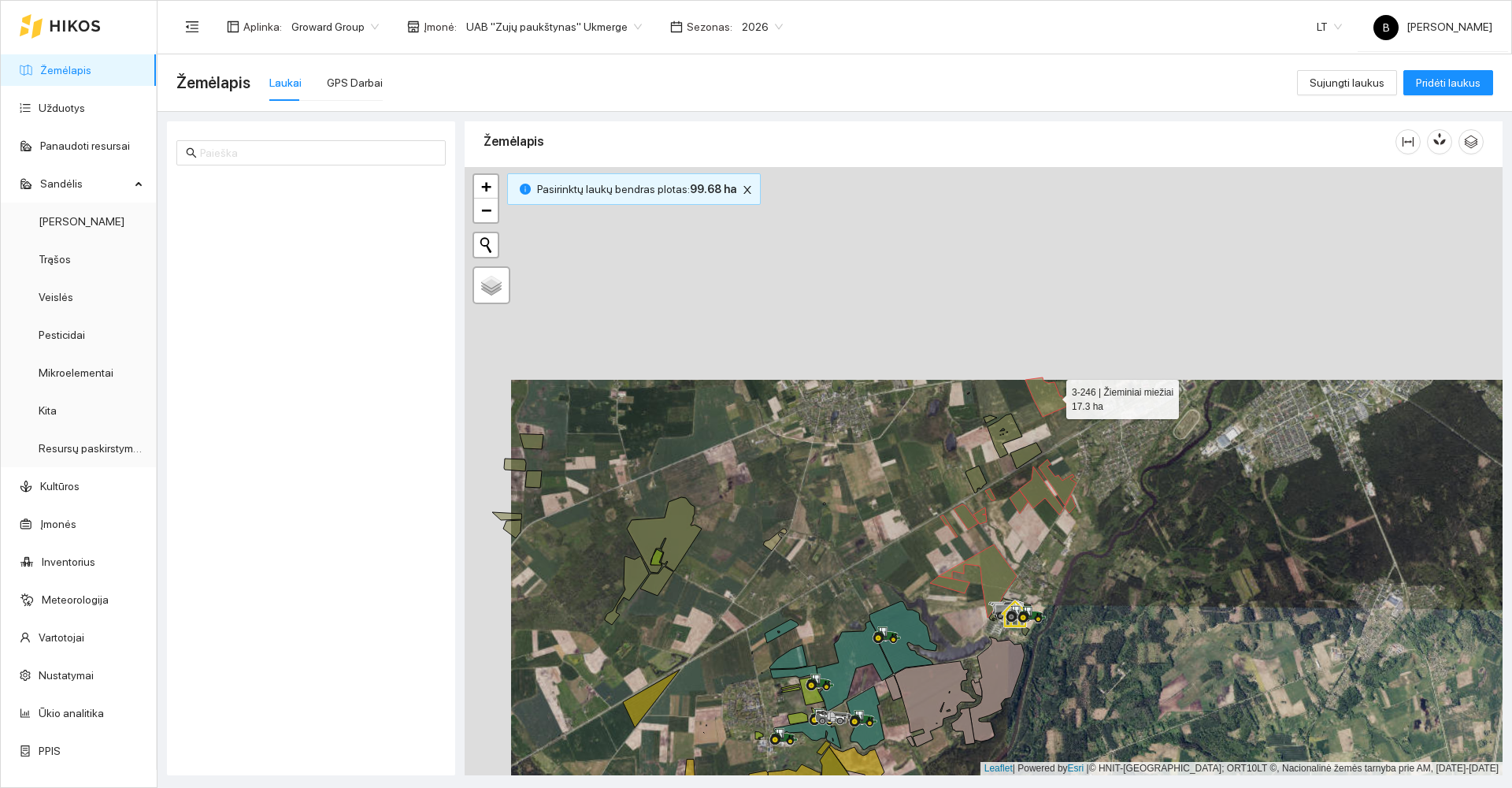
scroll to position [56, 0]
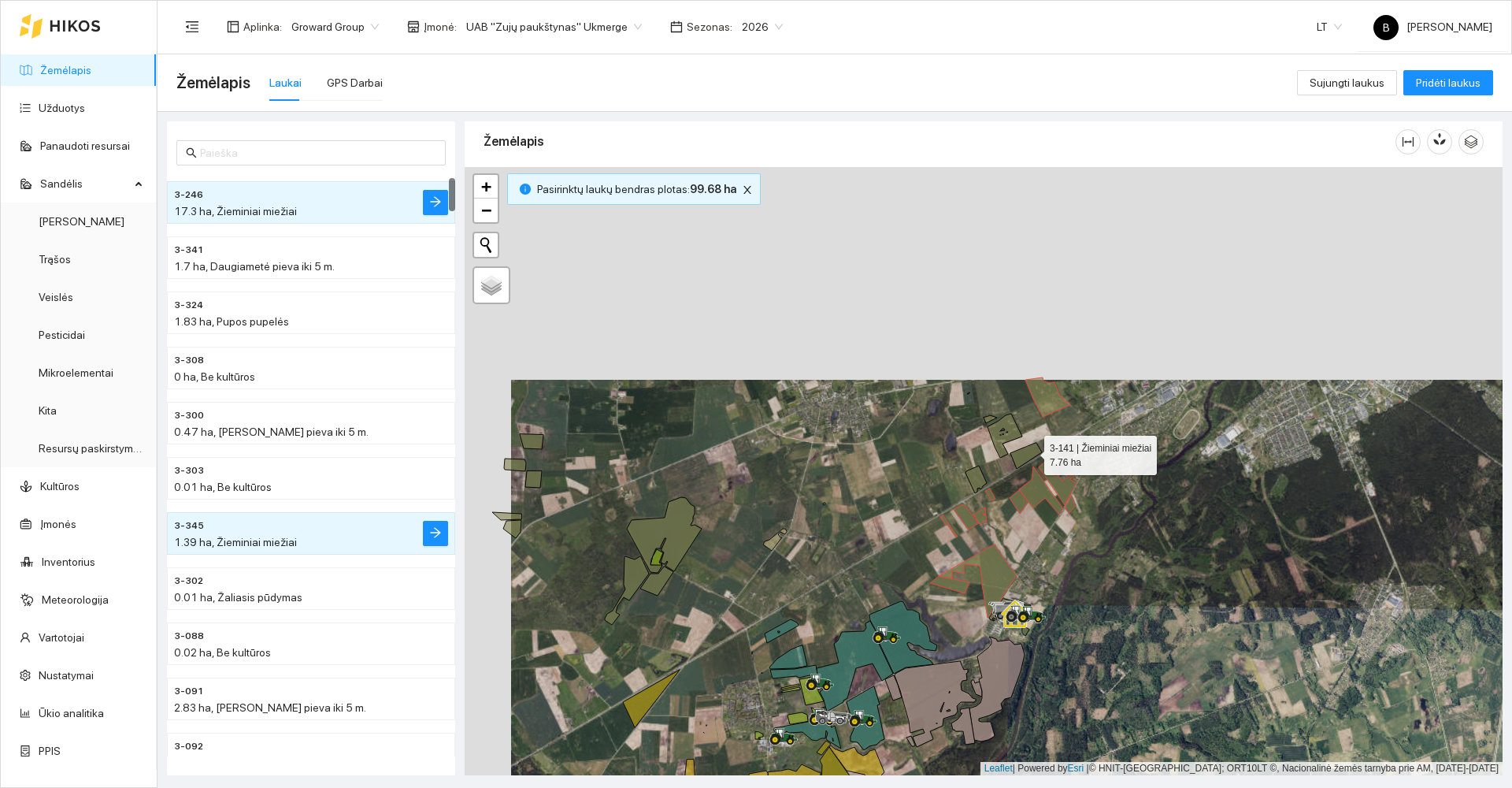
click at [1030, 451] on icon at bounding box center [1026, 455] width 31 height 26
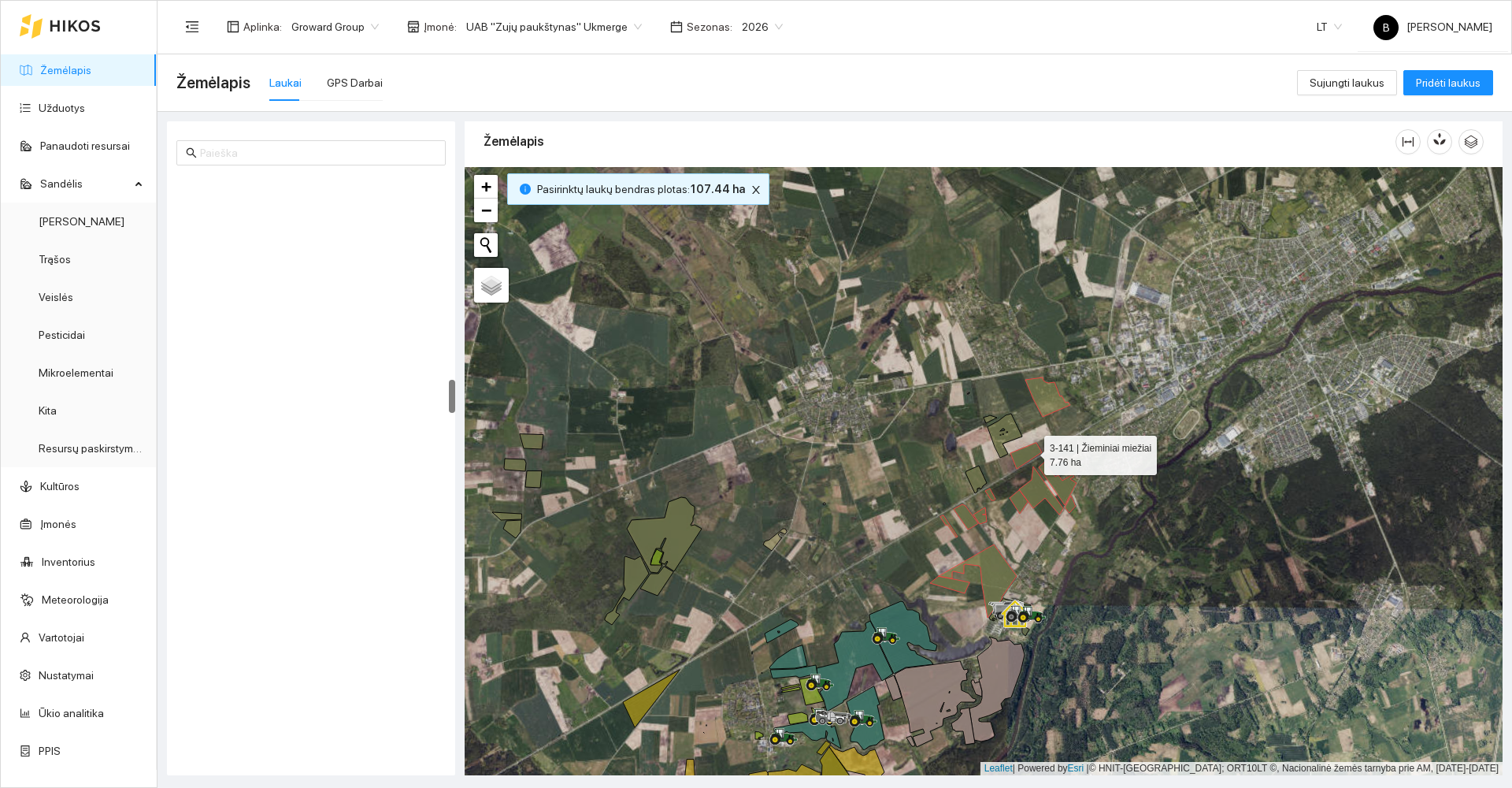
scroll to position [3523, 0]
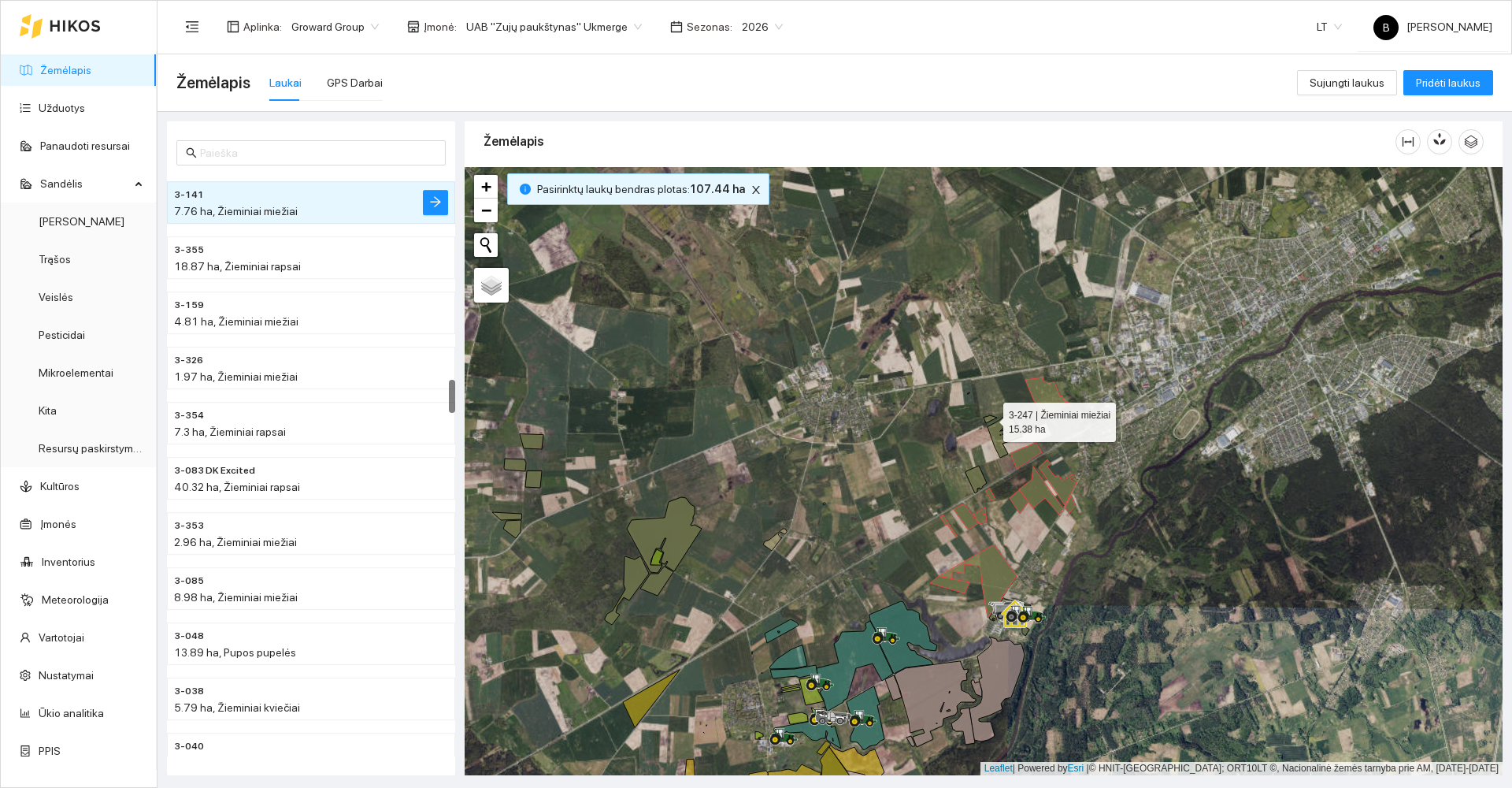
click at [1011, 425] on icon at bounding box center [1003, 435] width 39 height 44
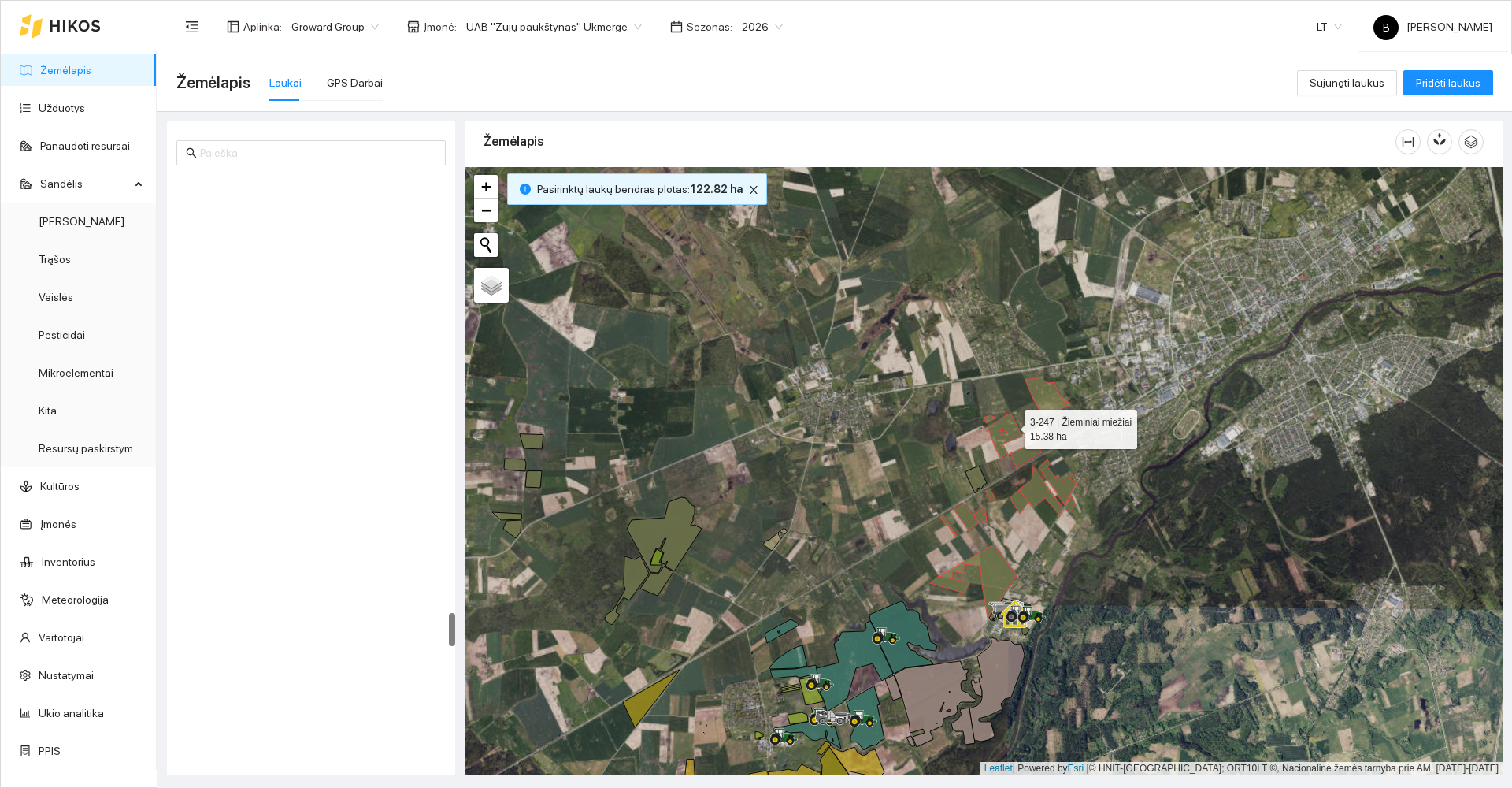
scroll to position [7545, 0]
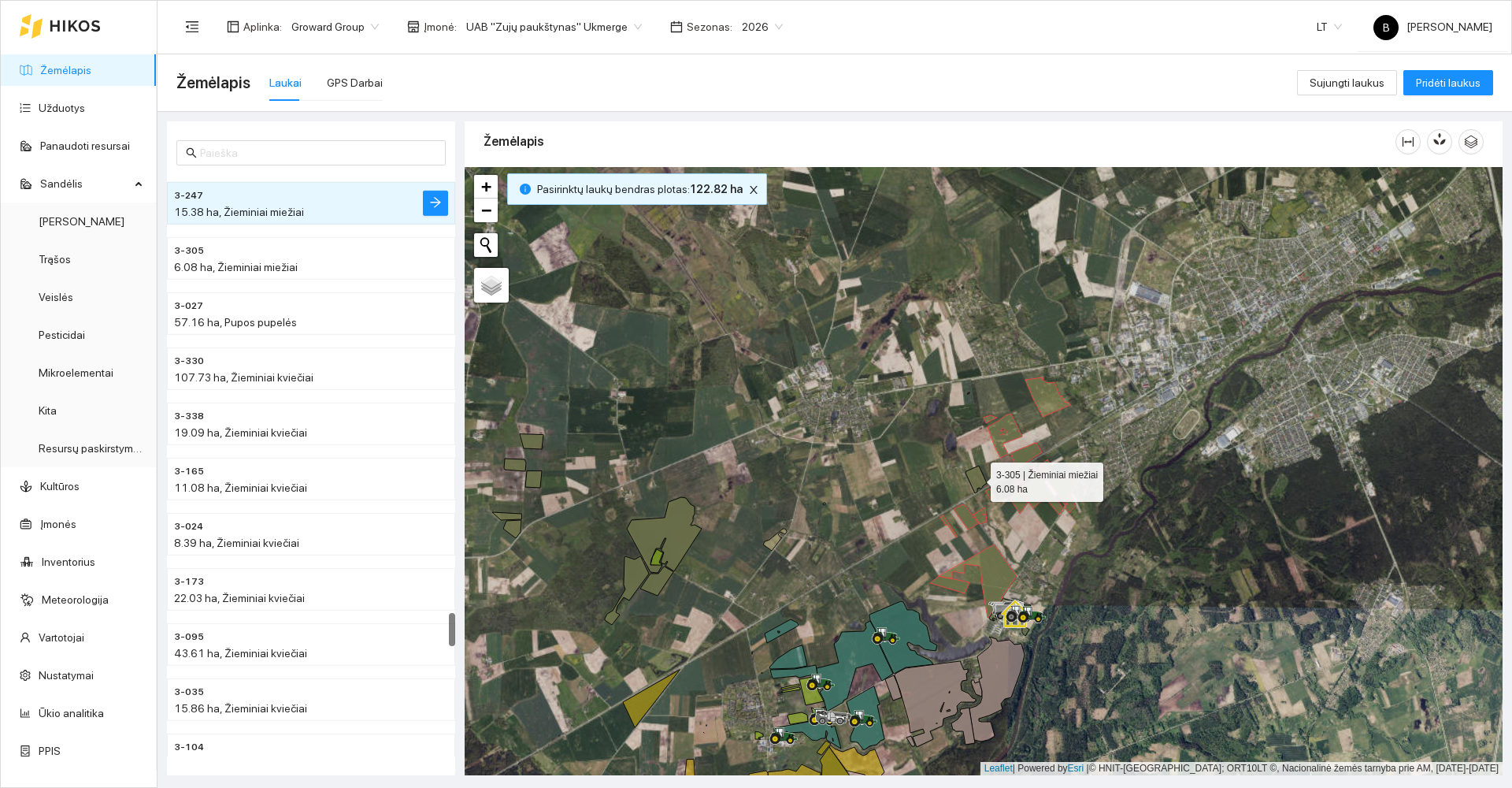
click at [977, 479] on icon at bounding box center [975, 479] width 21 height 28
click at [673, 542] on icon at bounding box center [664, 535] width 75 height 76
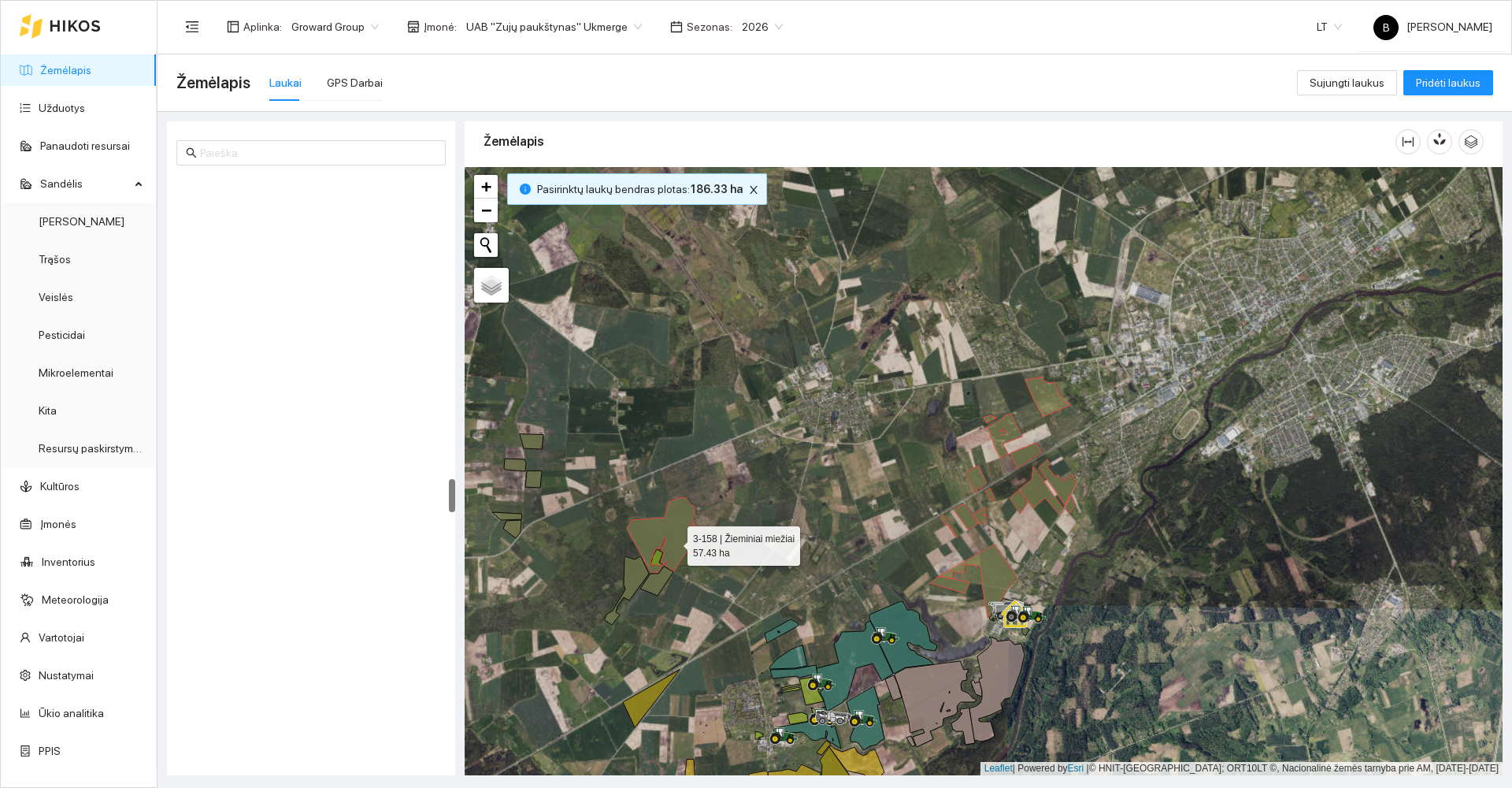
scroll to position [5232, 0]
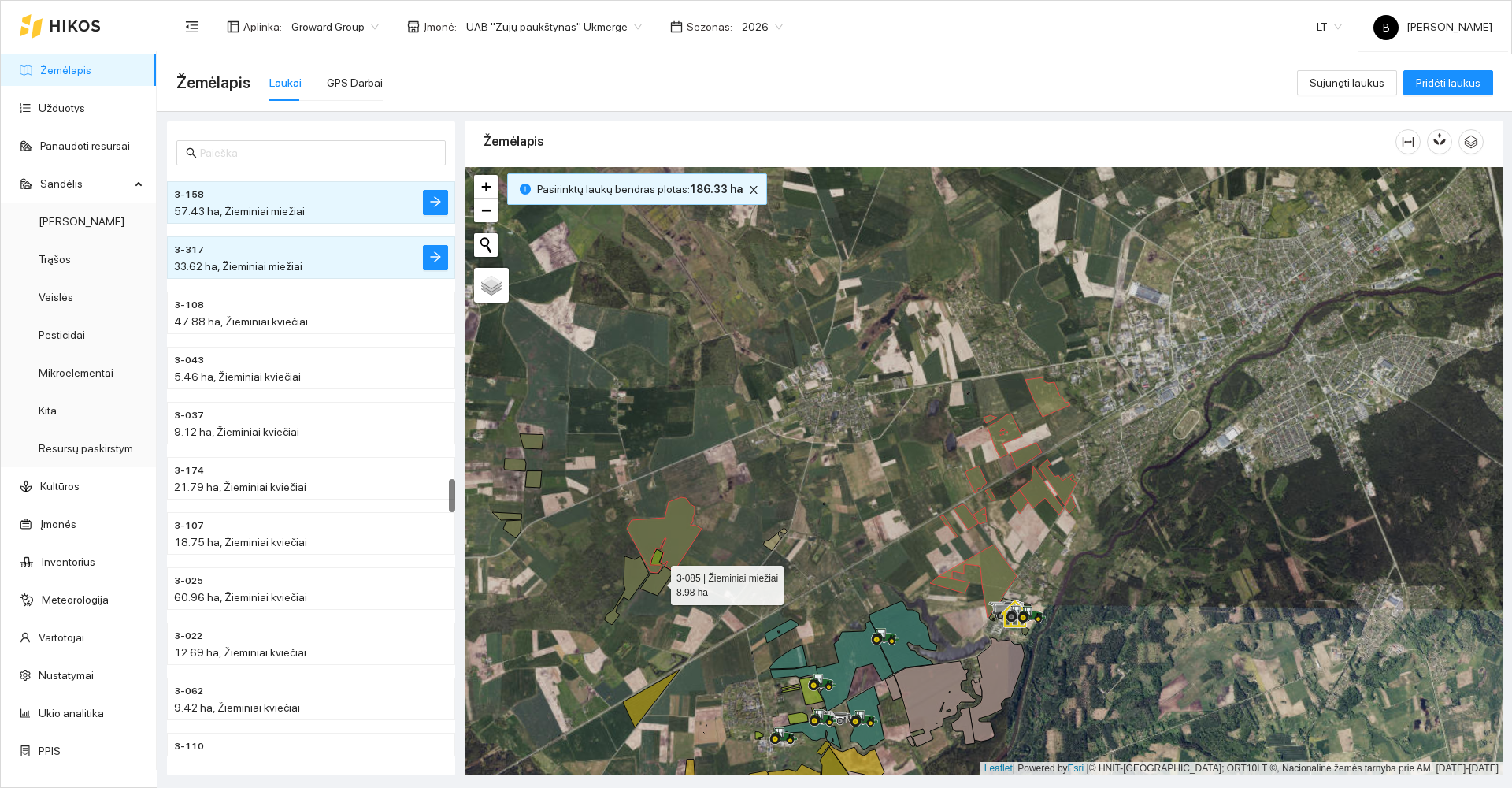
click at [666, 572] on icon at bounding box center [656, 581] width 33 height 29
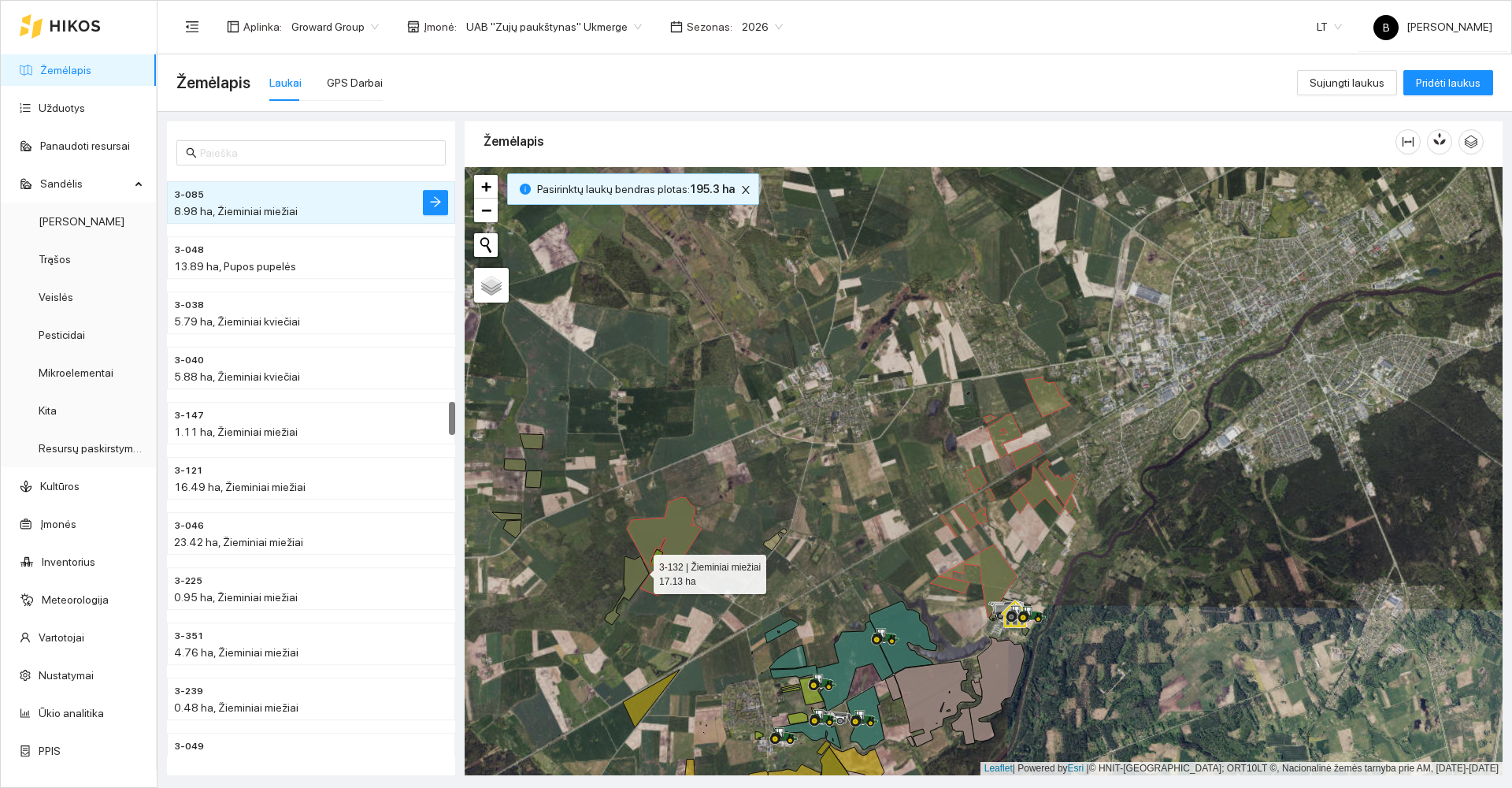
click at [639, 571] on icon at bounding box center [627, 590] width 44 height 68
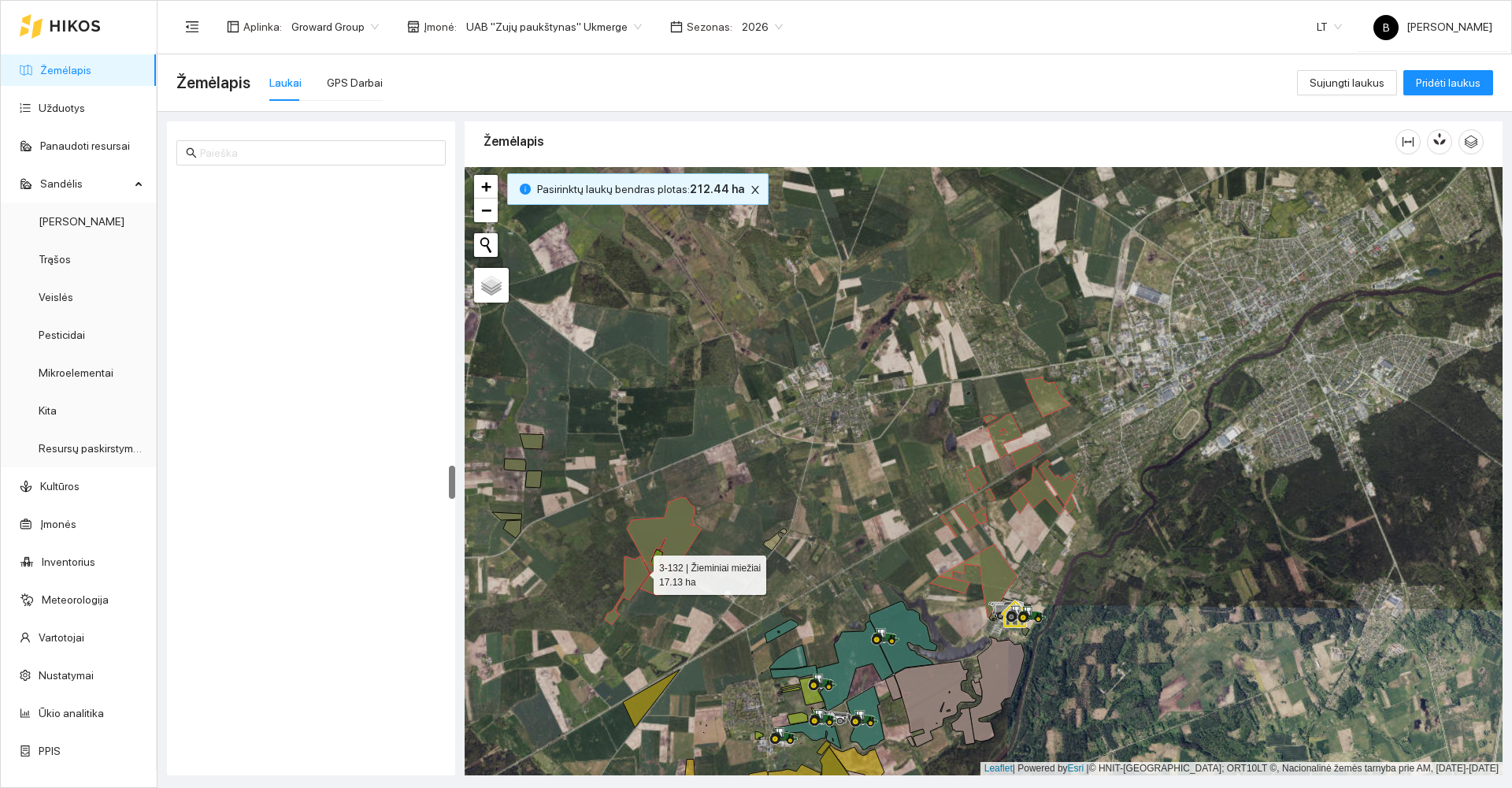
scroll to position [5012, 0]
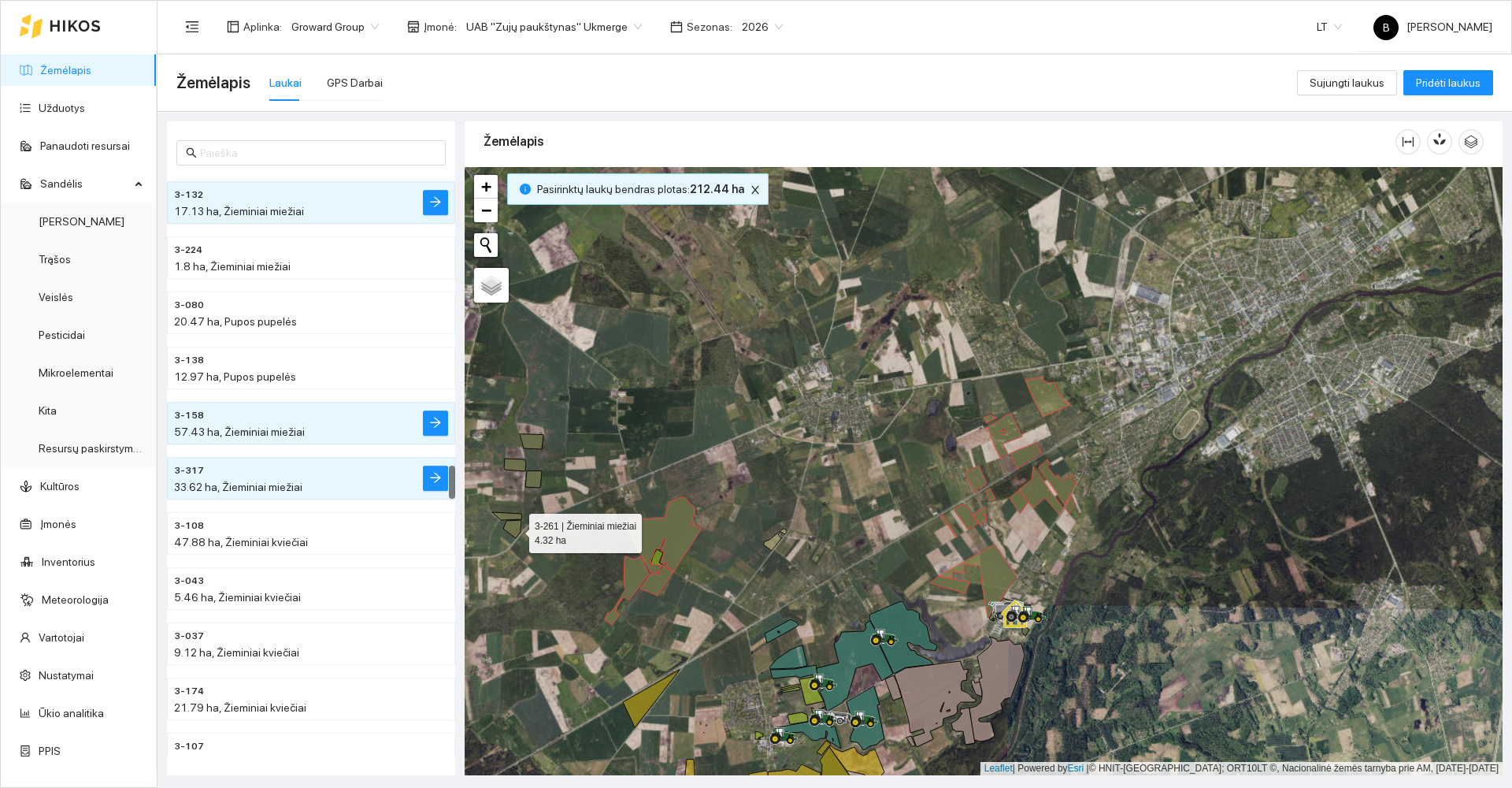
click at [515, 530] on icon at bounding box center [512, 530] width 19 height 19
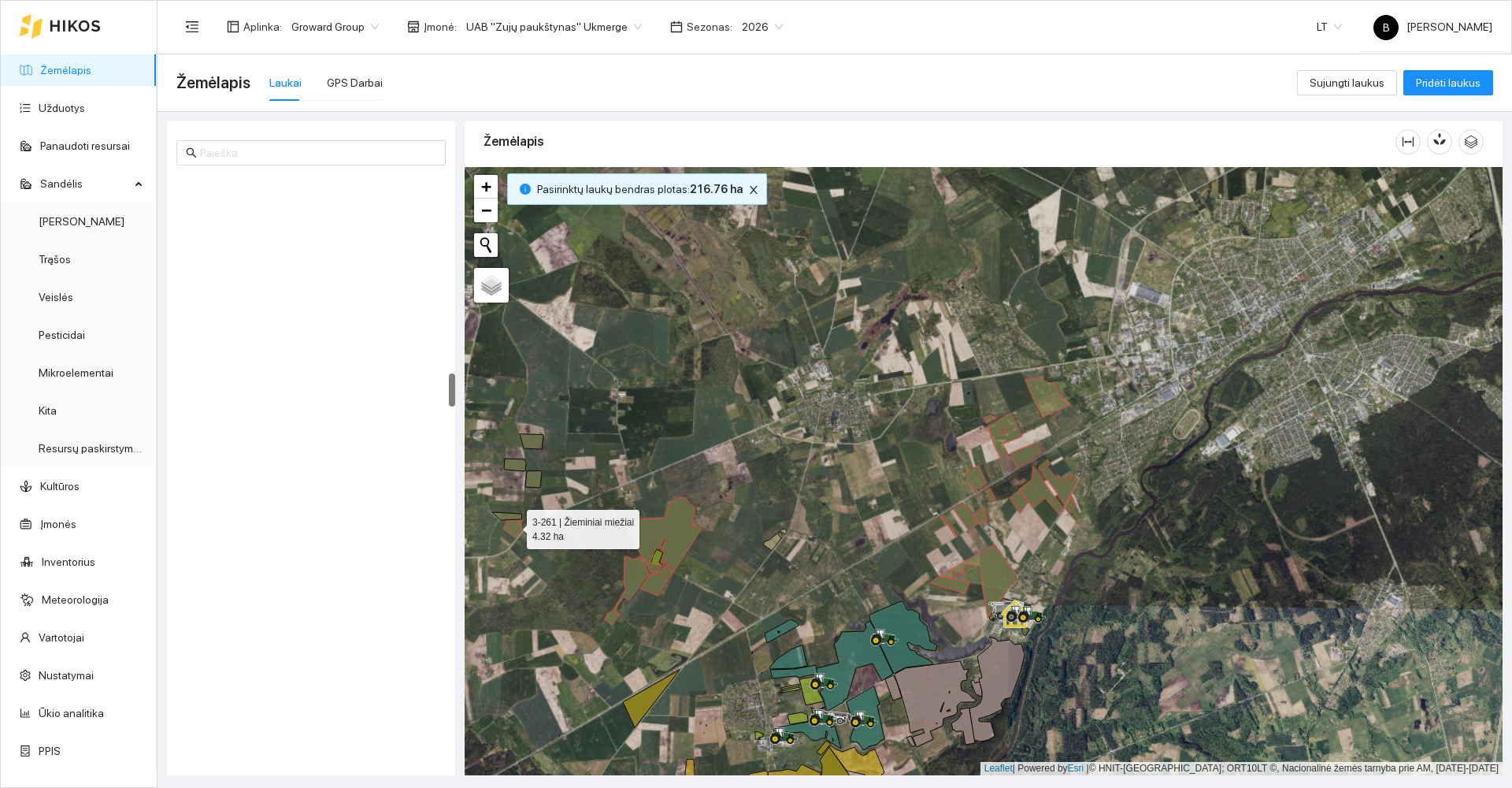
scroll to position [3413, 0]
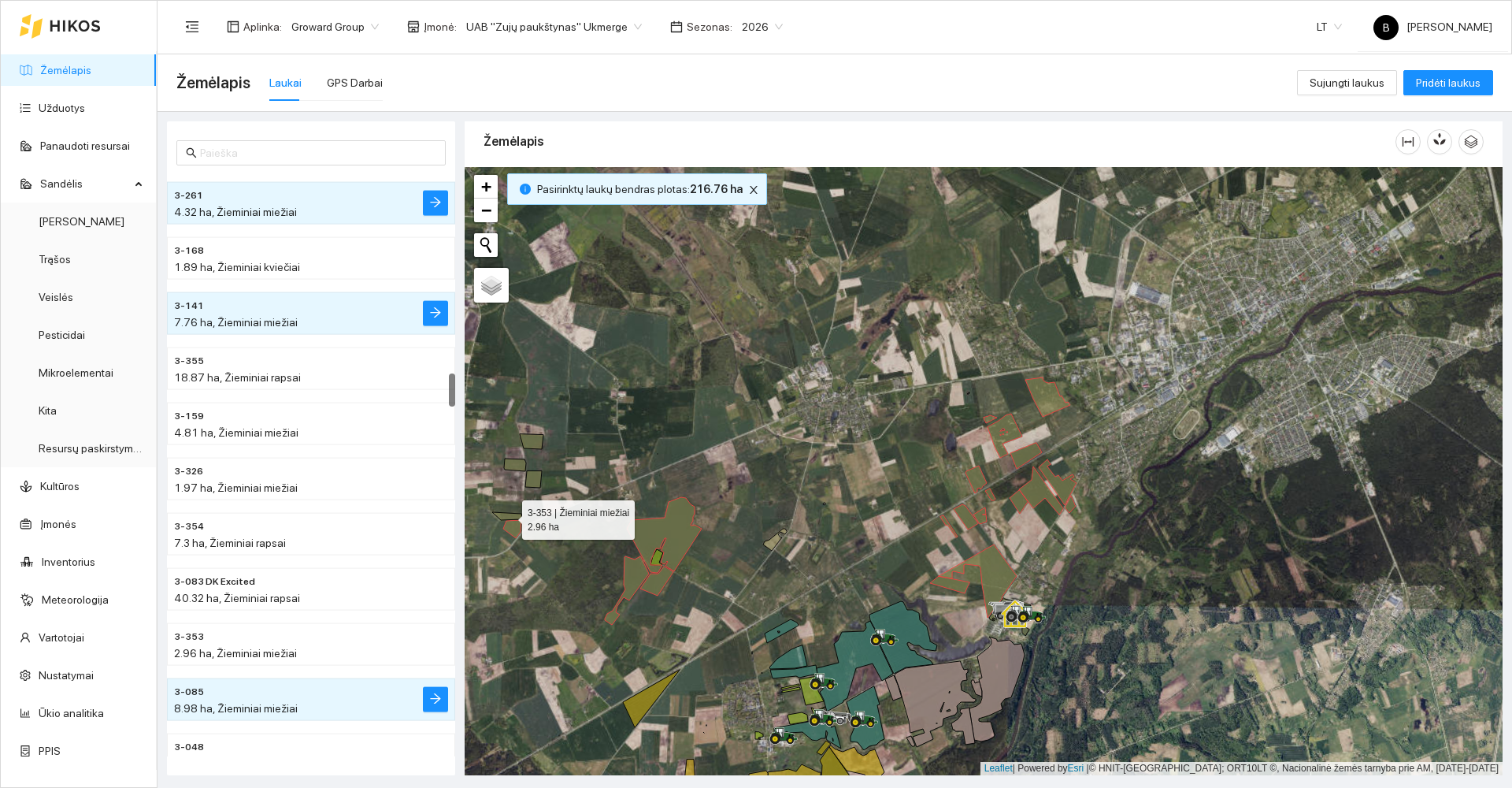
click at [503, 516] on icon at bounding box center [507, 515] width 29 height 8
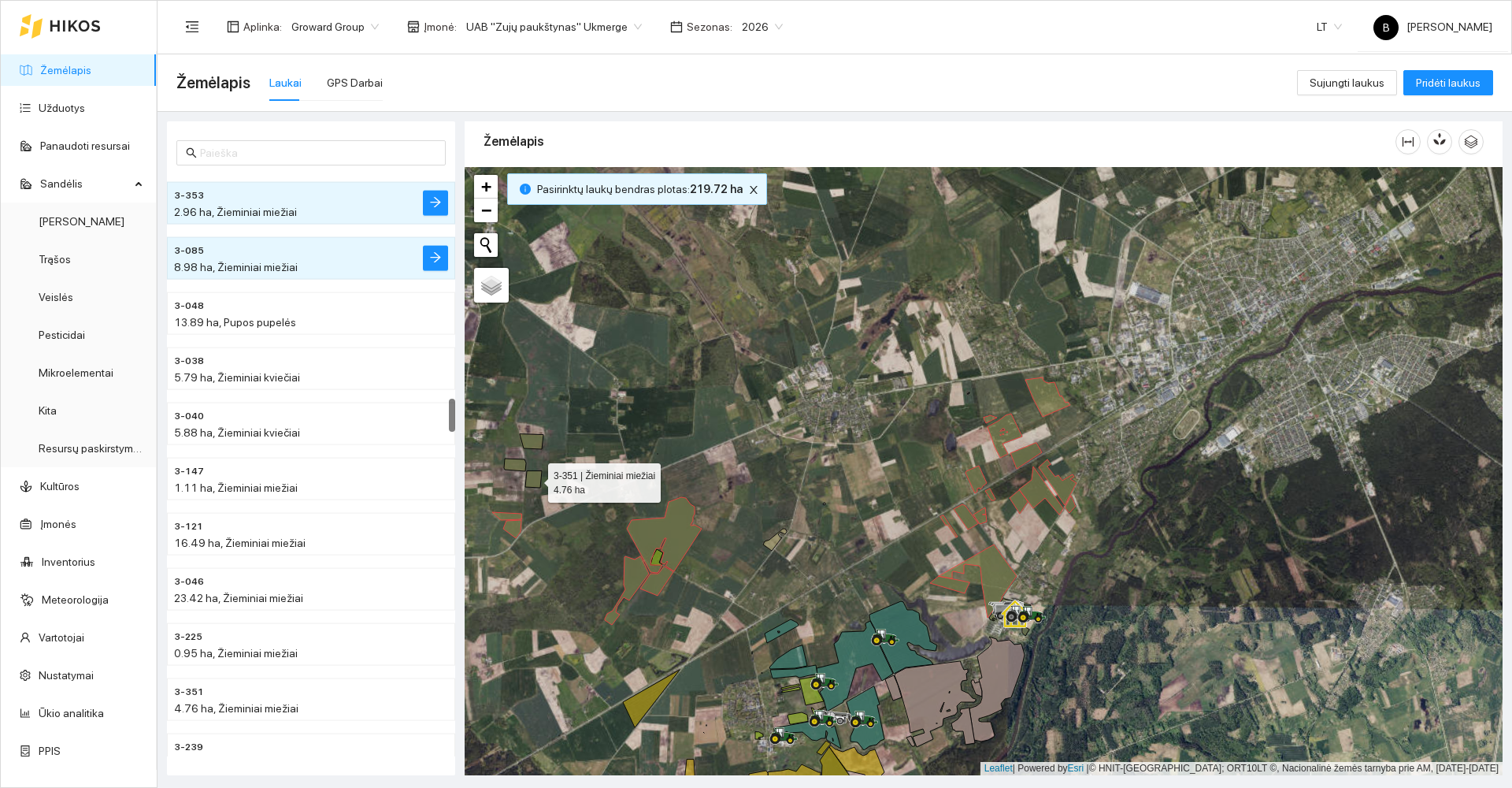
click at [533, 482] on icon at bounding box center [533, 480] width 17 height 17
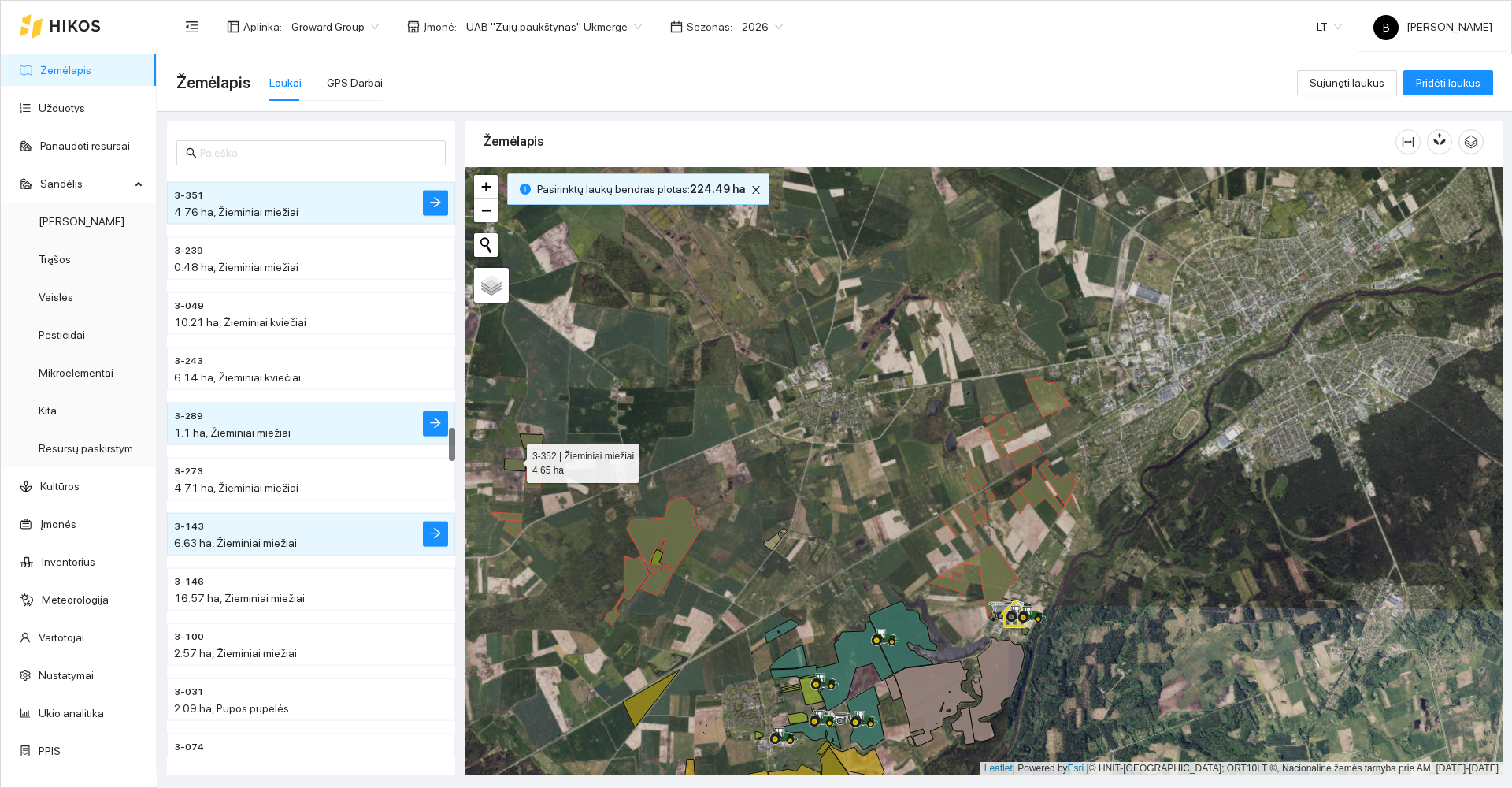
click at [513, 461] on icon at bounding box center [515, 465] width 22 height 13
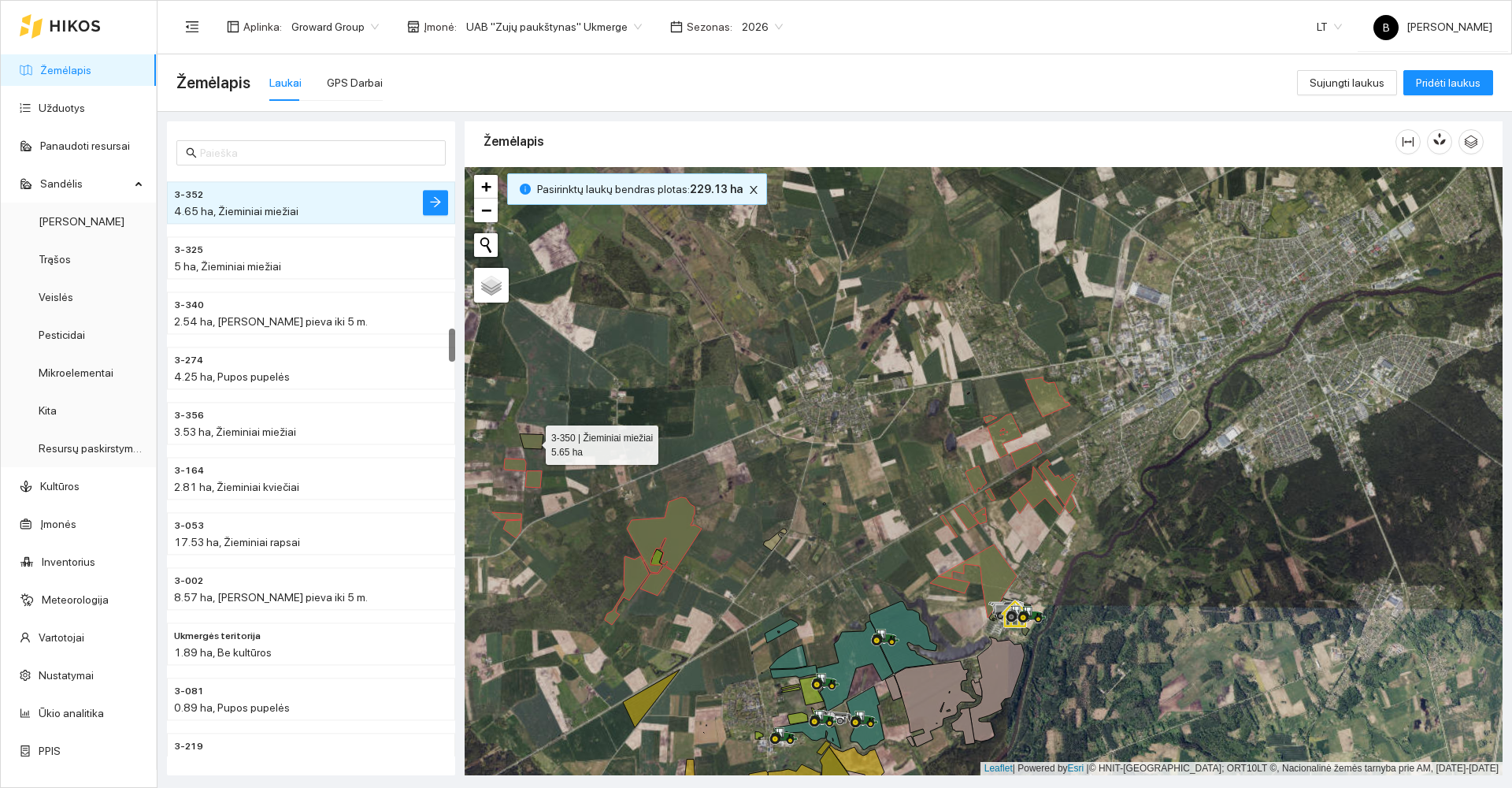
click at [536, 440] on icon at bounding box center [532, 442] width 24 height 15
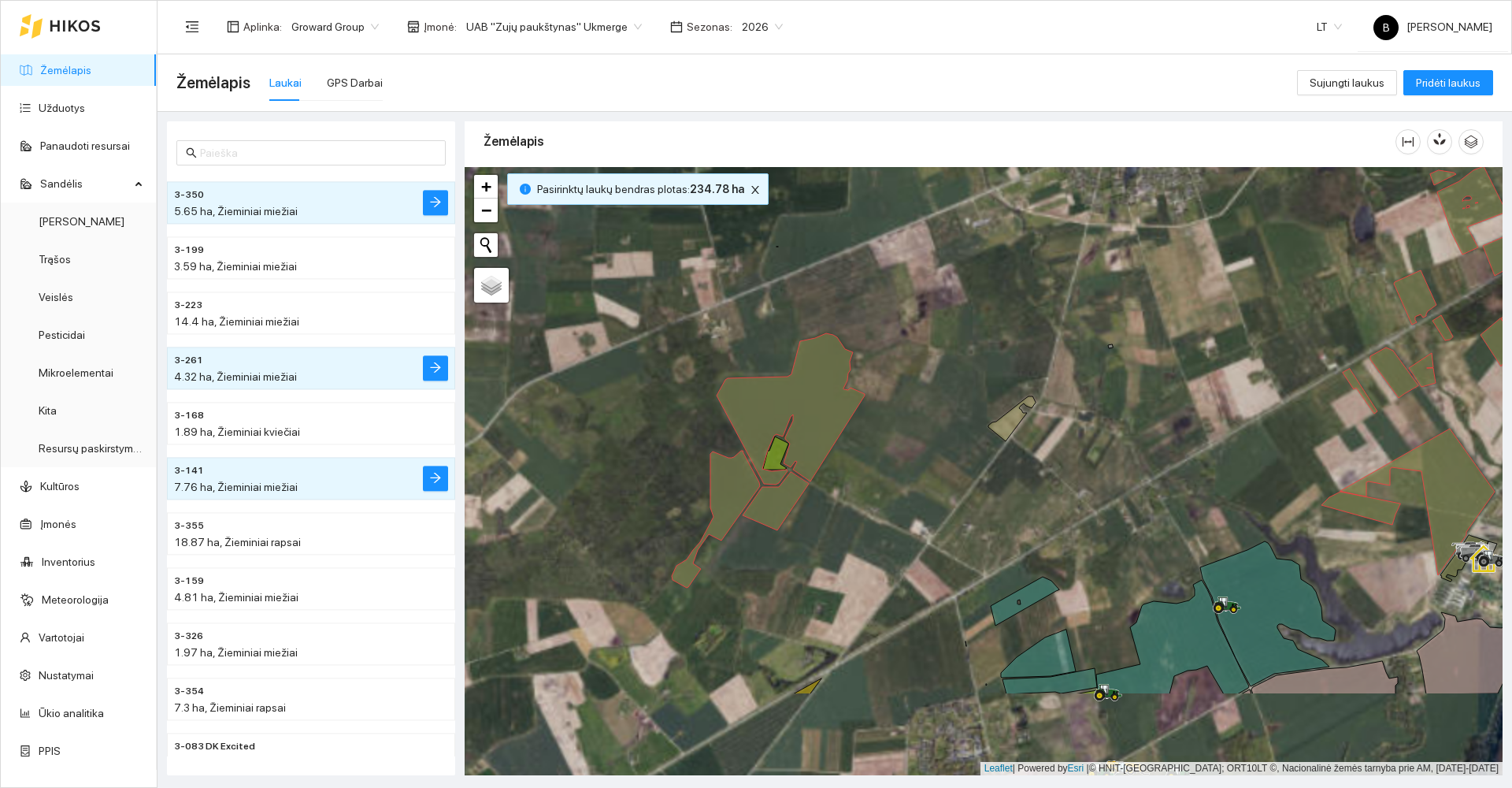
drag, startPoint x: 707, startPoint y: 535, endPoint x: 958, endPoint y: 353, distance: 310.0
click at [957, 359] on div at bounding box center [984, 471] width 1038 height 609
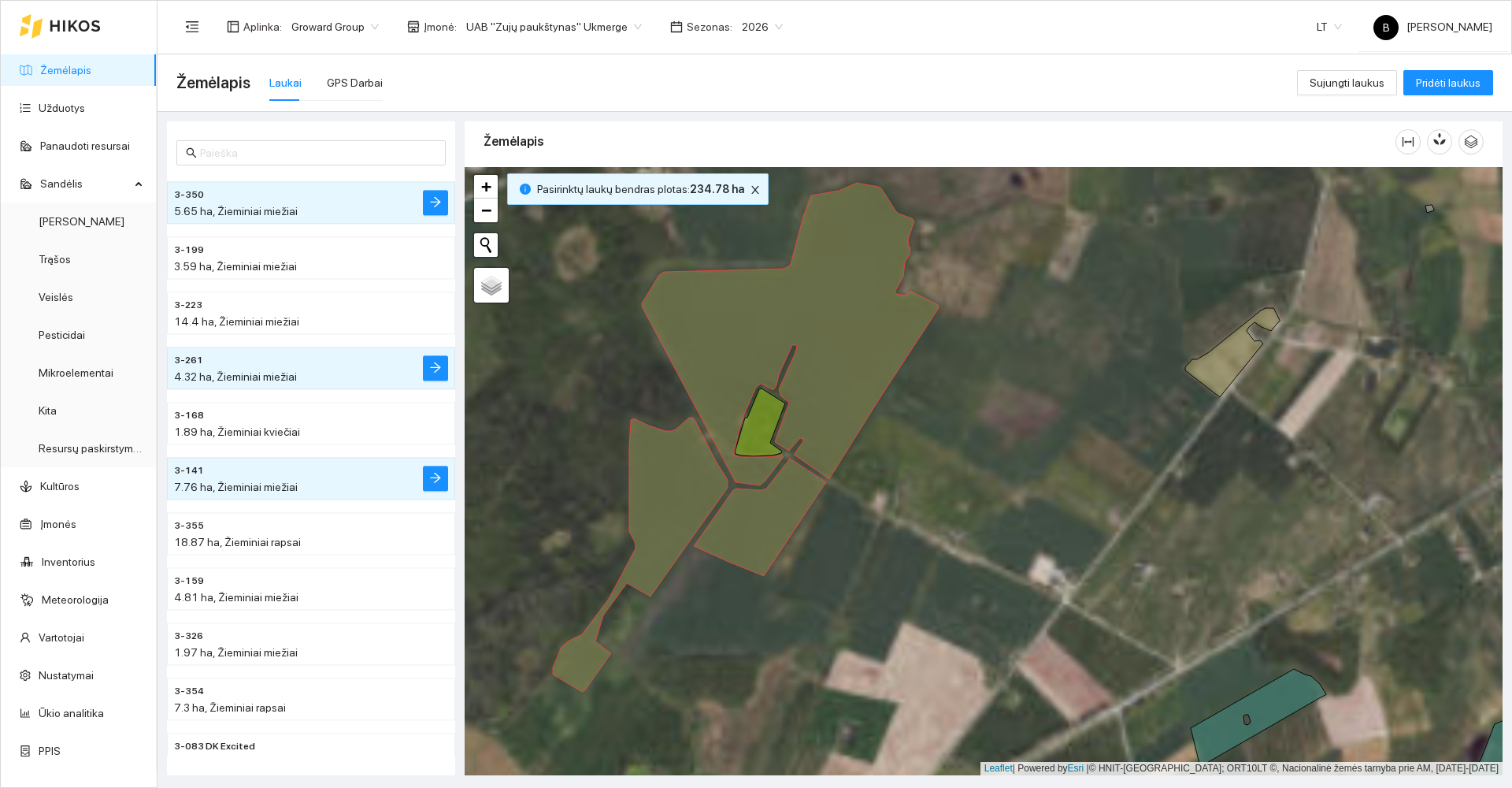
drag, startPoint x: 984, startPoint y: 397, endPoint x: 1021, endPoint y: 375, distance: 43.0
click at [1015, 377] on div at bounding box center [984, 471] width 1038 height 609
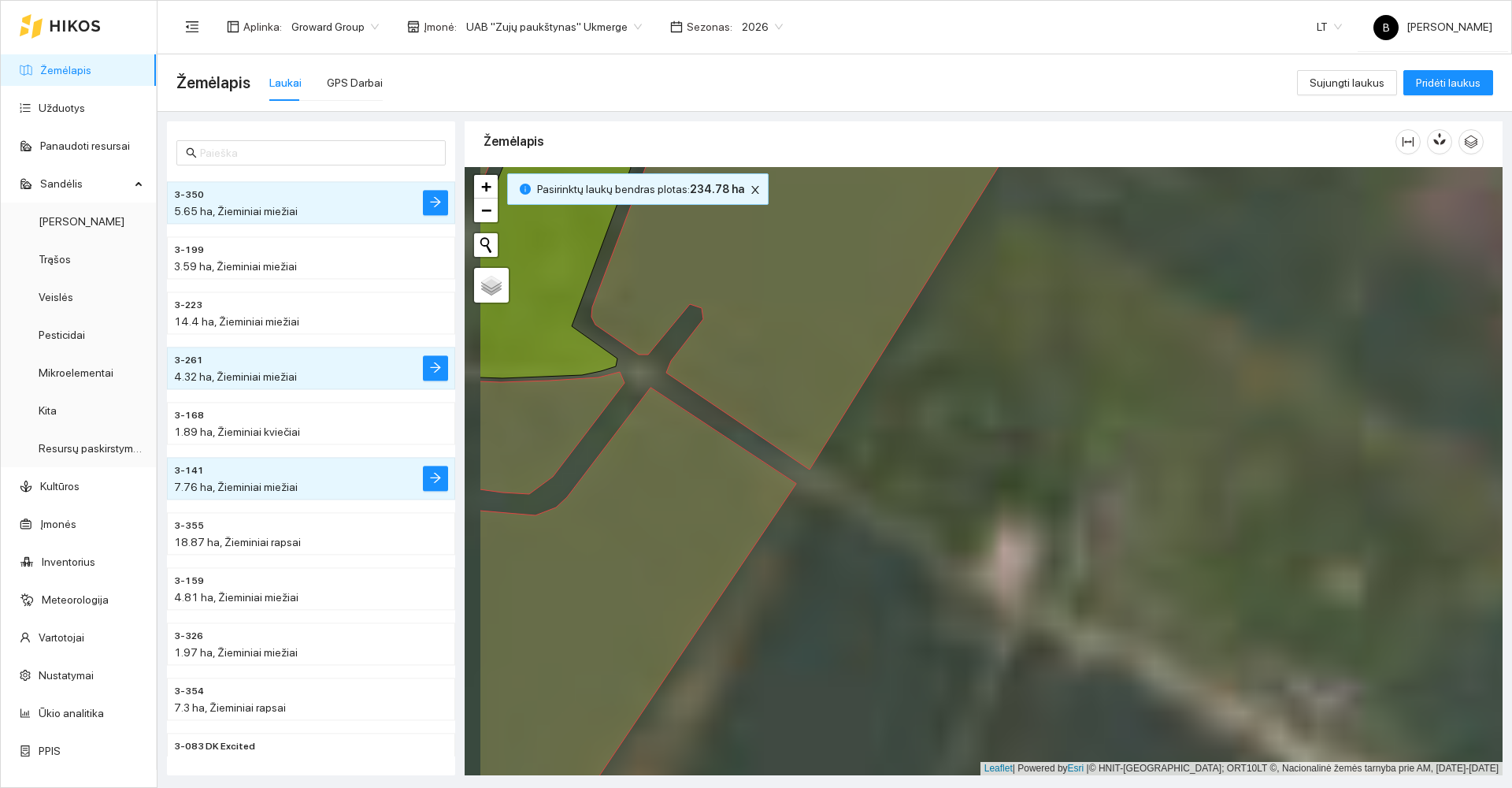
drag, startPoint x: 926, startPoint y: 407, endPoint x: 1108, endPoint y: 308, distance: 207.2
click at [1108, 308] on div at bounding box center [984, 471] width 1038 height 609
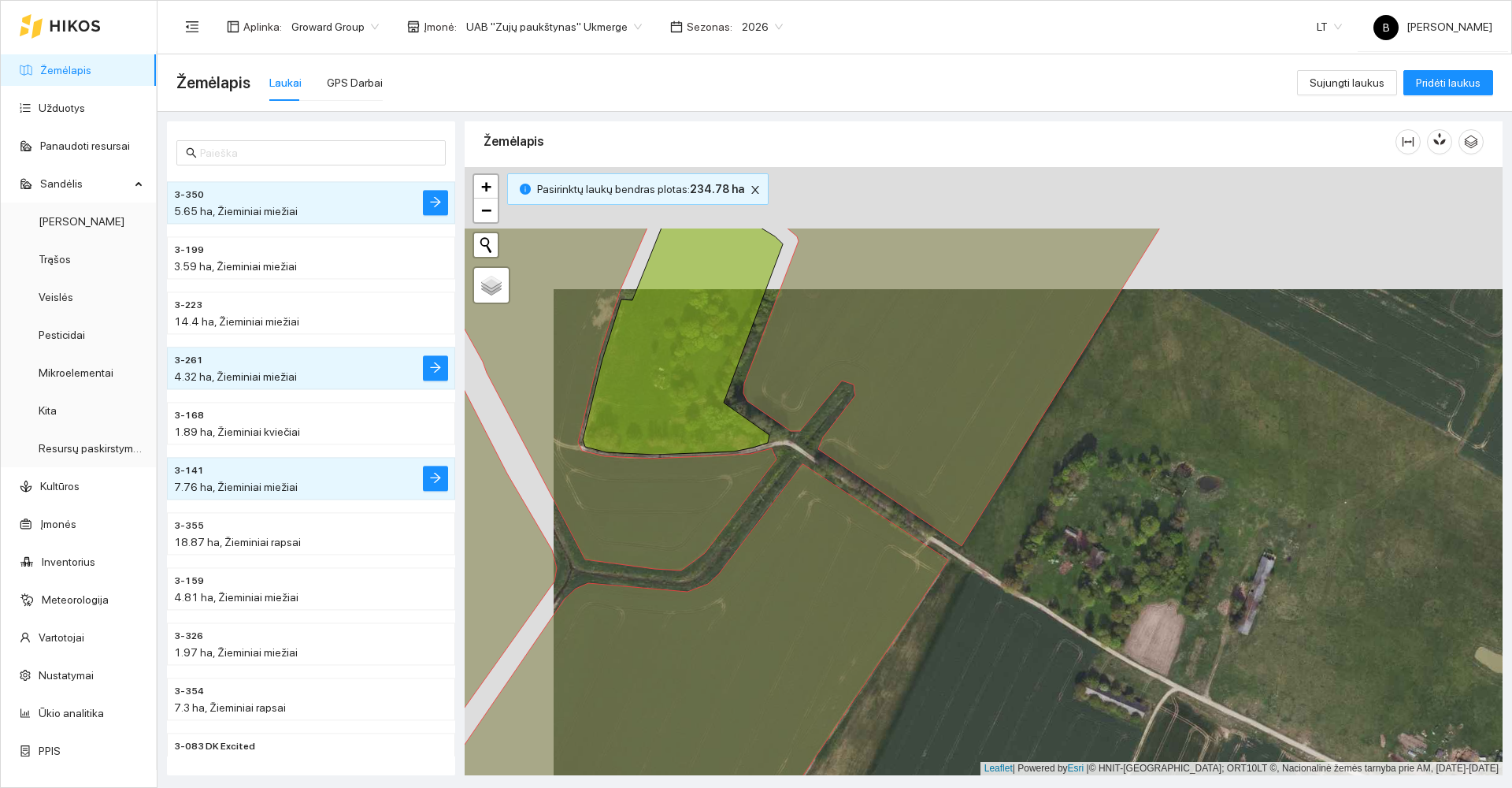
drag, startPoint x: 935, startPoint y: 368, endPoint x: 1024, endPoint y: 490, distance: 151.0
click at [1024, 490] on div at bounding box center [984, 471] width 1038 height 609
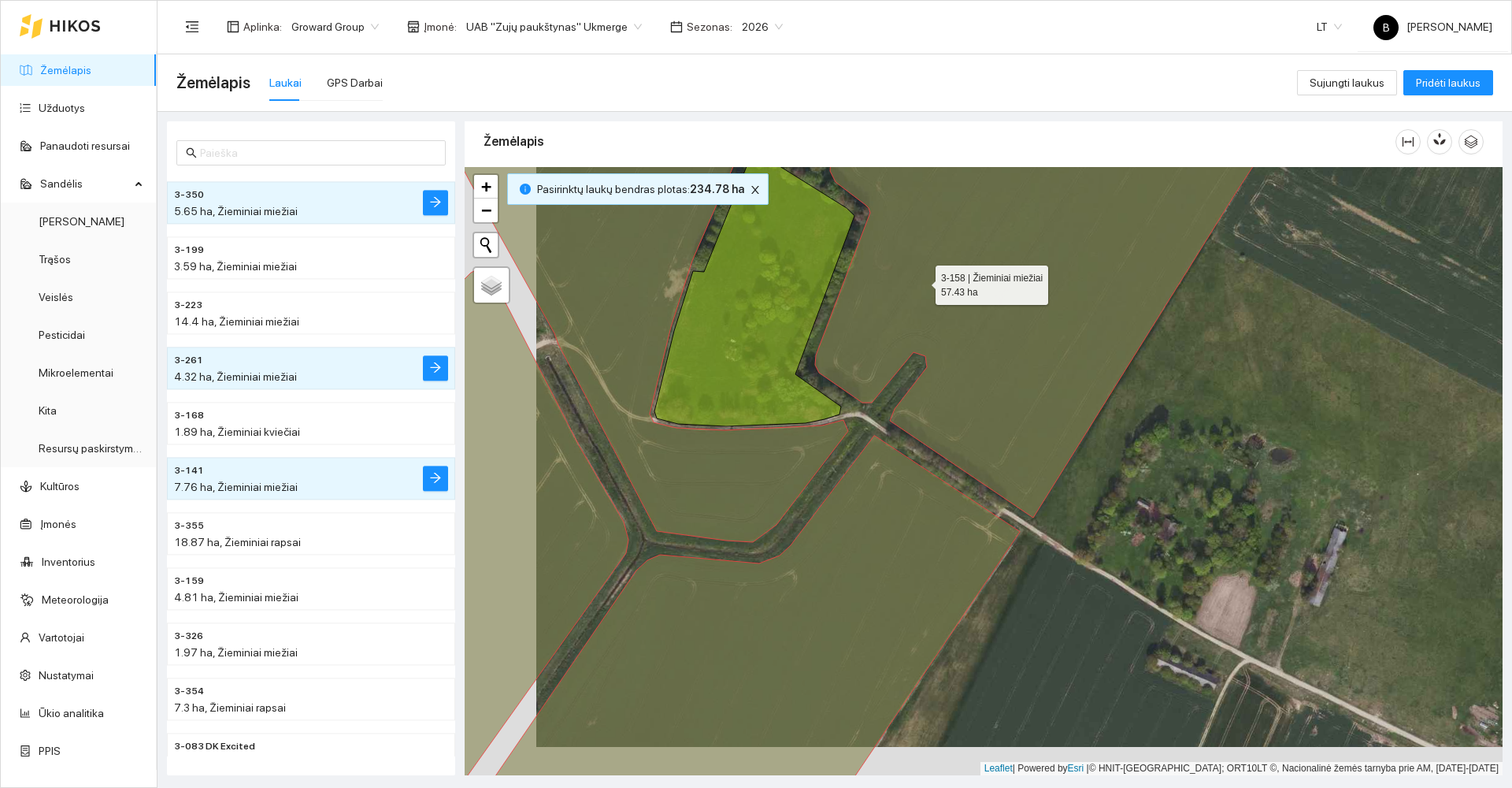
drag, startPoint x: 849, startPoint y: 310, endPoint x: 920, endPoint y: 281, distance: 76.7
click at [920, 281] on icon at bounding box center [871, 310] width 879 height 465
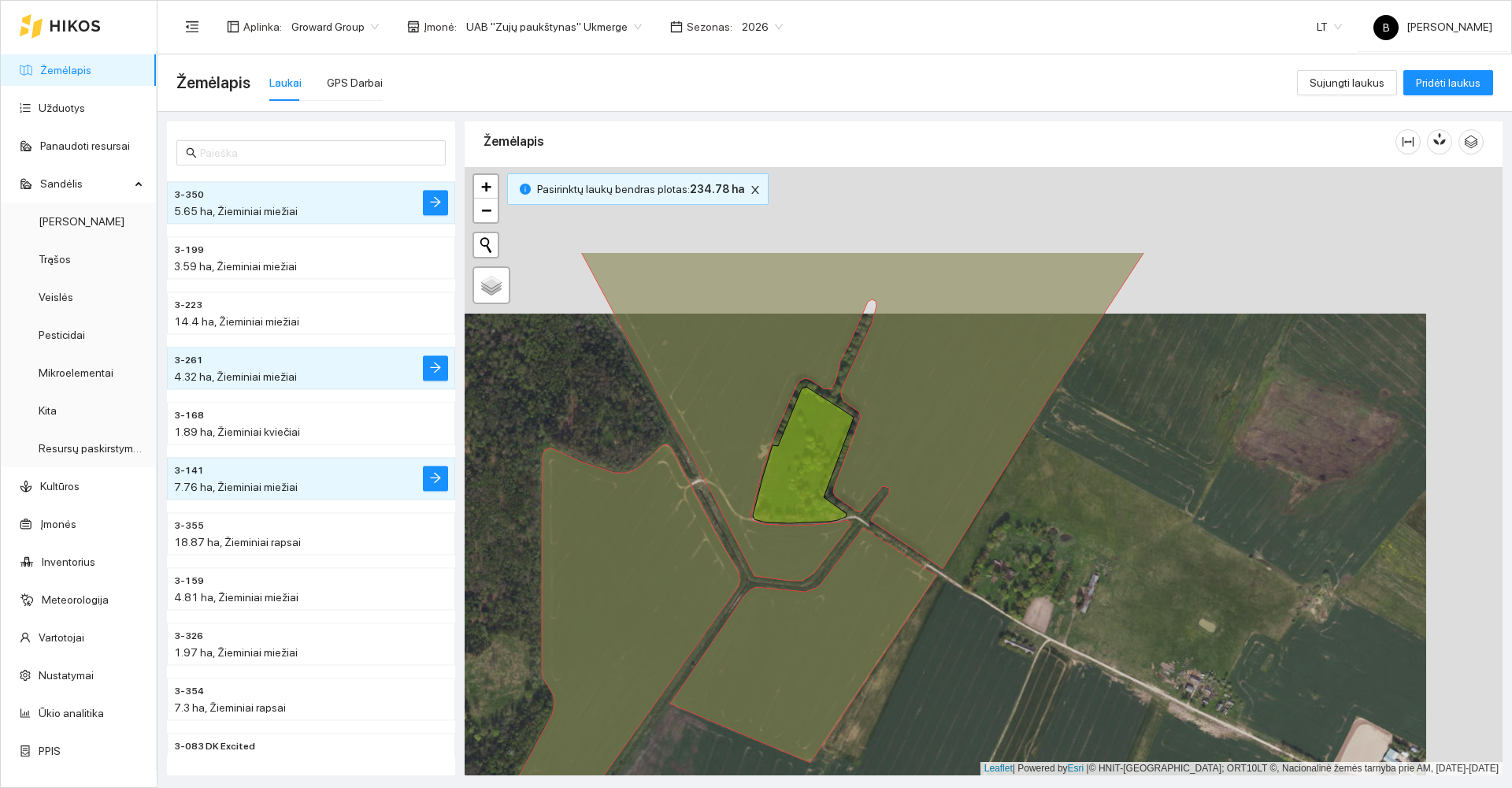
drag, startPoint x: 1255, startPoint y: 268, endPoint x: 1156, endPoint y: 435, distance: 194.1
click at [1156, 435] on div at bounding box center [984, 471] width 1038 height 609
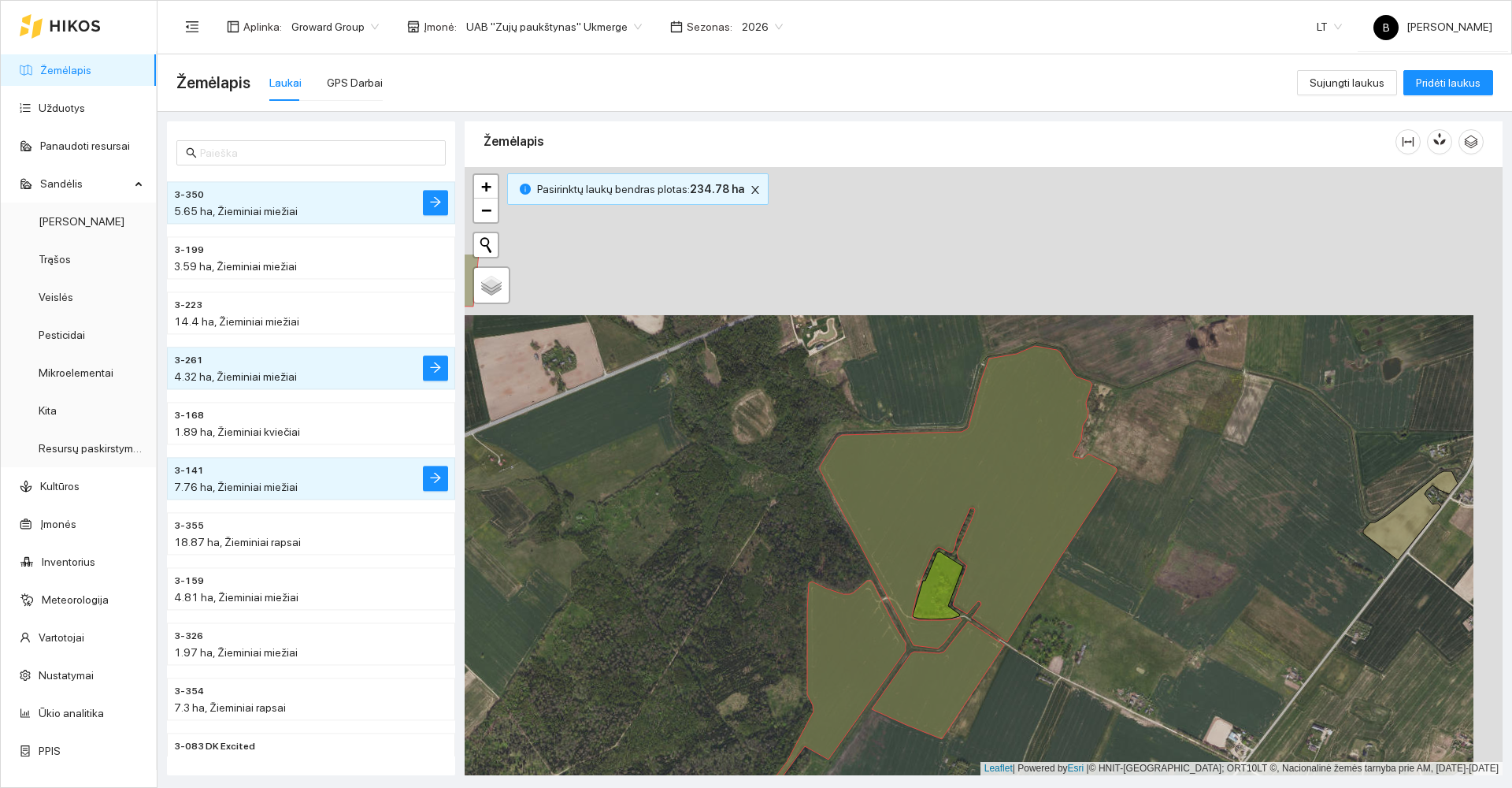
drag, startPoint x: 1184, startPoint y: 372, endPoint x: 1154, endPoint y: 520, distance: 151.0
click at [1154, 520] on div at bounding box center [984, 471] width 1038 height 609
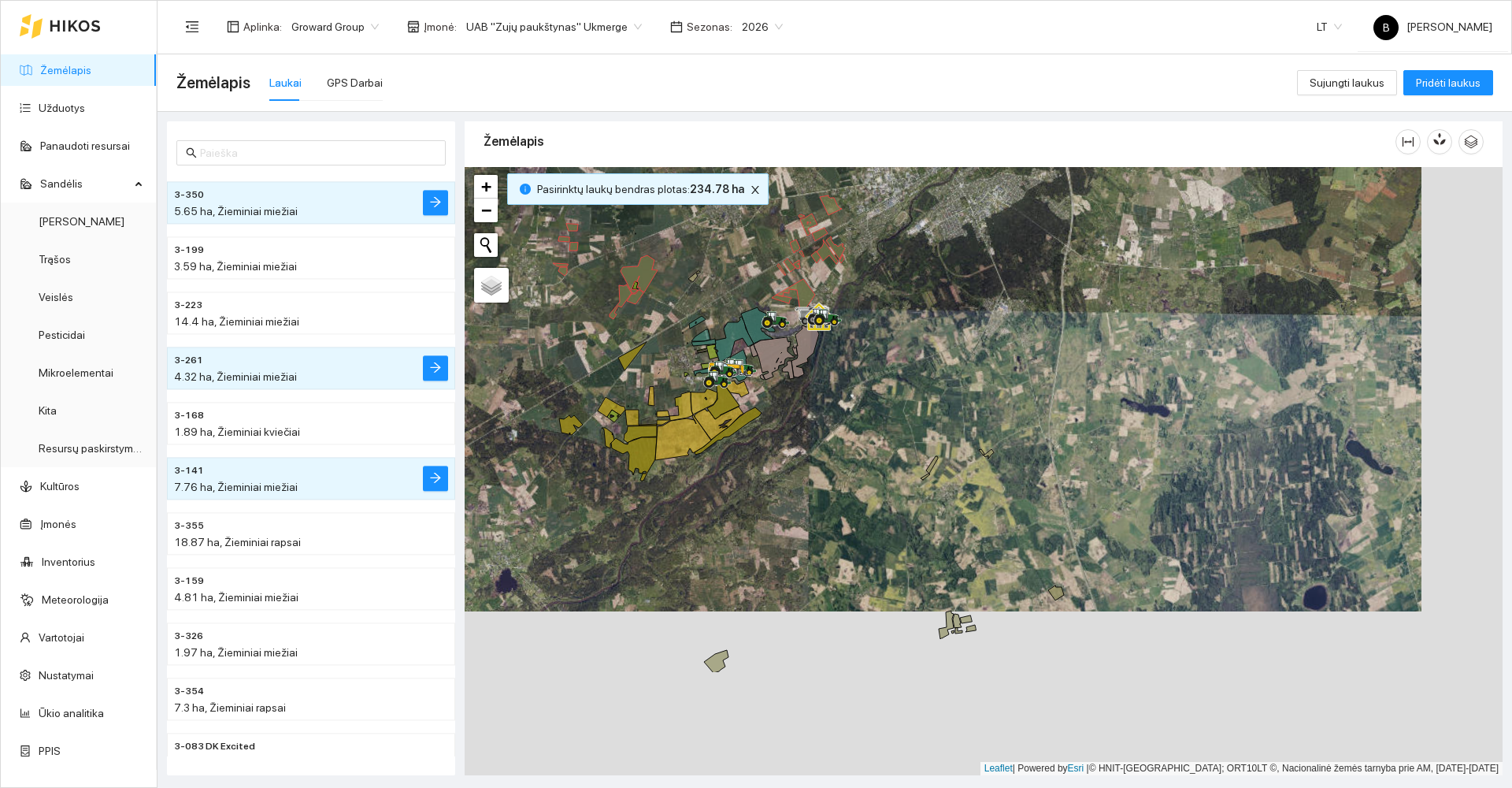
drag, startPoint x: 1030, startPoint y: 515, endPoint x: 947, endPoint y: 347, distance: 187.4
click at [947, 349] on div at bounding box center [984, 471] width 1038 height 609
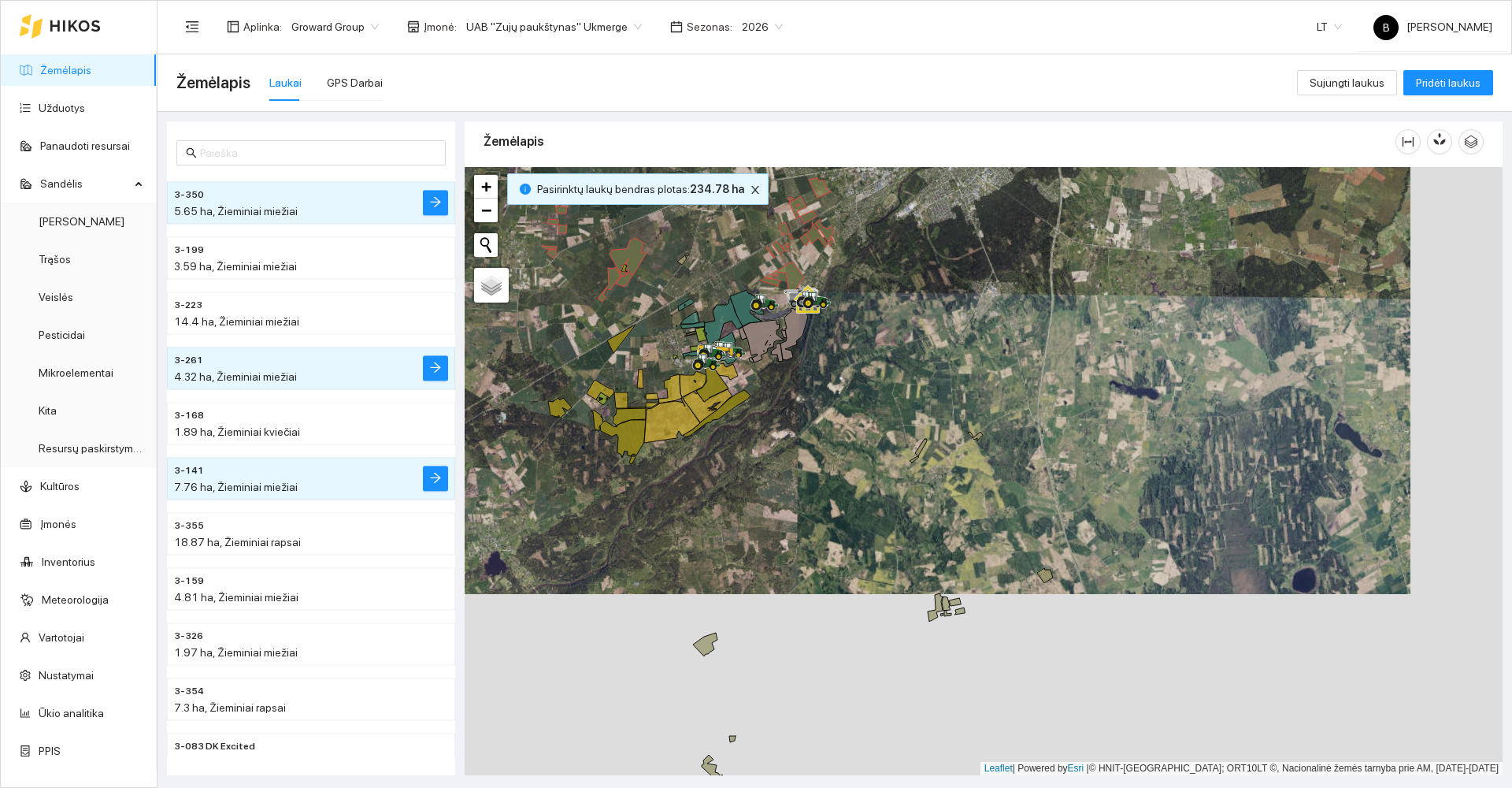
drag, startPoint x: 1029, startPoint y: 494, endPoint x: 1000, endPoint y: 440, distance: 61.3
click at [1000, 440] on div at bounding box center [984, 471] width 1038 height 609
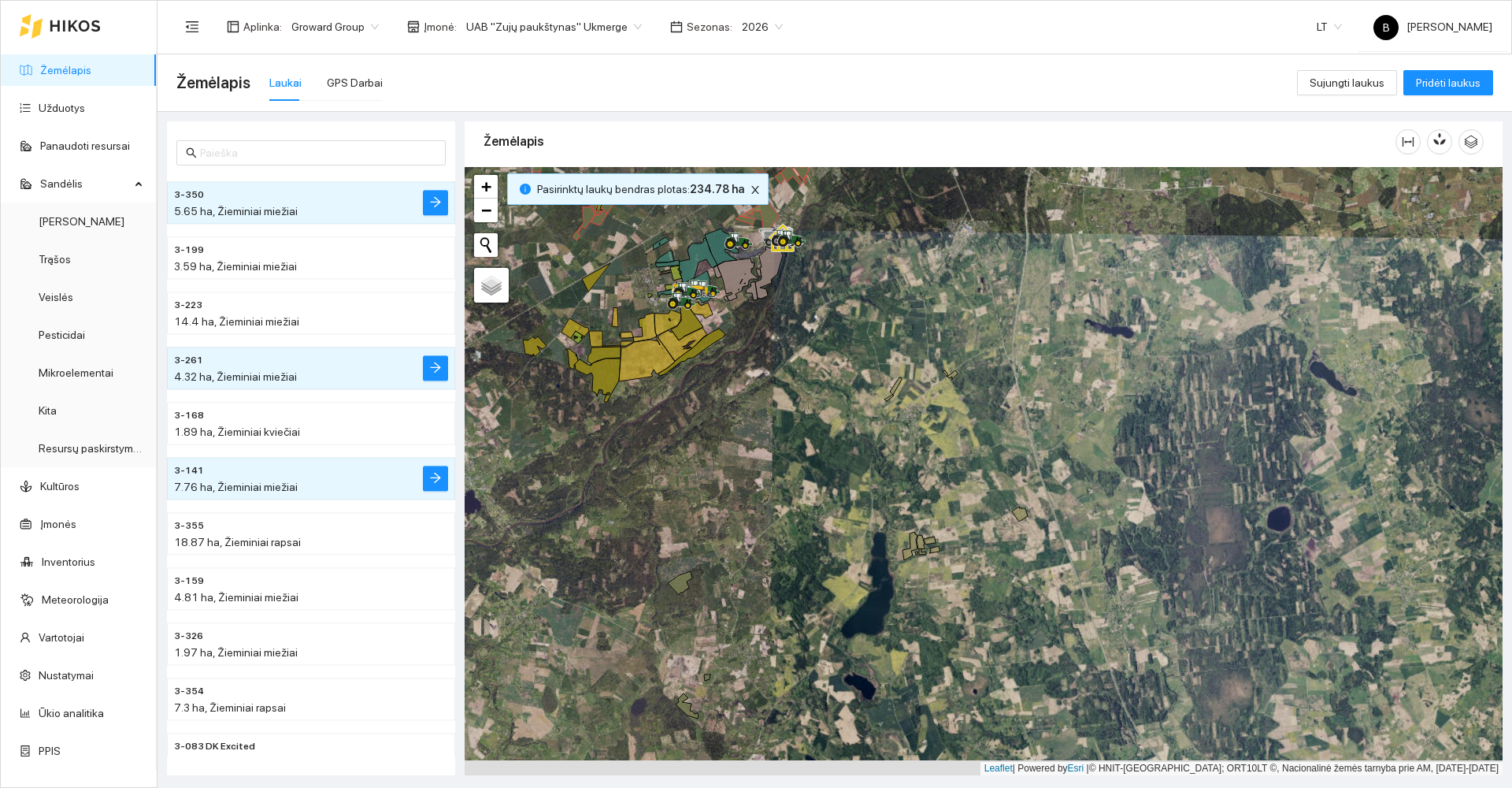
drag, startPoint x: 948, startPoint y: 425, endPoint x: 941, endPoint y: 354, distance: 71.3
click at [944, 381] on div at bounding box center [984, 471] width 1038 height 609
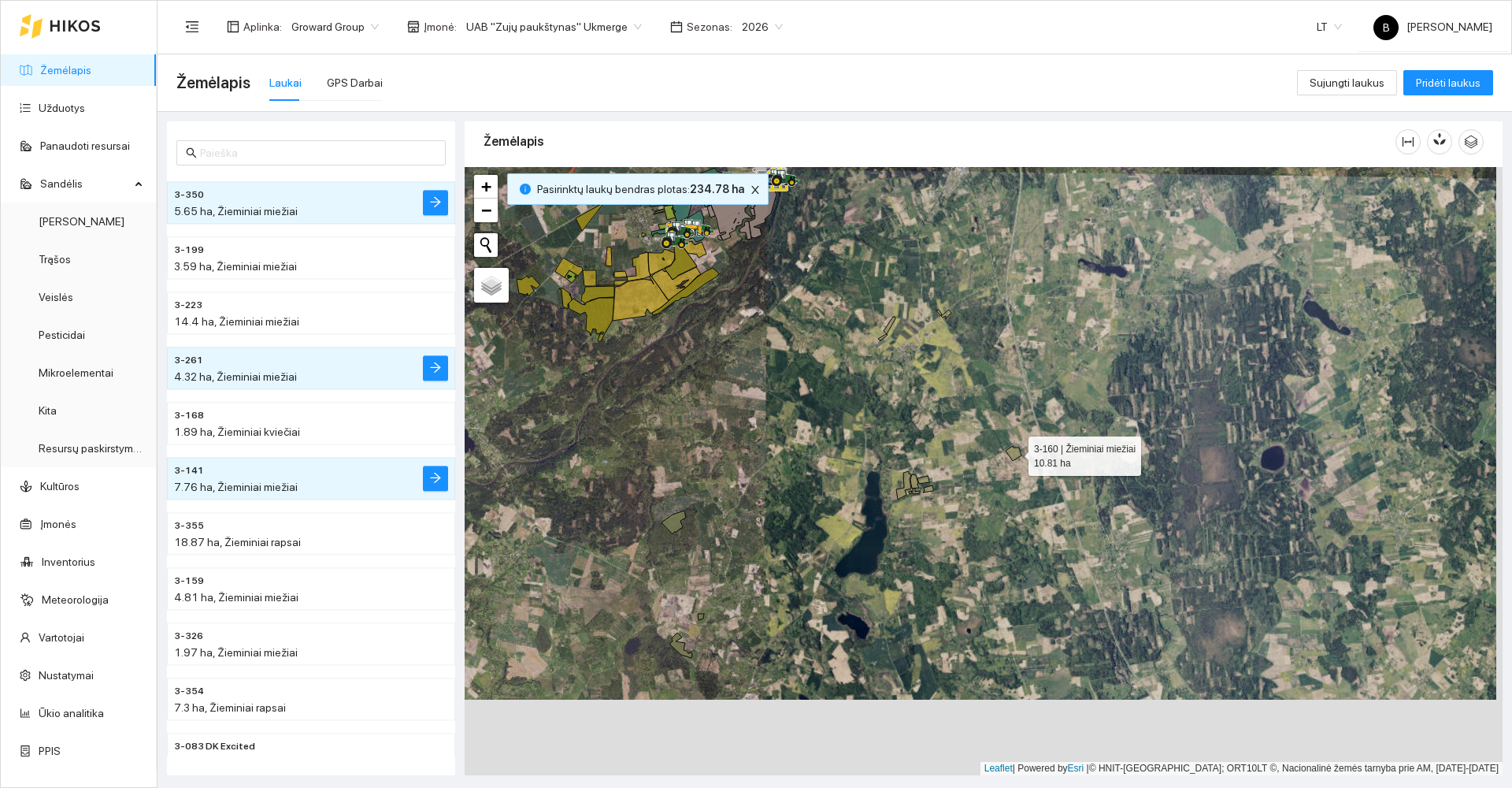
click at [1014, 452] on icon at bounding box center [1013, 454] width 16 height 15
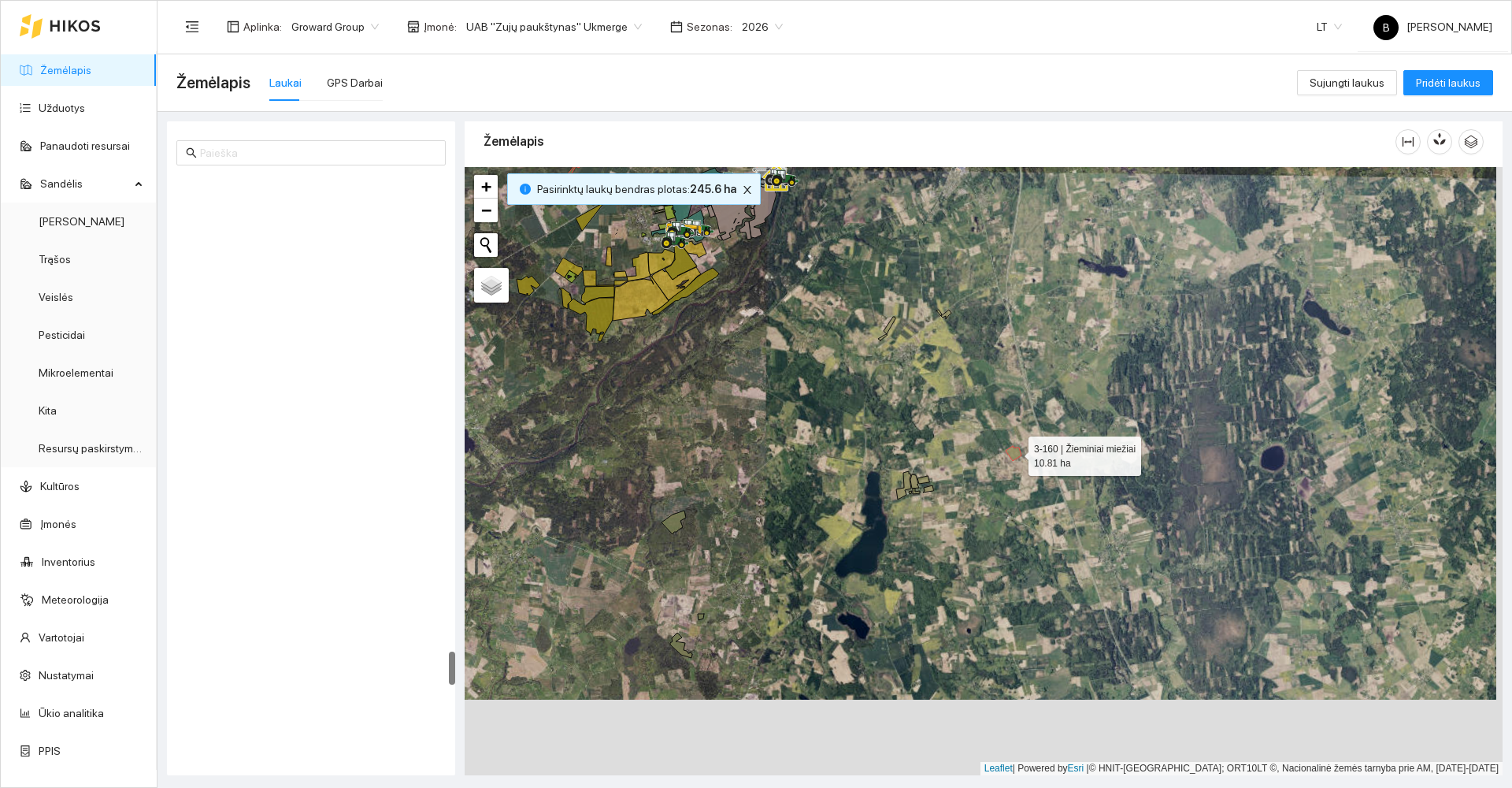
scroll to position [8210, 0]
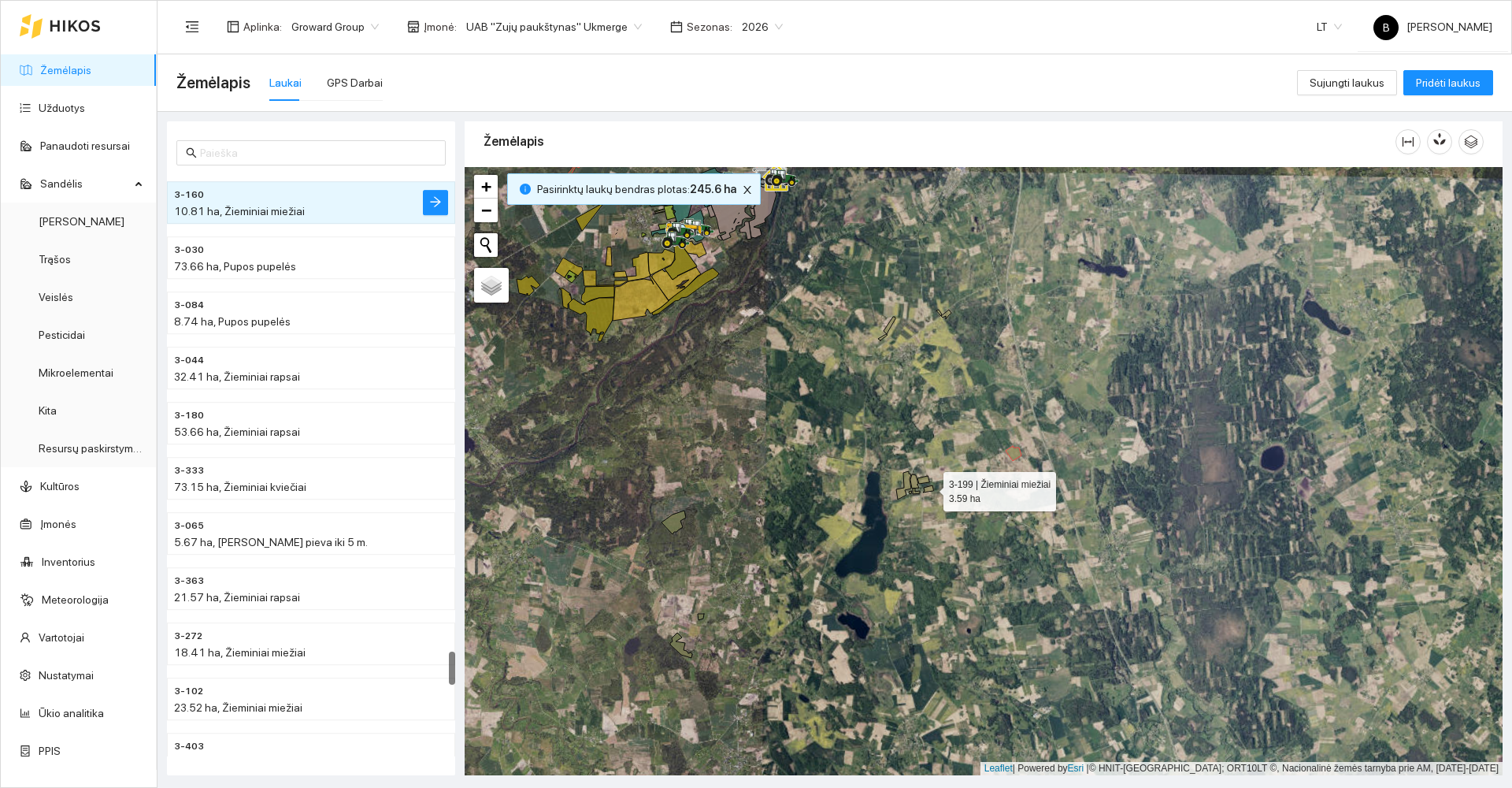
click at [929, 487] on icon at bounding box center [928, 489] width 10 height 7
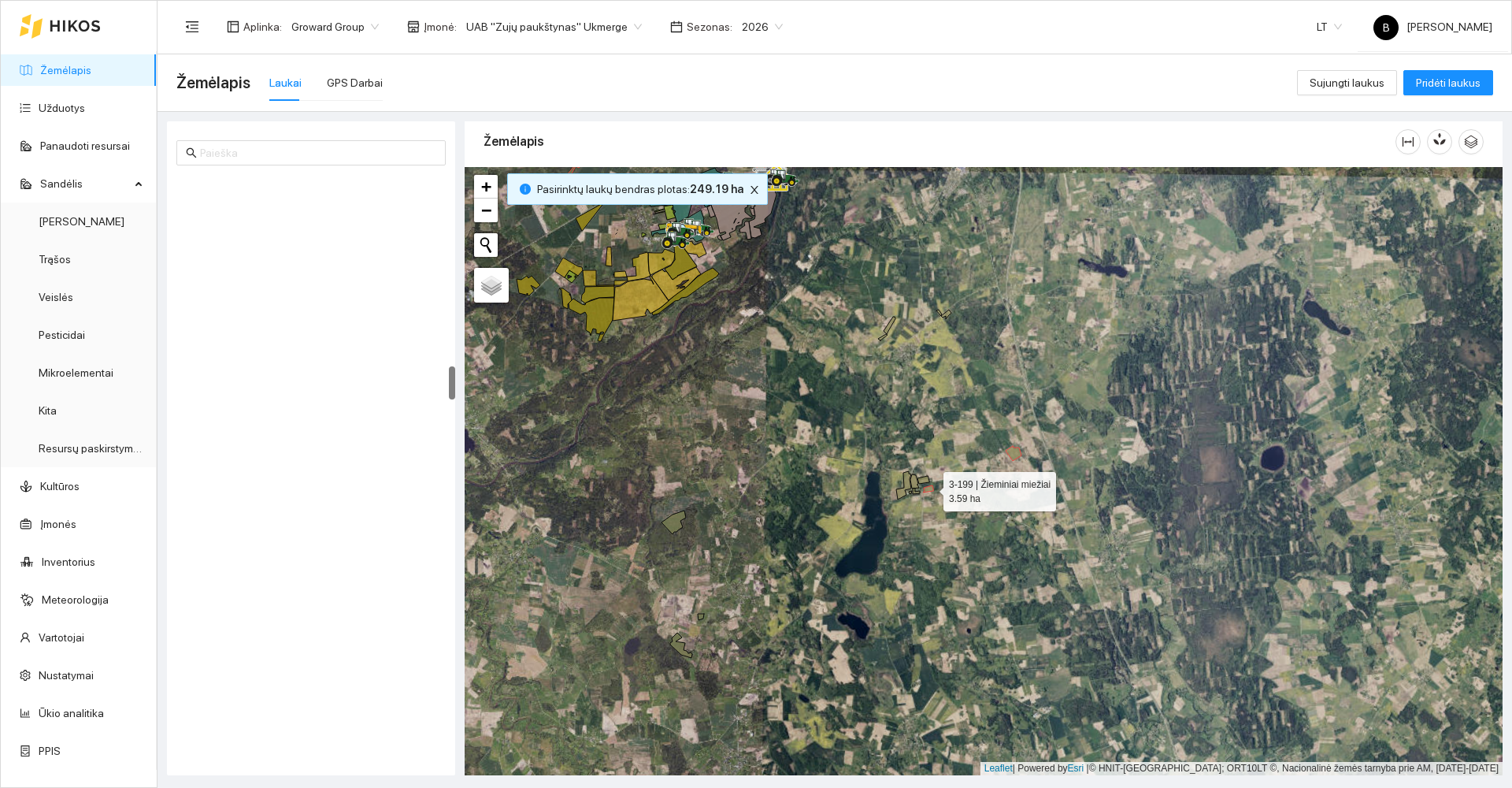
scroll to position [3304, 0]
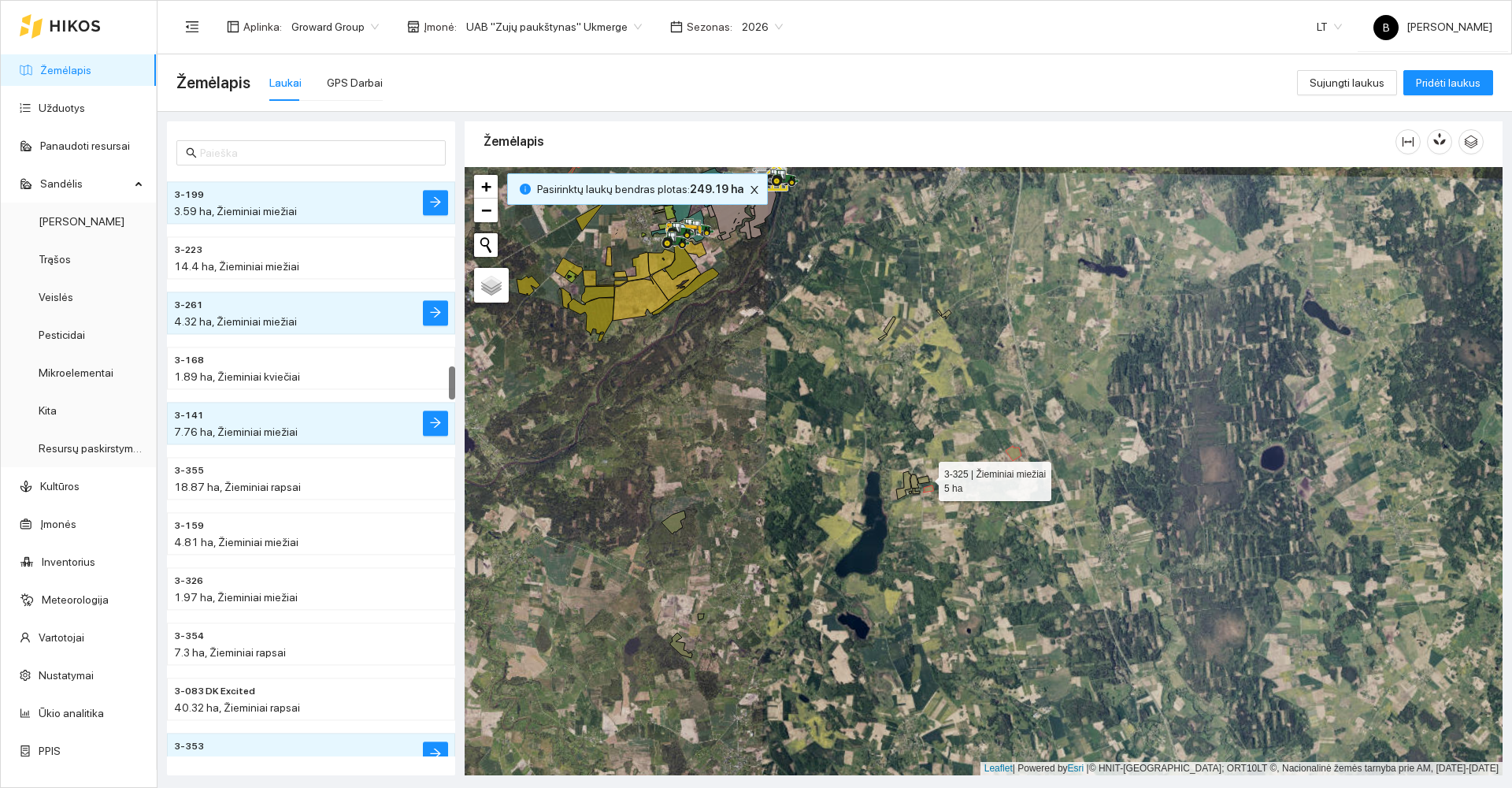
click at [925, 477] on icon at bounding box center [923, 479] width 12 height 8
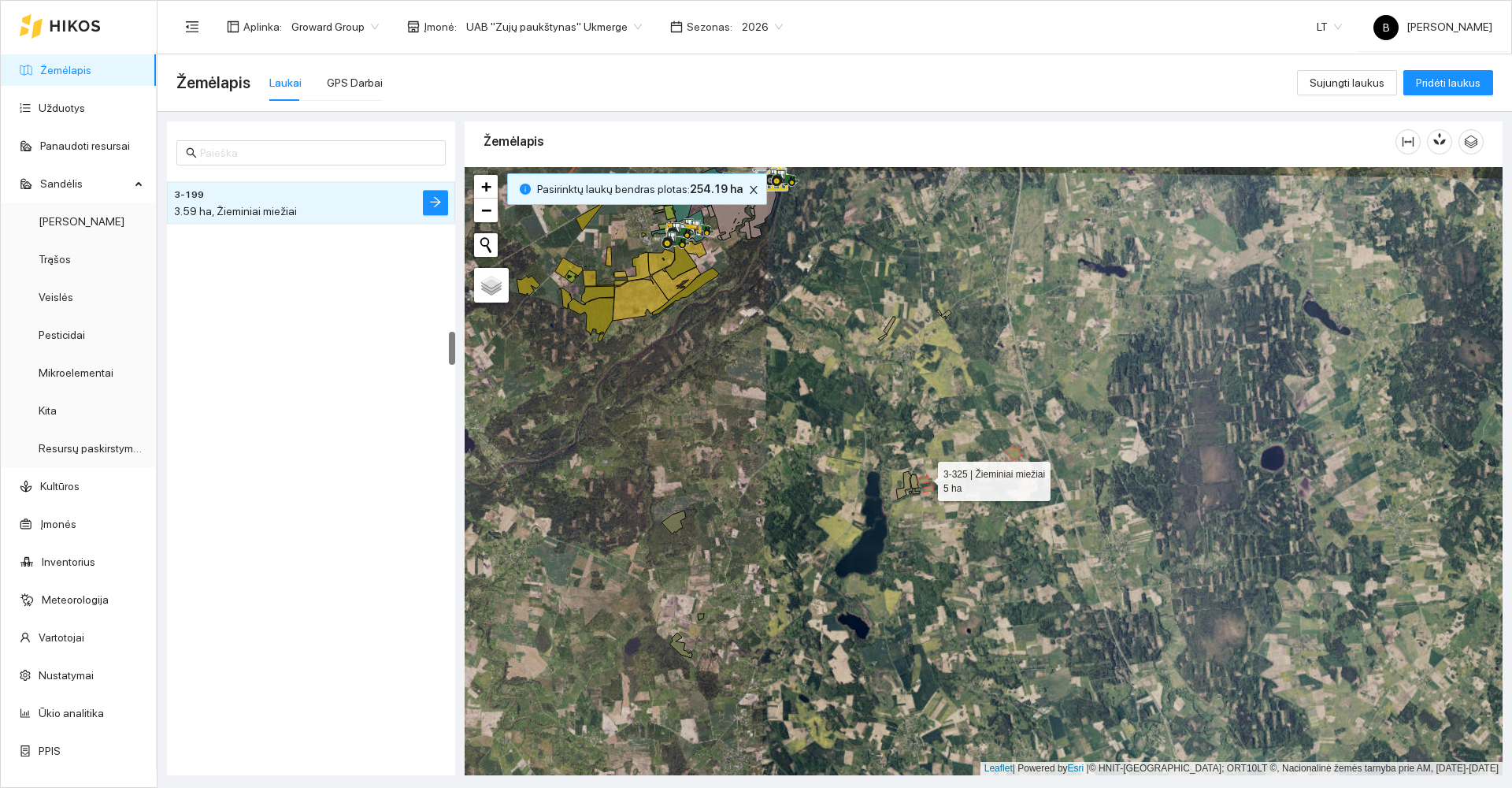
scroll to position [2698, 0]
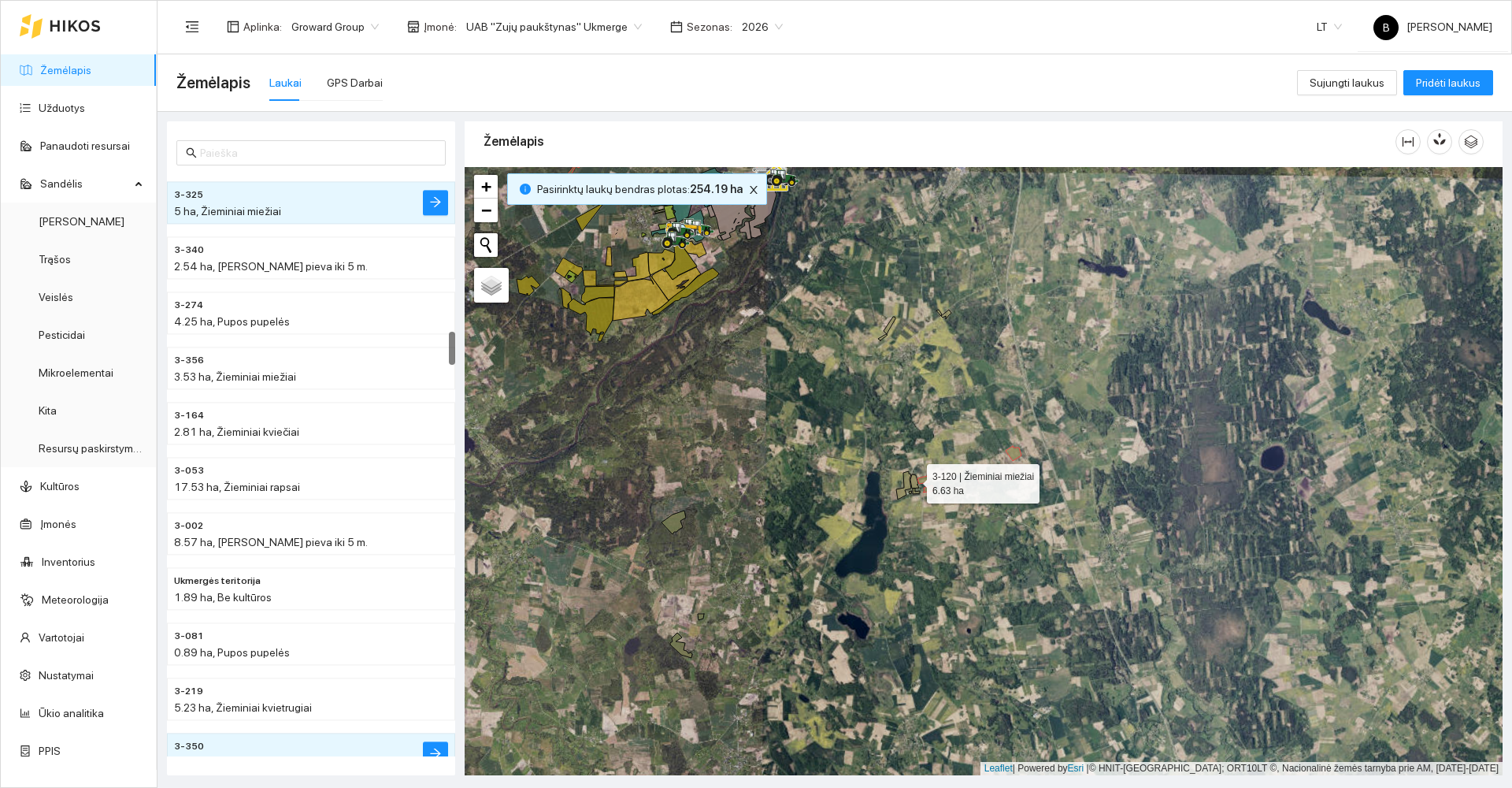
click at [913, 480] on icon at bounding box center [915, 481] width 8 height 14
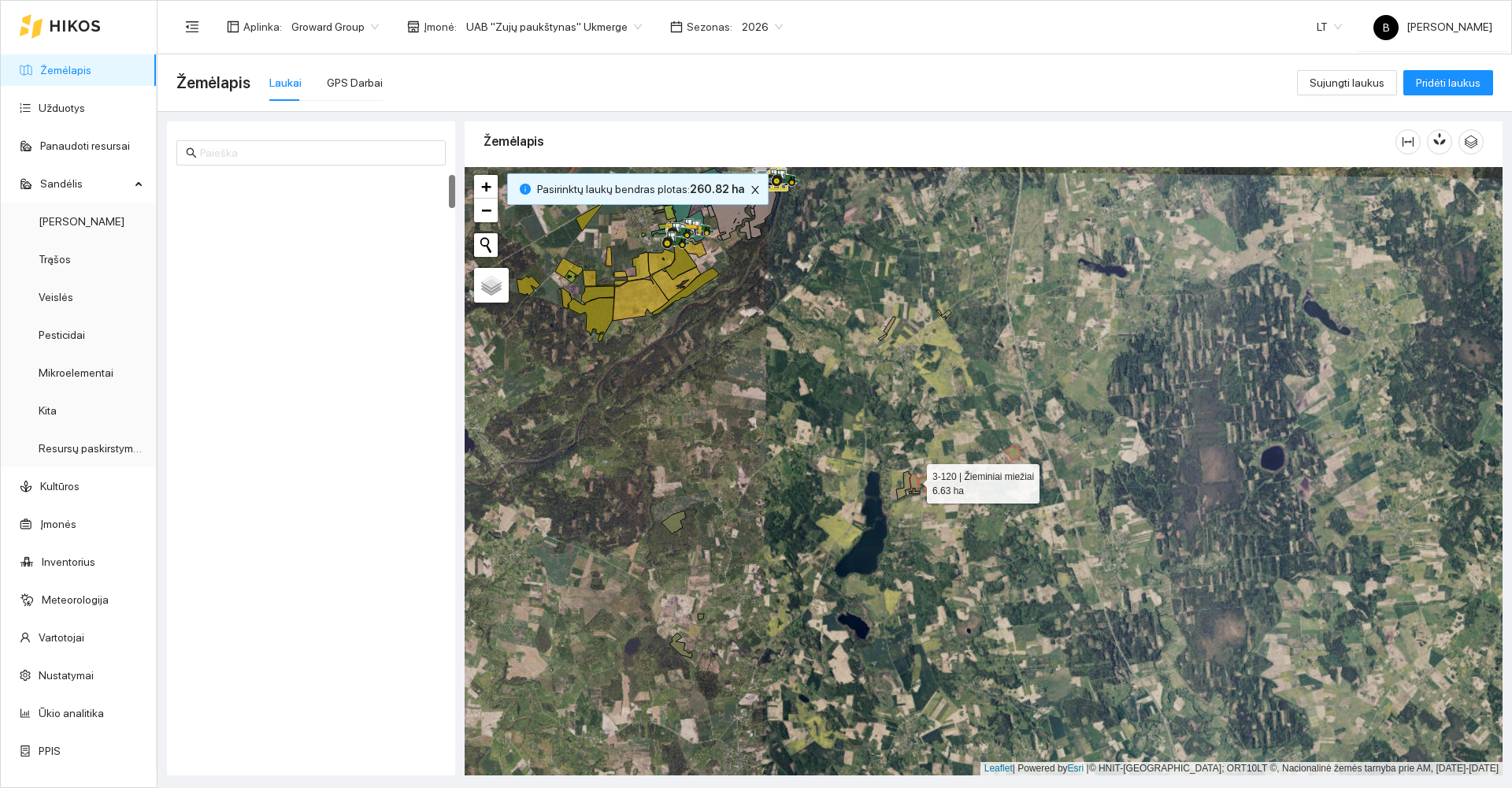
scroll to position [0, 0]
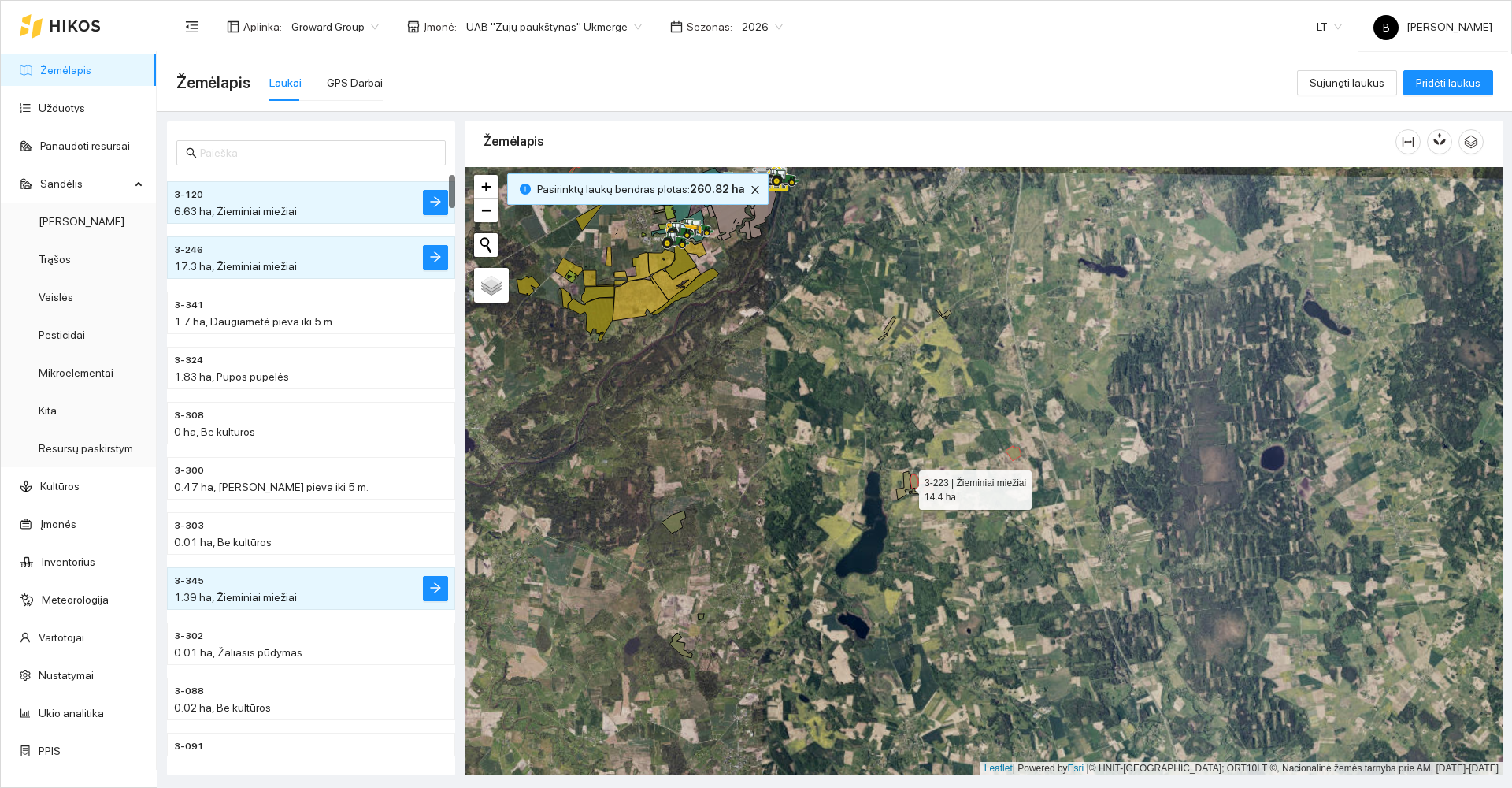
click at [906, 483] on icon at bounding box center [904, 486] width 15 height 29
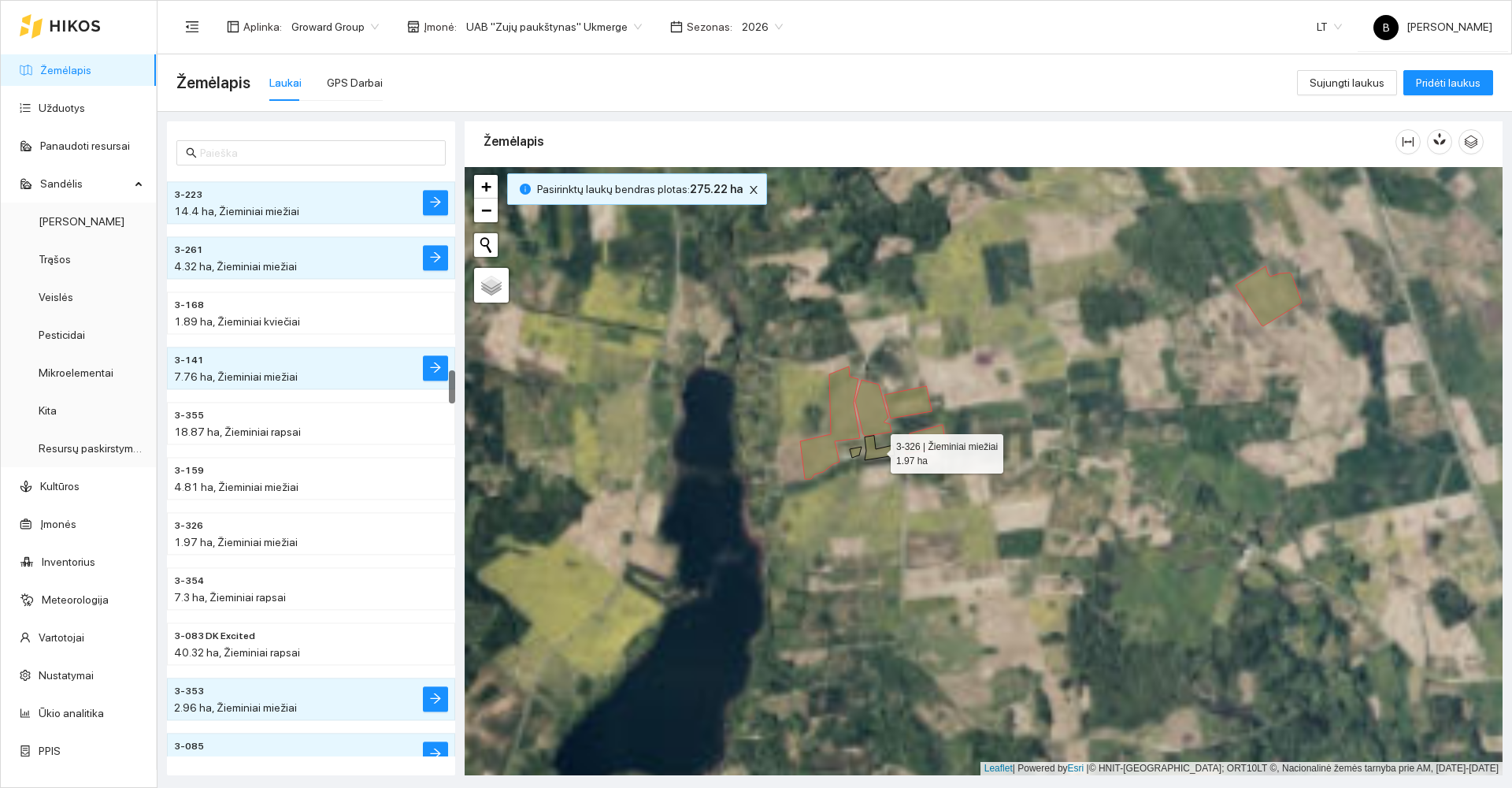
click at [880, 452] on icon at bounding box center [880, 448] width 30 height 24
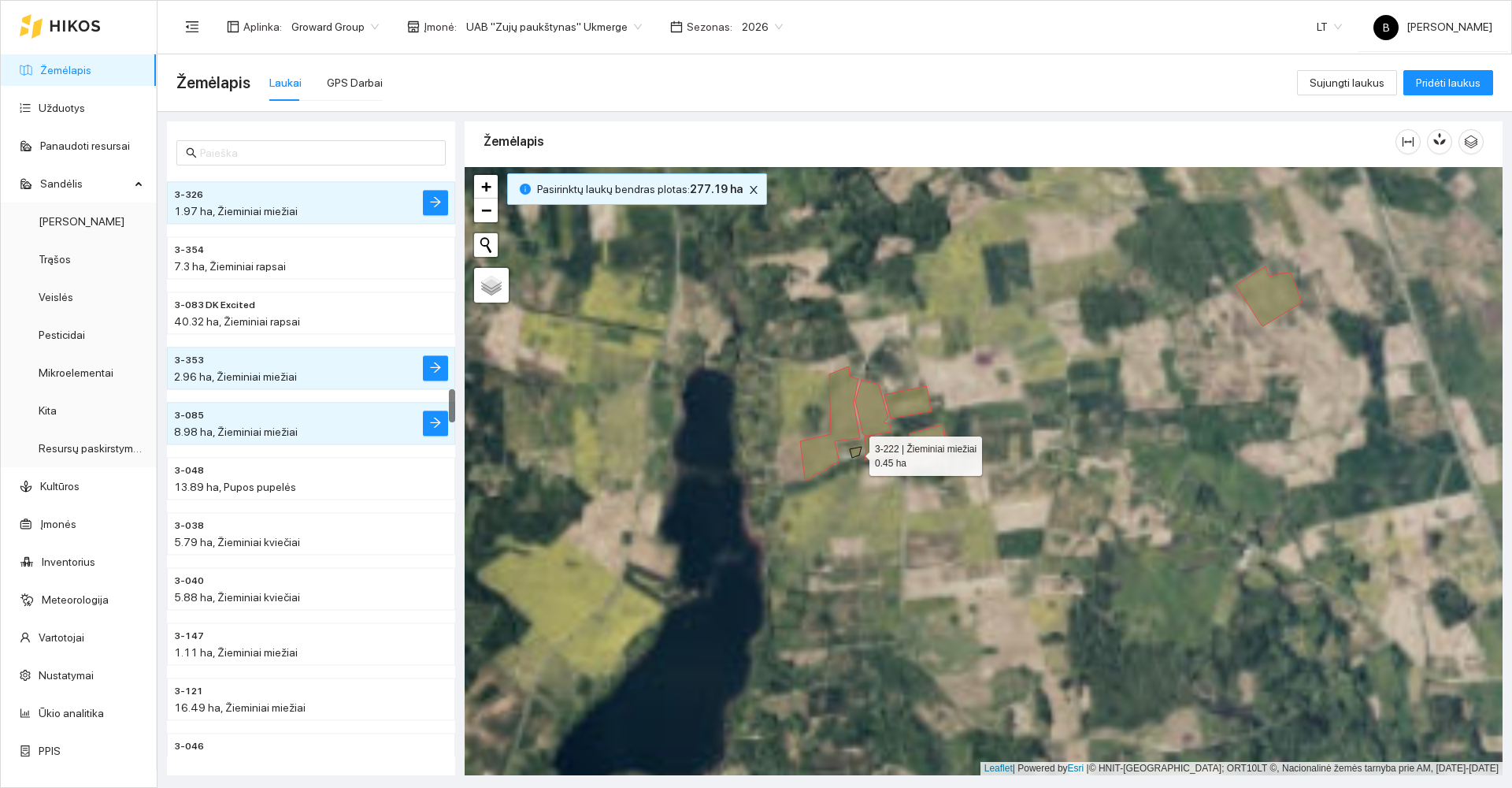
click at [856, 454] on icon at bounding box center [856, 452] width 12 height 11
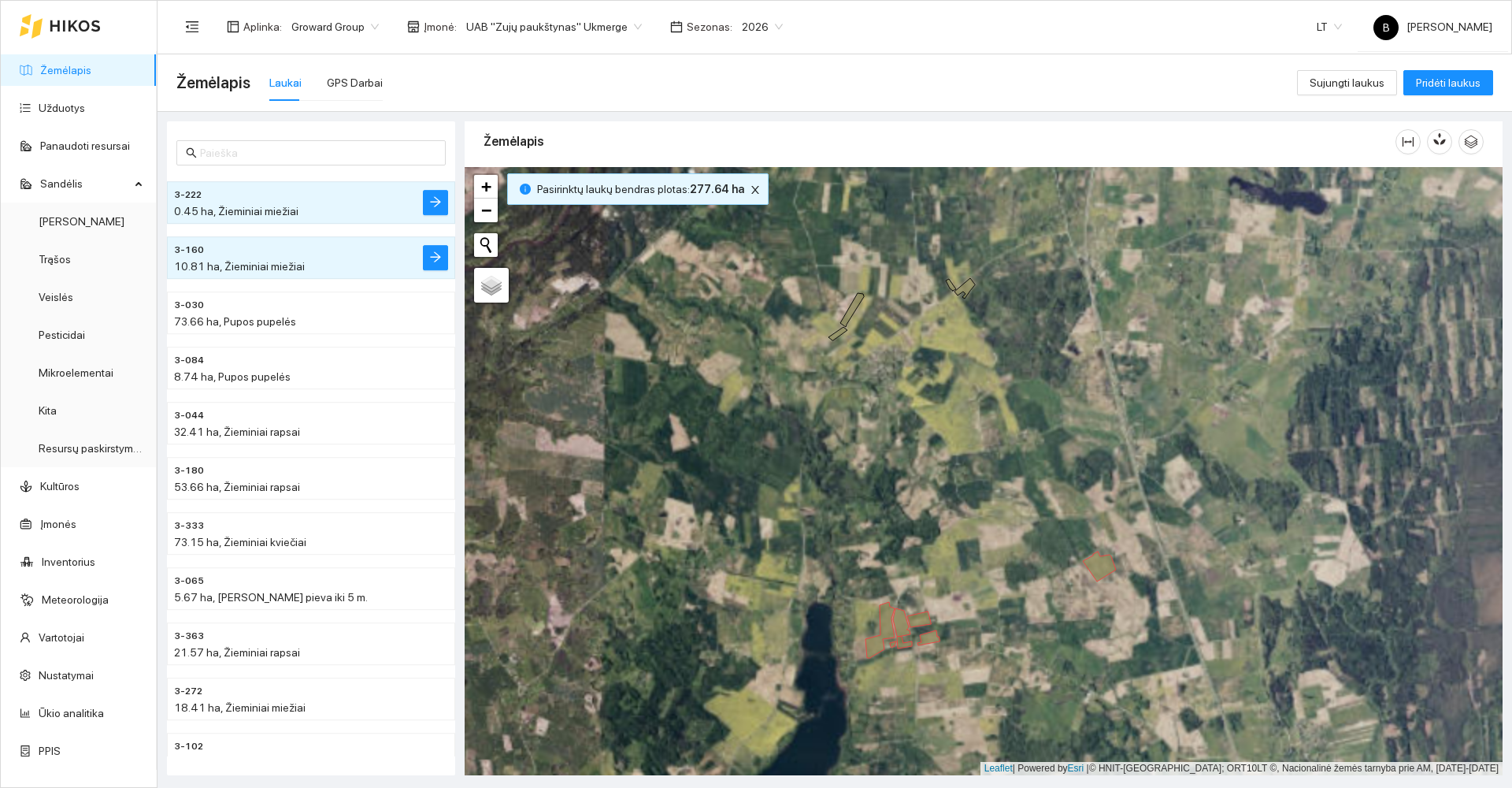
drag, startPoint x: 1025, startPoint y: 513, endPoint x: 1010, endPoint y: 585, distance: 73.5
click at [1010, 585] on div at bounding box center [984, 471] width 1038 height 609
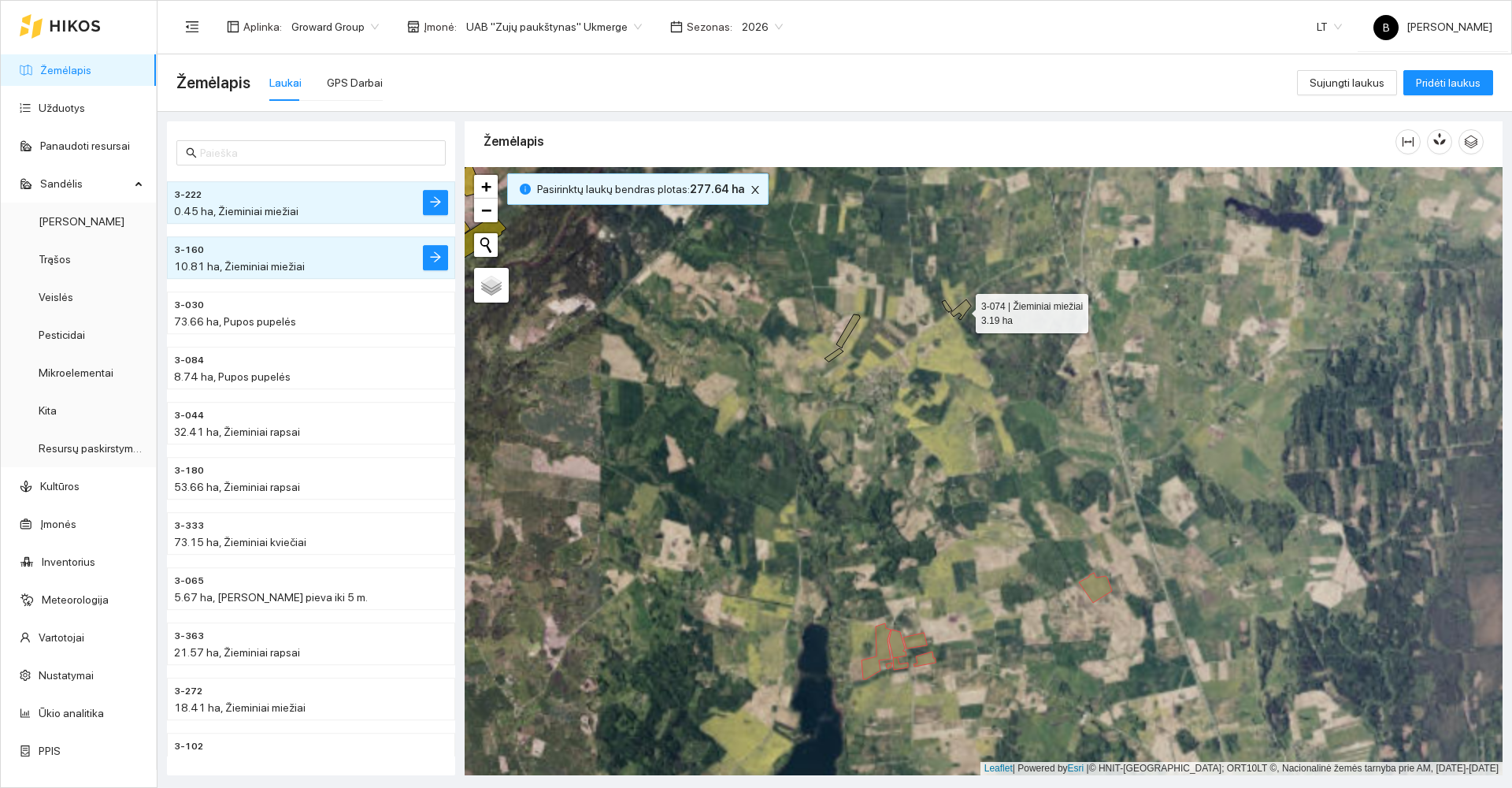
click at [962, 307] on icon at bounding box center [961, 310] width 20 height 20
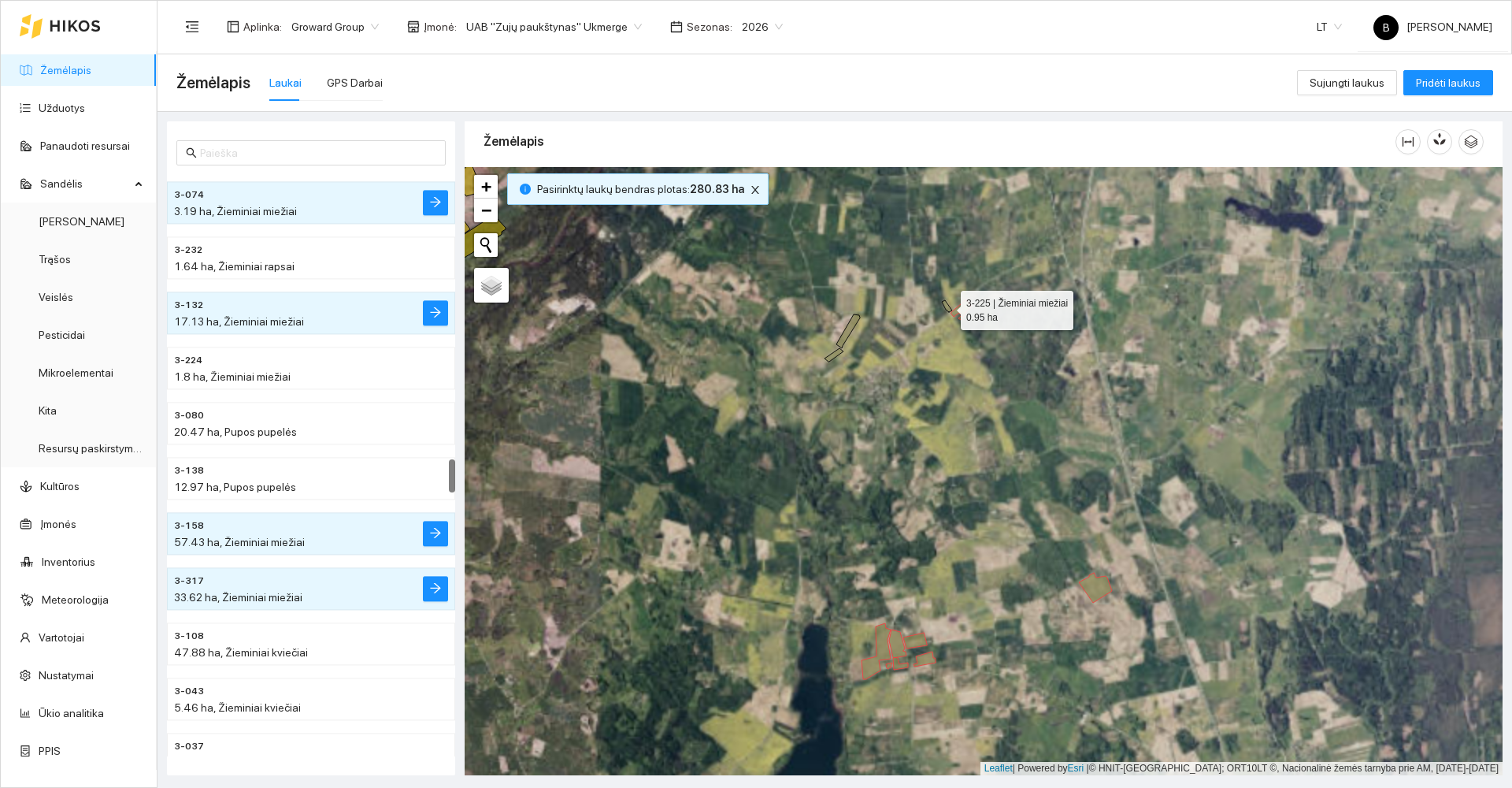
click at [948, 306] on icon at bounding box center [947, 306] width 10 height 12
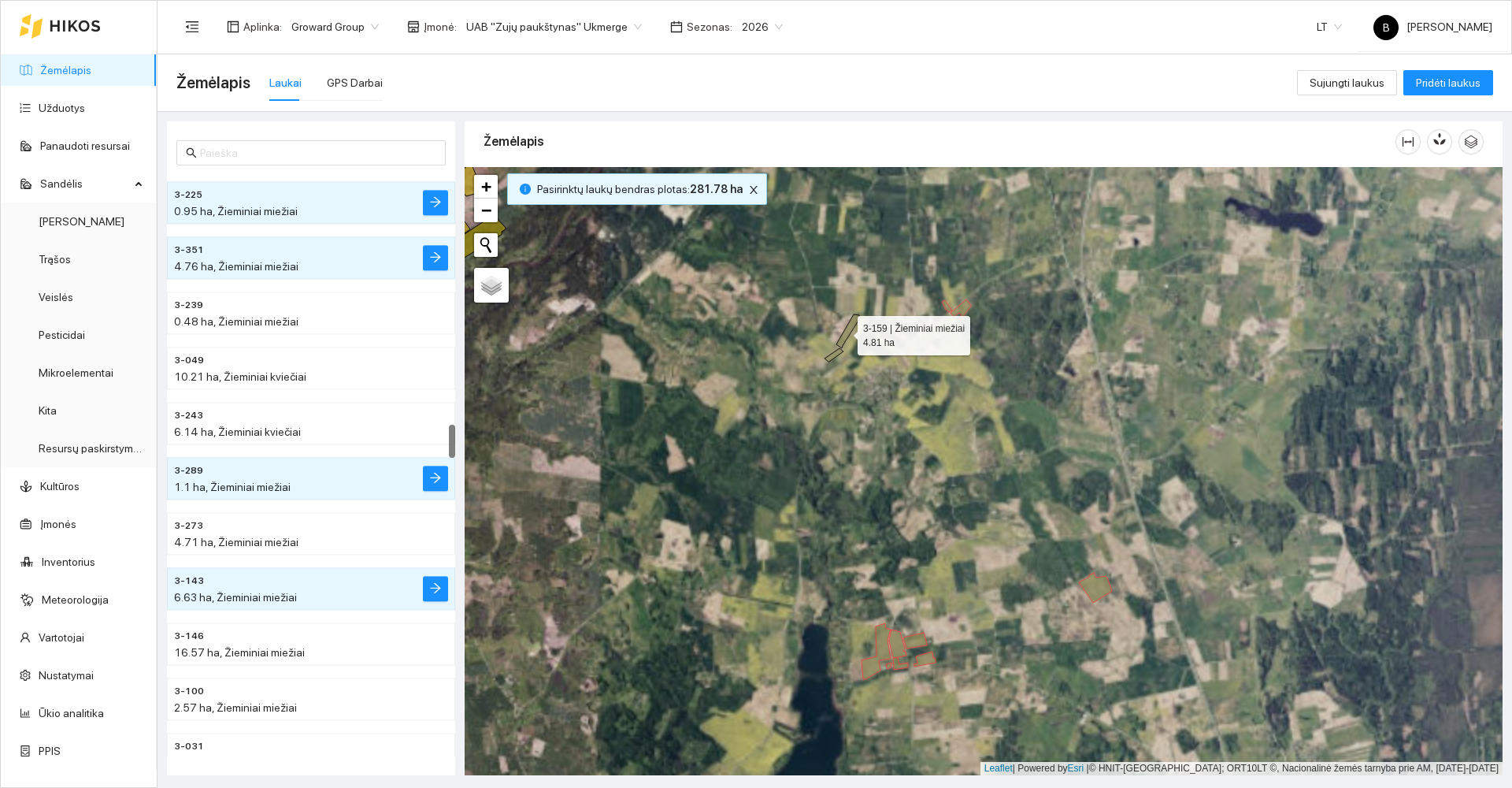
click at [843, 332] on icon at bounding box center [848, 331] width 24 height 34
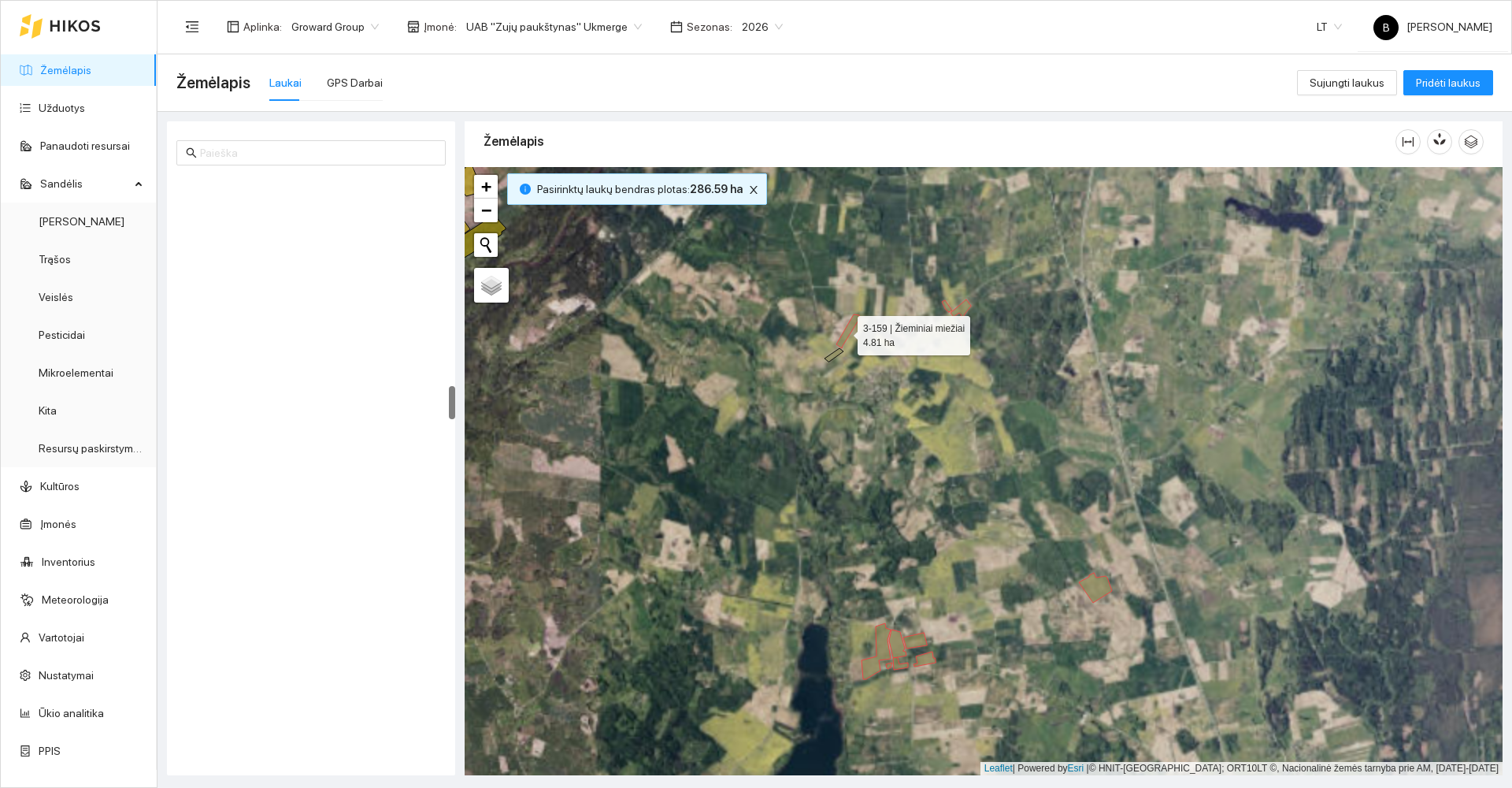
scroll to position [3635, 0]
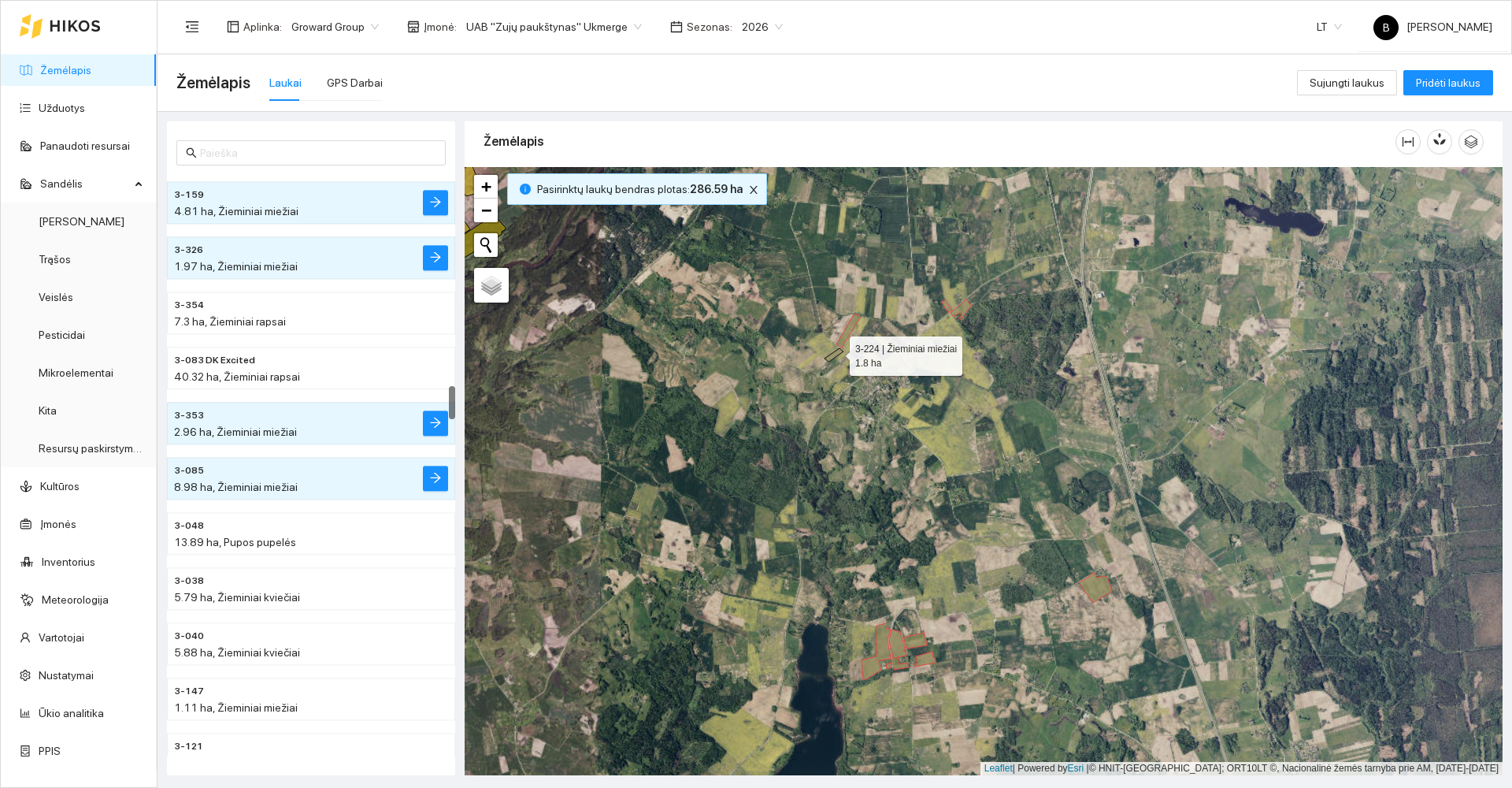
click at [836, 352] on icon at bounding box center [834, 355] width 19 height 13
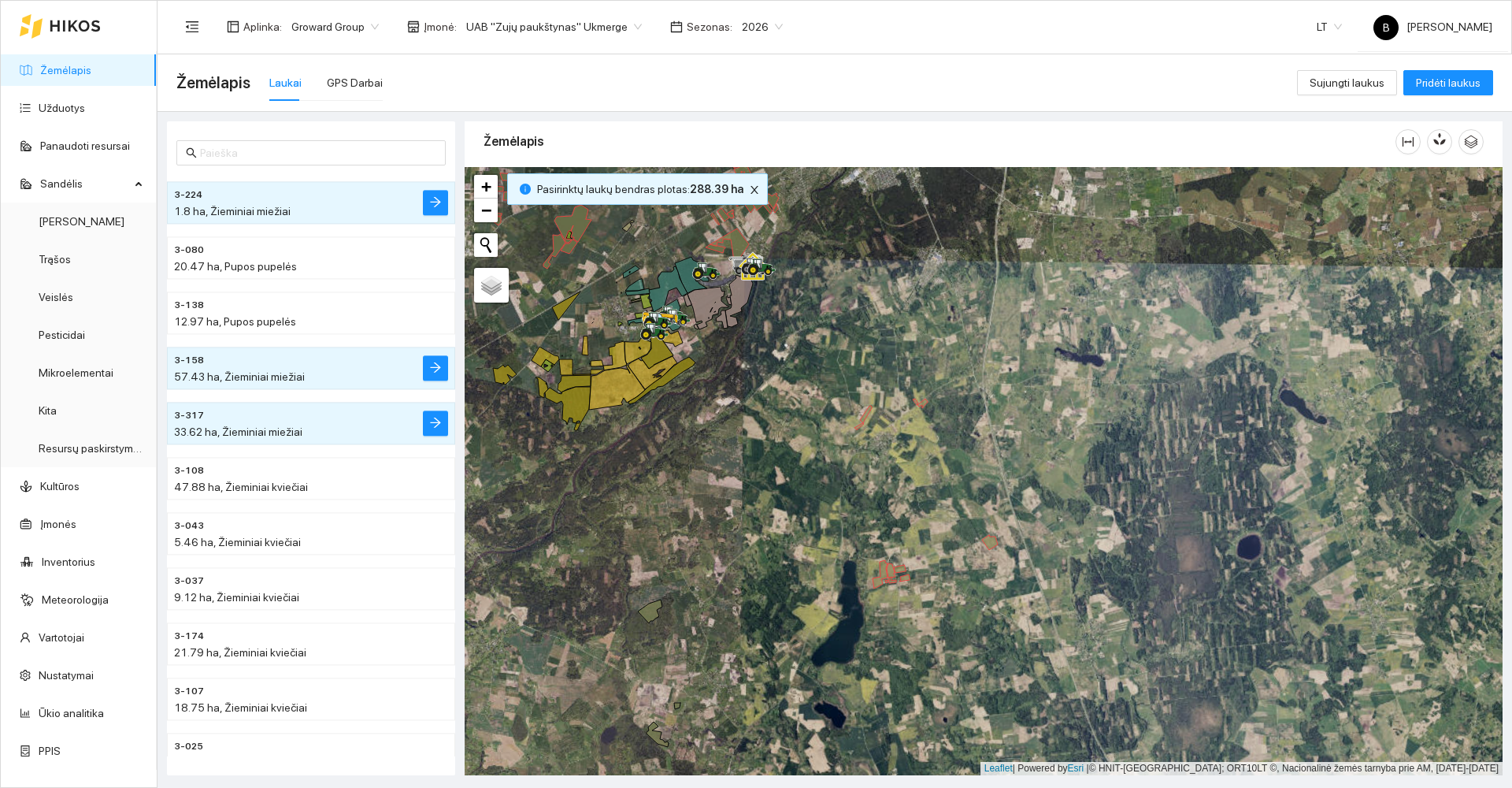
click at [1005, 301] on div at bounding box center [984, 471] width 1038 height 609
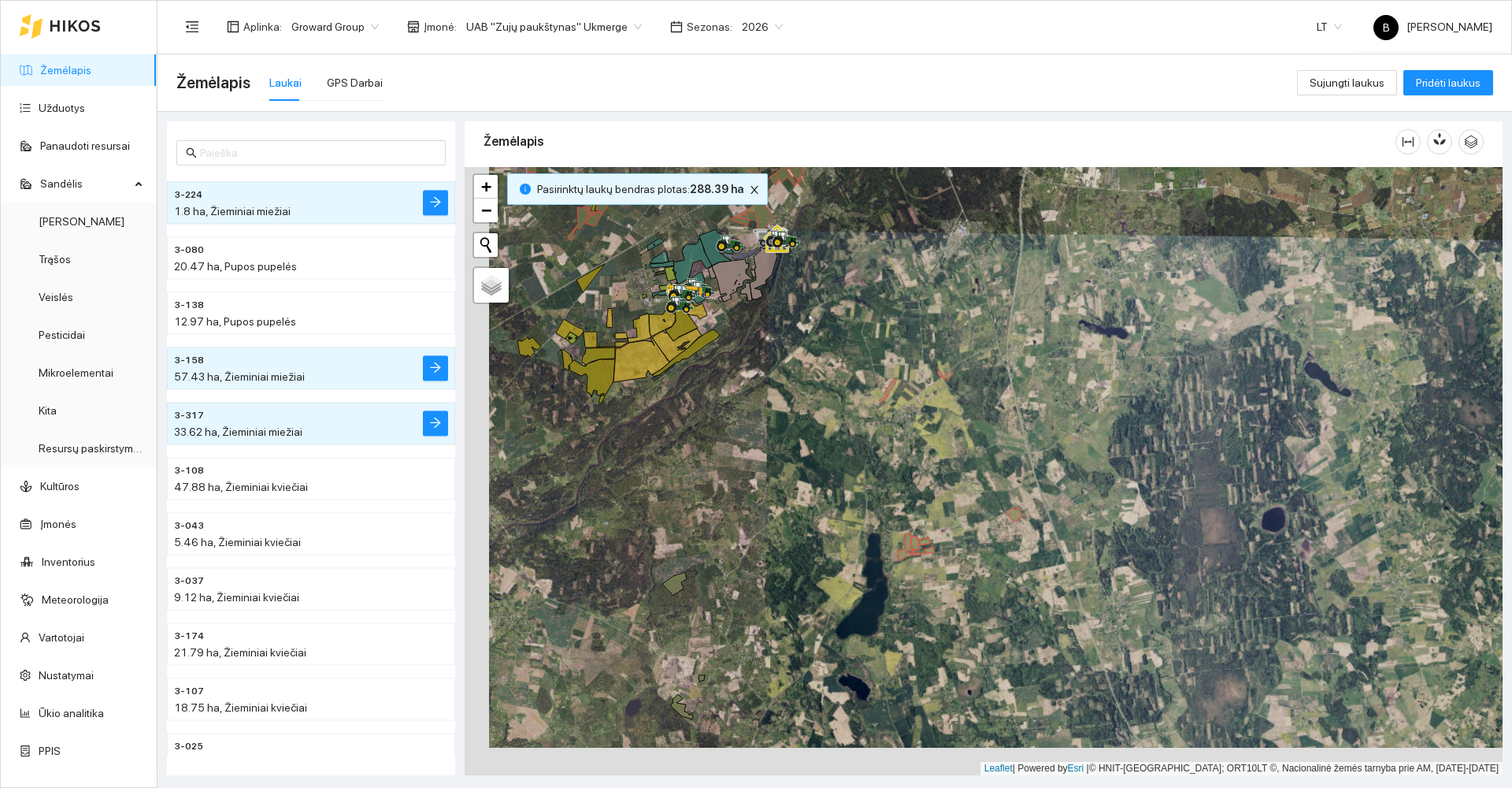
drag, startPoint x: 1027, startPoint y: 381, endPoint x: 1118, endPoint y: 287, distance: 130.8
click at [1117, 289] on div at bounding box center [984, 471] width 1038 height 609
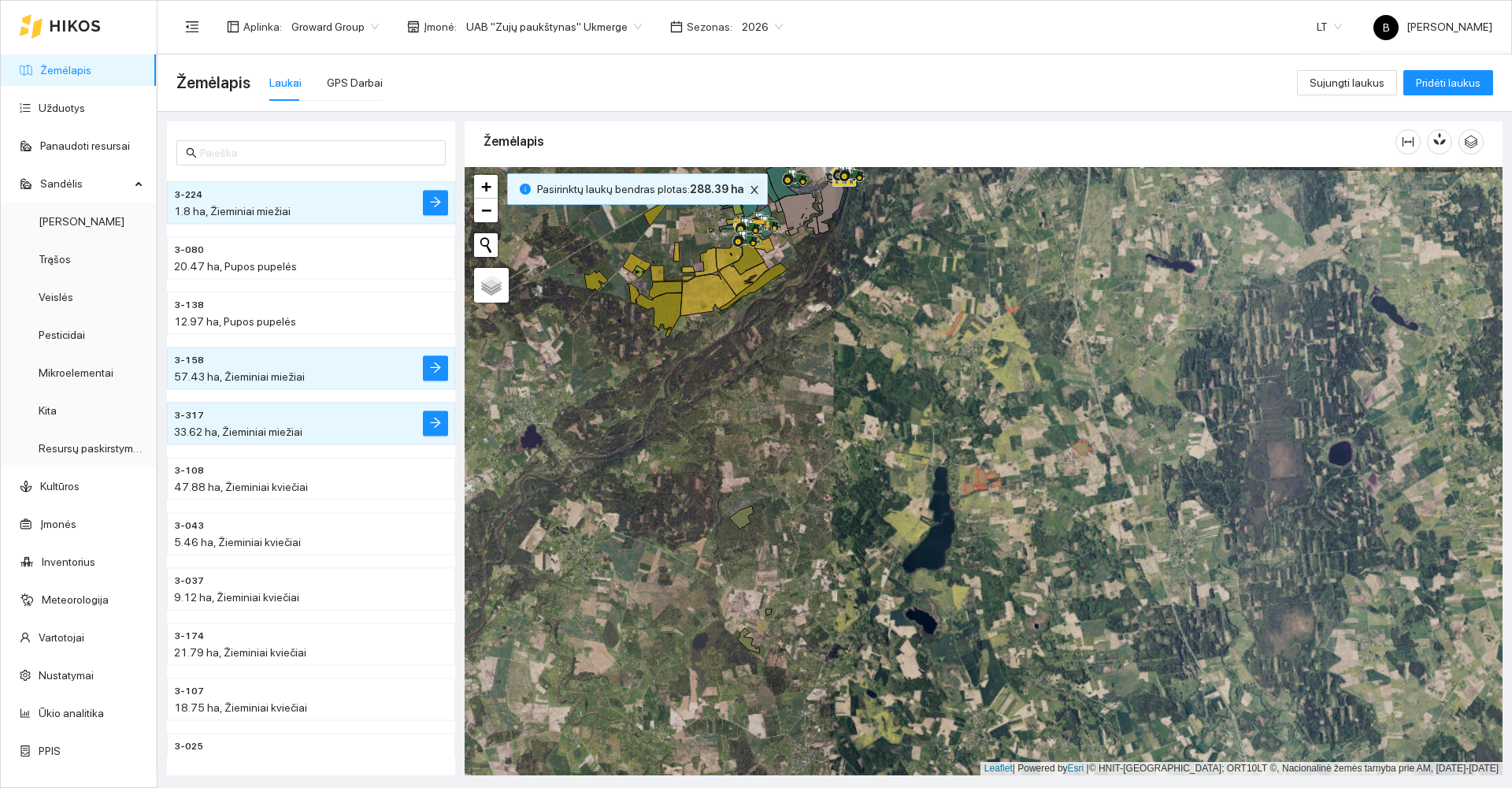
click at [749, 189] on icon "close" at bounding box center [754, 189] width 11 height 11
